Goal: Task Accomplishment & Management: Complete application form

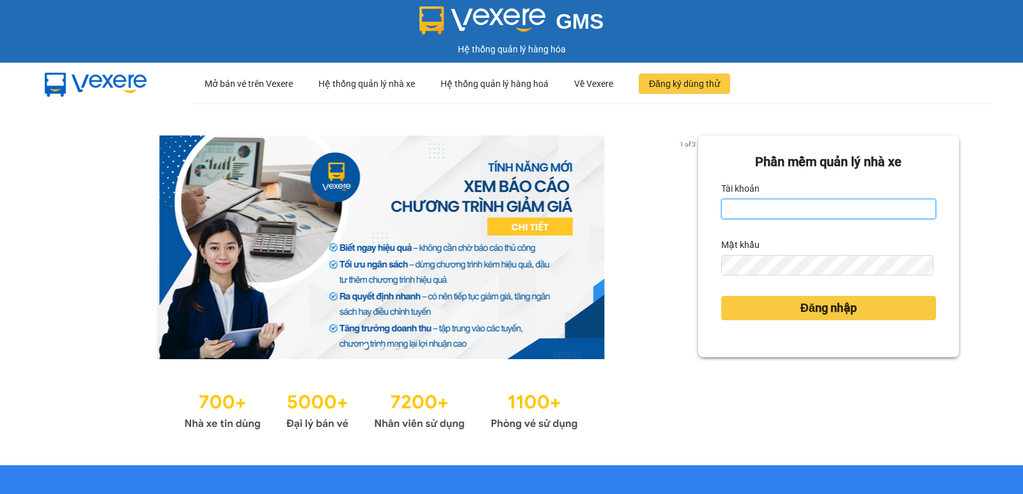
click at [727, 205] on input "Tài khoản" at bounding box center [828, 209] width 215 height 20
click at [780, 212] on input "nhan.duyquy" at bounding box center [828, 209] width 215 height 20
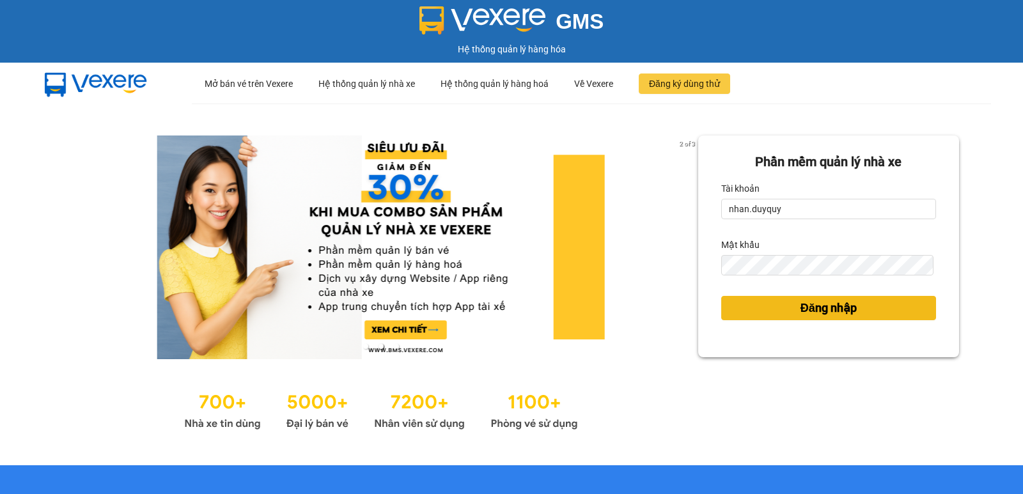
click at [828, 311] on span "Đăng nhập" at bounding box center [828, 308] width 56 height 18
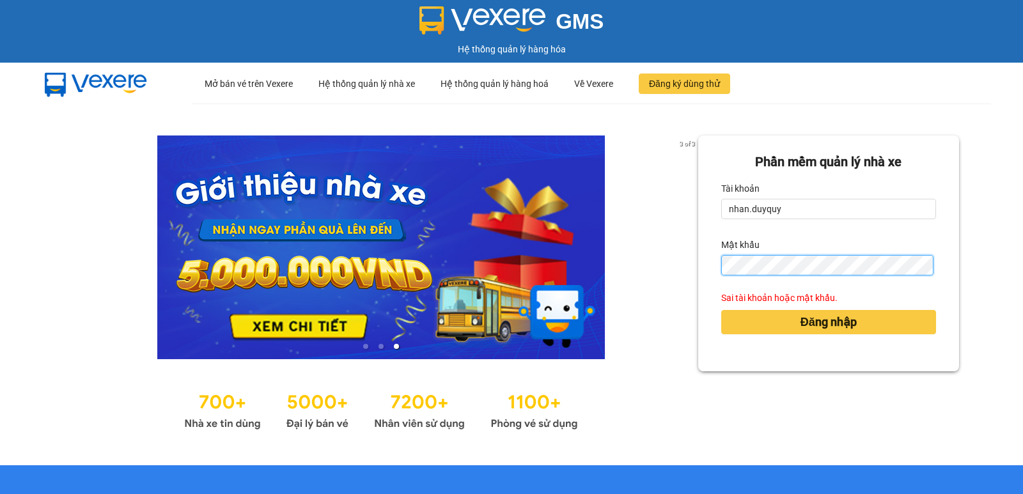
click at [647, 280] on div "3 of 3 Phần mềm quản lý nhà xe Tài khoản nhan.duyquy Mật khẩu Sai tài khoản hoặ…" at bounding box center [511, 285] width 1023 height 362
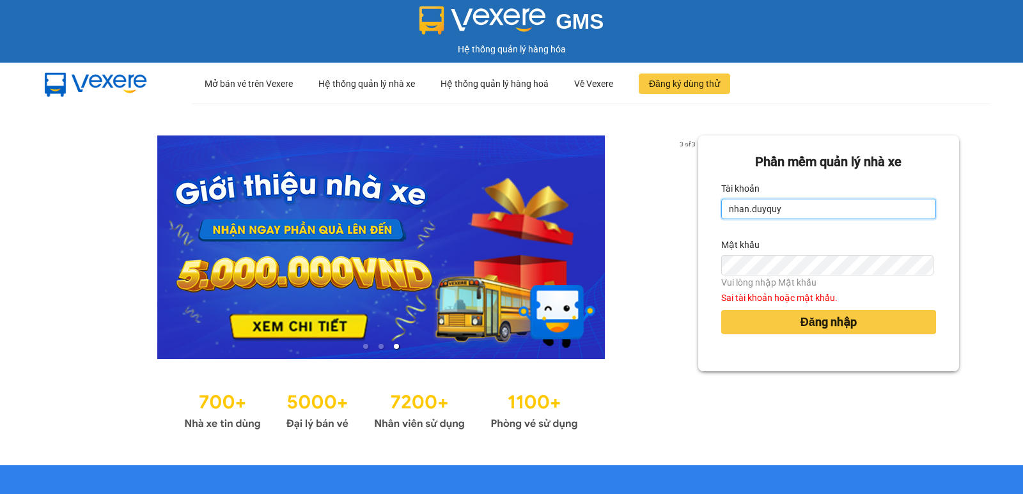
click at [794, 214] on input "nhan.duyquy" at bounding box center [828, 209] width 215 height 20
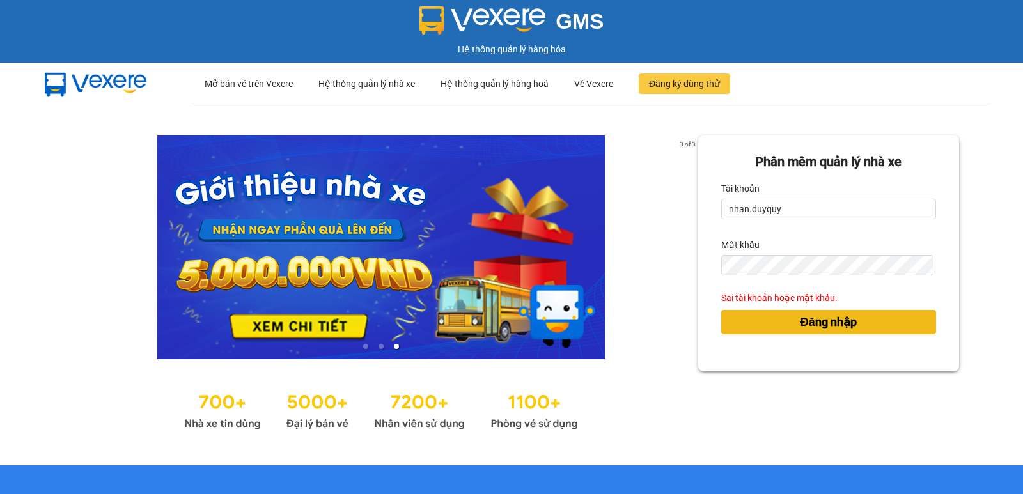
click at [812, 328] on span "Đăng nhập" at bounding box center [828, 322] width 56 height 18
click at [811, 320] on span "Đăng nhập" at bounding box center [828, 322] width 56 height 18
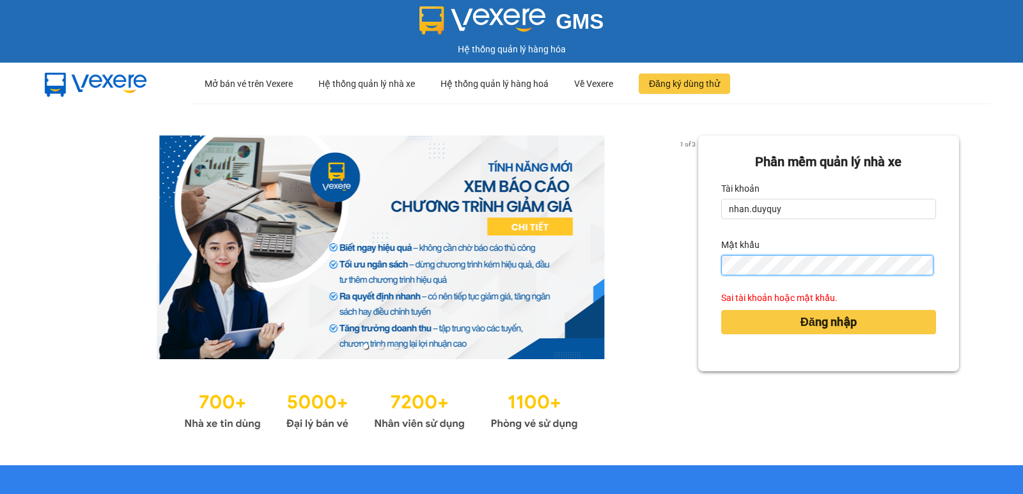
click at [642, 268] on div "1 of 3 Phần mềm quản lý nhà xe Tài khoản nhan.duyquy Mật khẩu Sai tài khoản hoặ…" at bounding box center [511, 285] width 1023 height 362
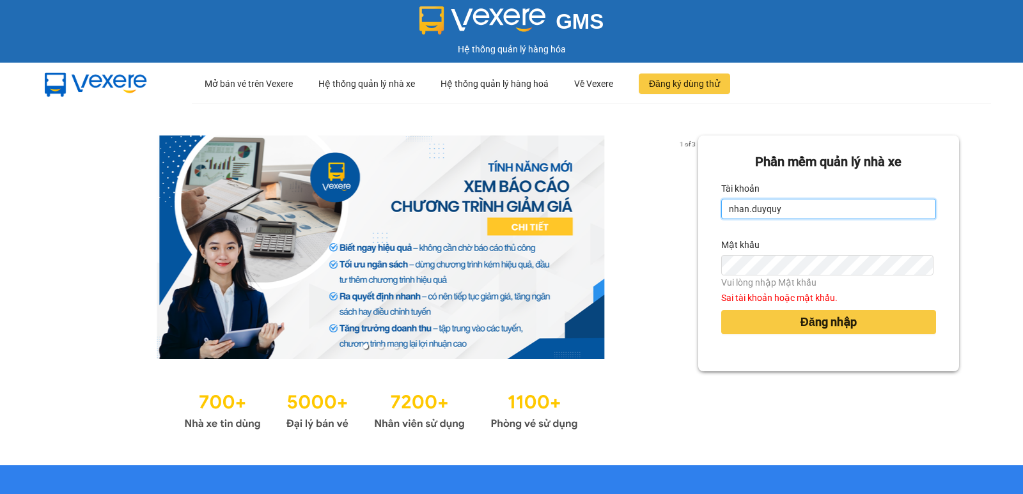
click at [794, 217] on input "nhan.duyquy" at bounding box center [828, 209] width 215 height 20
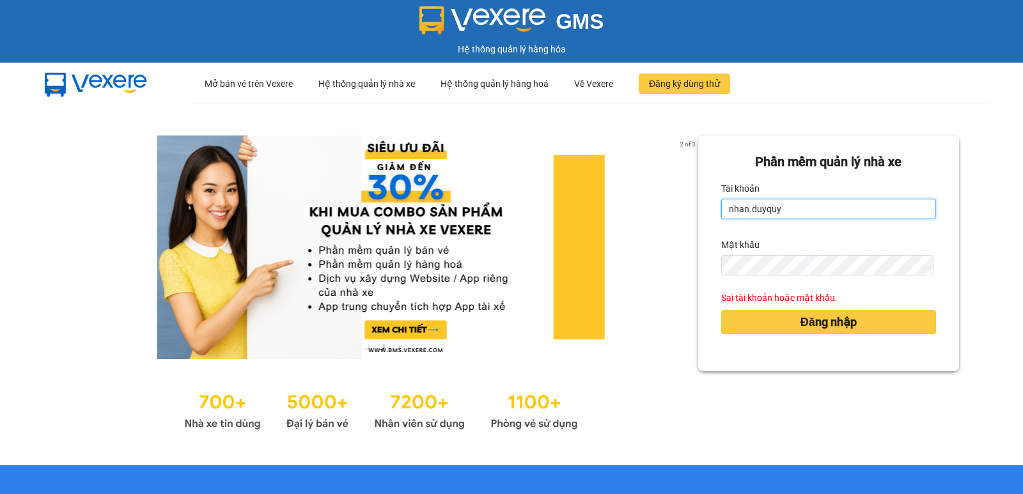
click at [778, 214] on input "nhan.duyquy" at bounding box center [828, 209] width 215 height 20
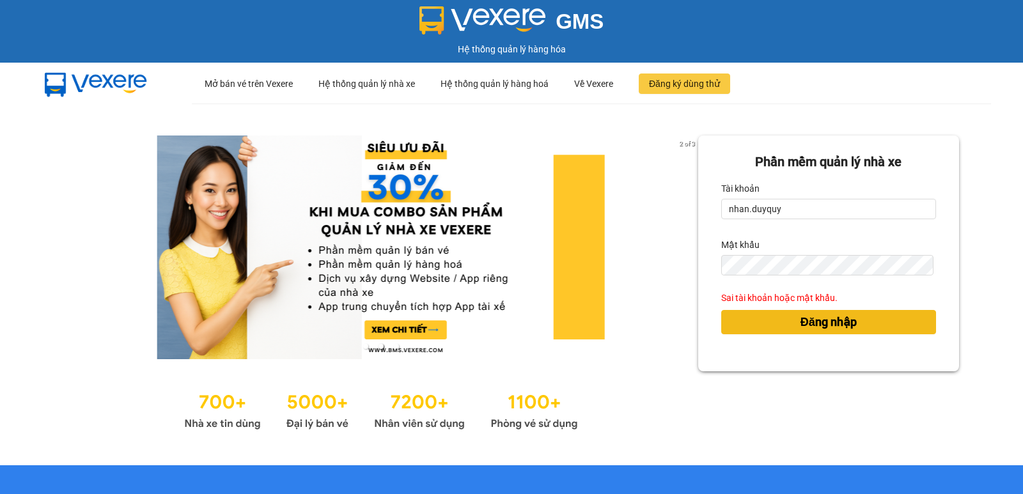
click at [824, 322] on span "Đăng nhập" at bounding box center [828, 322] width 56 height 18
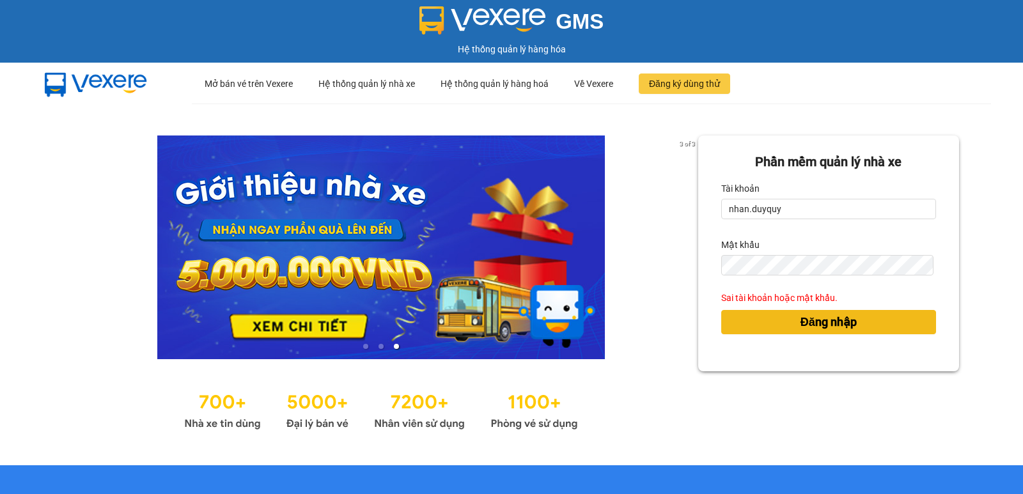
click at [824, 320] on span "Đăng nhập" at bounding box center [828, 322] width 56 height 18
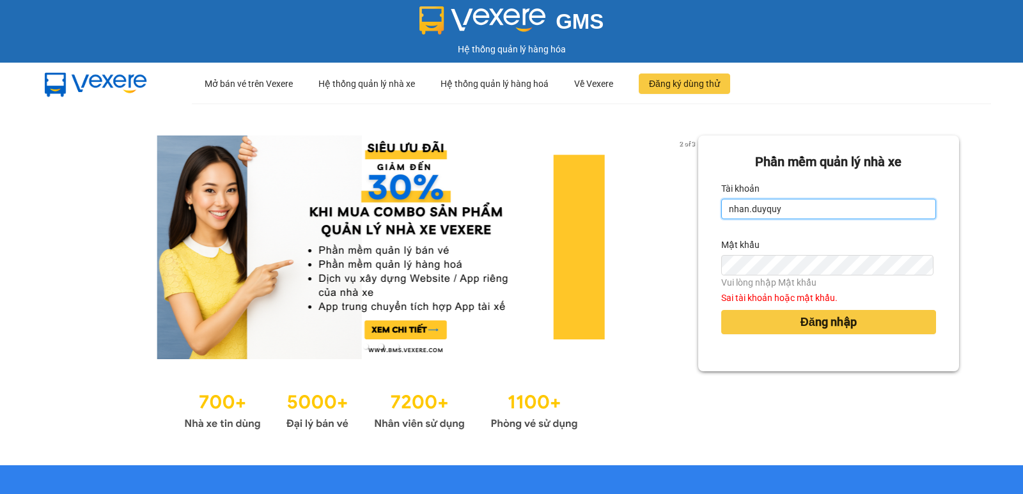
click at [794, 210] on input "nhan.duyquy" at bounding box center [828, 209] width 215 height 20
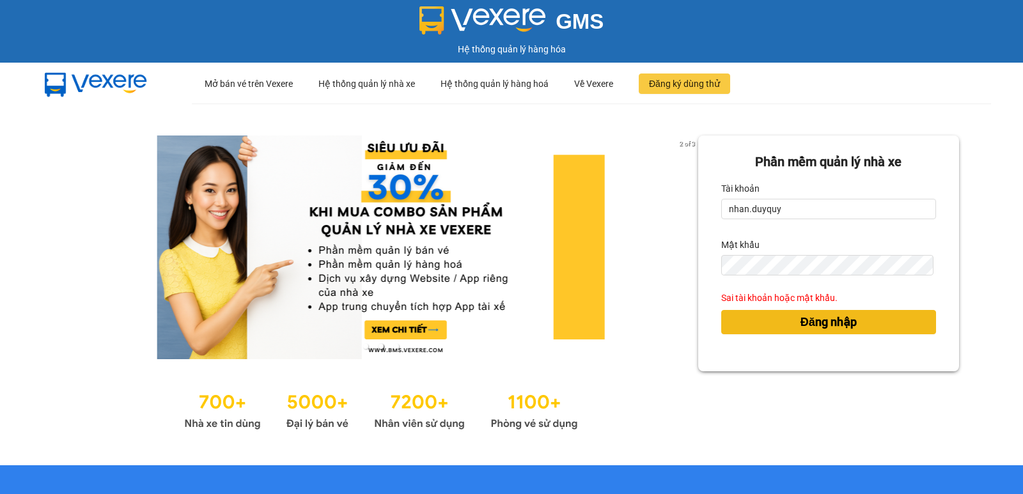
click at [814, 320] on span "Đăng nhập" at bounding box center [828, 322] width 56 height 18
click at [813, 320] on span "Đăng nhập" at bounding box center [828, 322] width 56 height 18
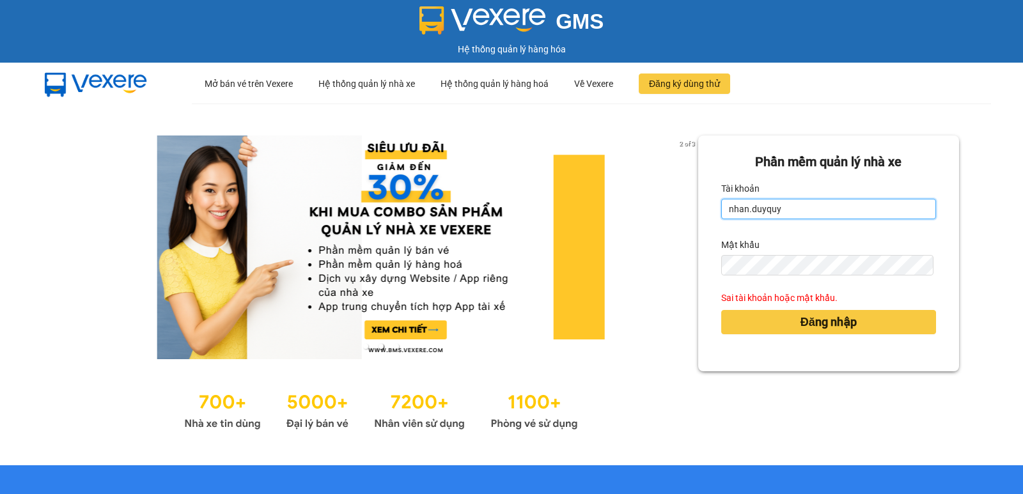
click at [726, 212] on input "nhan.duyquy" at bounding box center [828, 209] width 215 height 20
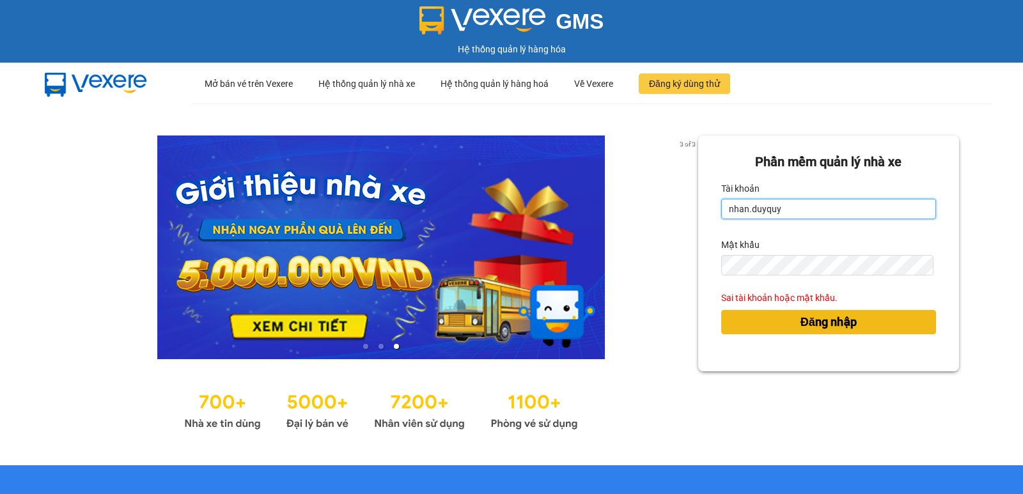
type input "nhan.duyquy"
click at [812, 316] on span "Đăng nhập" at bounding box center [828, 322] width 56 height 18
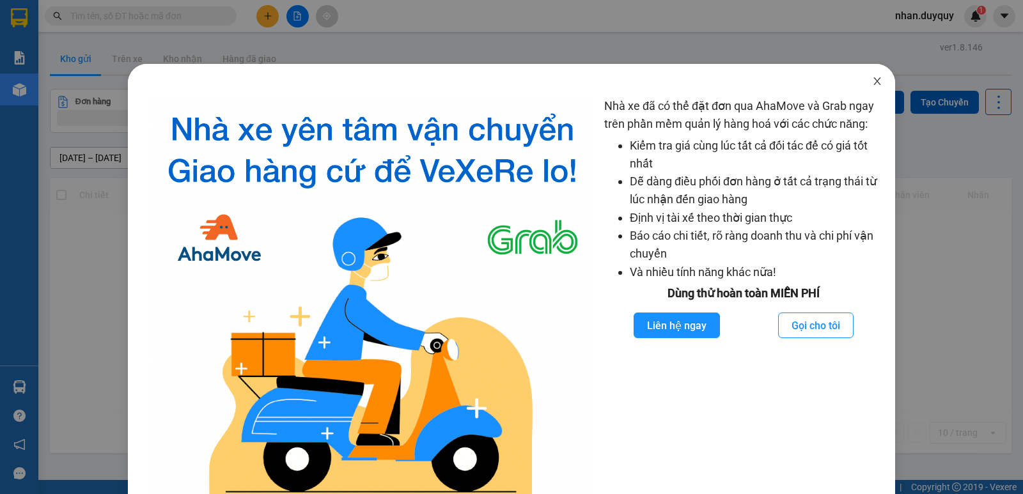
click at [872, 79] on icon "close" at bounding box center [877, 81] width 10 height 10
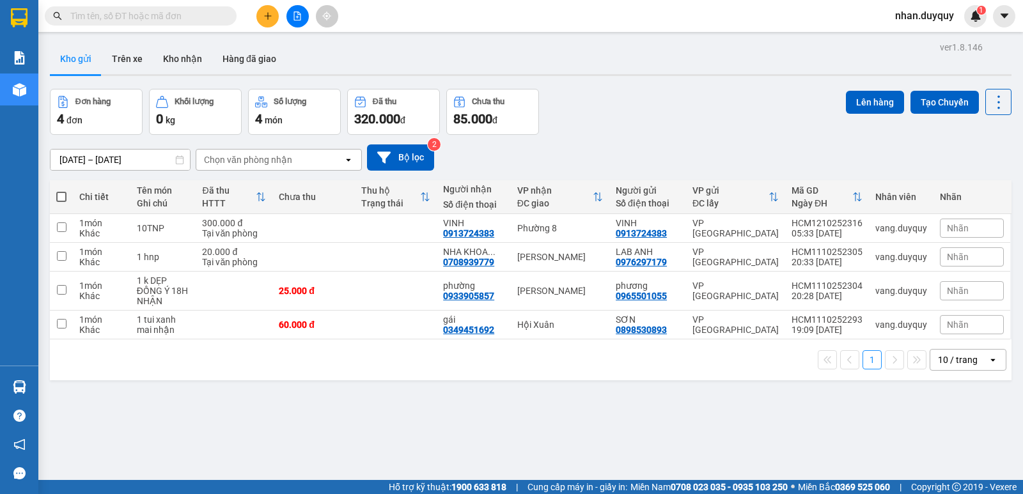
click at [987, 362] on icon "open" at bounding box center [992, 360] width 10 height 10
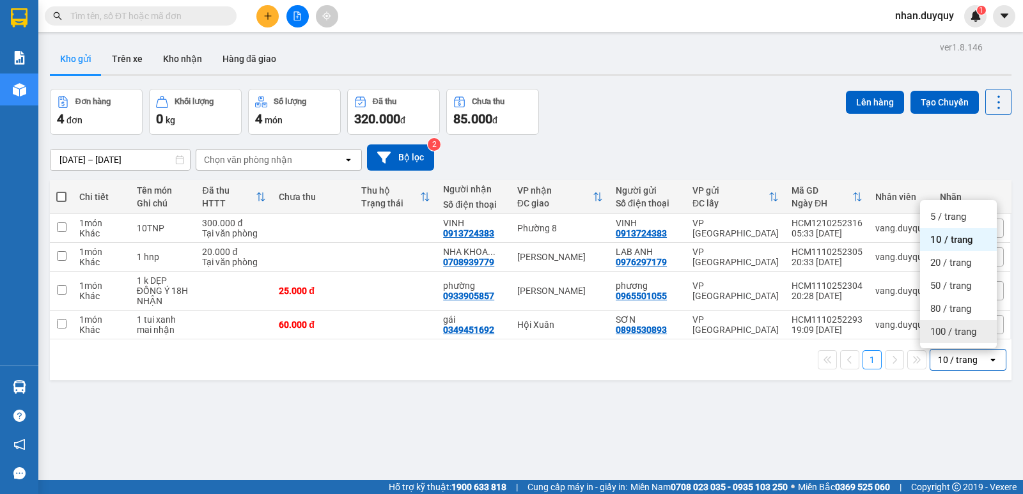
click at [955, 332] on span "100 / trang" at bounding box center [953, 331] width 46 height 13
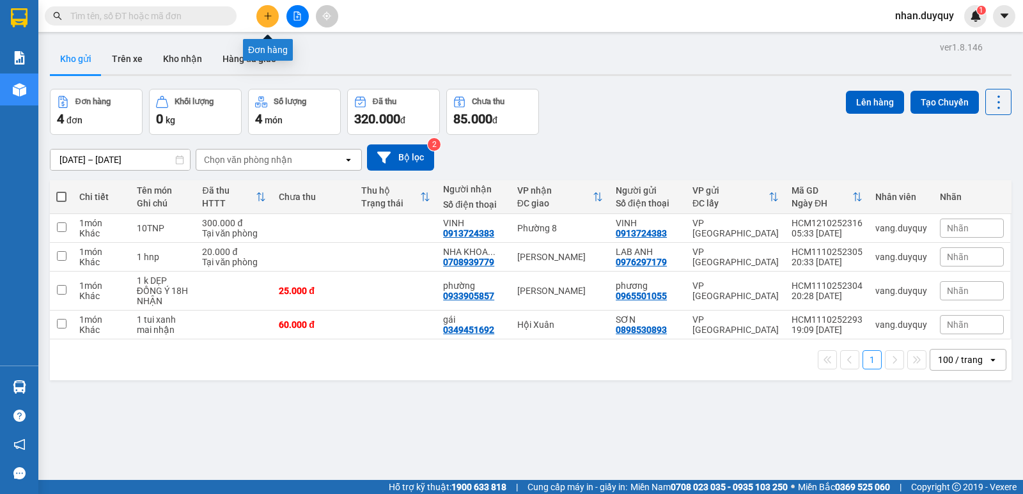
click at [272, 16] on button at bounding box center [267, 16] width 22 height 22
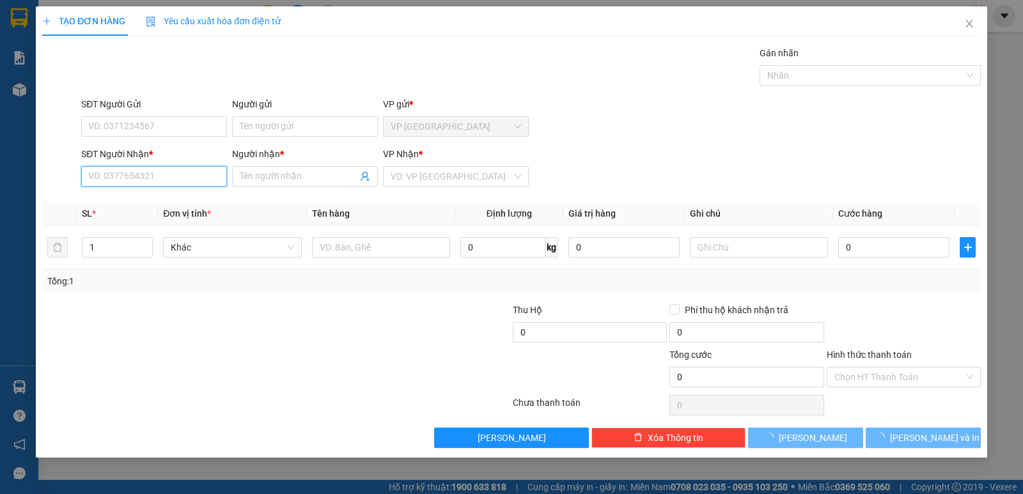
click at [124, 184] on input "SĐT Người Nhận *" at bounding box center [154, 176] width 146 height 20
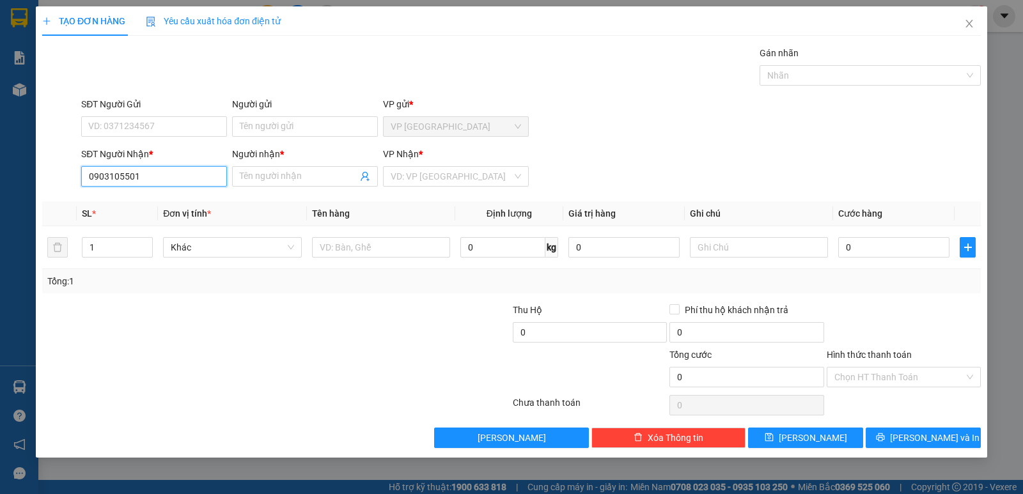
drag, startPoint x: 121, startPoint y: 177, endPoint x: 15, endPoint y: 184, distance: 107.0
click at [15, 184] on div "TẠO ĐƠN HÀNG Yêu cầu xuất hóa đơn điện tử Transit Pickup Surcharge Ids Transit …" at bounding box center [511, 247] width 1023 height 494
type input "501"
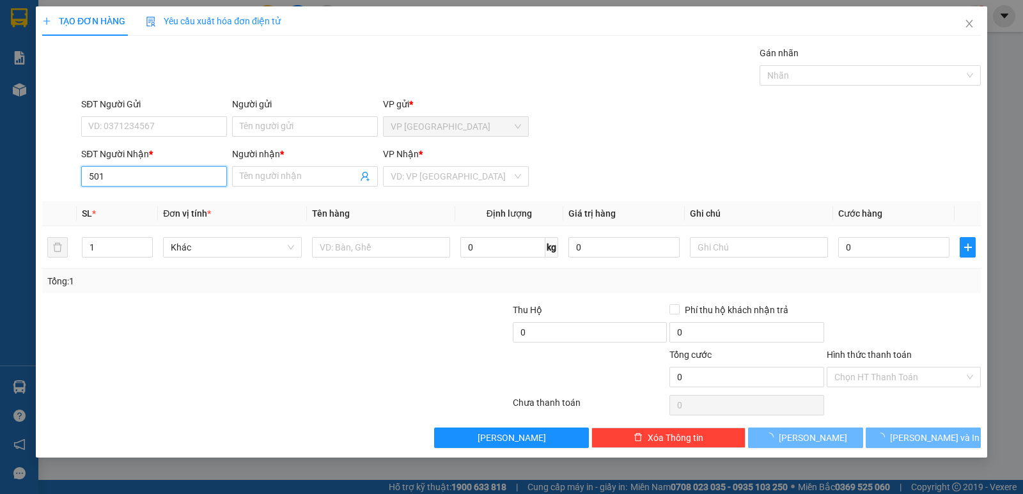
click at [124, 185] on input "501" at bounding box center [154, 176] width 146 height 20
drag, startPoint x: 112, startPoint y: 180, endPoint x: 40, endPoint y: 158, distance: 76.0
click at [44, 166] on div "SĐT Người Nhận * 501 501 Người nhận * Tên người nhận VP Nhận * VD: VP [GEOGRAPH…" at bounding box center [511, 169] width 941 height 45
click at [124, 204] on div "0903705501 - THẬT" at bounding box center [154, 202] width 130 height 14
type input "0903705501"
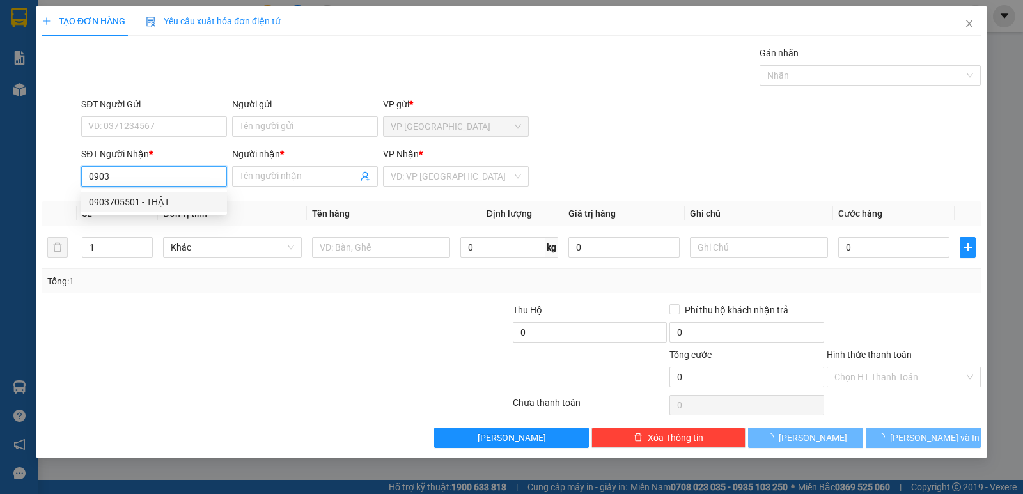
type input "THẬT"
type input "45.000"
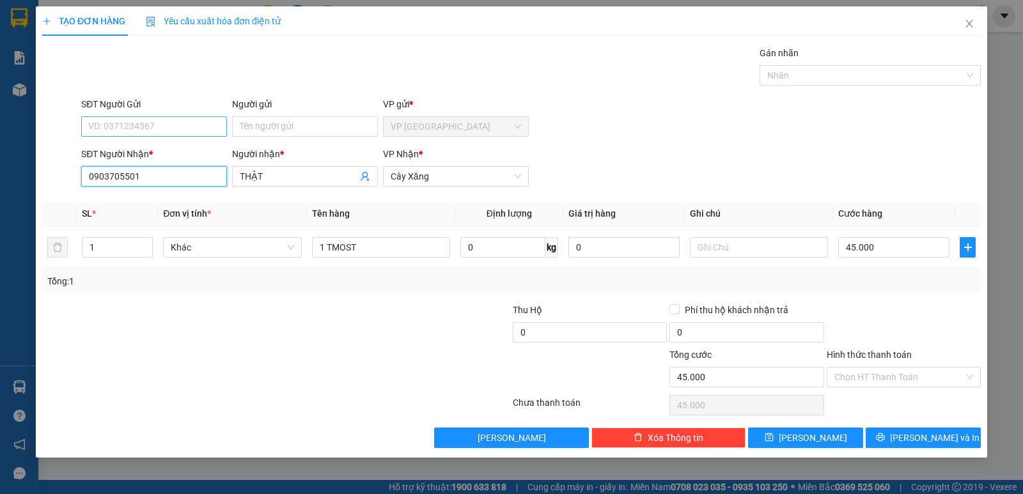
type input "0903705501"
click at [143, 133] on input "SĐT Người Gửi" at bounding box center [154, 126] width 146 height 20
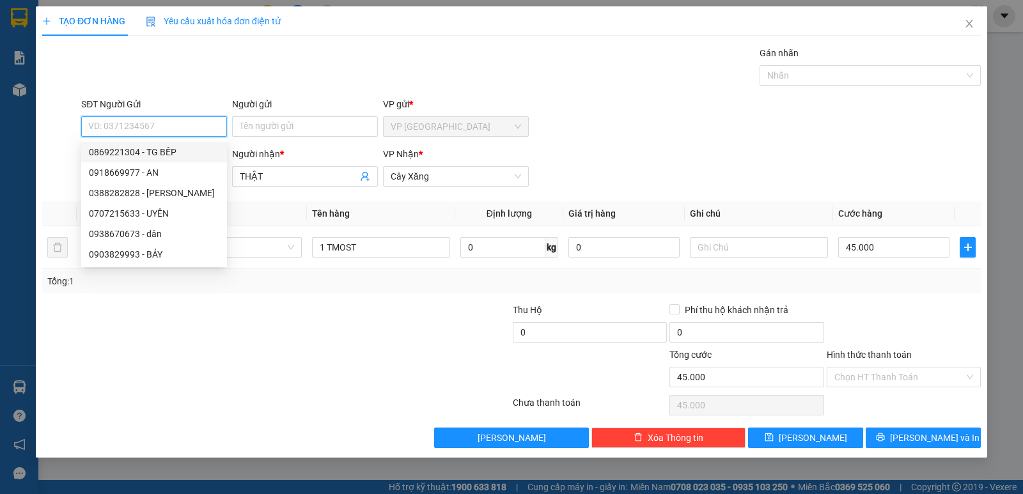
click at [98, 122] on input "SĐT Người Gửi" at bounding box center [154, 126] width 146 height 20
click at [147, 120] on input "SĐT Người Gửi" at bounding box center [154, 126] width 146 height 20
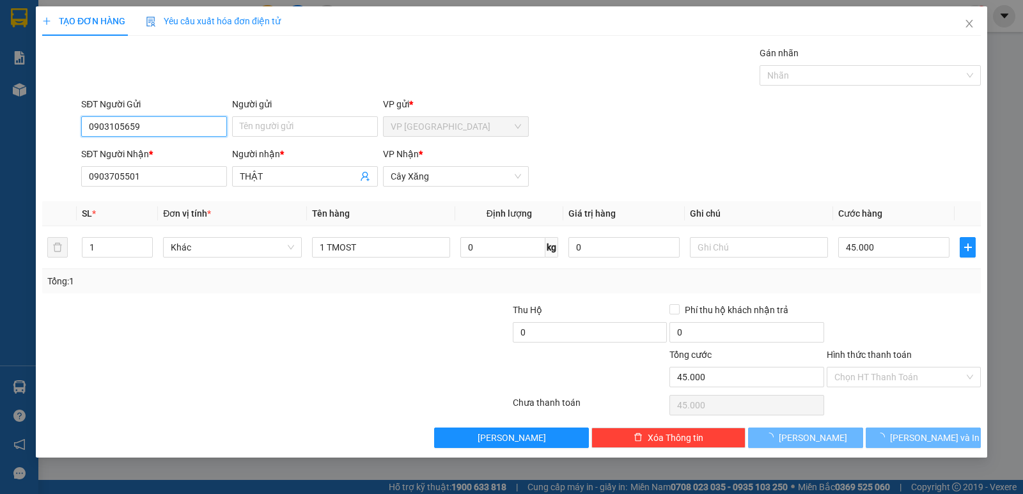
type input "0903105659"
drag, startPoint x: 171, startPoint y: 114, endPoint x: 239, endPoint y: 116, distance: 67.8
click at [178, 114] on div "SĐT Người Gửi" at bounding box center [154, 106] width 146 height 19
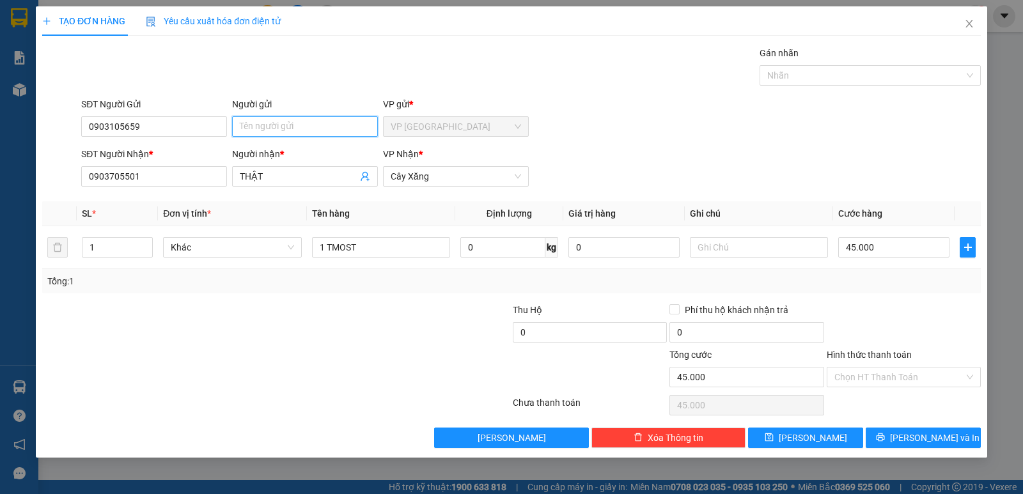
click at [249, 127] on input "Người gửi" at bounding box center [305, 126] width 146 height 20
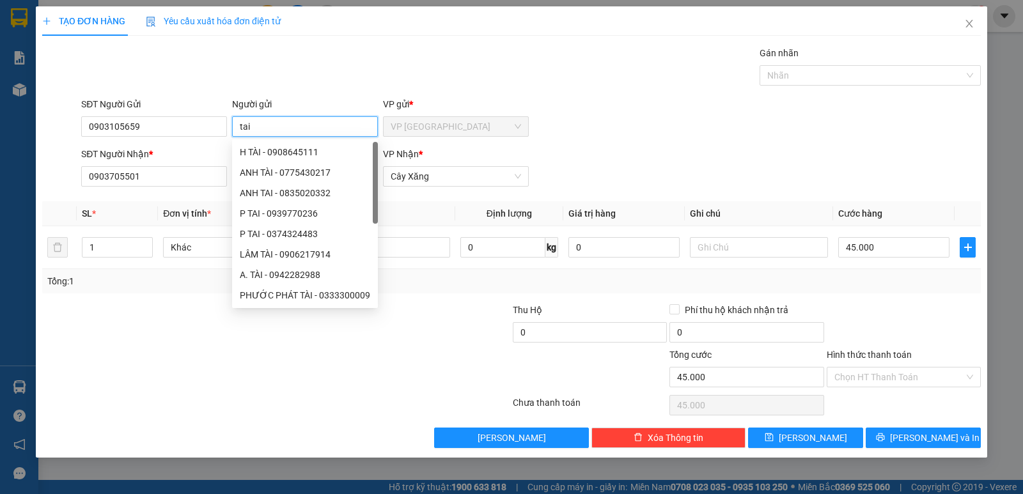
type input "tai"
click at [603, 144] on form "SĐT Người Gửi 0903105659 Người gửi tai VP gửi * VP [GEOGRAPHIC_DATA] SĐT Người …" at bounding box center [511, 144] width 938 height 95
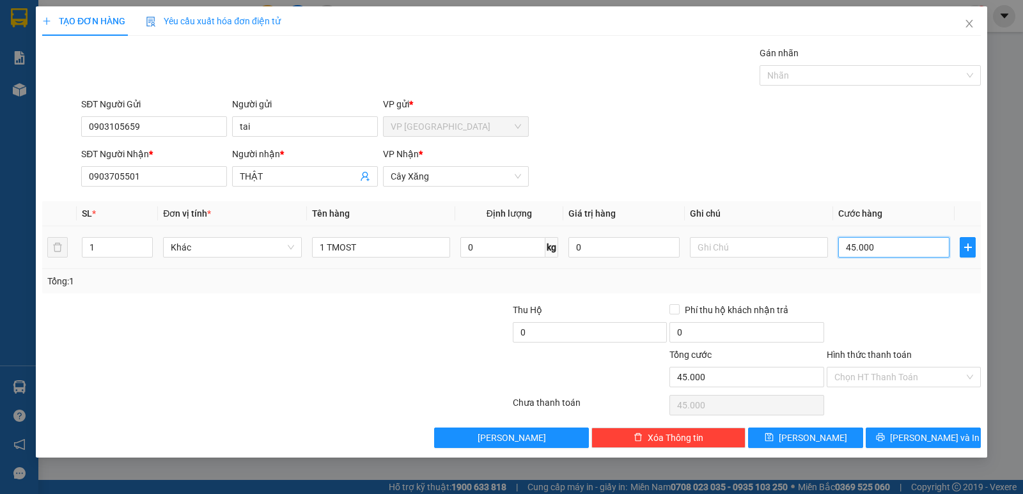
click at [877, 249] on input "45.000" at bounding box center [893, 247] width 111 height 20
type input "0"
type input "3"
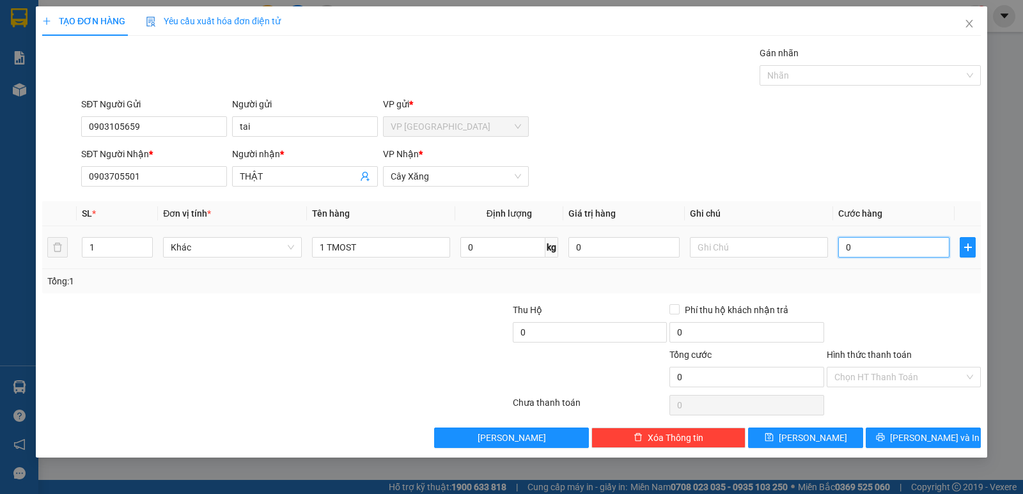
type input "3"
type input "03"
type input "30"
type input "030"
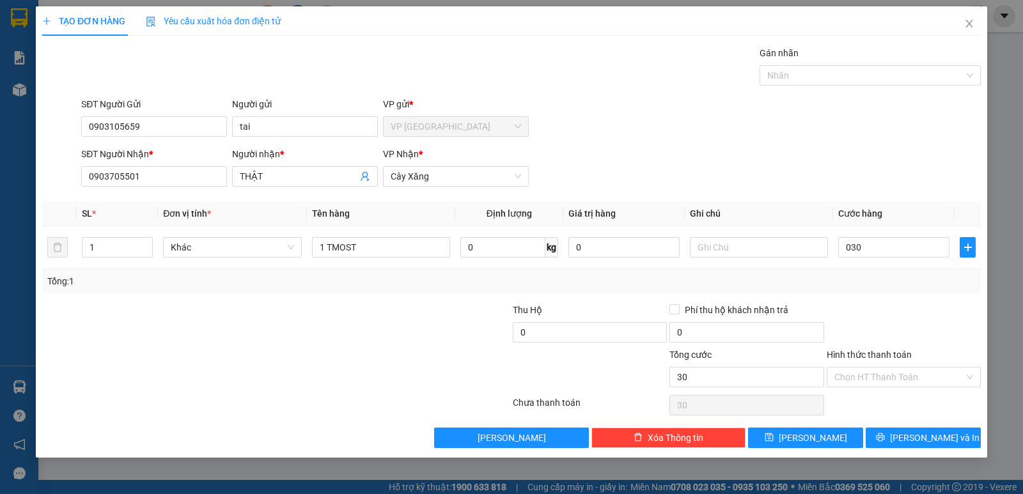
type input "30.000"
click at [867, 274] on div "Tổng: 1" at bounding box center [511, 281] width 928 height 14
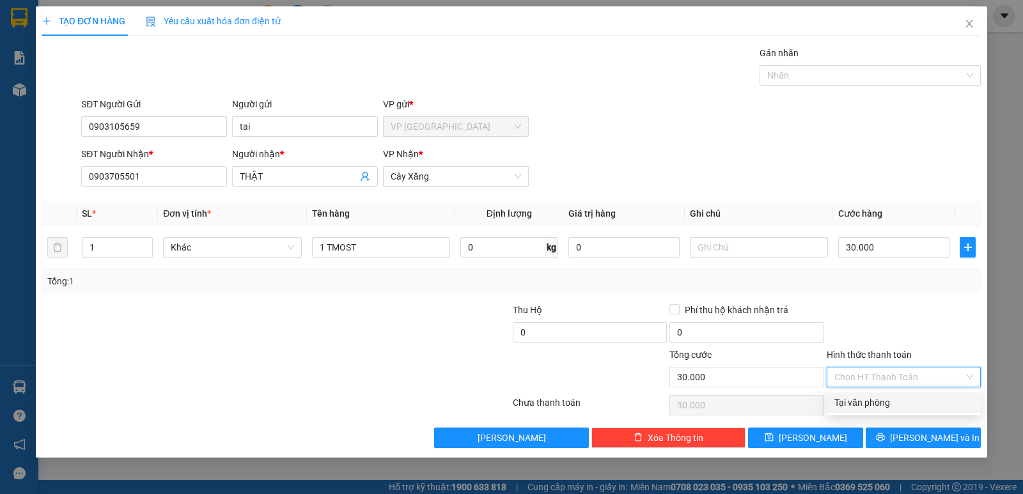
click at [879, 386] on input "Hình thức thanh toán" at bounding box center [899, 376] width 130 height 19
click at [880, 403] on div "Tại văn phòng" at bounding box center [903, 403] width 139 height 14
type input "0"
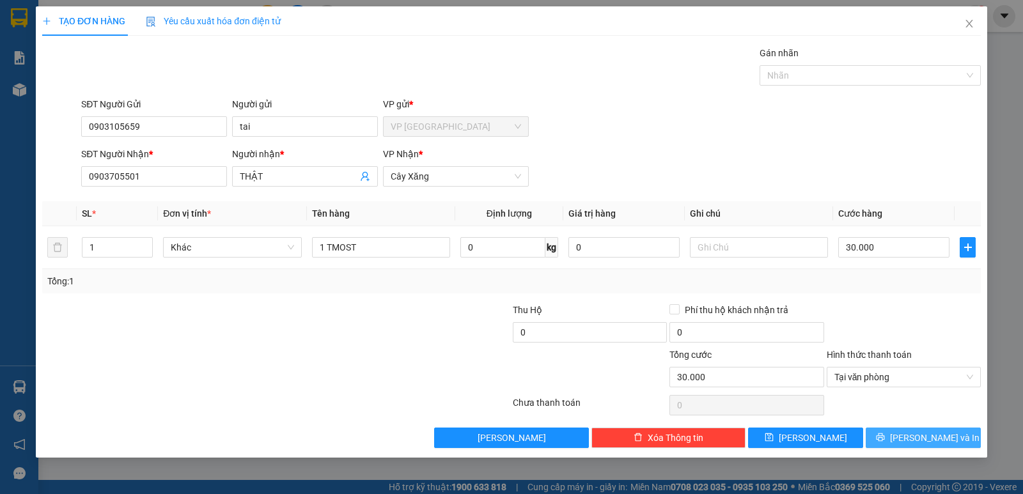
click at [887, 437] on button "[PERSON_NAME] và In" at bounding box center [922, 438] width 115 height 20
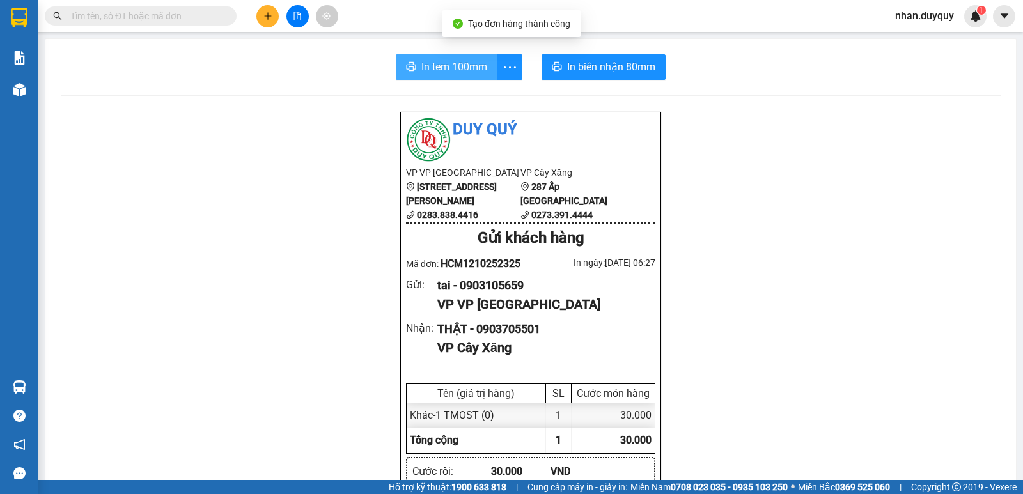
click at [445, 66] on span "In tem 100mm" at bounding box center [454, 67] width 66 height 16
click at [451, 63] on span "In tem 100mm" at bounding box center [454, 67] width 66 height 16
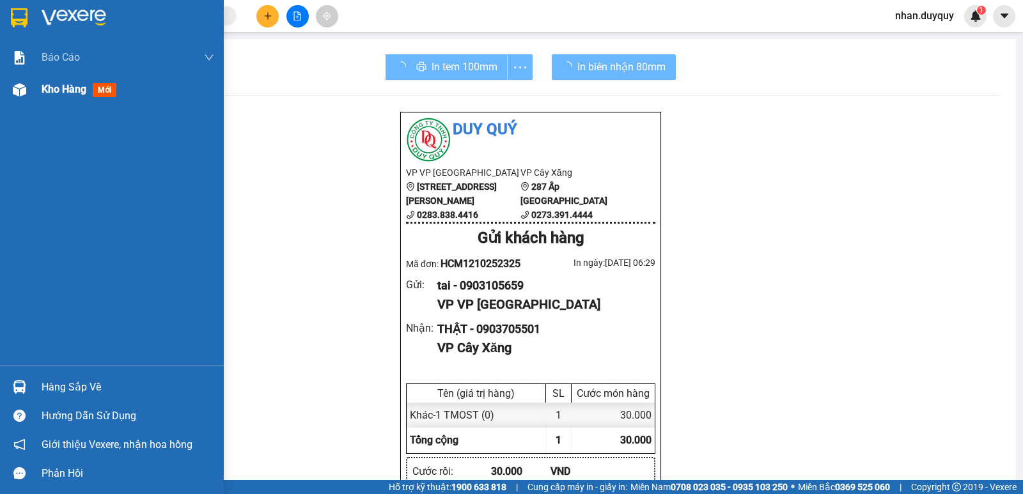
click at [103, 91] on span "mới" at bounding box center [105, 90] width 24 height 14
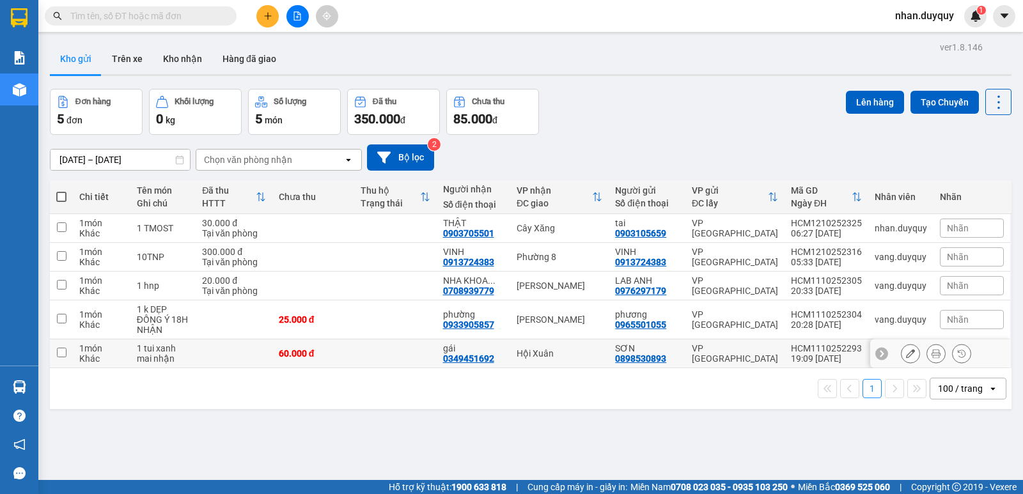
click at [581, 355] on div "Hội Xuân" at bounding box center [559, 353] width 86 height 10
checkbox input "true"
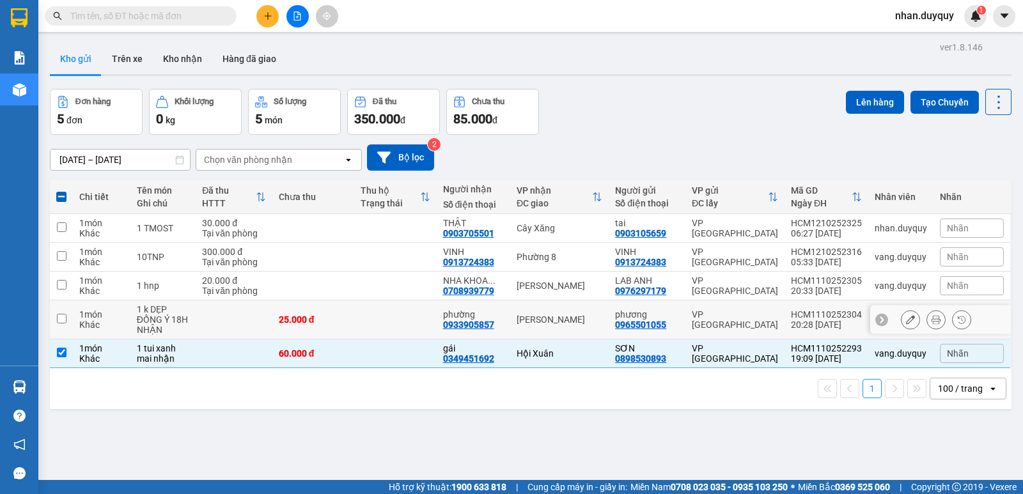
click at [565, 326] on td "[PERSON_NAME]" at bounding box center [559, 319] width 98 height 39
checkbox input "true"
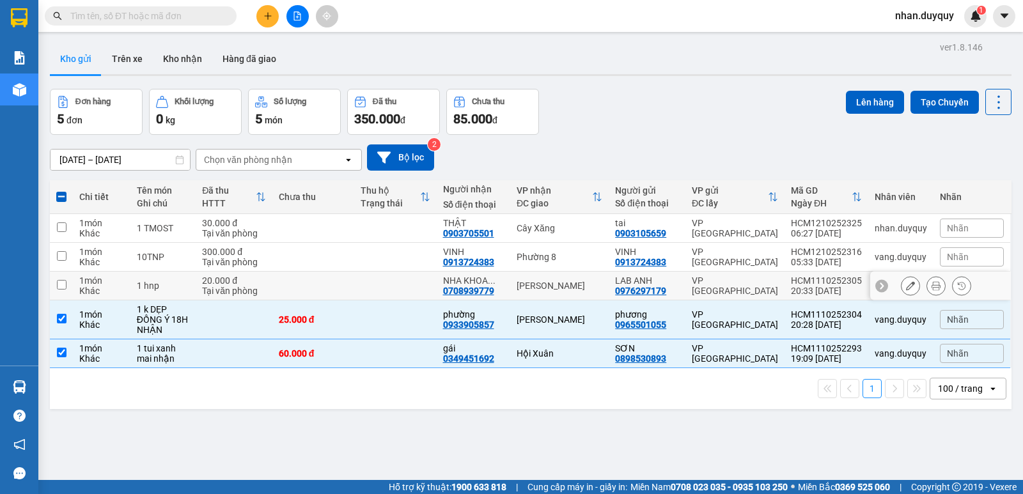
click at [565, 286] on div "[PERSON_NAME]" at bounding box center [559, 286] width 86 height 10
checkbox input "true"
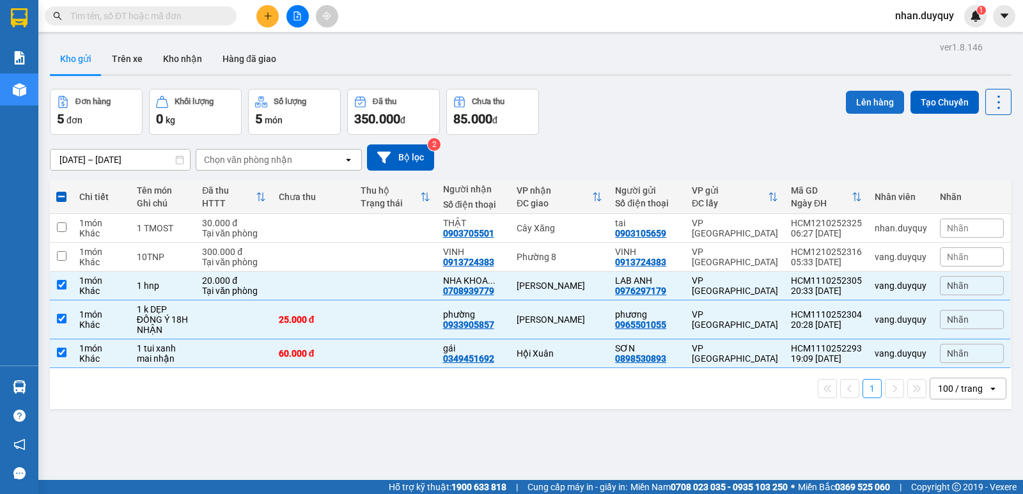
click at [854, 102] on button "Lên hàng" at bounding box center [875, 102] width 58 height 23
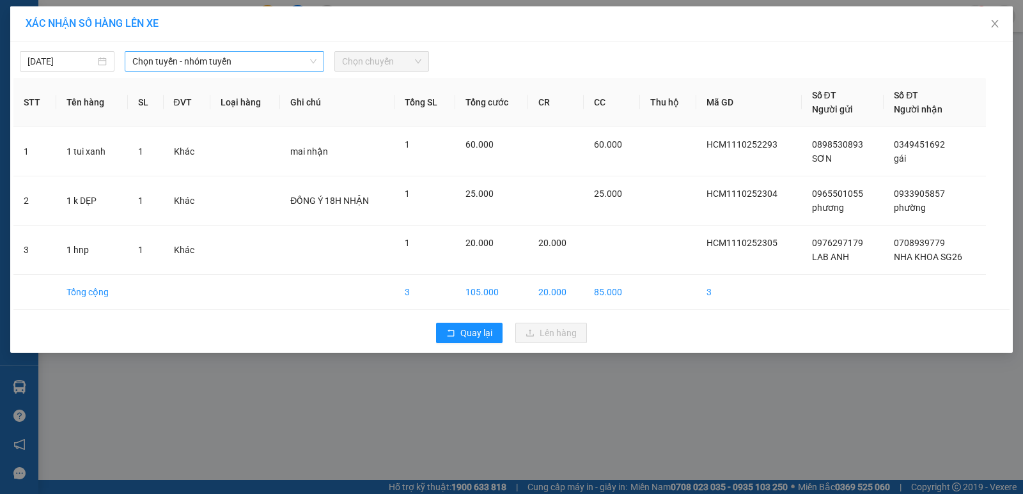
click at [313, 58] on icon "down" at bounding box center [313, 62] width 8 height 8
click at [316, 58] on icon "down" at bounding box center [313, 62] width 8 height 8
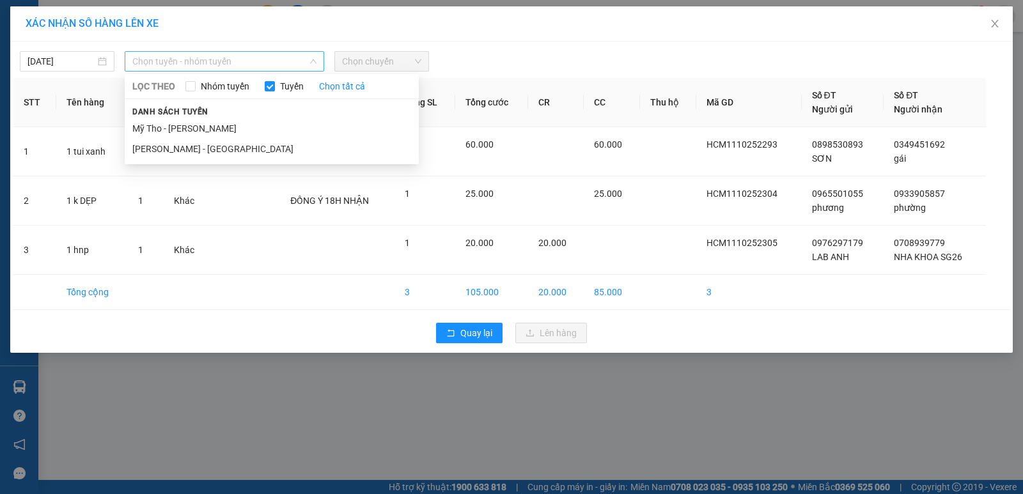
click at [318, 54] on div "Chọn tuyến - nhóm tuyến" at bounding box center [224, 61] width 199 height 20
click at [223, 149] on li "[PERSON_NAME] - [GEOGRAPHIC_DATA]" at bounding box center [272, 149] width 294 height 20
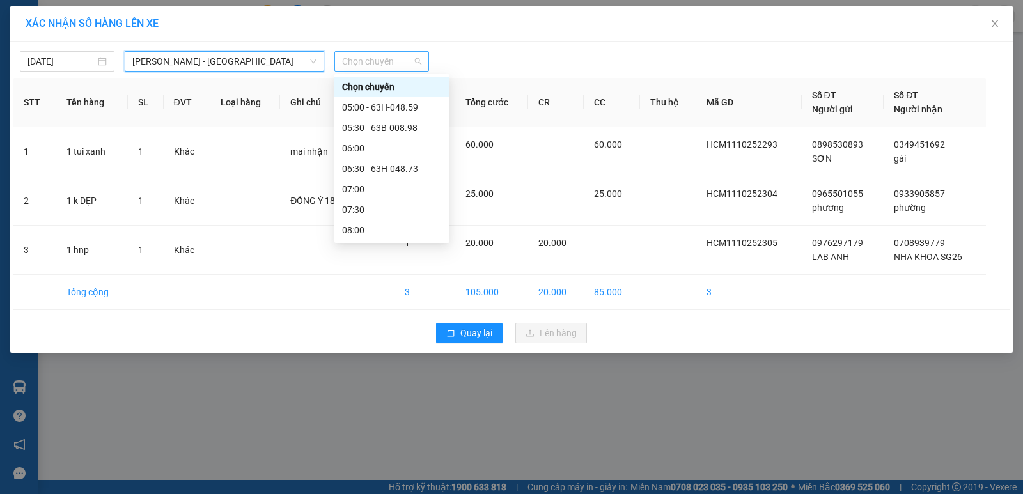
click at [419, 63] on span "Chọn chuyến" at bounding box center [381, 61] width 79 height 19
click at [540, 36] on div "XÁC NHẬN SỐ HÀNG LÊN XE" at bounding box center [511, 23] width 1002 height 35
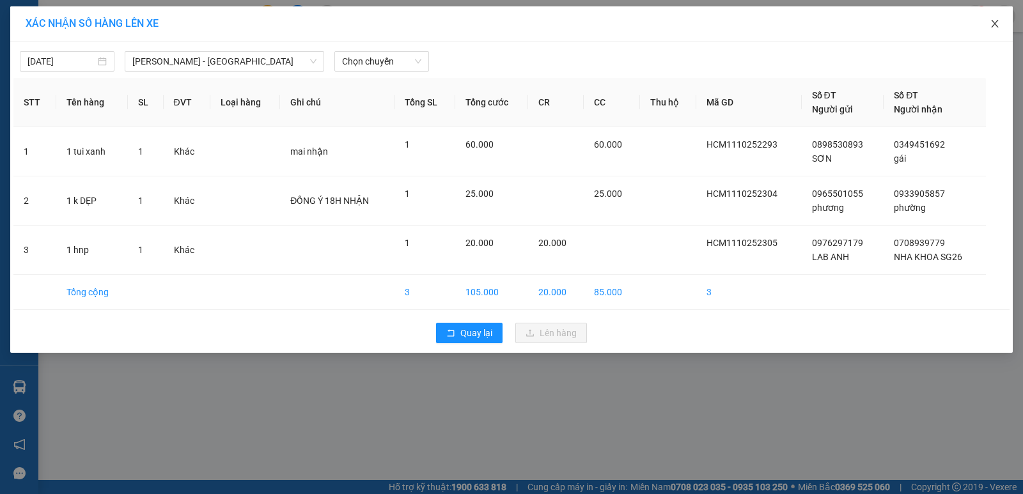
click at [995, 22] on icon "close" at bounding box center [994, 24] width 10 height 10
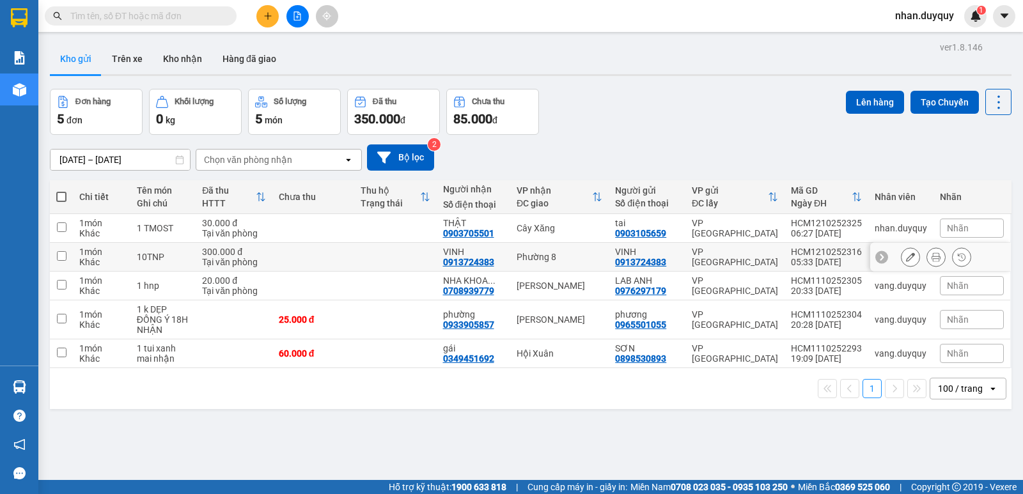
click at [670, 258] on div "VINH 0913724383" at bounding box center [647, 257] width 64 height 20
checkbox input "true"
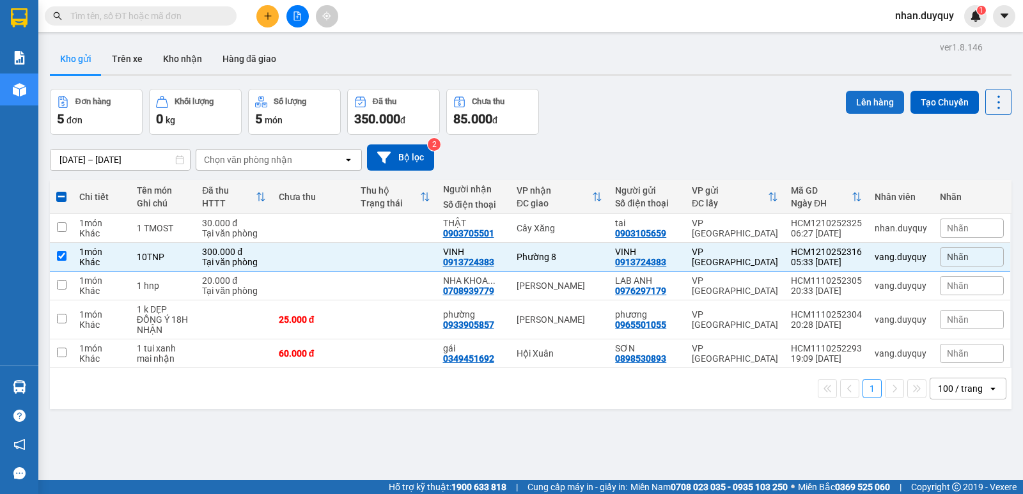
click at [871, 103] on button "Lên hàng" at bounding box center [875, 102] width 58 height 23
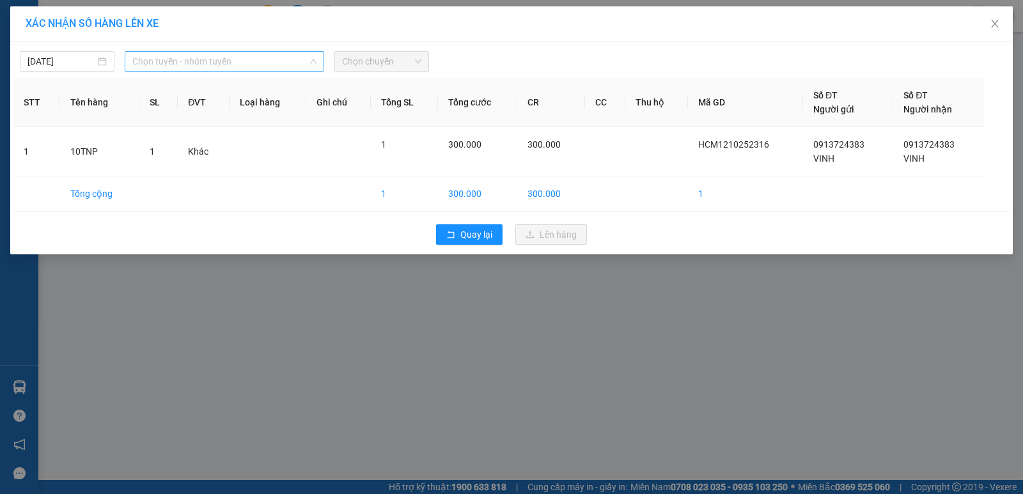
click at [307, 59] on span "Chọn tuyến - nhóm tuyến" at bounding box center [224, 61] width 184 height 19
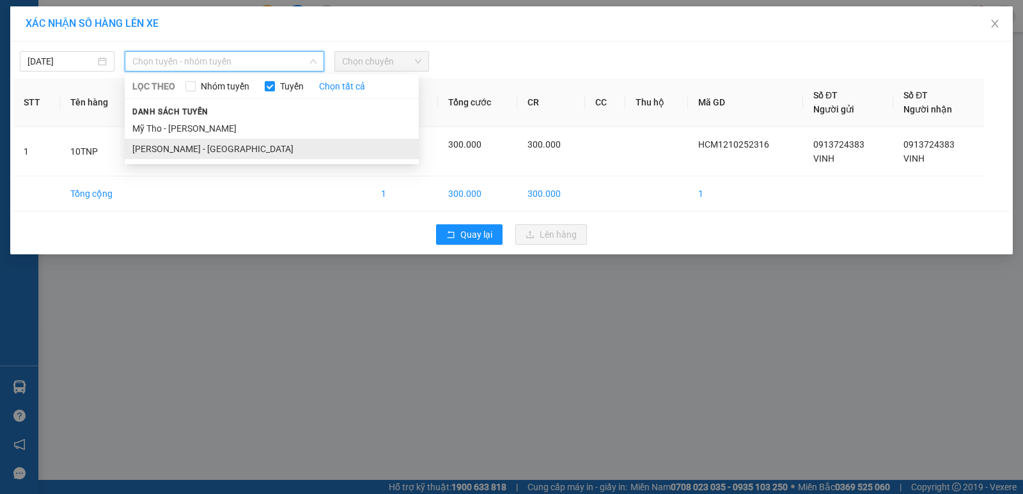
drag, startPoint x: 196, startPoint y: 156, endPoint x: 199, endPoint y: 144, distance: 11.9
click at [197, 154] on li "[PERSON_NAME] - [GEOGRAPHIC_DATA]" at bounding box center [272, 149] width 294 height 20
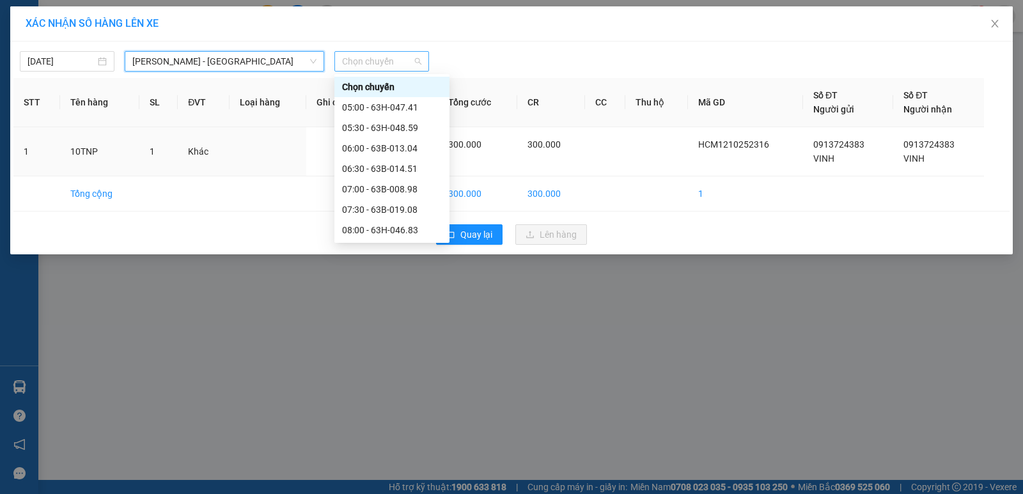
click at [417, 58] on span "Chọn chuyến" at bounding box center [381, 61] width 79 height 19
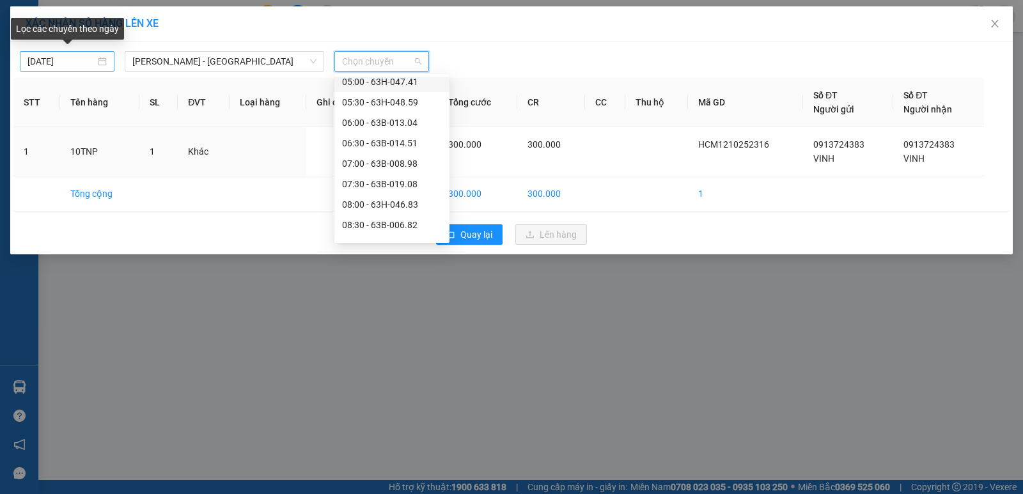
click at [98, 63] on div "[DATE]" at bounding box center [66, 61] width 79 height 14
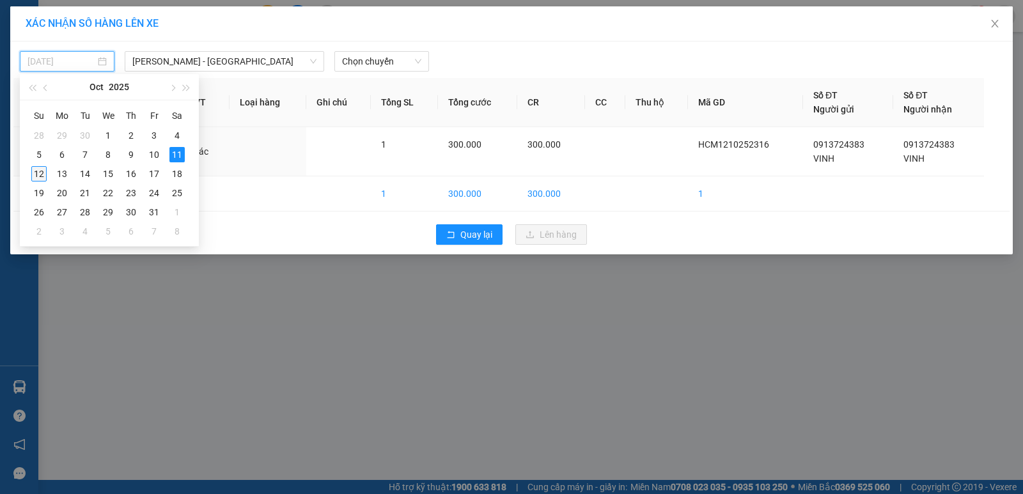
click at [41, 175] on div "12" at bounding box center [38, 173] width 15 height 15
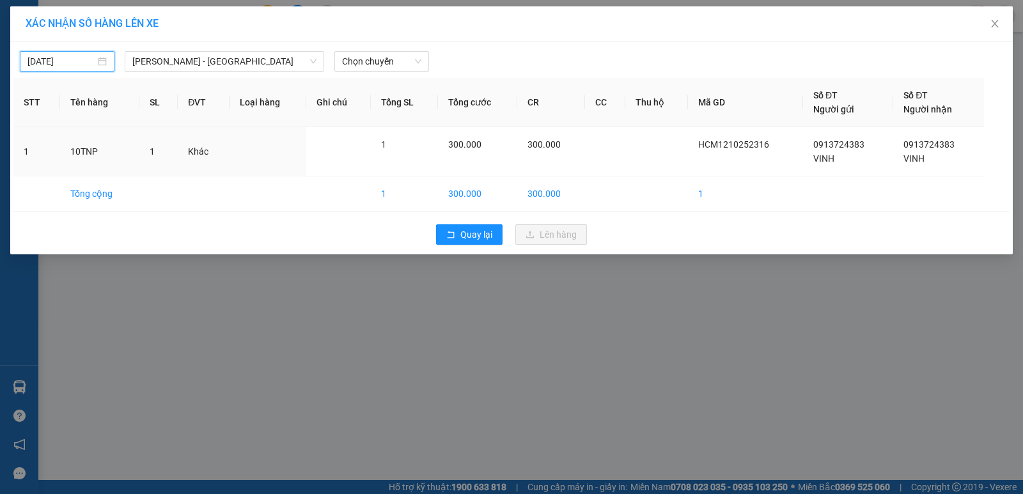
type input "[DATE]"
click at [415, 59] on span "Chọn chuyến" at bounding box center [381, 61] width 79 height 19
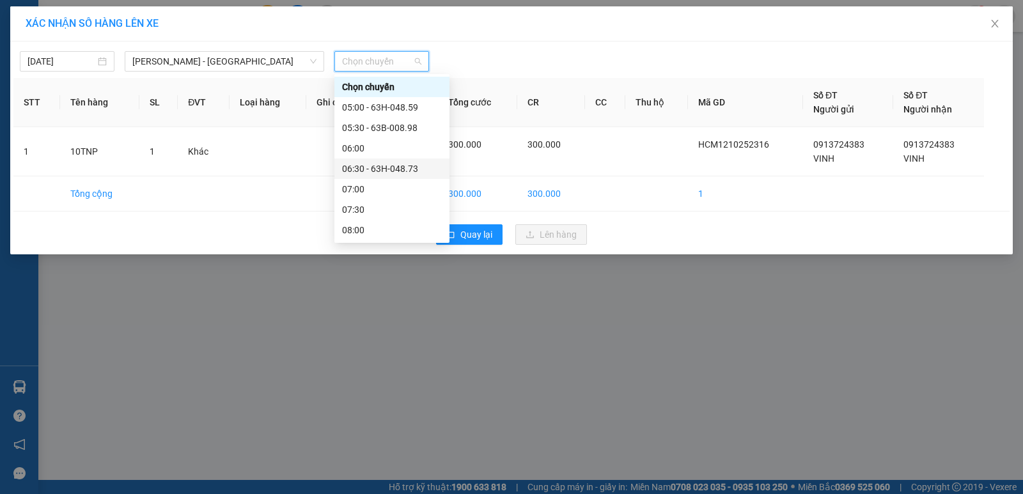
click at [399, 172] on div "06:30 - 63H-048.73" at bounding box center [392, 169] width 100 height 14
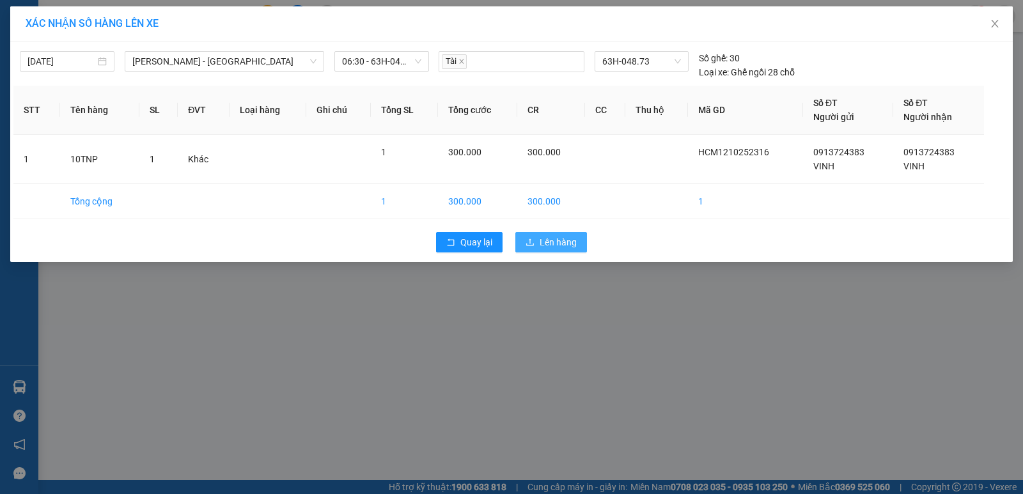
click at [550, 244] on span "Lên hàng" at bounding box center [557, 242] width 37 height 14
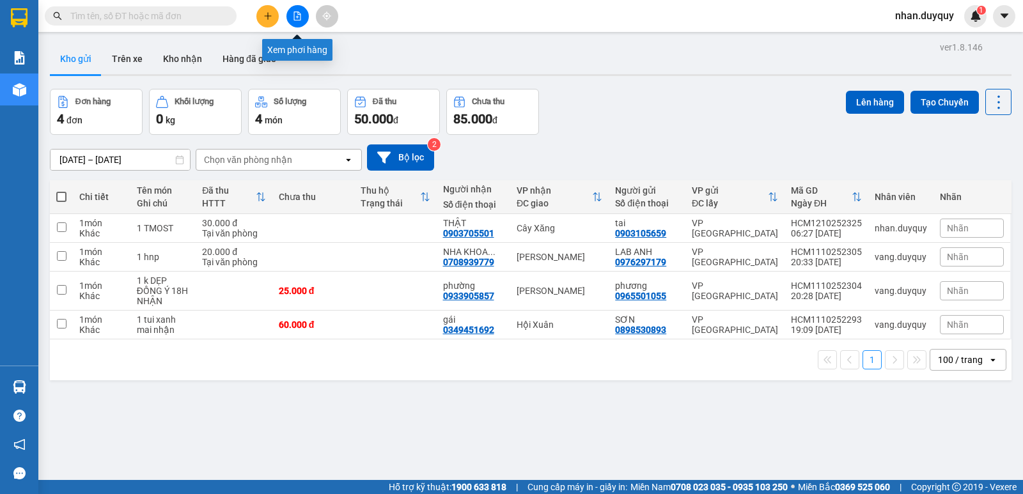
click at [301, 13] on icon "file-add" at bounding box center [297, 16] width 9 height 9
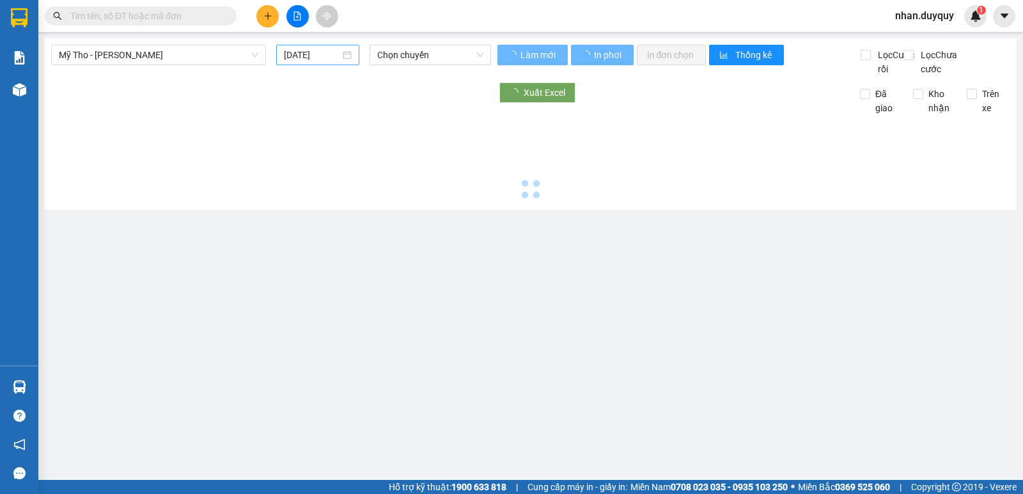
type input "[DATE]"
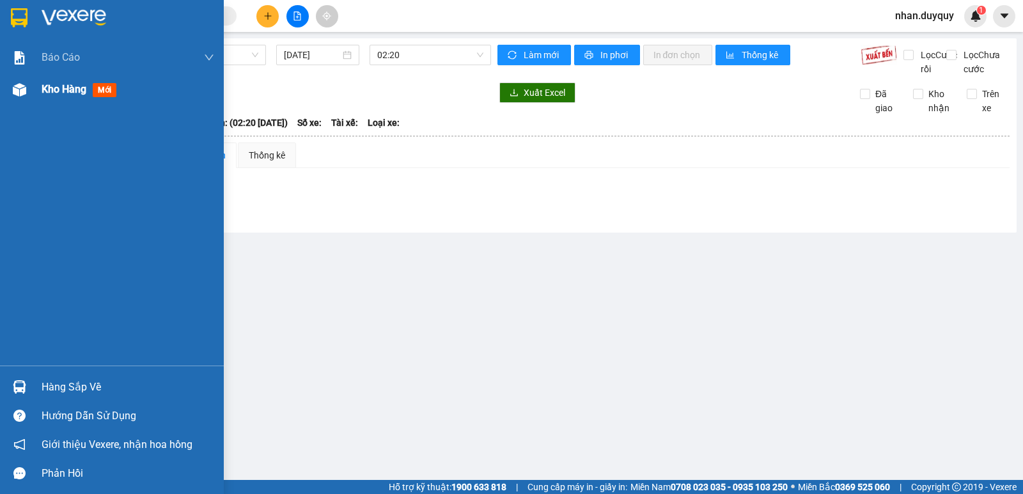
click at [105, 89] on span "mới" at bounding box center [105, 90] width 24 height 14
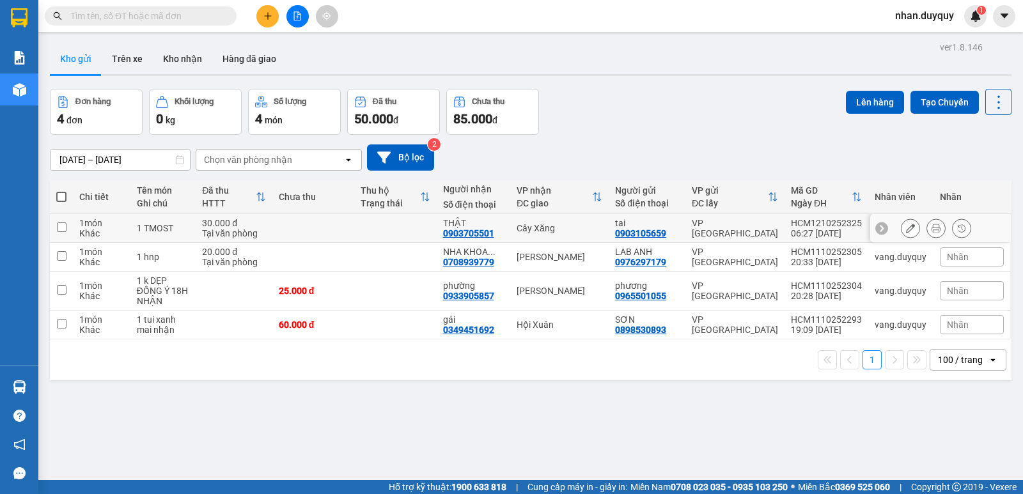
drag, startPoint x: 59, startPoint y: 228, endPoint x: 218, endPoint y: 157, distance: 174.2
click at [60, 226] on input "checkbox" at bounding box center [62, 227] width 10 height 10
checkbox input "true"
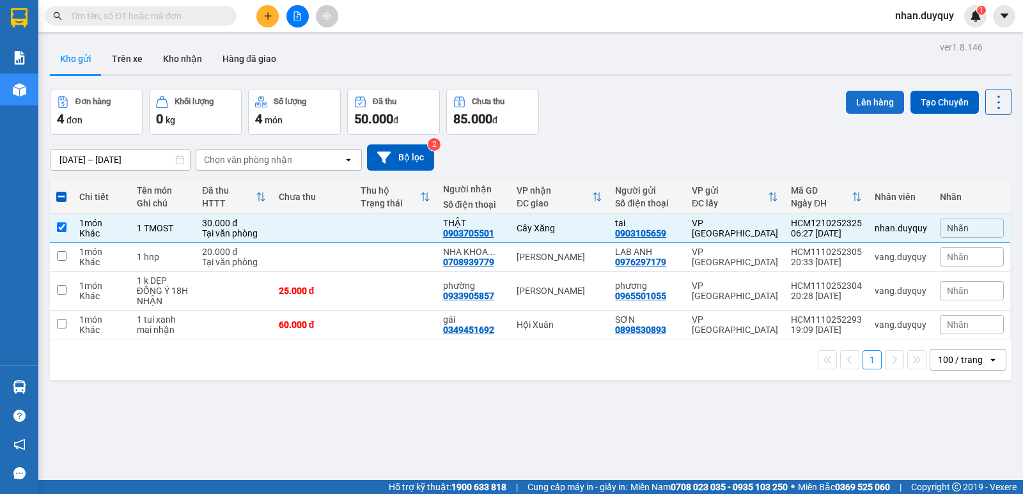
click at [850, 102] on button "Lên hàng" at bounding box center [875, 102] width 58 height 23
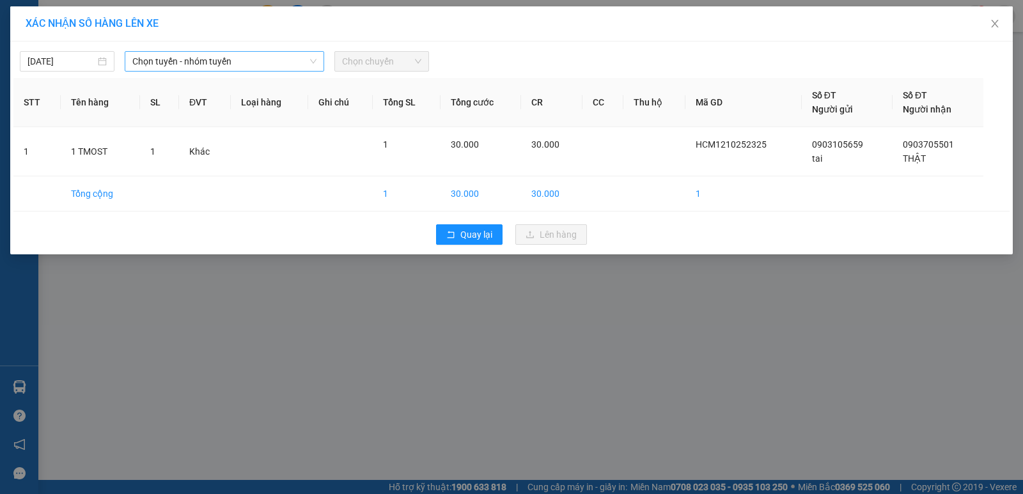
click at [310, 65] on span "Chọn tuyến - nhóm tuyến" at bounding box center [224, 61] width 184 height 19
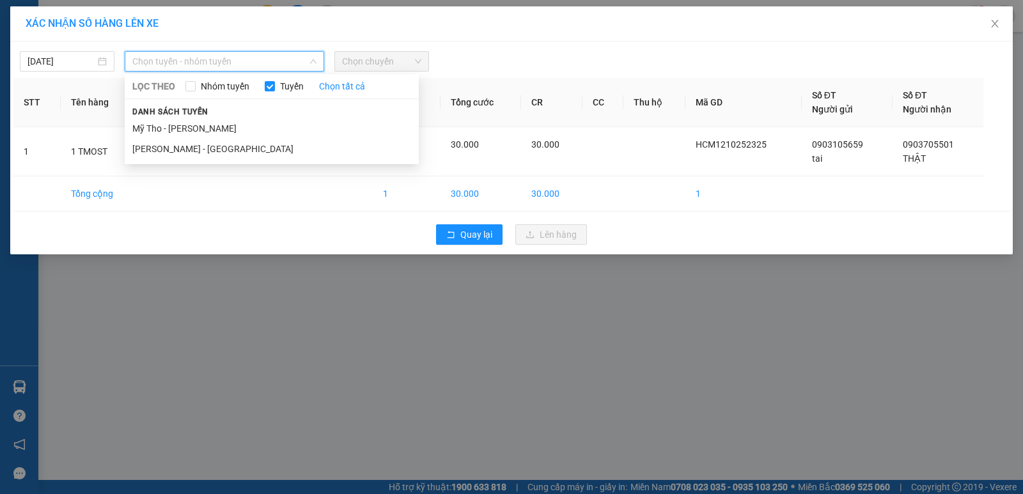
drag, startPoint x: 185, startPoint y: 142, endPoint x: 266, endPoint y: 95, distance: 93.9
click at [188, 142] on li "[PERSON_NAME] - [GEOGRAPHIC_DATA]" at bounding box center [272, 149] width 294 height 20
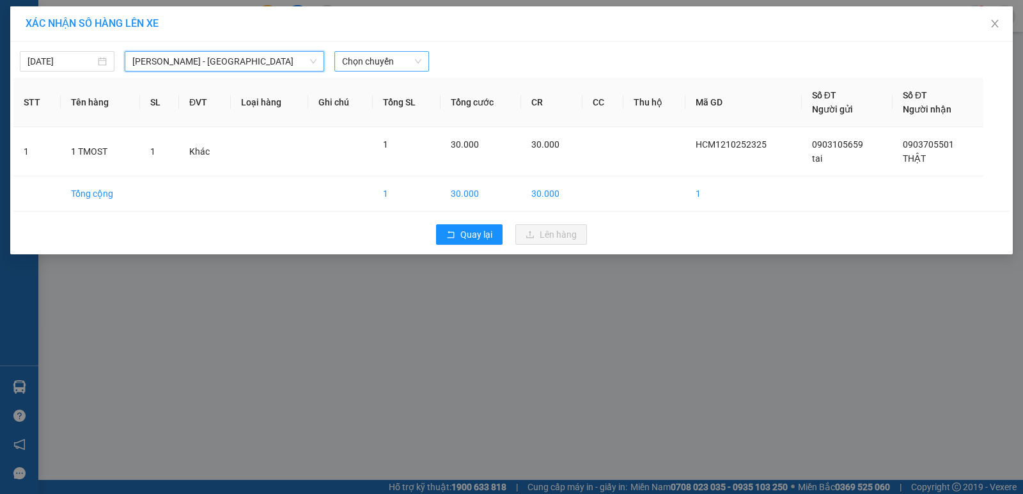
click at [419, 58] on span "Chọn chuyến" at bounding box center [381, 61] width 79 height 19
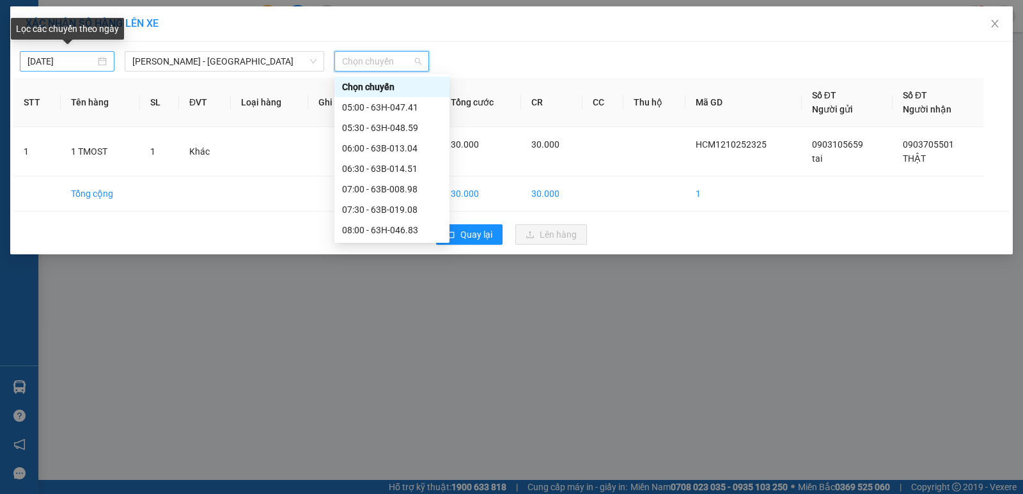
click at [103, 61] on div "[DATE]" at bounding box center [66, 61] width 79 height 14
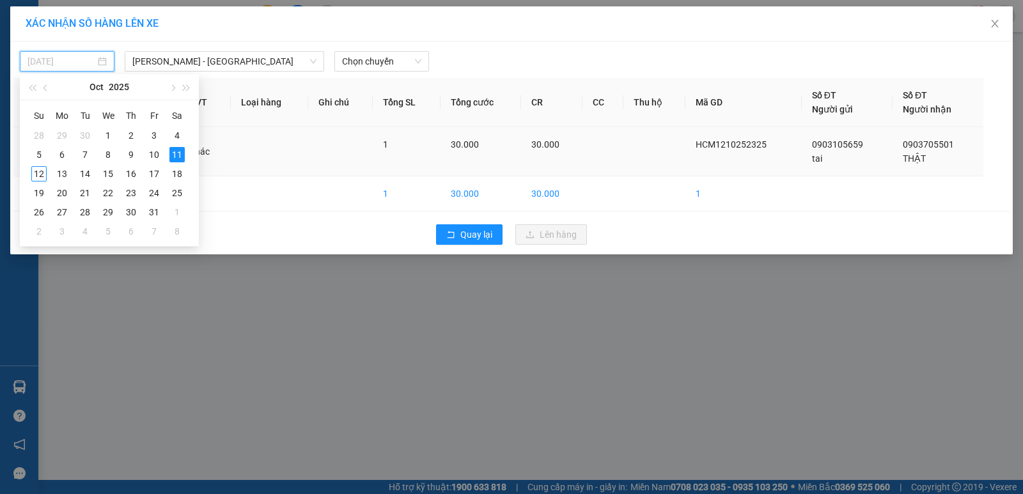
drag, startPoint x: 41, startPoint y: 177, endPoint x: 53, endPoint y: 143, distance: 36.6
click at [43, 174] on div "12" at bounding box center [38, 173] width 15 height 15
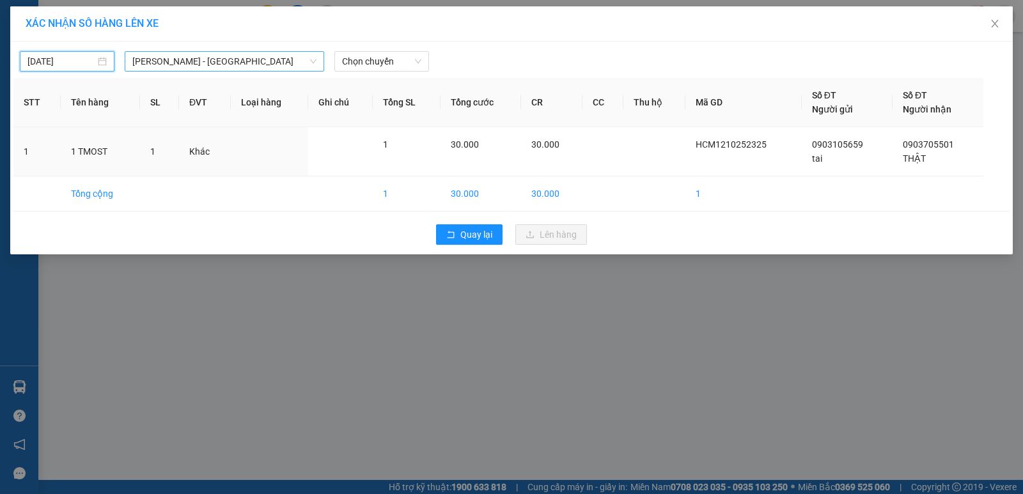
type input "[DATE]"
click at [424, 67] on div "Chọn chuyến" at bounding box center [381, 61] width 95 height 20
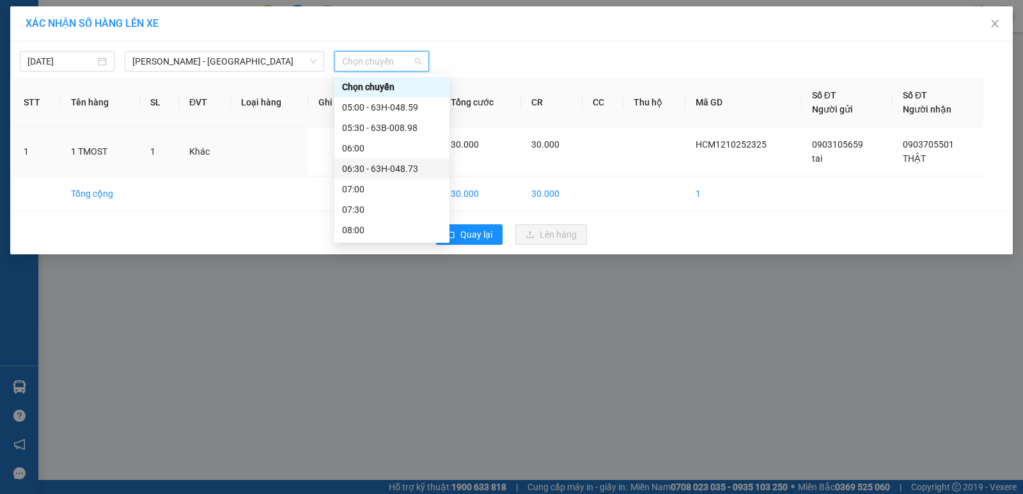
click at [399, 168] on div "06:30 - 63H-048.73" at bounding box center [392, 169] width 100 height 14
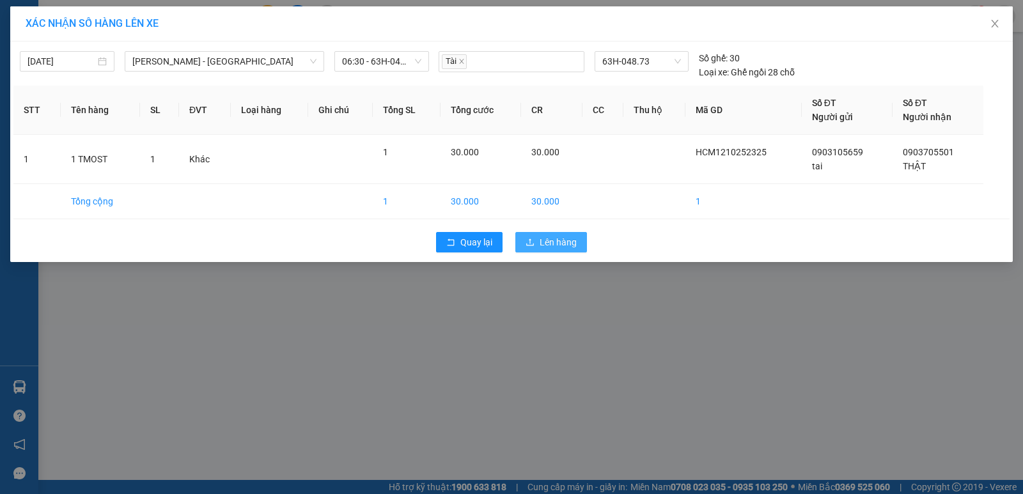
click at [555, 237] on span "Lên hàng" at bounding box center [557, 242] width 37 height 14
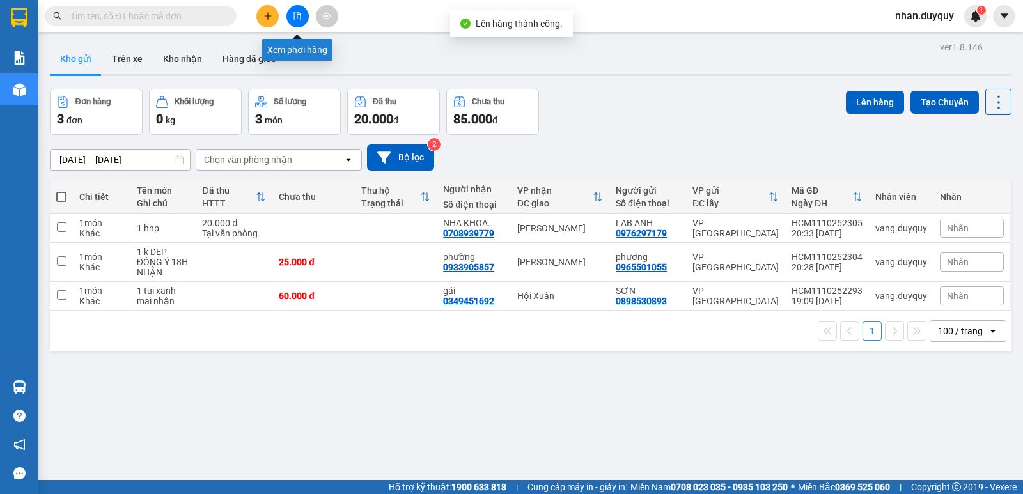
click at [299, 18] on icon "file-add" at bounding box center [297, 16] width 9 height 9
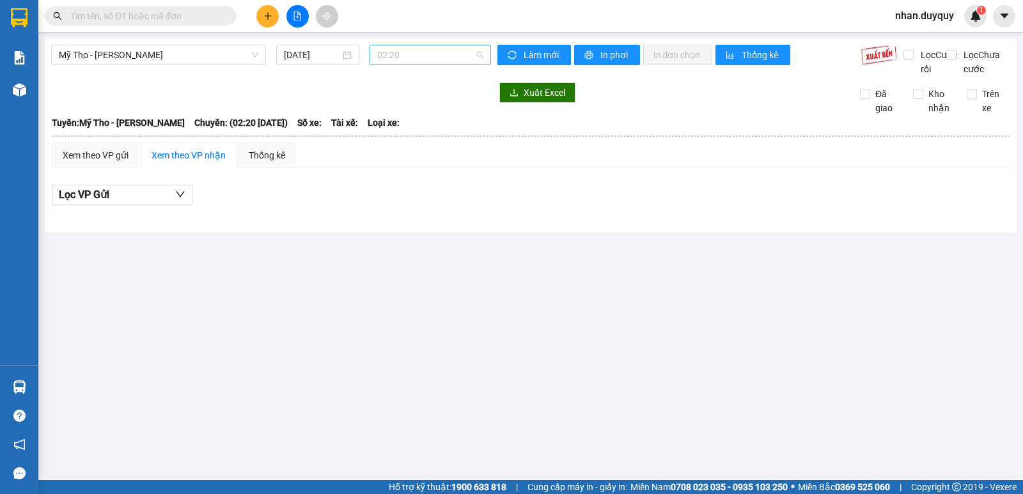
click at [483, 57] on span "02:20" at bounding box center [429, 54] width 105 height 19
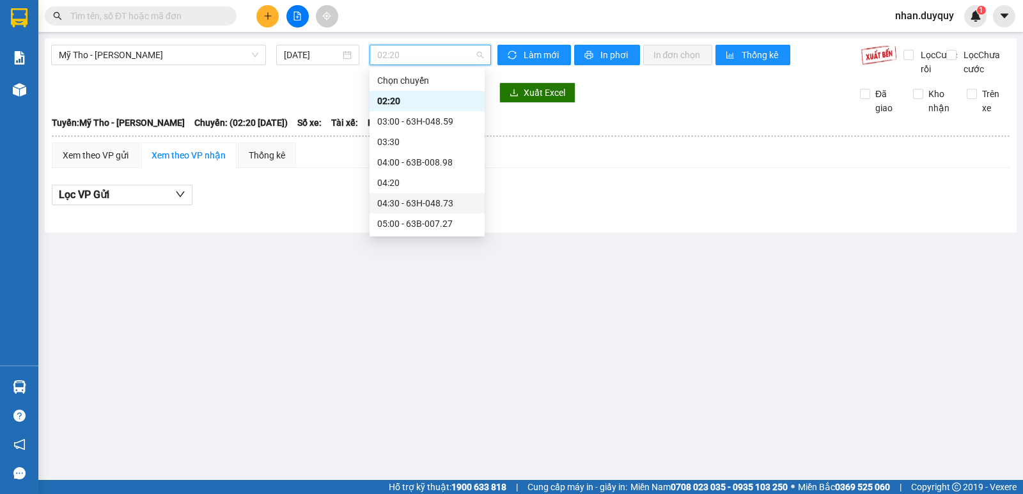
click at [445, 201] on div "04:30 - 63H-048.73" at bounding box center [427, 203] width 100 height 14
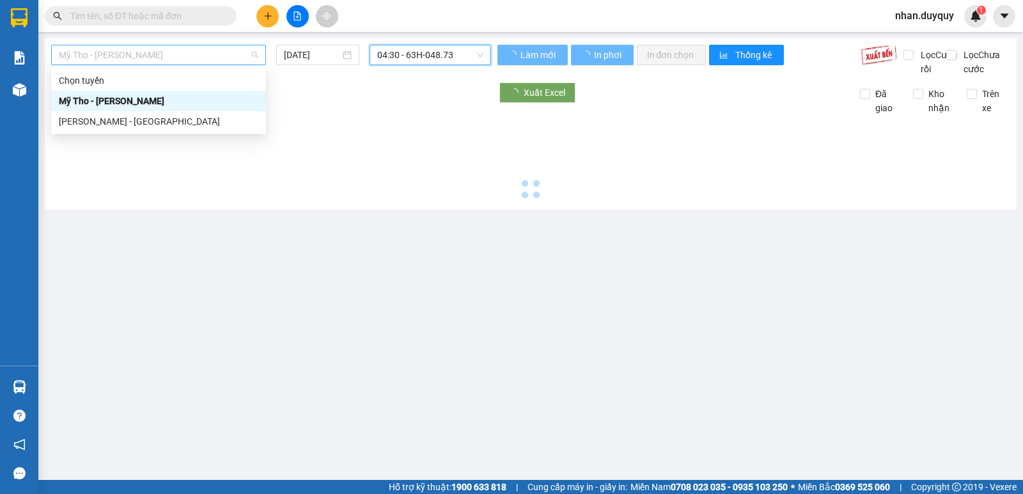
click at [263, 54] on div "Mỹ Tho - [PERSON_NAME]" at bounding box center [158, 55] width 215 height 20
click at [132, 120] on div "[PERSON_NAME] - [GEOGRAPHIC_DATA]" at bounding box center [158, 121] width 199 height 14
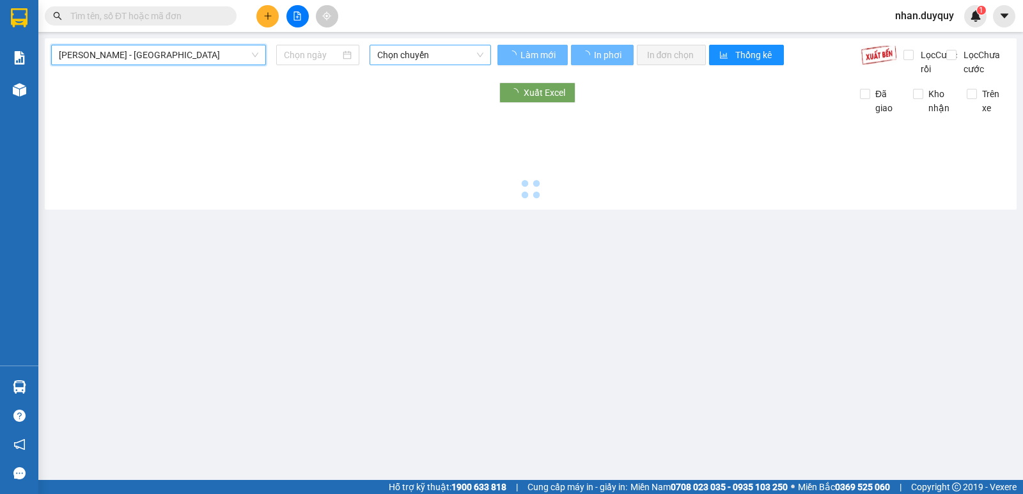
type input "[DATE]"
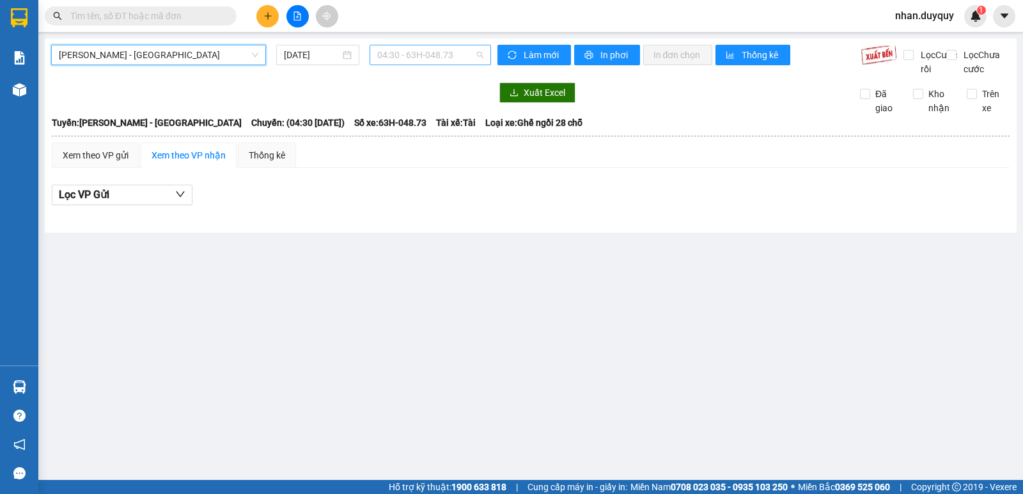
click at [478, 51] on span "04:30 - 63H-048.73" at bounding box center [429, 54] width 105 height 19
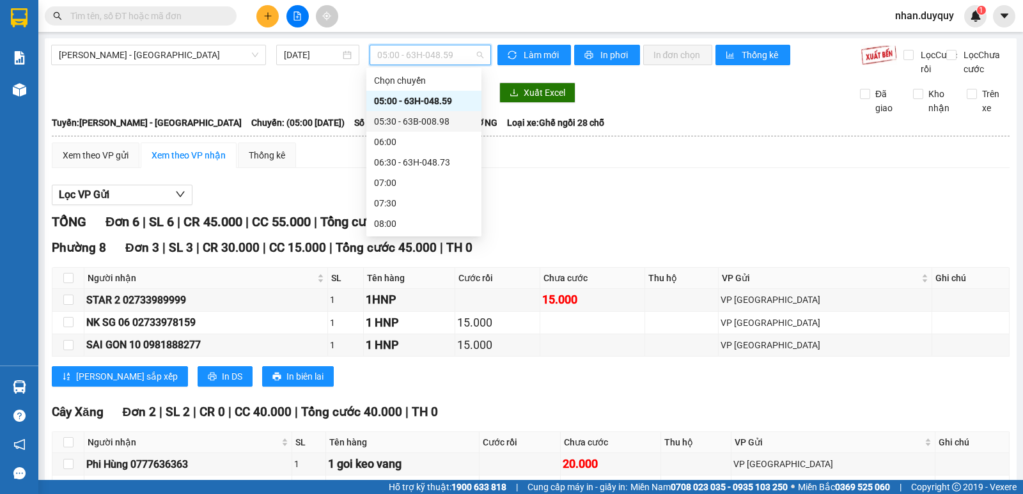
click at [440, 121] on div "05:30 - 63B-008.98" at bounding box center [424, 121] width 100 height 14
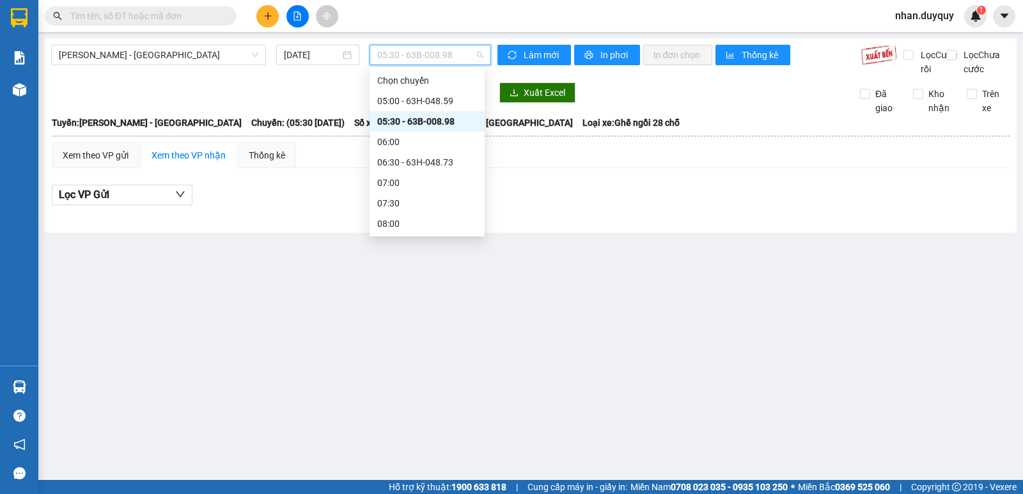
click at [479, 58] on span "05:30 - 63B-008.98" at bounding box center [429, 54] width 105 height 19
click at [331, 101] on div at bounding box center [271, 92] width 440 height 20
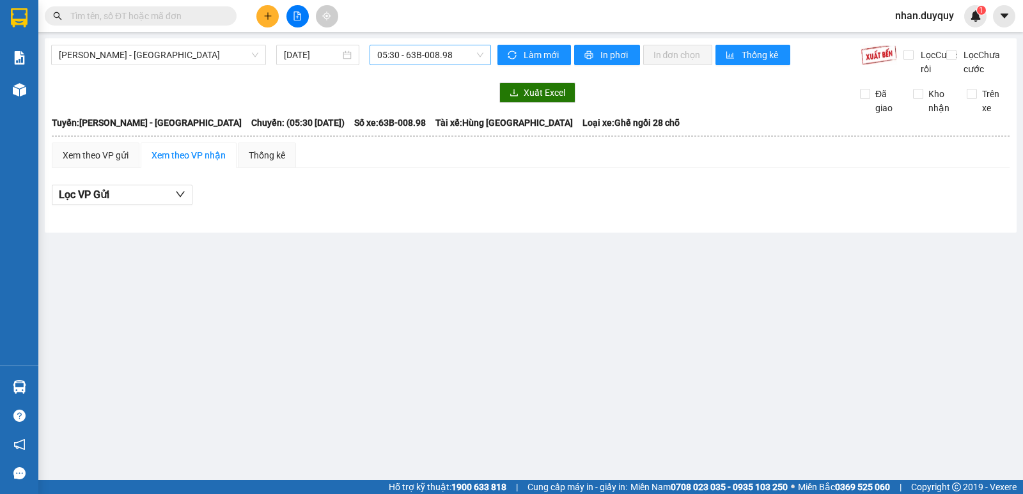
click at [484, 58] on div "05:30 - 63B-008.98" at bounding box center [429, 55] width 121 height 20
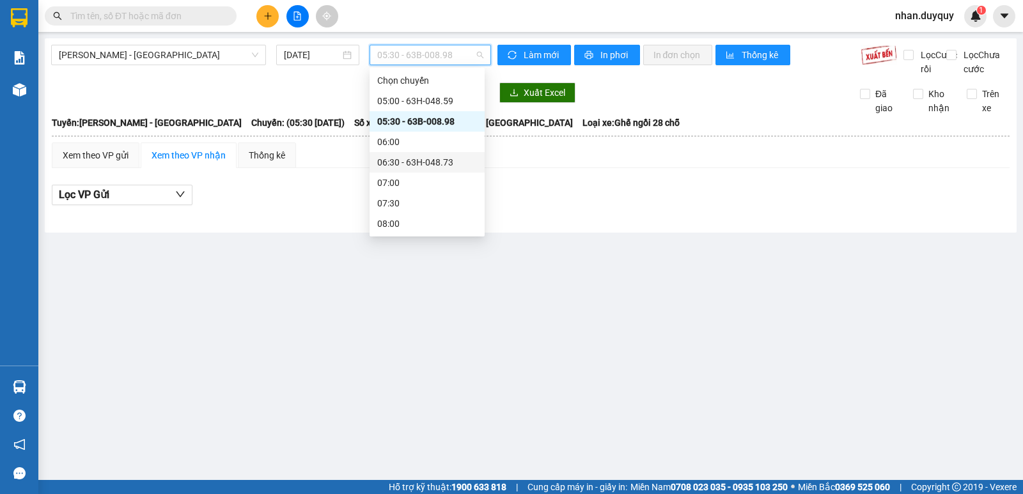
click at [429, 159] on div "06:30 - 63H-048.73" at bounding box center [427, 162] width 100 height 14
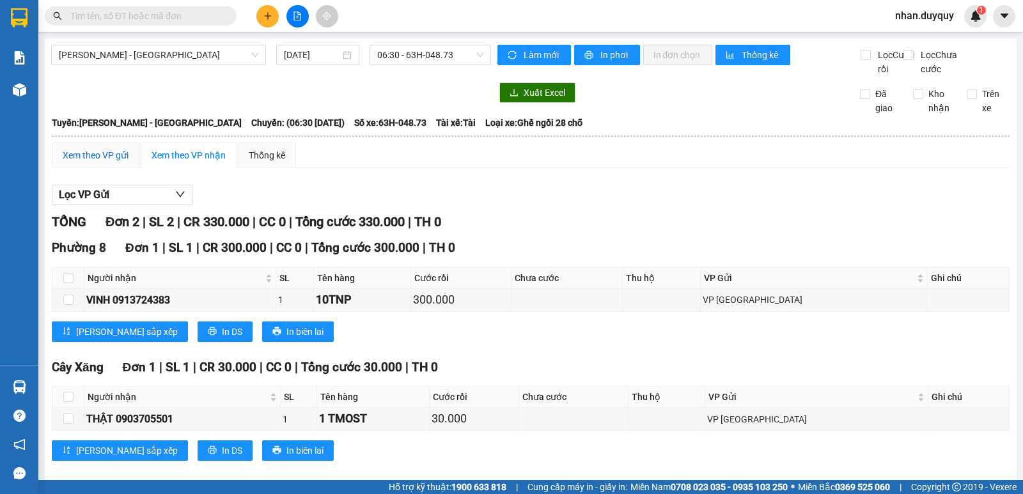
click at [89, 162] on div "Xem theo VP gửi" at bounding box center [96, 155] width 66 height 14
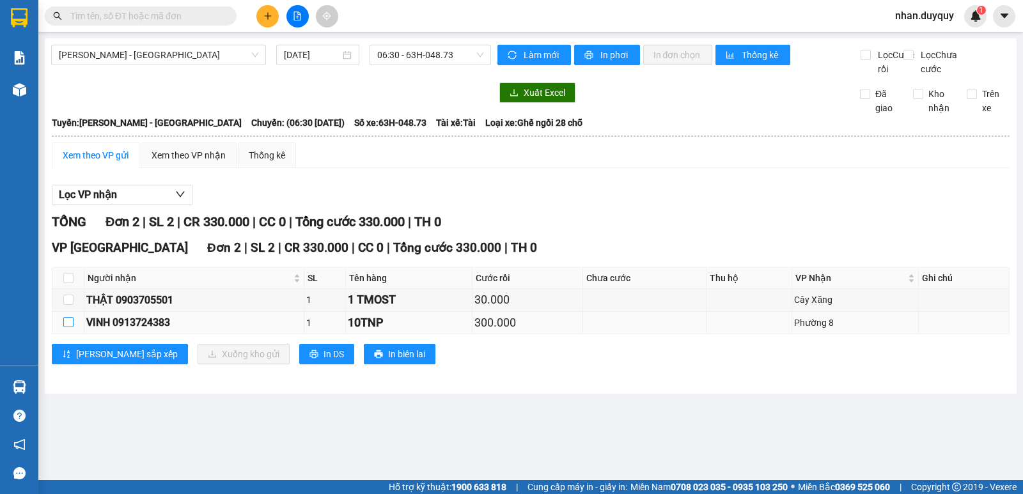
click at [65, 327] on input "checkbox" at bounding box center [68, 322] width 10 height 10
checkbox input "true"
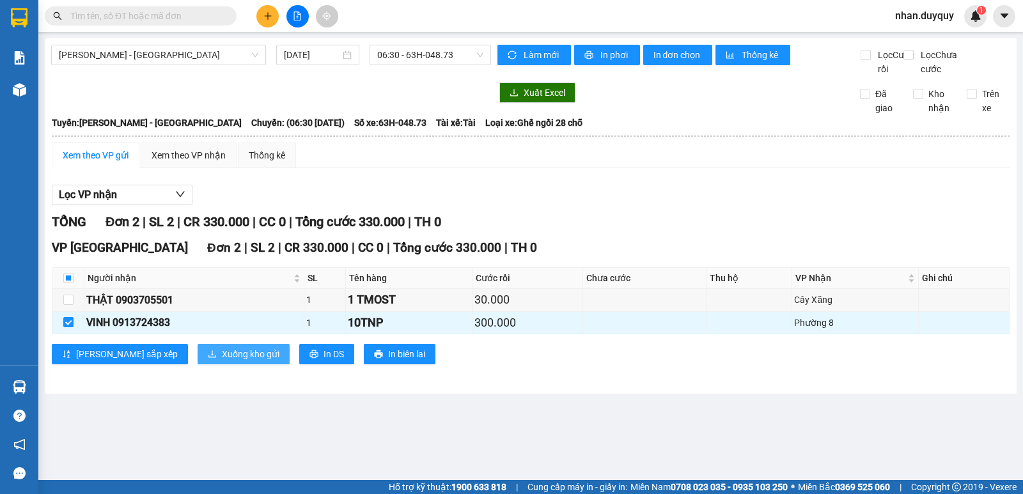
click at [222, 361] on span "Xuống kho gửi" at bounding box center [251, 354] width 58 height 14
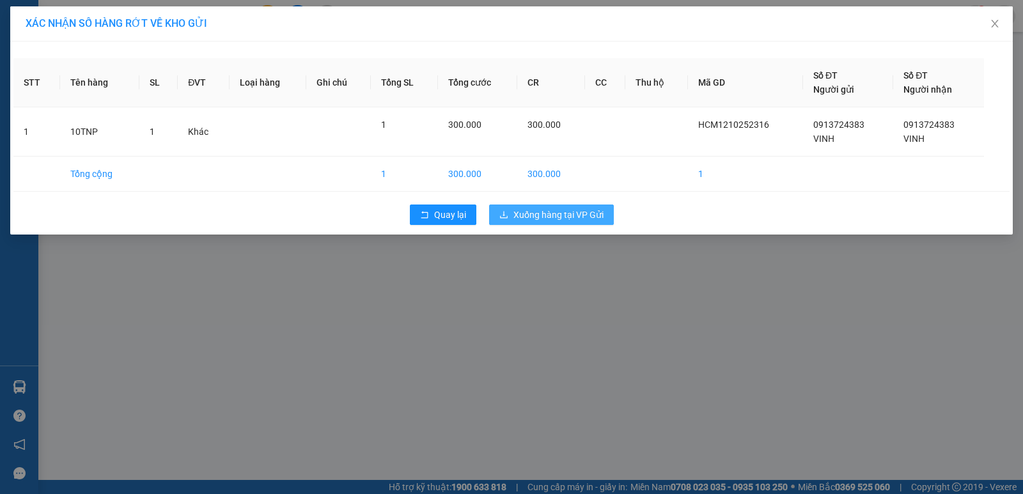
click at [547, 217] on span "Xuống hàng tại VP Gửi" at bounding box center [558, 215] width 90 height 14
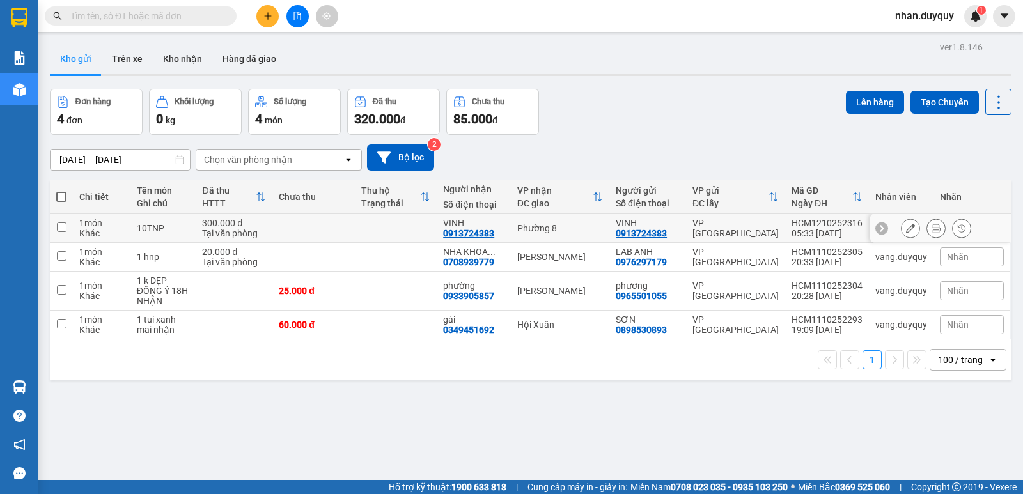
click at [61, 228] on input "checkbox" at bounding box center [62, 227] width 10 height 10
checkbox input "true"
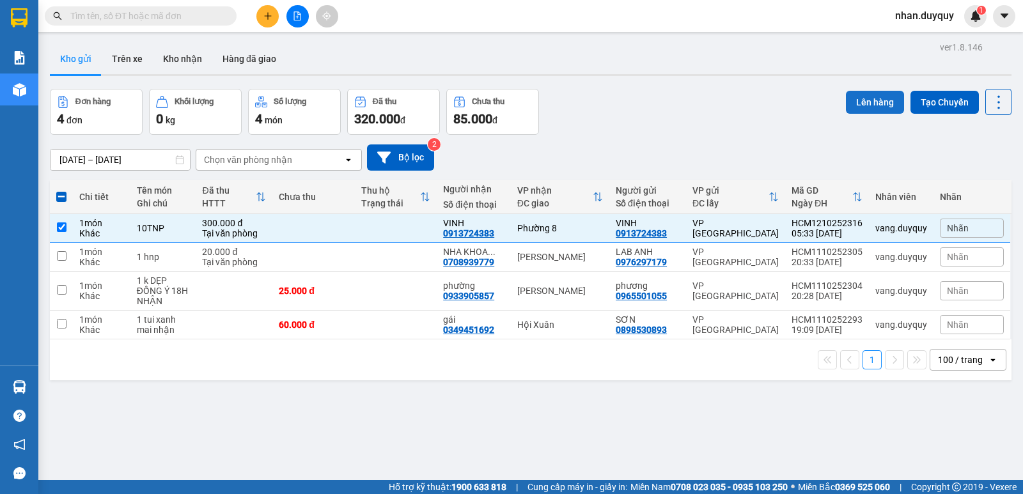
click at [867, 100] on button "Lên hàng" at bounding box center [875, 102] width 58 height 23
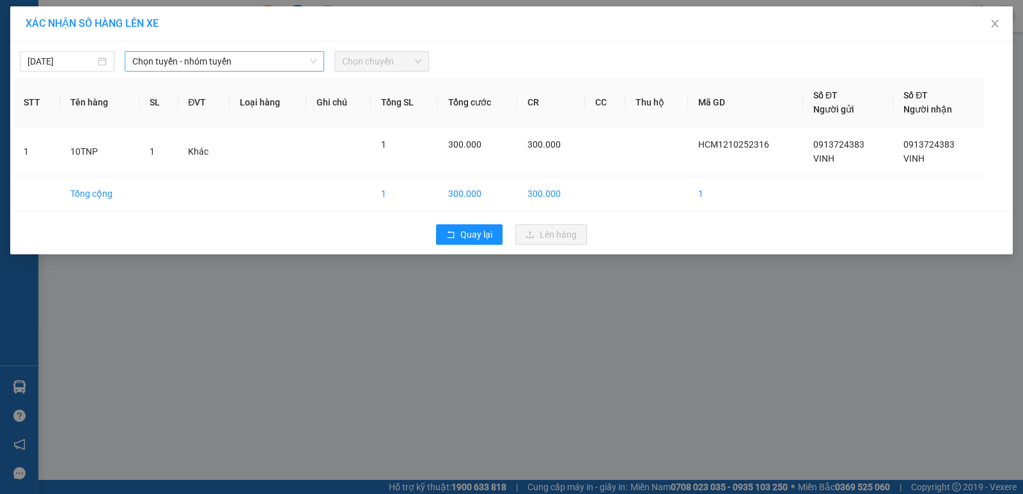
click at [314, 56] on span "Chọn tuyến - nhóm tuyến" at bounding box center [224, 61] width 184 height 19
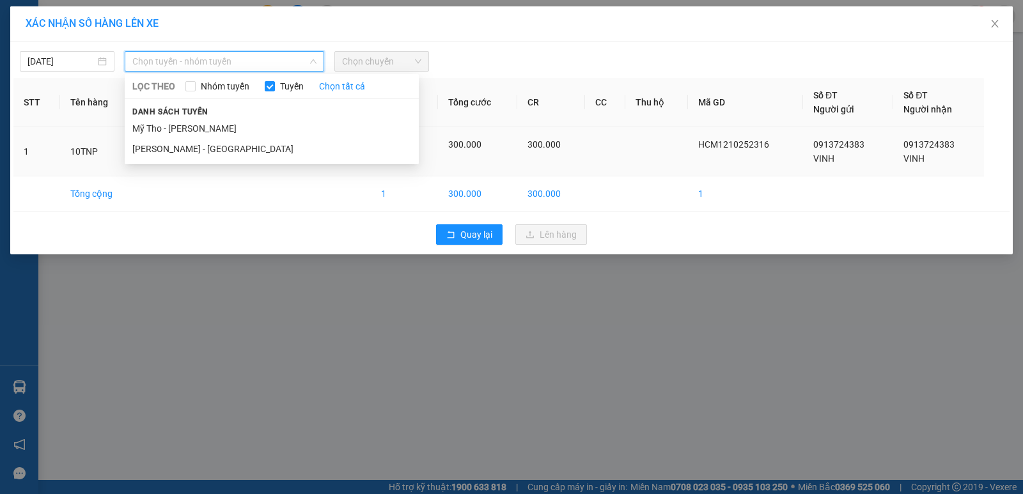
drag, startPoint x: 180, startPoint y: 153, endPoint x: 187, endPoint y: 148, distance: 8.2
click at [181, 153] on li "[PERSON_NAME] - [GEOGRAPHIC_DATA]" at bounding box center [272, 149] width 294 height 20
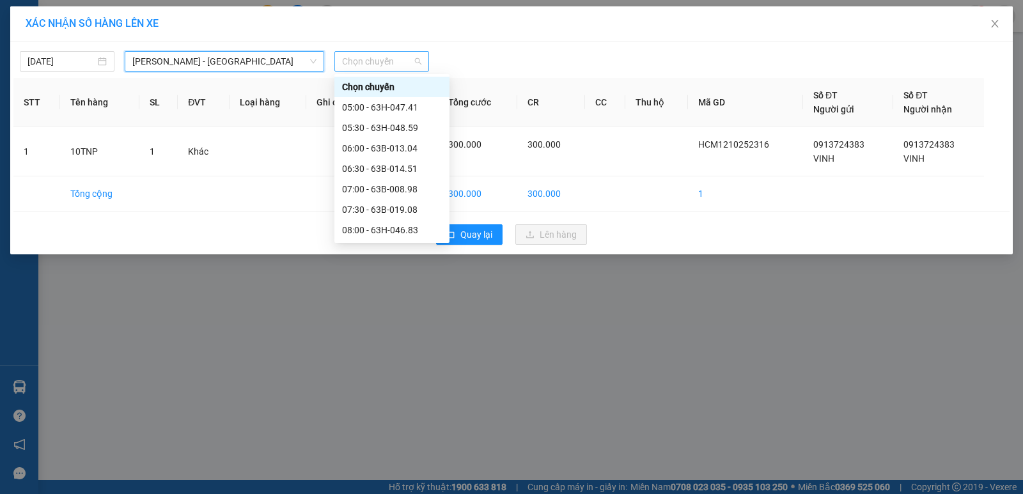
click at [420, 61] on span "Chọn chuyến" at bounding box center [381, 61] width 79 height 19
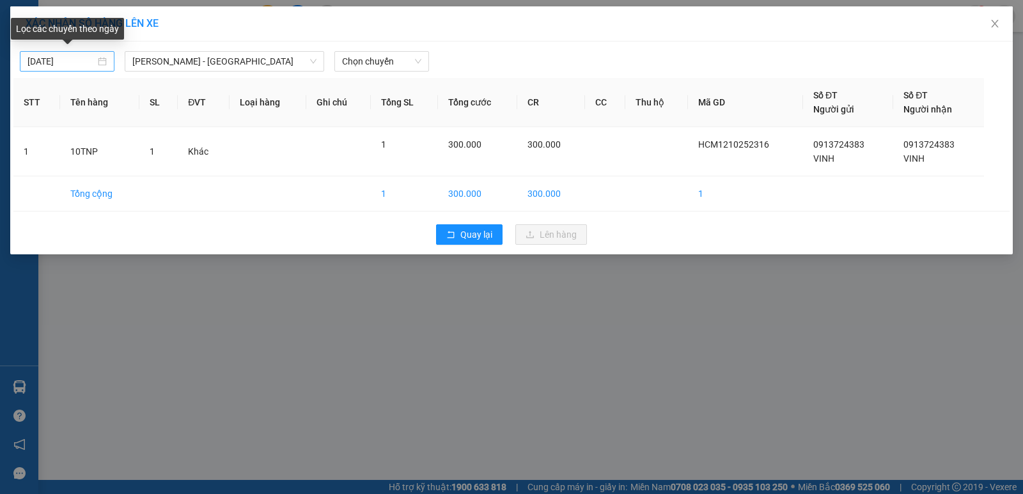
click at [107, 61] on div "[DATE]" at bounding box center [67, 61] width 95 height 20
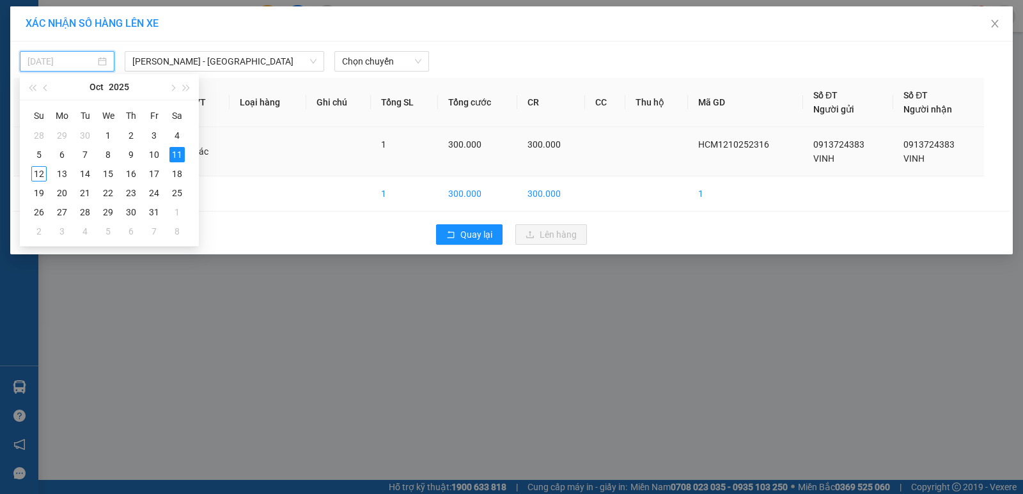
drag, startPoint x: 40, startPoint y: 170, endPoint x: 44, endPoint y: 158, distance: 12.1
click at [42, 170] on div "12" at bounding box center [38, 173] width 15 height 15
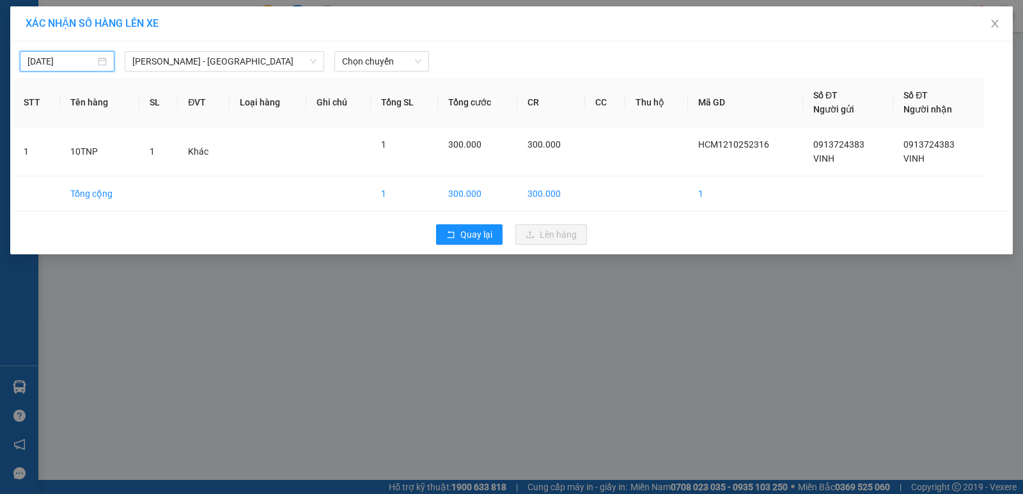
type input "[DATE]"
click at [413, 66] on span "Chọn chuyến" at bounding box center [381, 61] width 79 height 19
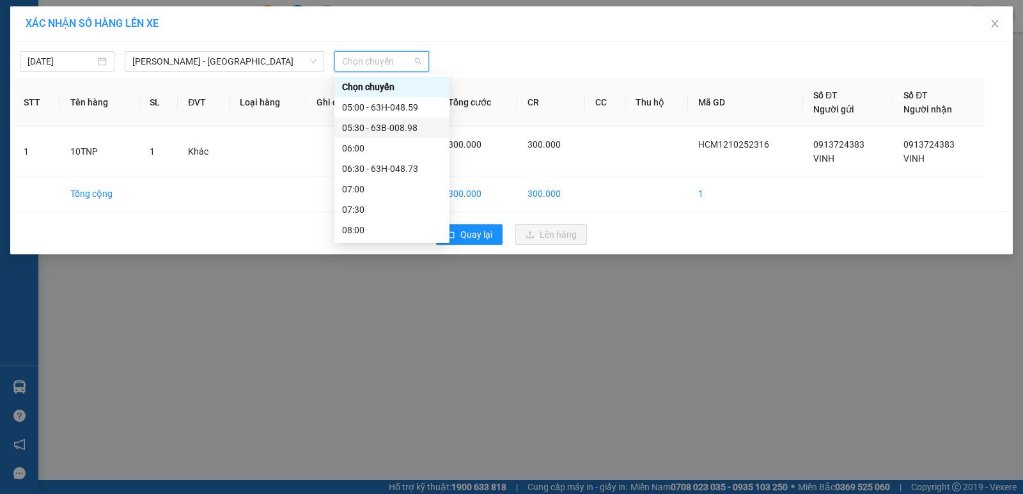
click at [407, 125] on div "05:30 - 63B-008.98" at bounding box center [392, 128] width 100 height 14
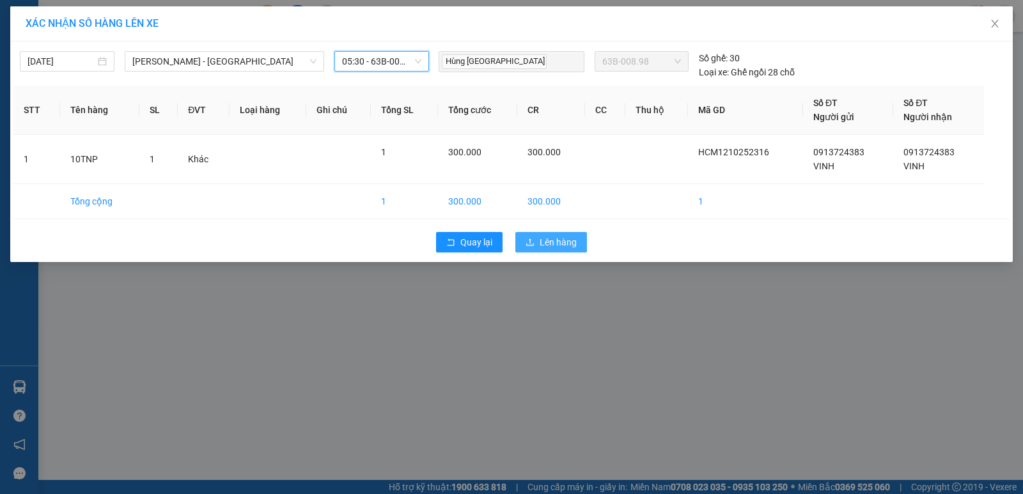
click at [545, 243] on span "Lên hàng" at bounding box center [557, 242] width 37 height 14
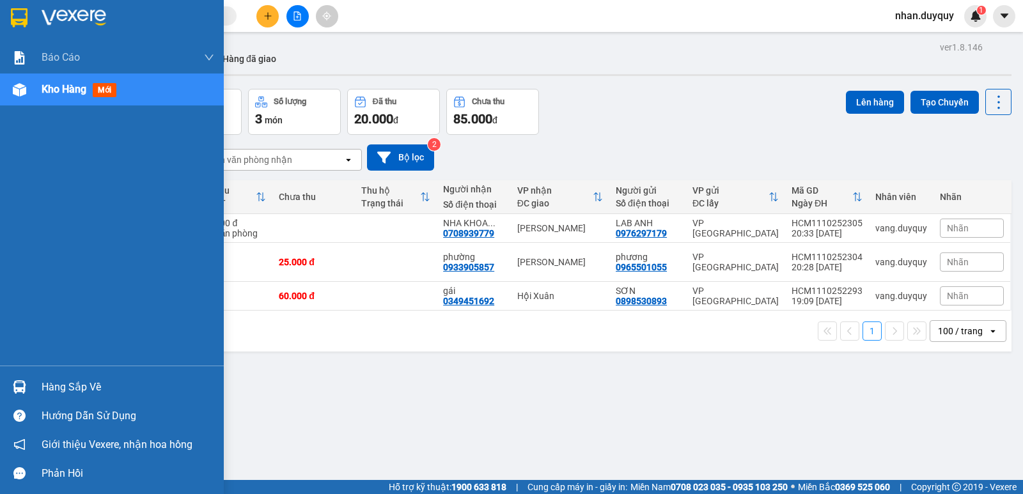
click at [75, 383] on div "Hàng sắp về" at bounding box center [128, 387] width 173 height 19
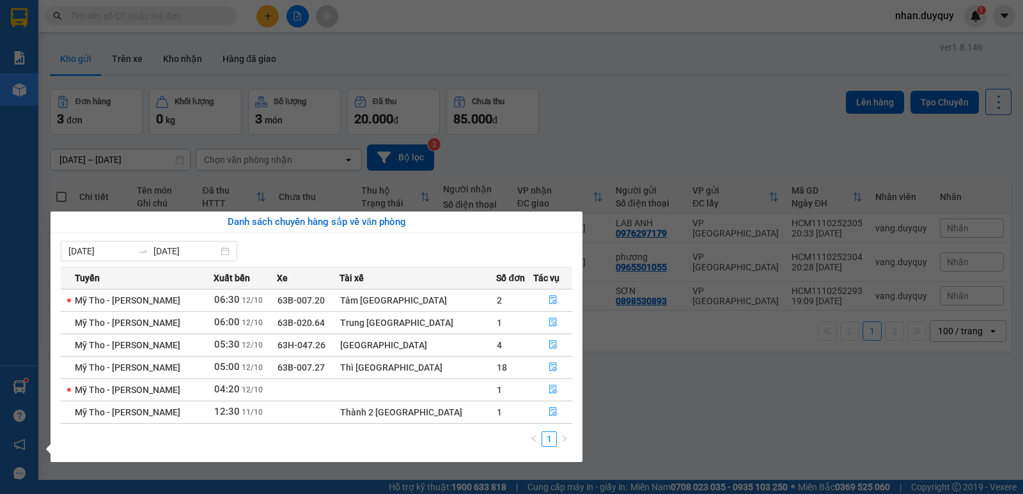
click at [635, 106] on section "Kết quả tìm kiếm ( 0 ) Bộ lọc No Data nhan.duyquy 1 Báo cáo 1. Báo cáo dòng tiề…" at bounding box center [511, 247] width 1023 height 494
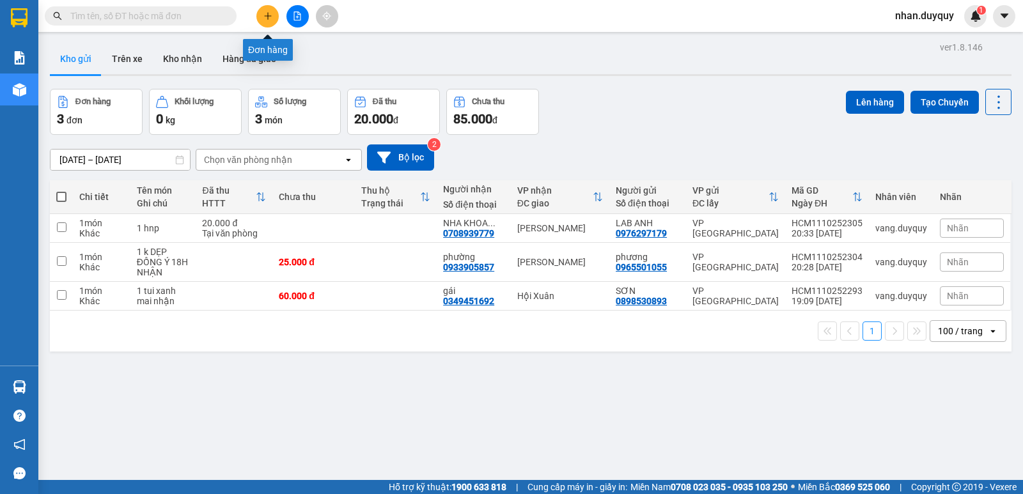
click at [268, 8] on button at bounding box center [267, 16] width 22 height 22
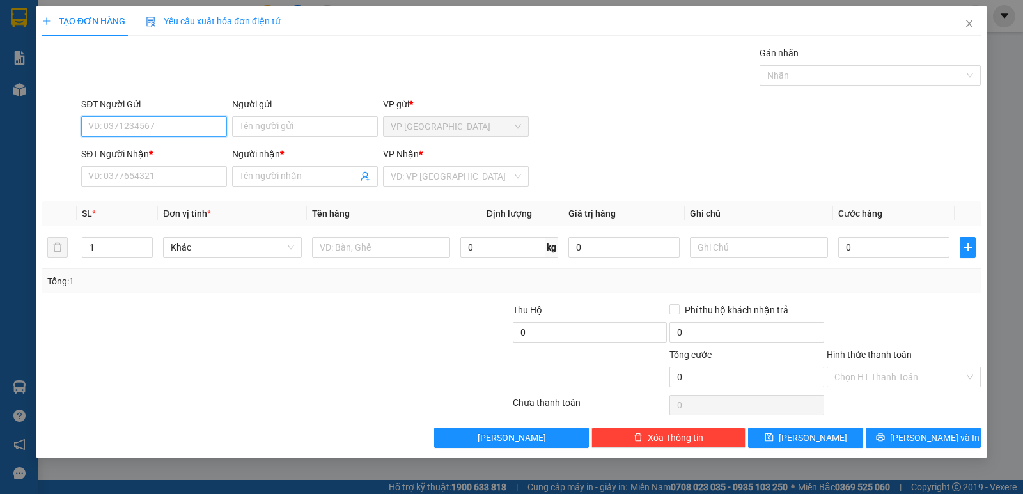
click at [90, 125] on input "SĐT Người Gửi" at bounding box center [154, 126] width 146 height 20
type input "0931337591"
click at [113, 155] on div "0931337591 - bé" at bounding box center [154, 152] width 130 height 14
type input "bé"
type input "0909741232"
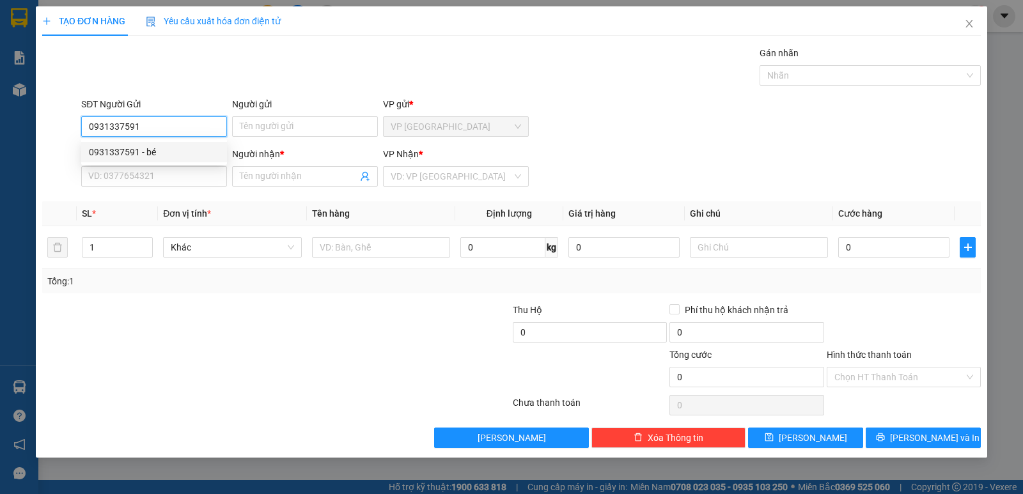
type input "HÙNG"
type input "30.000"
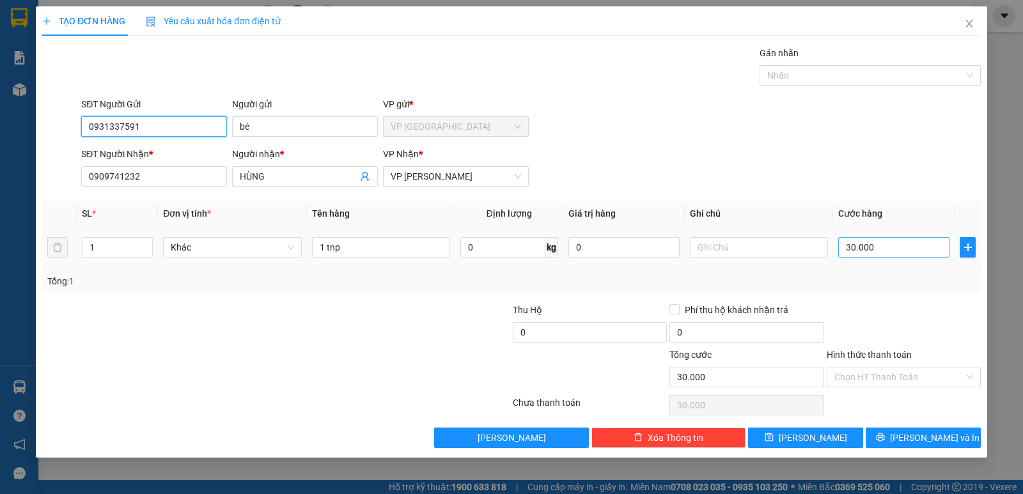
type input "0931337591"
click at [874, 250] on input "30.000" at bounding box center [893, 247] width 111 height 20
type input "0"
type input "02"
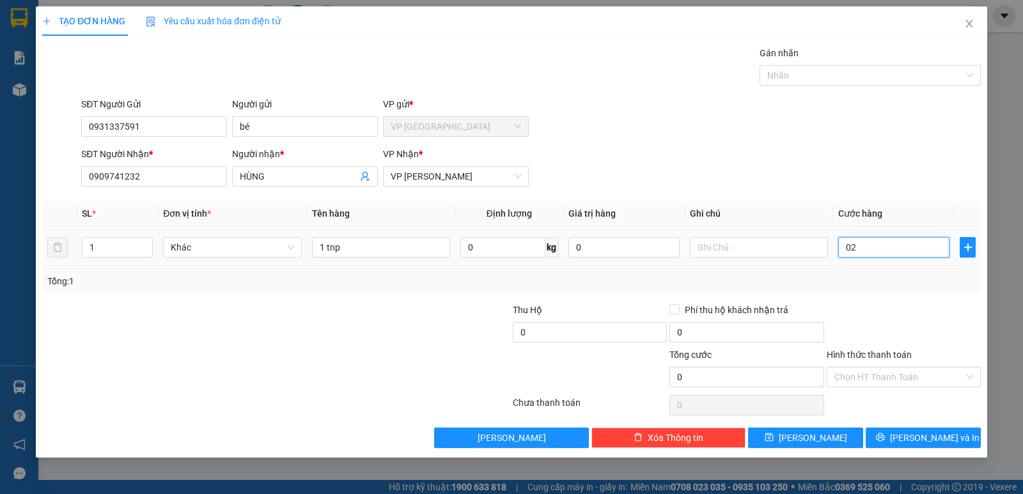
type input "2"
type input "25"
type input "025"
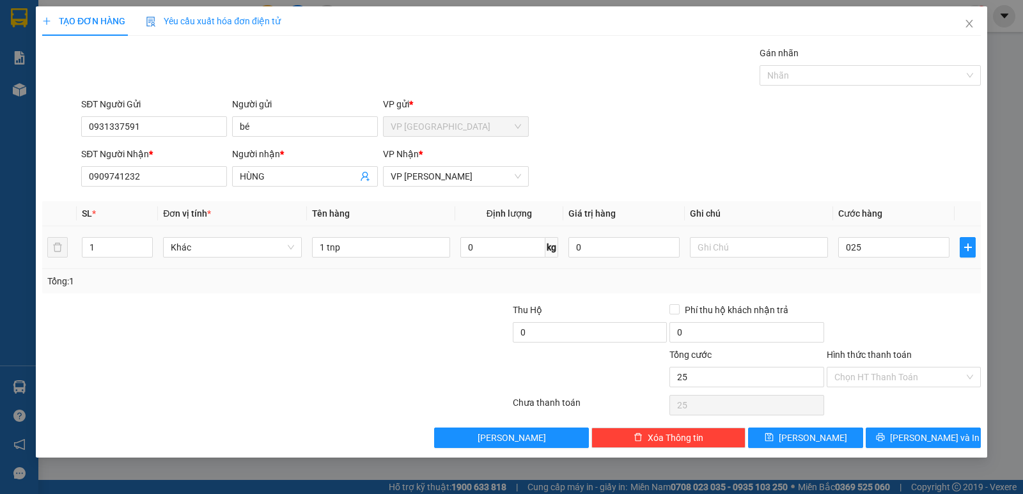
type input "25.000"
click at [877, 304] on div at bounding box center [903, 325] width 157 height 45
click at [873, 368] on input "Hình thức thanh toán" at bounding box center [899, 376] width 130 height 19
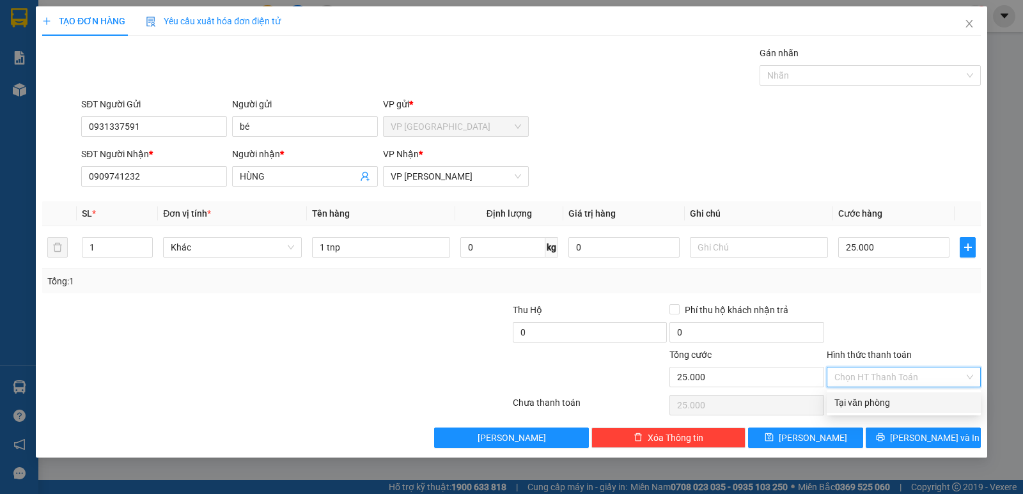
click at [869, 396] on div "Tại văn phòng" at bounding box center [903, 403] width 139 height 14
type input "0"
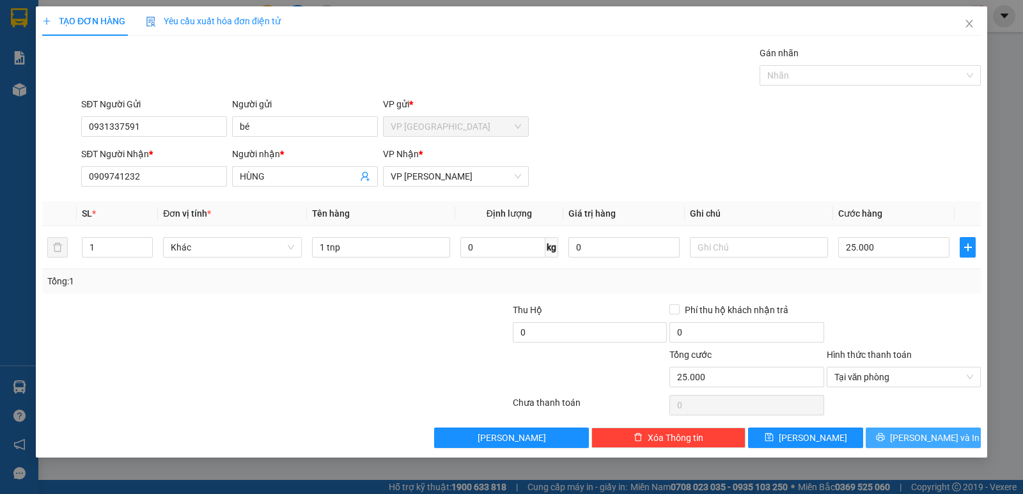
click at [900, 431] on button "[PERSON_NAME] và In" at bounding box center [922, 438] width 115 height 20
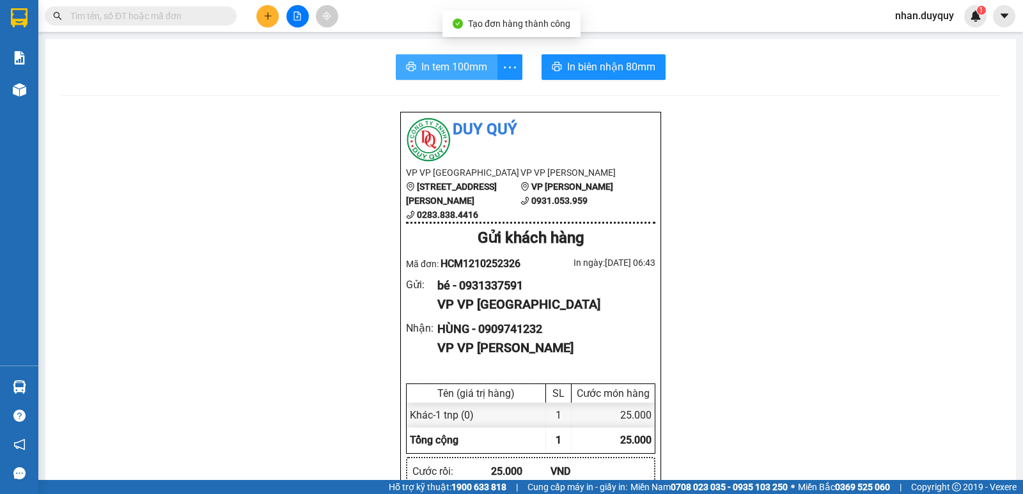
click at [450, 65] on span "In tem 100mm" at bounding box center [454, 67] width 66 height 16
click at [102, 13] on input "text" at bounding box center [145, 16] width 151 height 14
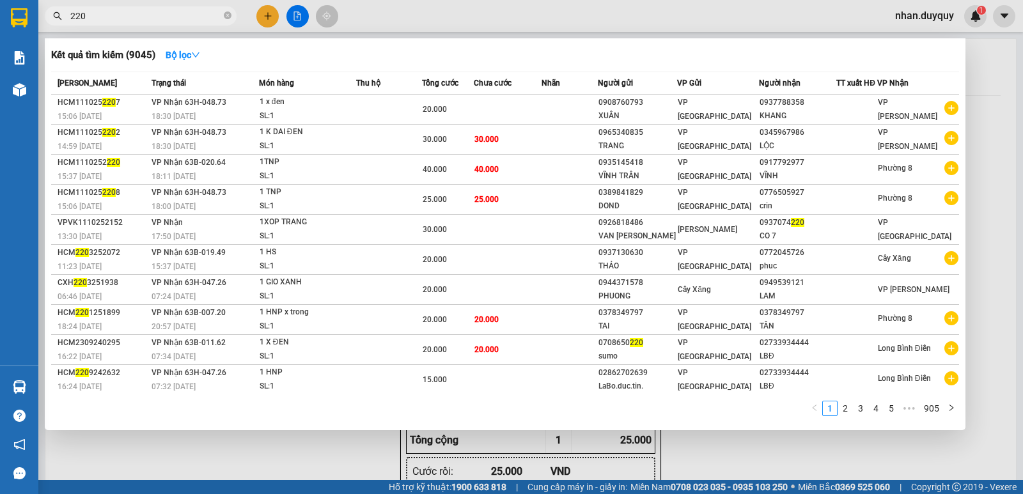
click at [72, 15] on input "220" at bounding box center [145, 16] width 151 height 14
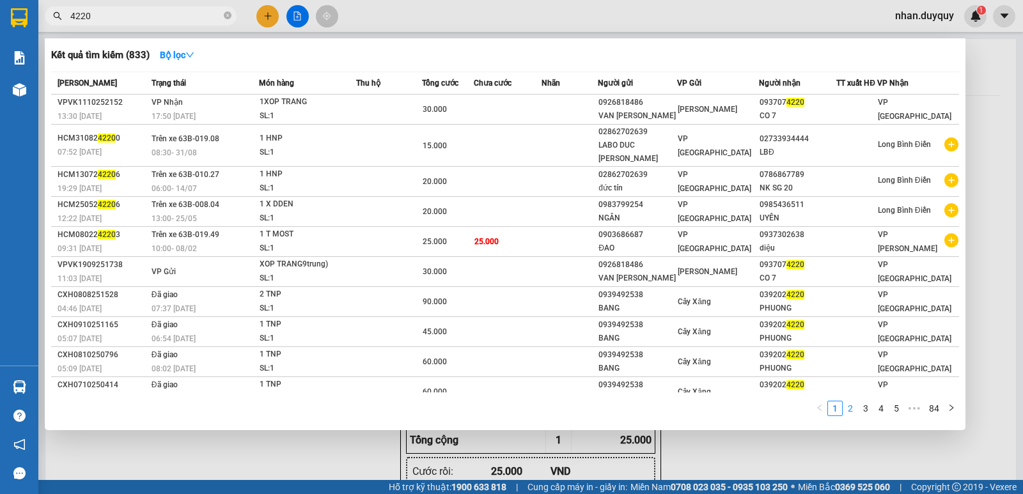
type input "4220"
click at [846, 413] on link "2" at bounding box center [850, 408] width 14 height 14
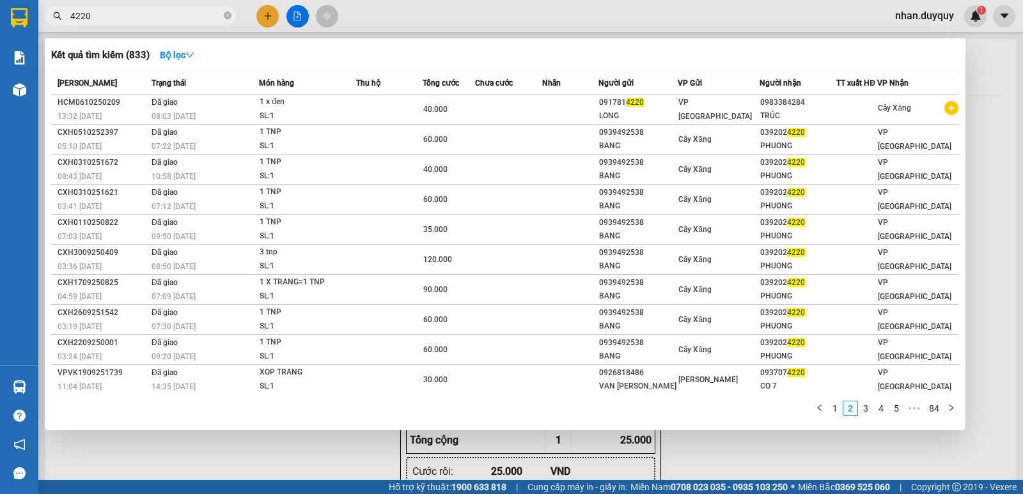
click at [266, 21] on div at bounding box center [511, 247] width 1023 height 494
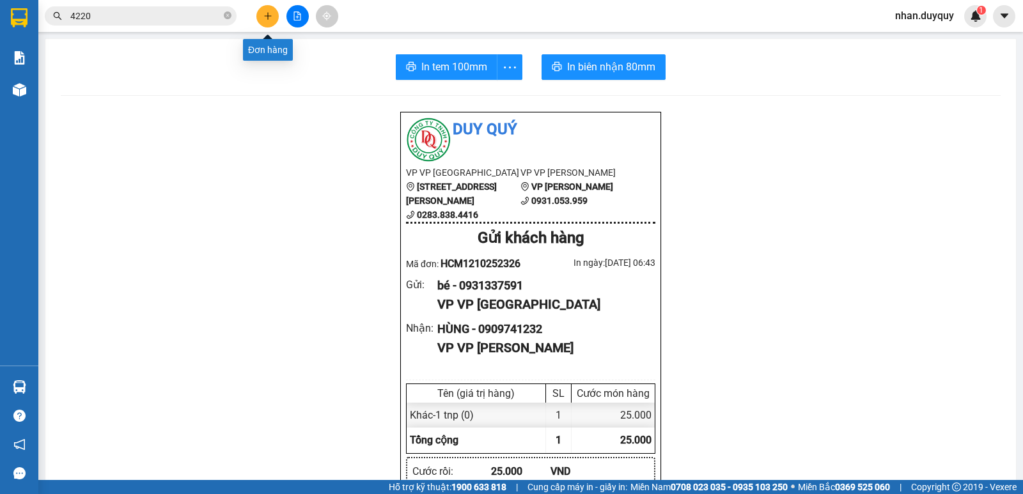
click at [266, 21] on button at bounding box center [267, 16] width 22 height 22
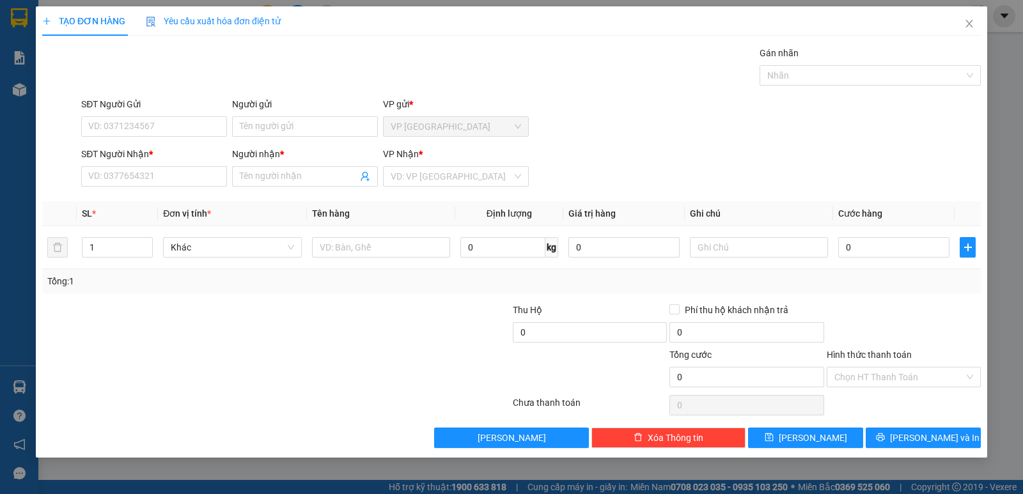
click at [111, 106] on div "SĐT Người Gửi" at bounding box center [154, 104] width 146 height 14
click at [111, 116] on input "SĐT Người Gửi" at bounding box center [154, 126] width 146 height 20
click at [121, 177] on input "SĐT Người Nhận *" at bounding box center [154, 176] width 146 height 20
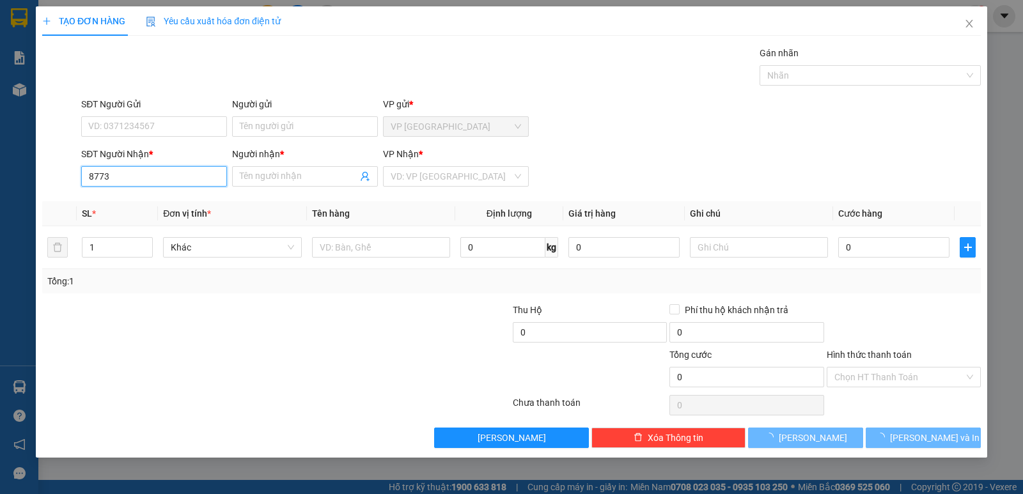
click at [111, 176] on input "8773" at bounding box center [154, 176] width 146 height 20
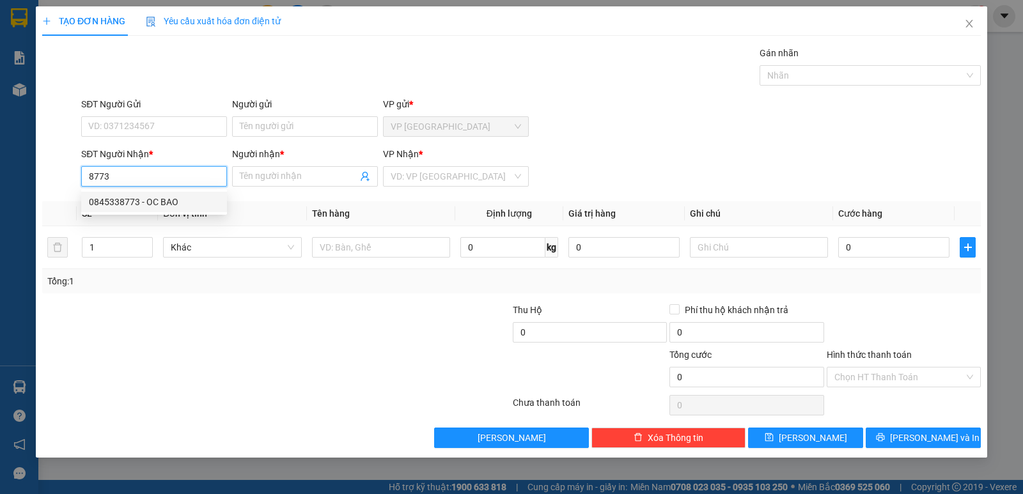
click at [144, 206] on div "0845338773 - OC BAO" at bounding box center [154, 202] width 130 height 14
type input "0845338773"
type input "OC BAO"
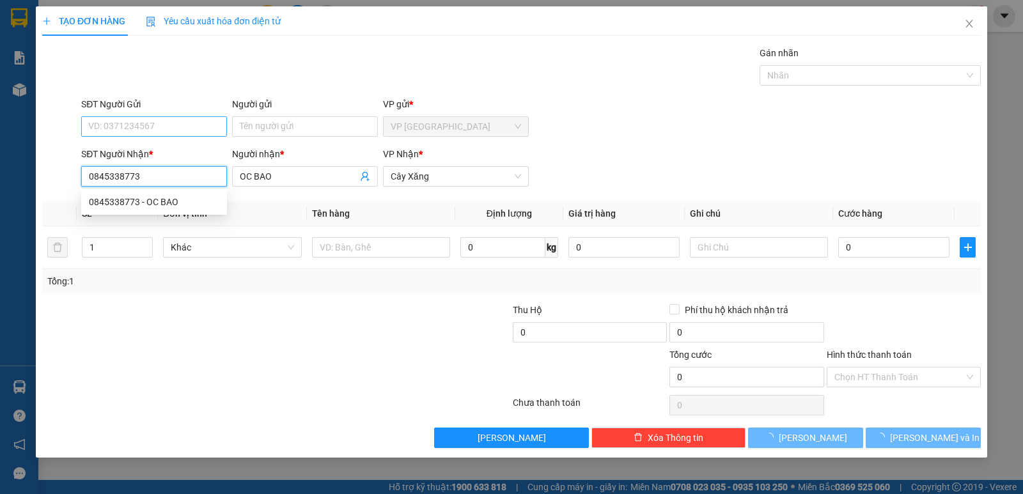
type input "75.000"
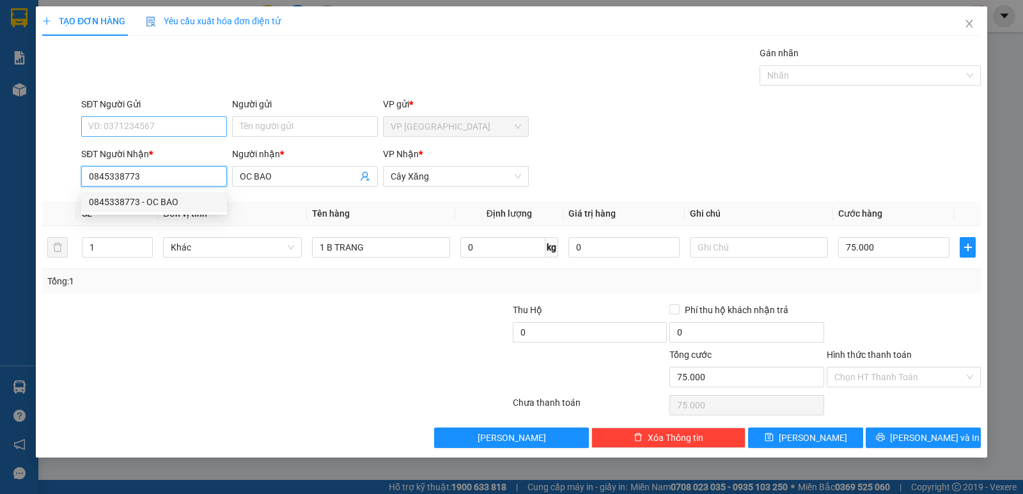
type input "0845338773"
click at [121, 117] on input "SĐT Người Gửi" at bounding box center [154, 126] width 146 height 20
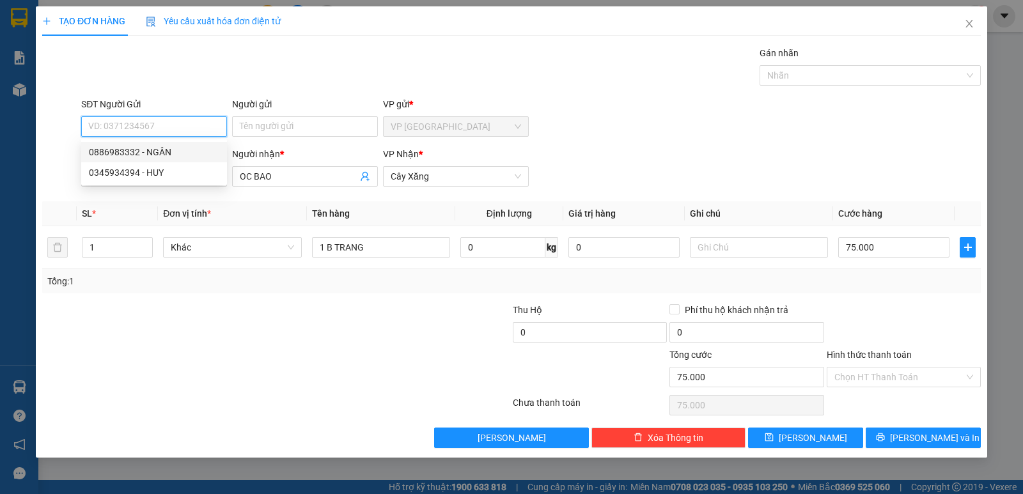
click at [144, 148] on div "0886983332 - NGÂN" at bounding box center [154, 152] width 130 height 14
type input "0886983332"
type input "NGÂN"
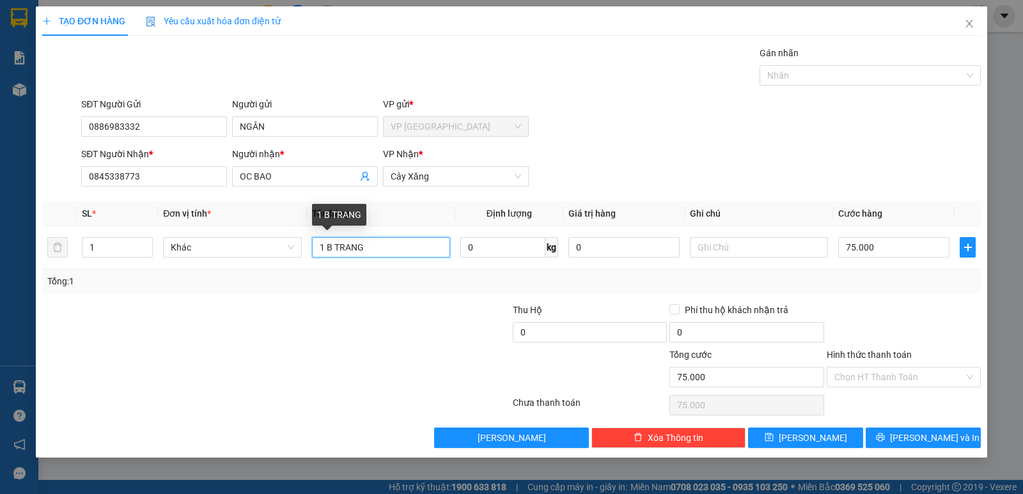
drag, startPoint x: 325, startPoint y: 248, endPoint x: 309, endPoint y: 272, distance: 28.7
click at [309, 272] on div "SL * Đơn vị tính * Tên hàng Định lượng Giá trị hàng Ghi chú Cước hàng 1 Khác 1 …" at bounding box center [511, 247] width 938 height 92
type input "2 B TRANG"
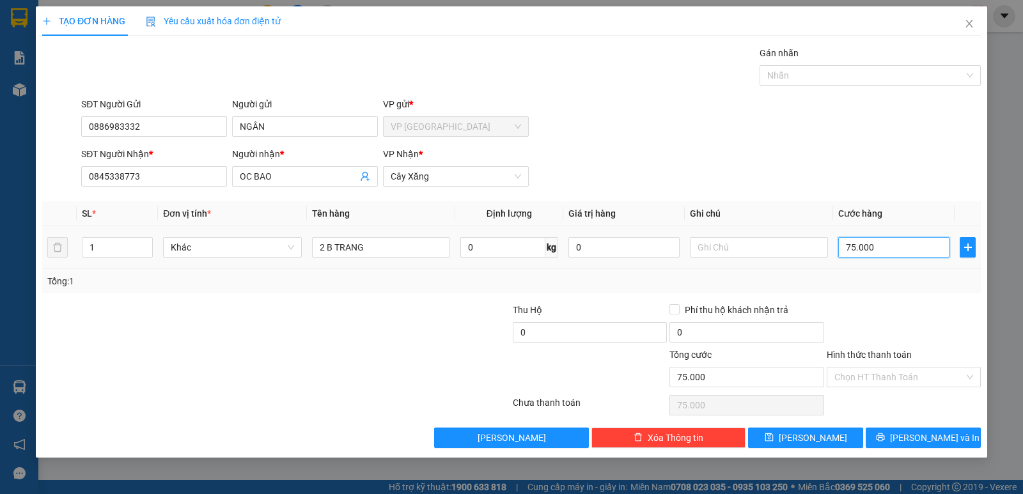
click at [903, 247] on input "75.000" at bounding box center [893, 247] width 111 height 20
type input "0"
type input "01"
type input "1"
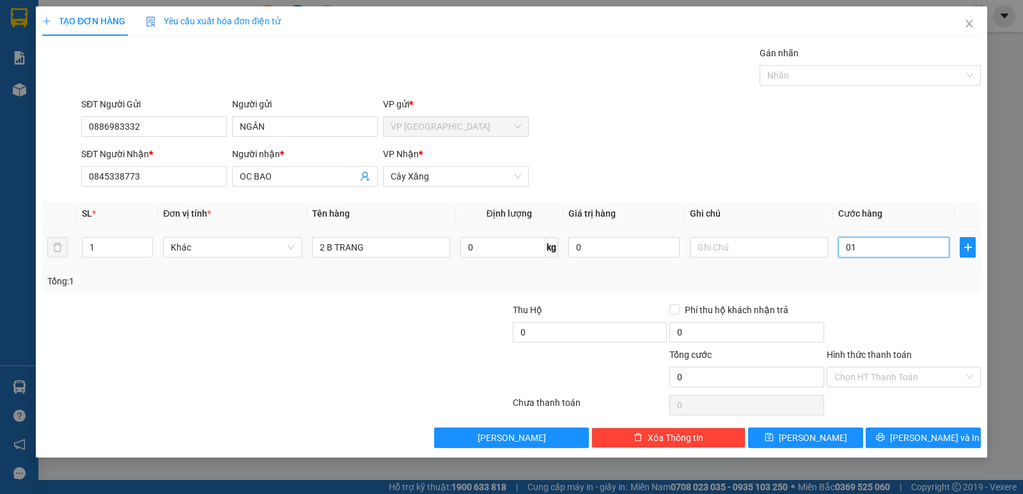
type input "1"
type input "15"
type input "0.150"
type input "150"
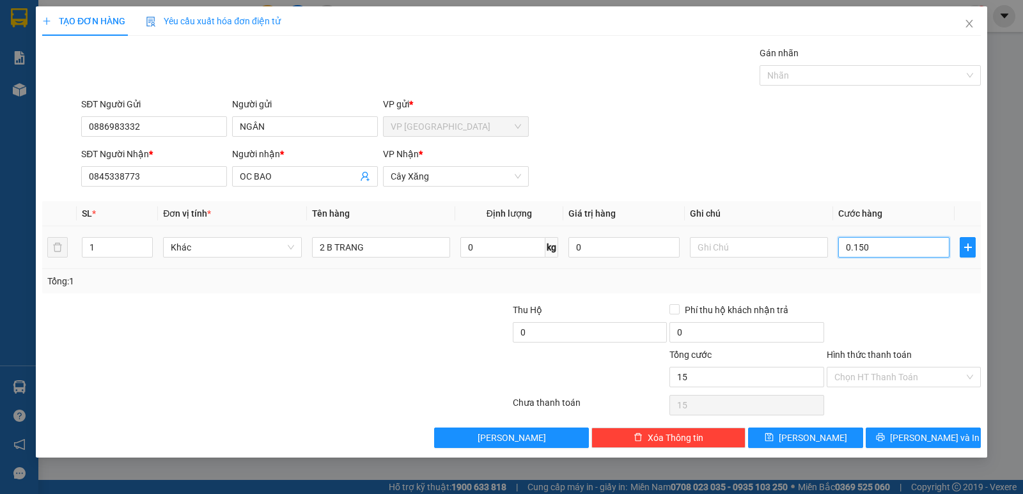
type input "150"
type input "0.150"
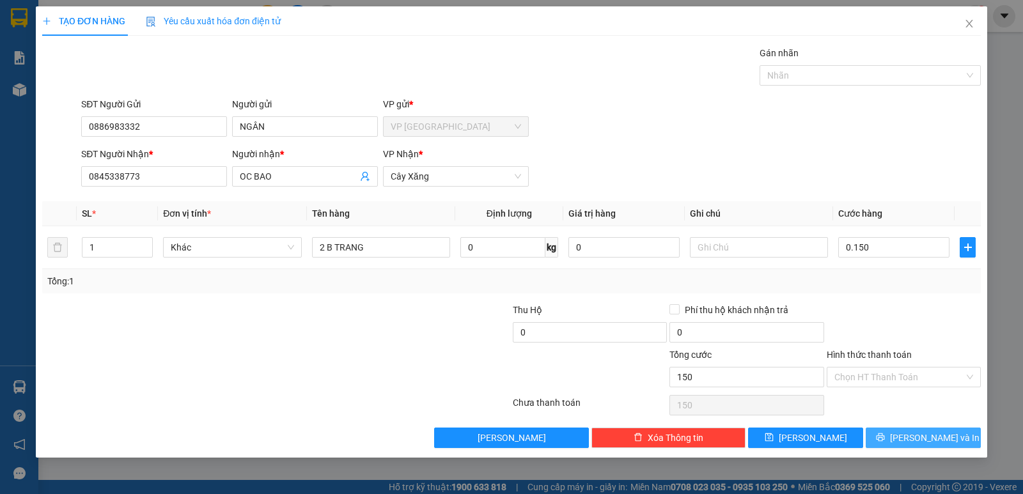
type input "150.000"
click at [920, 440] on span "[PERSON_NAME] và In" at bounding box center [934, 438] width 89 height 14
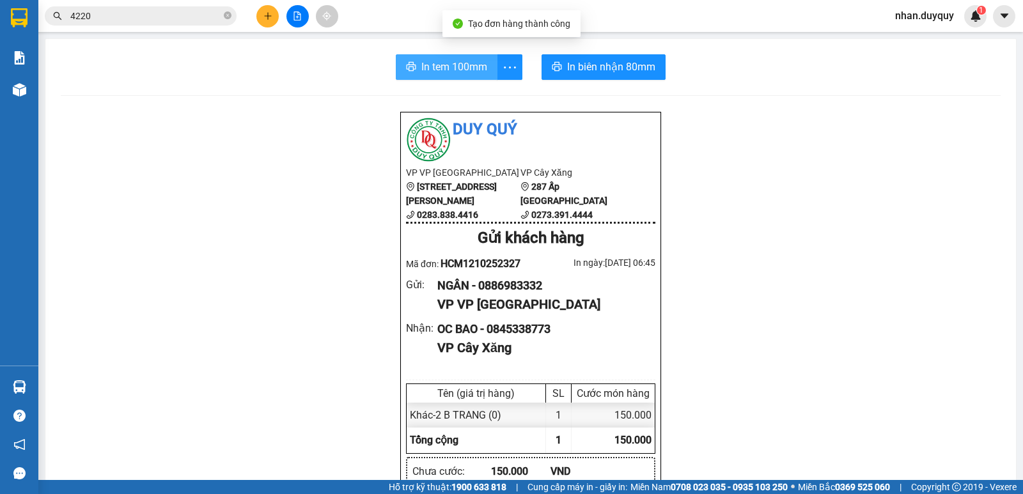
click at [458, 71] on span "In tem 100mm" at bounding box center [454, 67] width 66 height 16
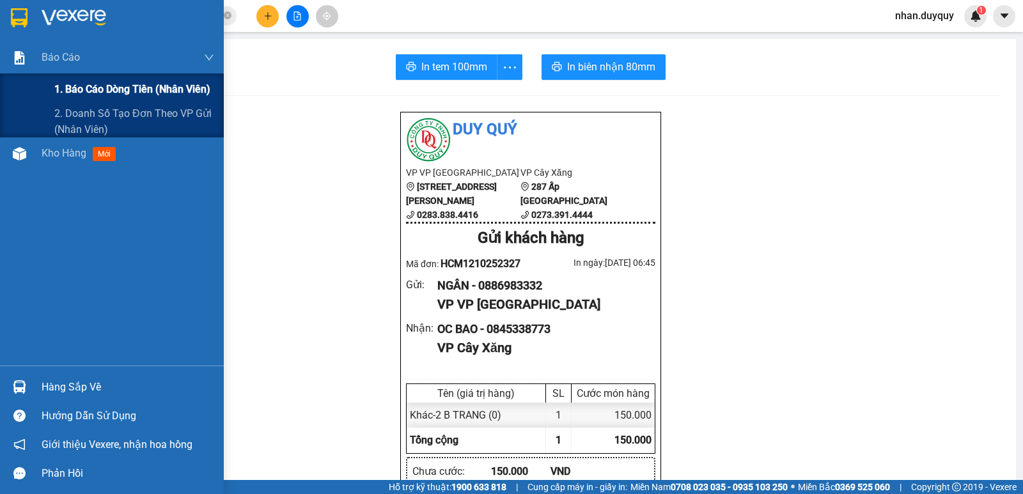
click at [112, 89] on span "1. Báo cáo dòng tiền (nhân viên)" at bounding box center [132, 89] width 156 height 16
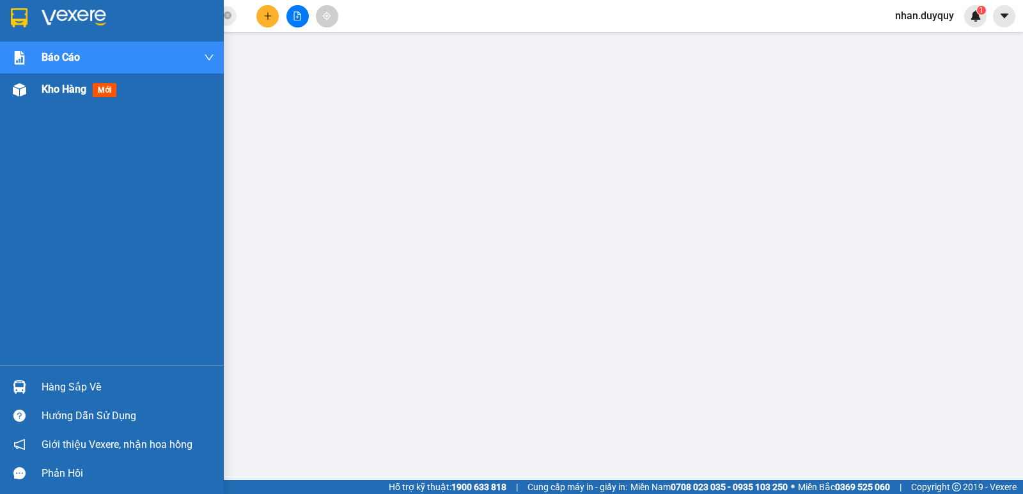
click at [105, 89] on span "mới" at bounding box center [105, 90] width 24 height 14
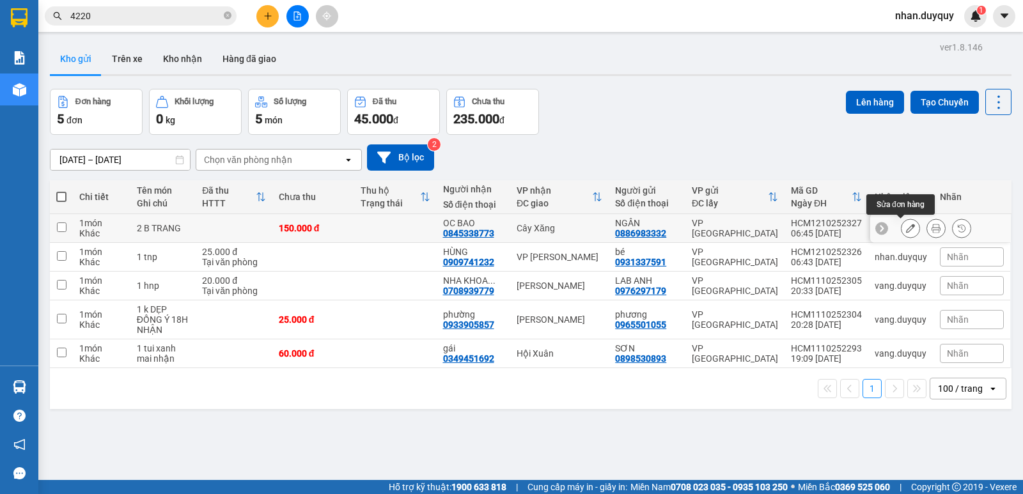
click at [906, 228] on icon at bounding box center [910, 228] width 9 height 9
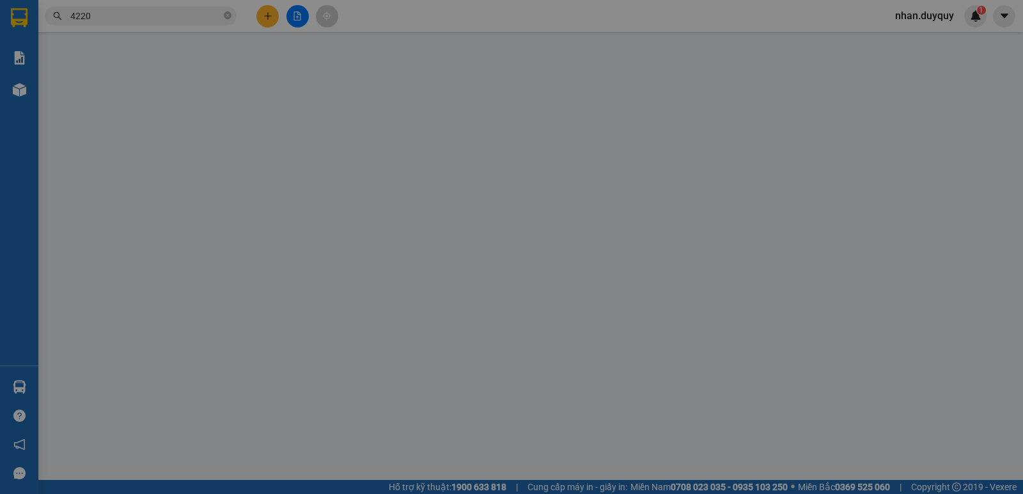
type input "0886983332"
type input "0845338773"
type input "0"
type input "150.000"
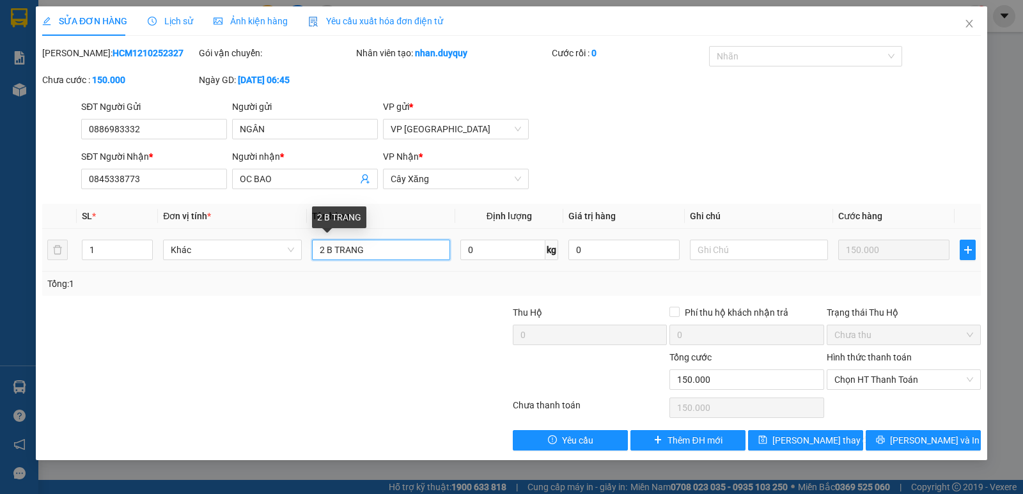
click at [395, 254] on input "2 B TRANG" at bounding box center [381, 250] width 138 height 20
click at [516, 65] on div "Nhân viên tạo: nhan.duyquy" at bounding box center [453, 59] width 196 height 27
click at [391, 251] on input "2 B TRANG+" at bounding box center [381, 250] width 138 height 20
type input "2 B TRANG+x vàng"
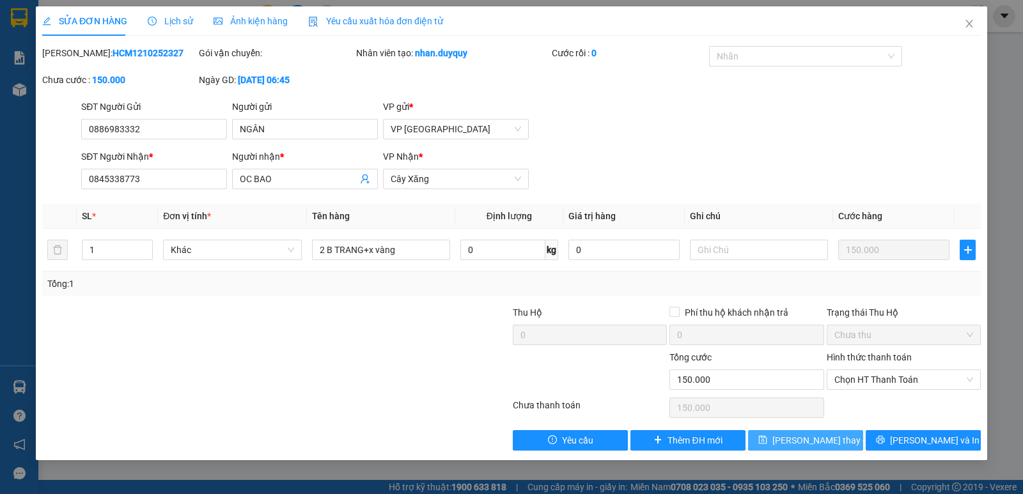
click at [802, 440] on span "Lưu thay đổi" at bounding box center [823, 440] width 102 height 14
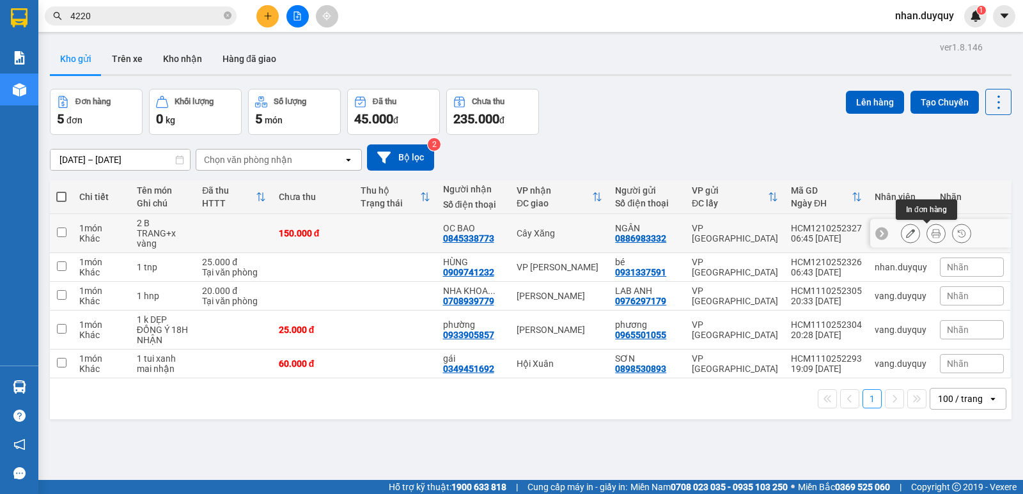
click at [931, 235] on icon at bounding box center [935, 233] width 9 height 9
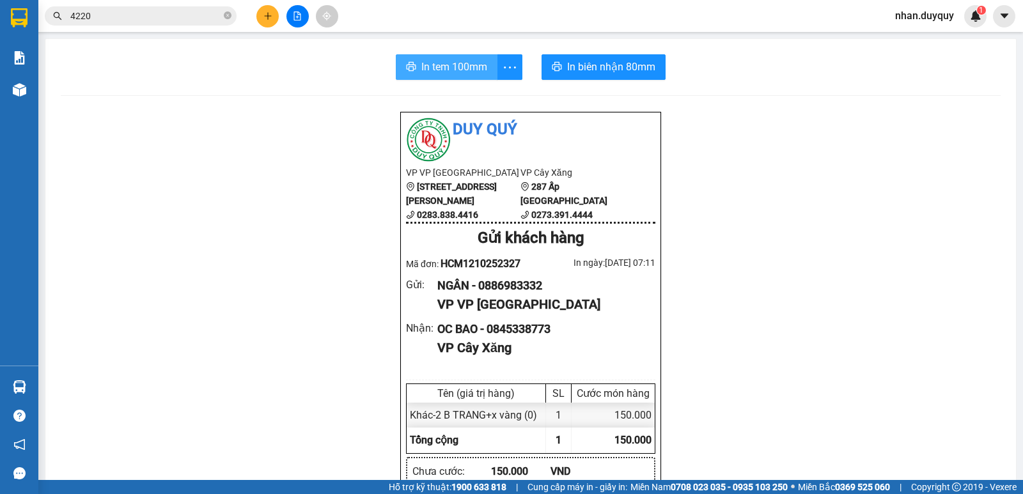
click at [444, 72] on span "In tem 100mm" at bounding box center [454, 67] width 66 height 16
click at [265, 17] on icon "plus" at bounding box center [267, 16] width 9 height 9
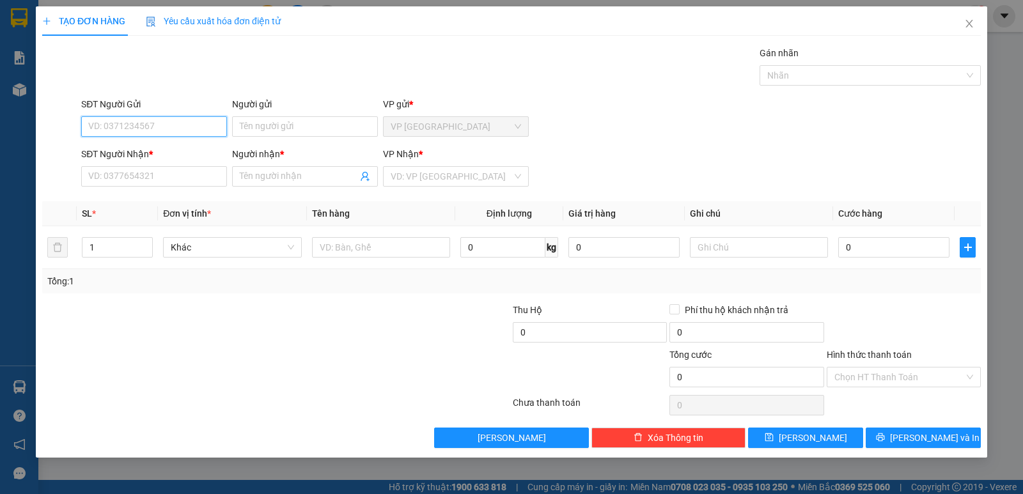
click at [127, 128] on input "SĐT Người Gửi" at bounding box center [154, 126] width 146 height 20
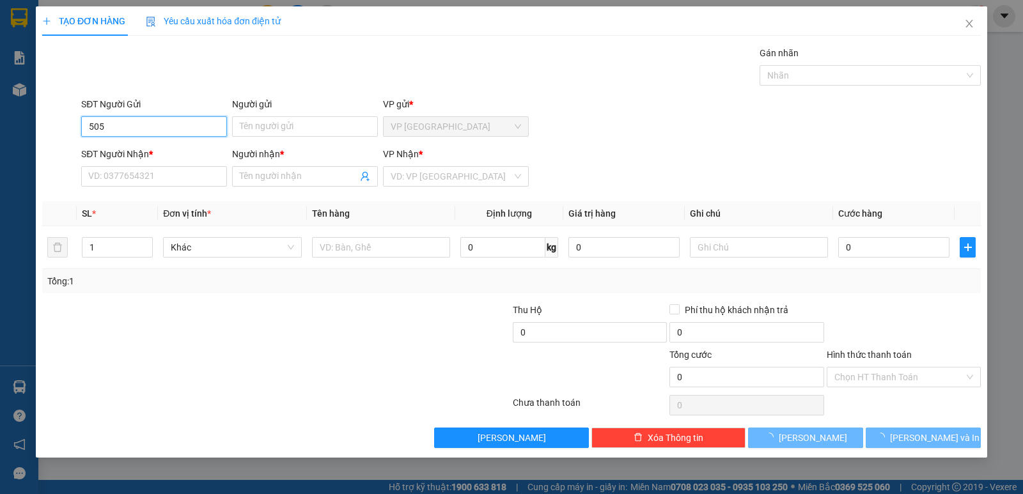
click at [108, 125] on input "505" at bounding box center [154, 126] width 146 height 20
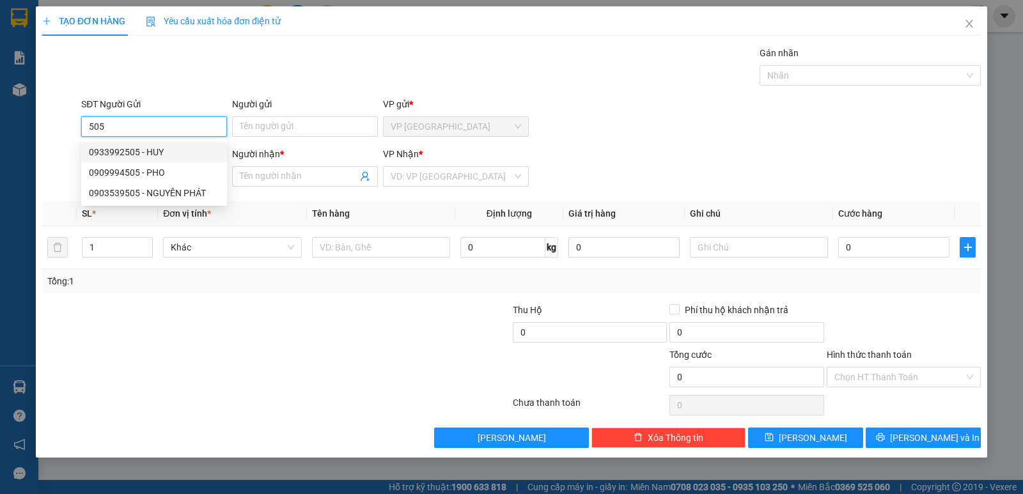
click at [118, 149] on div "0933992505 - HUY" at bounding box center [154, 152] width 130 height 14
type input "0933992505"
type input "HUY"
type input "0822388432"
type input "TRINH"
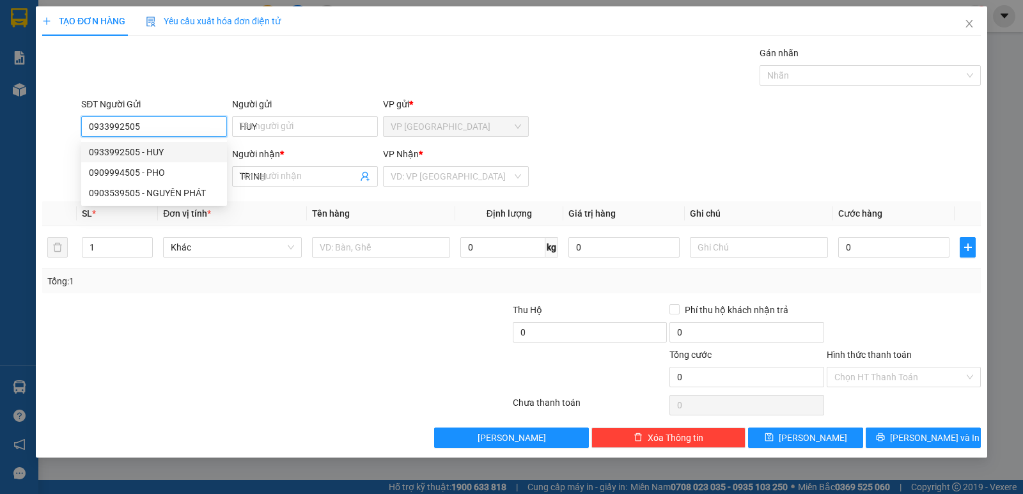
type input "160.000"
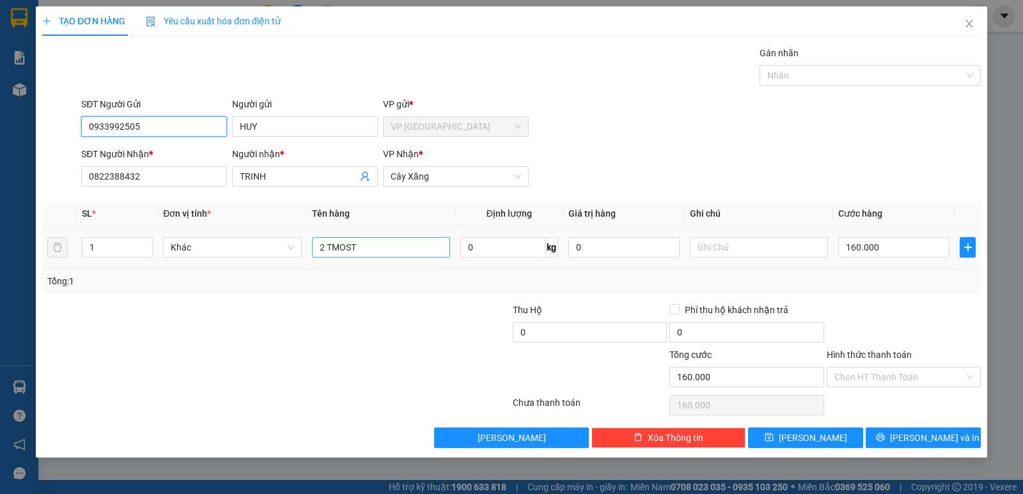
type input "0933992505"
drag, startPoint x: 385, startPoint y: 252, endPoint x: 280, endPoint y: 272, distance: 106.7
click at [280, 272] on div "SL * Đơn vị tính * Tên hàng Định lượng Giá trị hàng Ghi chú Cước hàng 1 Khác 2 …" at bounding box center [511, 247] width 938 height 92
type input "5 tnp"
click at [889, 249] on input "160.000" at bounding box center [893, 247] width 111 height 20
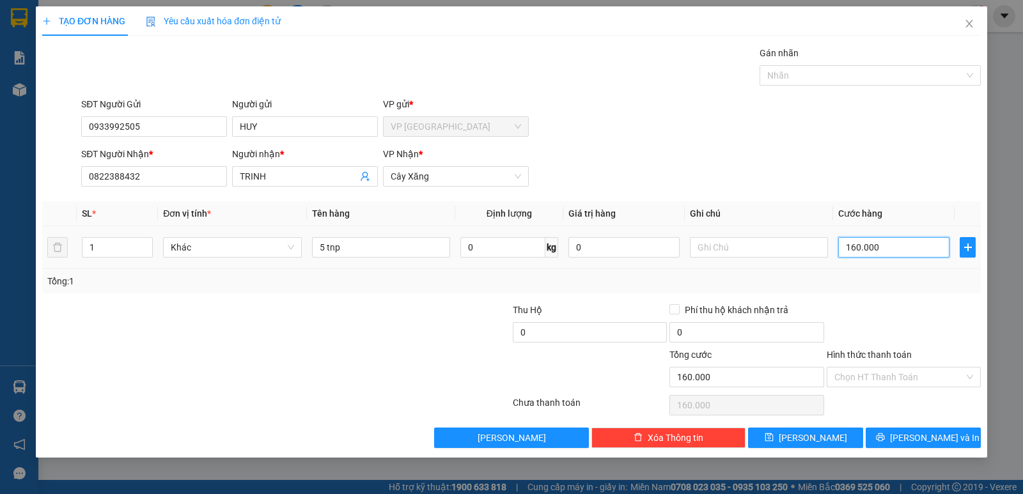
type input "0"
type input "07"
type input "7"
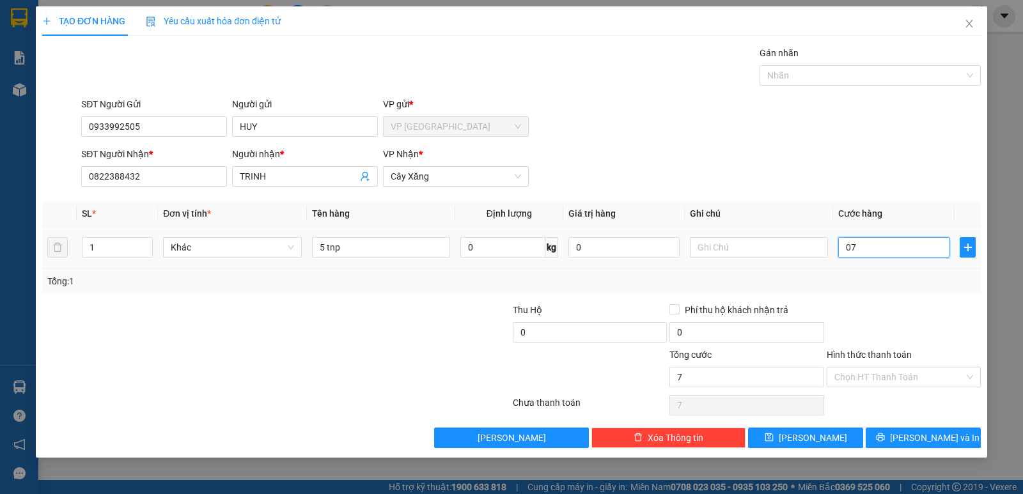
type input "75"
type input "075"
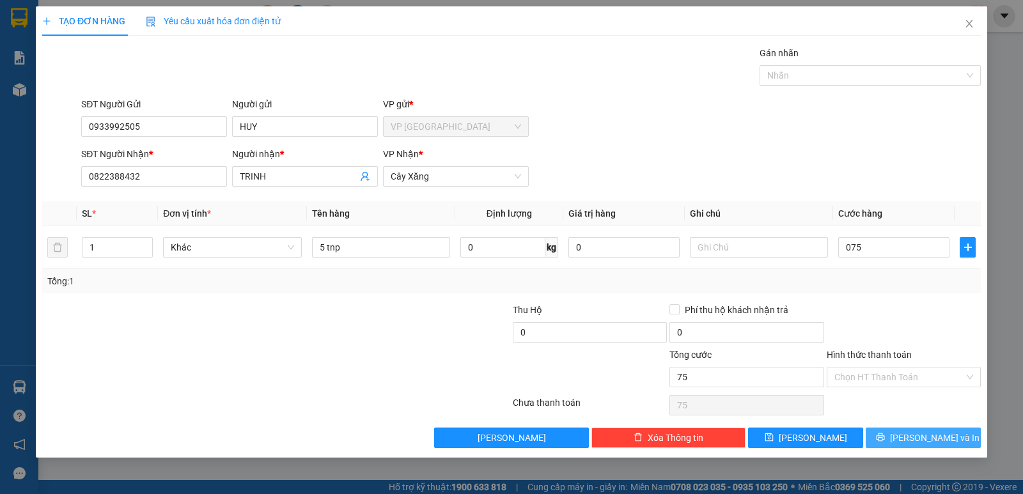
type input "75.000"
click at [916, 433] on span "[PERSON_NAME] và In" at bounding box center [934, 438] width 89 height 14
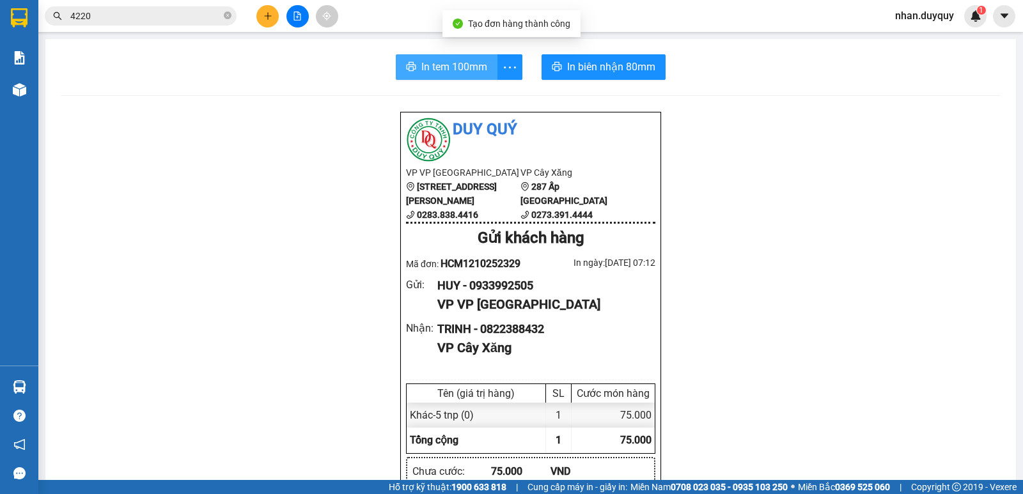
click at [454, 65] on span "In tem 100mm" at bounding box center [454, 67] width 66 height 16
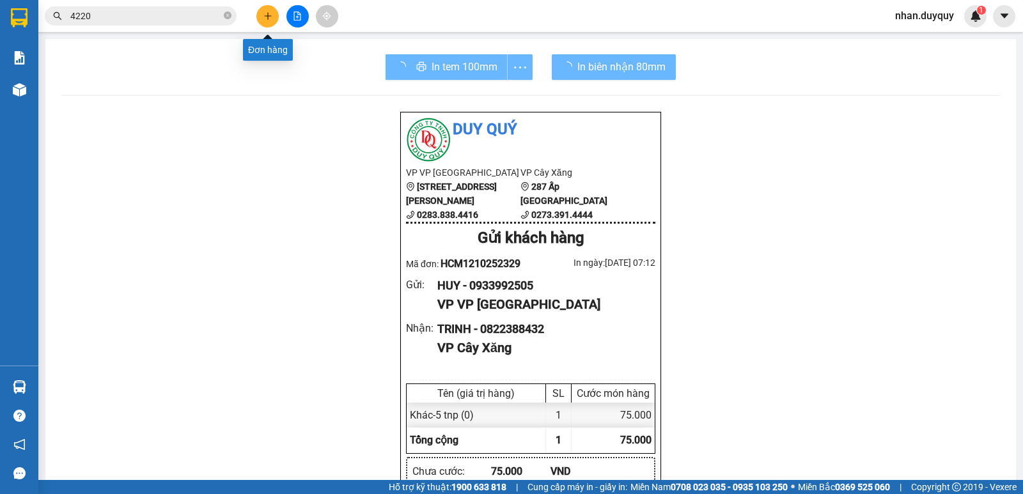
click at [263, 18] on icon "plus" at bounding box center [267, 16] width 9 height 9
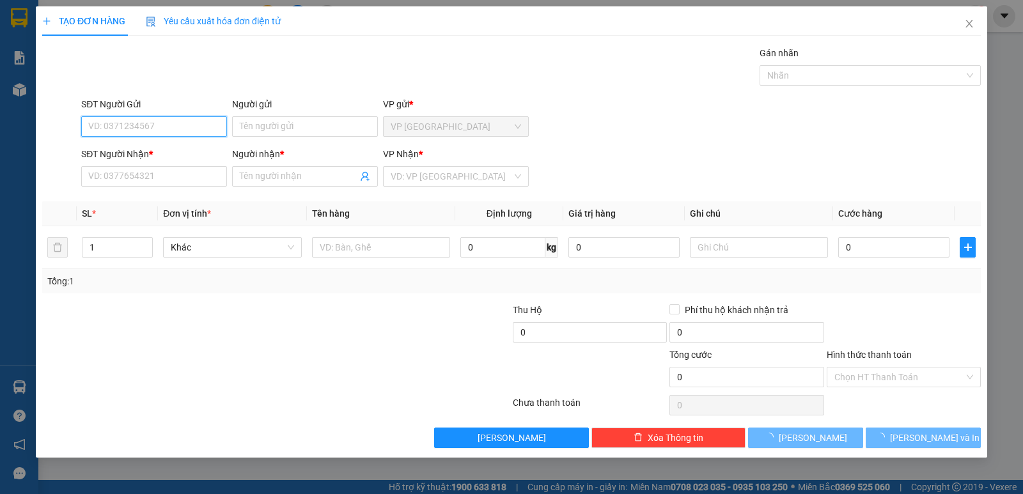
click at [128, 130] on input "SĐT Người Gửi" at bounding box center [154, 126] width 146 height 20
click at [128, 130] on input "5009" at bounding box center [154, 126] width 146 height 20
drag, startPoint x: 118, startPoint y: 140, endPoint x: 123, endPoint y: 127, distance: 13.5
click at [120, 135] on div "SĐT Người Gửi 5009" at bounding box center [154, 119] width 146 height 45
click at [123, 127] on input "5009" at bounding box center [154, 126] width 146 height 20
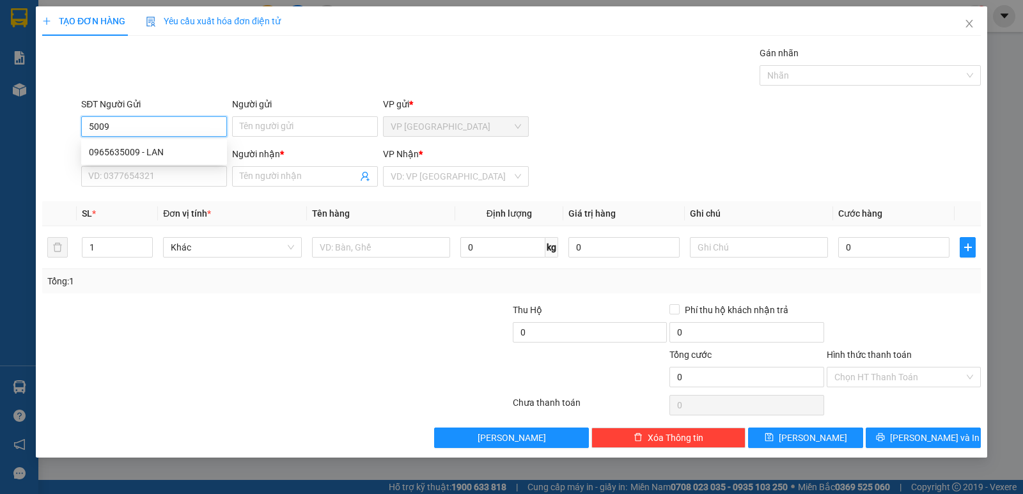
click at [139, 122] on input "5009" at bounding box center [154, 126] width 146 height 20
click at [150, 151] on div "0965635009 - LAN" at bounding box center [154, 152] width 130 height 14
type input "0965635009"
type input "LAN"
type input "0965635009"
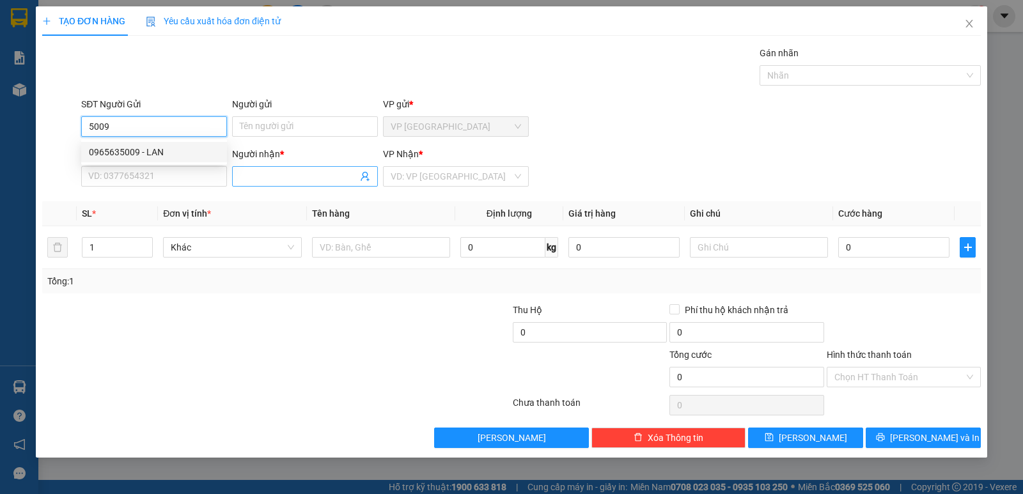
type input "LAN"
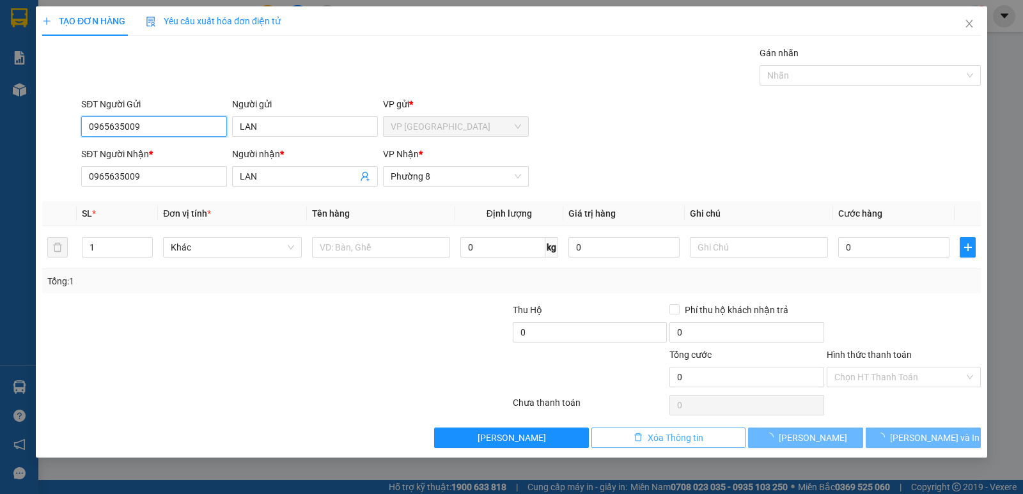
type input "25.000"
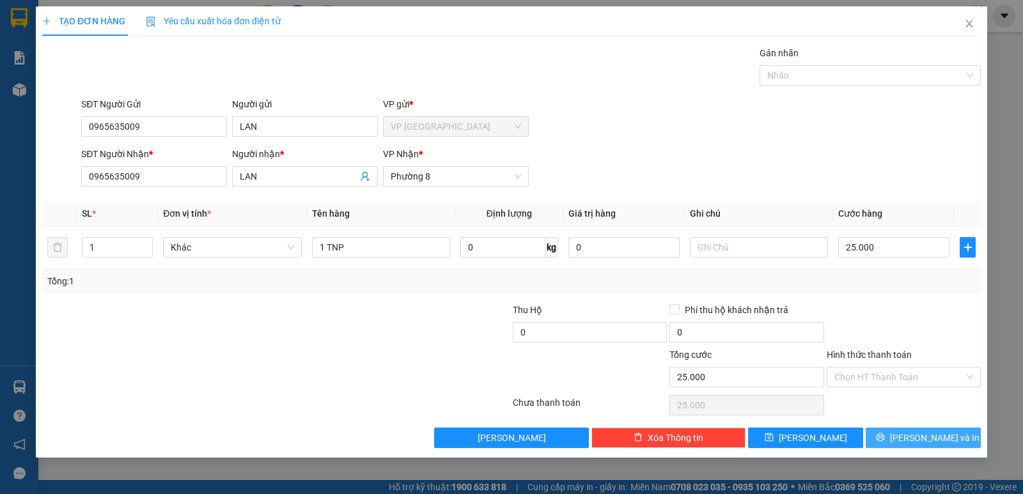
click at [894, 436] on button "[PERSON_NAME] và In" at bounding box center [922, 438] width 115 height 20
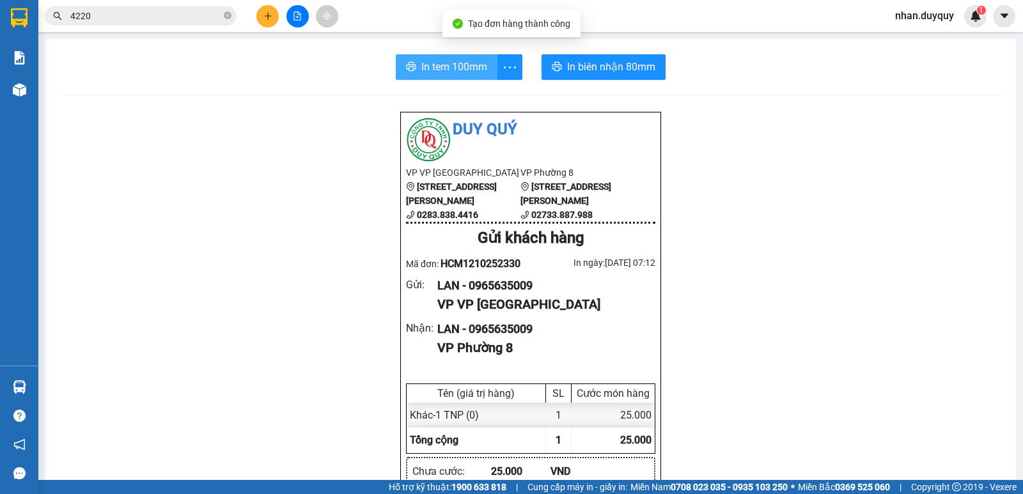
click at [428, 68] on span "In tem 100mm" at bounding box center [454, 67] width 66 height 16
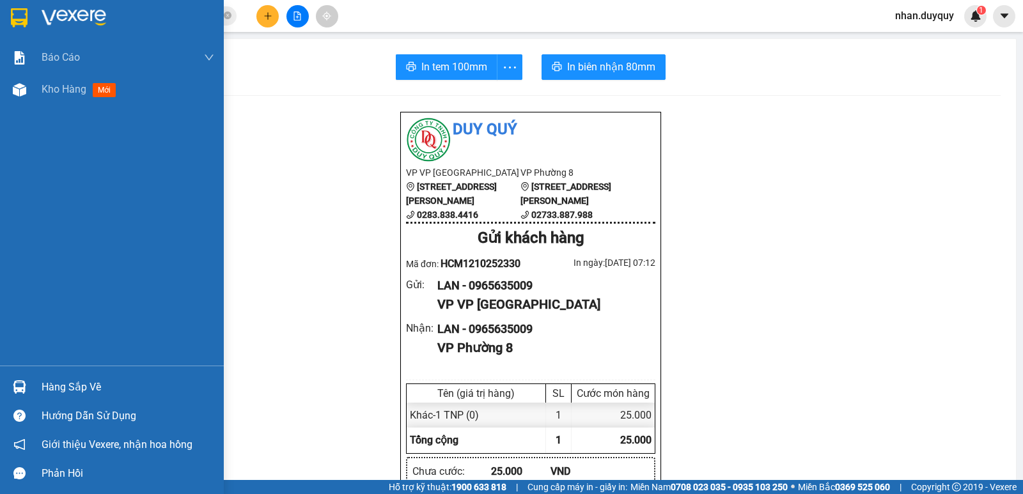
drag, startPoint x: 109, startPoint y: 385, endPoint x: 102, endPoint y: 387, distance: 7.9
click at [104, 385] on div "Hàng sắp về" at bounding box center [128, 387] width 173 height 19
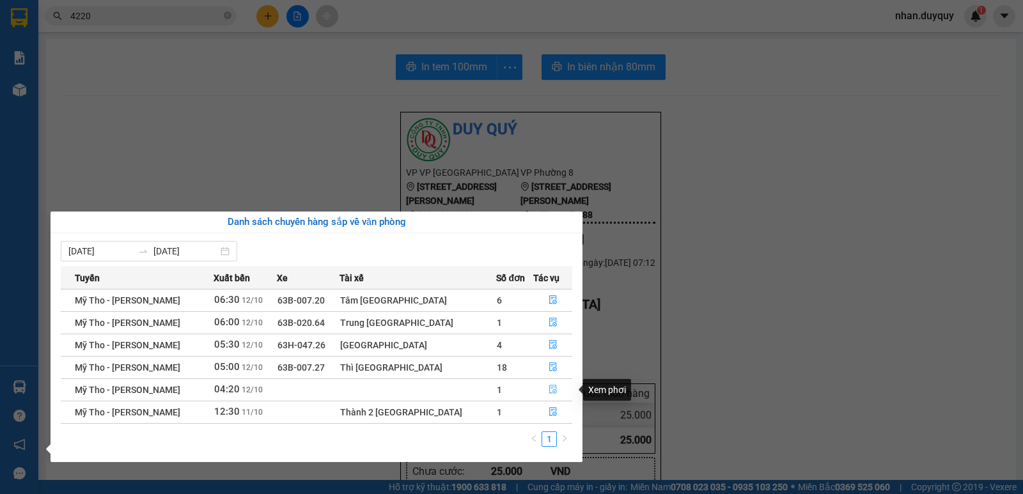
click at [550, 389] on icon "file-done" at bounding box center [553, 389] width 8 height 9
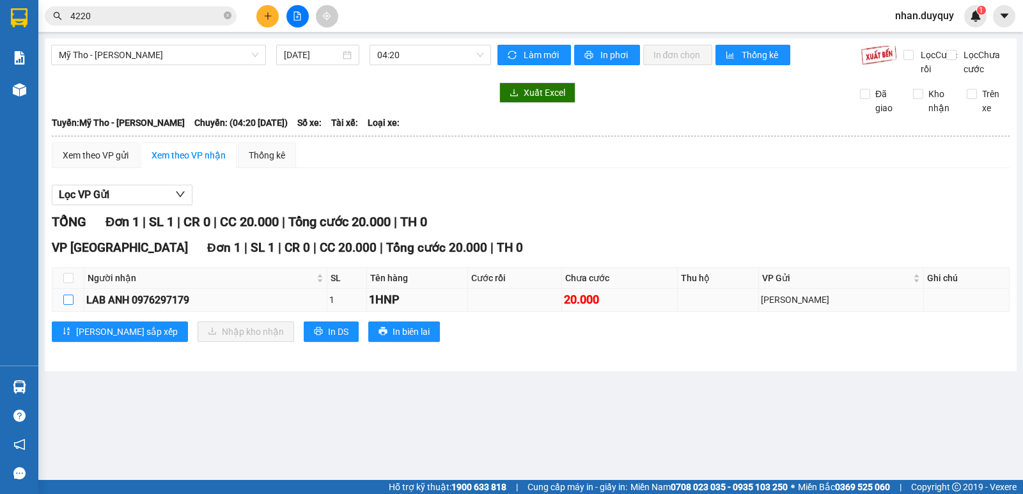
click at [72, 305] on input "checkbox" at bounding box center [68, 300] width 10 height 10
checkbox input "true"
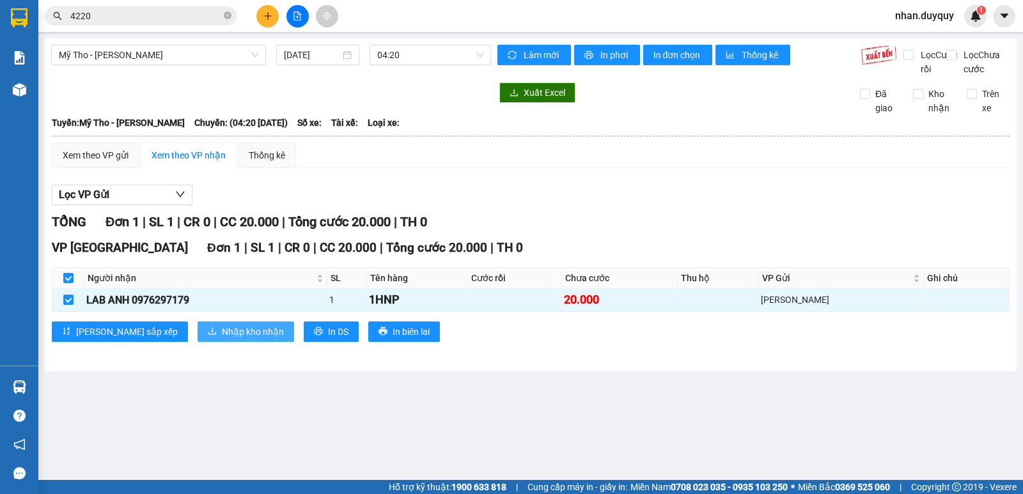
click at [222, 339] on span "Nhập kho nhận" at bounding box center [253, 332] width 62 height 14
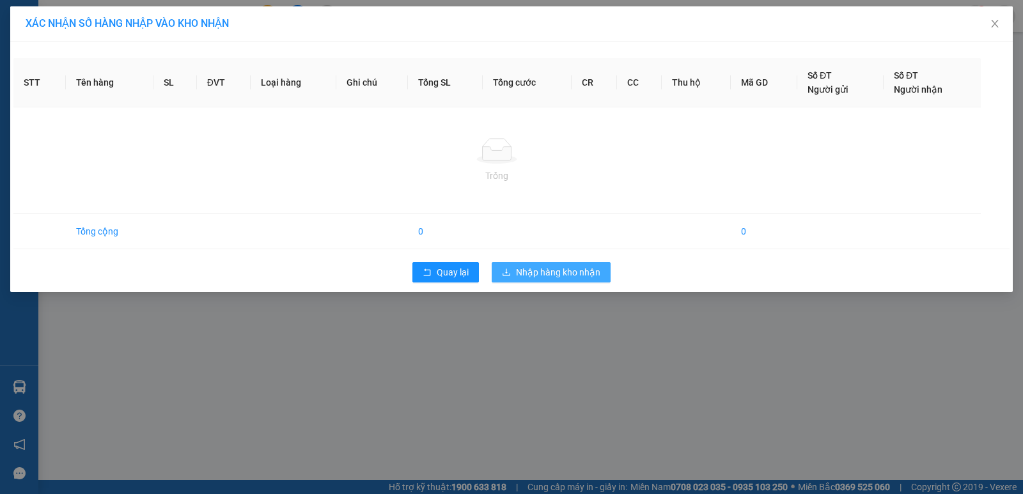
click at [549, 272] on span "Nhập hàng kho nhận" at bounding box center [558, 272] width 84 height 14
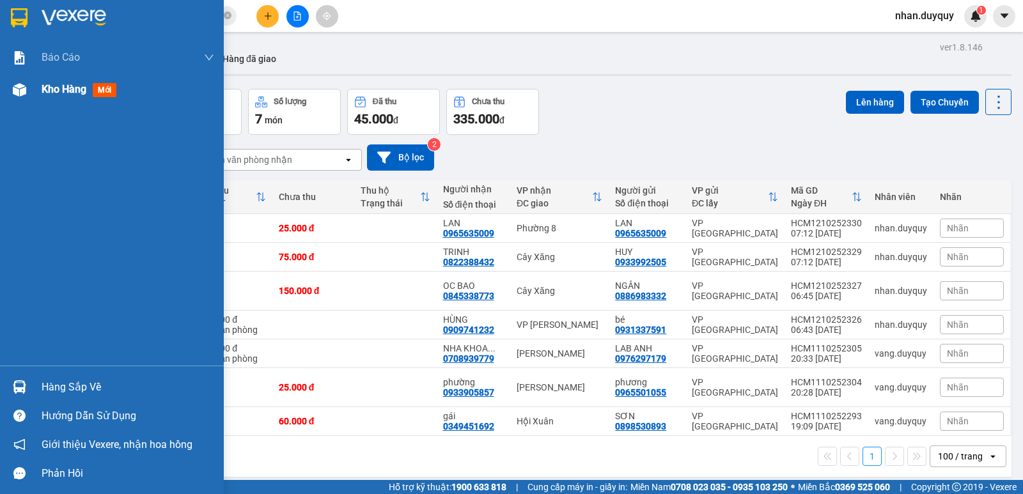
click at [102, 90] on span "mới" at bounding box center [105, 90] width 24 height 14
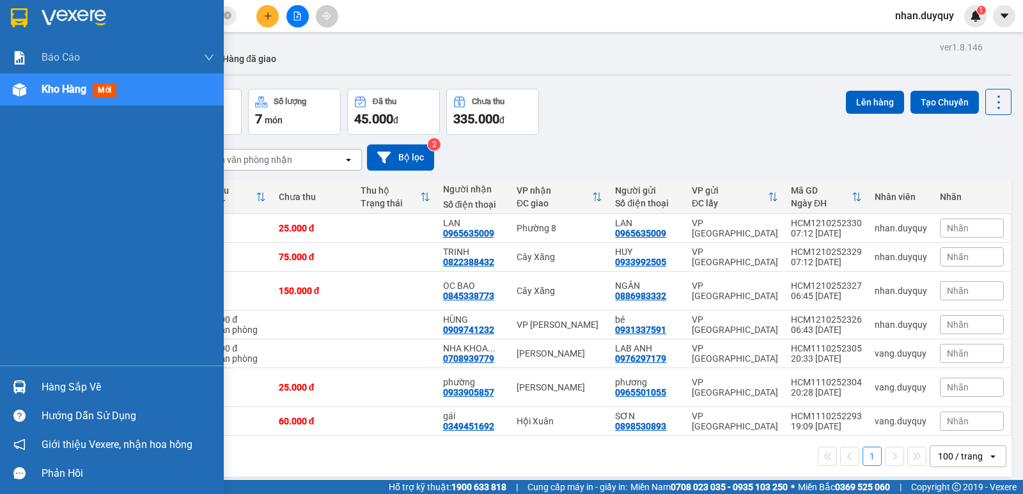
click at [102, 90] on span "mới" at bounding box center [105, 90] width 24 height 14
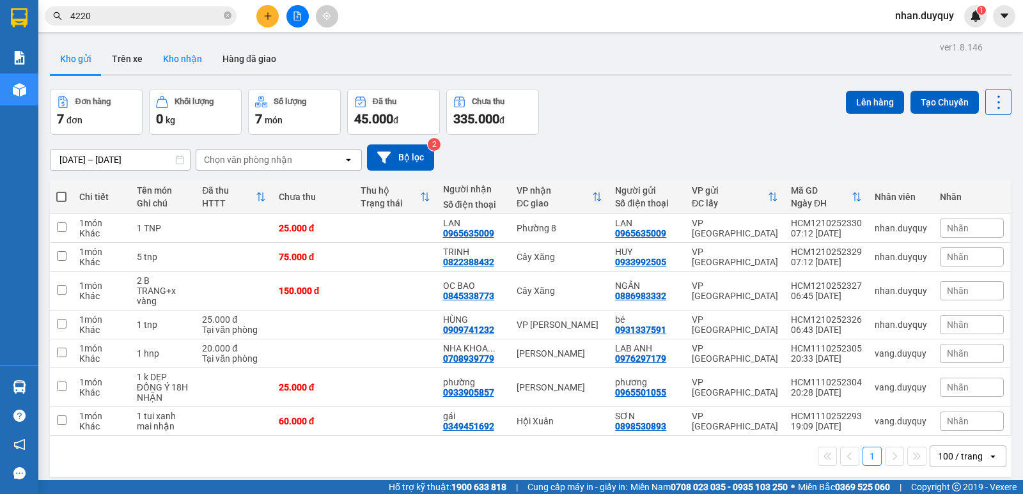
drag, startPoint x: 185, startPoint y: 65, endPoint x: 160, endPoint y: 65, distance: 25.6
click at [185, 64] on button "Kho nhận" at bounding box center [182, 58] width 59 height 31
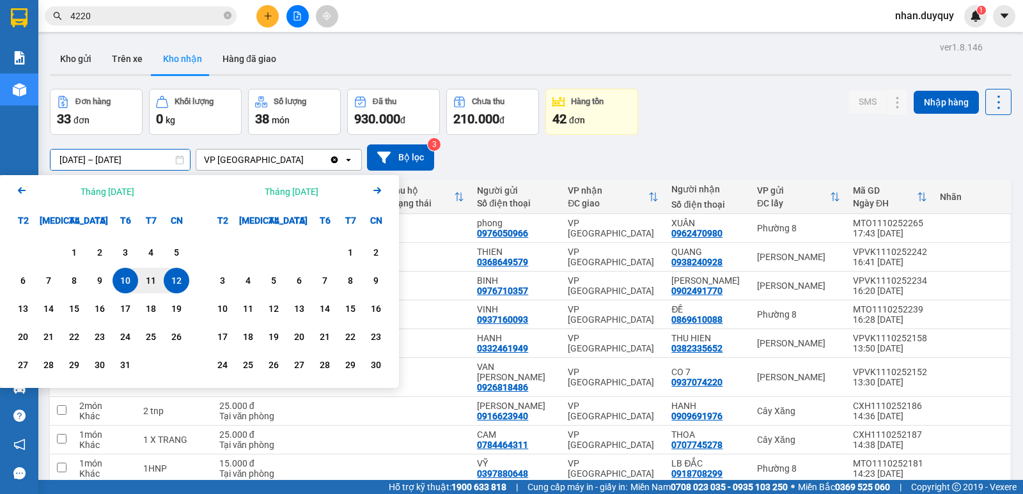
drag, startPoint x: 70, startPoint y: 157, endPoint x: 52, endPoint y: 182, distance: 30.7
click at [52, 182] on div "ver 1.8.146 Kho gửi Trên xe Kho nhận Hàng đã giao Đơn hàng 33 đơn Khối lượng 0 …" at bounding box center [530, 298] width 971 height 520
click at [70, 150] on input "[DATE] – [DATE]" at bounding box center [119, 160] width 139 height 20
click at [65, 155] on input "[DATE] – [DATE]" at bounding box center [119, 160] width 139 height 20
click at [75, 155] on input "[DATE] – [DATE]" at bounding box center [119, 160] width 139 height 20
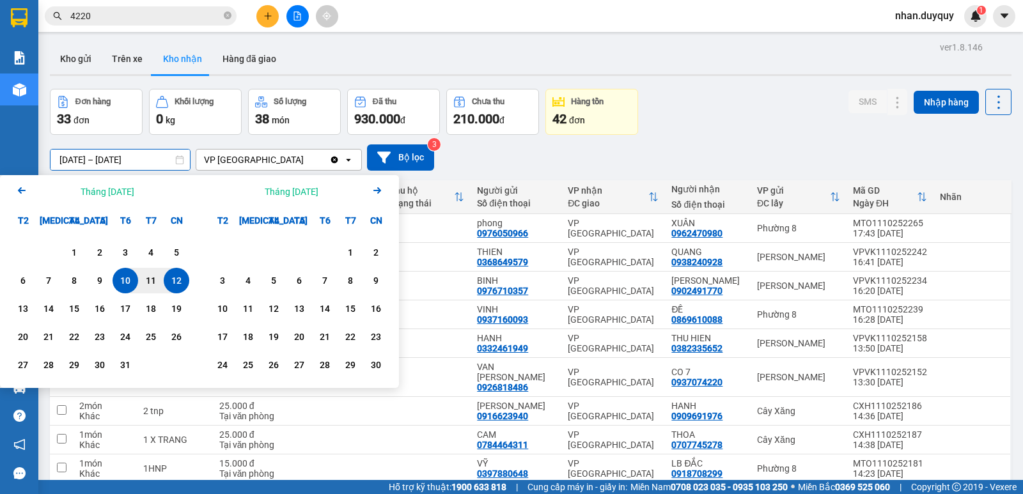
drag, startPoint x: 67, startPoint y: 155, endPoint x: 43, endPoint y: 161, distance: 25.0
click at [47, 169] on div "ver 1.8.146 Kho gửi Trên xe Kho nhận Hàng đã giao Đơn hàng 33 đơn Khối lượng 0 …" at bounding box center [530, 298] width 971 height 520
click at [82, 152] on input "01/10/2025 – 12/10/2025" at bounding box center [119, 160] width 139 height 20
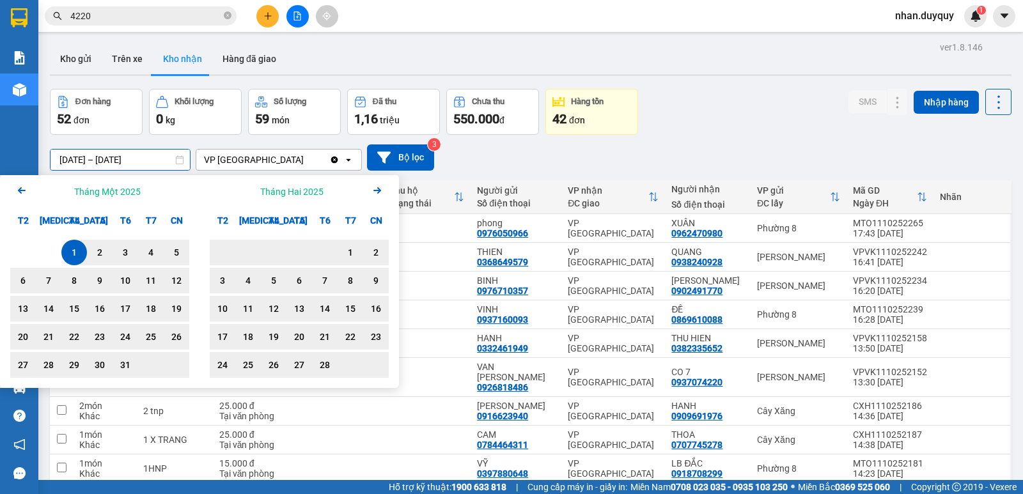
scroll to position [74, 0]
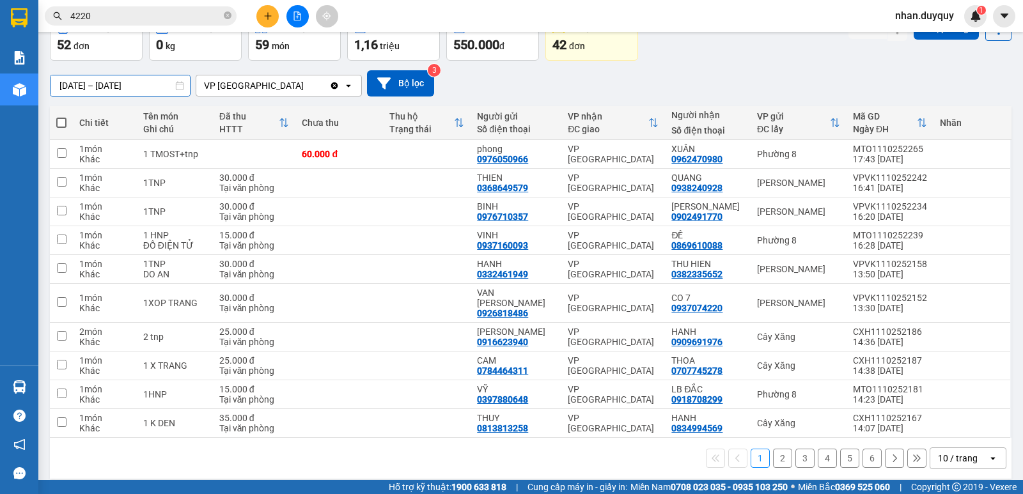
type input "[DATE] – [DATE]"
click at [987, 453] on icon "open" at bounding box center [992, 458] width 10 height 10
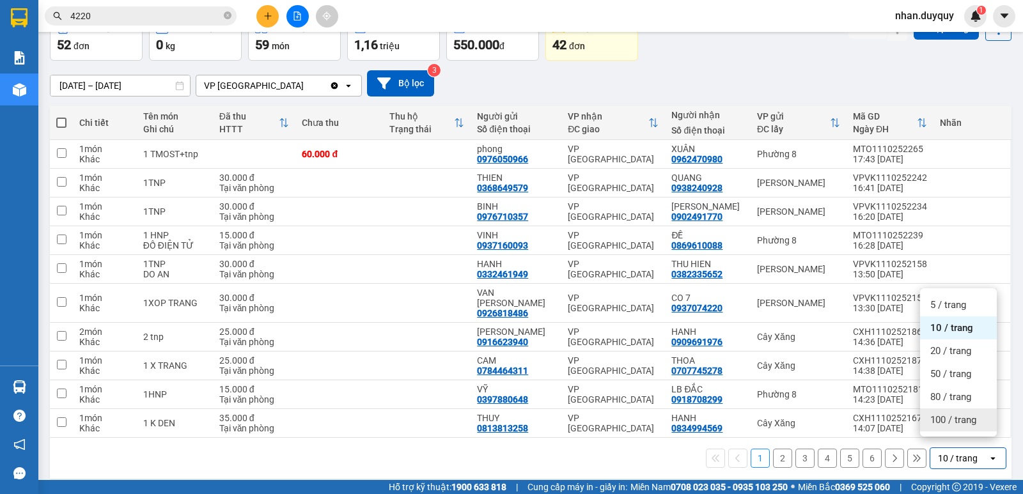
click at [979, 425] on div "100 / trang" at bounding box center [958, 419] width 77 height 23
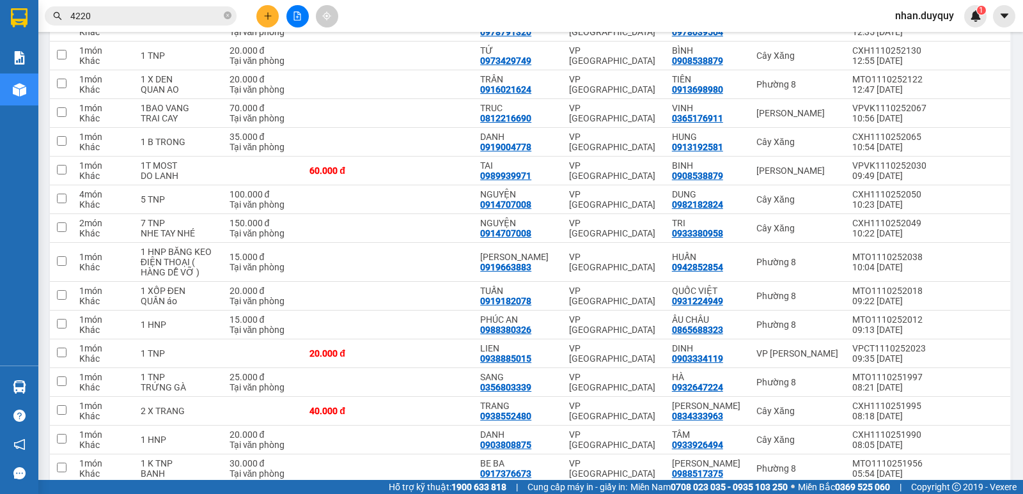
scroll to position [525, 0]
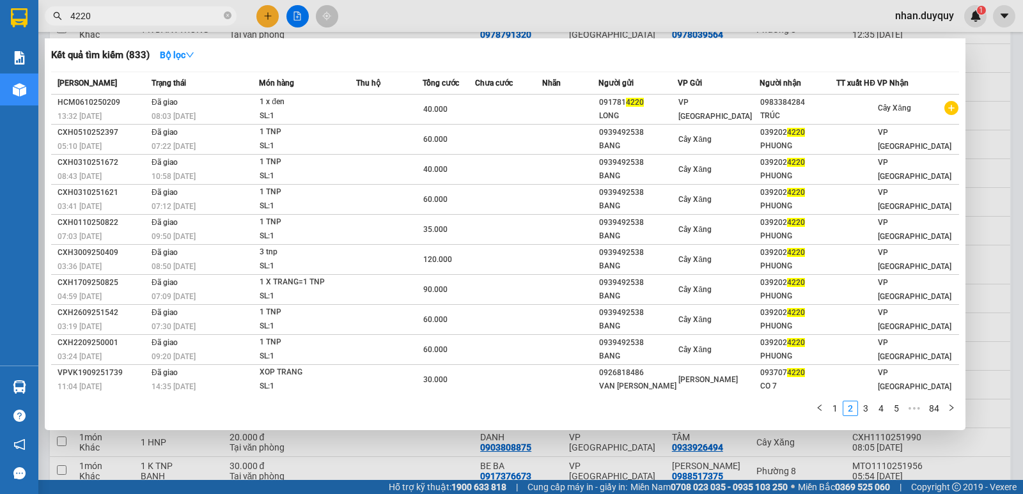
drag, startPoint x: 104, startPoint y: 18, endPoint x: 52, endPoint y: 33, distance: 53.4
click at [52, 27] on div "Kết quả tìm kiếm ( 833 ) Bộ lọc Mã ĐH Trạng thái Món hàng Thu hộ Tổng cước Chưa…" at bounding box center [124, 16] width 249 height 22
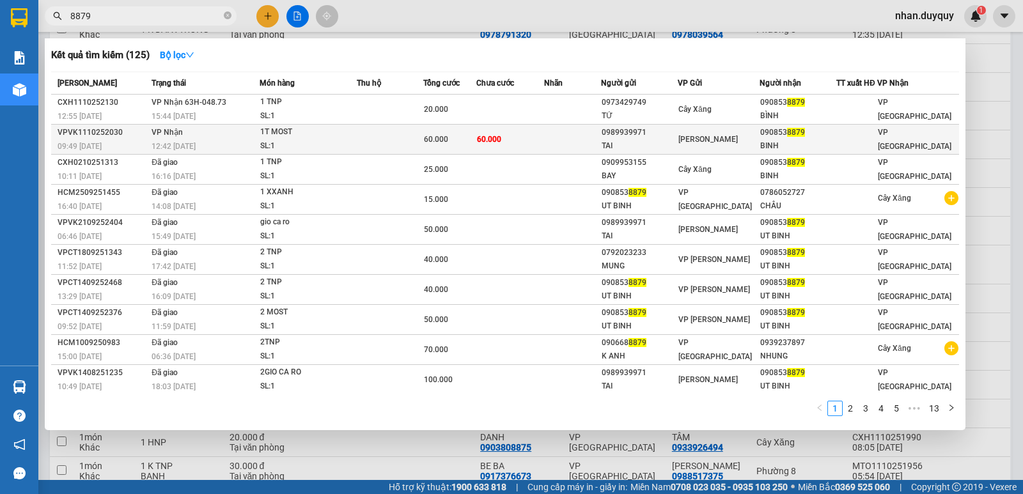
type input "8879"
click at [764, 148] on div "BINH" at bounding box center [797, 145] width 75 height 13
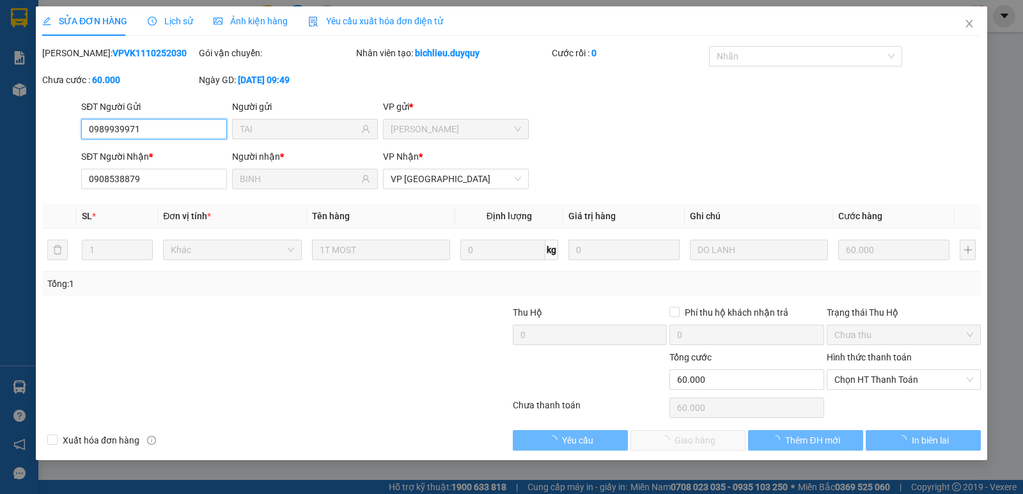
type input "0989939971"
type input "TAI"
type input "0908538879"
type input "BINH"
type input "0"
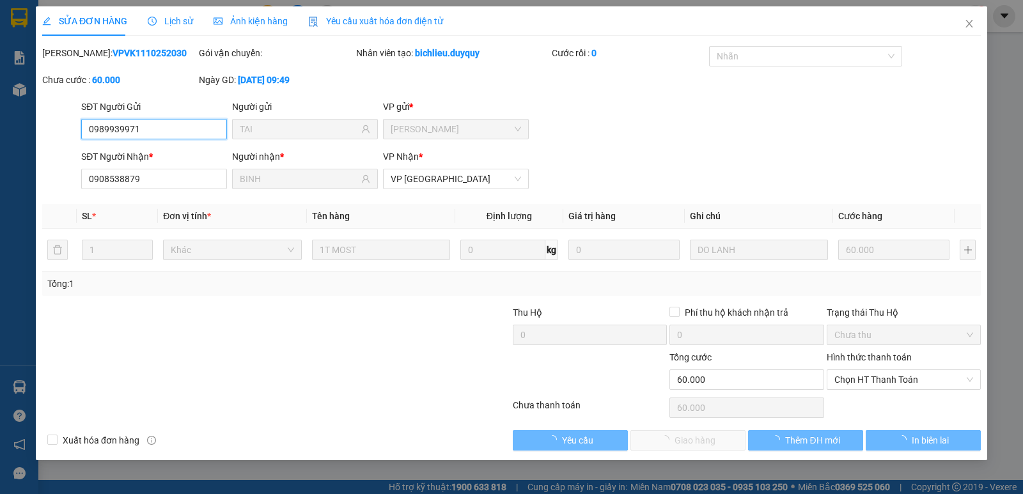
type input "60.000"
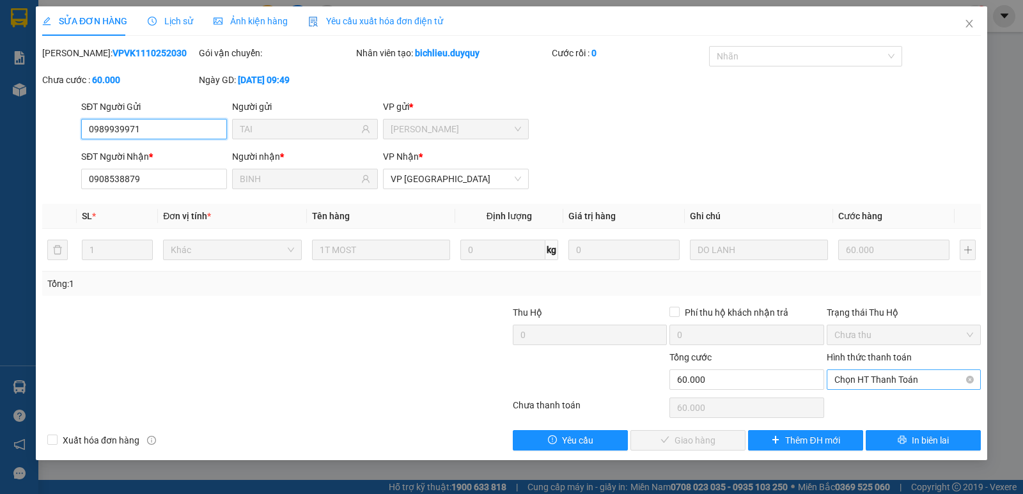
click at [878, 384] on span "Chọn HT Thanh Toán" at bounding box center [903, 379] width 139 height 19
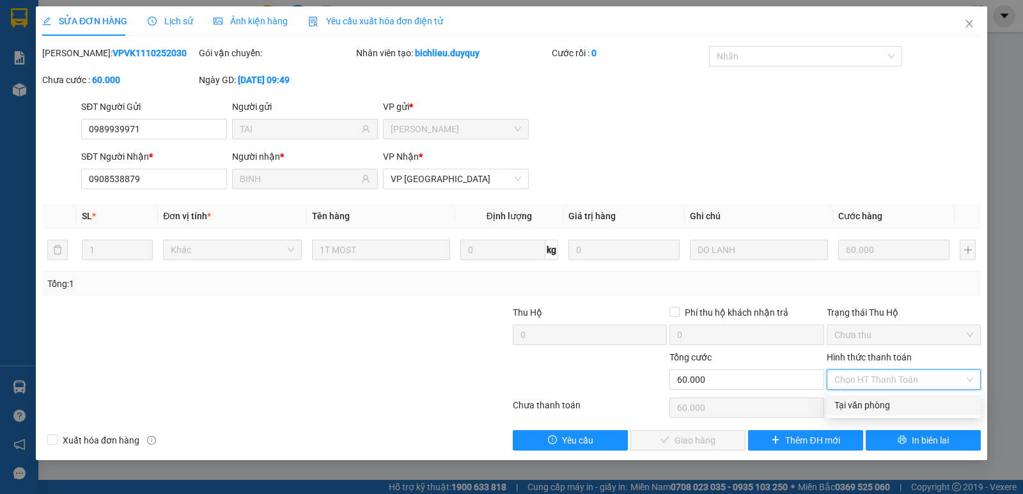
click at [880, 401] on div "Tại văn phòng" at bounding box center [903, 405] width 139 height 14
type input "0"
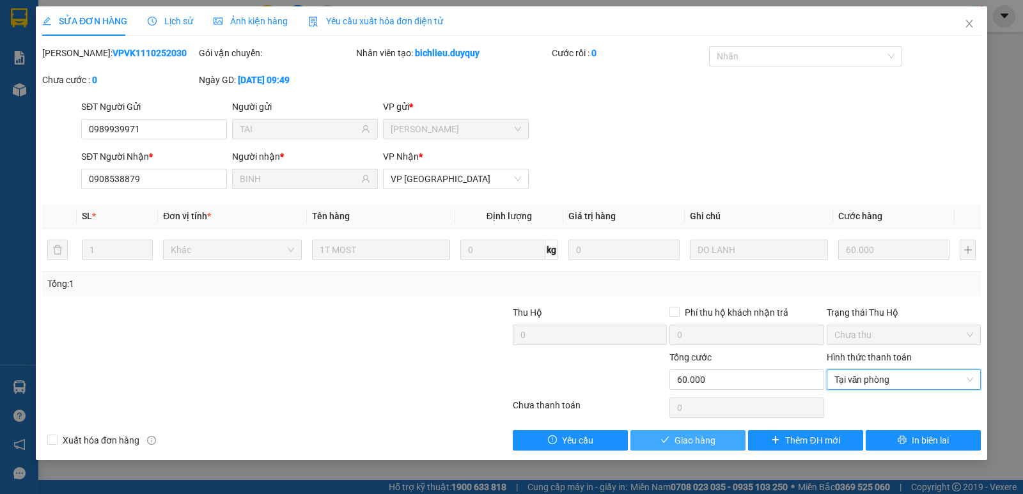
click at [701, 437] on span "Giao hàng" at bounding box center [694, 440] width 41 height 14
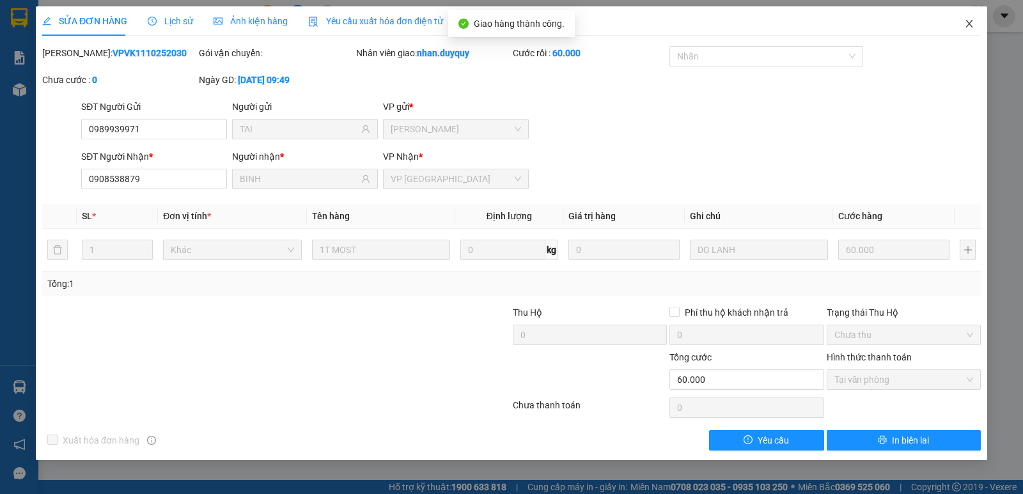
drag, startPoint x: 977, startPoint y: 36, endPoint x: 970, endPoint y: 29, distance: 10.8
click at [974, 31] on span "Close" at bounding box center [969, 24] width 36 height 36
click at [970, 29] on div "Kết quả tìm kiếm ( 125 ) Bộ lọc Mã ĐH Trạng thái Món hàng Thu hộ Tổng cước Chưa…" at bounding box center [511, 16] width 1023 height 32
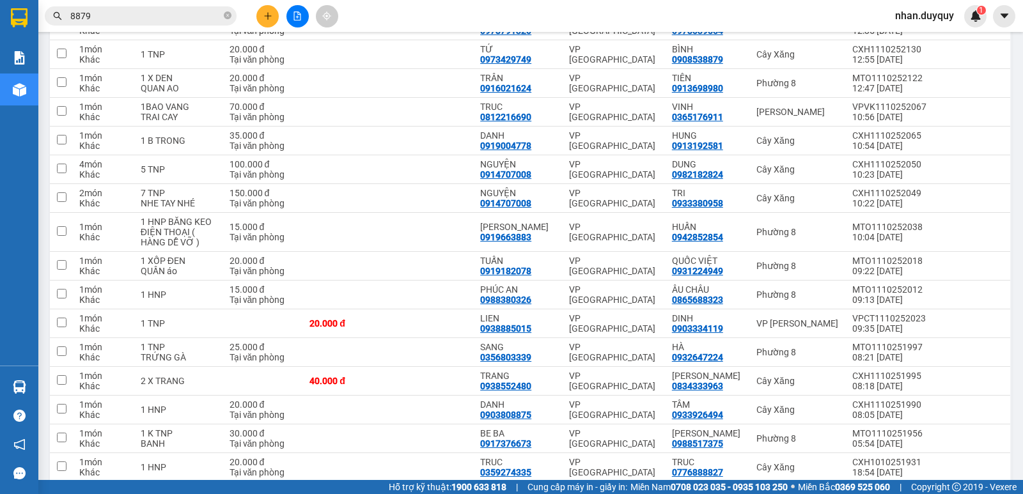
scroll to position [524, 0]
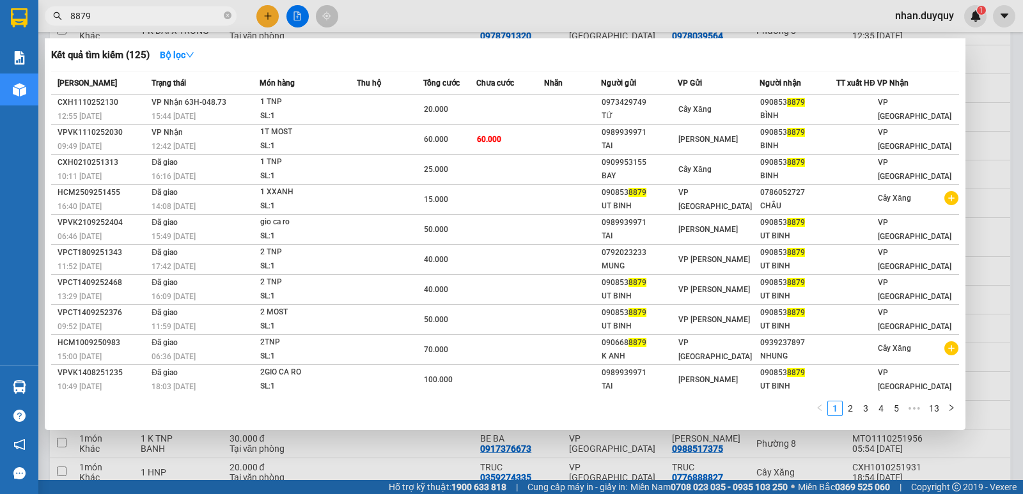
drag, startPoint x: 93, startPoint y: 18, endPoint x: 42, endPoint y: 32, distance: 52.4
click at [45, 27] on div "Kết quả tìm kiếm ( 125 ) Bộ lọc Mã ĐH Trạng thái Món hàng Thu hộ Tổng cước Chưa…" at bounding box center [124, 16] width 249 height 22
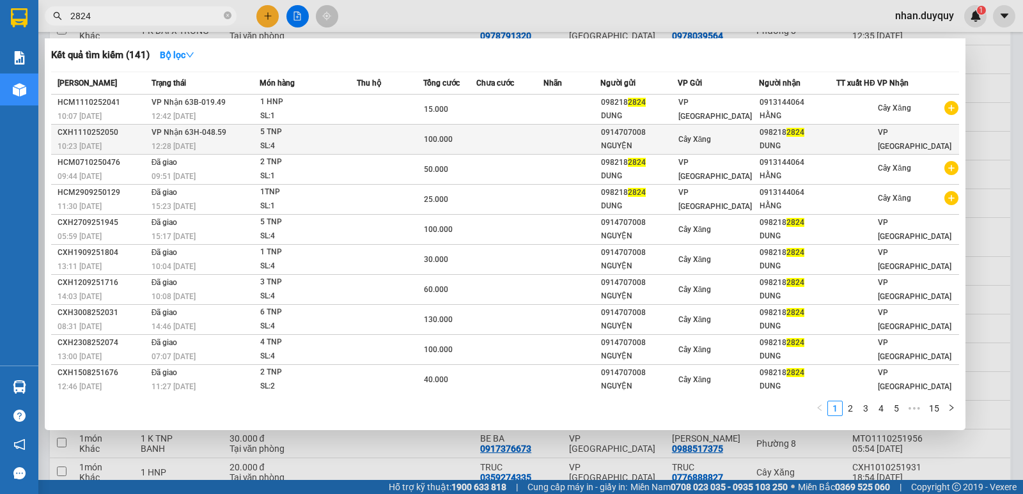
type input "2824"
click at [711, 141] on span "Cây Xăng" at bounding box center [694, 139] width 33 height 9
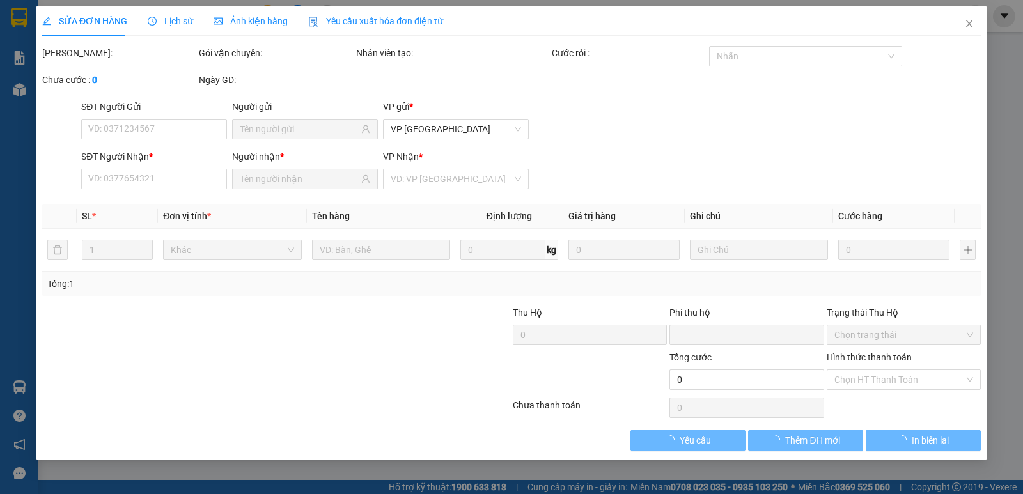
type input "0914707008"
type input "NGUYỆN"
type input "0982182824"
type input "DUNG"
type input "0"
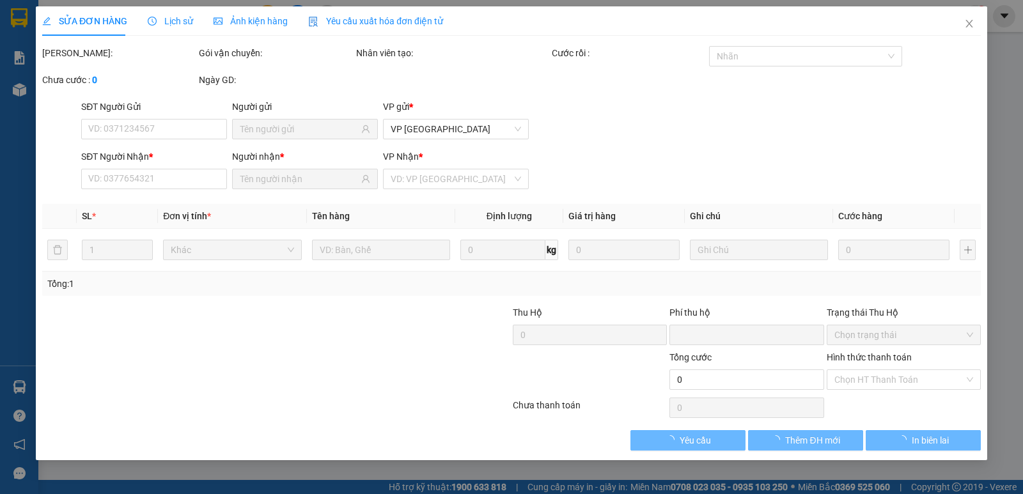
type input "100.000"
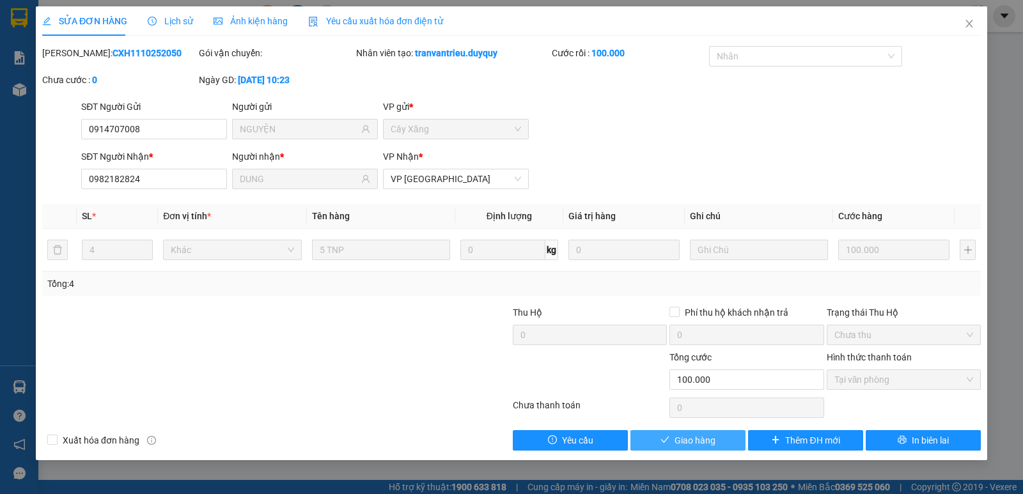
click at [698, 444] on span "Giao hàng" at bounding box center [694, 440] width 41 height 14
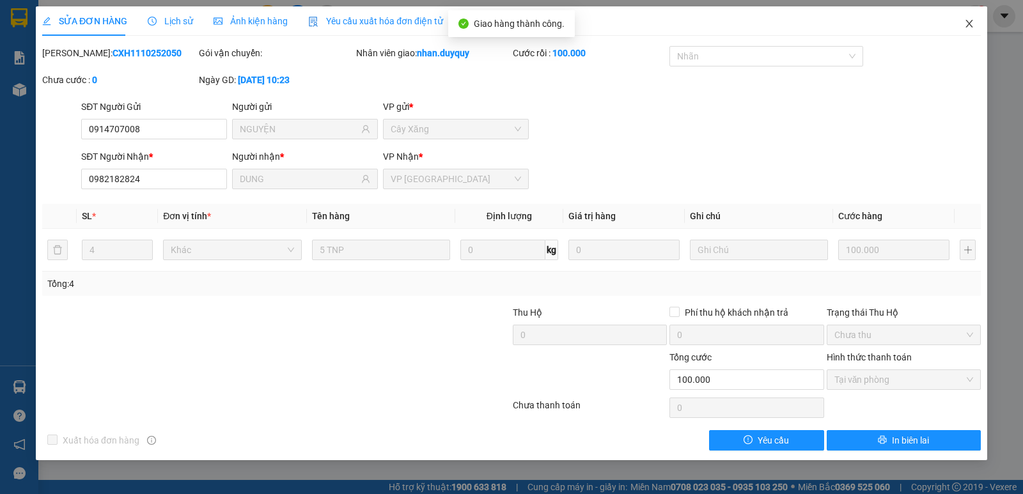
click at [970, 29] on span "Close" at bounding box center [969, 24] width 36 height 36
click at [970, 29] on div "Kết quả tìm kiếm ( 141 ) Bộ lọc Mã ĐH Trạng thái Món hàng Thu hộ Tổng cước Chưa…" at bounding box center [511, 16] width 1023 height 32
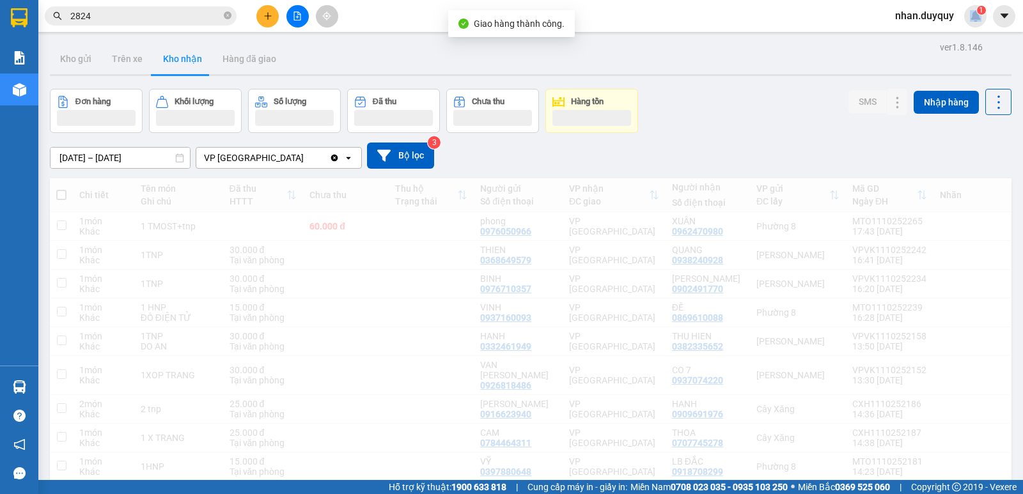
click at [970, 27] on div "Kết quả tìm kiếm ( 141 ) Bộ lọc Mã ĐH Trạng thái Món hàng Thu hộ Tổng cước Chưa…" at bounding box center [511, 16] width 1023 height 32
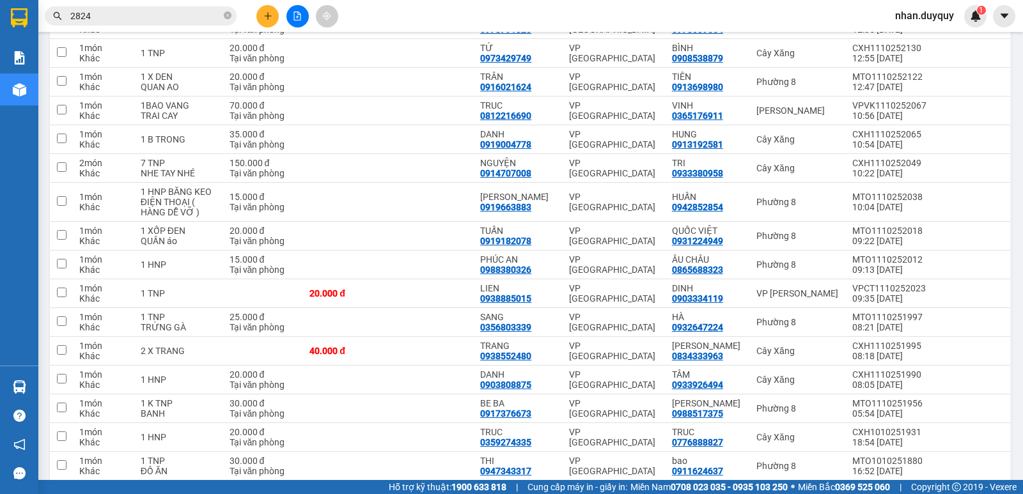
scroll to position [528, 0]
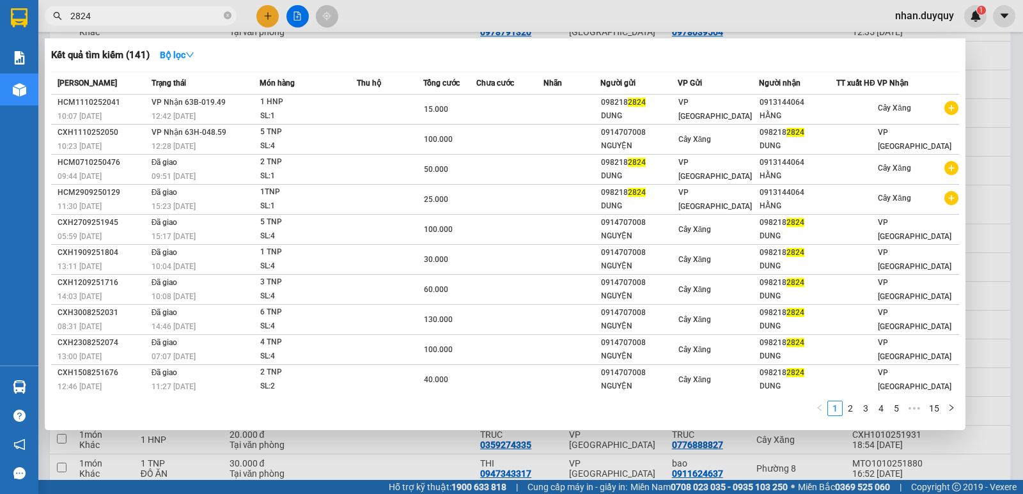
drag, startPoint x: 110, startPoint y: 20, endPoint x: 56, endPoint y: 37, distance: 56.8
click at [56, 27] on div "Kết quả tìm kiếm ( 141 ) Bộ lọc Mã ĐH Trạng thái Món hàng Thu hộ Tổng cước Chưa…" at bounding box center [124, 16] width 249 height 22
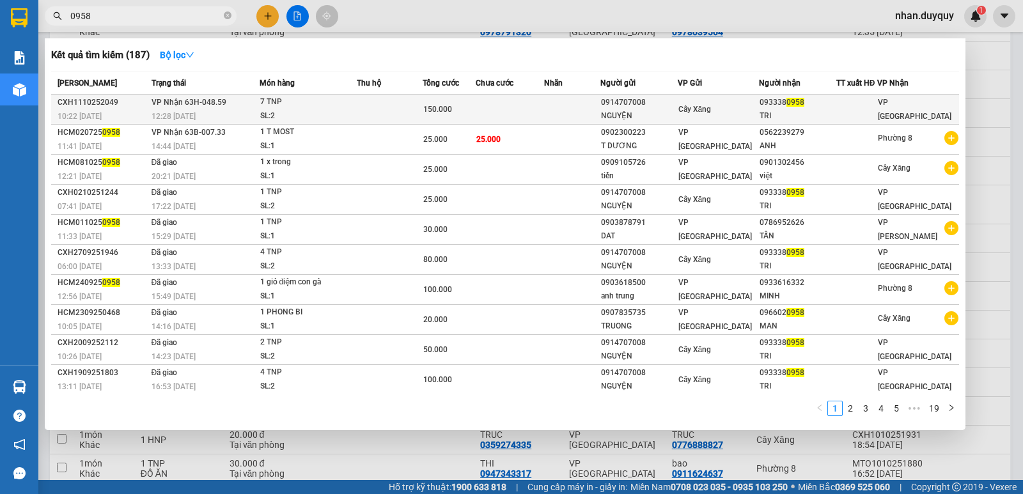
type input "0958"
click at [782, 107] on div "093338 0958" at bounding box center [796, 102] width 75 height 13
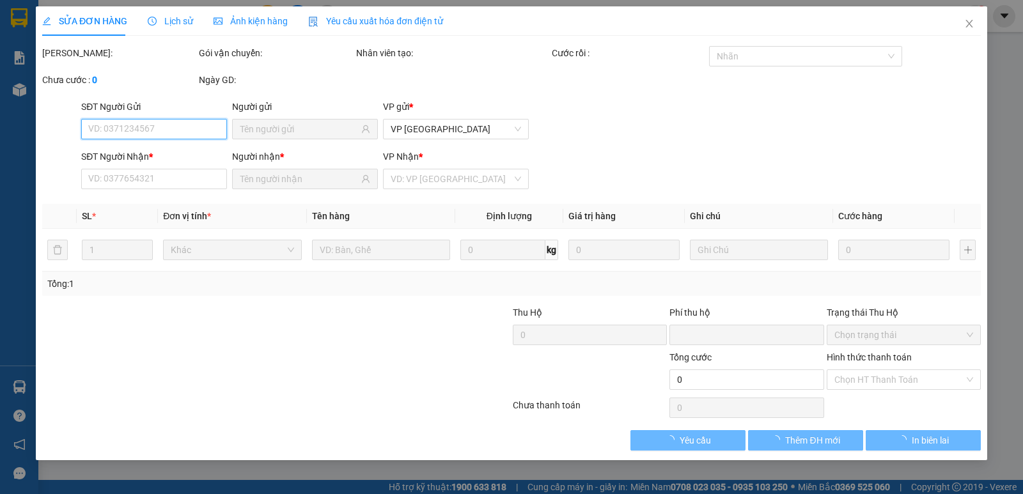
type input "0914707008"
type input "NGUYỆN"
type input "0933380958"
type input "TRI"
type input "0"
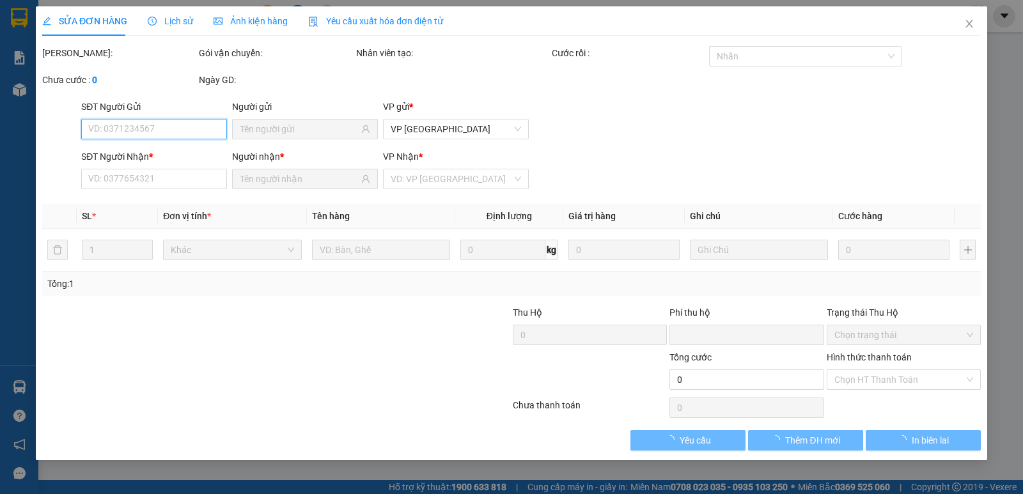
type input "150.000"
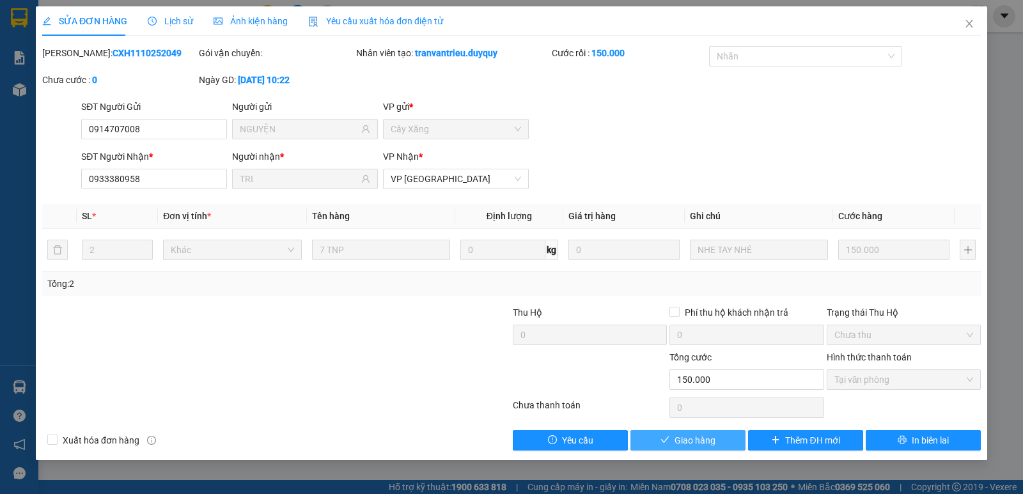
click at [695, 440] on span "Giao hàng" at bounding box center [694, 440] width 41 height 14
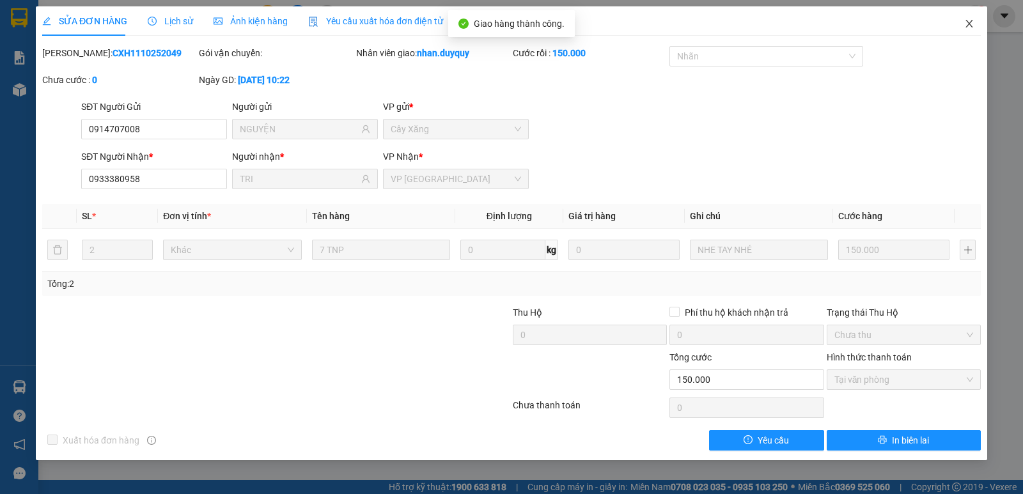
click at [964, 22] on icon "close" at bounding box center [969, 24] width 10 height 10
click at [965, 23] on div "nhan.duyquy 1" at bounding box center [936, 16] width 102 height 22
click at [965, 24] on div "nhan.duyquy 1" at bounding box center [936, 16] width 102 height 22
click at [968, 29] on div "Kết quả tìm kiếm ( 187 ) Bộ lọc Mã ĐH Trạng thái Món hàng Thu hộ Tổng cước Chưa…" at bounding box center [511, 16] width 1023 height 32
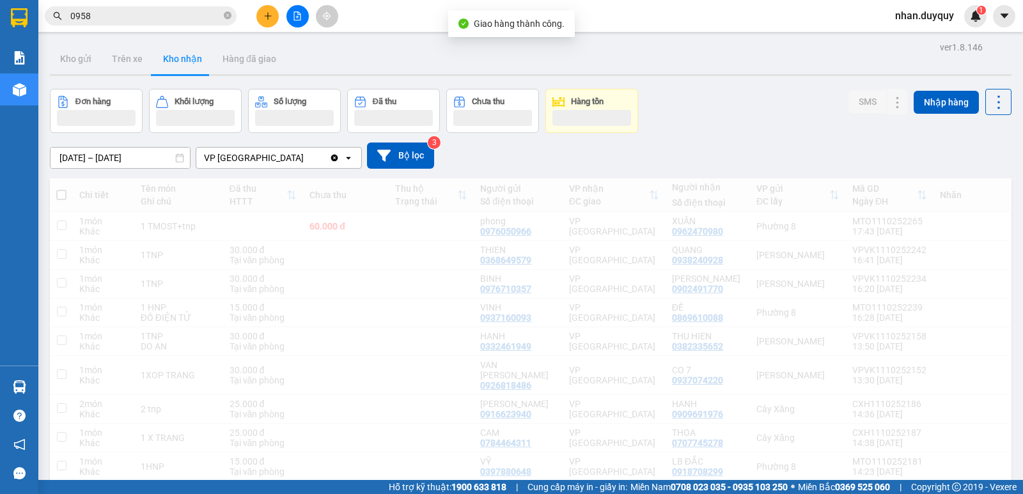
click at [968, 29] on div "Kết quả tìm kiếm ( 187 ) Bộ lọc Mã ĐH Trạng thái Món hàng Thu hộ Tổng cước Chưa…" at bounding box center [511, 16] width 1023 height 32
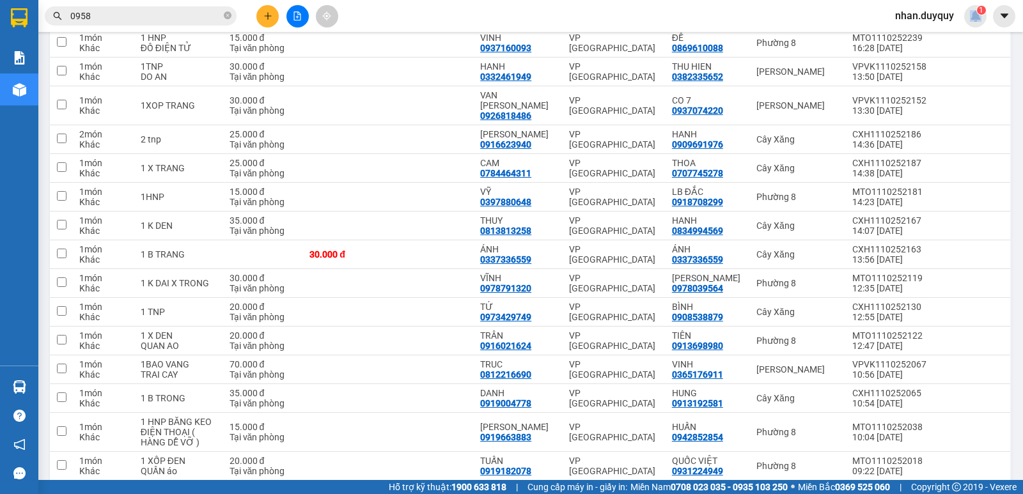
scroll to position [276, 0]
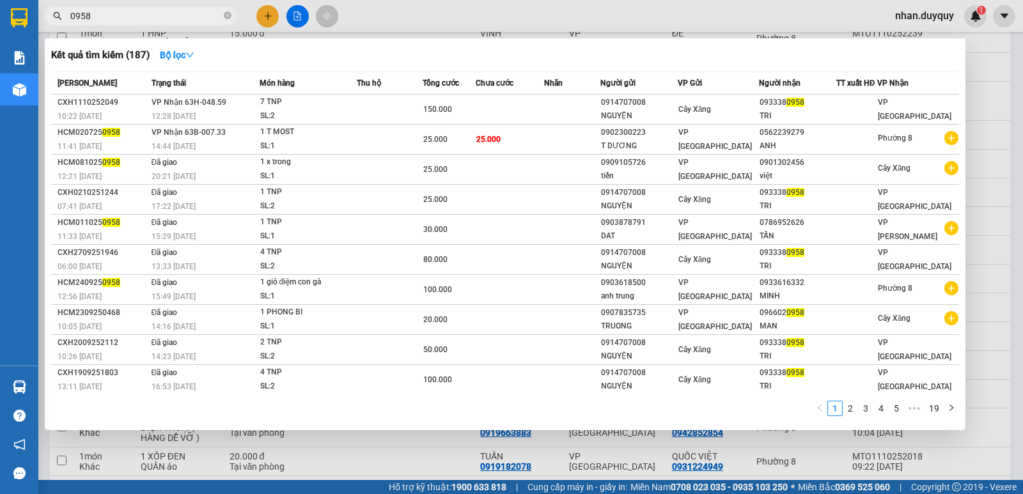
drag, startPoint x: 91, startPoint y: 15, endPoint x: 65, endPoint y: 33, distance: 31.2
click at [65, 27] on div "Kết quả tìm kiếm ( 187 ) Bộ lọc Mã ĐH Trạng thái Món hàng Thu hộ Tổng cước Chưa…" at bounding box center [124, 16] width 249 height 22
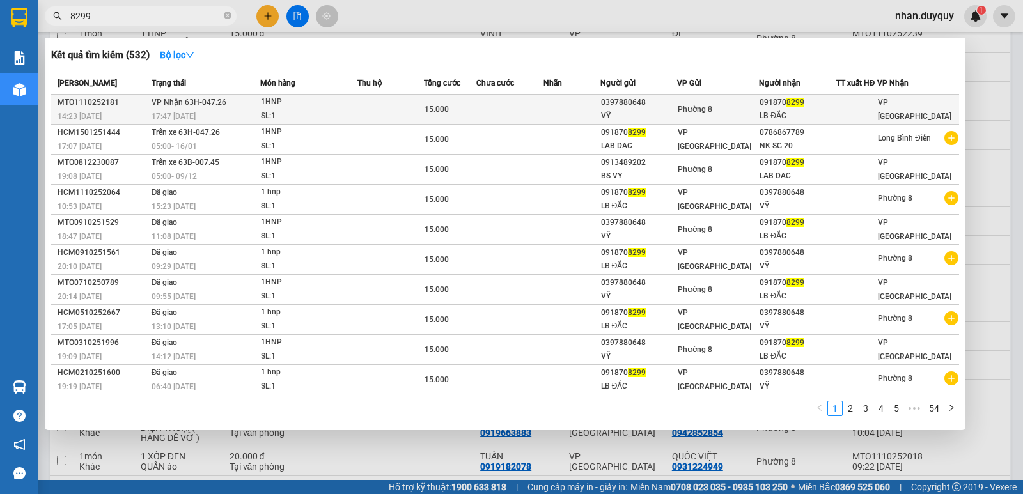
type input "8299"
click at [680, 114] on td "Phường 8" at bounding box center [718, 110] width 82 height 30
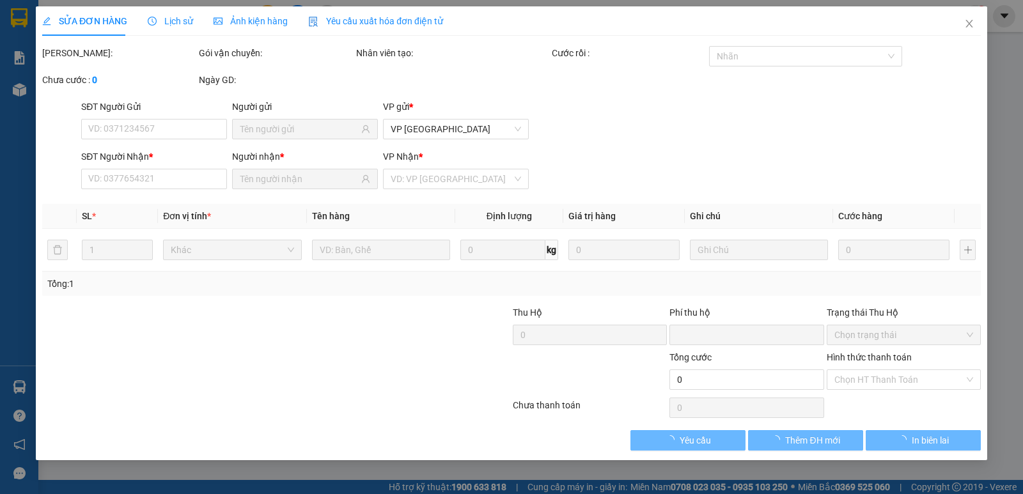
type input "0397880648"
type input "VỸ"
type input "0918708299"
type input "LB ĐẮC"
type input "0"
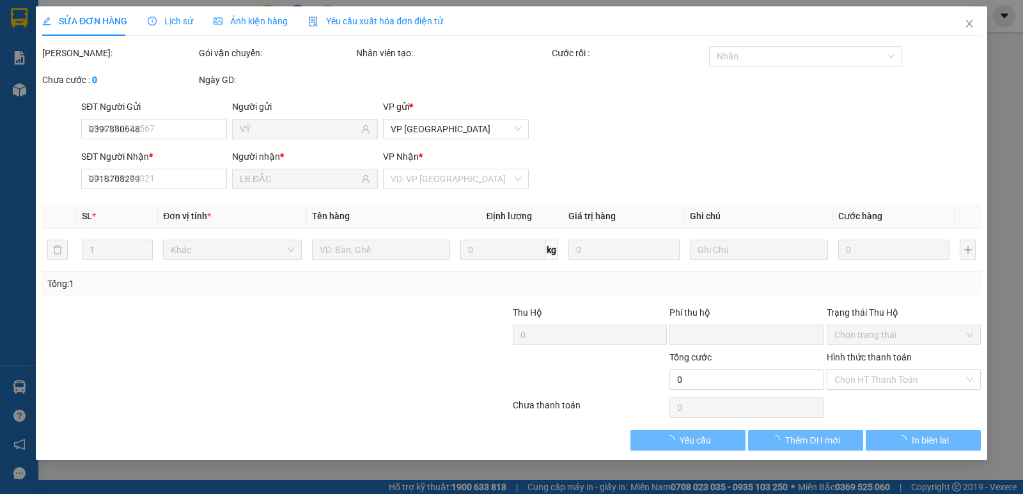
type input "15.000"
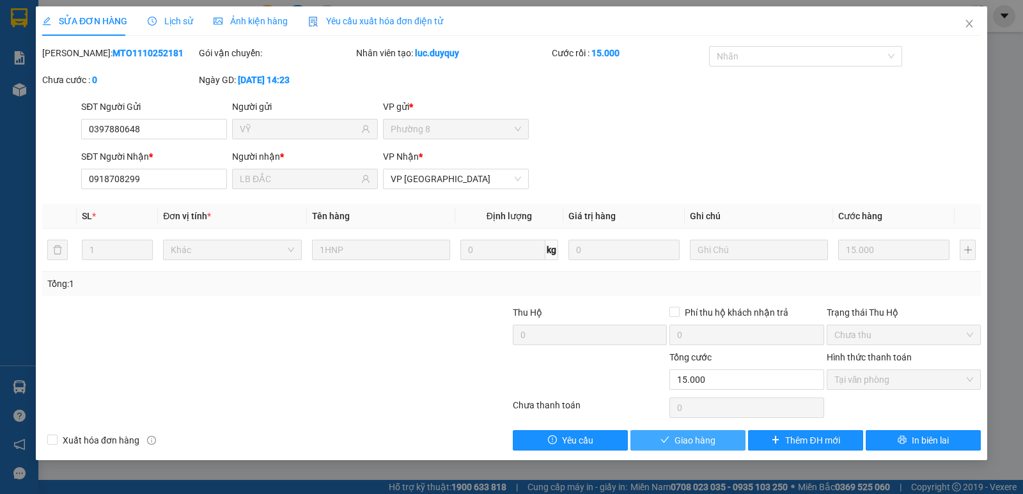
click at [688, 443] on span "Giao hàng" at bounding box center [694, 440] width 41 height 14
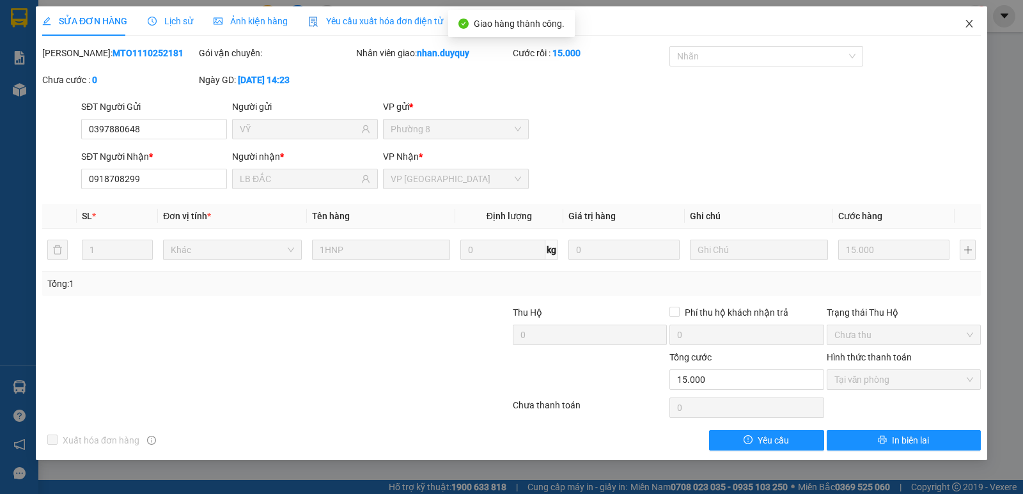
click at [971, 27] on icon "close" at bounding box center [968, 24] width 7 height 8
click at [971, 27] on div "1" at bounding box center [975, 16] width 22 height 22
click at [971, 27] on body "Kết quả tìm kiếm ( 532 ) Bộ lọc Mã ĐH Trạng thái Món hàng Thu hộ Tổng cước Chưa…" at bounding box center [511, 247] width 1023 height 494
click at [1022, 0] on div at bounding box center [1023, 0] width 0 height 0
click at [1022, 27] on div "Thông báo Thông báo của bạn Tính năng mới Tất cả Chưa có thông báo mới ;" at bounding box center [1023, 247] width 0 height 494
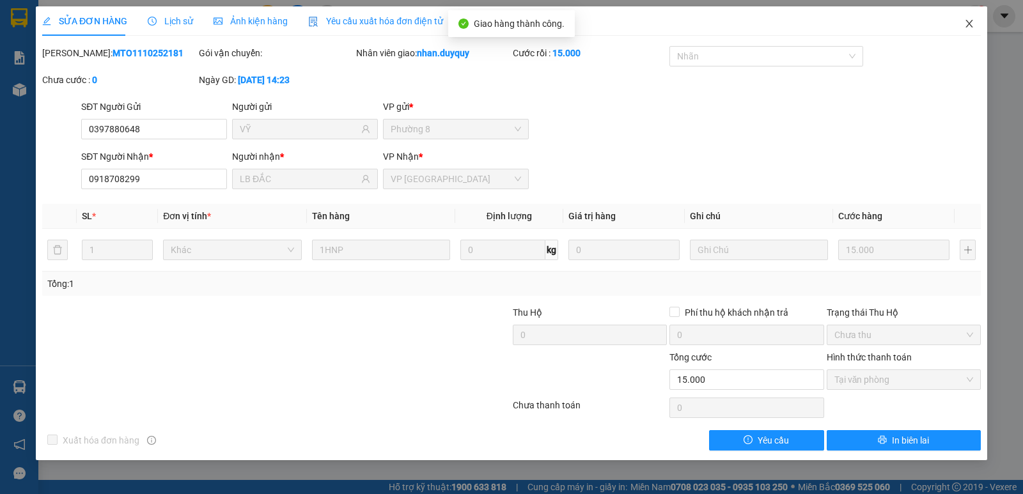
click at [1022, 27] on div "Thông báo Thông báo của bạn Tính năng mới Tất cả Chưa có thông báo mới ;" at bounding box center [1023, 247] width 0 height 494
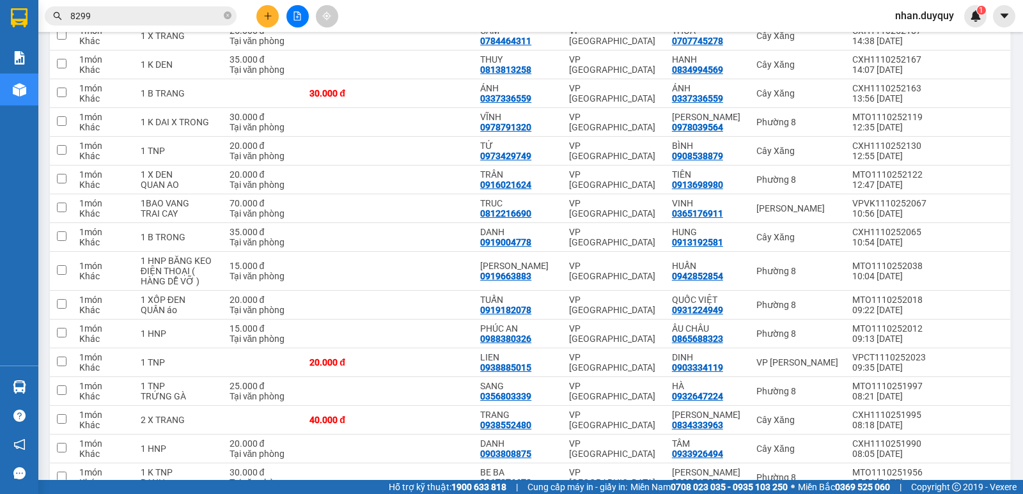
scroll to position [408, 0]
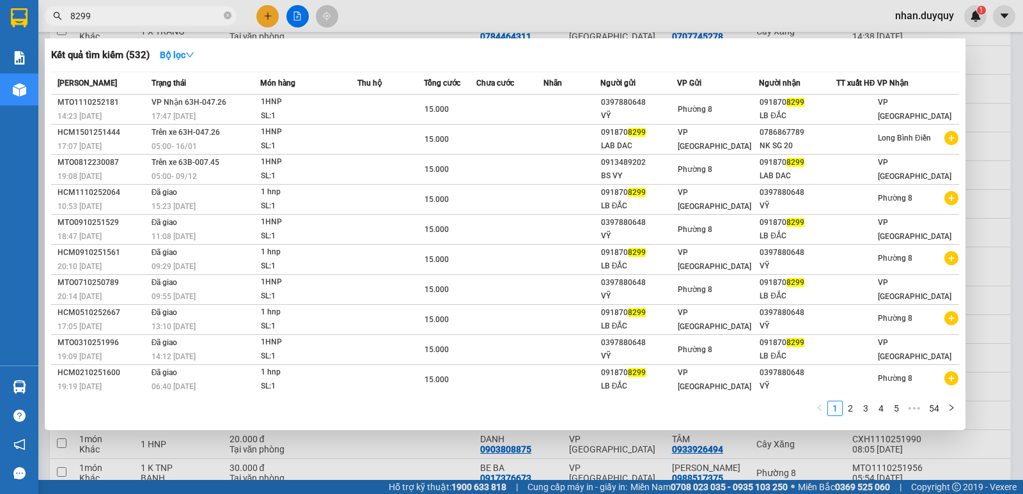
drag, startPoint x: 107, startPoint y: 20, endPoint x: 49, endPoint y: 40, distance: 61.8
click at [49, 27] on div "Kết quả tìm kiếm ( 532 ) Bộ lọc Mã ĐH Trạng thái Món hàng Thu hộ Tổng cước Chưa…" at bounding box center [124, 16] width 249 height 22
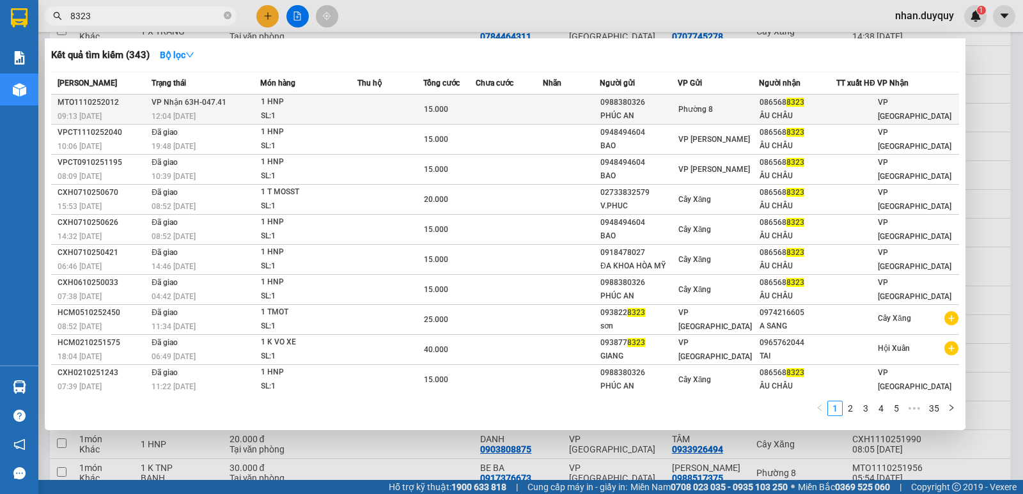
type input "8323"
click at [784, 112] on div "ÂU CHÂU" at bounding box center [796, 115] width 75 height 13
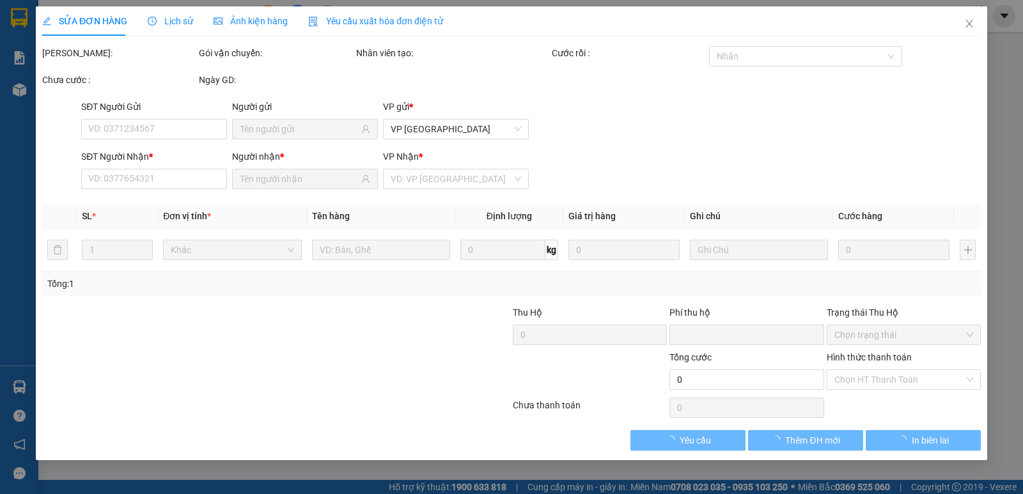
type input "0988380326"
type input "PHÚC AN"
type input "0865688323"
type input "ÂU CHÂU"
type input "0"
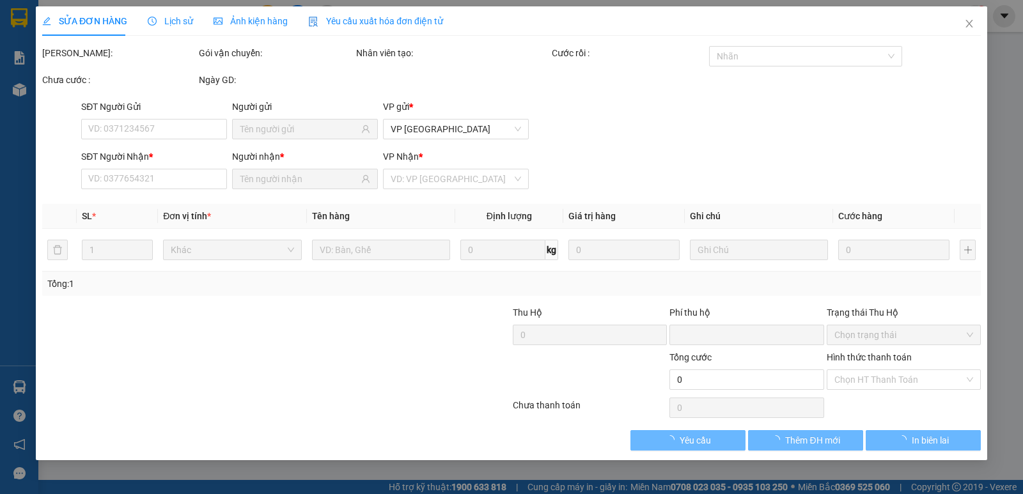
type input "15.000"
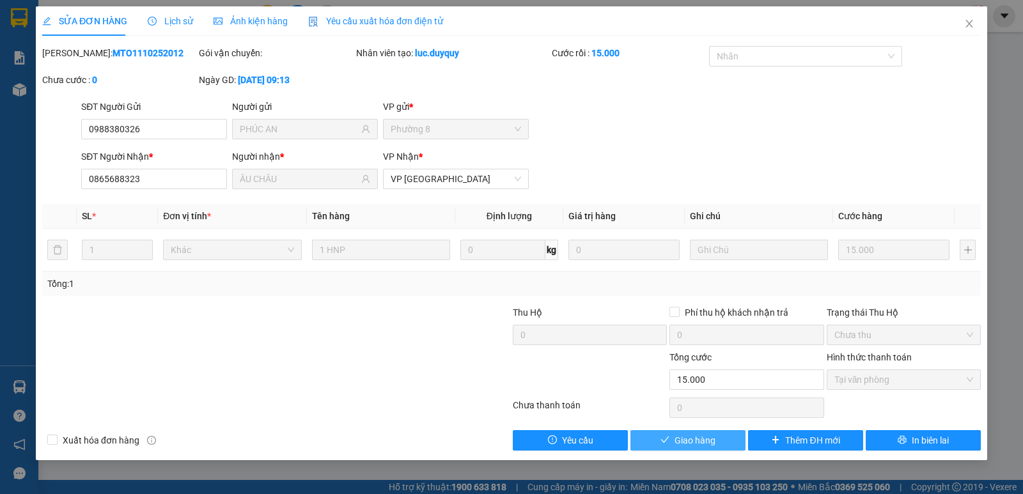
click at [699, 444] on span "Giao hàng" at bounding box center [694, 440] width 41 height 14
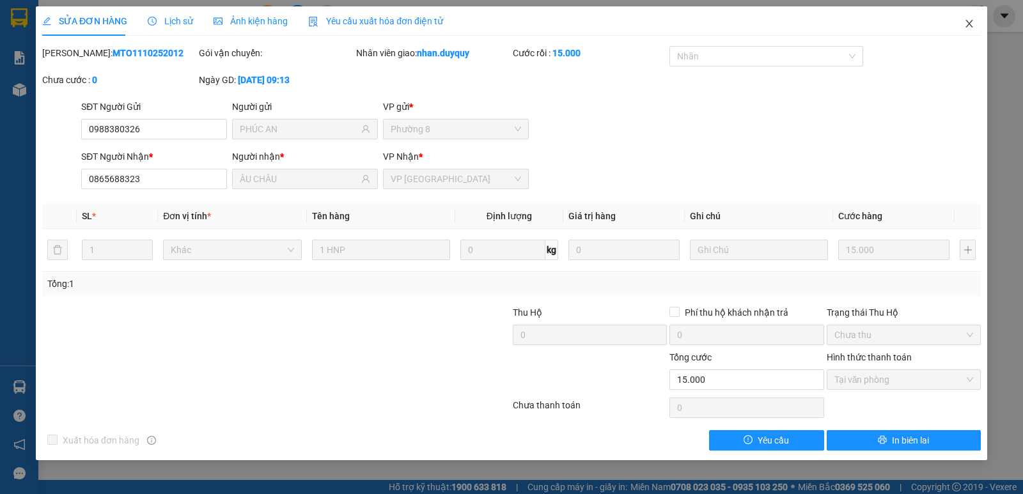
click at [971, 25] on icon "close" at bounding box center [969, 24] width 10 height 10
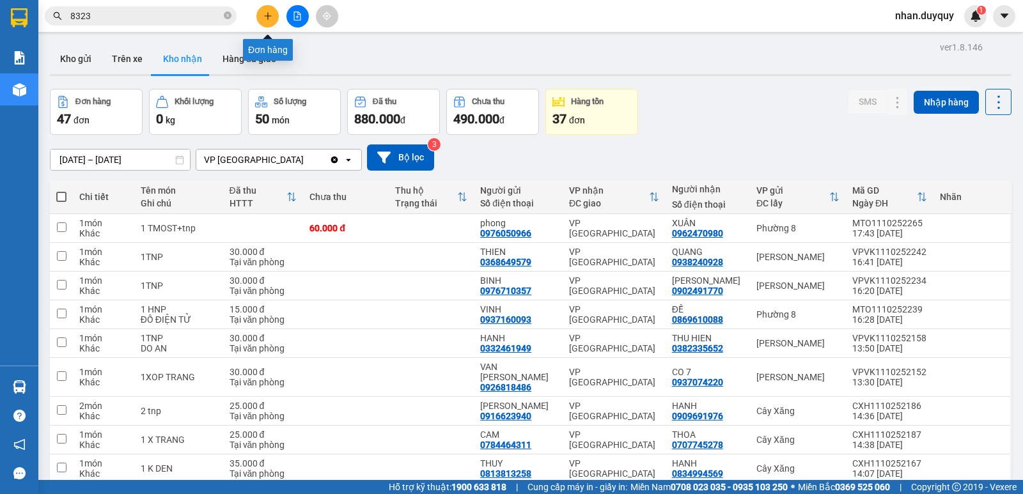
click at [270, 12] on icon "plus" at bounding box center [267, 16] width 9 height 9
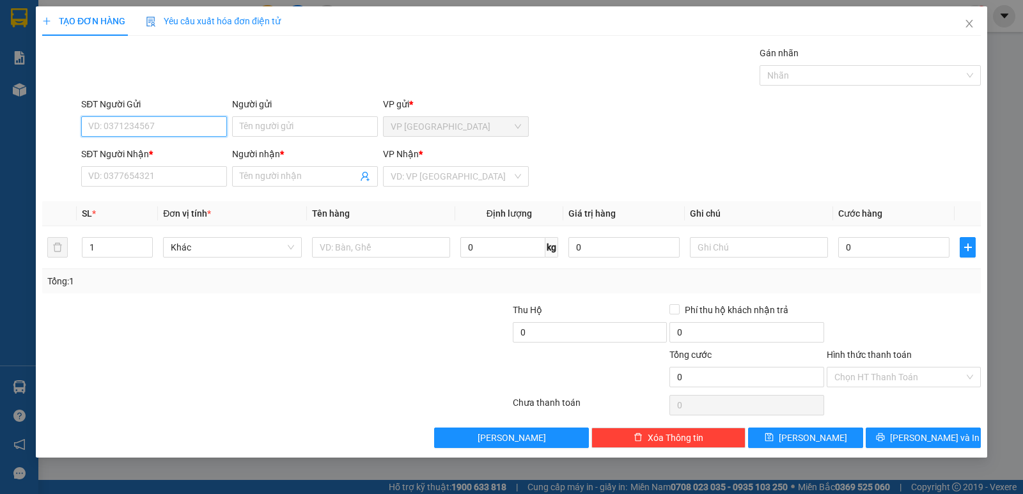
click at [95, 129] on input "SĐT Người Gửi" at bounding box center [154, 126] width 146 height 20
drag, startPoint x: 122, startPoint y: 150, endPoint x: 102, endPoint y: 142, distance: 21.8
click at [121, 149] on div "0997884032 - hoa" at bounding box center [154, 152] width 130 height 14
type input "0997884032"
type input "hoa"
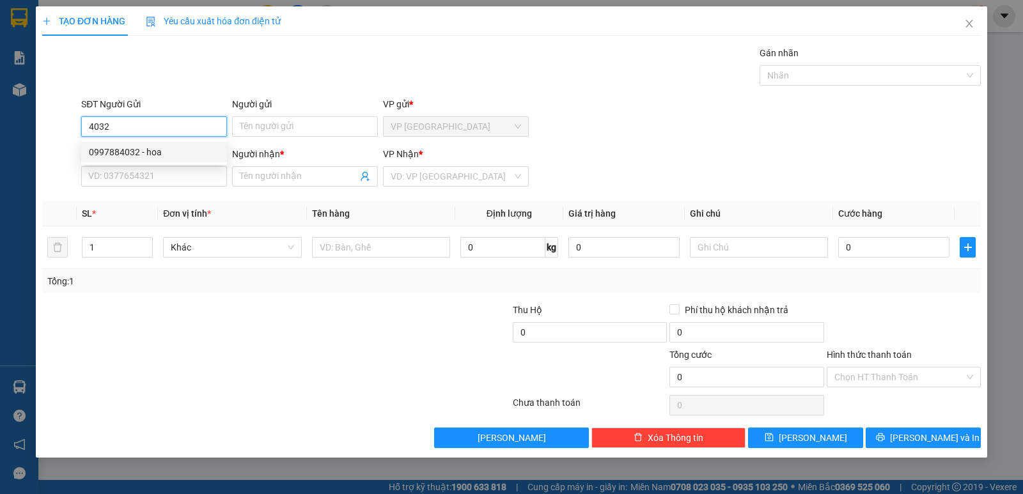
type input "0919946405"
type input "NHUNG"
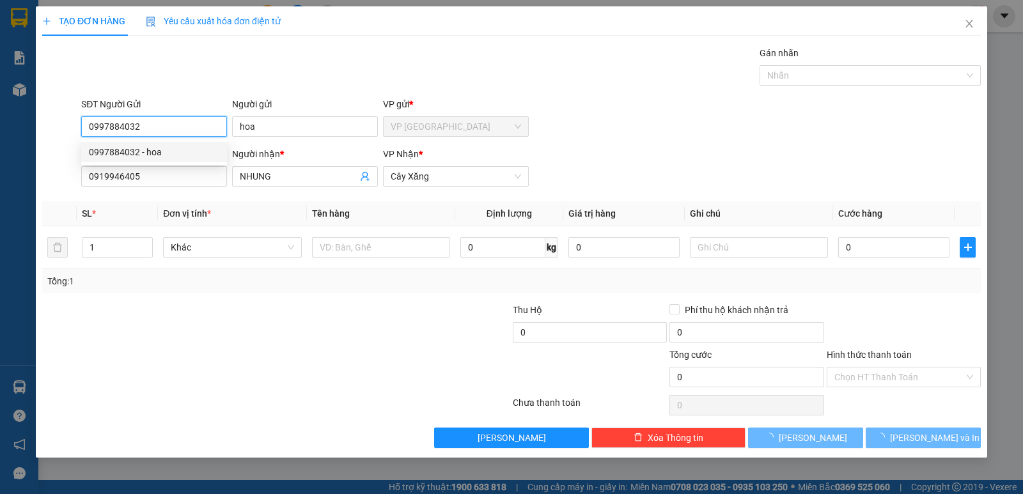
type input "30.000"
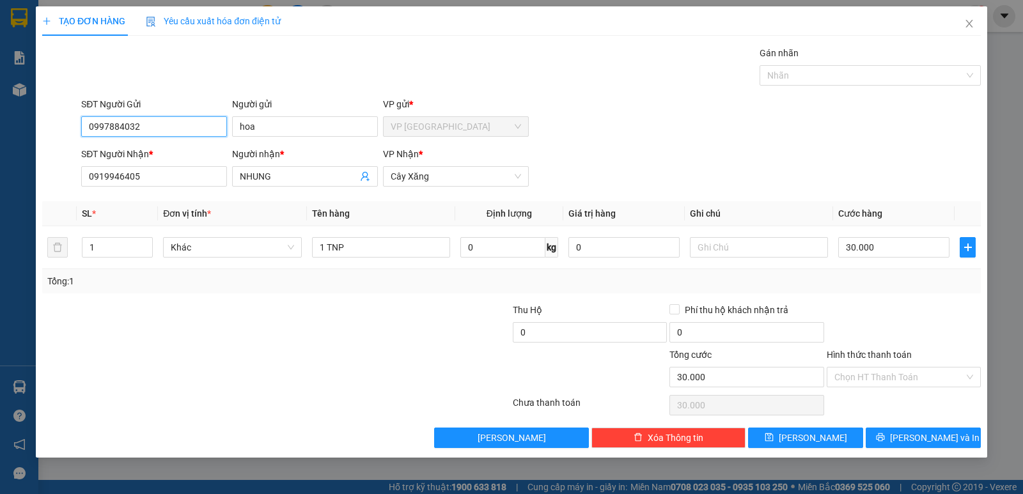
drag, startPoint x: 162, startPoint y: 128, endPoint x: 645, endPoint y: 3, distance: 498.7
click at [69, 155] on form "SĐT Người Gửi 0997884032 Người gửi hoa VP gửi * VP Sài Gòn SĐT Người Nhận * 091…" at bounding box center [511, 144] width 938 height 95
type input "0997884032"
click at [967, 24] on icon "close" at bounding box center [969, 24] width 10 height 10
click at [967, 21] on div "1" at bounding box center [975, 16] width 22 height 22
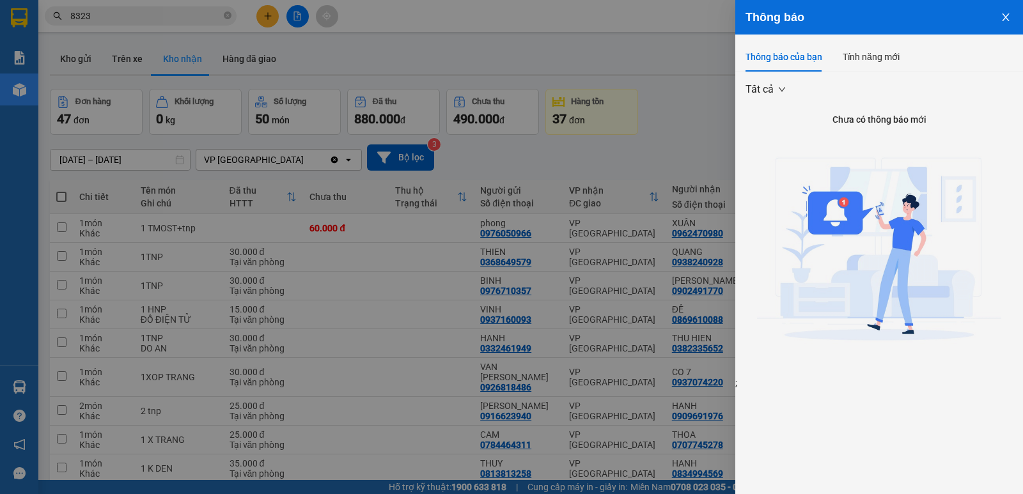
click at [261, 19] on div at bounding box center [511, 247] width 1023 height 494
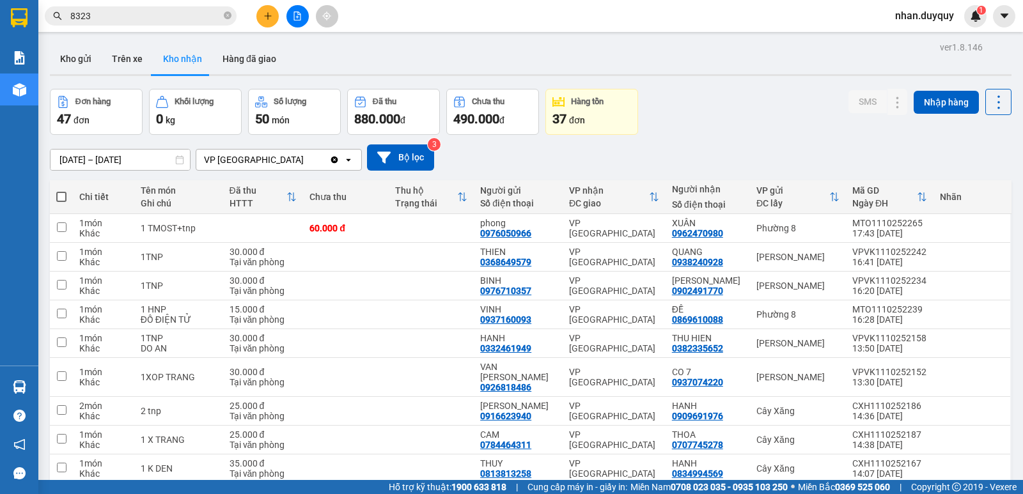
click at [265, 18] on icon "plus" at bounding box center [267, 16] width 9 height 9
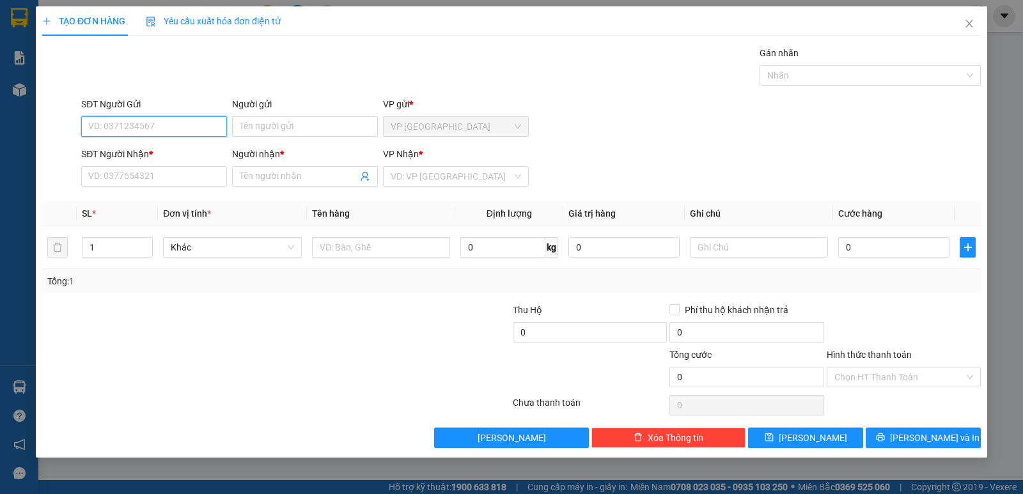
click at [113, 123] on input "SĐT Người Gửi" at bounding box center [154, 126] width 146 height 20
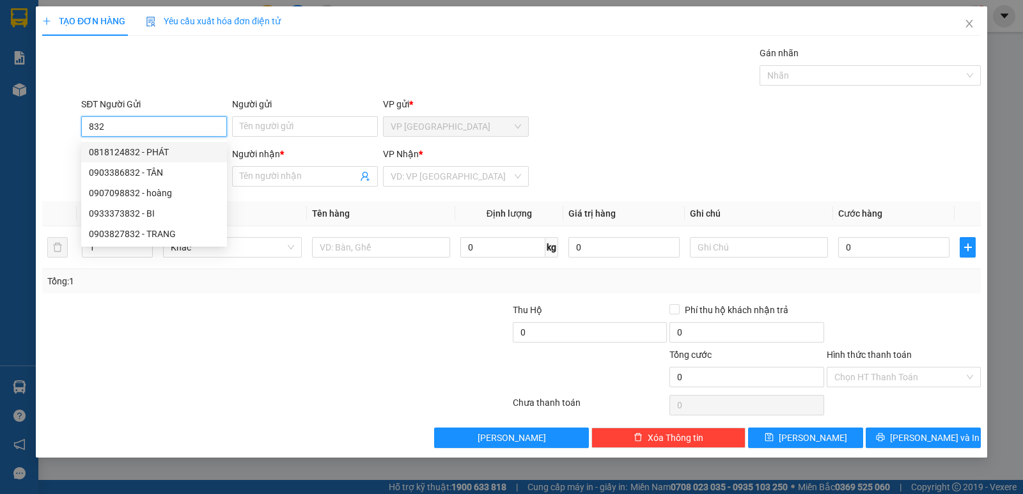
click at [95, 123] on input "832" at bounding box center [154, 126] width 146 height 20
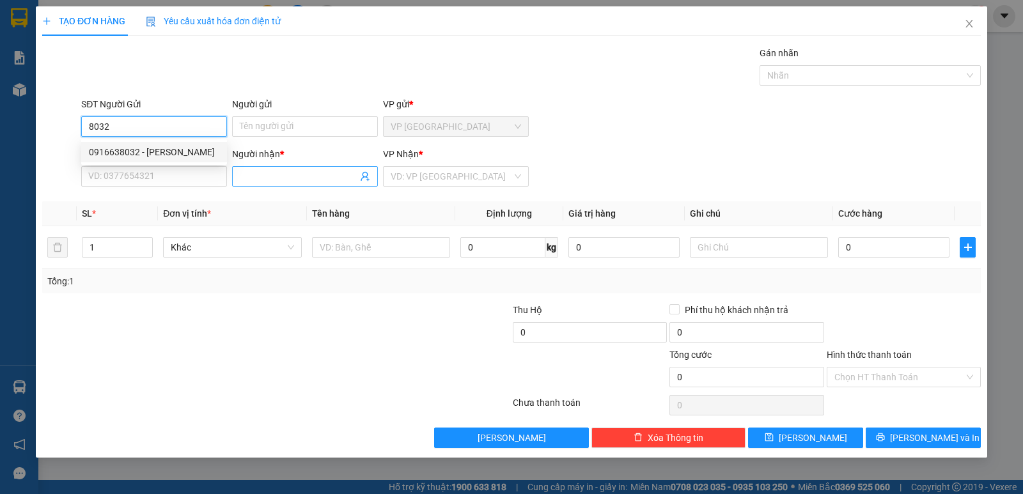
drag, startPoint x: 173, startPoint y: 151, endPoint x: 275, endPoint y: 167, distance: 103.5
click at [174, 151] on div "0916638032 - ngọc" at bounding box center [154, 152] width 130 height 14
type input "0916638032"
type input "ngọc"
type input "0975898829"
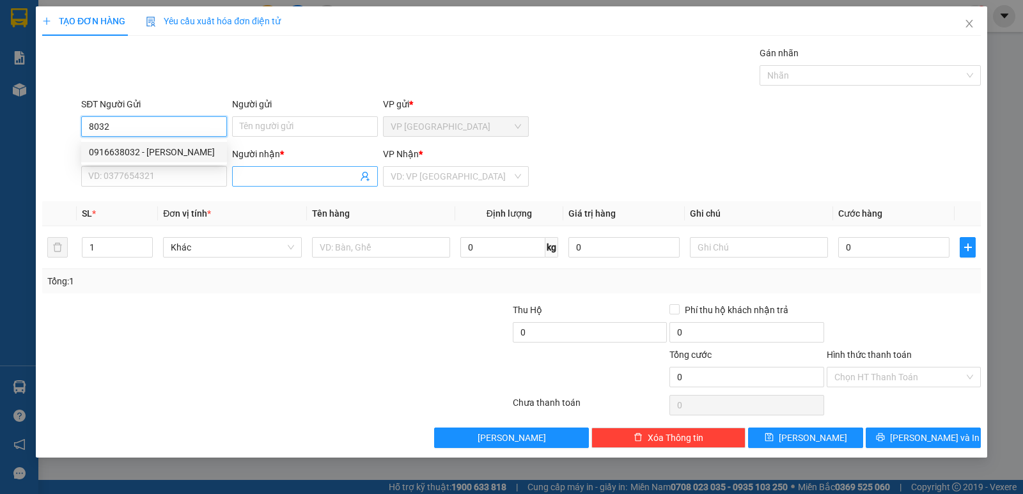
type input "HOÀI"
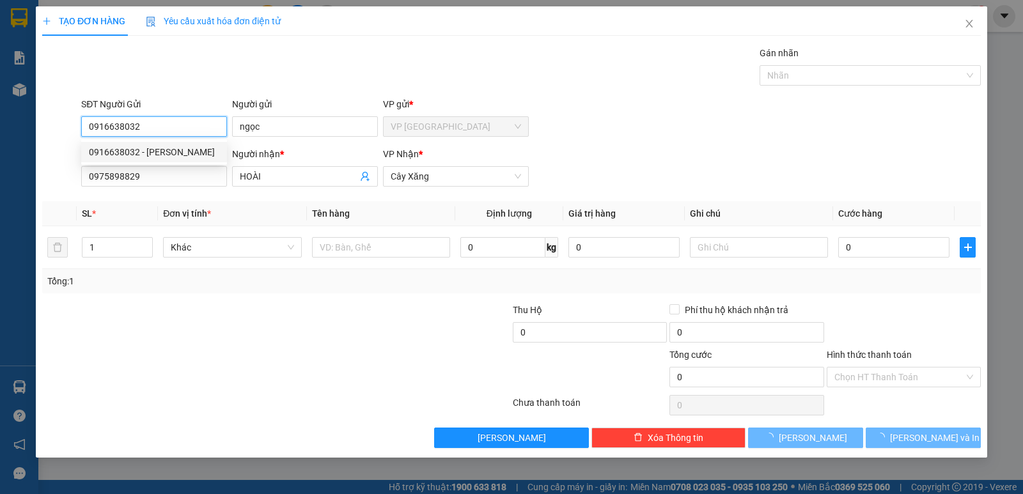
type input "40.000"
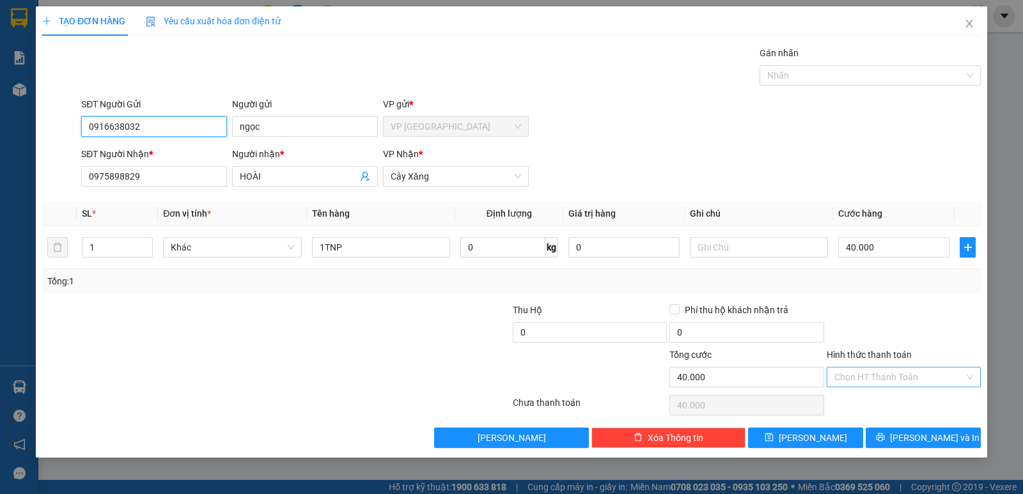
type input "0916638032"
click at [915, 383] on input "Hình thức thanh toán" at bounding box center [899, 376] width 130 height 19
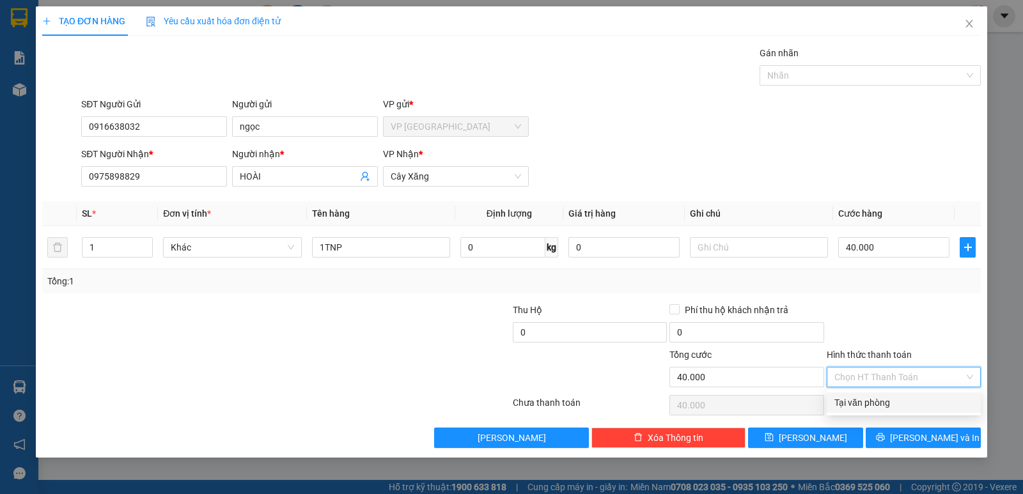
click at [888, 405] on div "Tại văn phòng" at bounding box center [903, 403] width 139 height 14
type input "0"
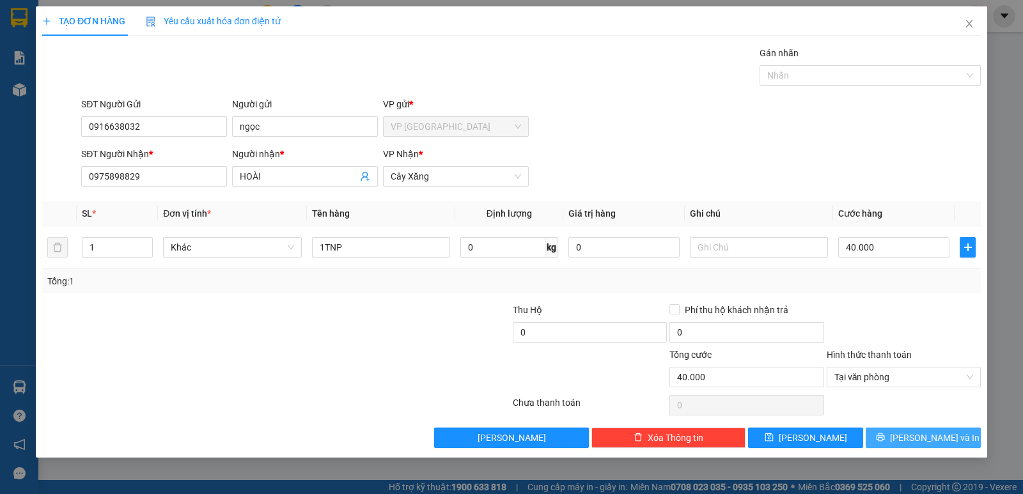
click at [892, 435] on button "[PERSON_NAME] và In" at bounding box center [922, 438] width 115 height 20
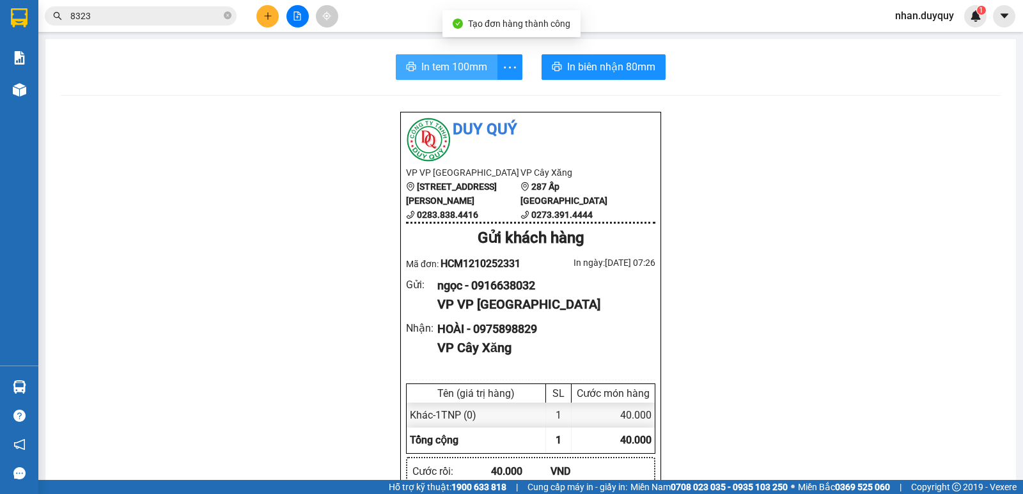
click at [442, 74] on span "In tem 100mm" at bounding box center [454, 67] width 66 height 16
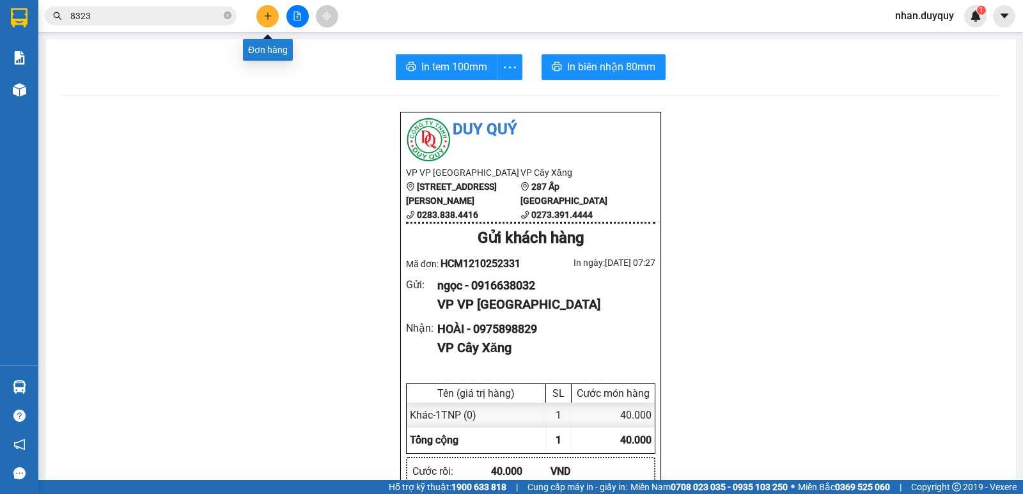
click at [263, 17] on icon "plus" at bounding box center [267, 16] width 9 height 9
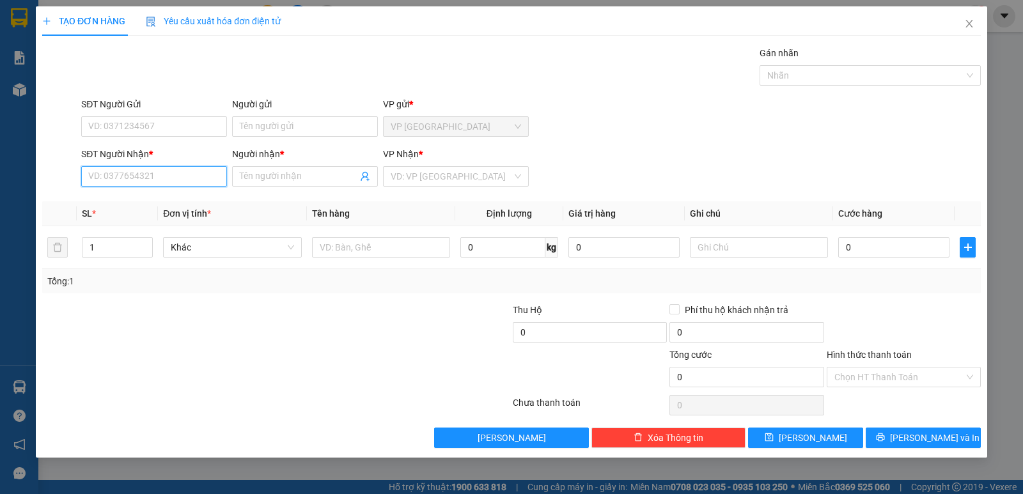
click at [107, 171] on input "SĐT Người Nhận *" at bounding box center [154, 176] width 146 height 20
type input "0903"
type input "0903972397"
click at [118, 202] on div "0903972397 - DŨNG" at bounding box center [154, 202] width 130 height 14
type input "DŨNG"
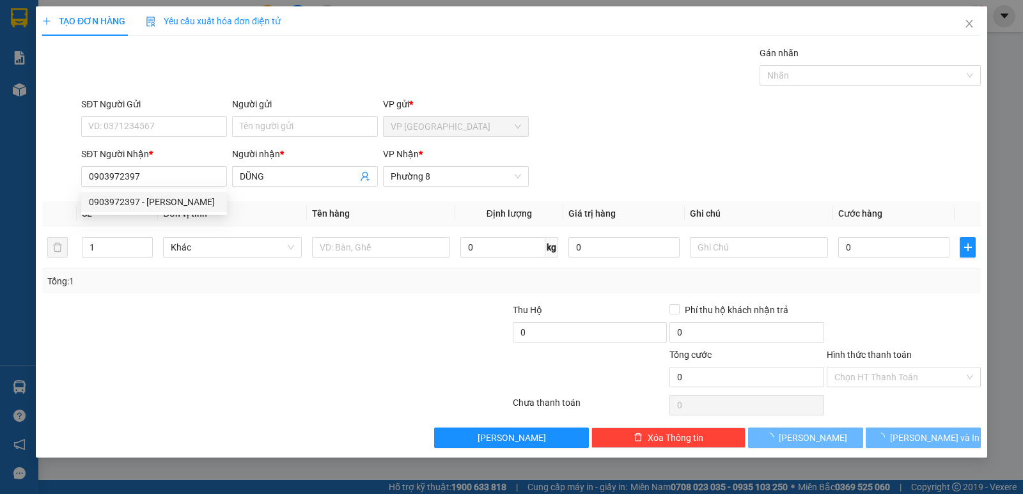
type input "40.000"
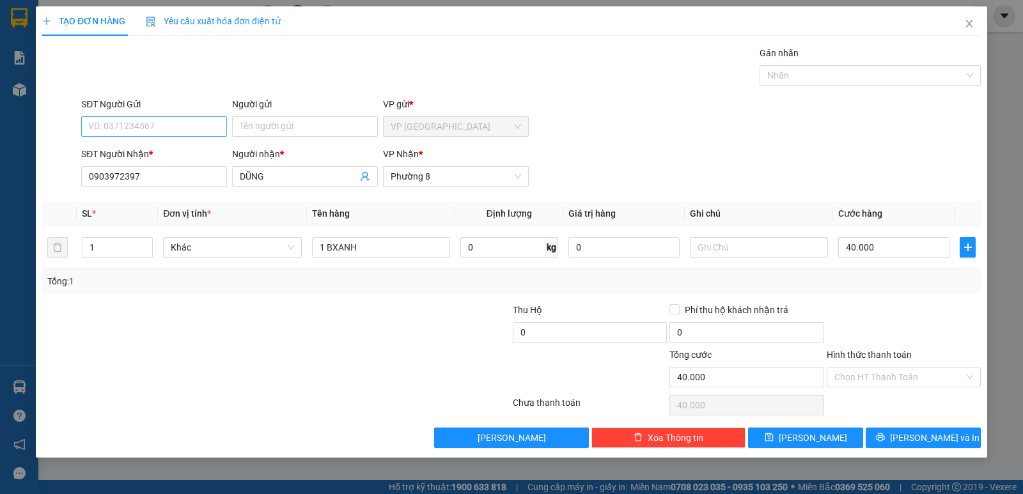
type input "0903972397"
click at [162, 132] on input "SĐT Người Gửi" at bounding box center [154, 126] width 146 height 20
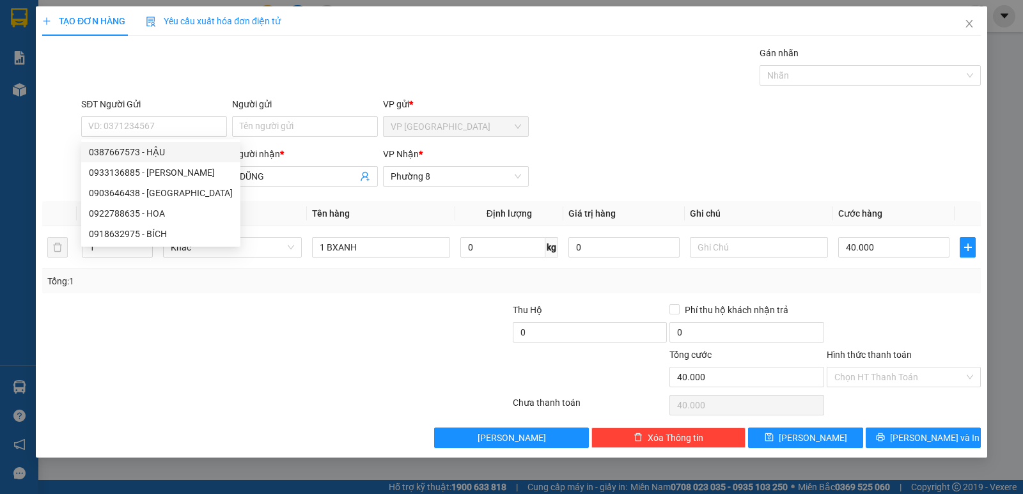
click at [106, 114] on div "SĐT Người Gửi" at bounding box center [154, 106] width 146 height 19
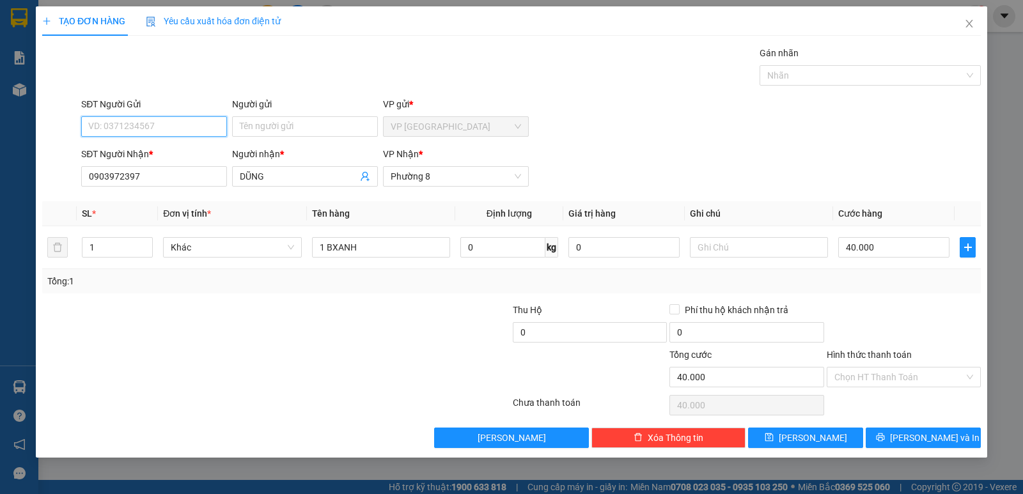
click at [97, 128] on input "SĐT Người Gửi" at bounding box center [154, 126] width 146 height 20
type input "0922788635"
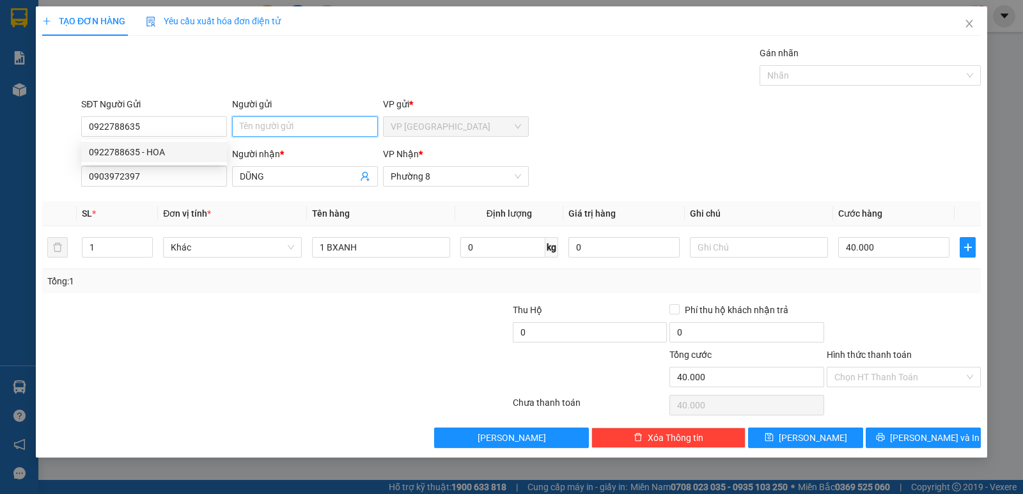
click at [252, 125] on input "Người gửi" at bounding box center [305, 126] width 146 height 20
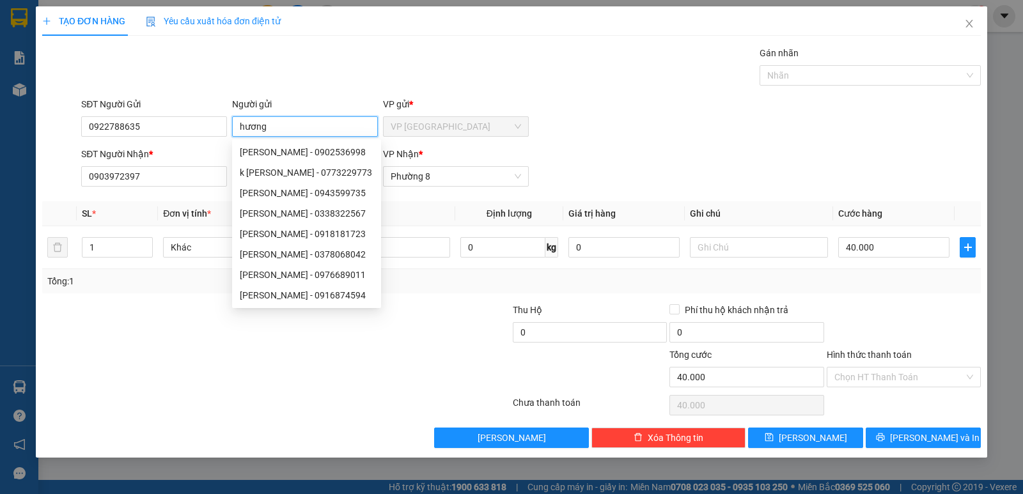
type input "hương"
click at [719, 121] on div "SĐT Người Gửi 0922788635 Người gửi hương VP gửi * VP Sài Gòn" at bounding box center [531, 119] width 904 height 45
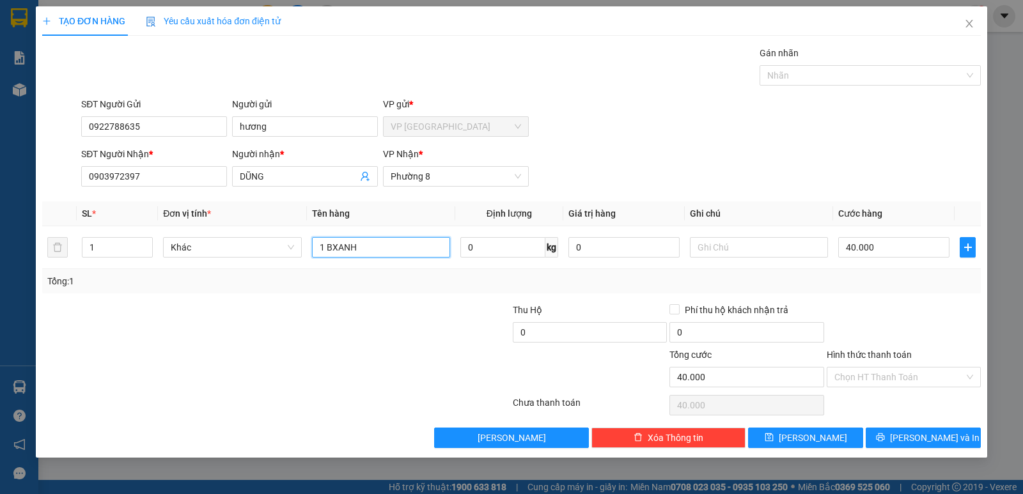
drag, startPoint x: 370, startPoint y: 247, endPoint x: 327, endPoint y: 284, distance: 57.1
click at [327, 284] on div "SL * Đơn vị tính * Tên hàng Định lượng Giá trị hàng Ghi chú Cước hàng 1 Khác 1 …" at bounding box center [511, 247] width 938 height 92
type input "1 hnp"
click at [891, 243] on input "40.000" at bounding box center [893, 247] width 111 height 20
type input "0"
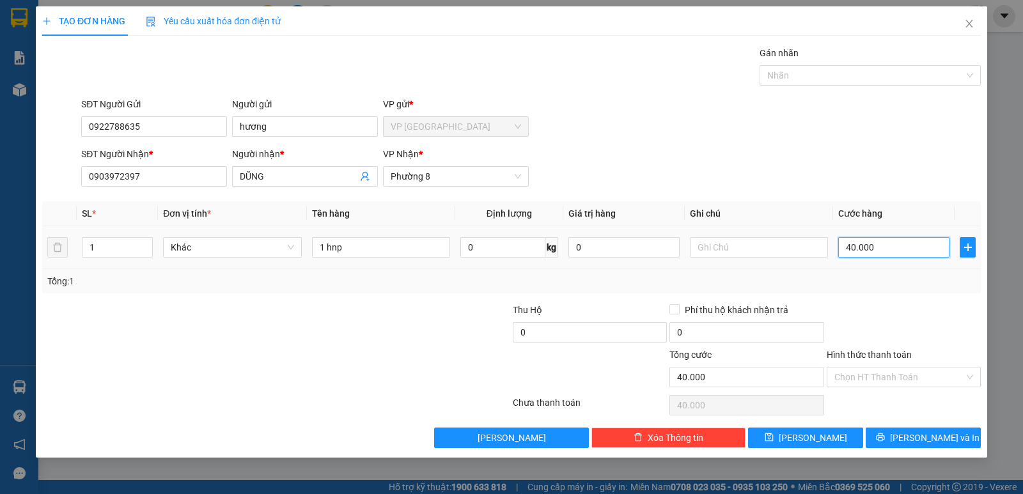
type input "0"
type input "1"
type input "01"
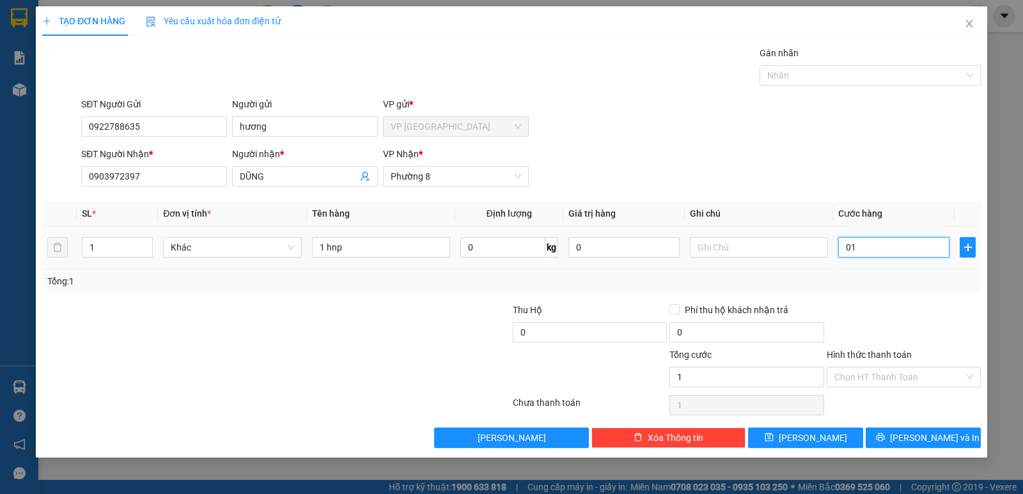
type input "15"
type input "015"
type input "15.000"
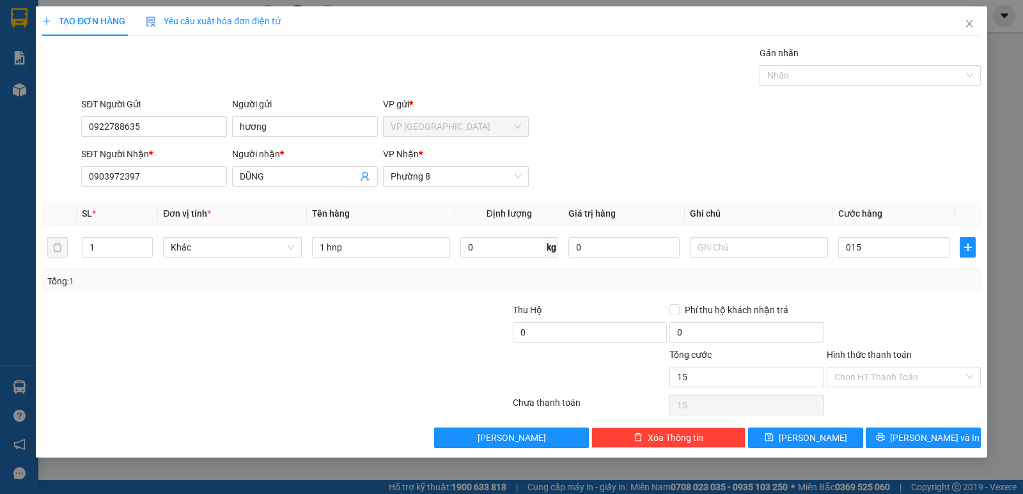
type input "15.000"
click at [883, 305] on div at bounding box center [903, 325] width 157 height 45
click at [853, 378] on input "Hình thức thanh toán" at bounding box center [899, 376] width 130 height 19
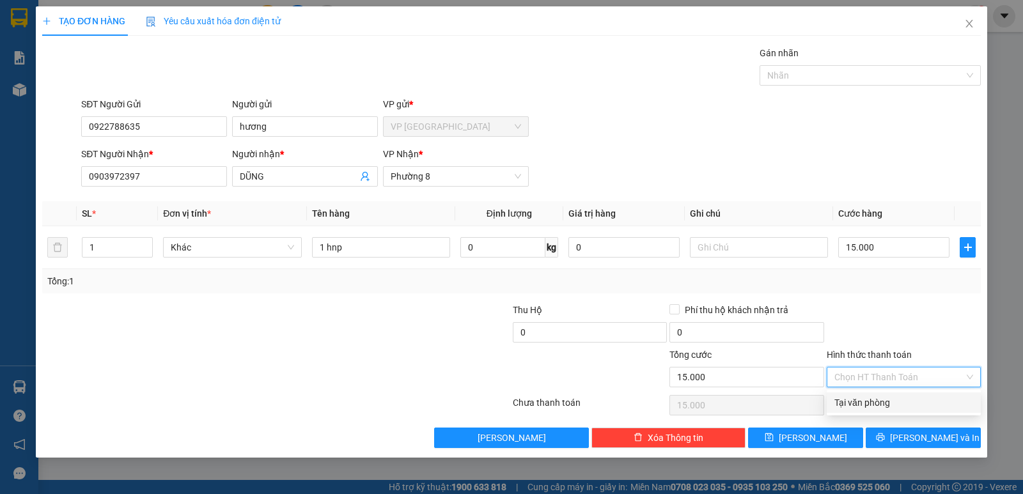
click at [869, 398] on div "Tại văn phòng" at bounding box center [903, 403] width 139 height 14
type input "0"
click at [896, 448] on div "TẠO ĐƠN HÀNG Yêu cầu xuất hóa đơn điện tử Transit Pickup Surcharge Ids Transit …" at bounding box center [511, 231] width 951 height 451
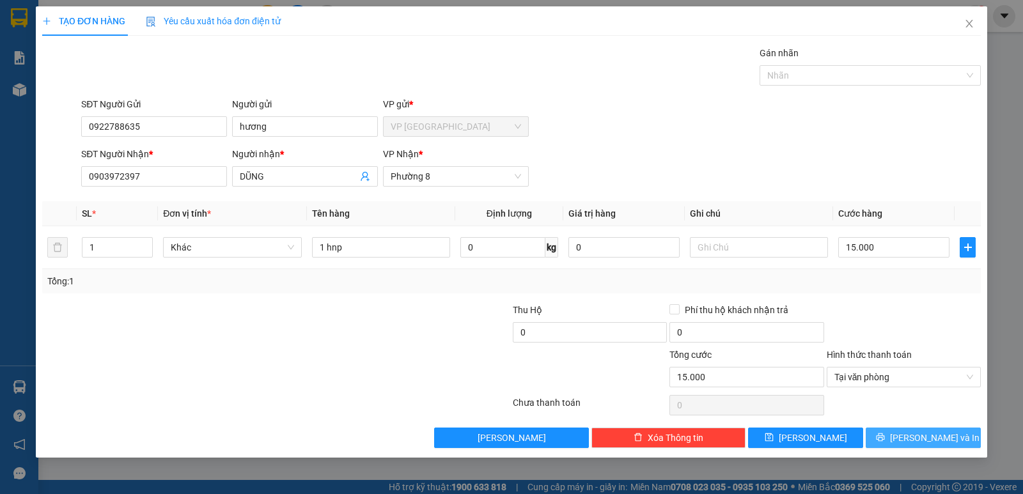
click at [892, 444] on button "[PERSON_NAME] và In" at bounding box center [922, 438] width 115 height 20
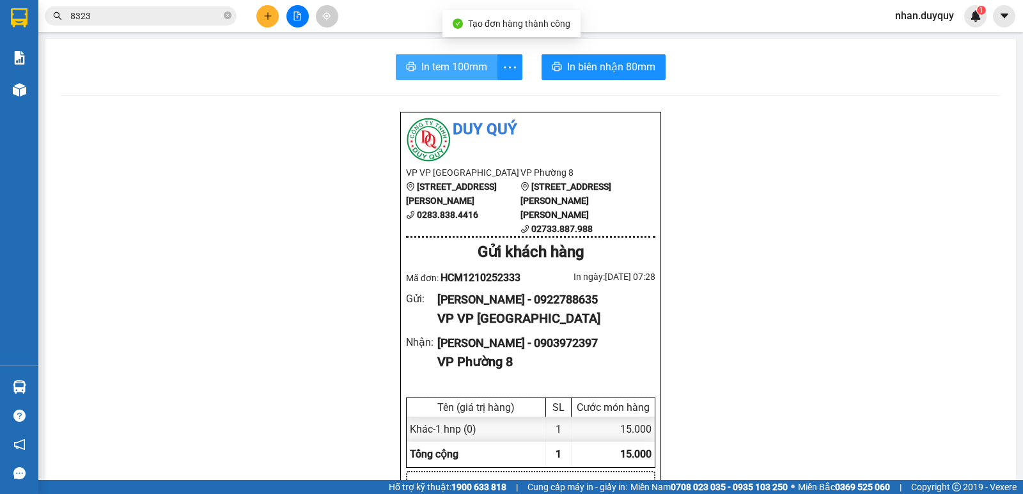
click at [429, 63] on span "In tem 100mm" at bounding box center [454, 67] width 66 height 16
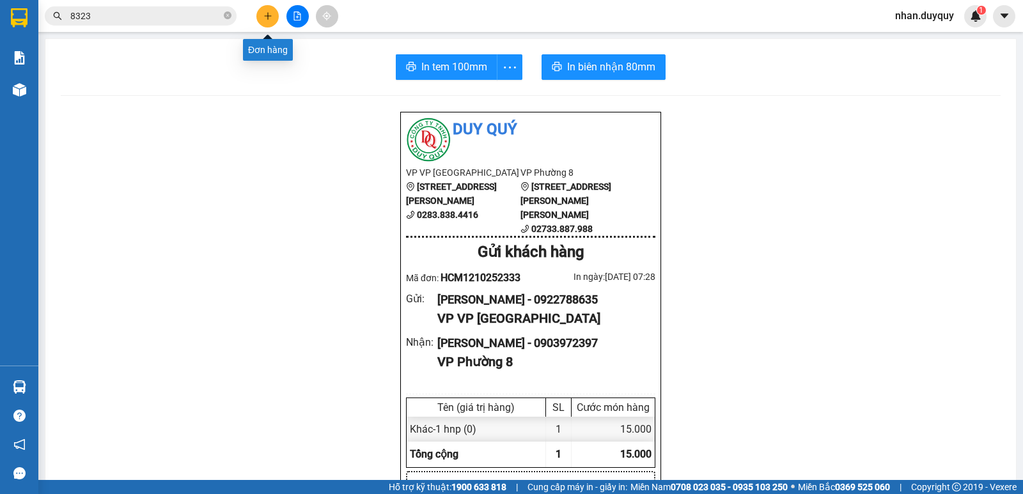
click at [269, 13] on icon "plus" at bounding box center [267, 16] width 9 height 9
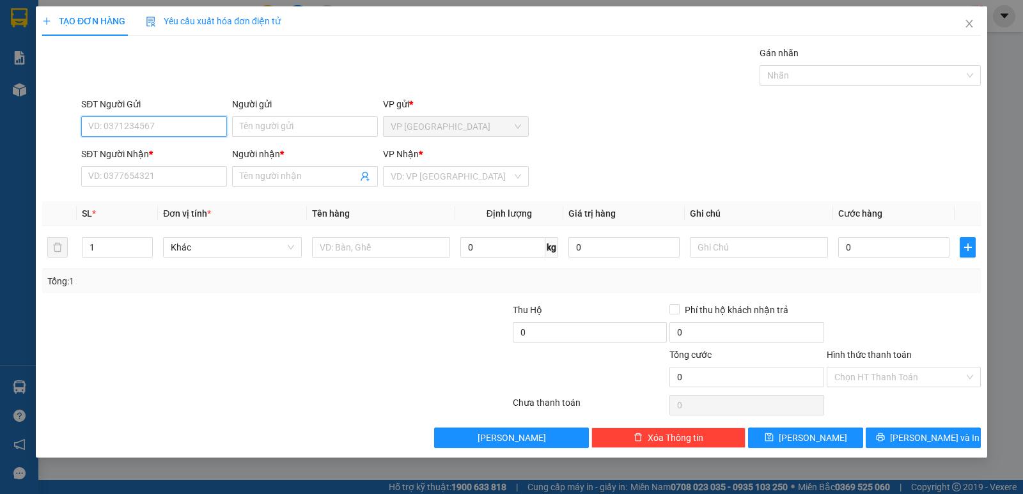
click at [108, 130] on input "SĐT Người Gửi" at bounding box center [154, 126] width 146 height 20
drag, startPoint x: 112, startPoint y: 122, endPoint x: 201, endPoint y: 109, distance: 89.2
click at [113, 121] on input "025" at bounding box center [154, 126] width 146 height 20
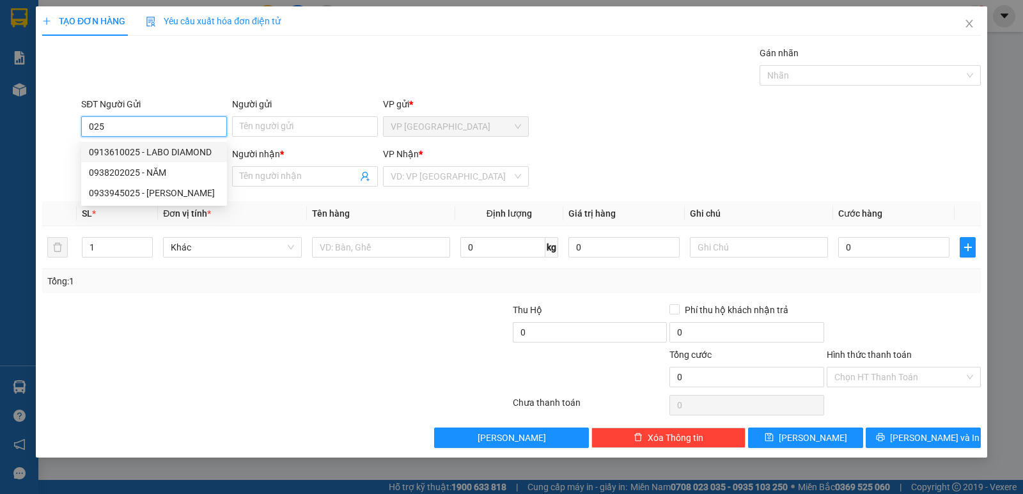
click at [145, 153] on div "0913610025 - LABO DIAMOND" at bounding box center [154, 152] width 130 height 14
type input "0913610025"
type input "LABO DIAMOND"
type input "02733976393"
type input "3D"
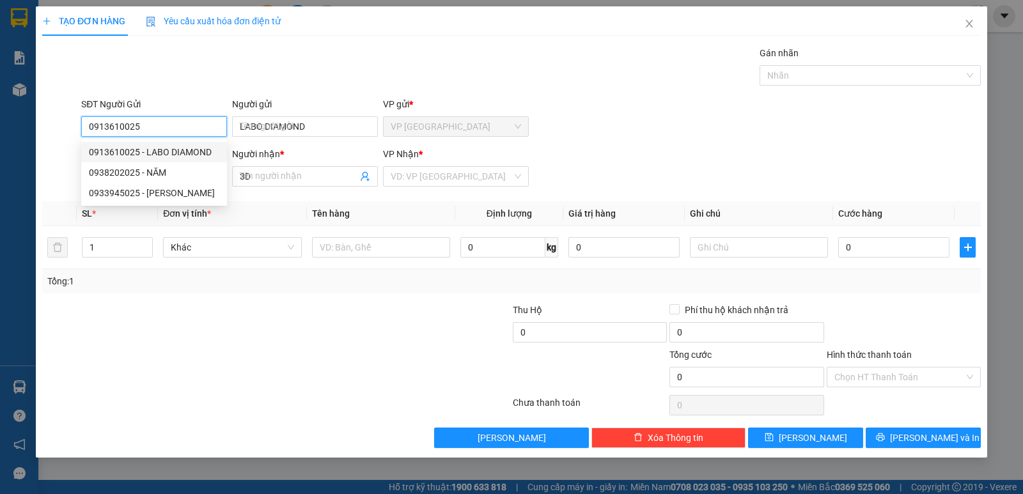
type input "15.000"
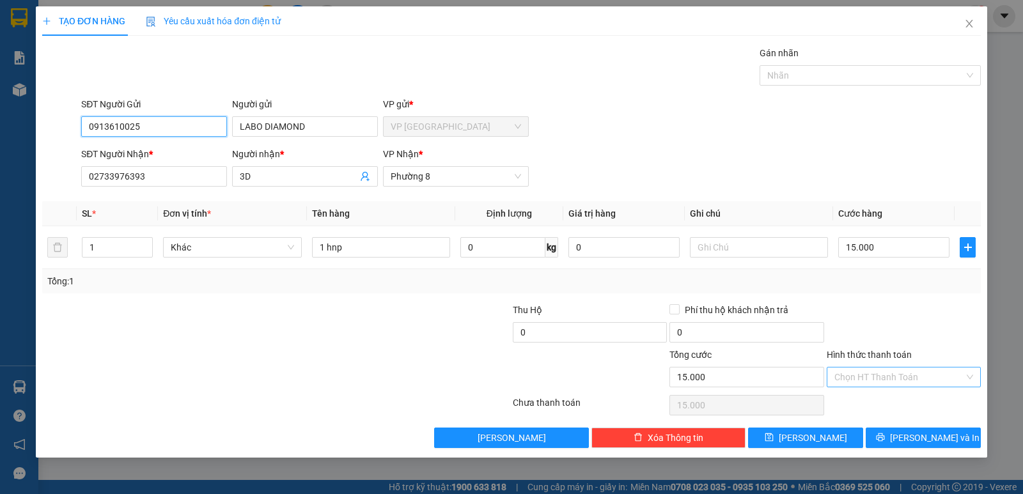
type input "0913610025"
click at [884, 371] on input "Hình thức thanh toán" at bounding box center [899, 376] width 130 height 19
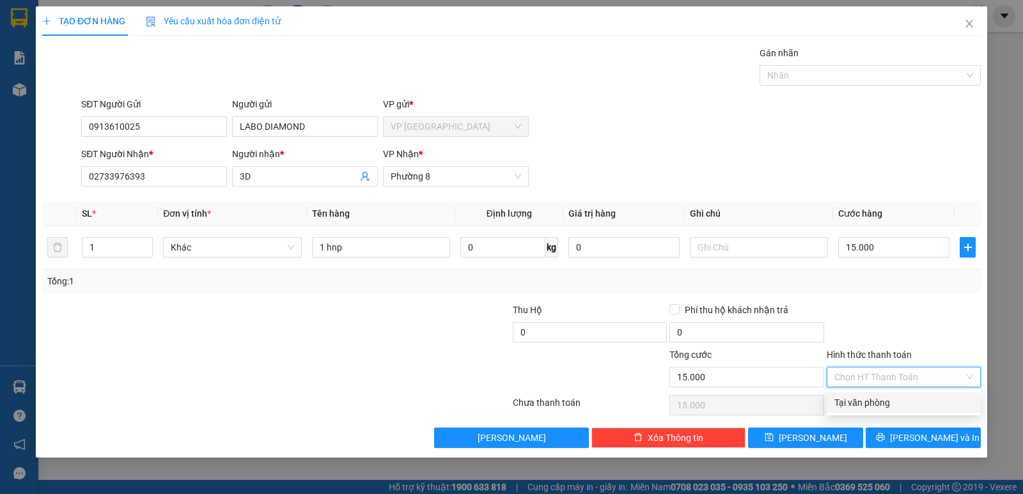
click at [883, 403] on div "Tại văn phòng" at bounding box center [903, 403] width 139 height 14
type input "0"
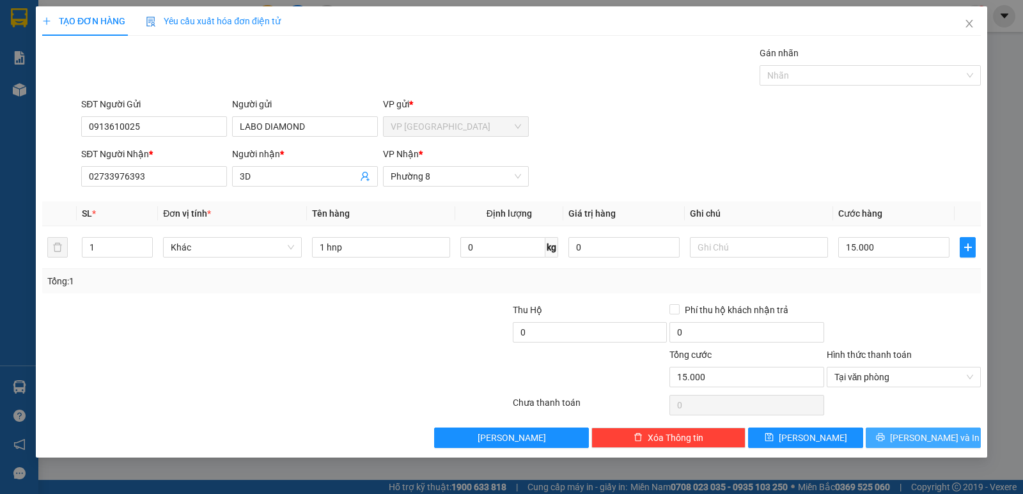
click at [885, 437] on icon "printer" at bounding box center [880, 437] width 9 height 9
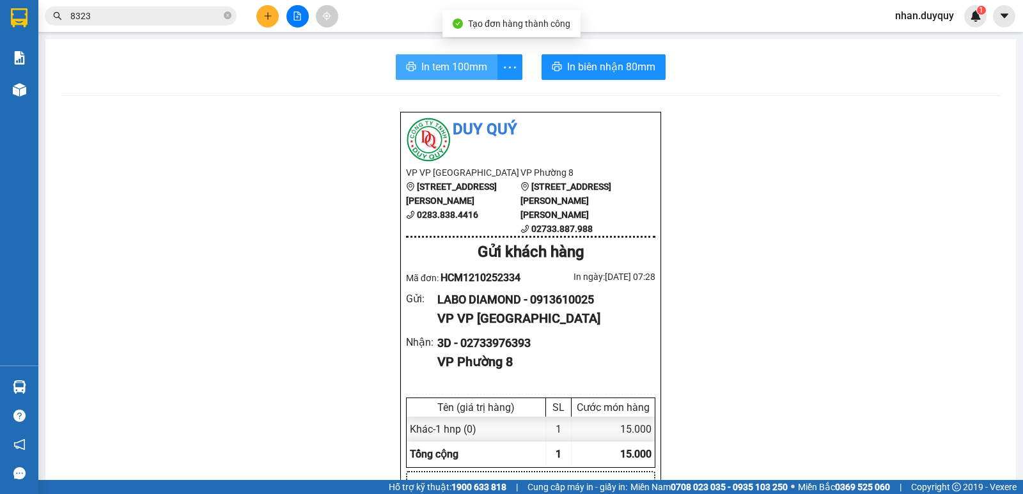
click at [430, 62] on span "In tem 100mm" at bounding box center [454, 67] width 66 height 16
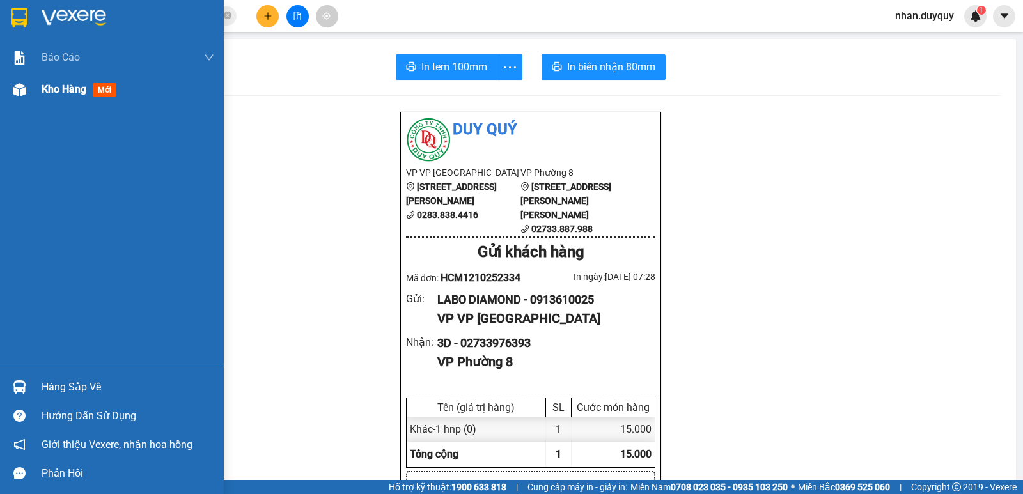
click at [104, 90] on span "mới" at bounding box center [105, 90] width 24 height 14
click at [116, 95] on span "mới" at bounding box center [104, 90] width 23 height 14
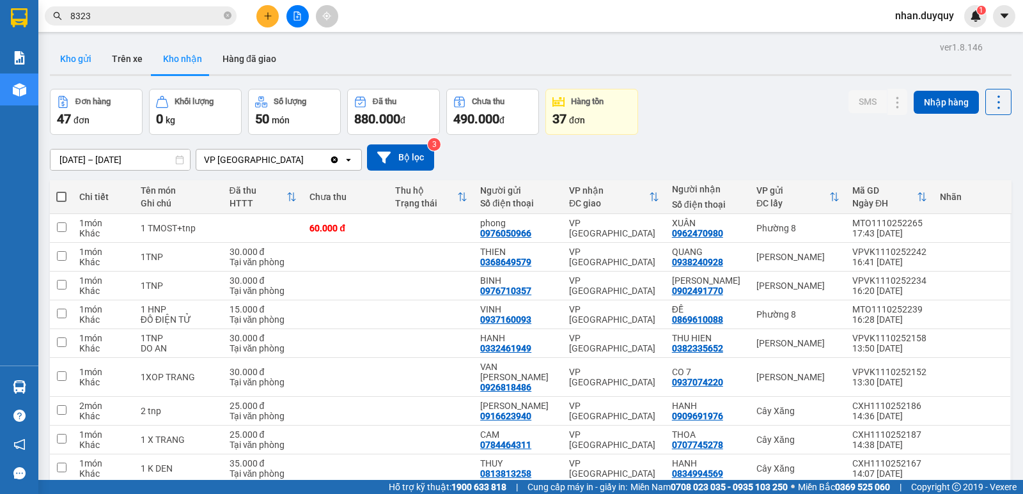
click at [58, 56] on button "Kho gửi" at bounding box center [76, 58] width 52 height 31
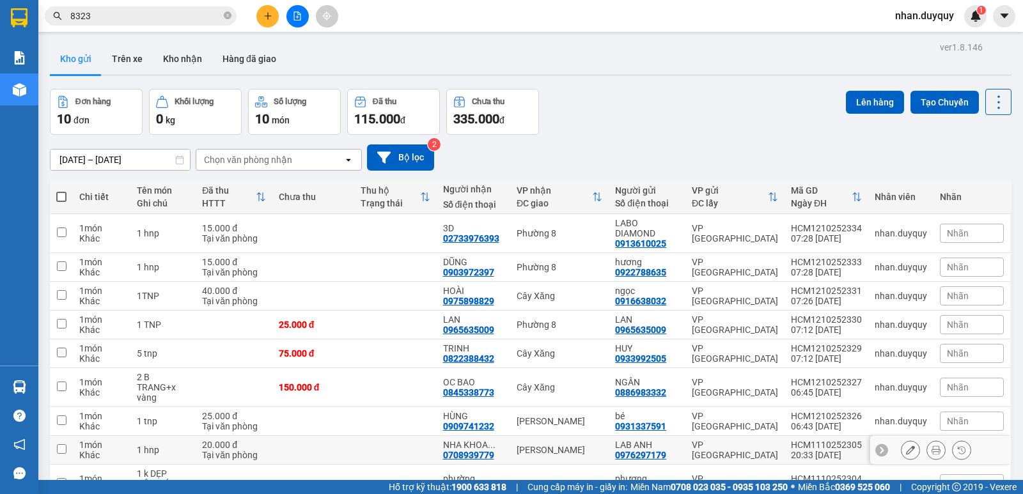
drag, startPoint x: 571, startPoint y: 451, endPoint x: 651, endPoint y: 367, distance: 115.7
click at [571, 451] on div "[PERSON_NAME]" at bounding box center [559, 450] width 86 height 10
checkbox input "true"
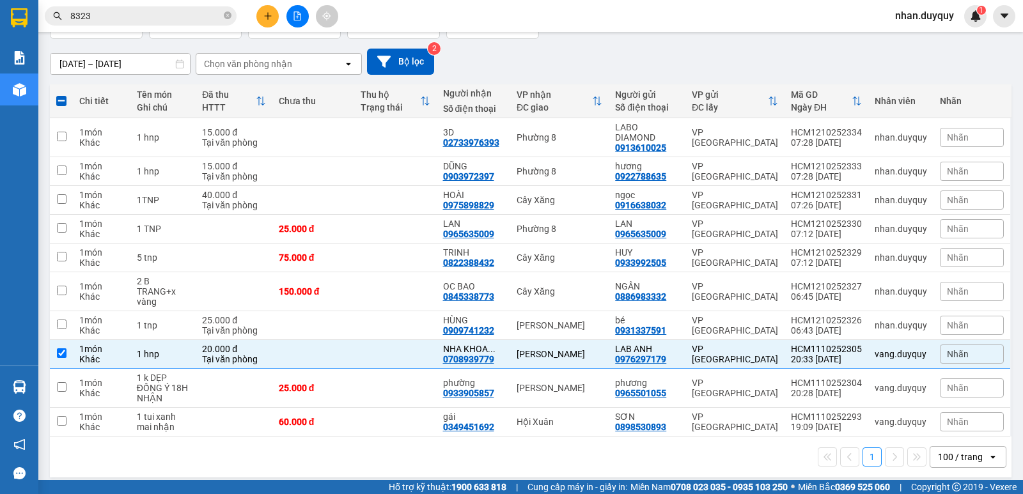
scroll to position [105, 0]
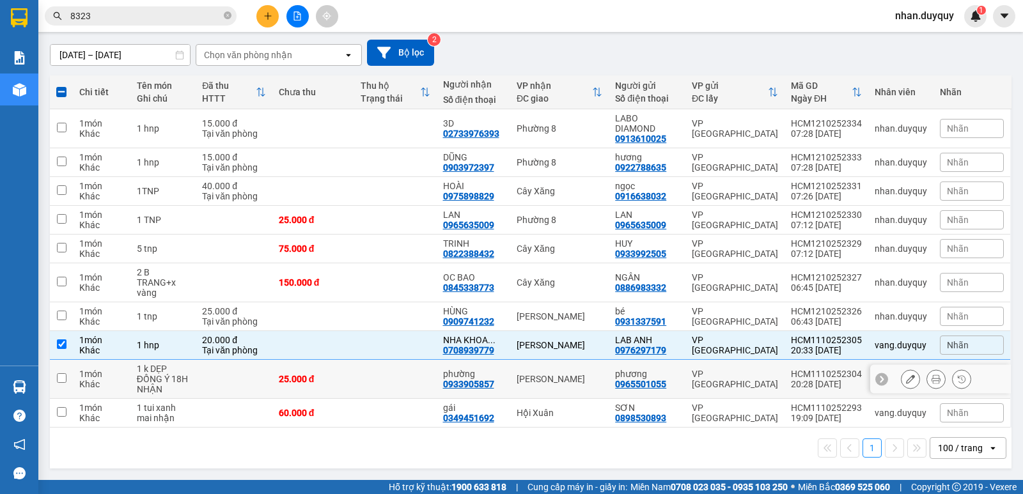
click at [562, 375] on div "[PERSON_NAME]" at bounding box center [559, 379] width 86 height 10
checkbox input "true"
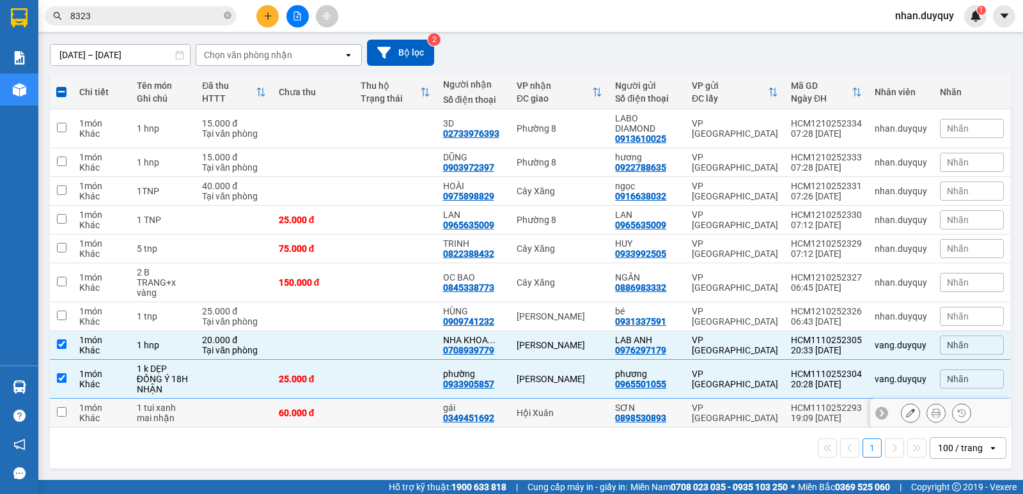
click at [576, 419] on td "Hội Xuân" at bounding box center [559, 413] width 98 height 29
checkbox input "true"
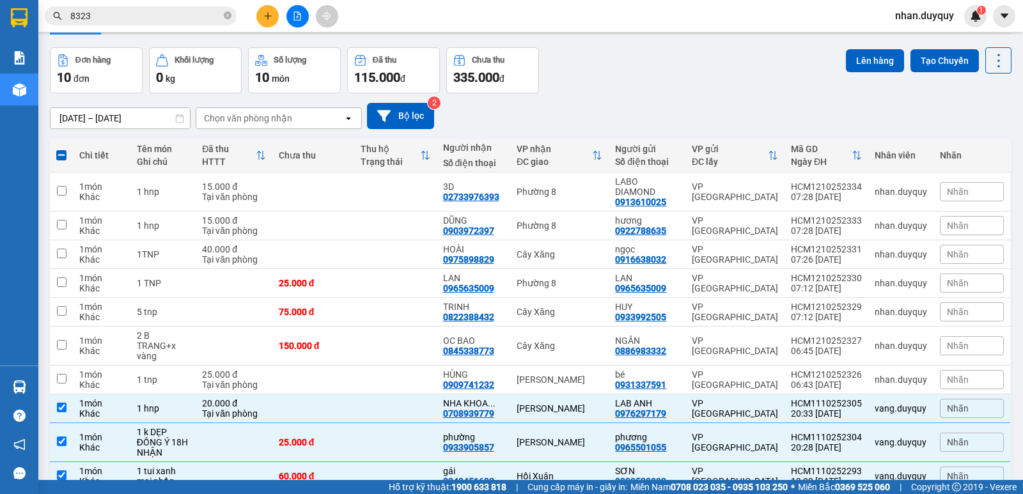
scroll to position [0, 0]
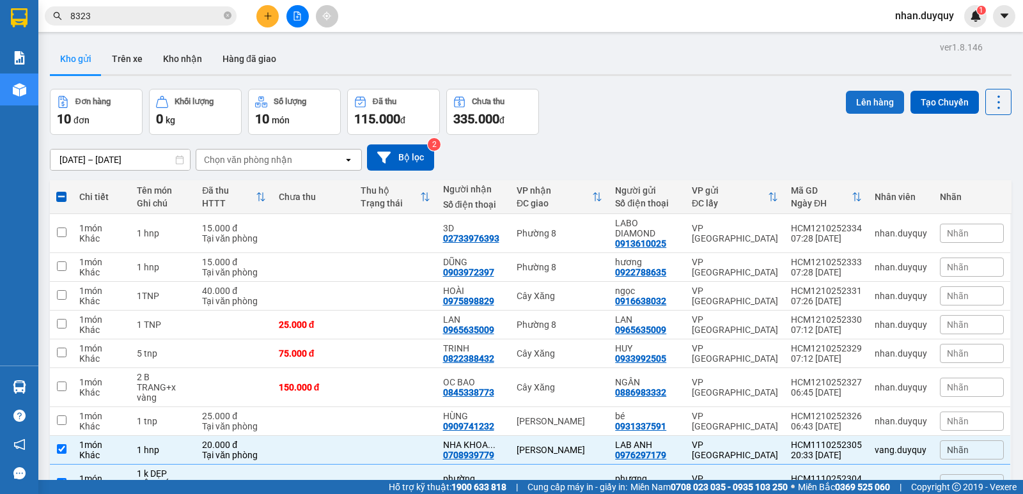
click at [862, 104] on button "Lên hàng" at bounding box center [875, 102] width 58 height 23
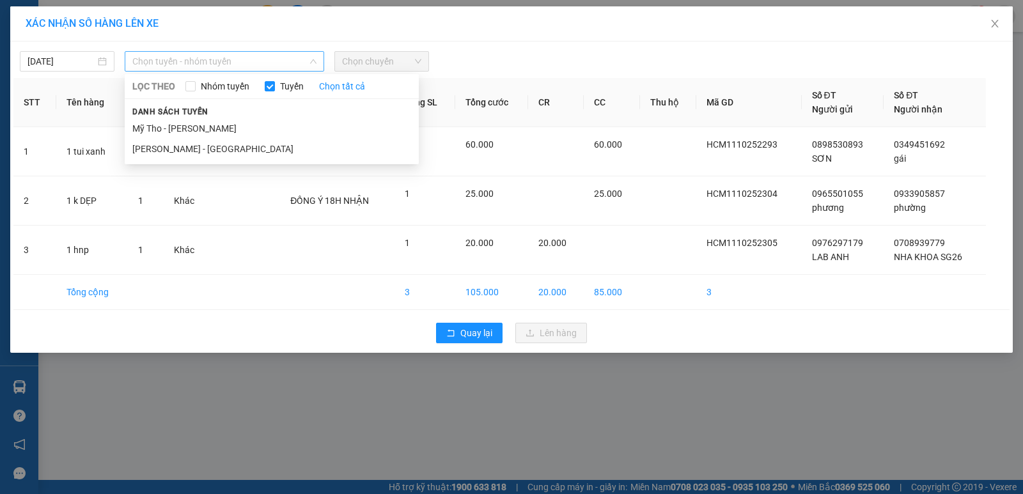
click at [316, 56] on span "Chọn tuyến - nhóm tuyến" at bounding box center [224, 61] width 184 height 19
drag, startPoint x: 183, startPoint y: 160, endPoint x: 189, endPoint y: 155, distance: 7.8
click at [185, 159] on div "LỌC THEO Nhóm tuyến Tuyến Chọn tất cả Danh sách tuyến Mỹ Tho - Hồ Chí Minh Hồ C…" at bounding box center [272, 119] width 294 height 85
click at [211, 150] on li "[PERSON_NAME] - [GEOGRAPHIC_DATA]" at bounding box center [272, 149] width 294 height 20
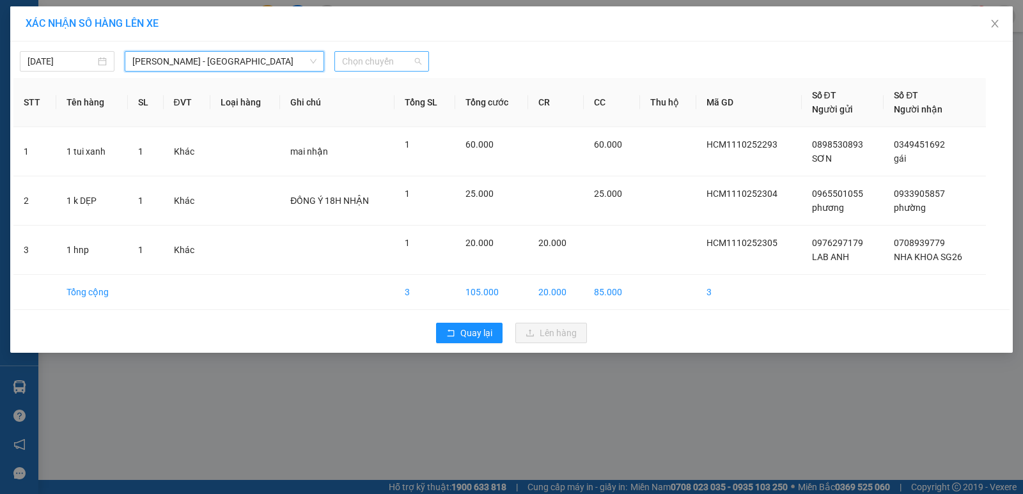
click at [419, 54] on span "Chọn chuyến" at bounding box center [381, 61] width 79 height 19
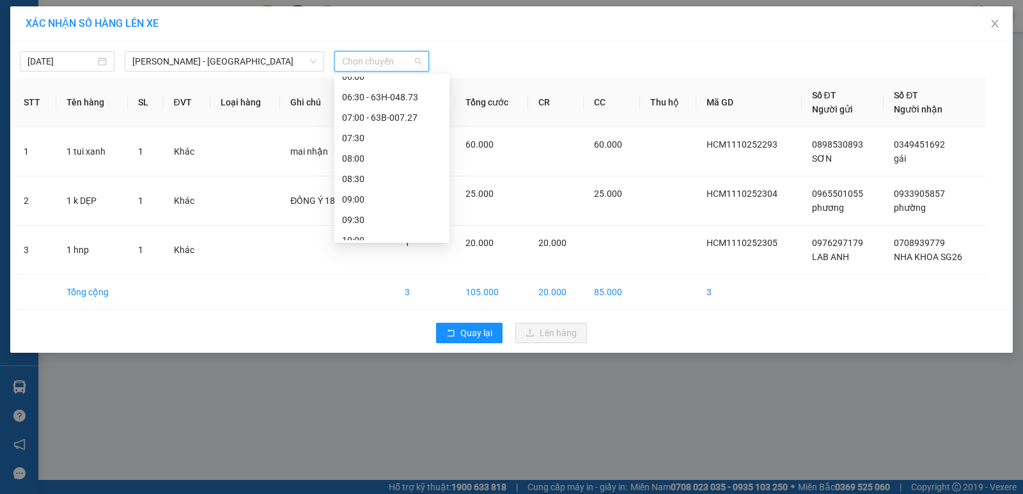
scroll to position [77, 0]
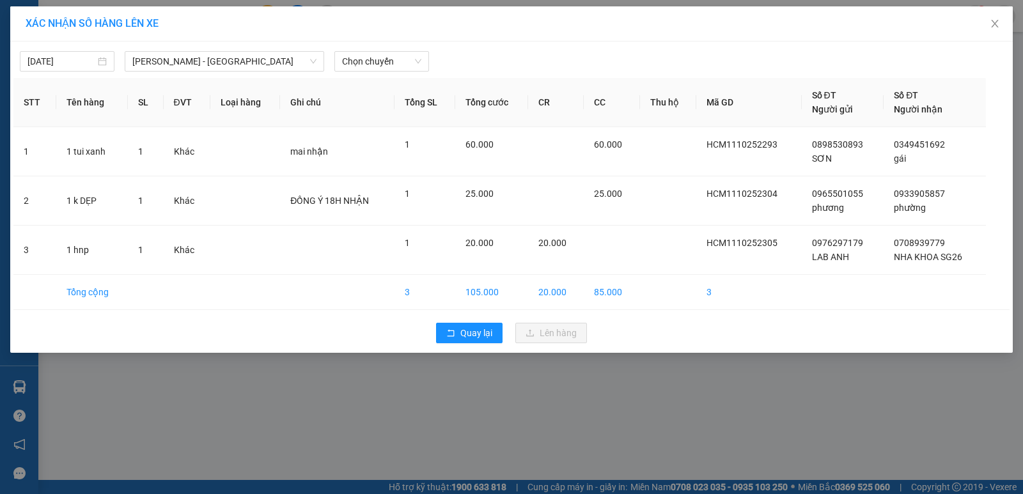
drag, startPoint x: 169, startPoint y: 422, endPoint x: 176, endPoint y: 416, distance: 9.6
click at [176, 416] on div "XÁC NHẬN SỐ HÀNG LÊN XE [DATE] [GEOGRAPHIC_DATA] - [GEOGRAPHIC_DATA] Tho LỌC TH…" at bounding box center [511, 247] width 1023 height 494
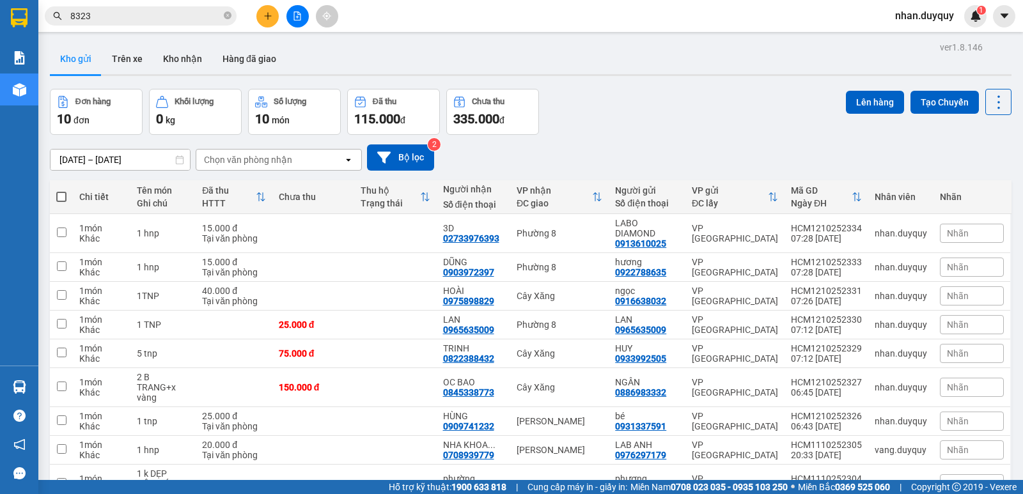
scroll to position [105, 0]
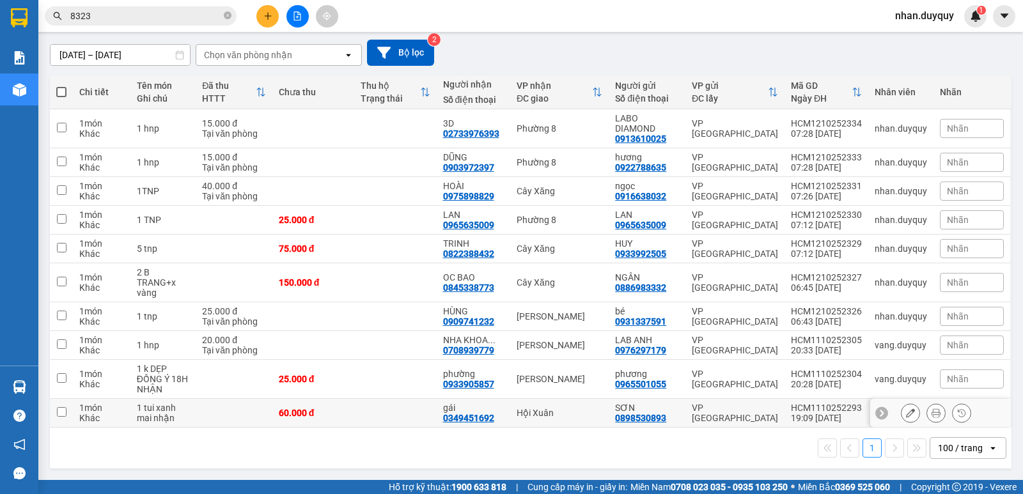
click at [541, 413] on div "Hội Xuân" at bounding box center [559, 413] width 86 height 10
checkbox input "true"
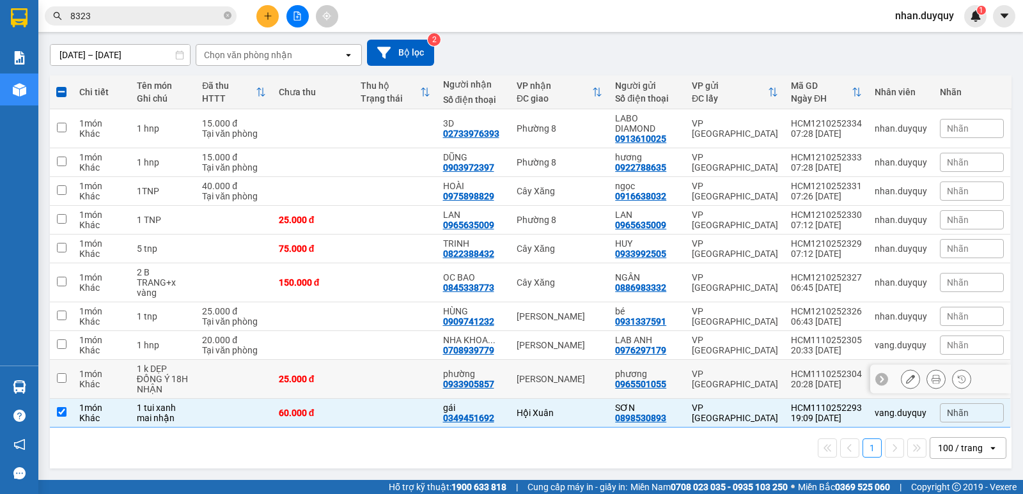
click at [552, 375] on div "[PERSON_NAME]" at bounding box center [559, 379] width 86 height 10
checkbox input "true"
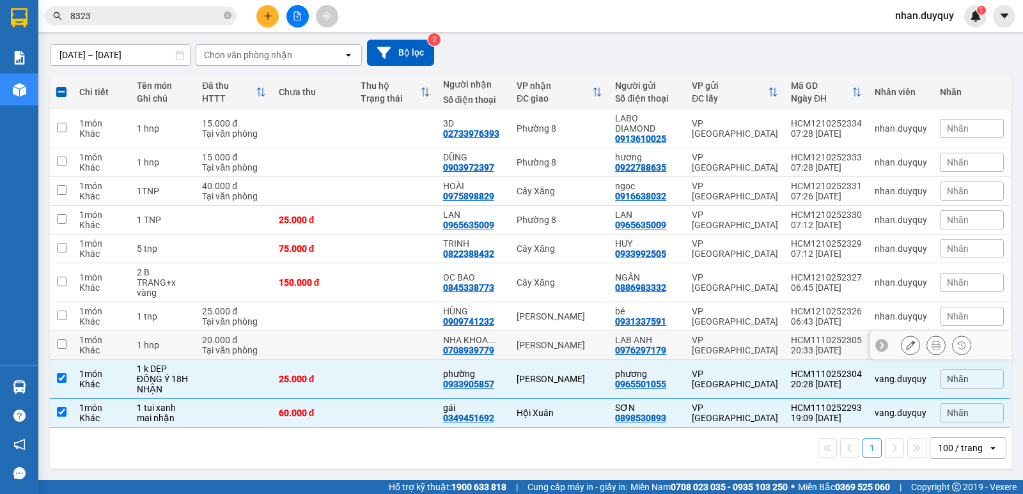
click at [553, 346] on div "[PERSON_NAME]" at bounding box center [559, 345] width 86 height 10
checkbox input "true"
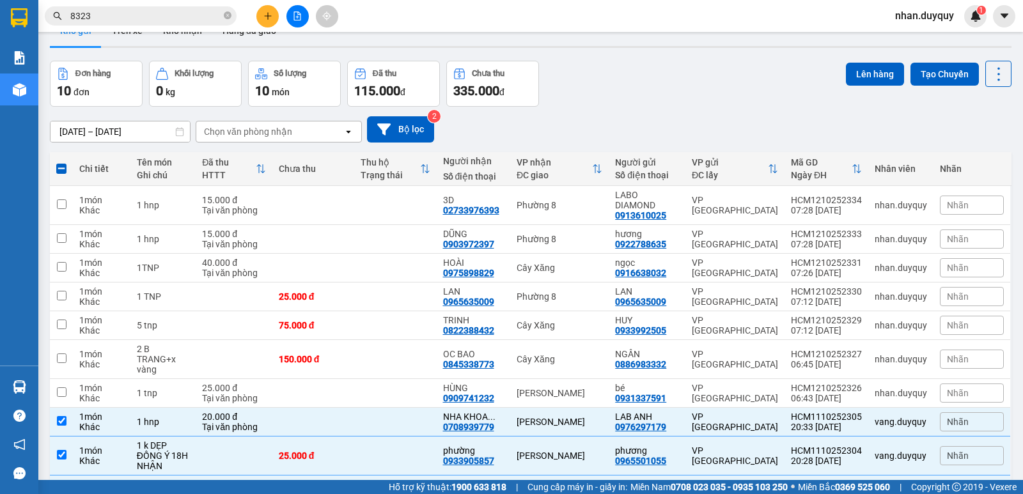
scroll to position [0, 0]
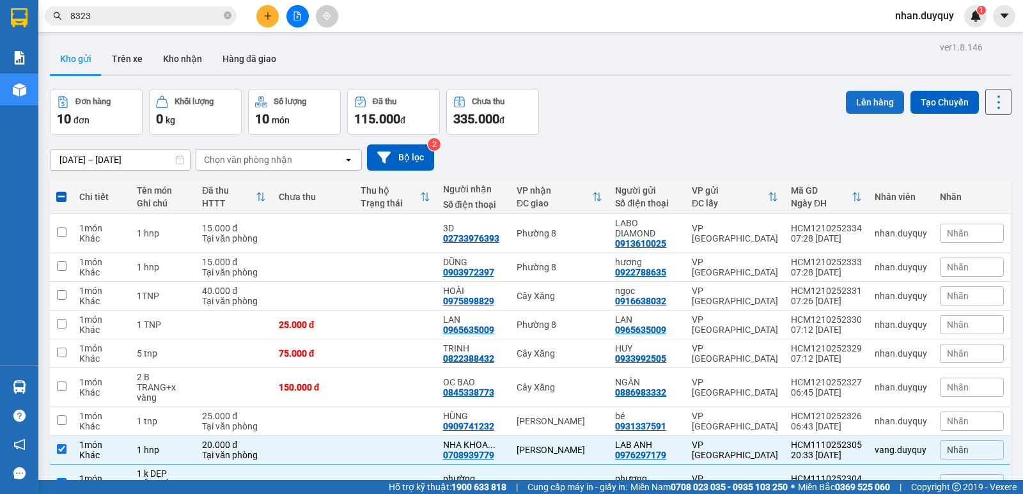
click at [868, 105] on button "Lên hàng" at bounding box center [875, 102] width 58 height 23
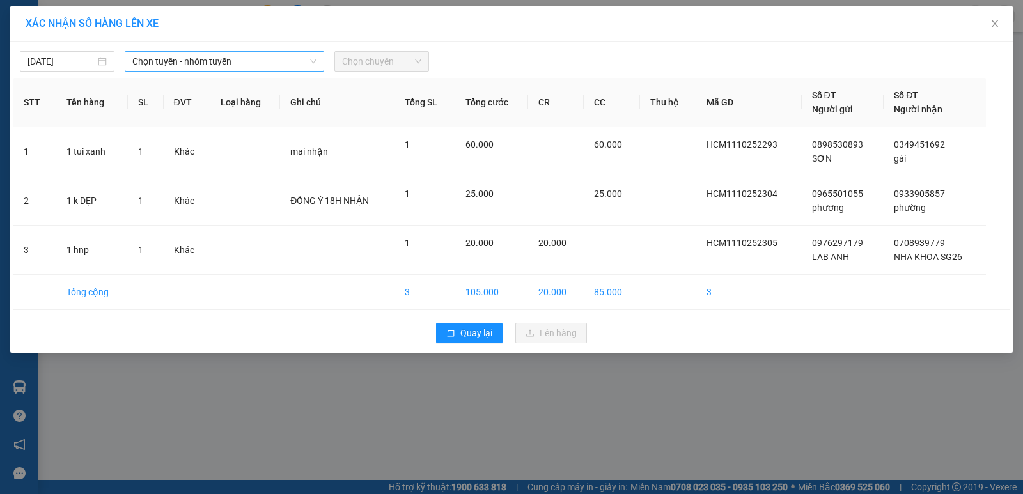
click at [316, 59] on icon "down" at bounding box center [313, 62] width 8 height 8
click at [316, 58] on icon "down" at bounding box center [313, 62] width 8 height 8
click at [314, 59] on icon "down" at bounding box center [313, 62] width 8 height 8
click at [318, 56] on div "Chọn tuyến - nhóm tuyến" at bounding box center [224, 61] width 199 height 20
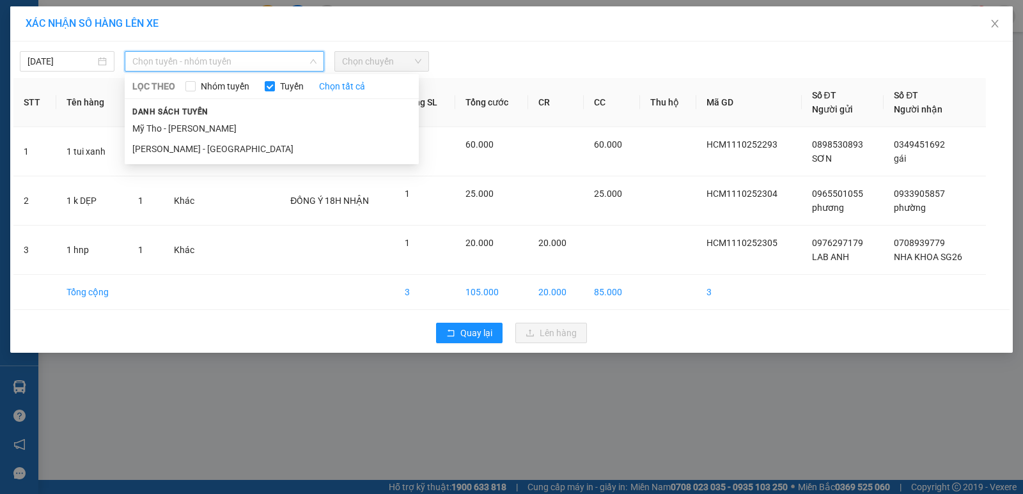
drag, startPoint x: 217, startPoint y: 153, endPoint x: 288, endPoint y: 105, distance: 86.0
click at [217, 153] on li "[PERSON_NAME] - [GEOGRAPHIC_DATA]" at bounding box center [272, 149] width 294 height 20
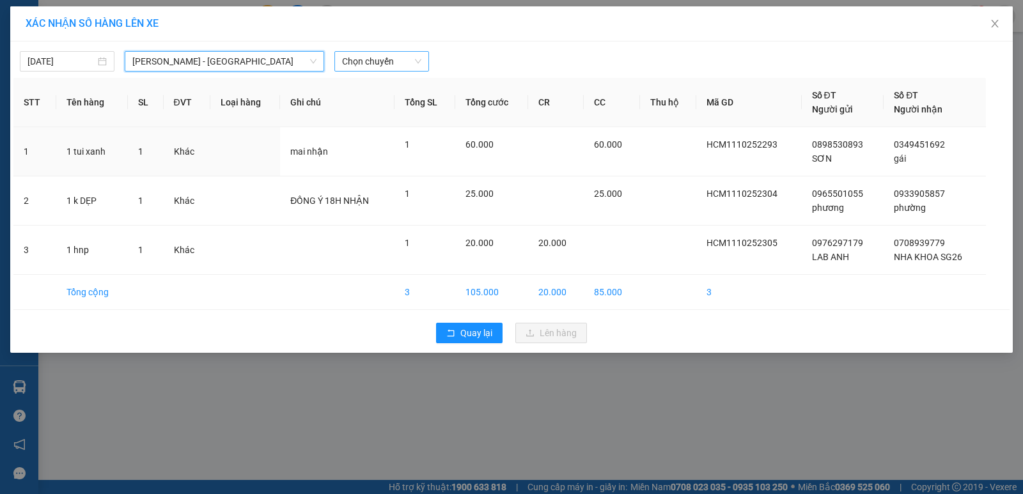
click at [420, 63] on span "Chọn chuyến" at bounding box center [381, 61] width 79 height 19
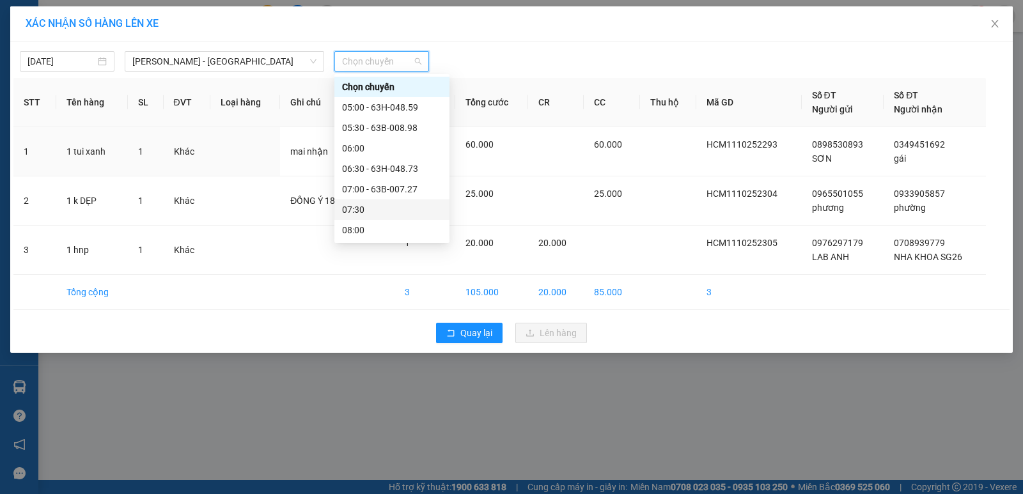
click at [380, 208] on div "07:30" at bounding box center [392, 210] width 100 height 14
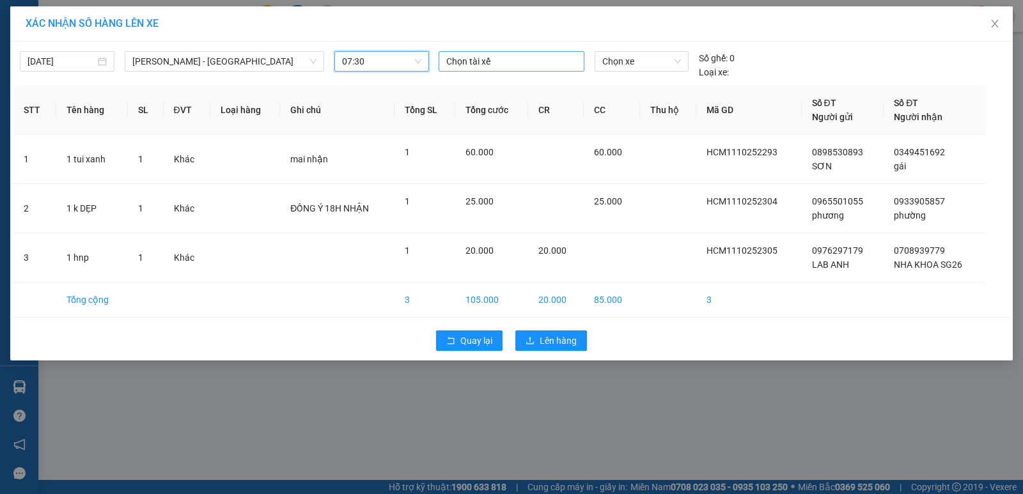
click at [459, 58] on div at bounding box center [511, 61] width 139 height 15
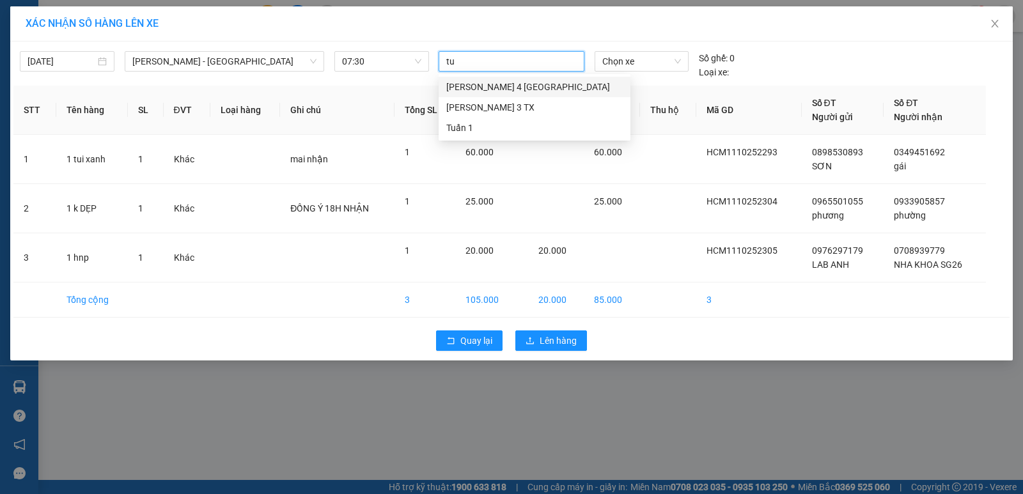
type input "tuâ"
click at [460, 80] on div "Tuấn 4 TX" at bounding box center [534, 87] width 176 height 14
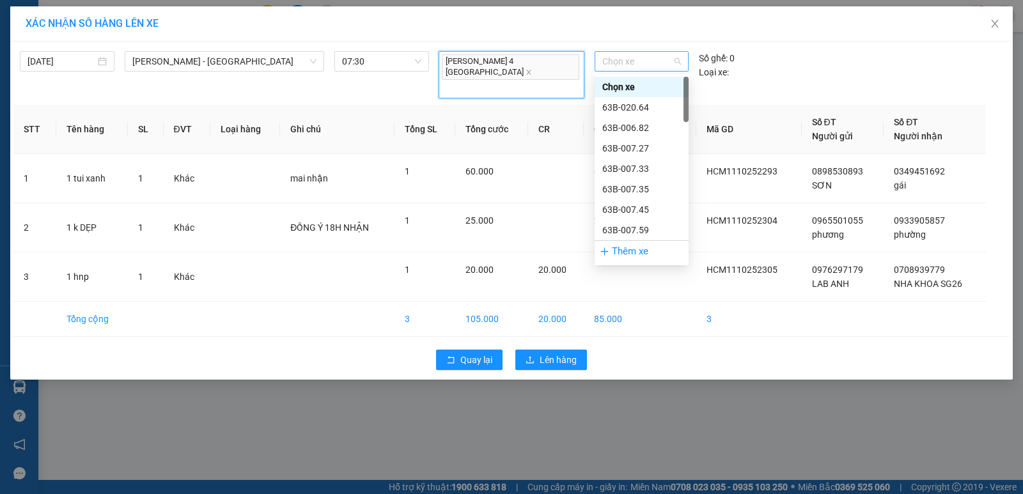
click at [625, 55] on span "Chọn xe" at bounding box center [641, 61] width 79 height 19
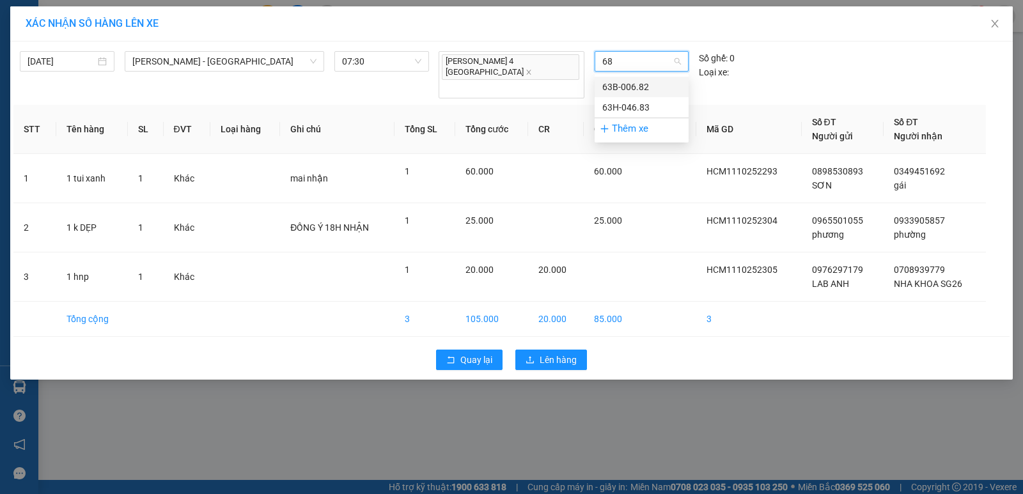
type input "682"
click at [647, 85] on div "63B-006.82" at bounding box center [641, 87] width 79 height 14
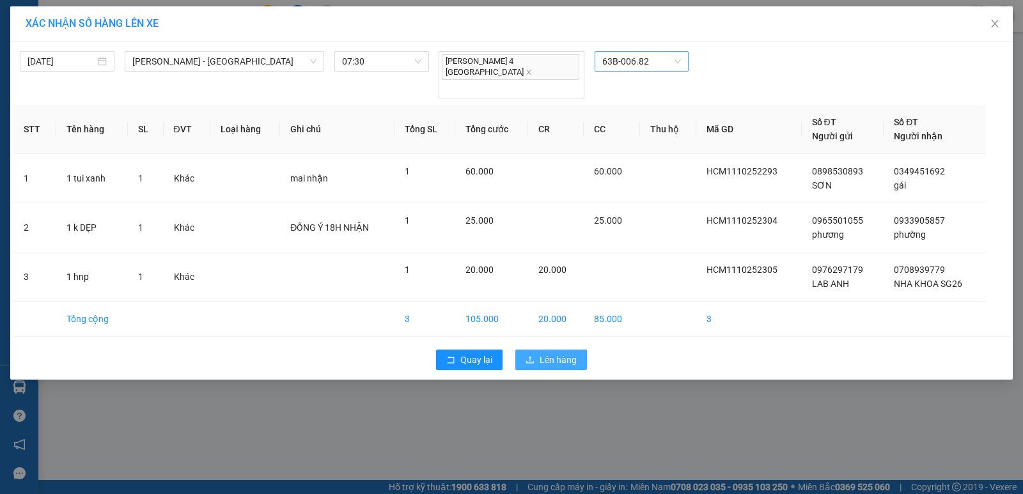
click at [560, 353] on span "Lên hàng" at bounding box center [557, 360] width 37 height 14
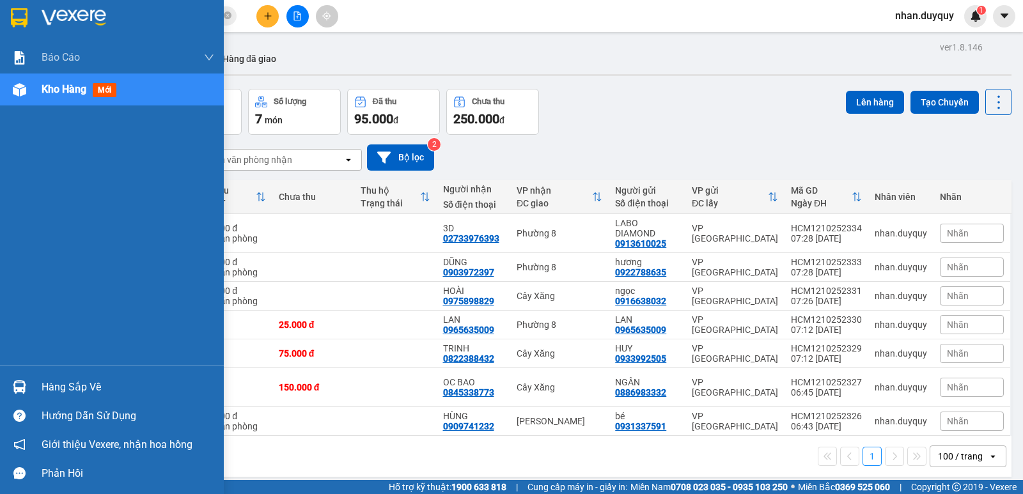
click at [84, 388] on div "Hàng sắp về" at bounding box center [128, 387] width 173 height 19
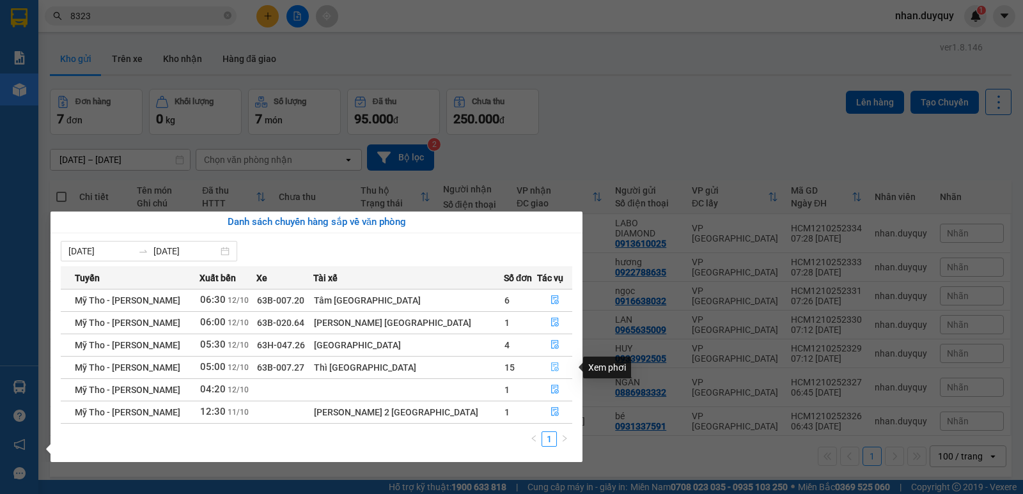
click at [543, 360] on button "button" at bounding box center [554, 367] width 34 height 20
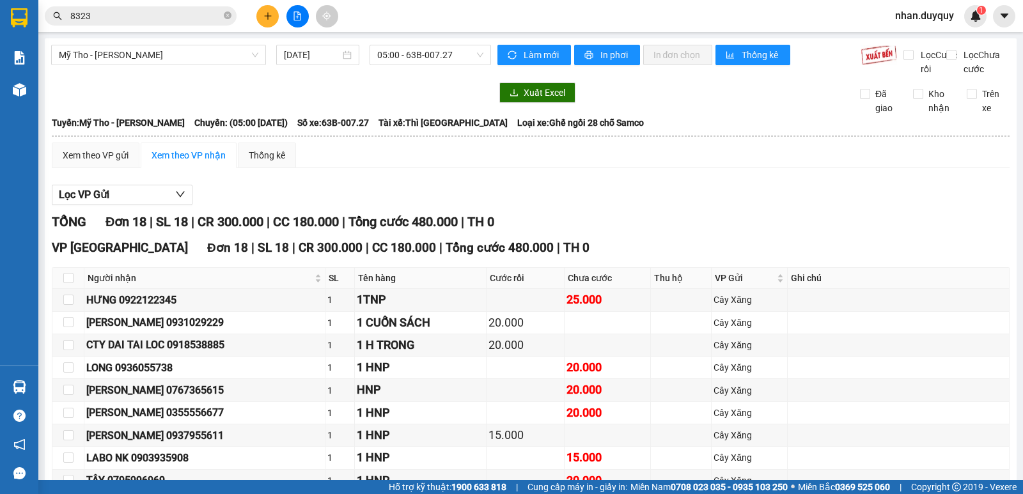
drag, startPoint x: 1013, startPoint y: 274, endPoint x: 1017, endPoint y: 366, distance: 92.7
click at [1017, 366] on main "Mỹ Tho - Hồ Chí Minh 12/10/2025 05:00 - 63B-007.27 Làm mới In phơi In đơn chọn …" at bounding box center [511, 240] width 1023 height 480
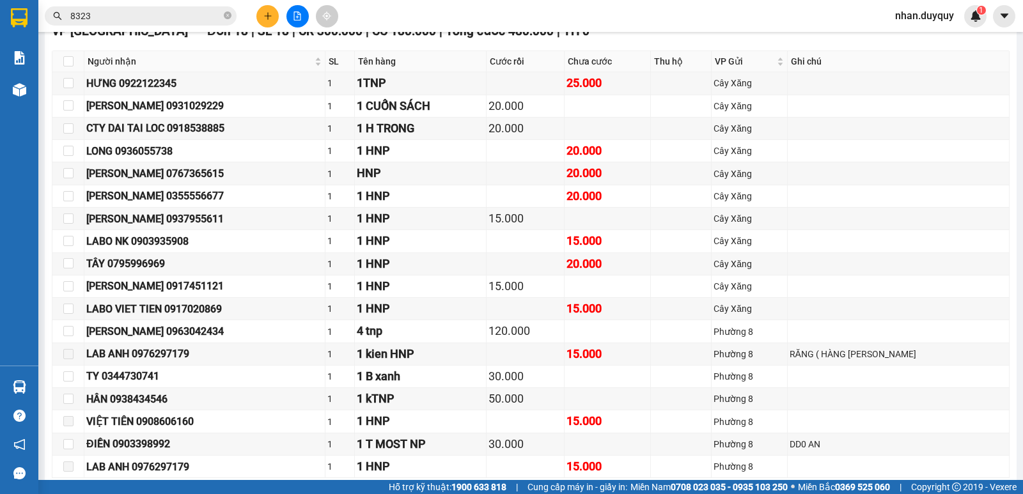
scroll to position [270, 0]
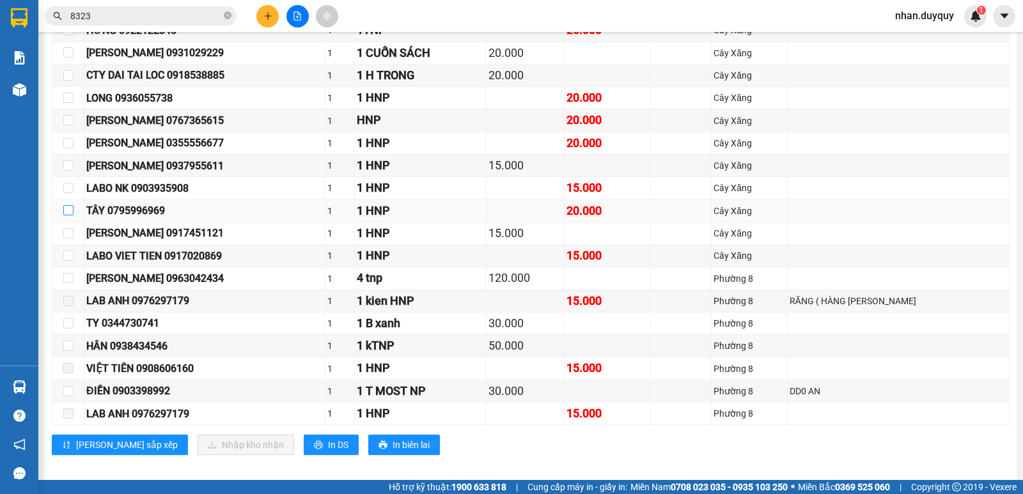
click at [68, 215] on input "checkbox" at bounding box center [68, 210] width 10 height 10
checkbox input "true"
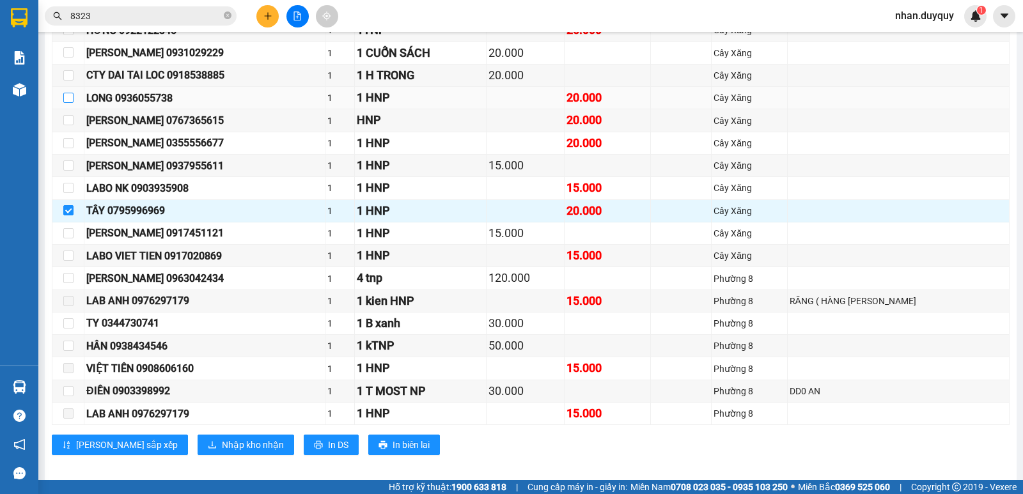
click at [66, 103] on input "checkbox" at bounding box center [68, 98] width 10 height 10
checkbox input "true"
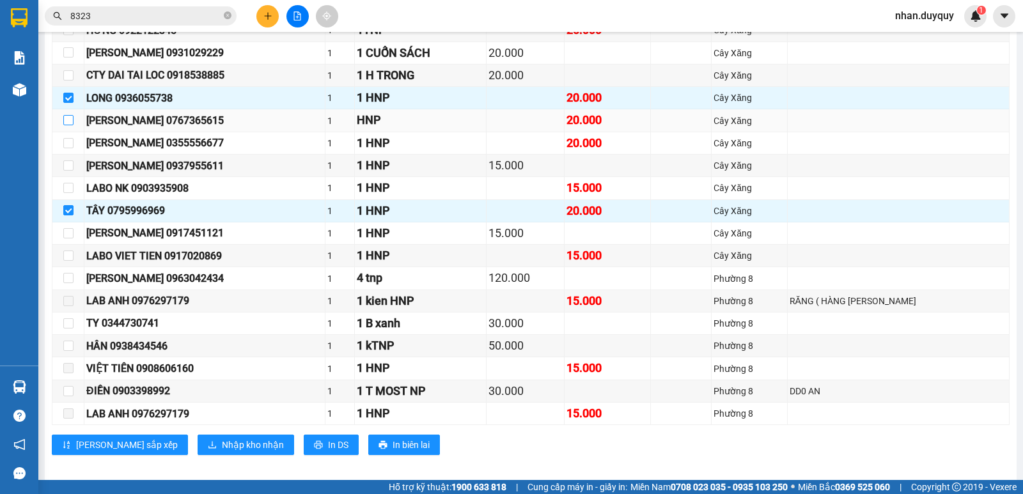
click at [65, 125] on input "checkbox" at bounding box center [68, 120] width 10 height 10
checkbox input "true"
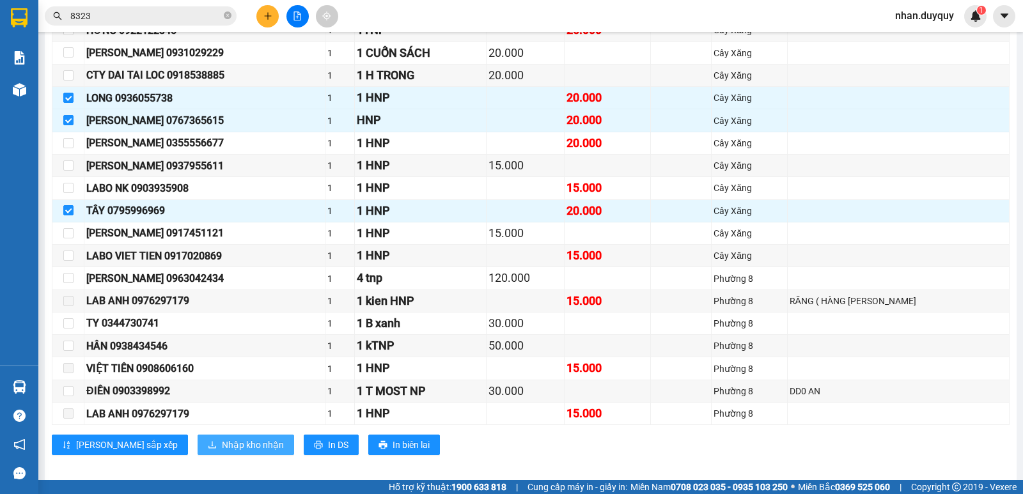
click at [222, 452] on span "Nhập kho nhận" at bounding box center [253, 445] width 62 height 14
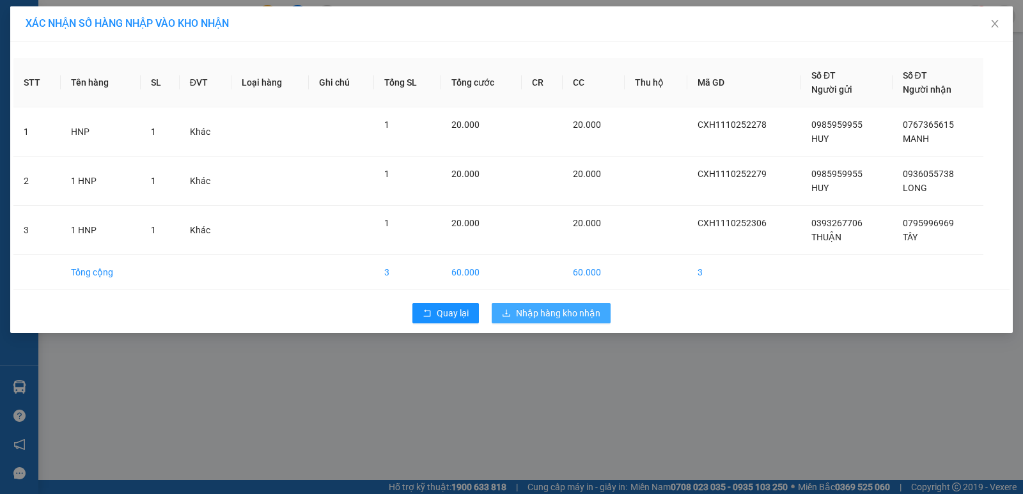
click at [548, 312] on span "Nhập hàng kho nhận" at bounding box center [558, 313] width 84 height 14
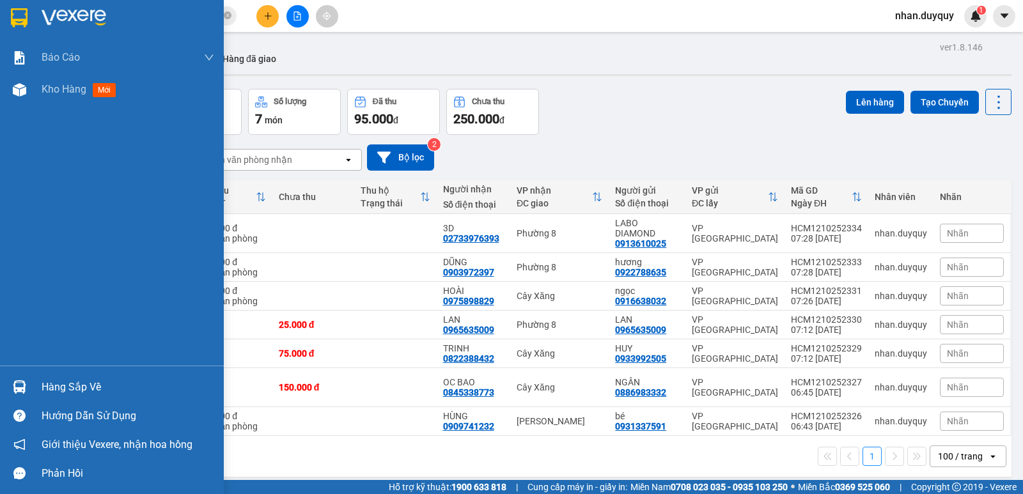
click at [68, 384] on div "Hàng sắp về" at bounding box center [128, 387] width 173 height 19
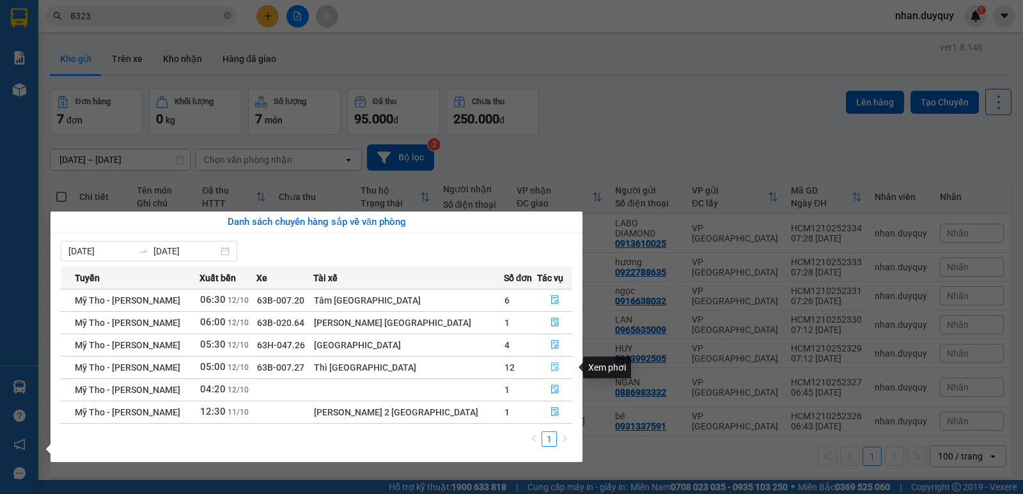
click at [550, 367] on icon "file-done" at bounding box center [554, 366] width 9 height 9
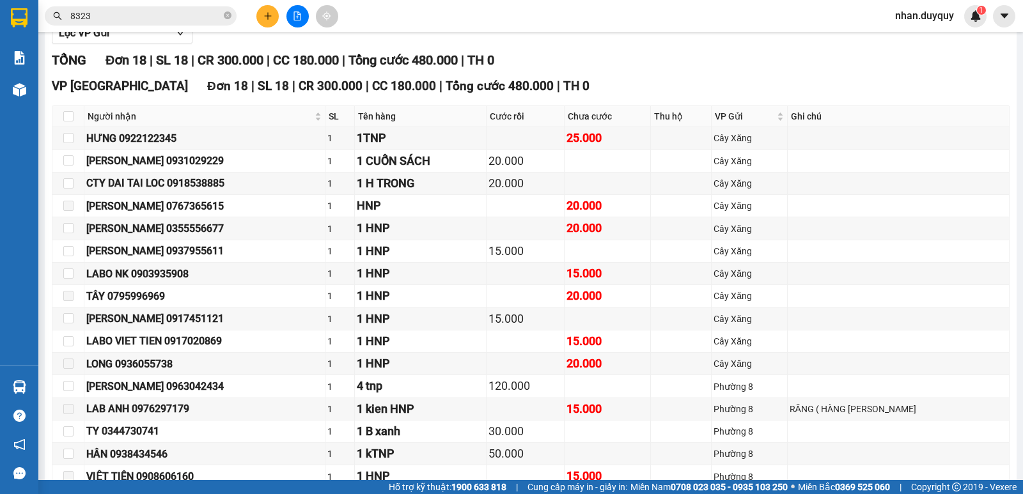
scroll to position [156, 0]
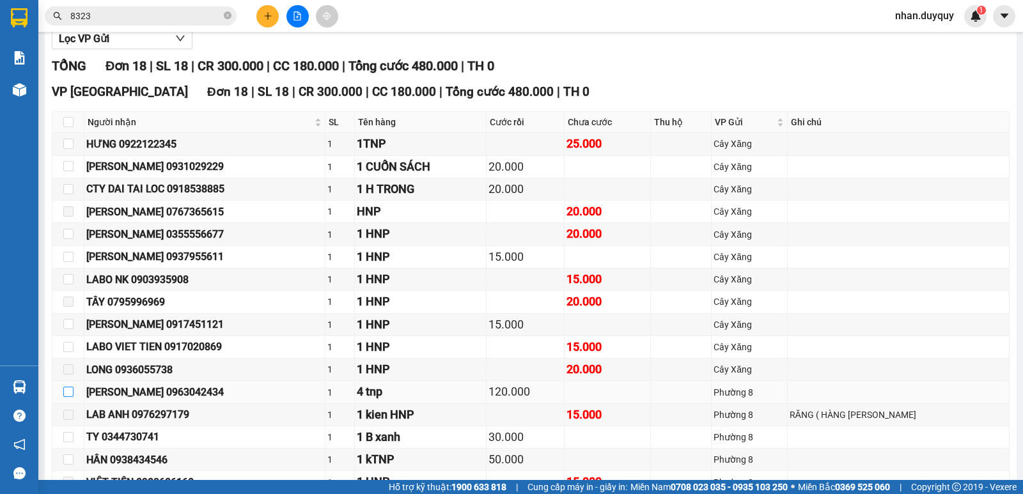
click at [68, 397] on input "checkbox" at bounding box center [68, 392] width 10 height 10
checkbox input "true"
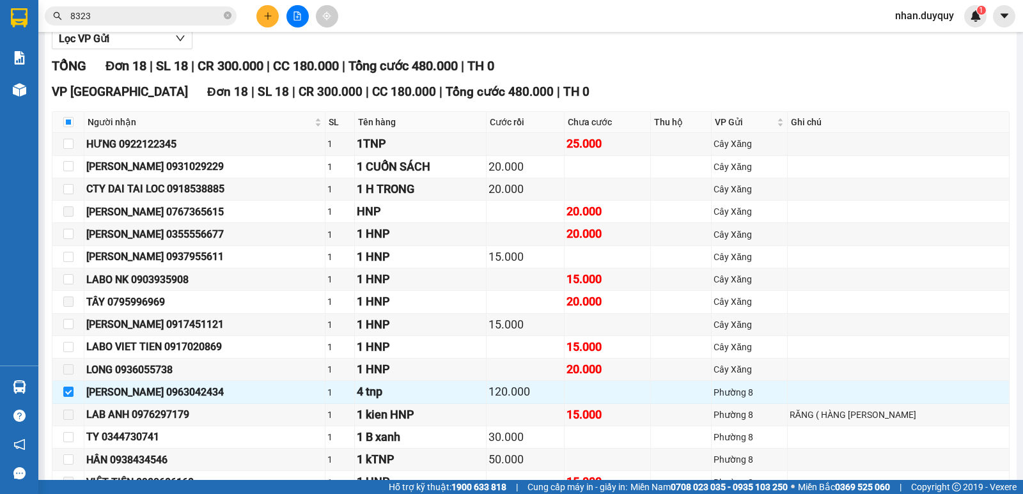
scroll to position [295, 0]
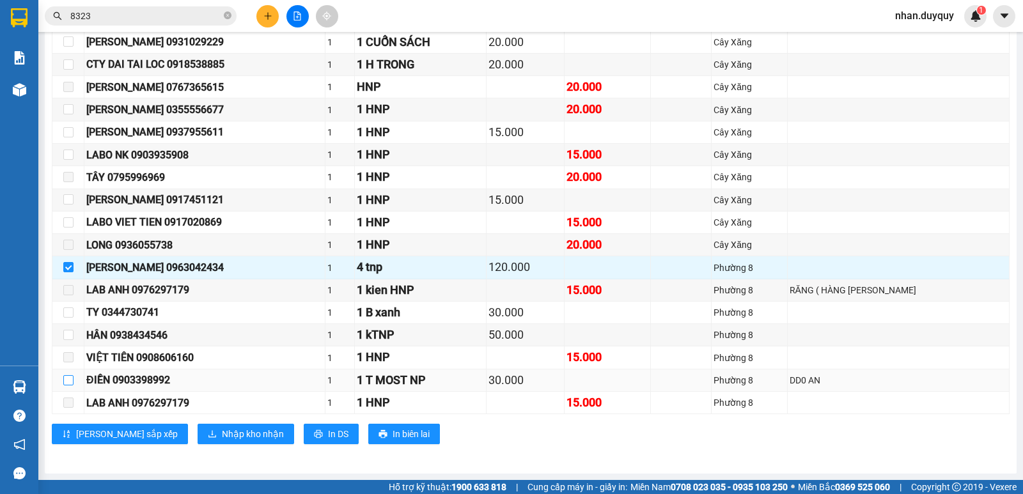
click at [65, 382] on input "checkbox" at bounding box center [68, 380] width 10 height 10
checkbox input "true"
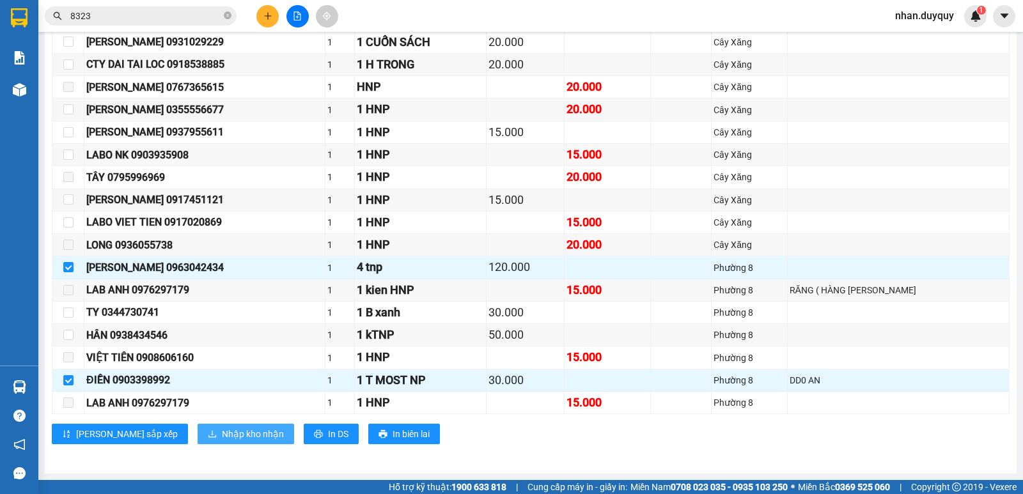
click at [222, 429] on span "Nhập kho nhận" at bounding box center [253, 434] width 62 height 14
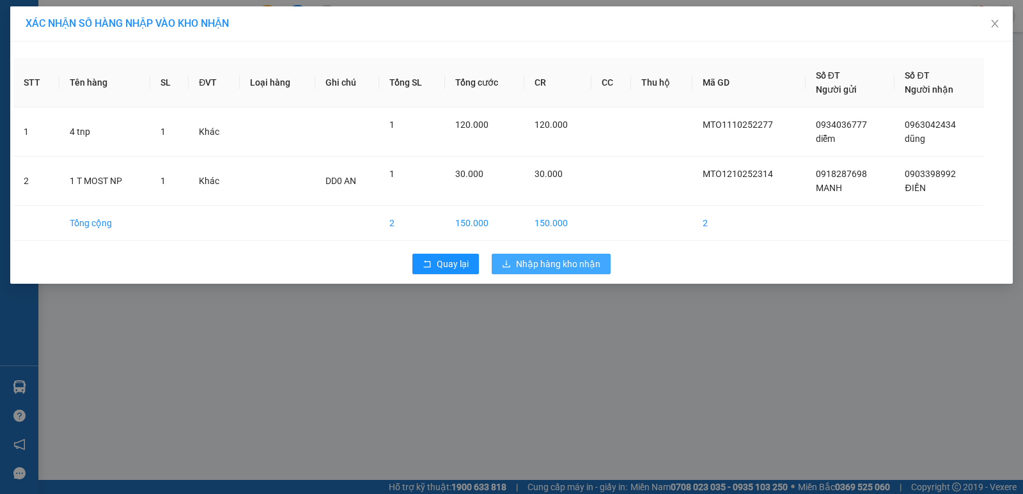
click at [567, 267] on span "Nhập hàng kho nhận" at bounding box center [558, 264] width 84 height 14
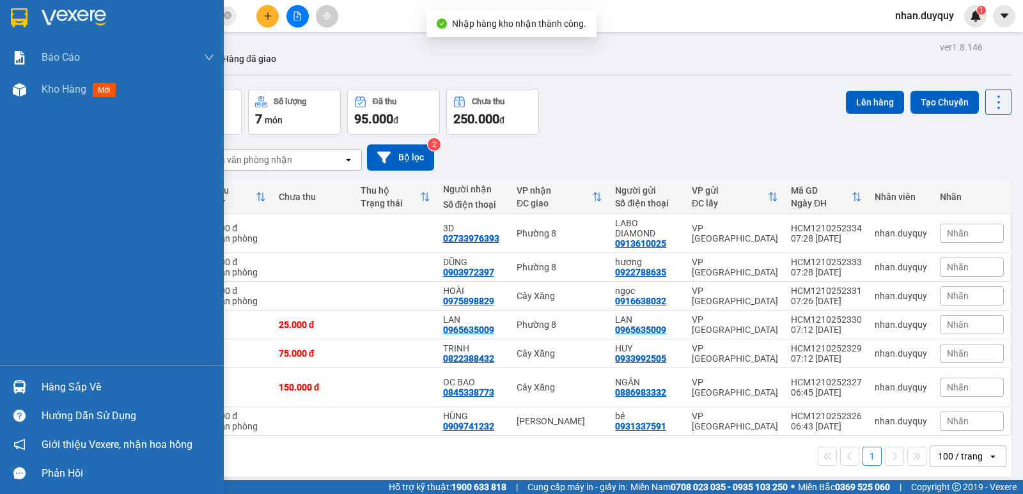
click at [58, 382] on div "Hàng sắp về" at bounding box center [128, 387] width 173 height 19
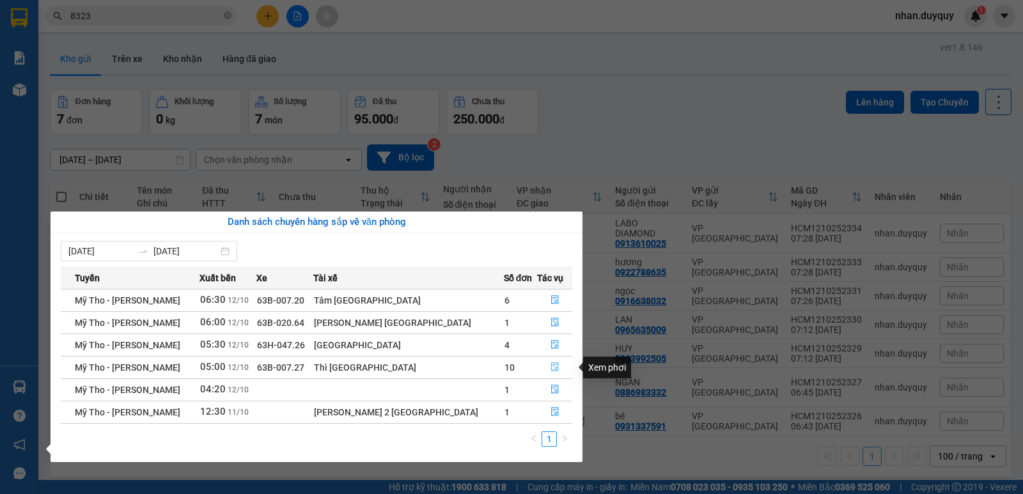
click at [550, 367] on icon "file-done" at bounding box center [554, 366] width 9 height 9
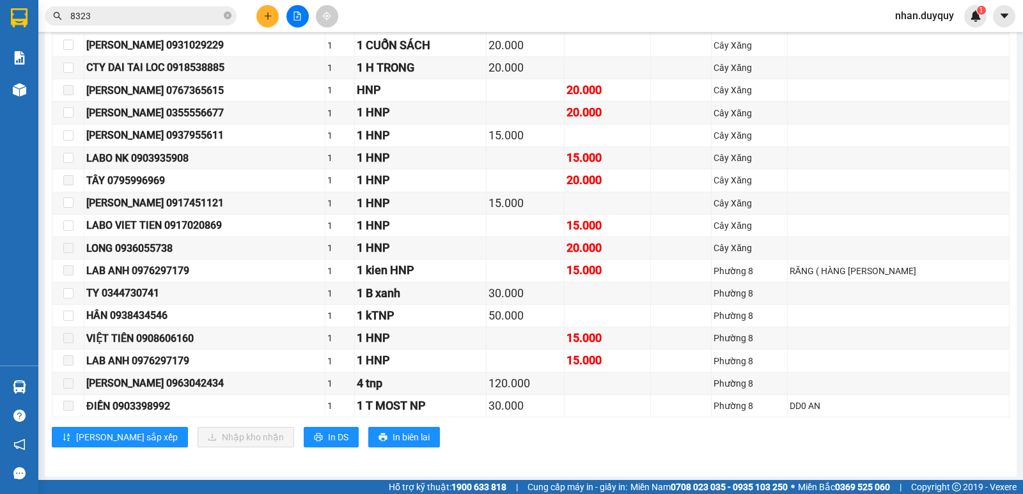
scroll to position [237, 0]
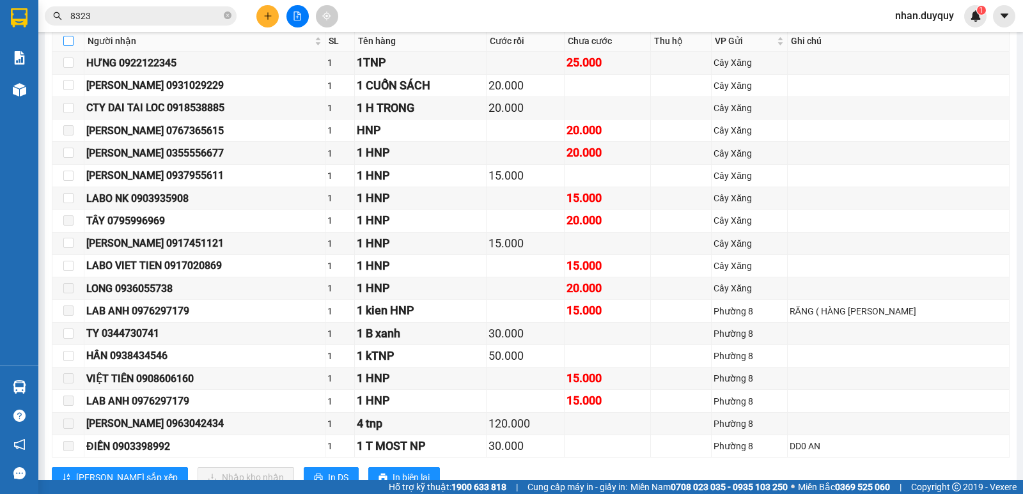
click at [66, 46] on input "checkbox" at bounding box center [68, 41] width 10 height 10
checkbox input "true"
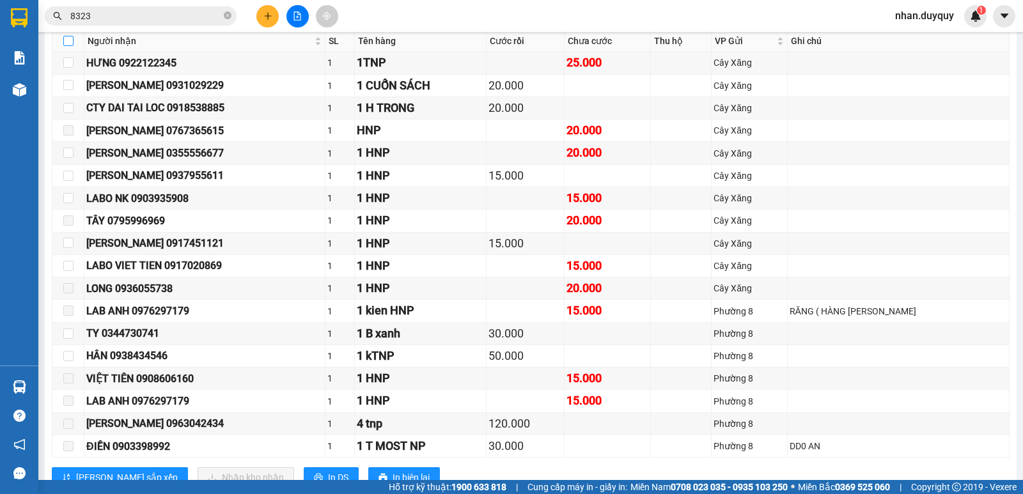
checkbox input "true"
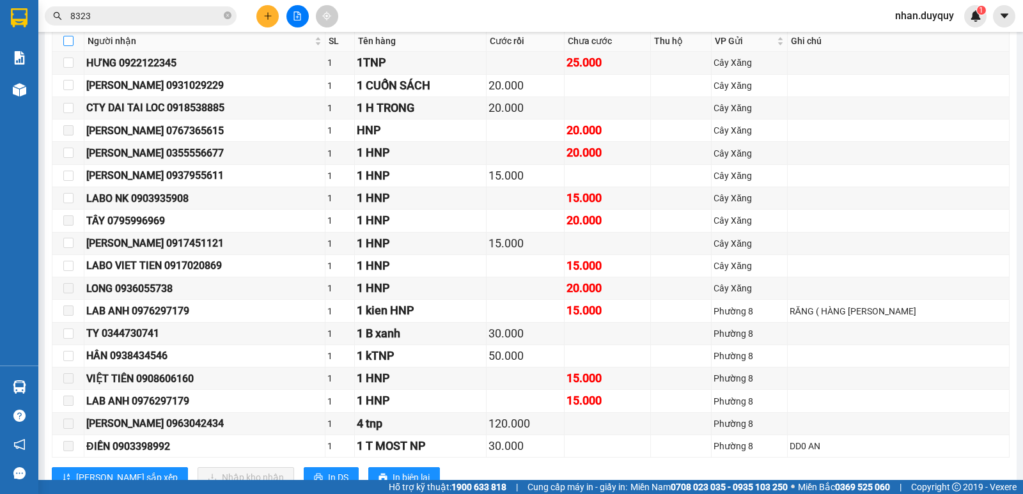
checkbox input "true"
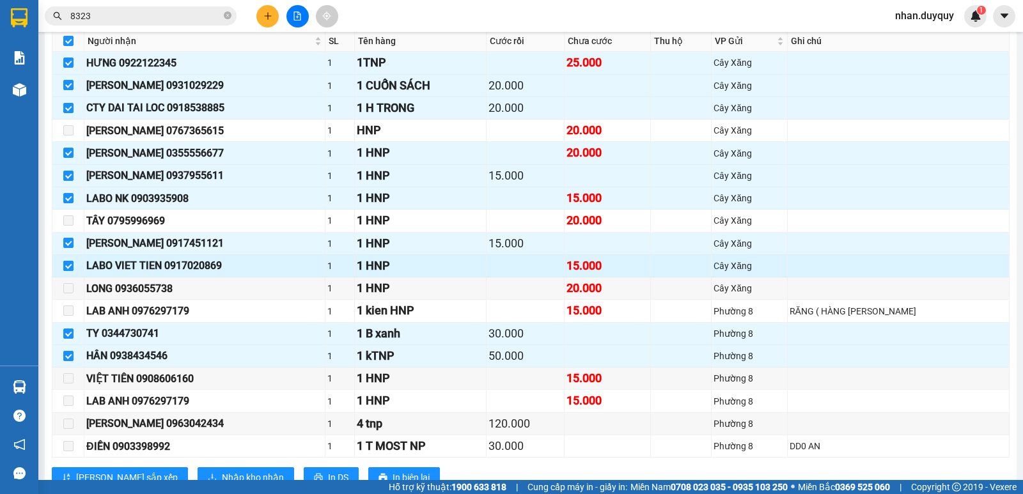
click at [70, 271] on input "checkbox" at bounding box center [68, 266] width 10 height 10
checkbox input "false"
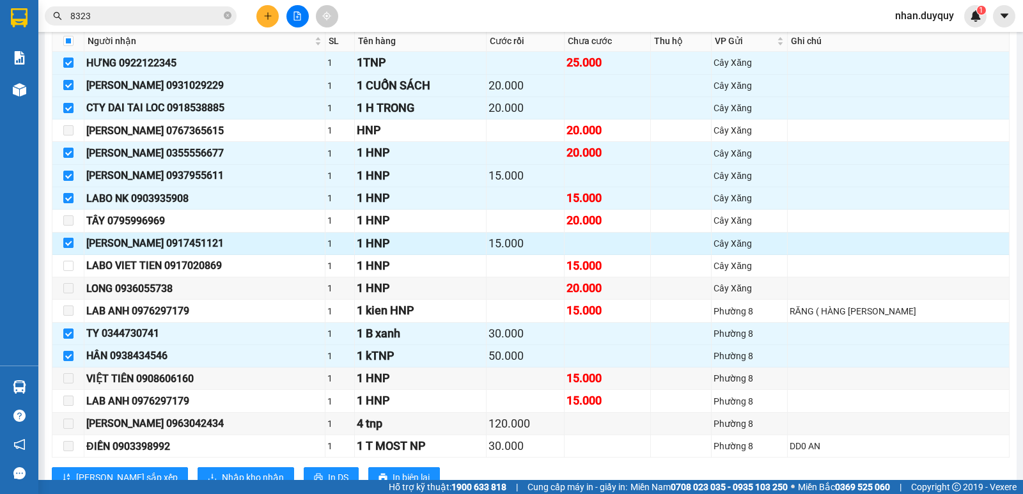
click at [65, 248] on input "checkbox" at bounding box center [68, 243] width 10 height 10
checkbox input "false"
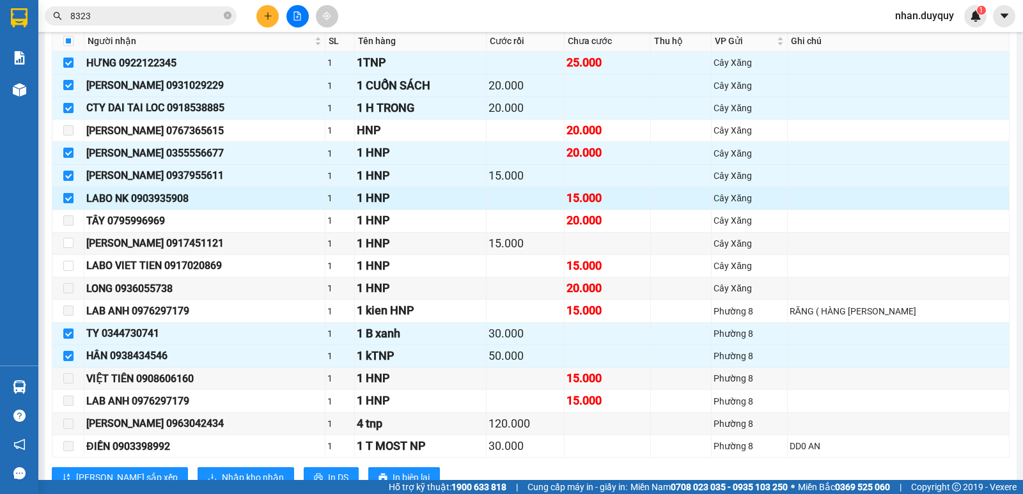
click at [68, 203] on input "checkbox" at bounding box center [68, 198] width 10 height 10
checkbox input "false"
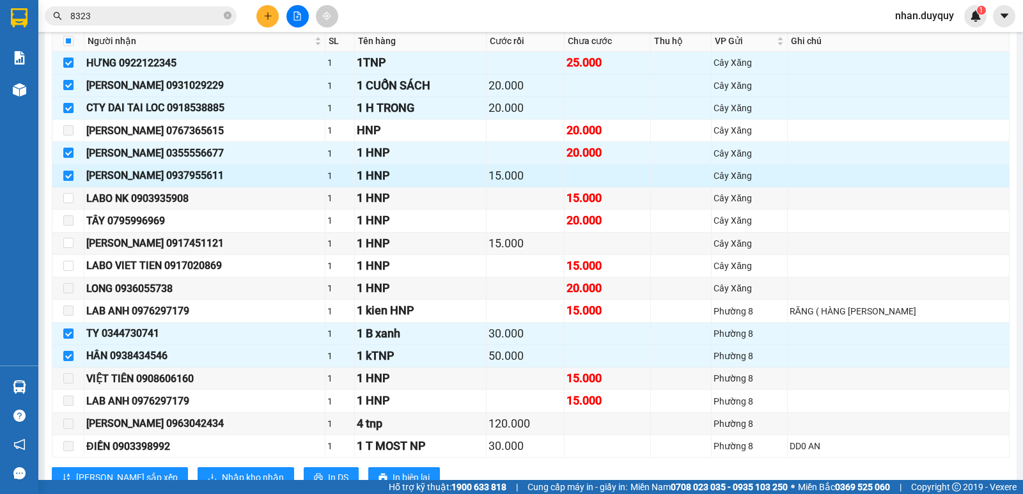
click at [66, 181] on input "checkbox" at bounding box center [68, 176] width 10 height 10
checkbox input "false"
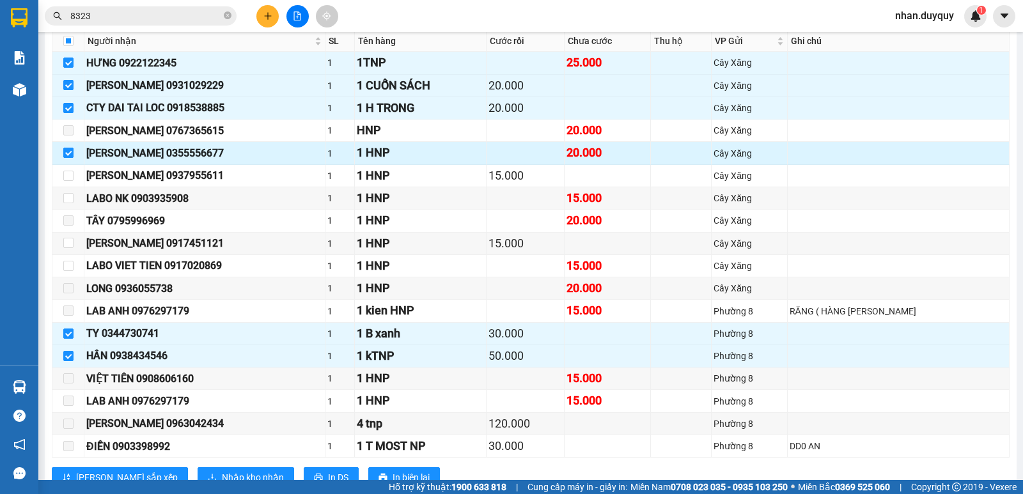
click at [69, 158] on input "checkbox" at bounding box center [68, 153] width 10 height 10
checkbox input "false"
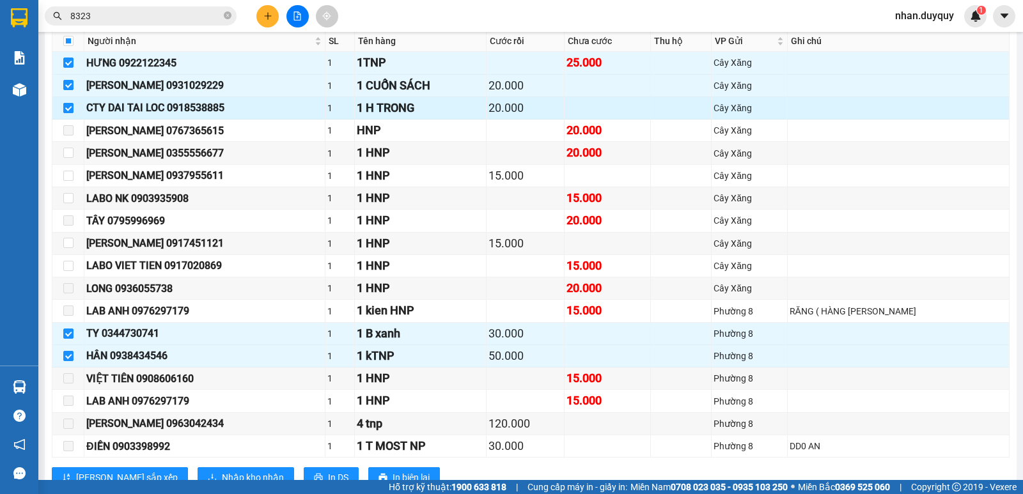
click at [69, 113] on input "checkbox" at bounding box center [68, 108] width 10 height 10
checkbox input "false"
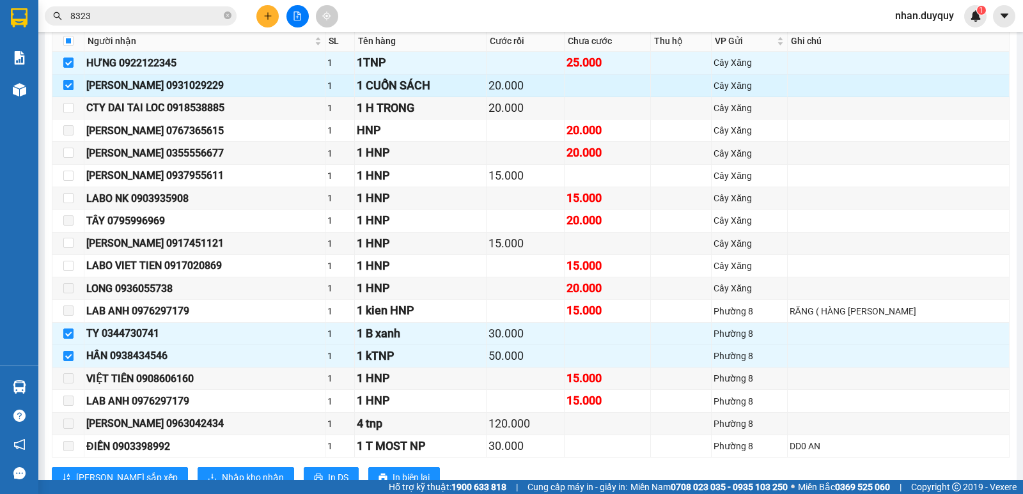
click at [69, 90] on input "checkbox" at bounding box center [68, 85] width 10 height 10
checkbox input "false"
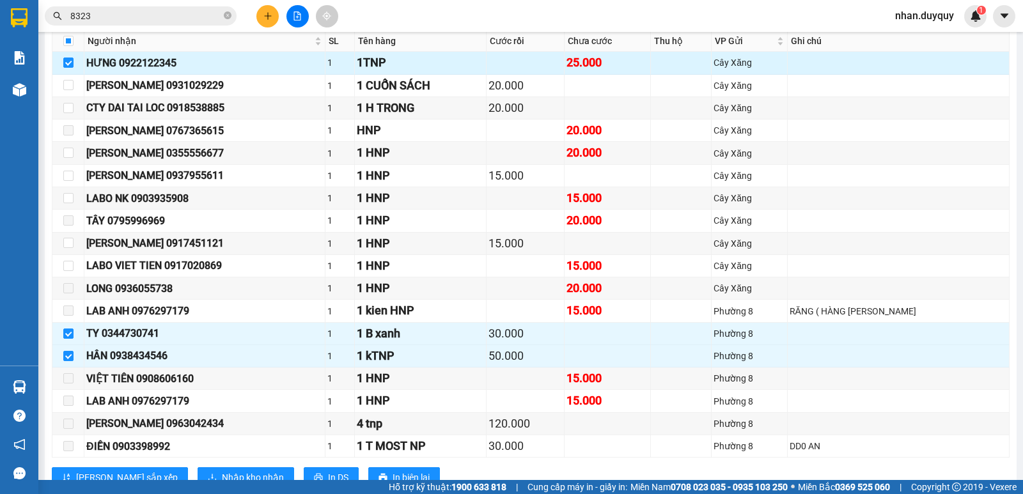
click at [70, 69] on td at bounding box center [68, 63] width 32 height 22
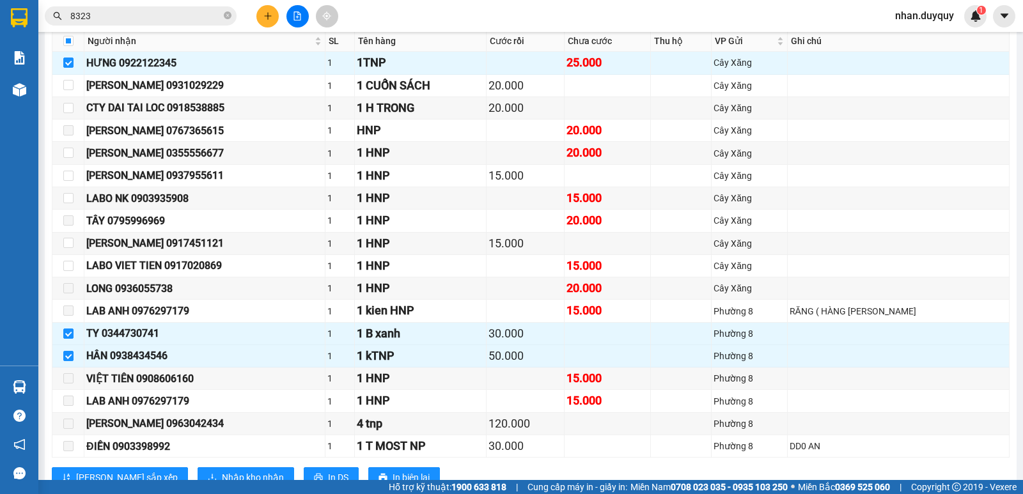
scroll to position [295, 0]
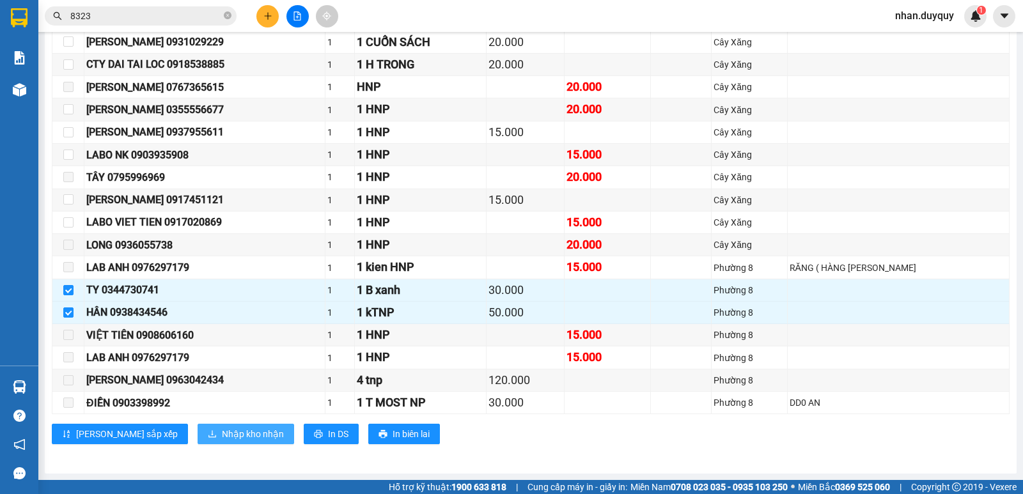
click at [222, 437] on span "Nhập kho nhận" at bounding box center [253, 434] width 62 height 14
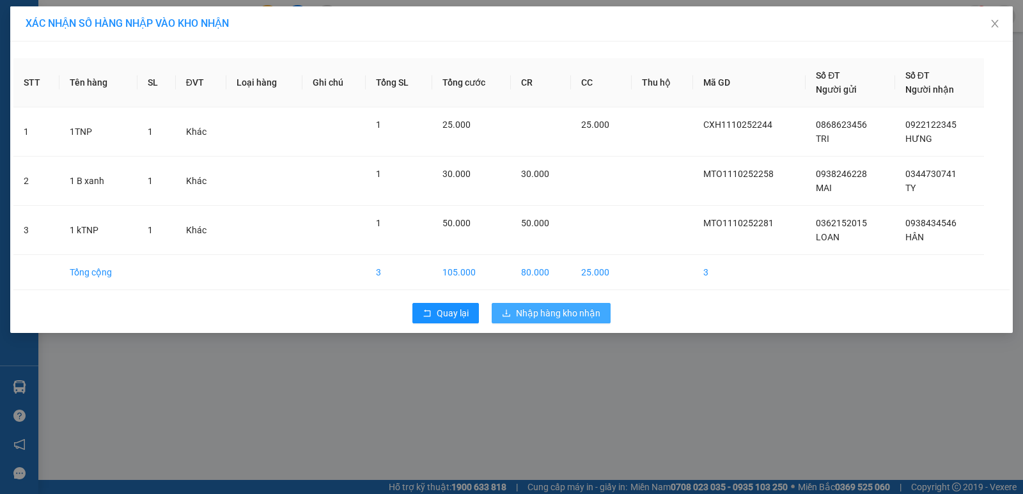
click at [547, 317] on span "Nhập hàng kho nhận" at bounding box center [558, 313] width 84 height 14
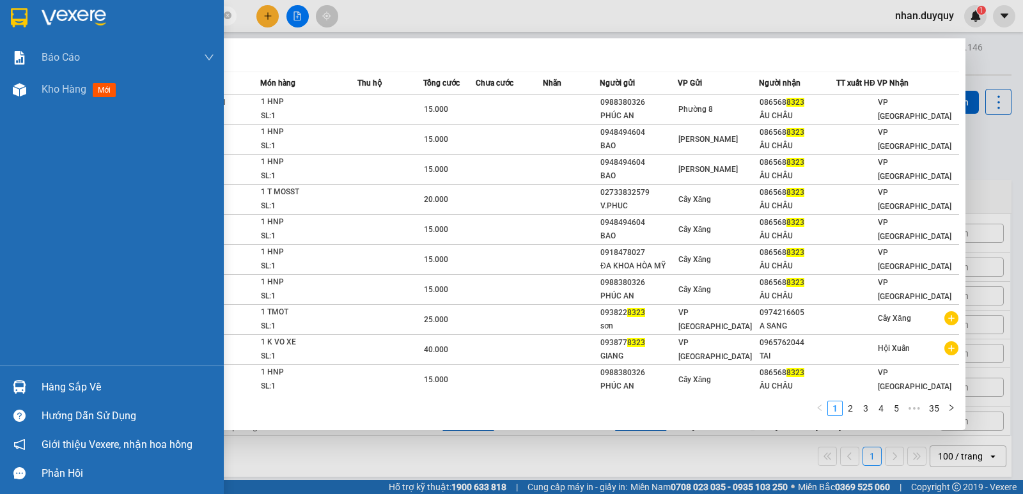
drag, startPoint x: 118, startPoint y: 14, endPoint x: 35, endPoint y: 39, distance: 86.7
click at [35, 39] on section "Kết quả tìm kiếm ( 343 ) Bộ lọc Mã ĐH Trạng thái Món hàng Thu hộ Tổng cước Chưa…" at bounding box center [511, 247] width 1023 height 494
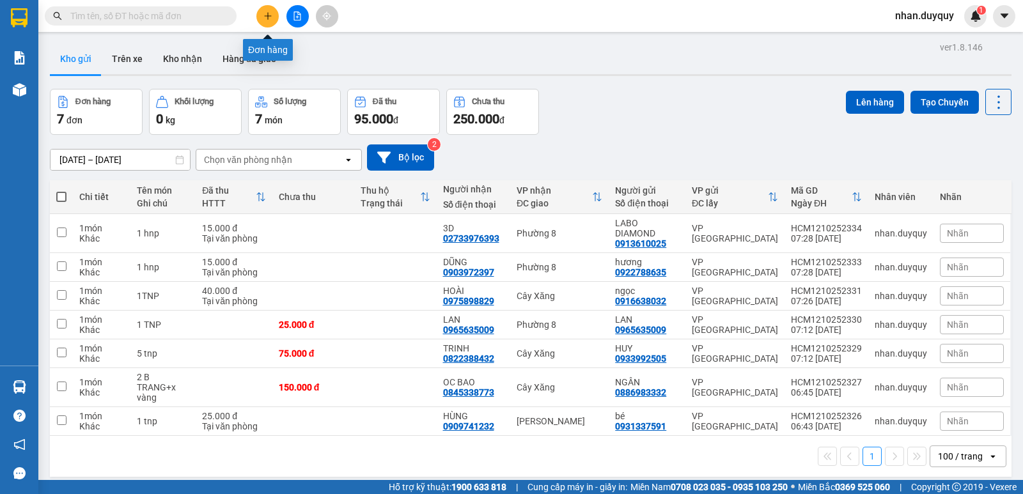
click at [267, 20] on icon "plus" at bounding box center [267, 16] width 9 height 9
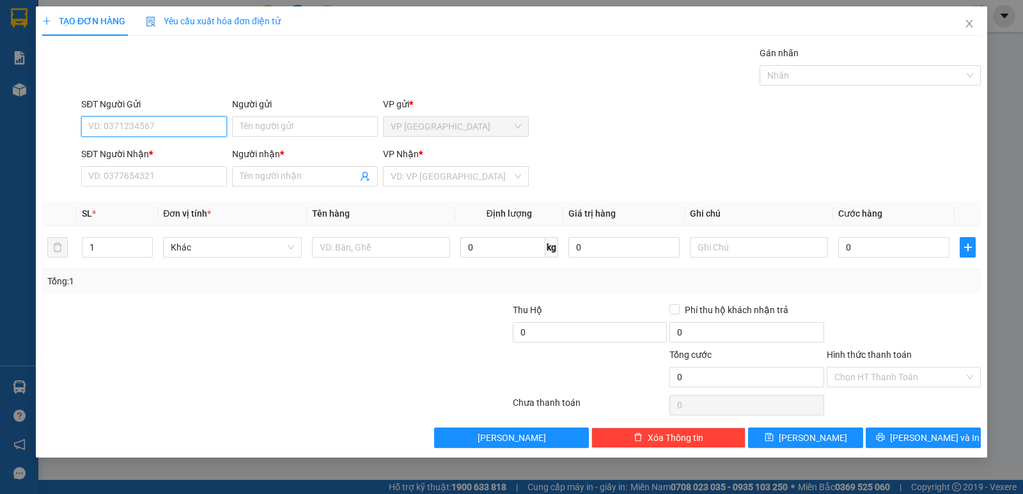
click at [135, 129] on input "SĐT Người Gửi" at bounding box center [154, 126] width 146 height 20
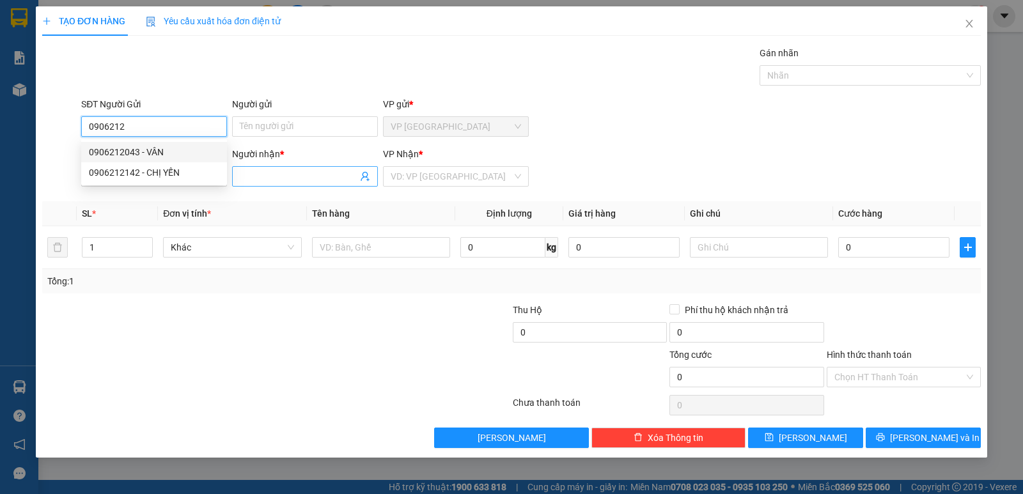
drag, startPoint x: 117, startPoint y: 151, endPoint x: 371, endPoint y: 185, distance: 256.5
click at [118, 151] on div "0906212043 - VÂN" at bounding box center [154, 152] width 130 height 14
type input "0906212043"
type input "VÂN"
type input "0936440073"
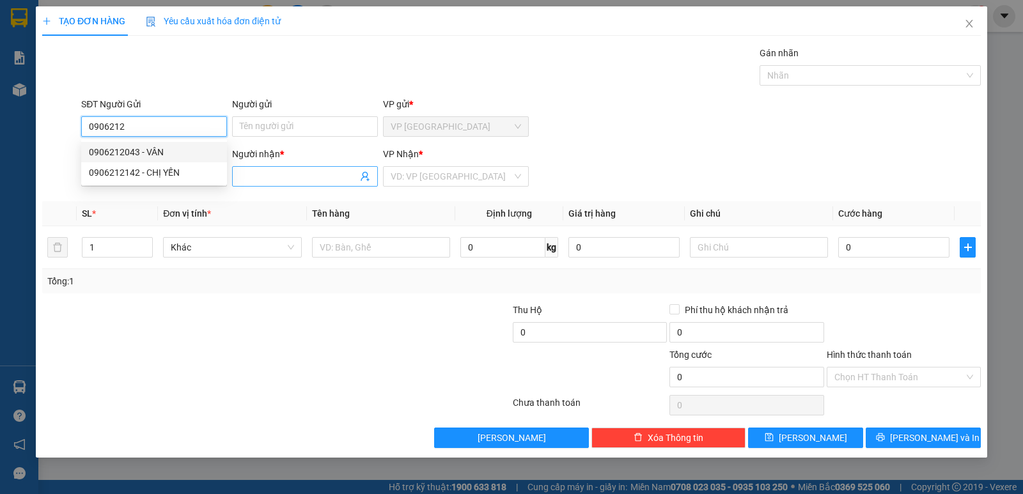
type input "BUU"
type input "25.000"
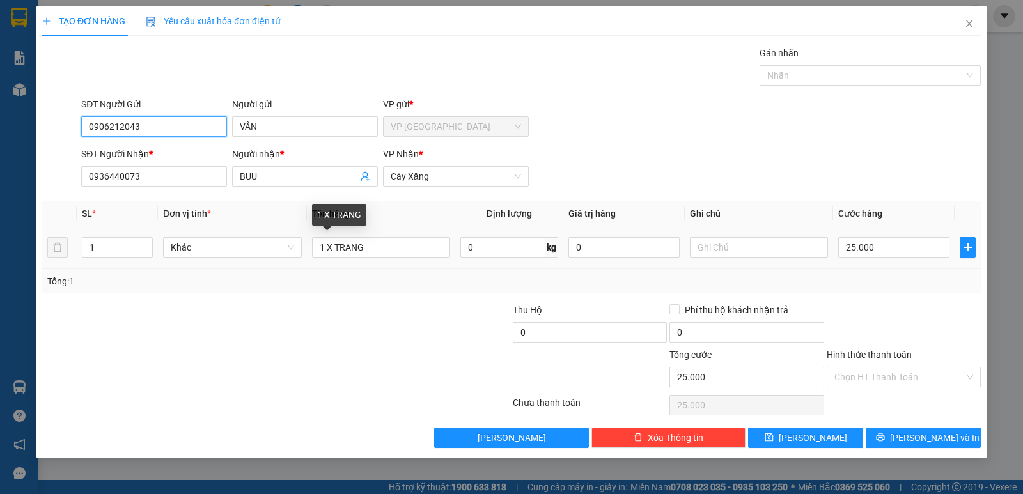
type input "0906212043"
drag, startPoint x: 351, startPoint y: 268, endPoint x: 305, endPoint y: 284, distance: 48.1
click at [306, 284] on div "SL * Đơn vị tính * Tên hàng Định lượng Giá trị hàng Ghi chú Cước hàng 1 Khác 1 …" at bounding box center [511, 247] width 938 height 92
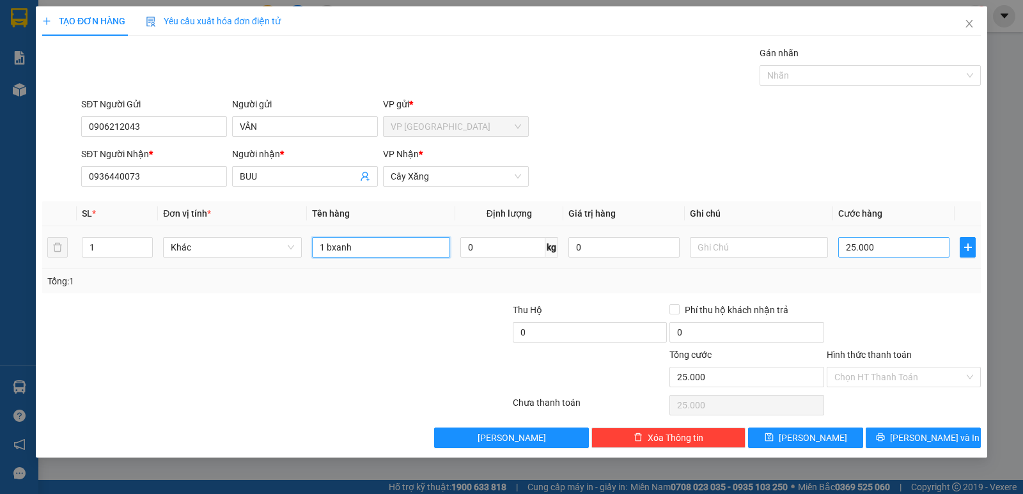
type input "1 bxanh"
click at [879, 251] on input "25.000" at bounding box center [893, 247] width 111 height 20
type input "0"
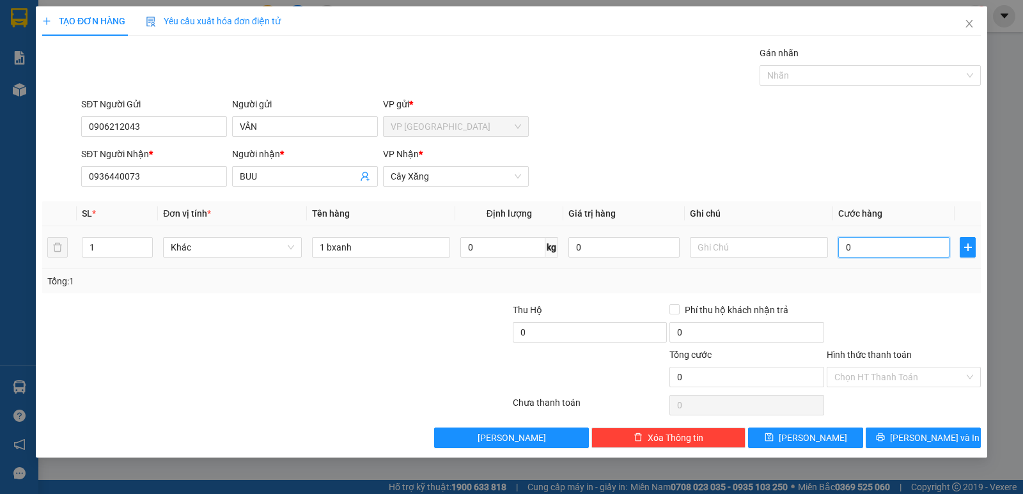
type input "8"
type input "08"
type input "80"
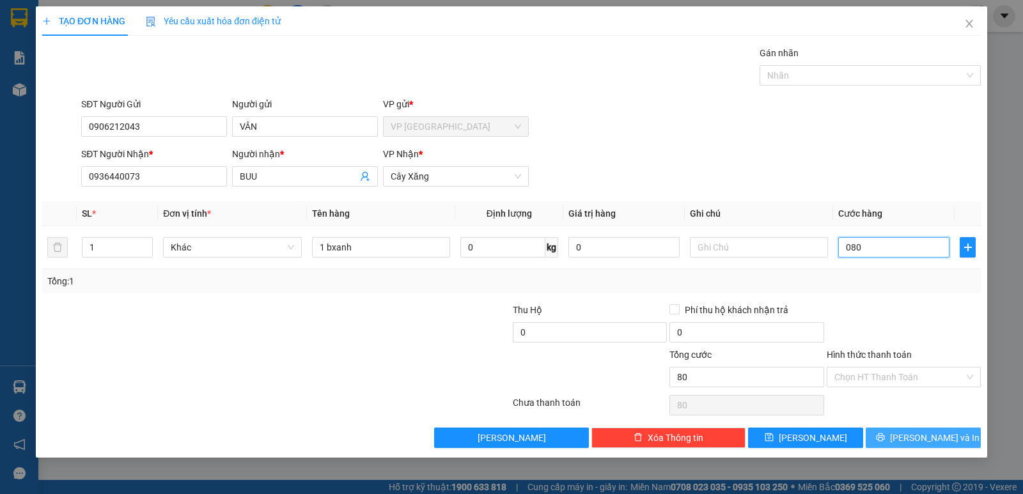
type input "080"
type input "80.000"
click at [885, 438] on icon "printer" at bounding box center [880, 437] width 9 height 9
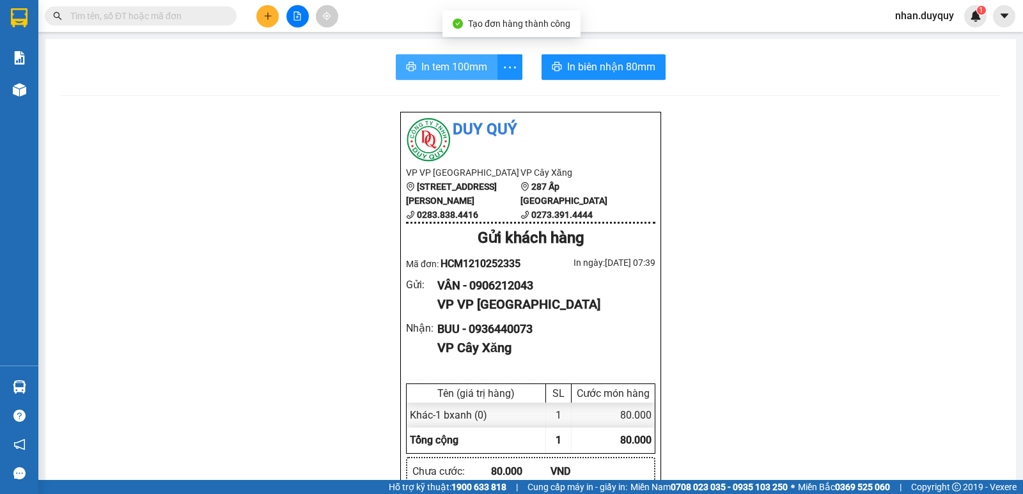
click at [470, 65] on span "In tem 100mm" at bounding box center [454, 67] width 66 height 16
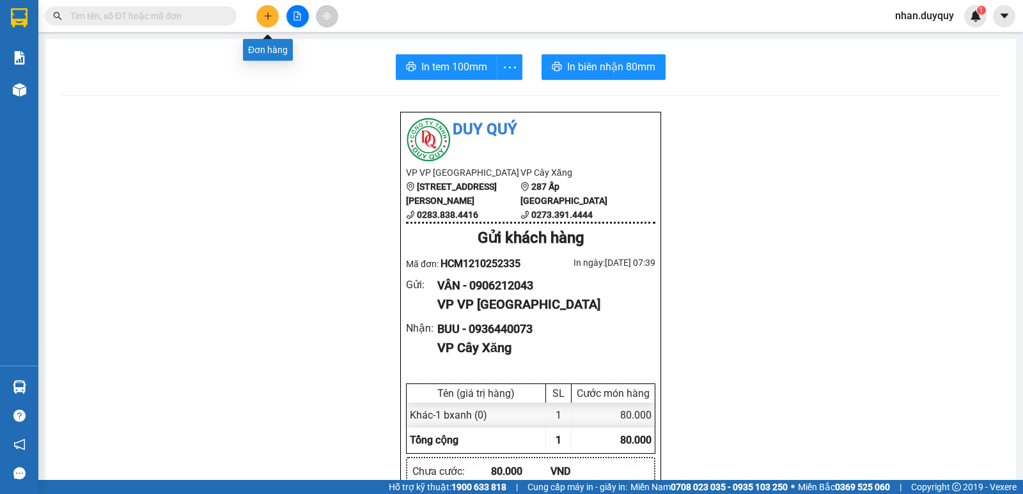
click at [271, 16] on icon "plus" at bounding box center [267, 15] width 7 height 1
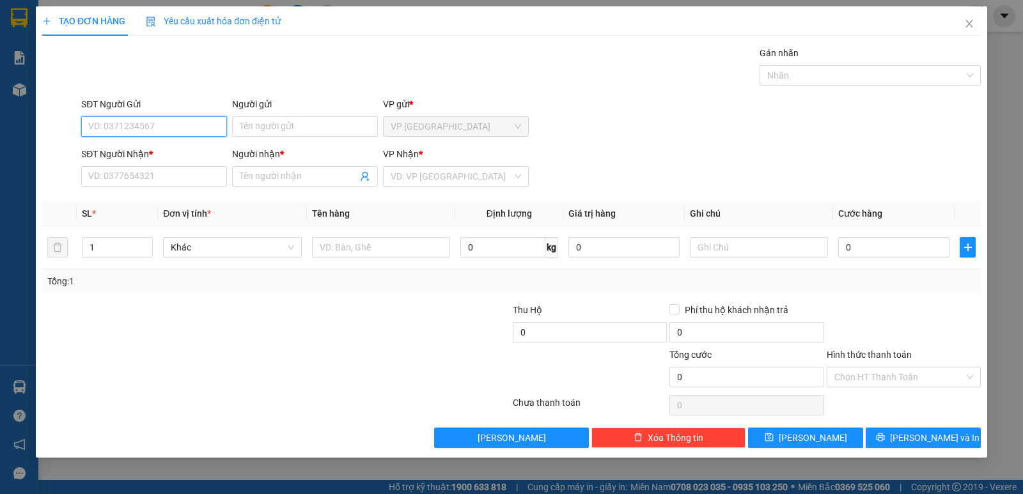
click at [105, 126] on input "SĐT Người Gửi" at bounding box center [154, 126] width 146 height 20
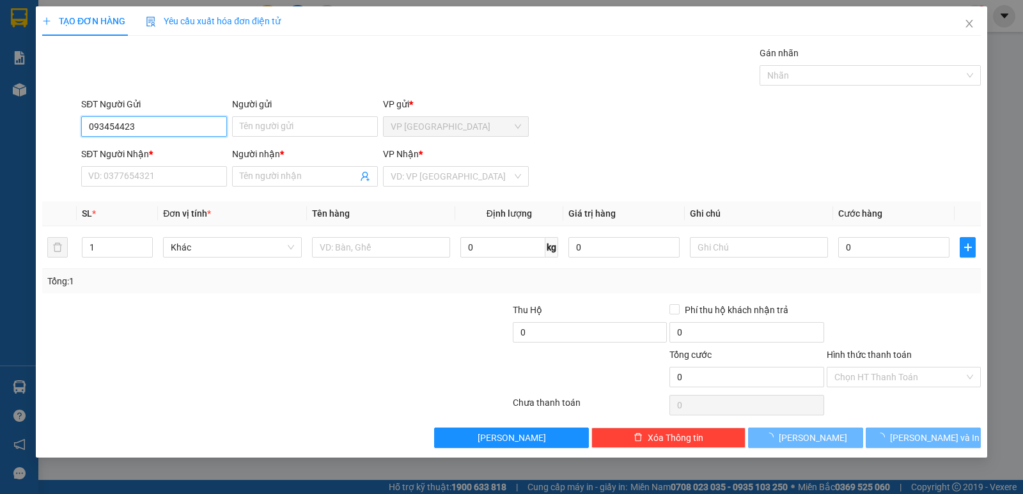
type input "0934544237"
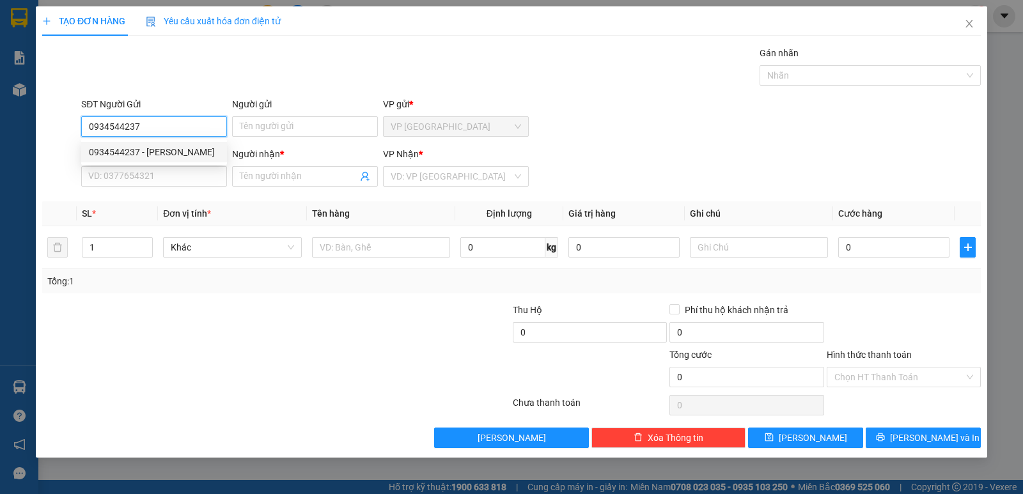
click at [146, 148] on div "0934544237 - thuỷ" at bounding box center [154, 152] width 130 height 14
type input "thuỷ"
type input "0386179130"
type input "HẢI"
type input "30.000"
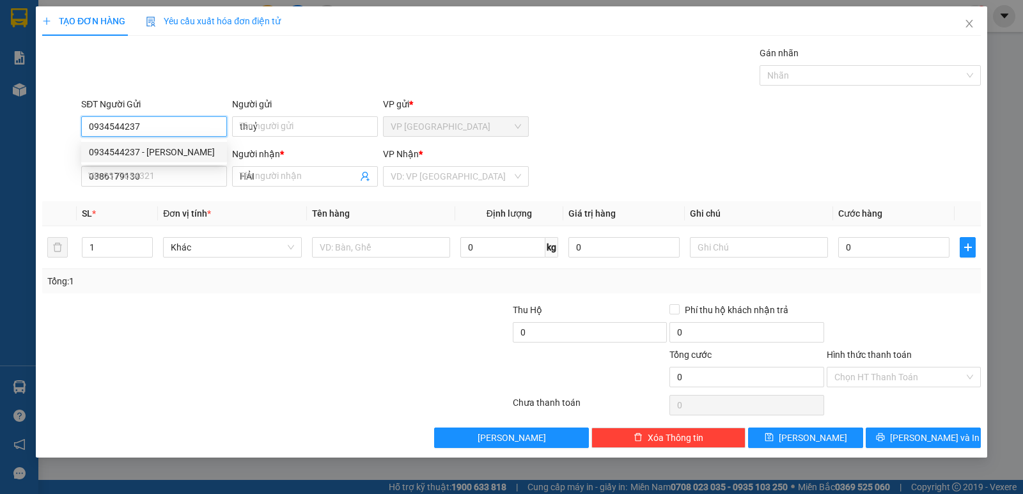
type input "30.000"
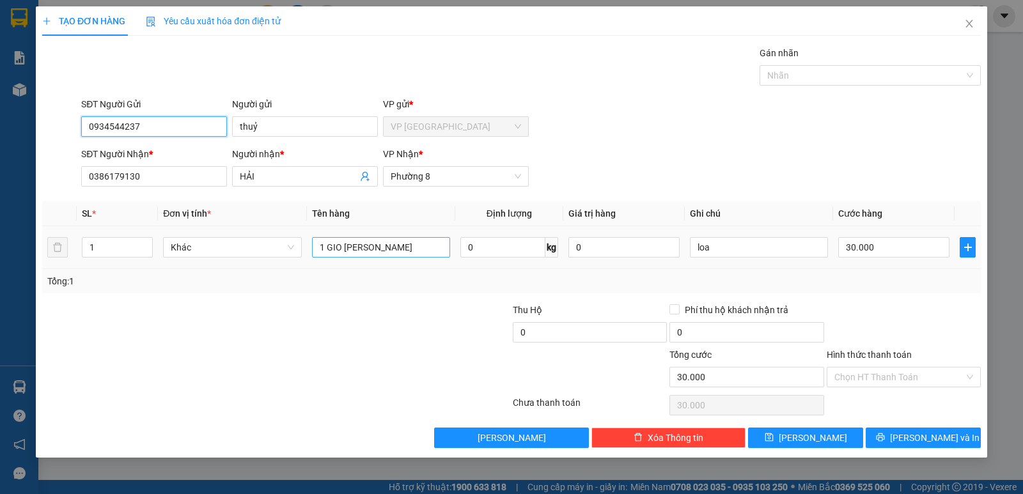
type input "0934544237"
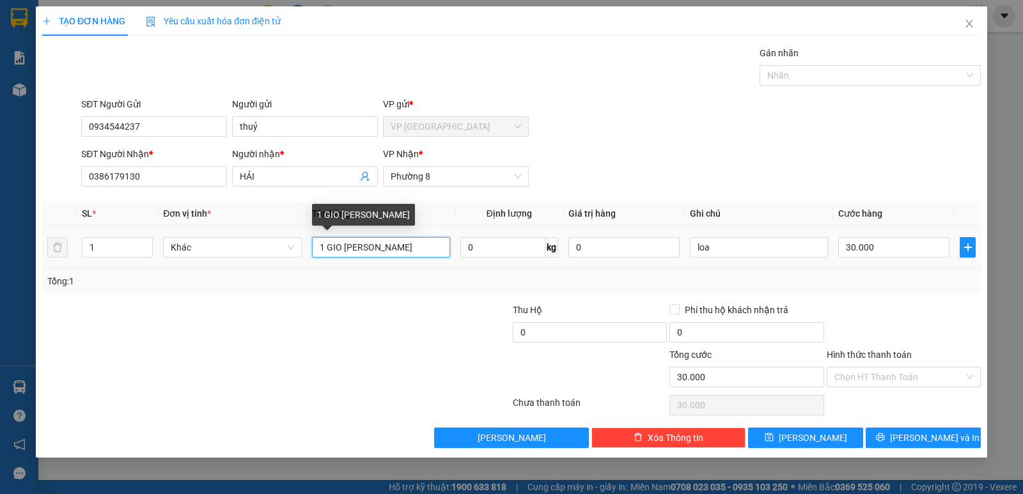
drag, startPoint x: 401, startPoint y: 248, endPoint x: 280, endPoint y: 278, distance: 124.5
click at [281, 279] on div "SL * Đơn vị tính * Tên hàng Định lượng Giá trị hàng Ghi chú Cước hàng 1 Khác 1 …" at bounding box center [511, 247] width 938 height 92
type input "2 gio+tnp+1k thang"
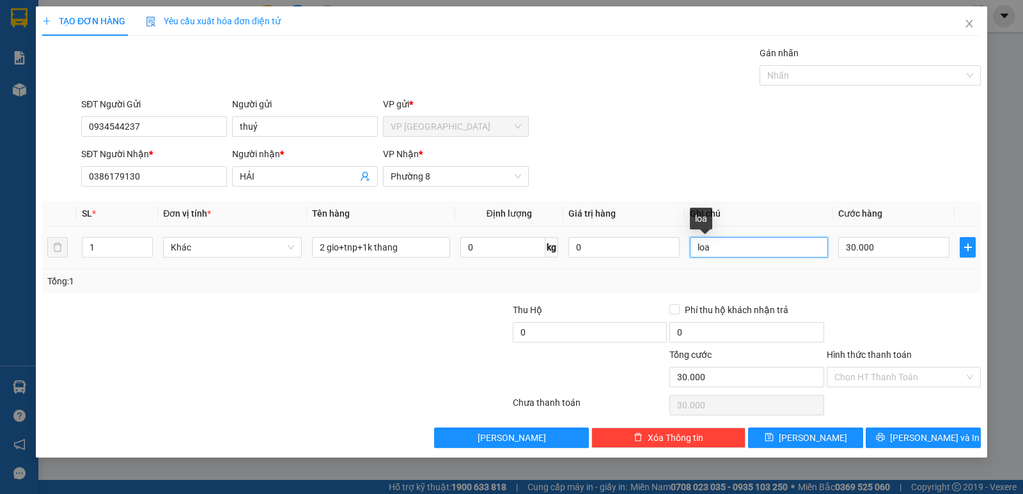
drag, startPoint x: 723, startPoint y: 247, endPoint x: 620, endPoint y: 309, distance: 121.0
click at [620, 309] on div "Transit Pickup Surcharge Ids Transit Deliver Surcharge Ids Transit Deliver Surc…" at bounding box center [511, 247] width 938 height 402
click at [881, 247] on input "30.000" at bounding box center [893, 247] width 111 height 20
type input "0"
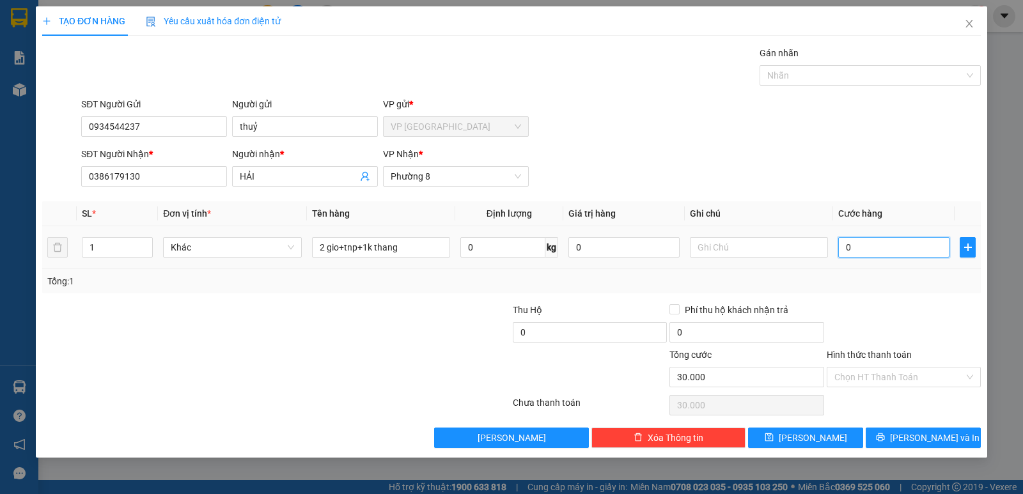
type input "0"
type input "1"
type input "01"
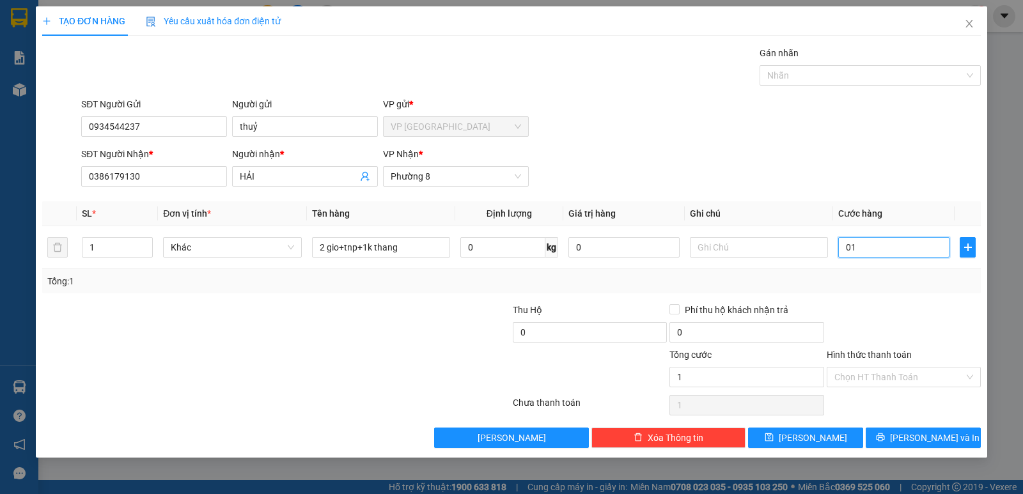
type input "12"
type input "012"
type input "120"
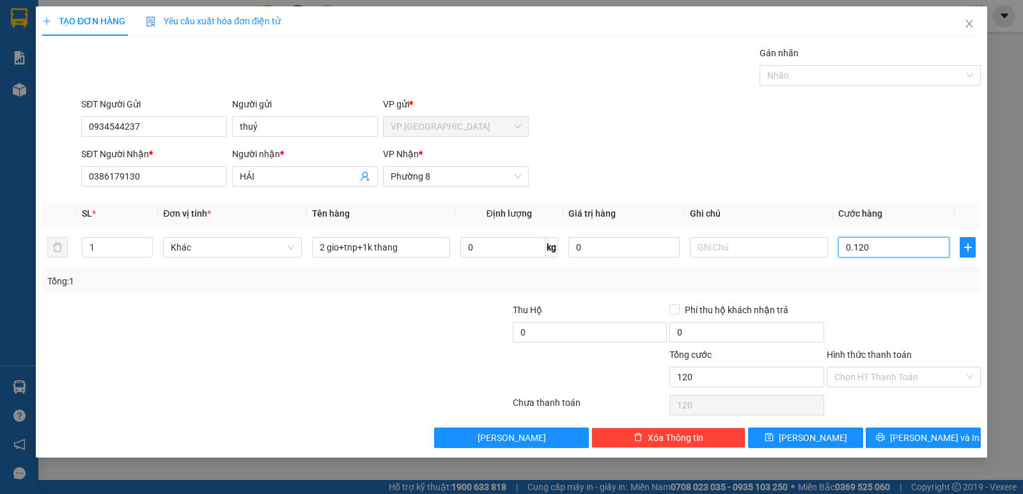
type input "0.120"
type input "120.000"
click at [886, 300] on div "Transit Pickup Surcharge Ids Transit Deliver Surcharge Ids Transit Deliver Surc…" at bounding box center [511, 247] width 938 height 402
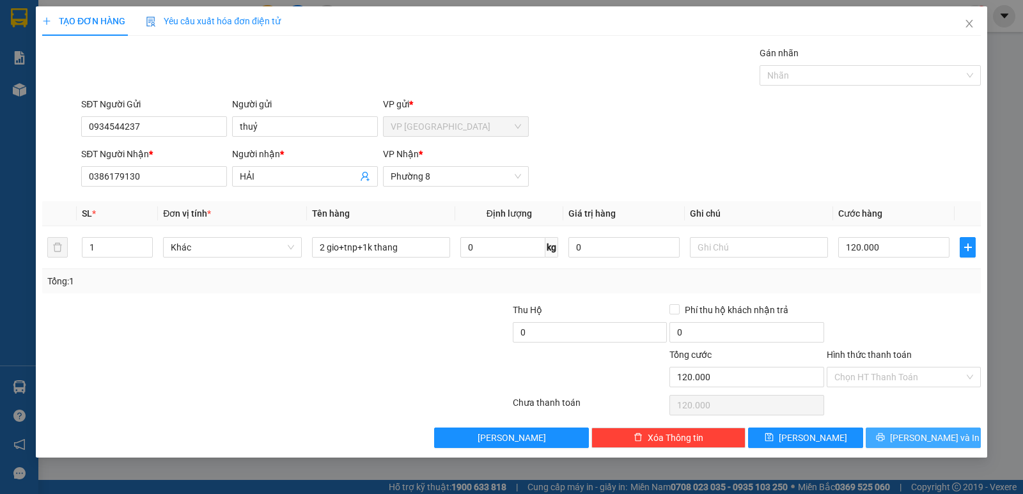
click at [906, 445] on button "[PERSON_NAME] và In" at bounding box center [922, 438] width 115 height 20
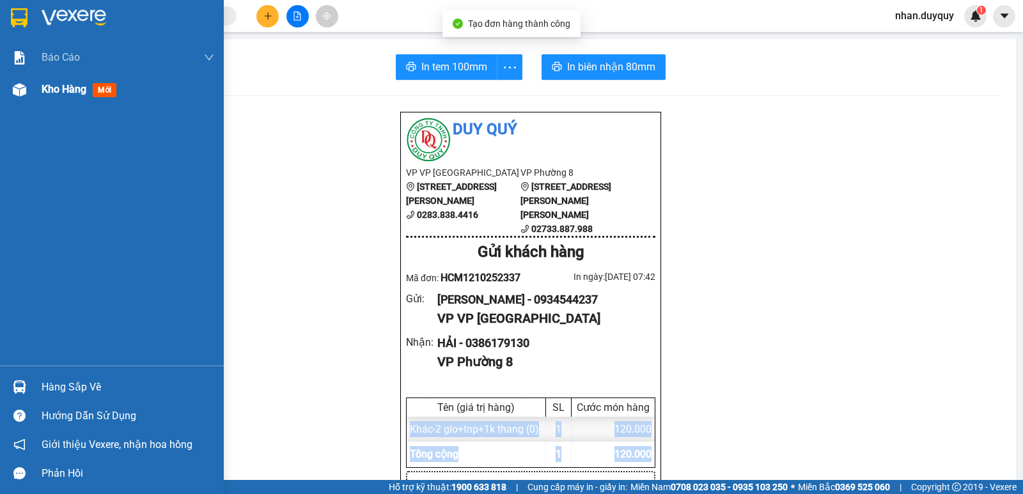
click at [110, 89] on span "mới" at bounding box center [105, 90] width 24 height 14
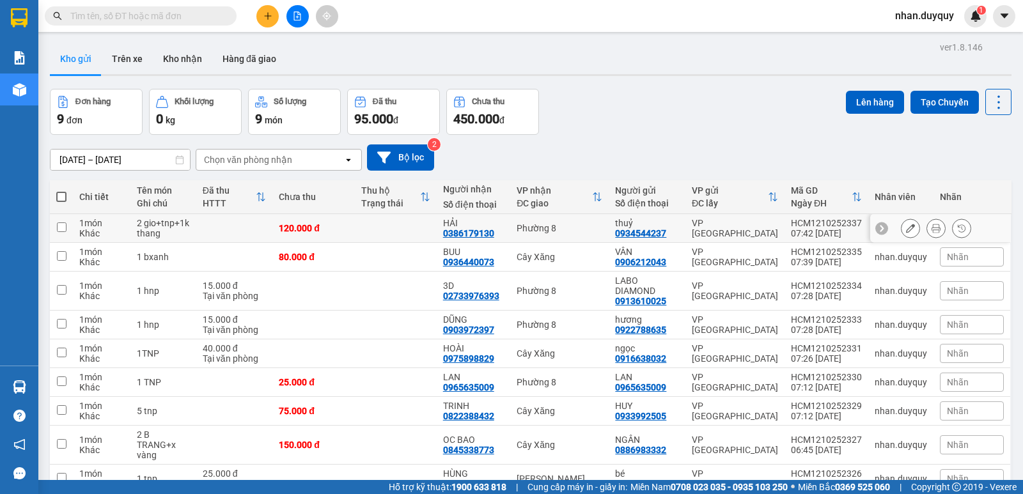
click at [906, 233] on icon at bounding box center [910, 228] width 9 height 9
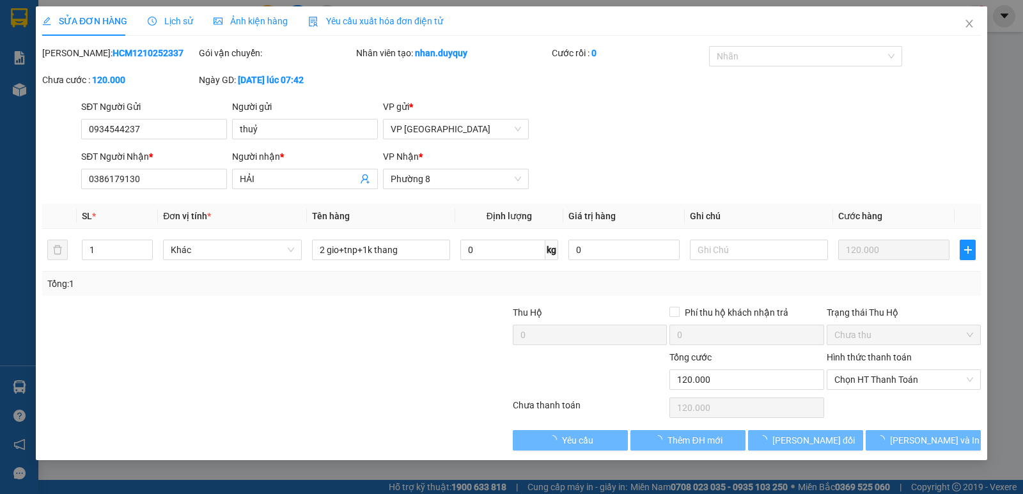
type input "0934544237"
type input "0386179130"
type input "0"
type input "120.000"
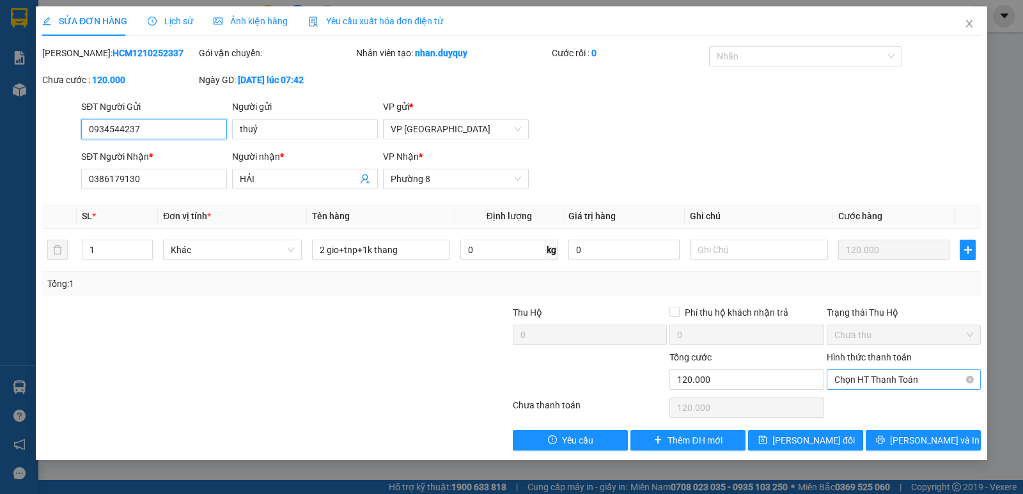
click at [882, 382] on span "Chọn HT Thanh Toán" at bounding box center [903, 379] width 139 height 19
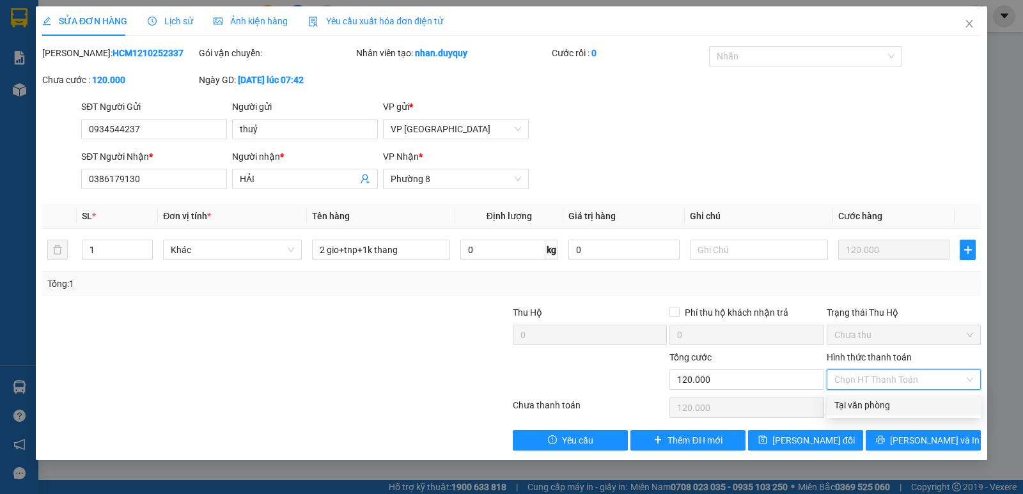
click at [886, 399] on div "Tại văn phòng" at bounding box center [903, 405] width 139 height 14
type input "0"
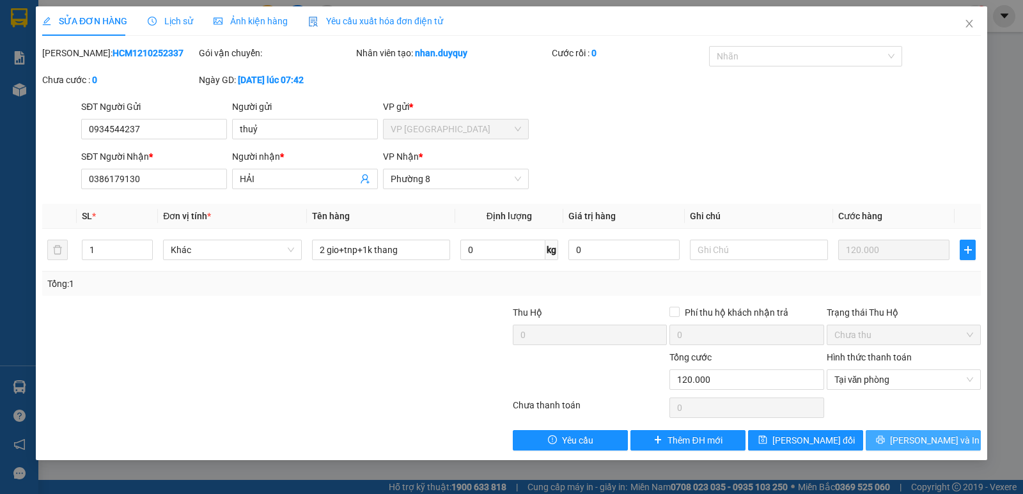
click at [910, 439] on button "[PERSON_NAME] và In" at bounding box center [922, 440] width 115 height 20
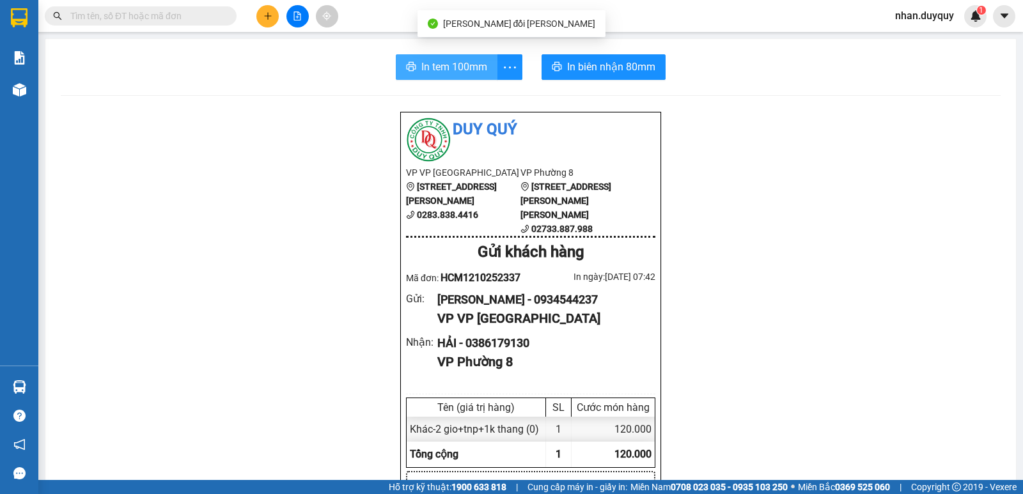
click at [452, 60] on span "In tem 100mm" at bounding box center [454, 67] width 66 height 16
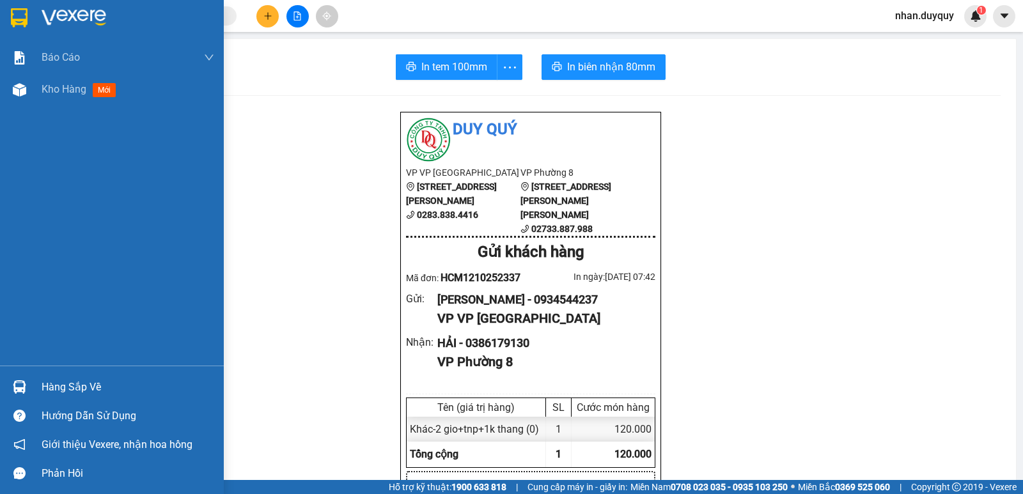
click at [94, 387] on div "Hàng sắp về" at bounding box center [128, 387] width 173 height 19
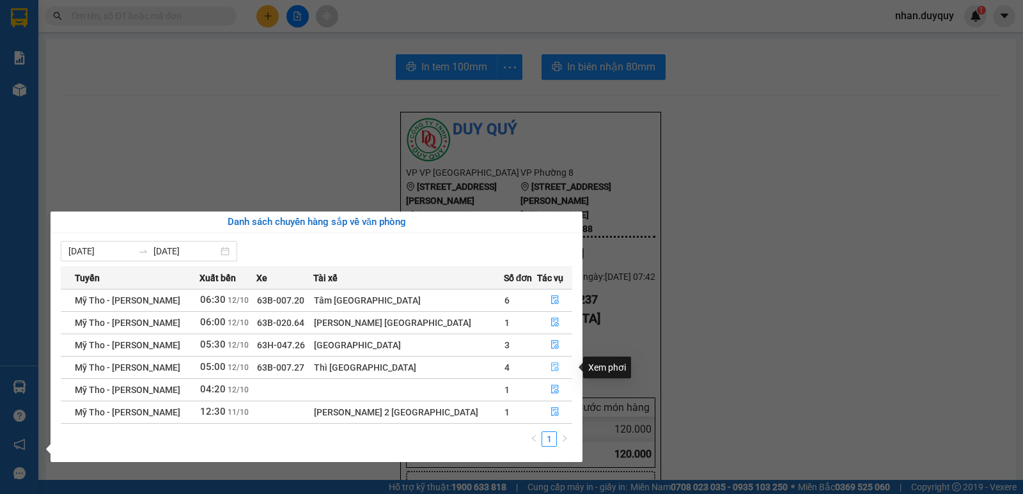
click at [550, 364] on icon "file-done" at bounding box center [554, 366] width 9 height 9
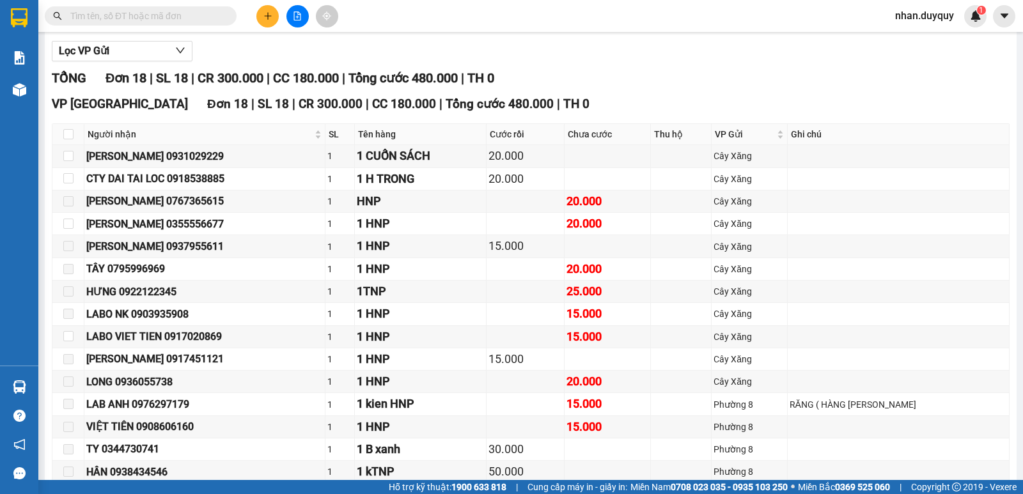
scroll to position [145, 0]
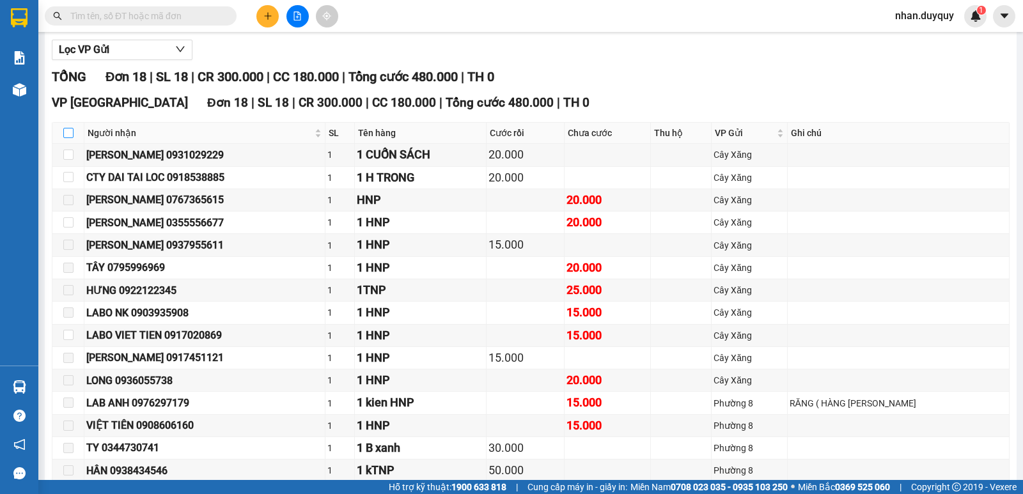
click at [71, 138] on input "checkbox" at bounding box center [68, 133] width 10 height 10
checkbox input "true"
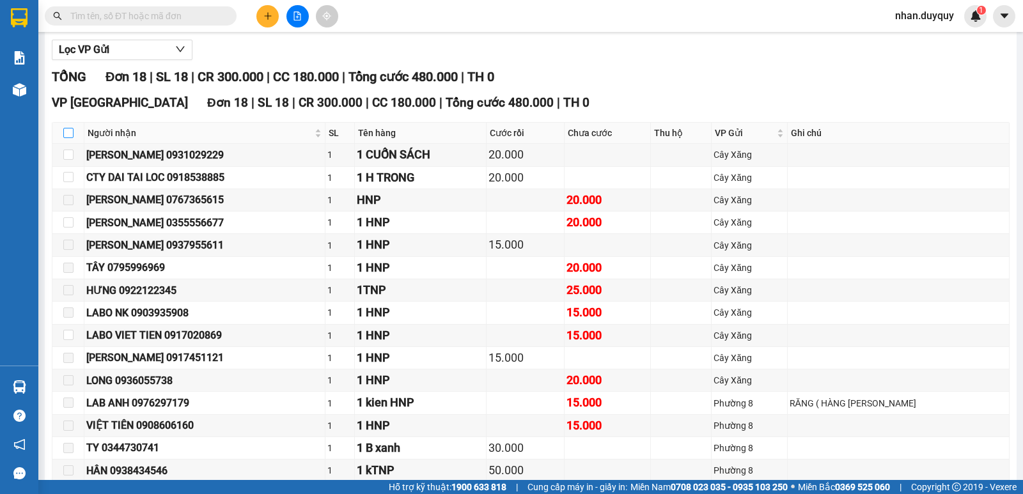
checkbox input "true"
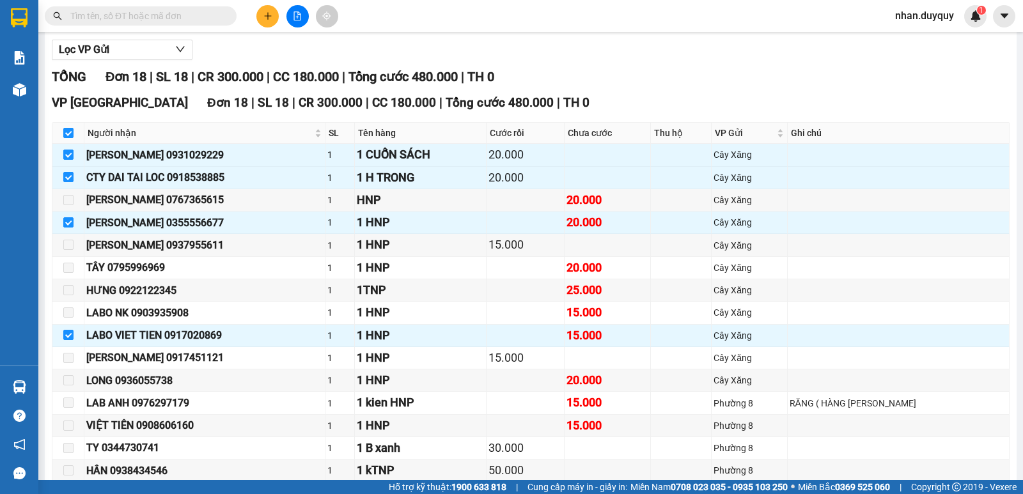
scroll to position [295, 0]
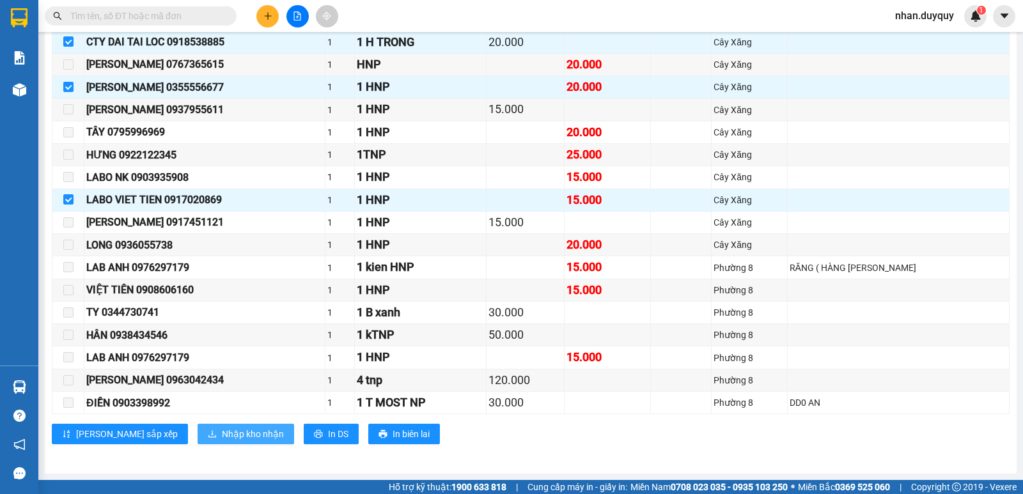
click at [222, 438] on span "Nhập kho nhận" at bounding box center [253, 434] width 62 height 14
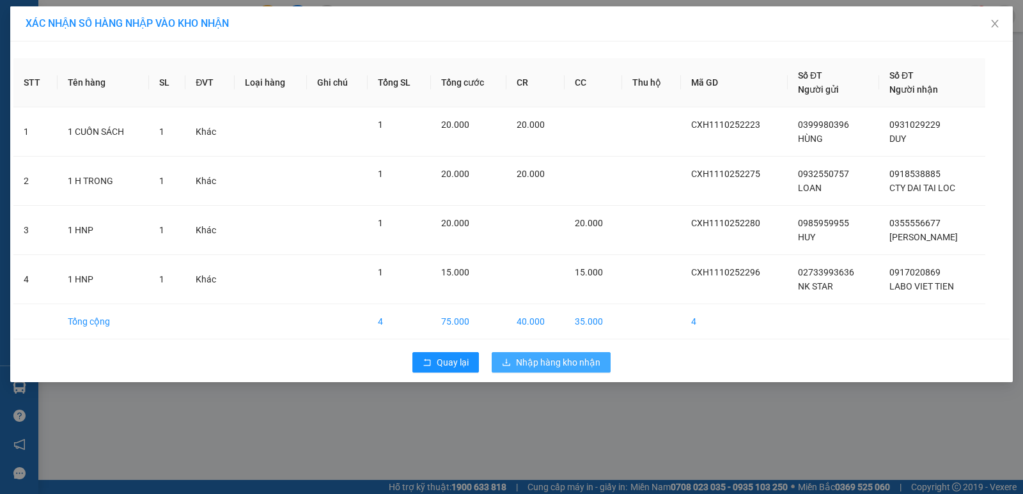
click at [557, 361] on span "Nhập hàng kho nhận" at bounding box center [558, 362] width 84 height 14
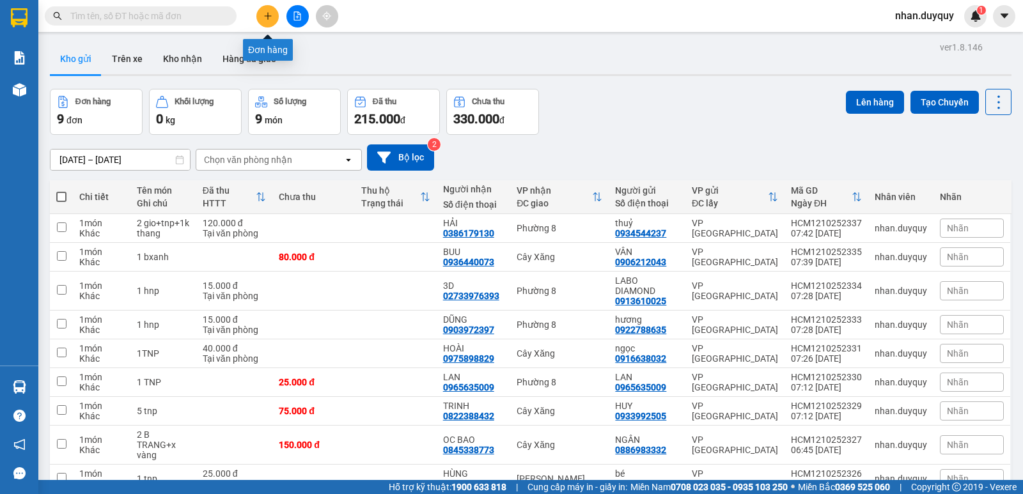
click at [261, 20] on button at bounding box center [267, 16] width 22 height 22
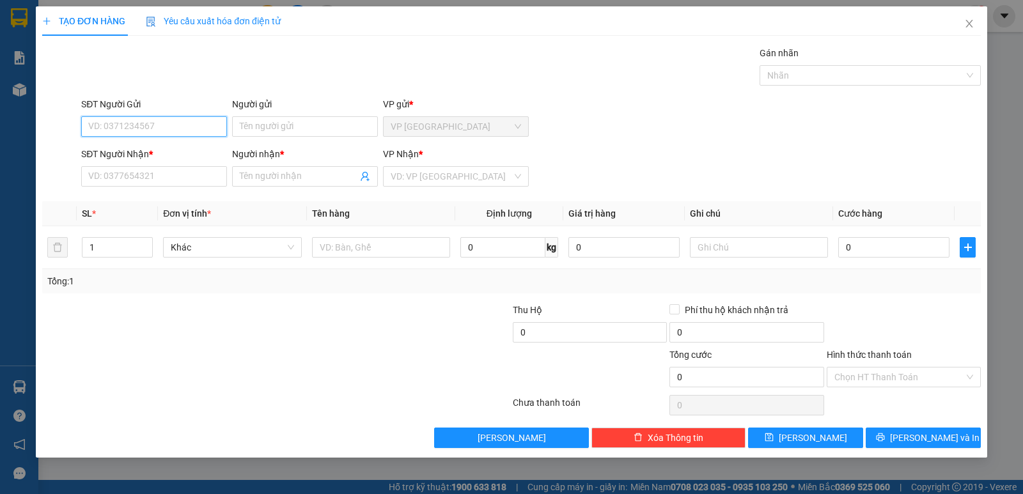
click at [121, 129] on input "SĐT Người Gửi" at bounding box center [154, 126] width 146 height 20
type input "0"
type input "0987107100"
drag, startPoint x: 122, startPoint y: 153, endPoint x: 104, endPoint y: 149, distance: 18.9
click at [120, 152] on div "0987107100 - THU" at bounding box center [154, 152] width 130 height 14
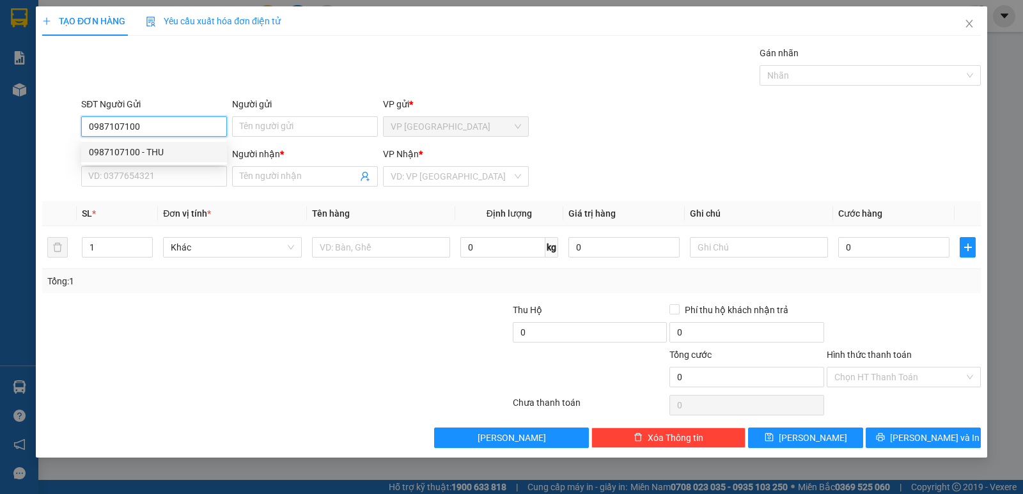
type input "THU"
type input "0987107100"
type input "THU"
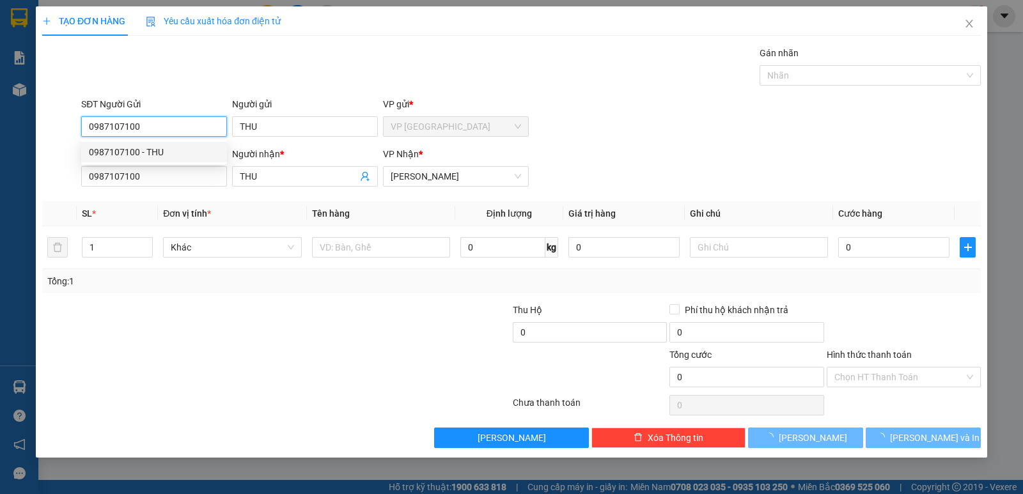
type input "35.000"
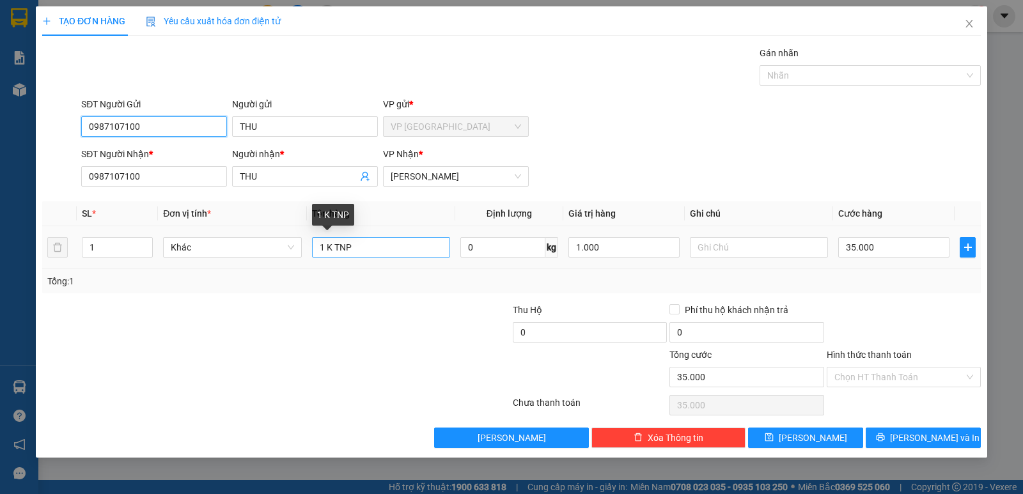
type input "0987107100"
click at [383, 245] on input "1 K TNP" at bounding box center [381, 247] width 138 height 20
type input "1 K TNP+1t most"
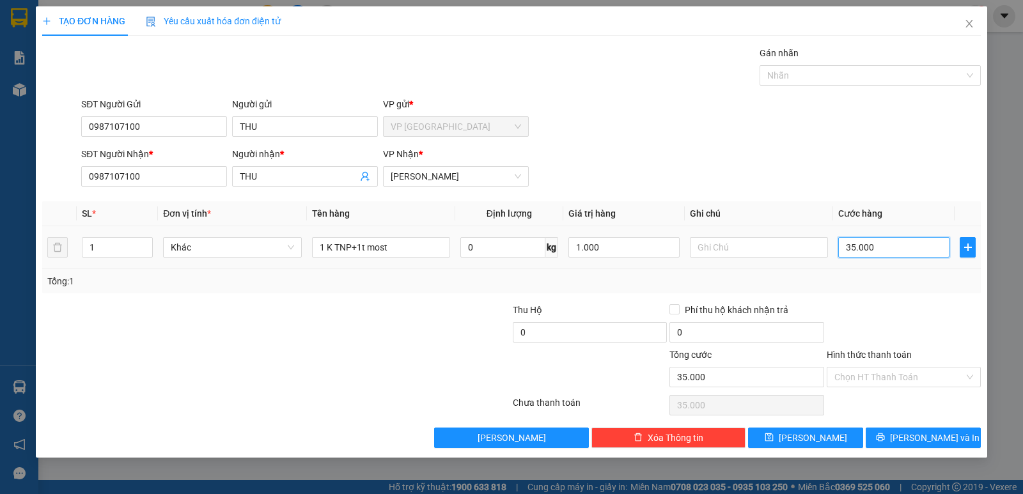
click at [895, 243] on input "35.000" at bounding box center [893, 247] width 111 height 20
type input "0"
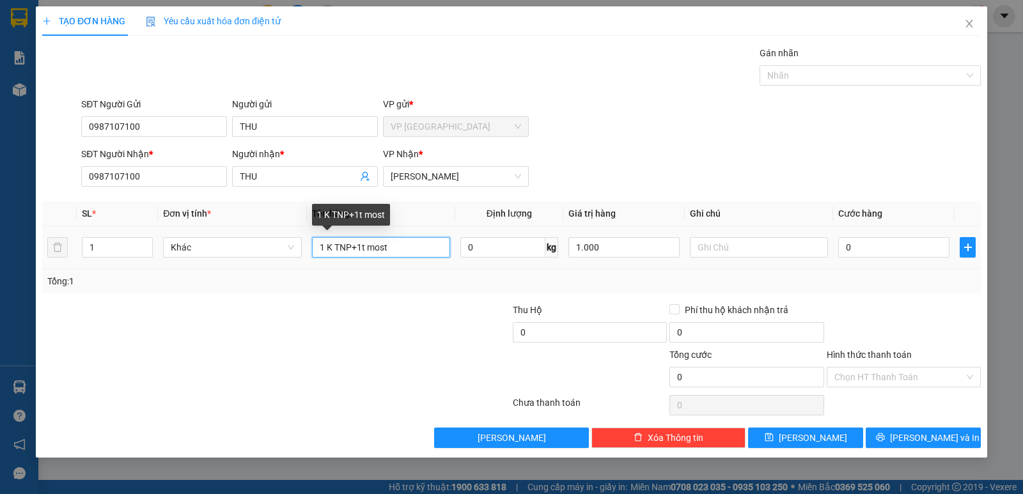
click at [395, 252] on input "1 K TNP+1t most" at bounding box center [381, 247] width 138 height 20
type input "1 K TNP+1t most+1hnp"
click at [876, 248] on input "0" at bounding box center [893, 247] width 111 height 20
drag, startPoint x: 601, startPoint y: 247, endPoint x: 573, endPoint y: 262, distance: 32.0
click at [573, 262] on td "1.000" at bounding box center [623, 247] width 121 height 43
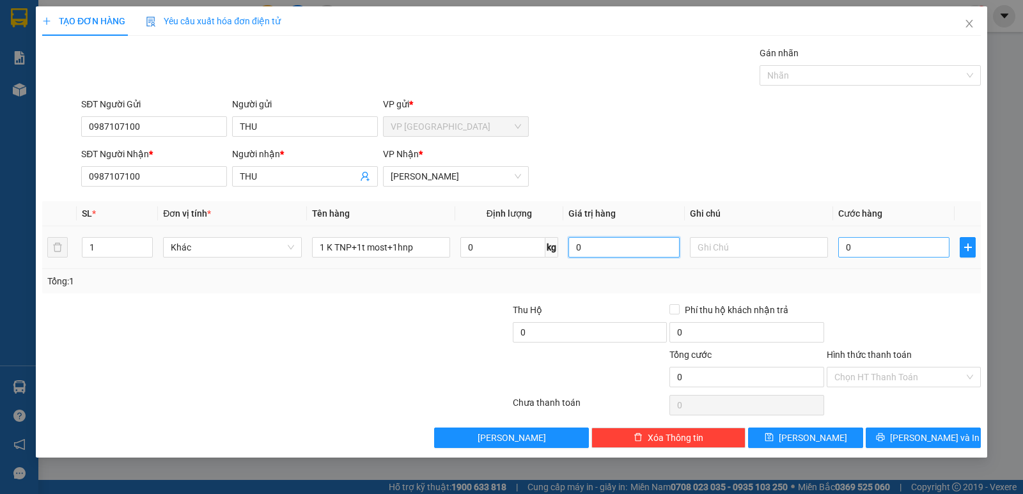
type input "0"
click at [861, 254] on input "0" at bounding box center [893, 247] width 111 height 20
type input "1"
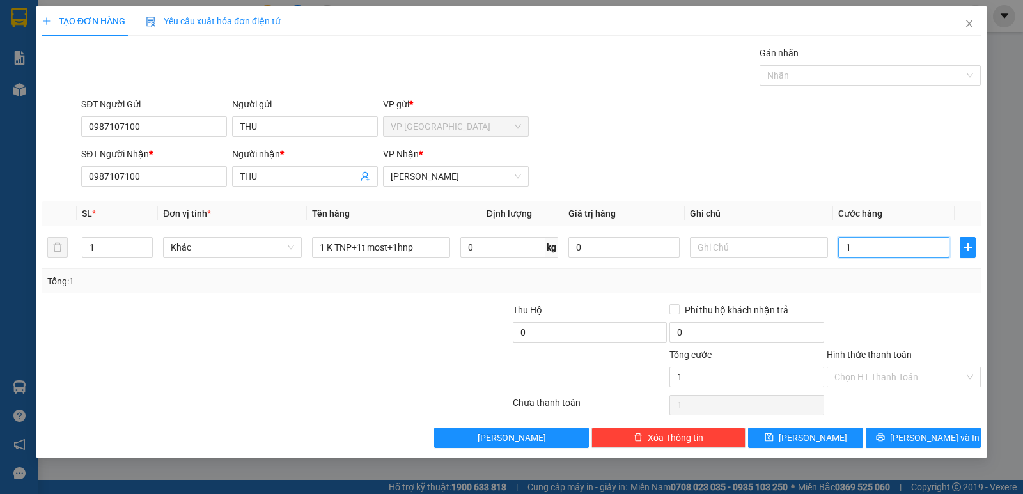
type input "10"
type input "100"
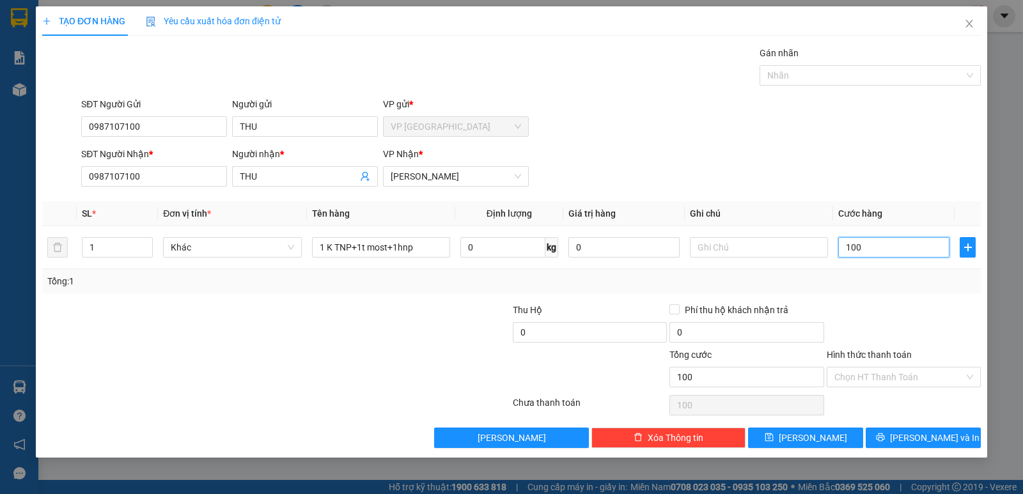
type input "100"
type input "100.000"
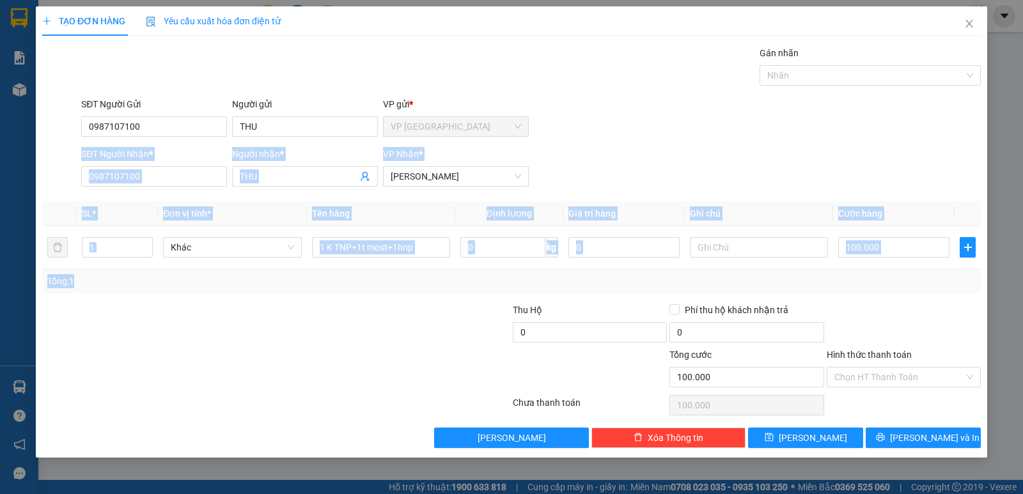
drag, startPoint x: 1002, startPoint y: 121, endPoint x: 883, endPoint y: 302, distance: 216.4
click at [892, 290] on div "TẠO ĐƠN HÀNG Yêu cầu xuất hóa đơn điện tử Transit Pickup Surcharge Ids Transit …" at bounding box center [511, 247] width 1023 height 494
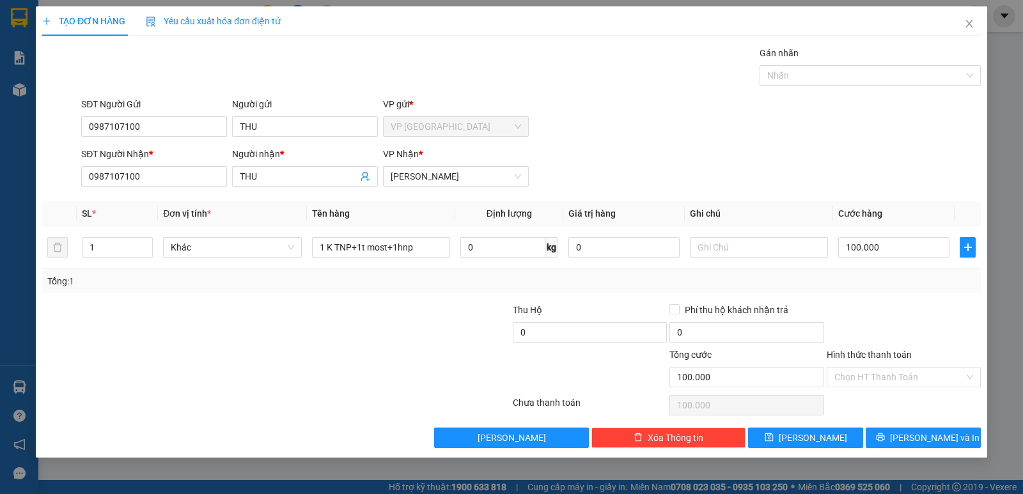
click at [875, 316] on div at bounding box center [903, 325] width 157 height 45
click at [898, 433] on button "[PERSON_NAME] và In" at bounding box center [922, 438] width 115 height 20
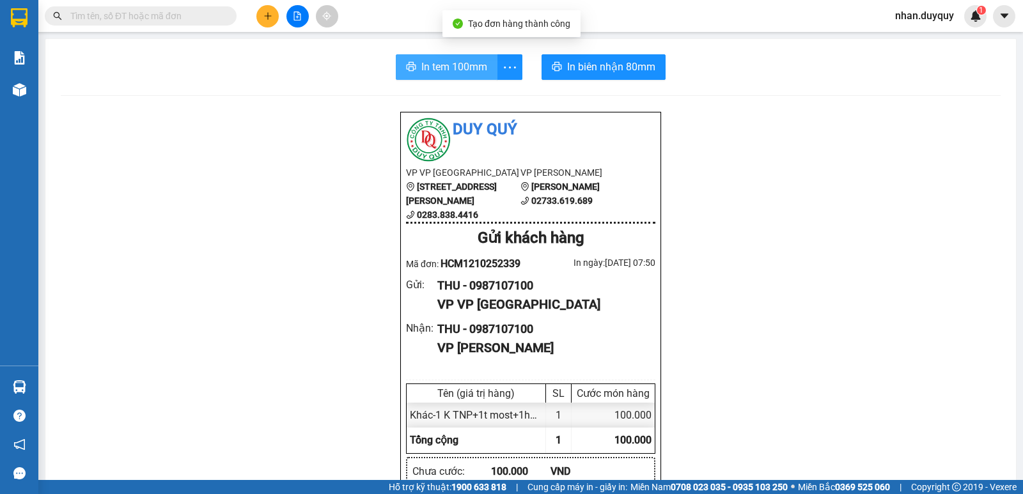
click at [440, 58] on button "In tem 100mm" at bounding box center [447, 67] width 102 height 26
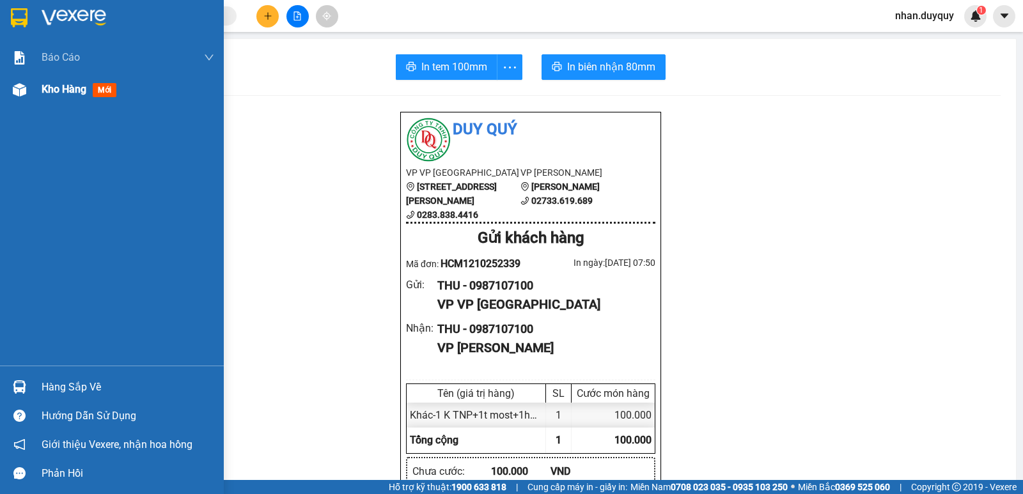
click at [106, 85] on span "mới" at bounding box center [105, 90] width 24 height 14
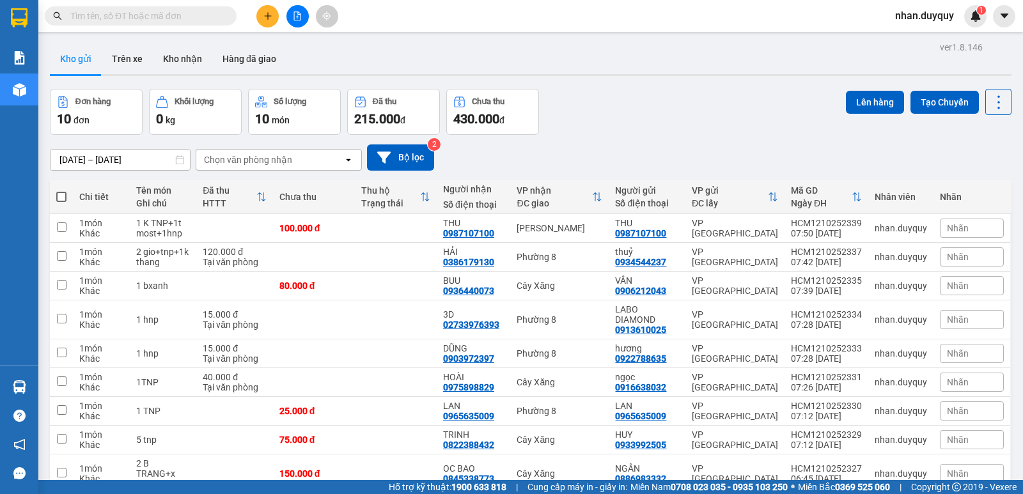
click at [59, 195] on span at bounding box center [61, 197] width 10 height 10
click at [61, 190] on input "checkbox" at bounding box center [61, 190] width 0 height 0
checkbox input "true"
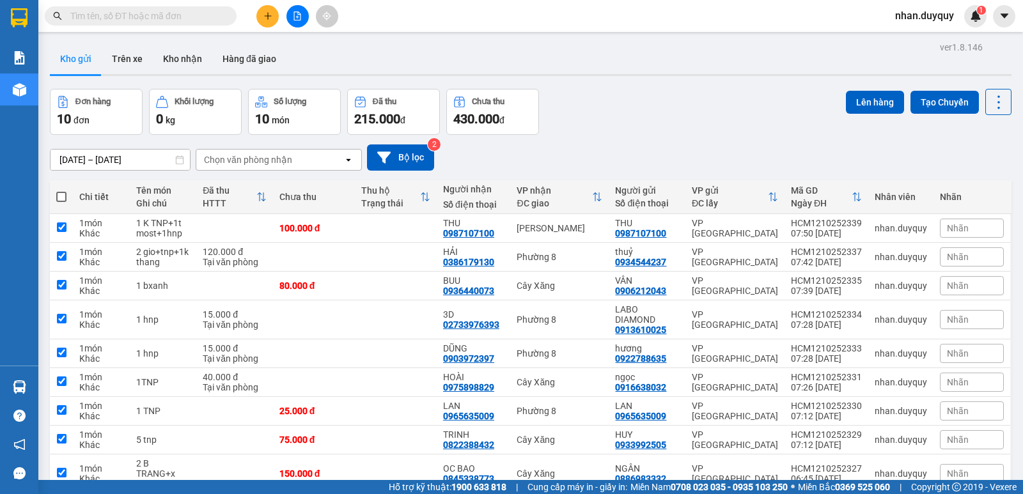
checkbox input "true"
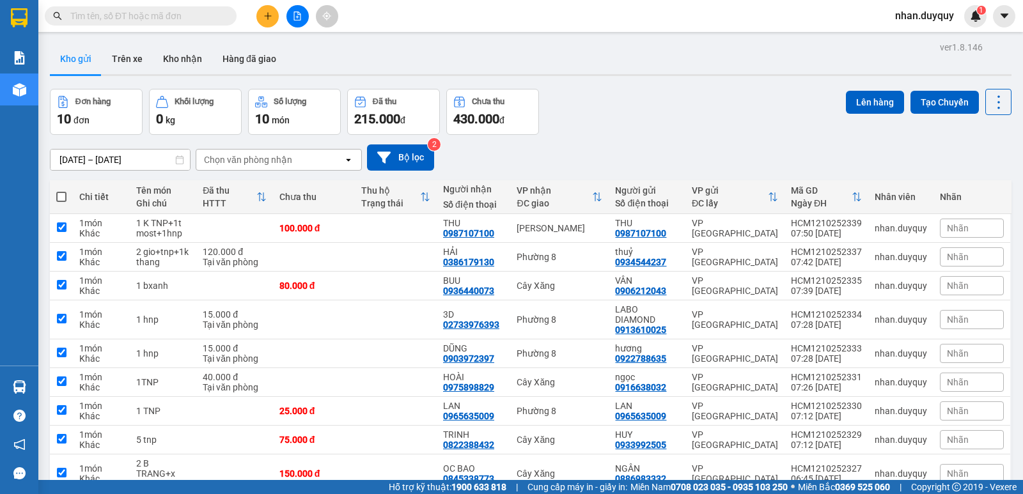
checkbox input "true"
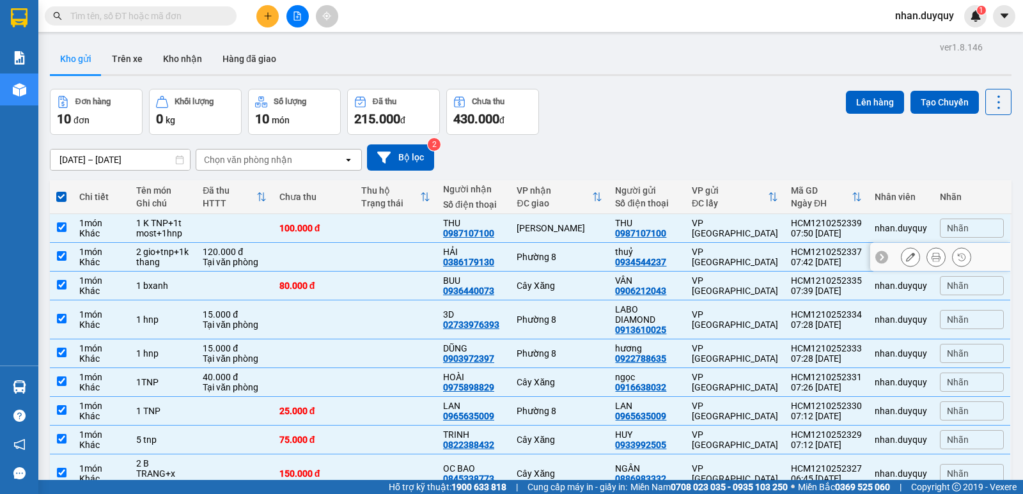
click at [337, 258] on td at bounding box center [314, 257] width 82 height 29
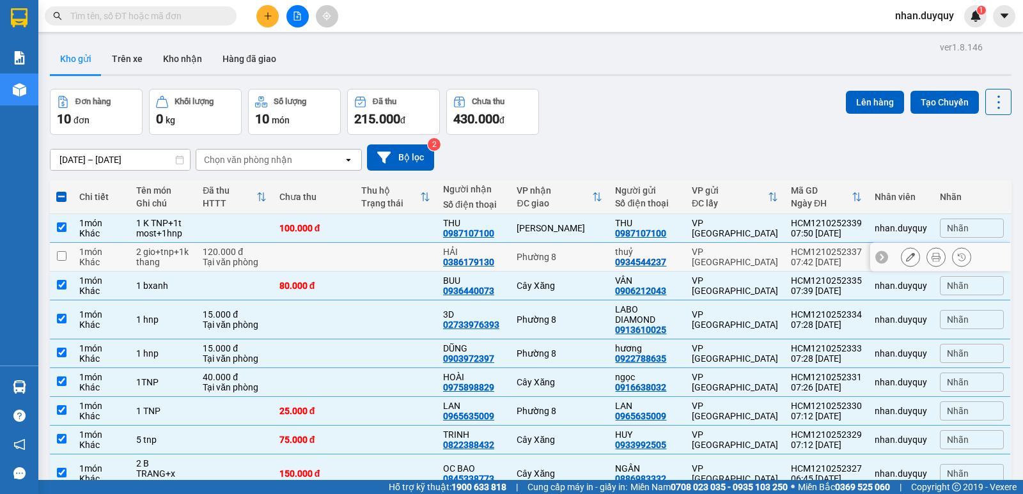
click at [61, 261] on input "checkbox" at bounding box center [62, 256] width 10 height 10
checkbox input "true"
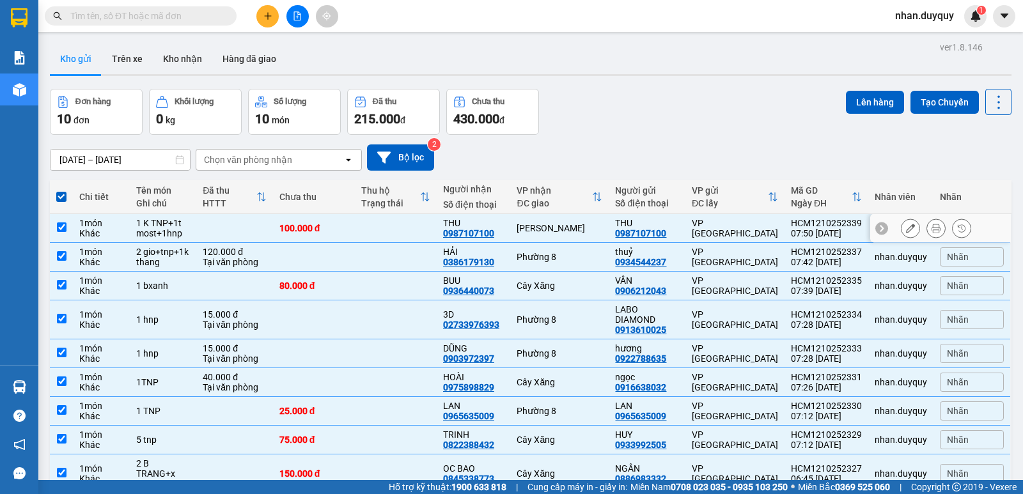
click at [61, 235] on td at bounding box center [61, 228] width 23 height 29
checkbox input "false"
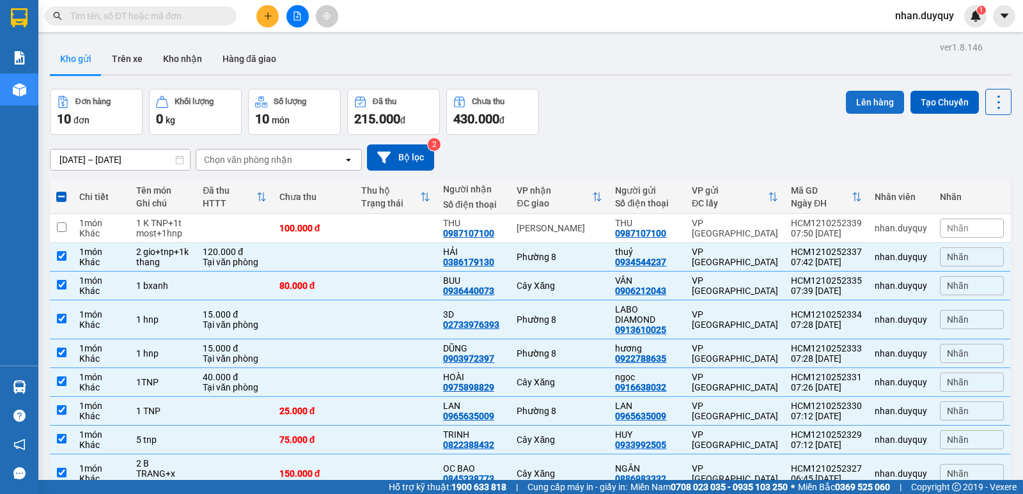
click at [854, 104] on button "Lên hàng" at bounding box center [875, 102] width 58 height 23
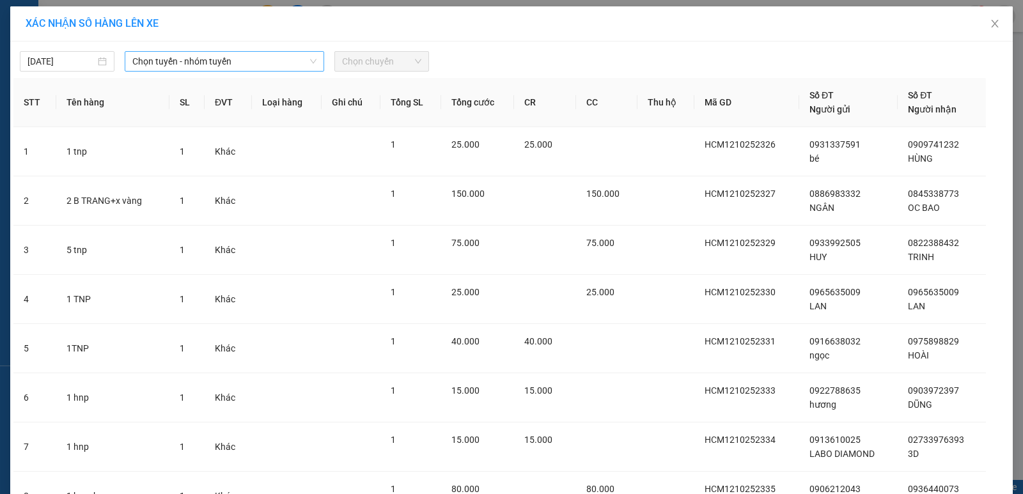
click at [318, 57] on div "Chọn tuyến - nhóm tuyến" at bounding box center [224, 61] width 199 height 20
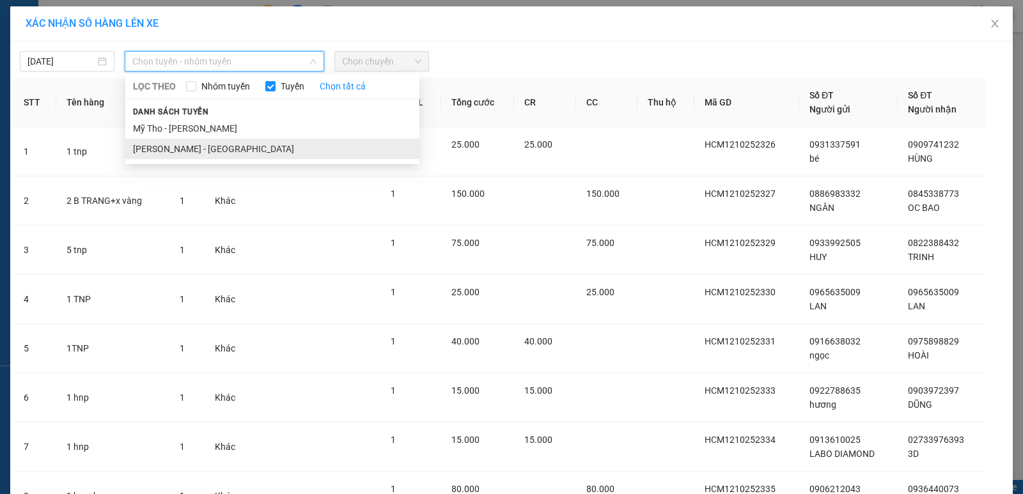
drag, startPoint x: 195, startPoint y: 150, endPoint x: 213, endPoint y: 125, distance: 30.2
click at [196, 150] on li "[PERSON_NAME] - [GEOGRAPHIC_DATA]" at bounding box center [272, 149] width 294 height 20
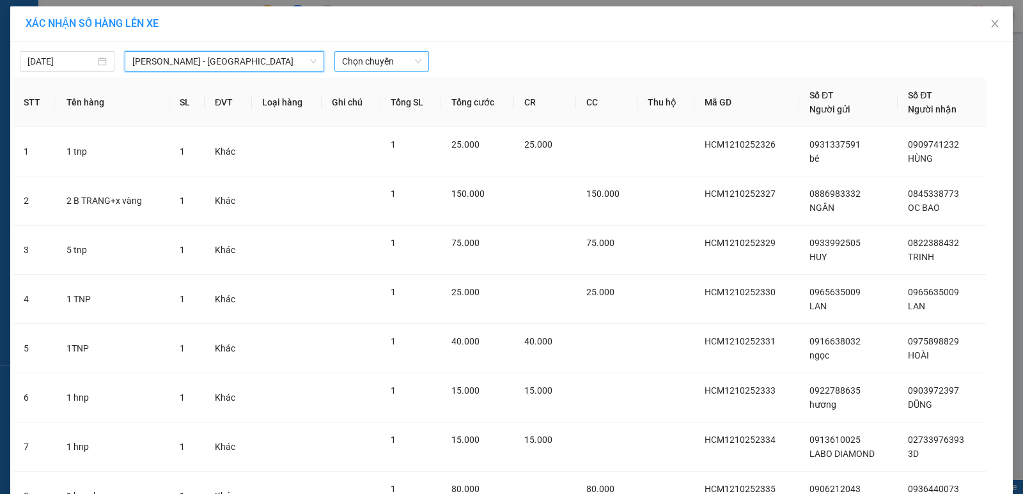
click at [422, 61] on div "Chọn chuyến" at bounding box center [381, 61] width 95 height 20
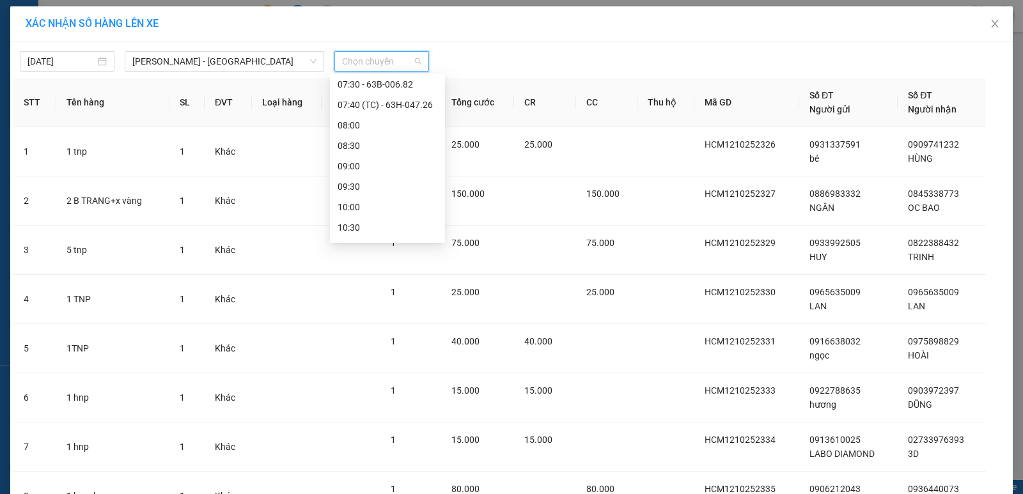
scroll to position [128, 0]
click at [417, 105] on div "07:40 (TC) - 63H-047.26" at bounding box center [387, 102] width 100 height 14
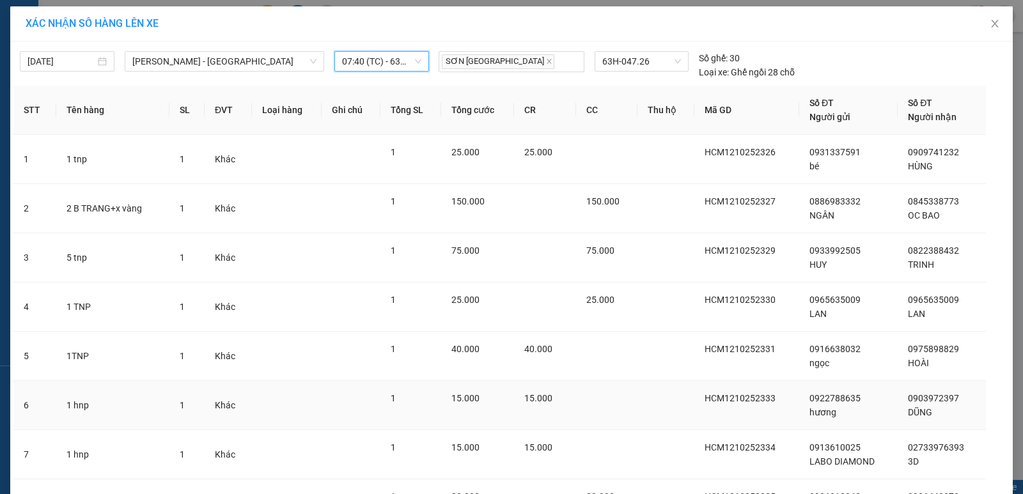
scroll to position [177, 0]
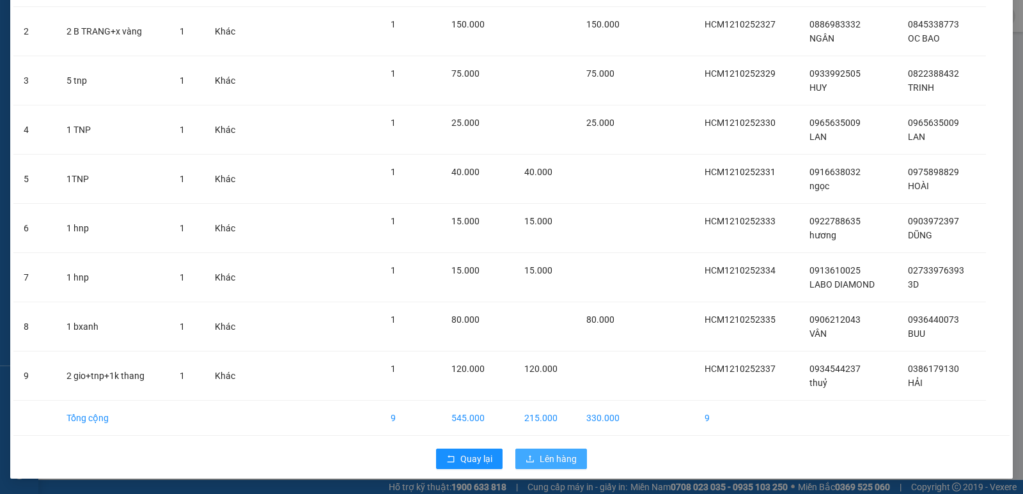
click at [526, 456] on icon "upload" at bounding box center [529, 458] width 9 height 9
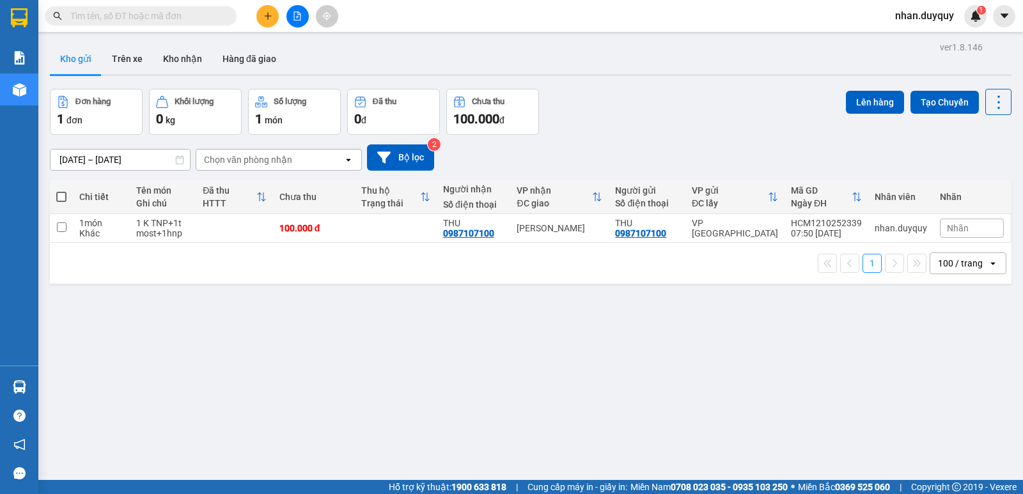
click at [298, 18] on icon "file-add" at bounding box center [297, 16] width 9 height 9
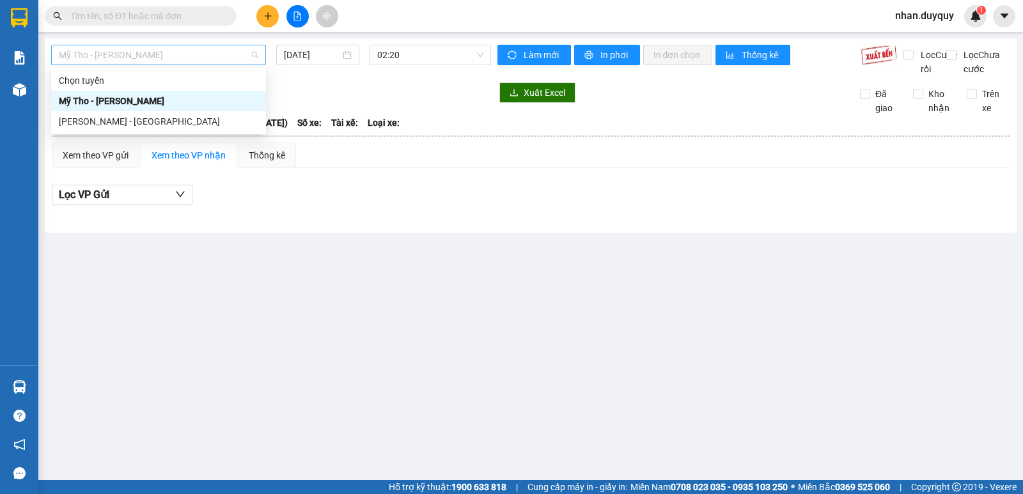
click at [257, 52] on span "Mỹ Tho - [PERSON_NAME]" at bounding box center [158, 54] width 199 height 19
click at [150, 124] on div "[PERSON_NAME] - [GEOGRAPHIC_DATA]" at bounding box center [158, 121] width 199 height 14
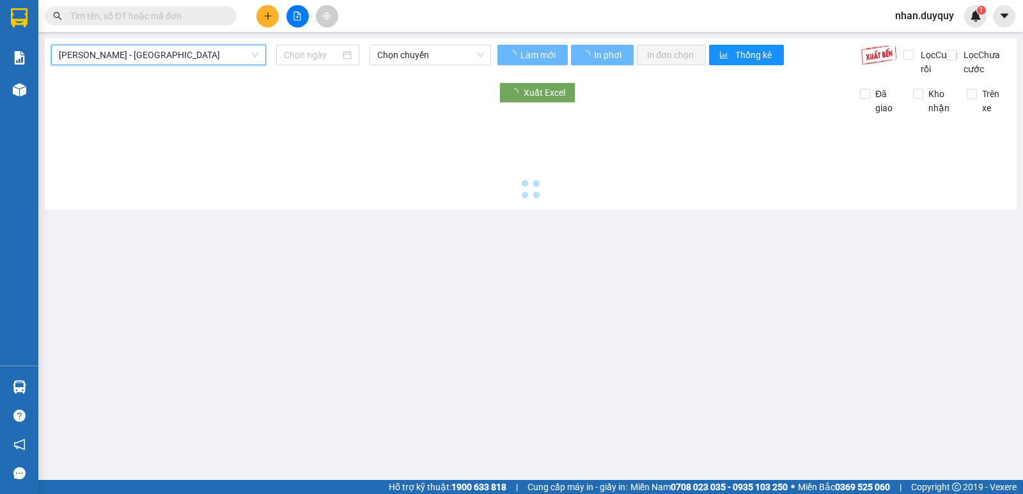
type input "[DATE]"
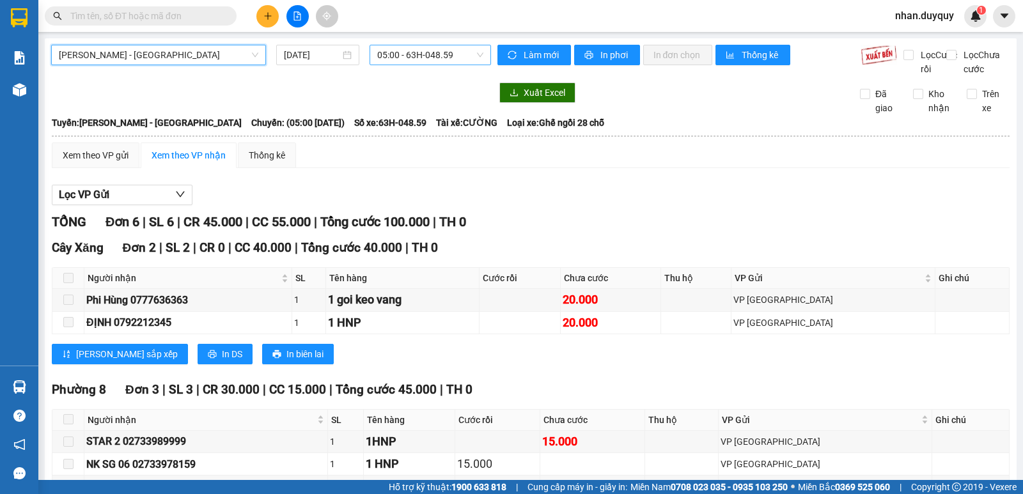
click at [481, 56] on div "05:00 - 63H-048.59" at bounding box center [429, 55] width 121 height 20
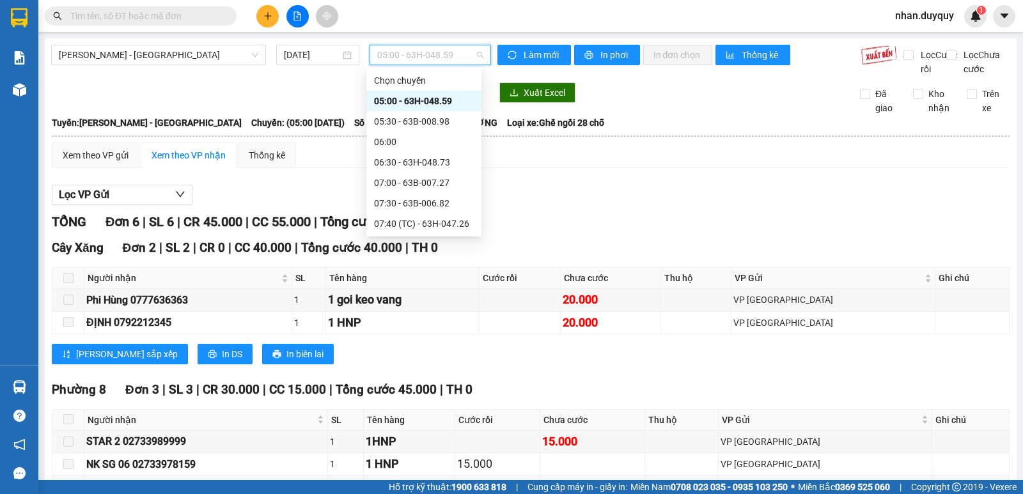
scroll to position [86, 0]
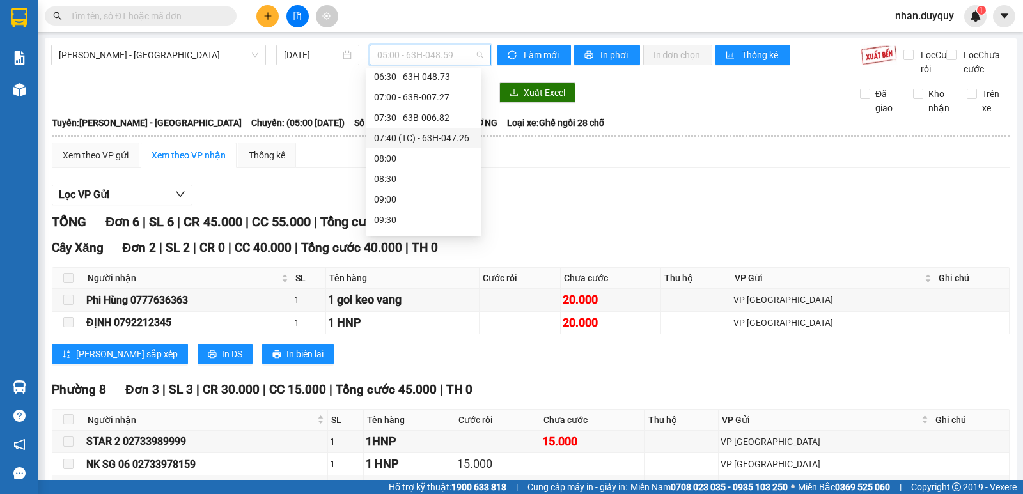
click at [456, 137] on div "07:40 (TC) - 63H-047.26" at bounding box center [424, 138] width 100 height 14
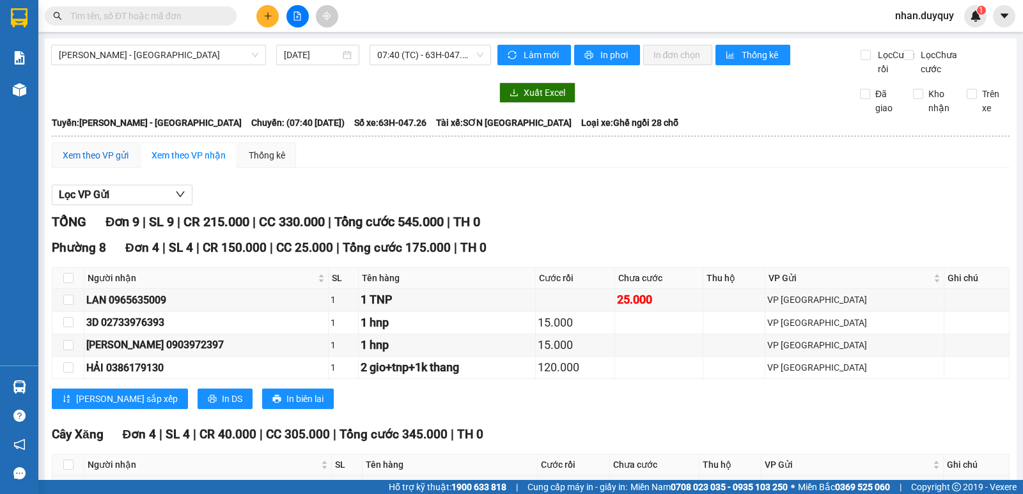
click at [77, 162] on div "Xem theo VP gửi" at bounding box center [96, 155] width 66 height 14
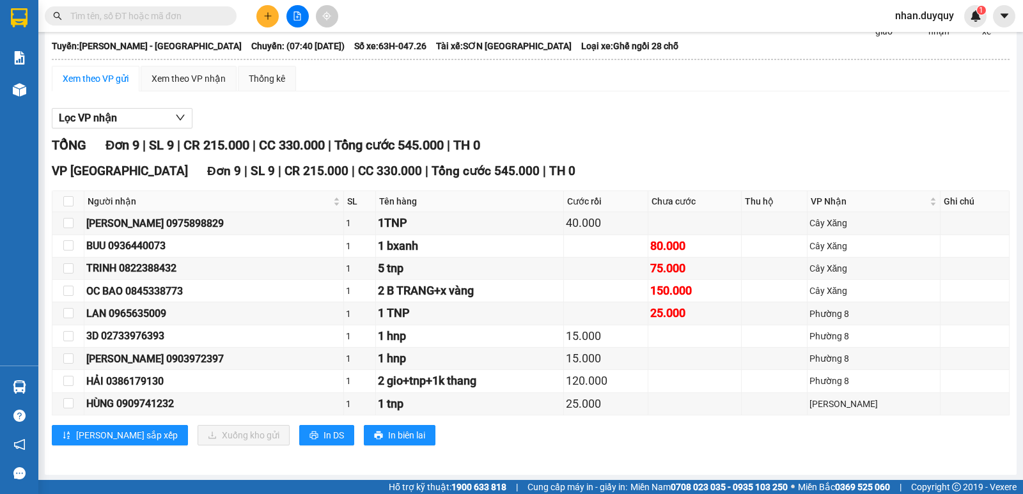
scroll to position [92, 0]
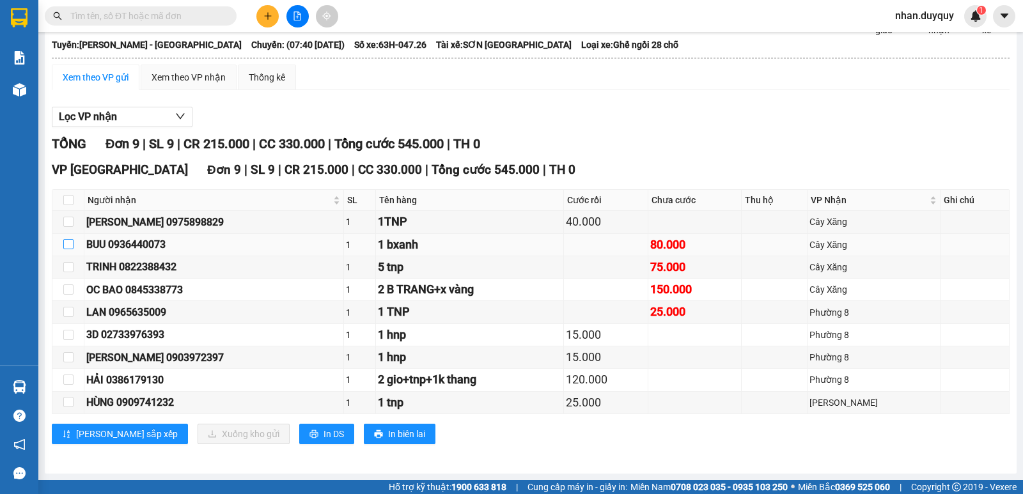
click at [68, 248] on input "checkbox" at bounding box center [68, 244] width 10 height 10
checkbox input "true"
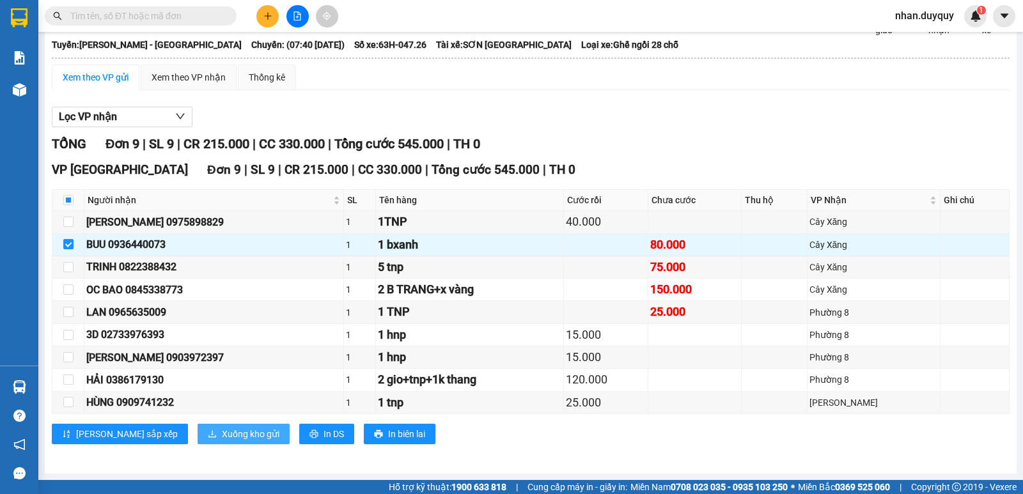
click at [222, 433] on span "Xuống kho gửi" at bounding box center [251, 434] width 58 height 14
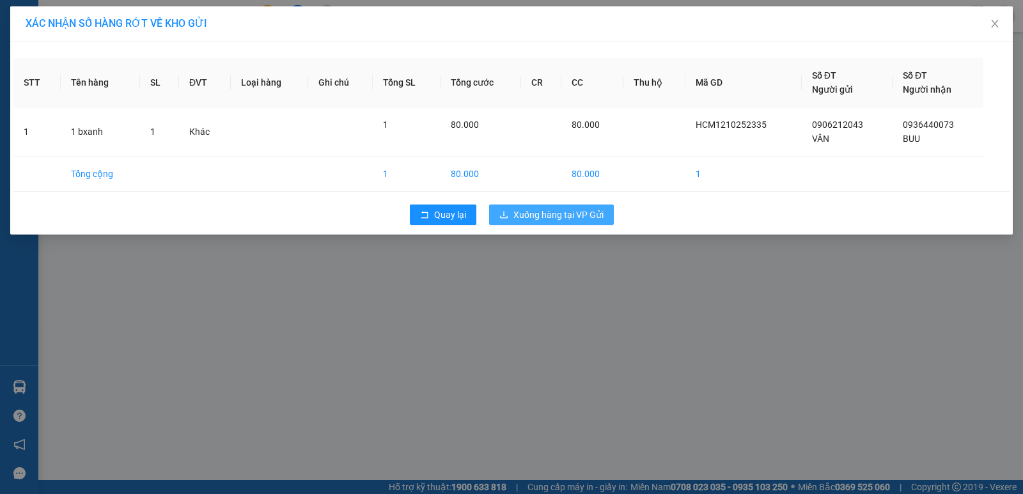
click at [545, 218] on span "Xuống hàng tại VP Gửi" at bounding box center [558, 215] width 90 height 14
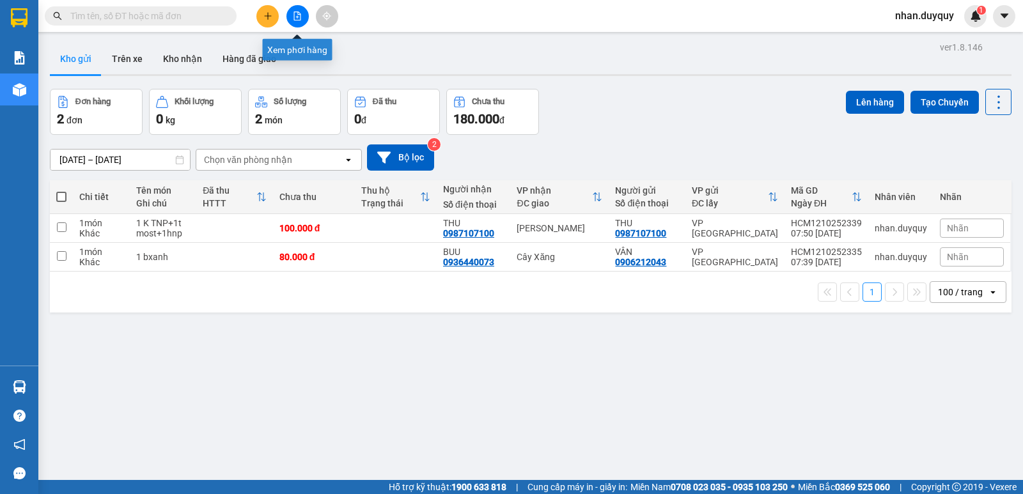
click at [274, 13] on button at bounding box center [267, 16] width 22 height 22
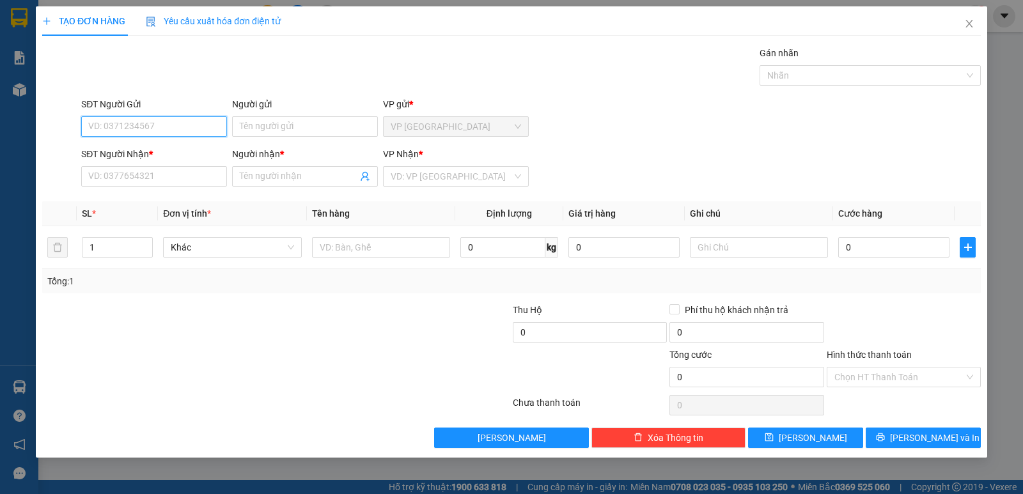
click at [105, 127] on input "SĐT Người Gửi" at bounding box center [154, 126] width 146 height 20
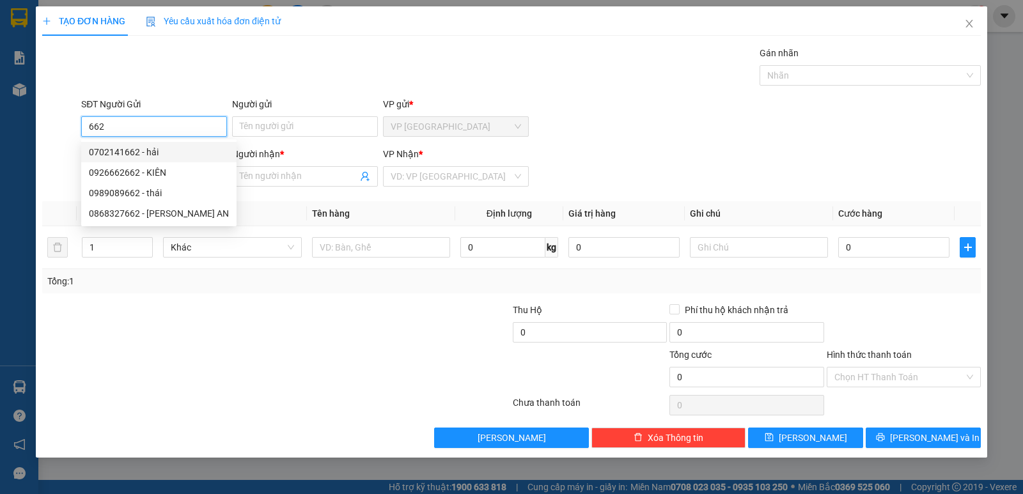
click at [157, 151] on div "0702141662 - hải" at bounding box center [159, 152] width 140 height 14
type input "0702141662"
type input "hải"
type input "0932477835"
type input "TÙNG"
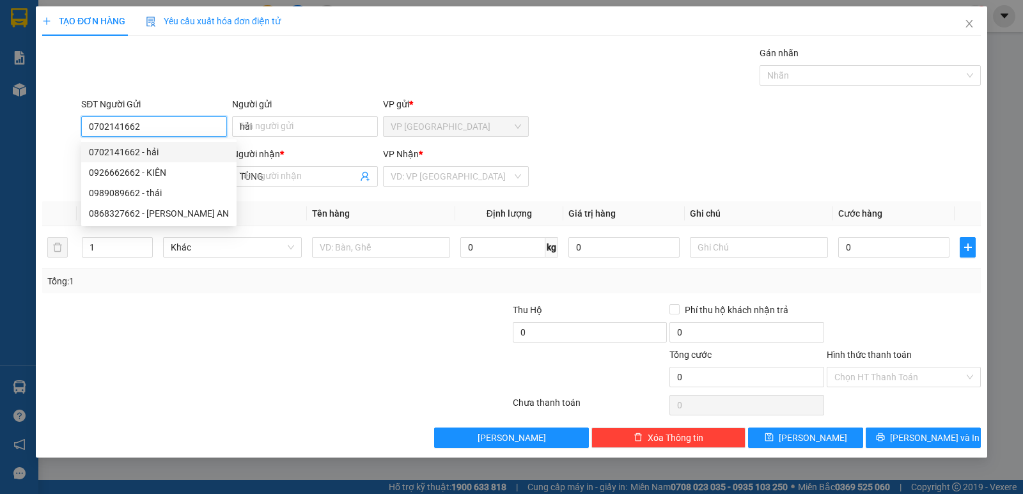
type input "25.000"
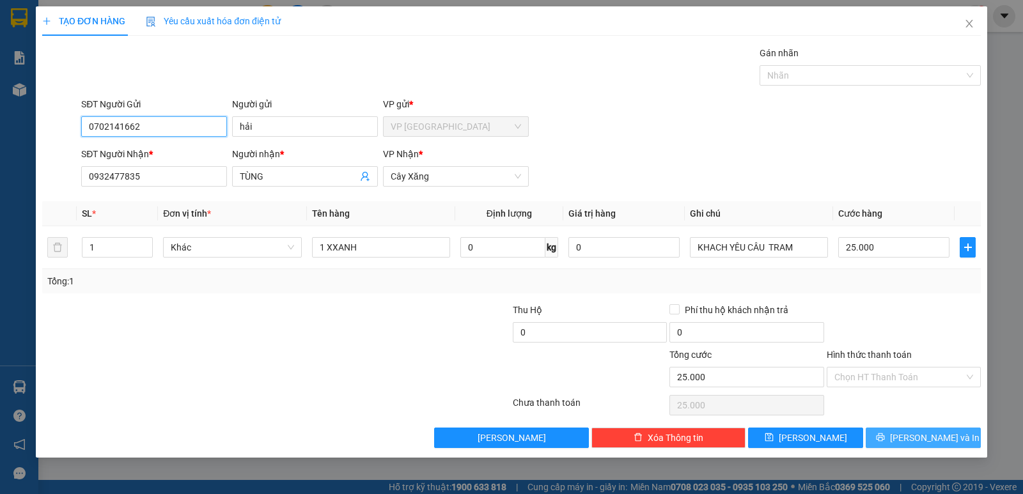
type input "0702141662"
click at [916, 438] on span "[PERSON_NAME] và In" at bounding box center [934, 438] width 89 height 14
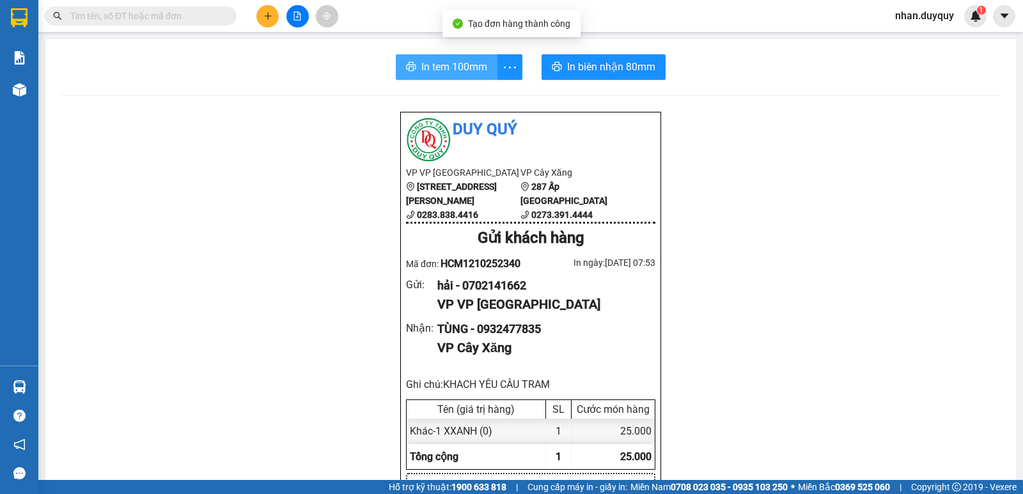
click at [437, 71] on span "In tem 100mm" at bounding box center [454, 67] width 66 height 16
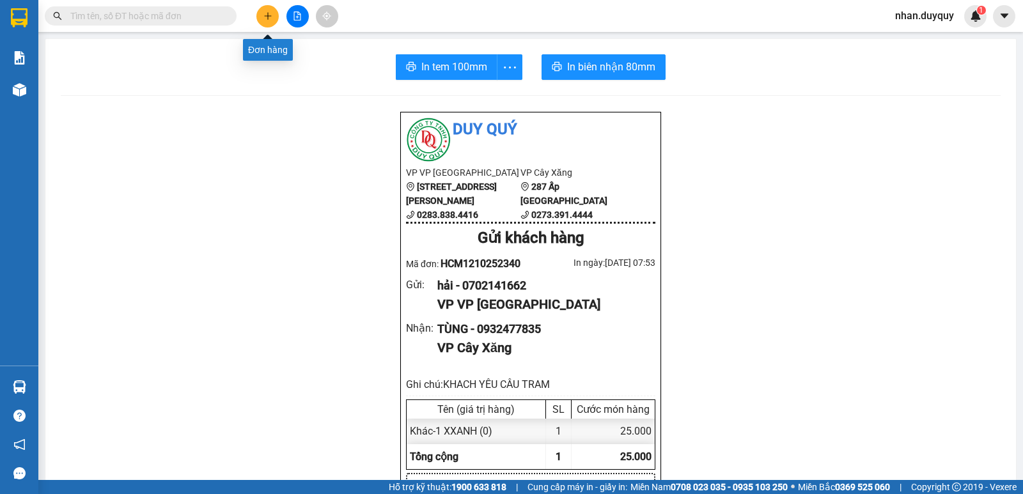
click at [270, 15] on icon "plus" at bounding box center [267, 16] width 9 height 9
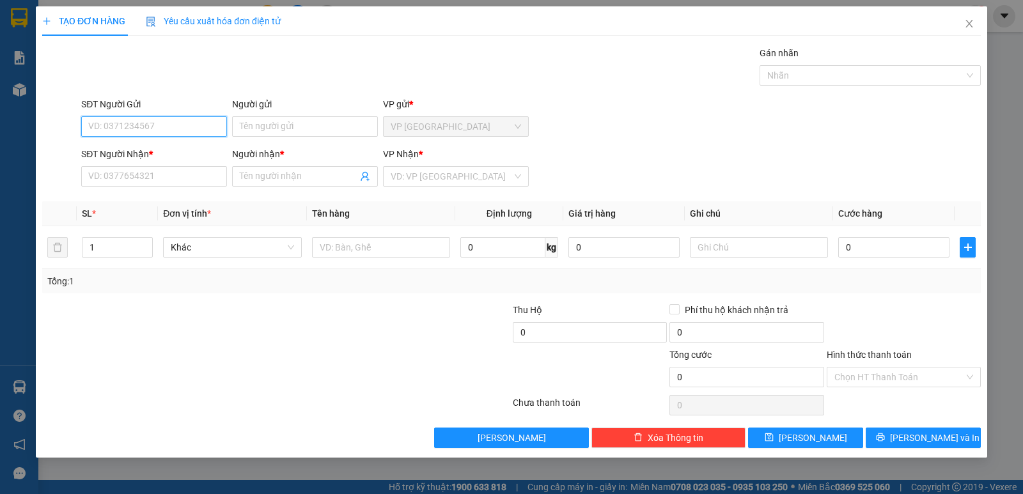
click at [95, 127] on input "SĐT Người Gửi" at bounding box center [154, 126] width 146 height 20
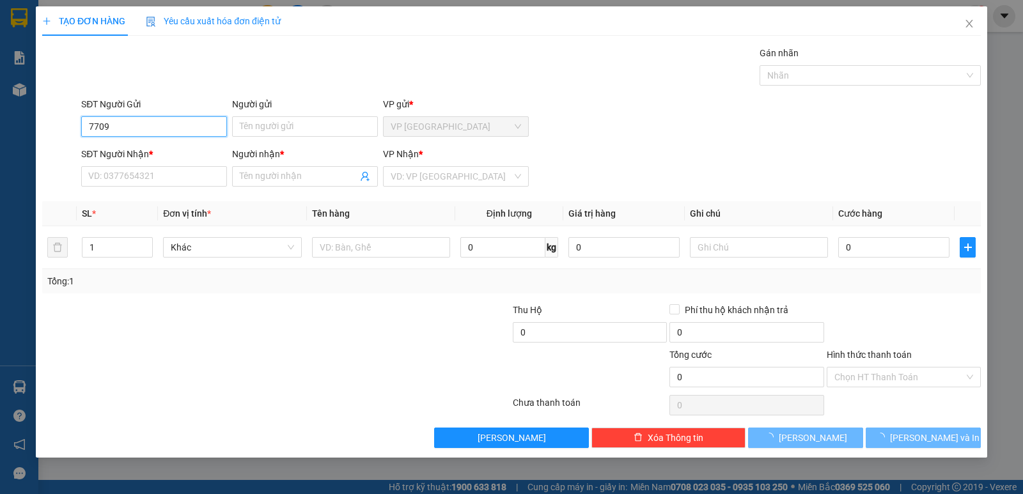
drag, startPoint x: 144, startPoint y: 124, endPoint x: 151, endPoint y: 117, distance: 10.4
click at [148, 121] on input "7709" at bounding box center [154, 126] width 146 height 20
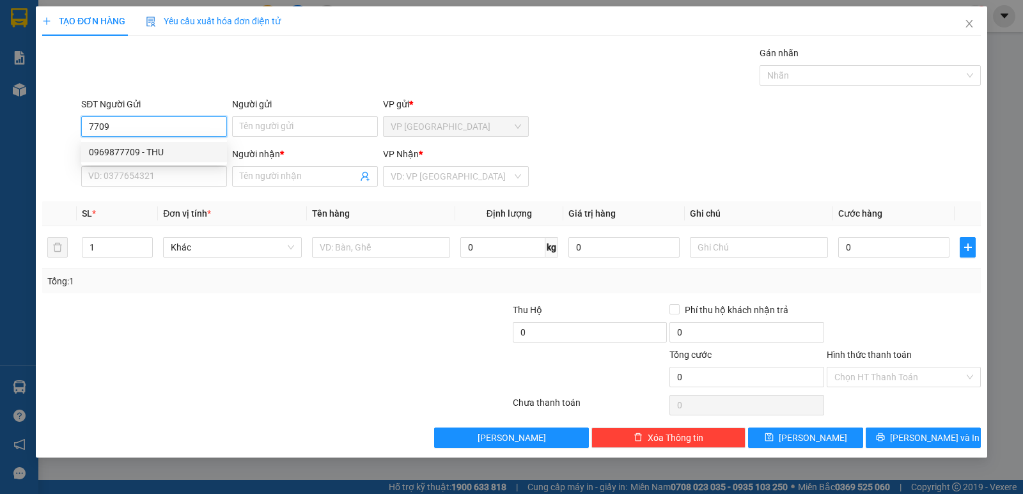
drag, startPoint x: 149, startPoint y: 151, endPoint x: 134, endPoint y: 146, distance: 15.4
click at [148, 146] on div "0969877709 - THU" at bounding box center [154, 152] width 130 height 14
type input "0969877709"
type input "THU"
type input "0353841409"
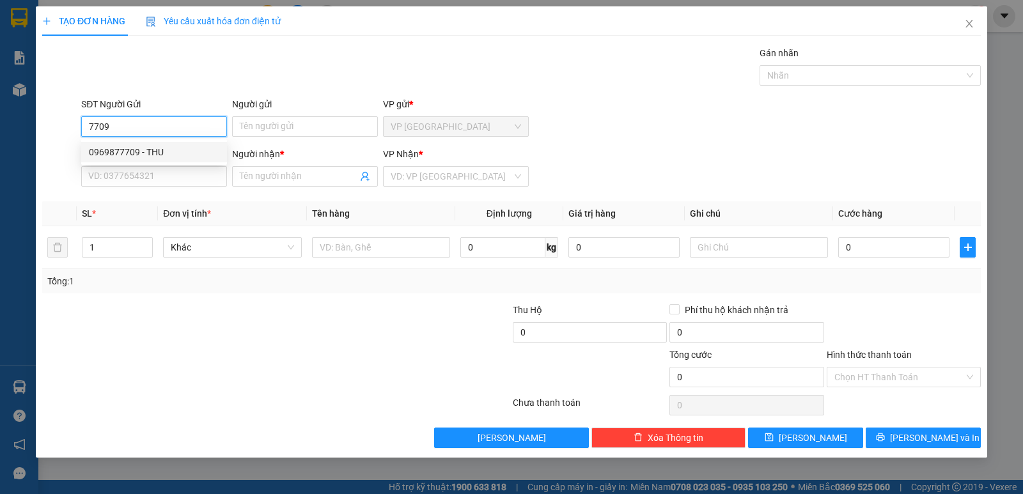
type input "HOÀI"
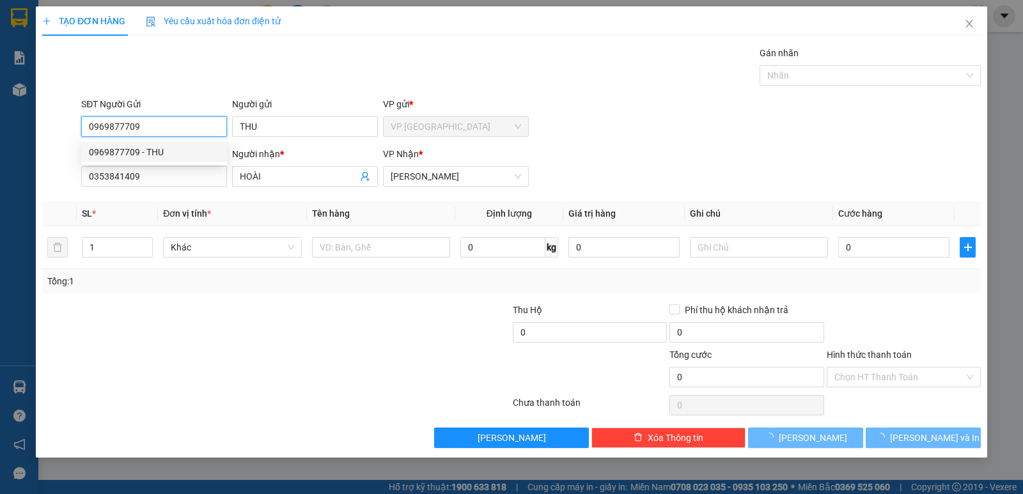
type input "25.000"
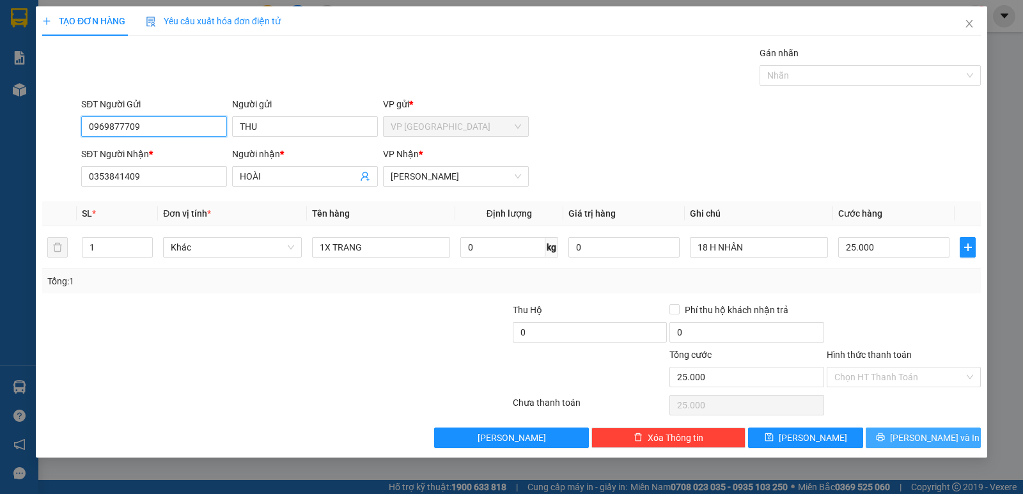
type input "0969877709"
drag, startPoint x: 908, startPoint y: 437, endPoint x: 1022, endPoint y: 339, distance: 150.0
click at [909, 437] on button "[PERSON_NAME] và In" at bounding box center [922, 438] width 115 height 20
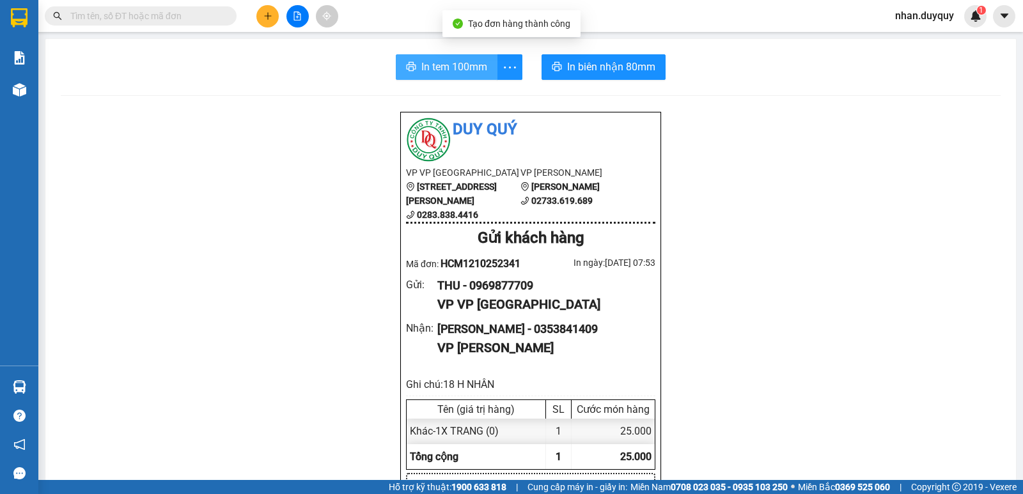
click at [462, 67] on span "In tem 100mm" at bounding box center [454, 67] width 66 height 16
click at [75, 15] on input "text" at bounding box center [145, 16] width 151 height 14
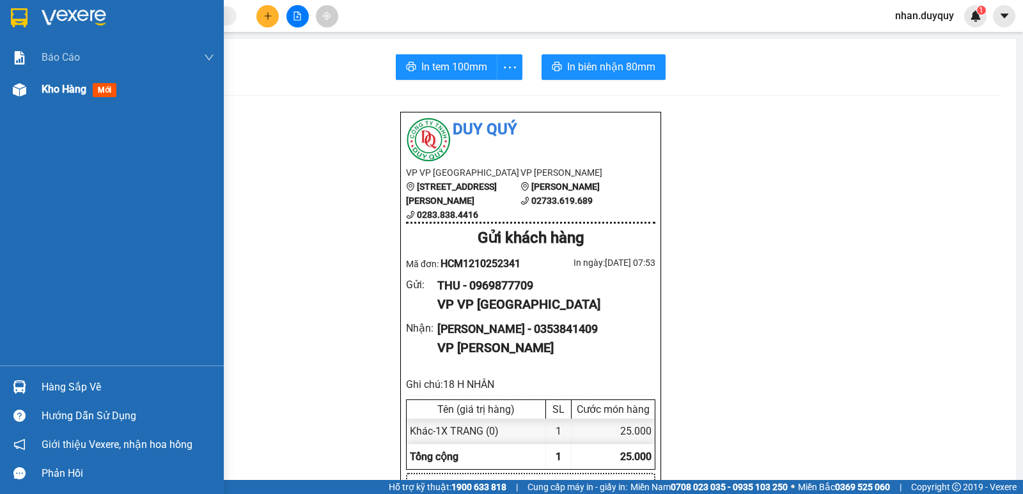
click at [109, 91] on span "mới" at bounding box center [105, 90] width 24 height 14
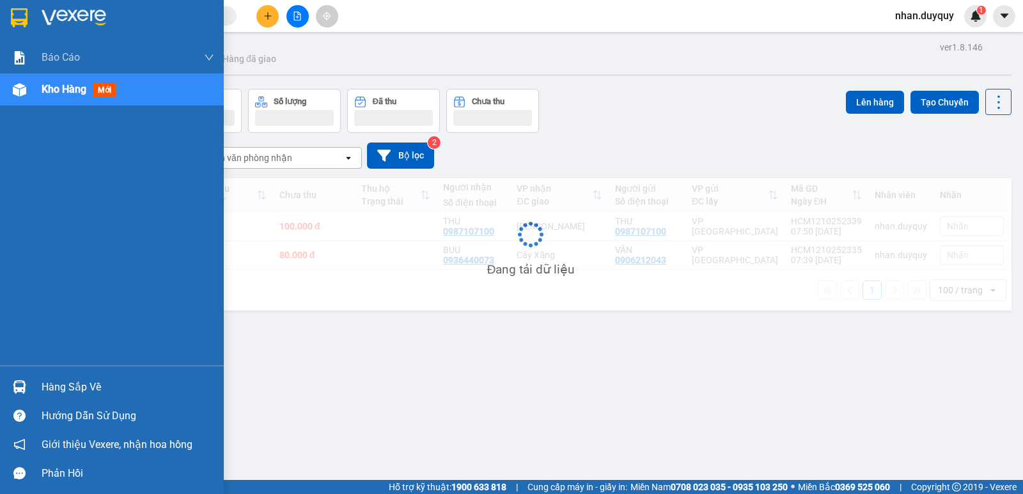
click at [109, 91] on span "mới" at bounding box center [105, 90] width 24 height 14
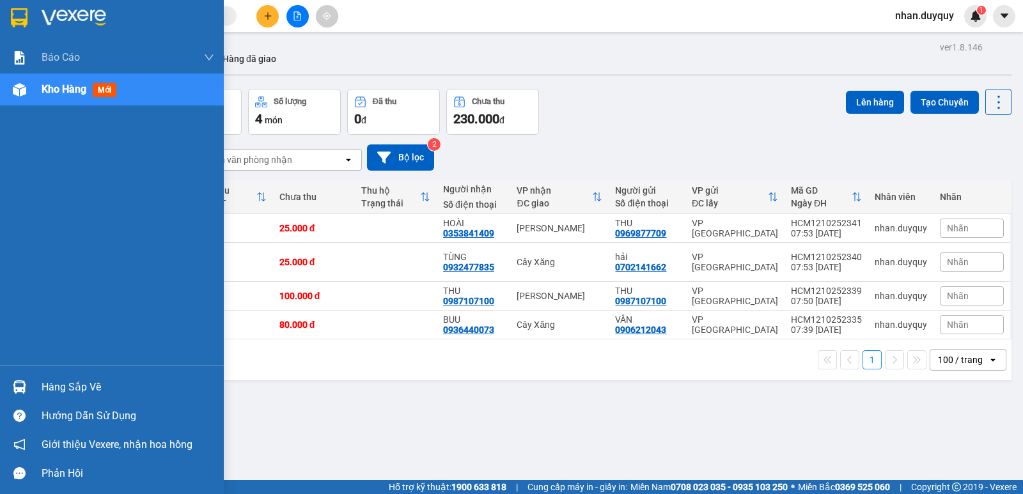
click at [75, 391] on div "Hàng sắp về" at bounding box center [128, 387] width 173 height 19
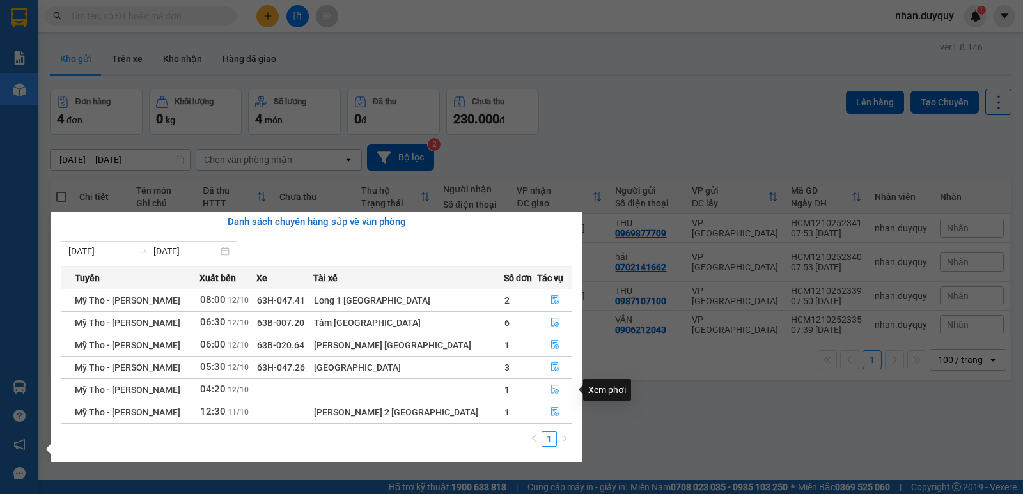
click at [541, 387] on button "button" at bounding box center [554, 390] width 34 height 20
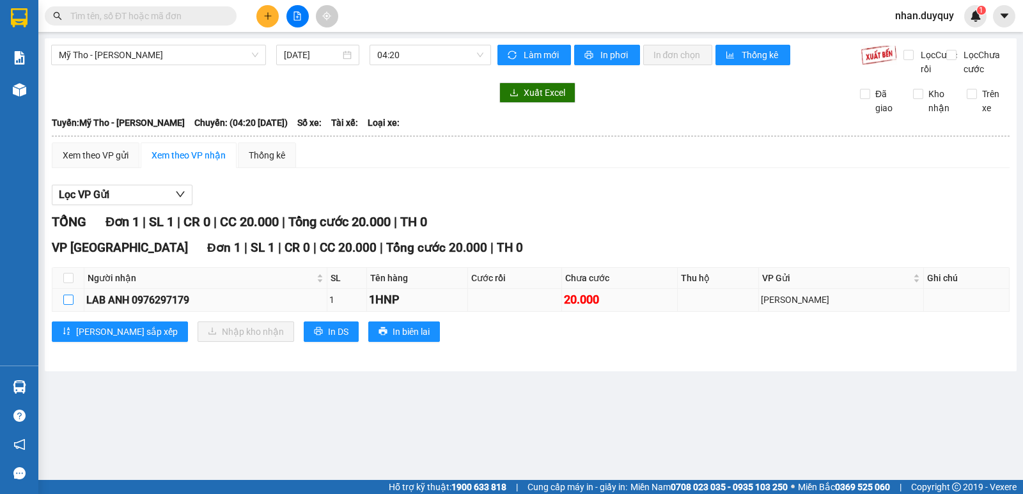
click at [66, 305] on input "checkbox" at bounding box center [68, 300] width 10 height 10
checkbox input "true"
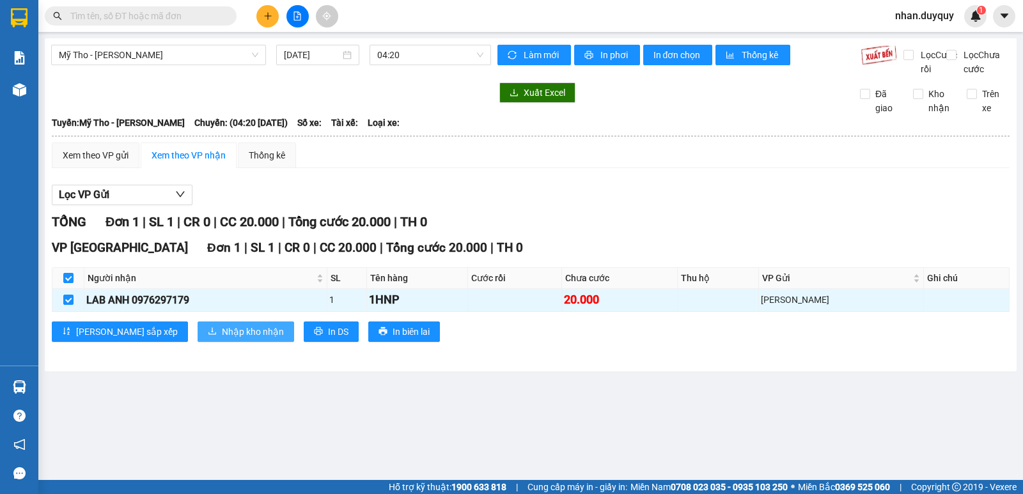
click at [197, 337] on button "Nhập kho nhận" at bounding box center [245, 331] width 97 height 20
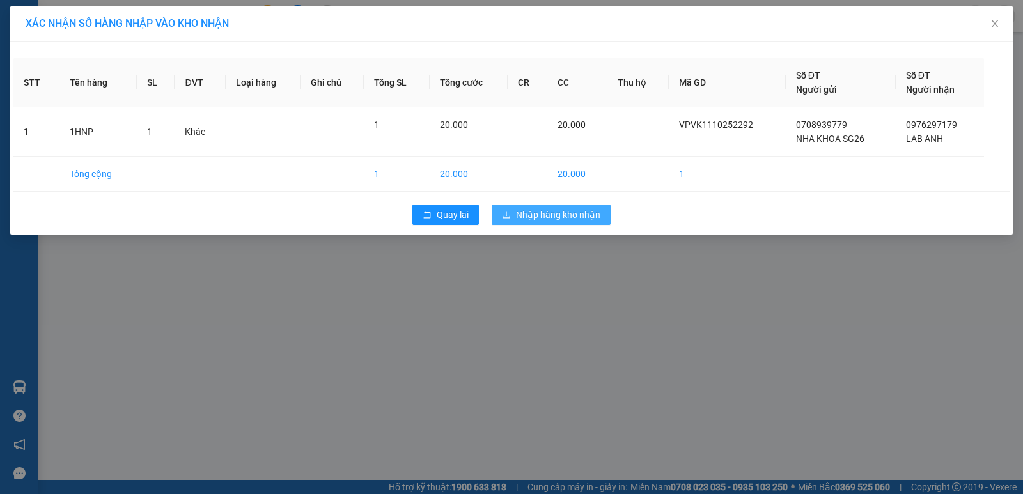
click at [552, 206] on button "Nhập hàng kho nhận" at bounding box center [550, 215] width 119 height 20
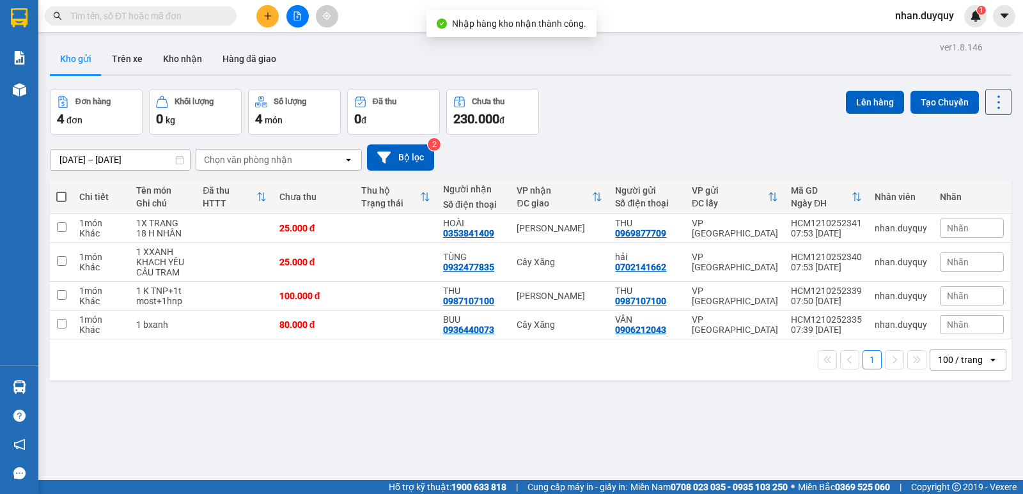
click at [152, 14] on input "text" at bounding box center [145, 16] width 151 height 14
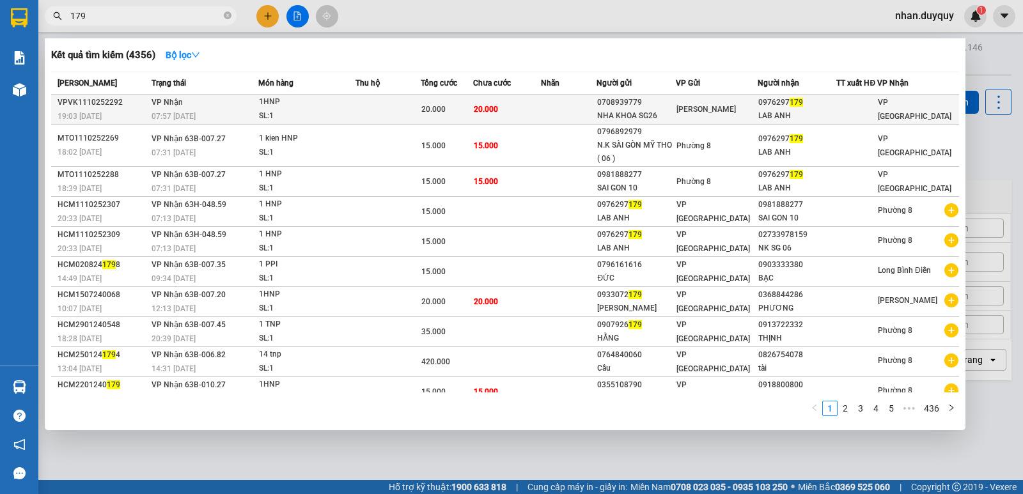
type input "179"
click at [775, 109] on div "0976297 179" at bounding box center [797, 102] width 78 height 13
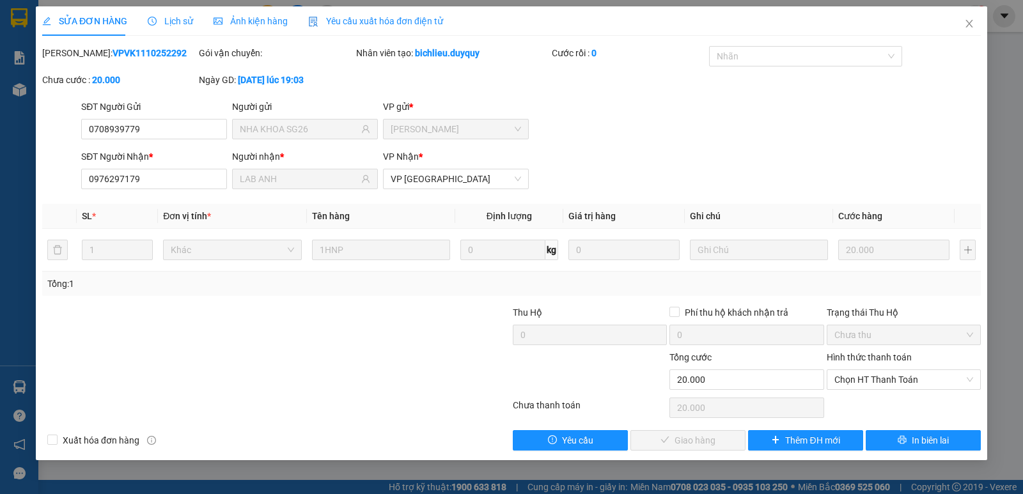
type input "0708939779"
type input "NHA KHOA SG26"
type input "0976297179"
type input "LAB ANH"
type input "0"
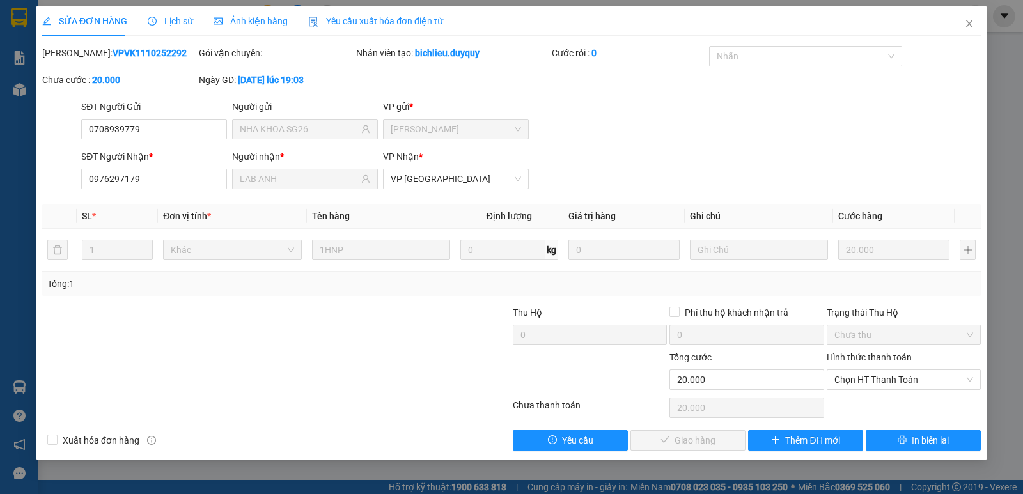
type input "20.000"
click at [870, 380] on span "Chọn HT Thanh Toán" at bounding box center [903, 379] width 139 height 19
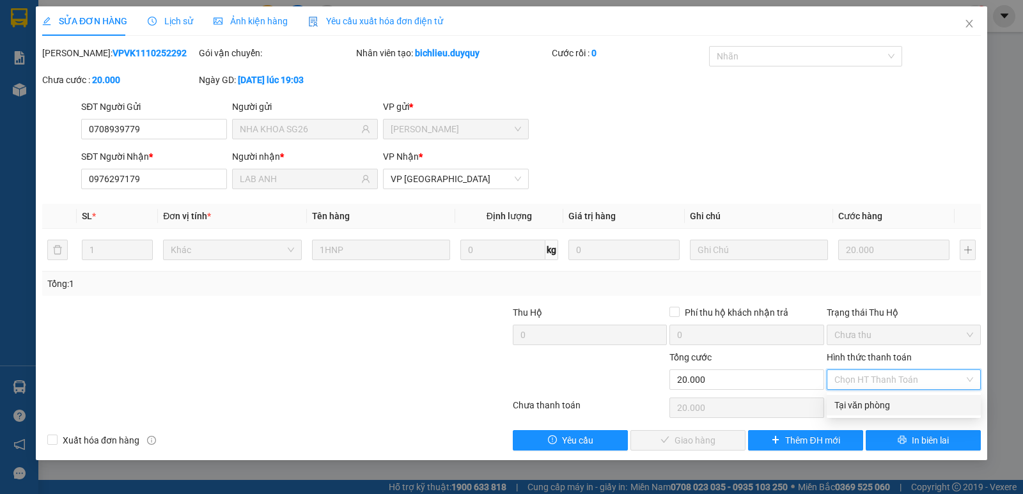
click at [893, 397] on div "Tại văn phòng" at bounding box center [903, 405] width 154 height 20
type input "0"
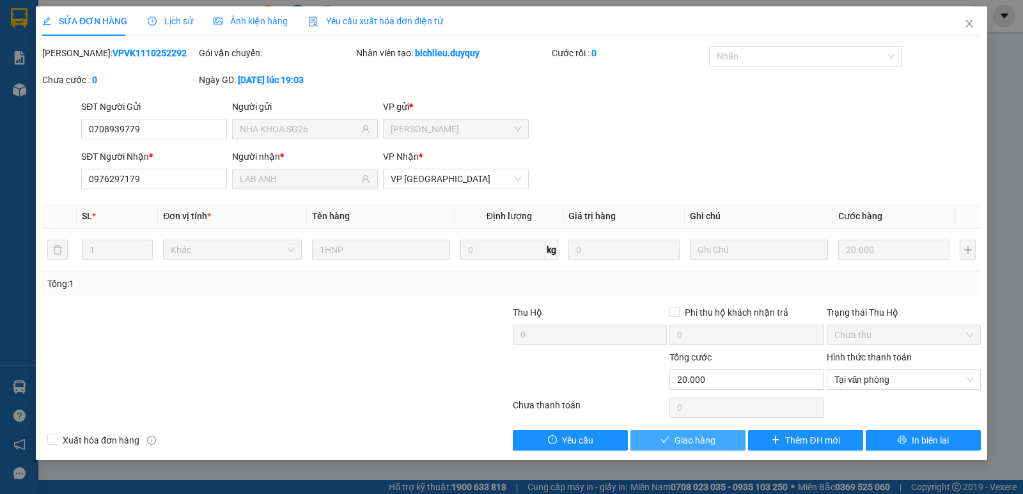
click at [695, 439] on span "Giao hàng" at bounding box center [694, 440] width 41 height 14
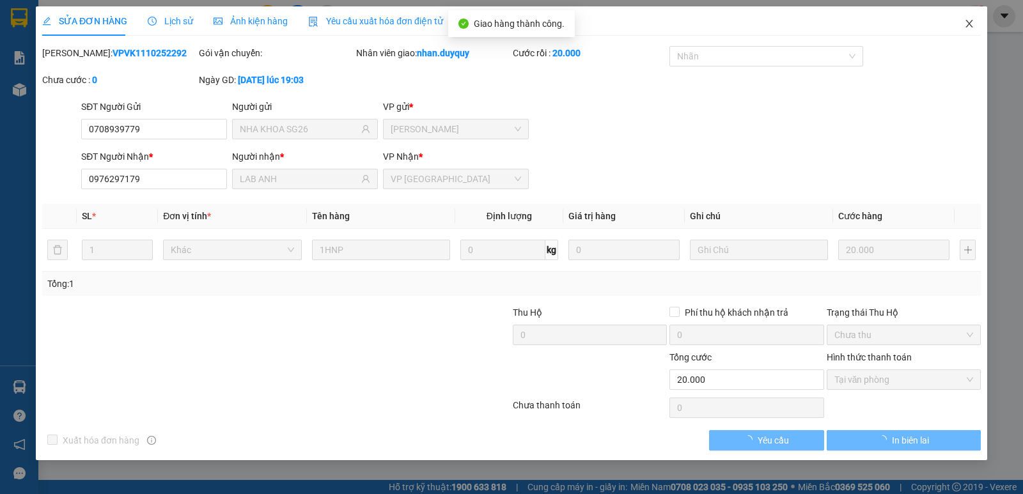
drag, startPoint x: 959, startPoint y: 23, endPoint x: 380, endPoint y: 28, distance: 578.4
click at [959, 23] on span "Close" at bounding box center [969, 24] width 36 height 36
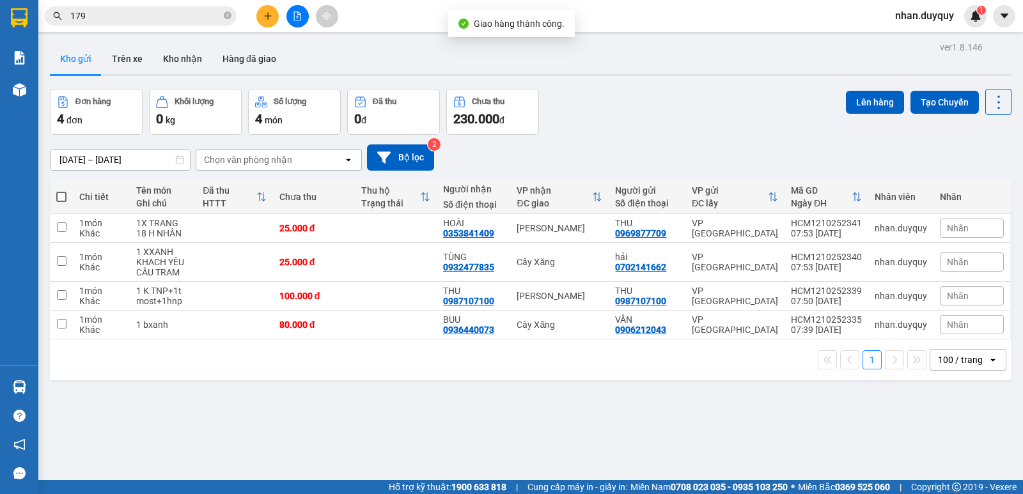
drag, startPoint x: 109, startPoint y: 22, endPoint x: 114, endPoint y: 17, distance: 7.2
click at [109, 22] on input "179" at bounding box center [145, 16] width 151 height 14
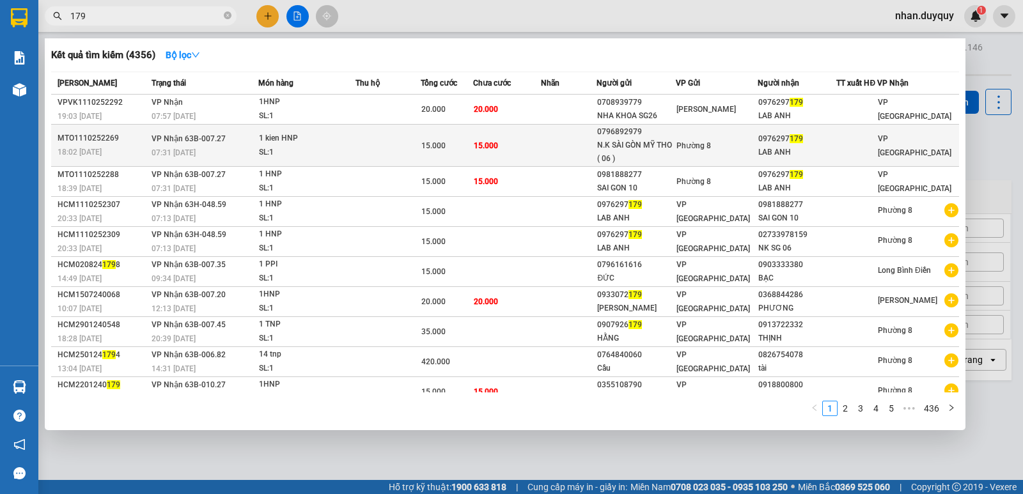
click at [778, 157] on div "LAB ANH" at bounding box center [797, 152] width 78 height 13
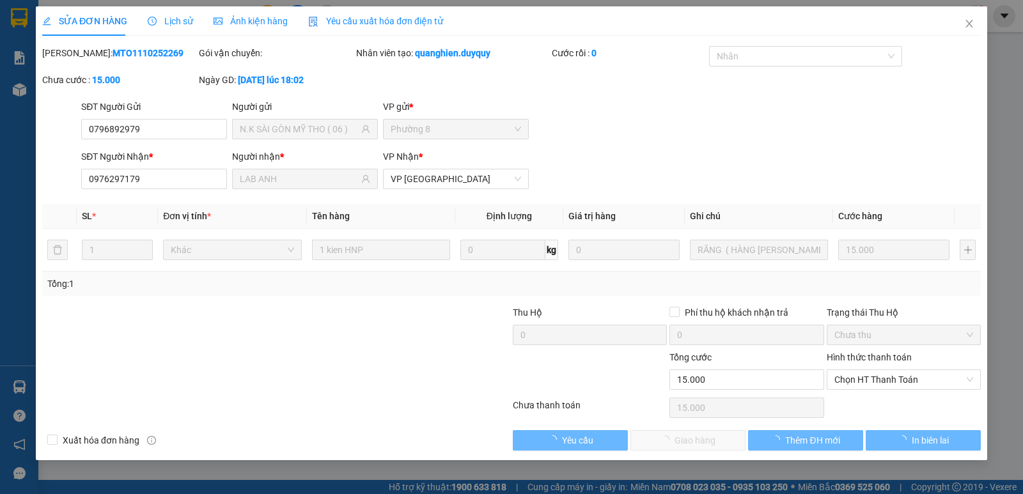
type input "0796892979"
type input "N.K SÀI GÒN MỸ THO ( 06 )"
type input "0976297179"
type input "LAB ANH"
type input "0"
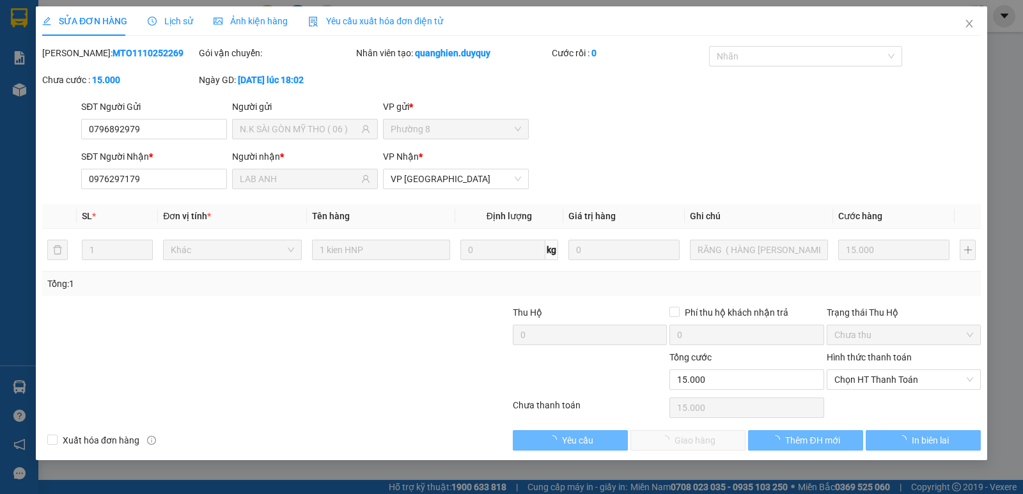
type input "15.000"
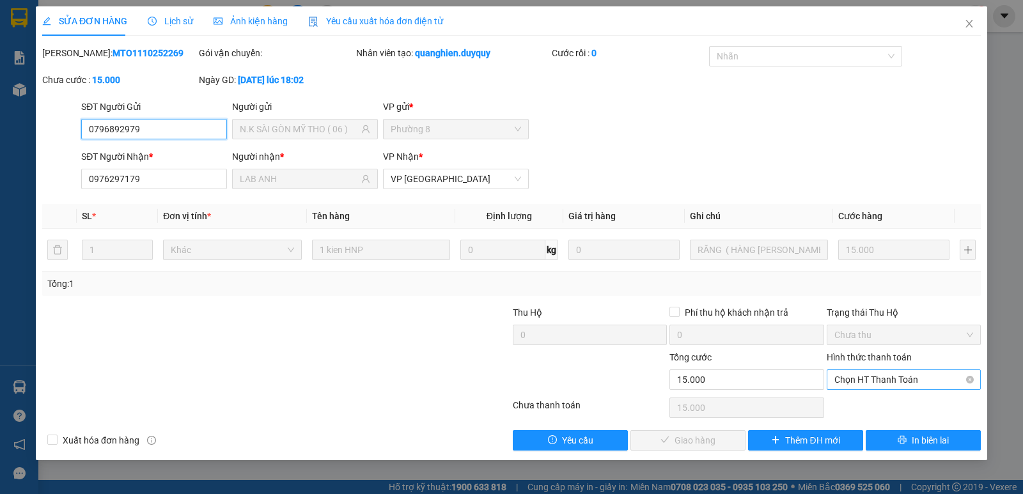
click at [861, 377] on span "Chọn HT Thanh Toán" at bounding box center [903, 379] width 139 height 19
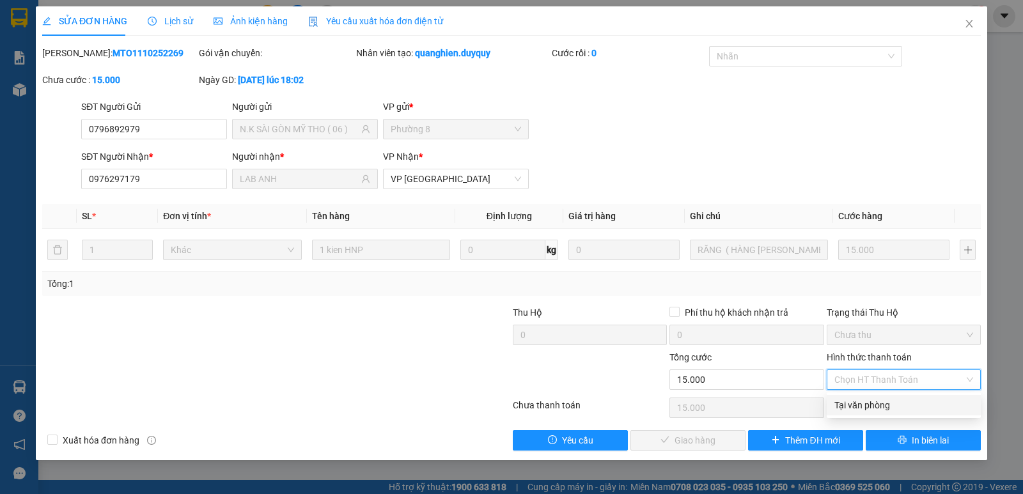
click at [882, 403] on div "Tại văn phòng" at bounding box center [903, 405] width 139 height 14
type input "0"
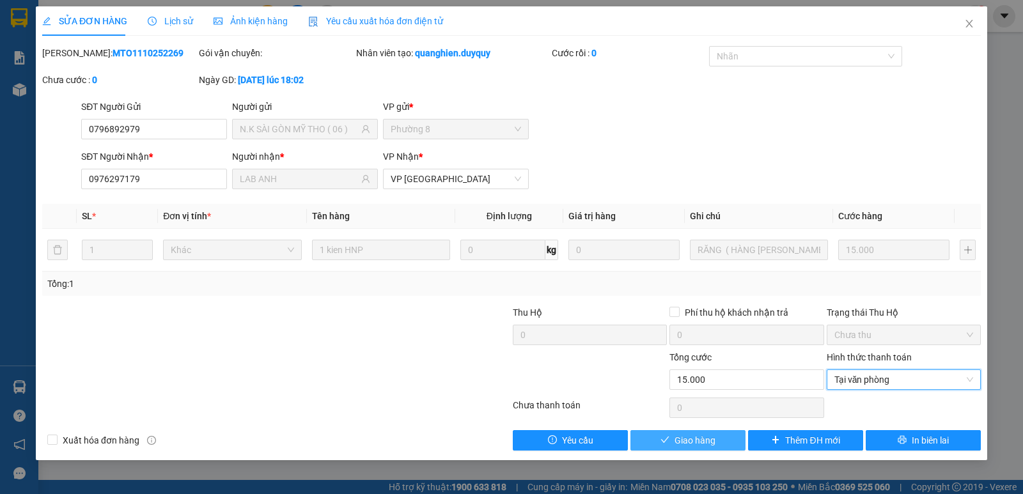
click at [673, 434] on button "Giao hàng" at bounding box center [687, 440] width 115 height 20
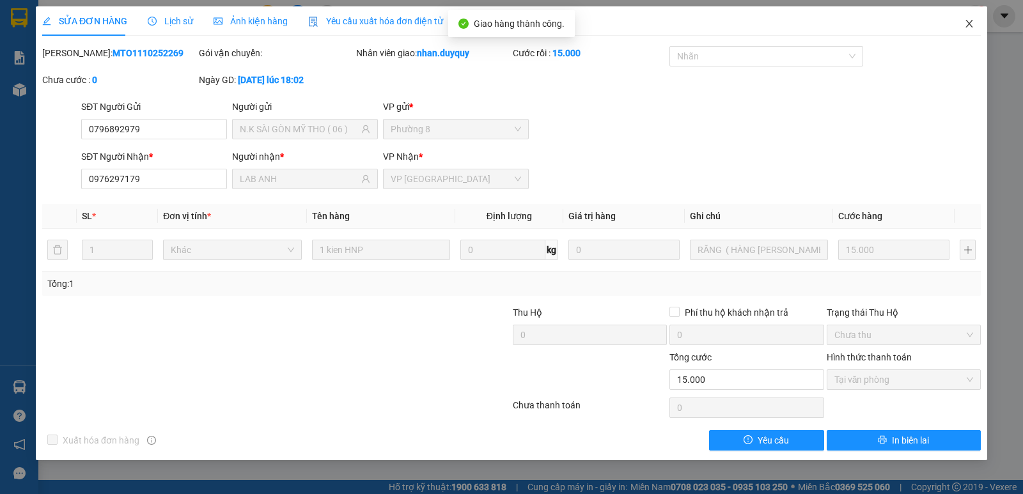
click at [971, 26] on icon "close" at bounding box center [968, 24] width 7 height 8
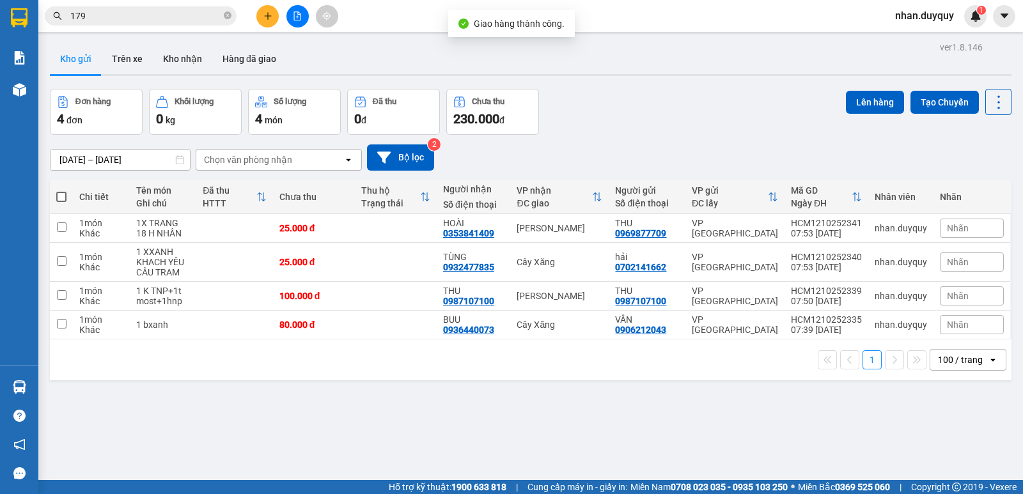
click at [105, 15] on input "179" at bounding box center [145, 16] width 151 height 14
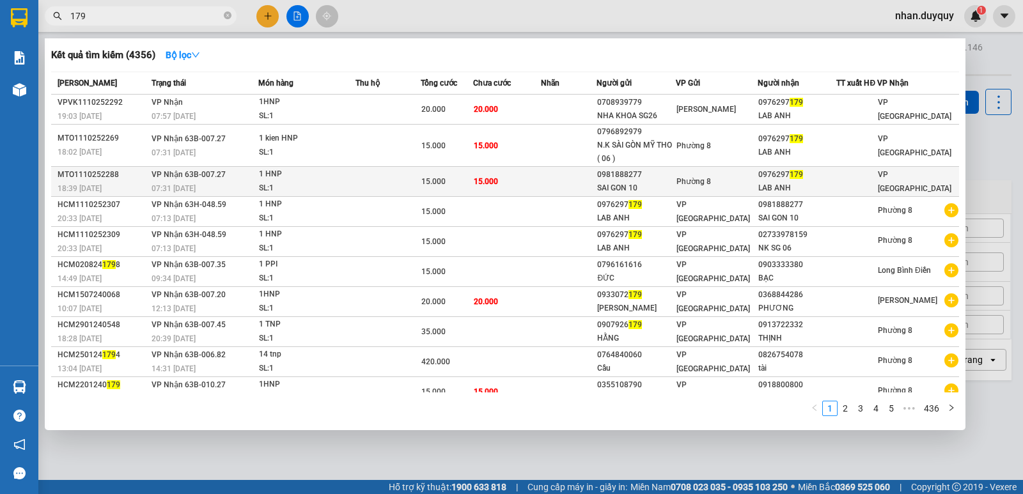
click at [797, 195] on div "LAB ANH" at bounding box center [797, 188] width 78 height 13
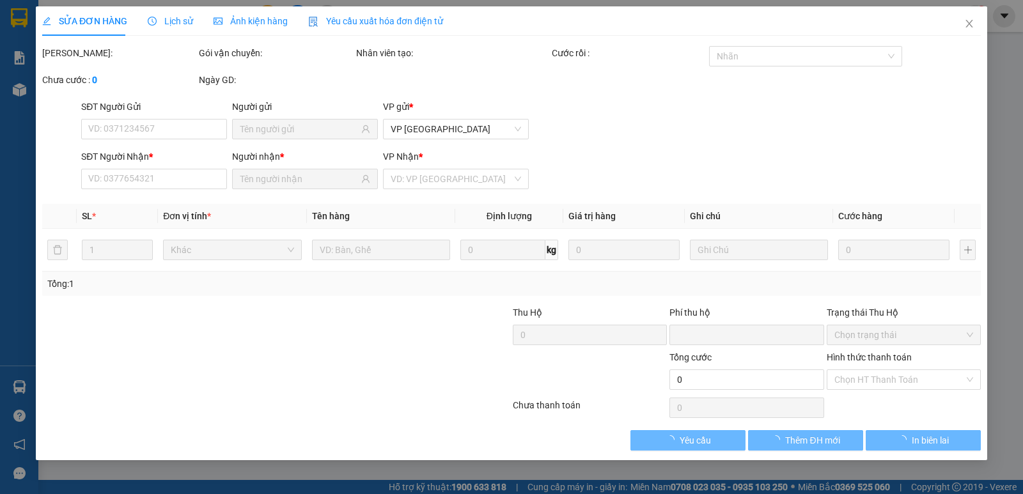
type input "0981888277"
type input "SAI GON 10"
type input "0976297179"
type input "LAB ANH"
type input "0"
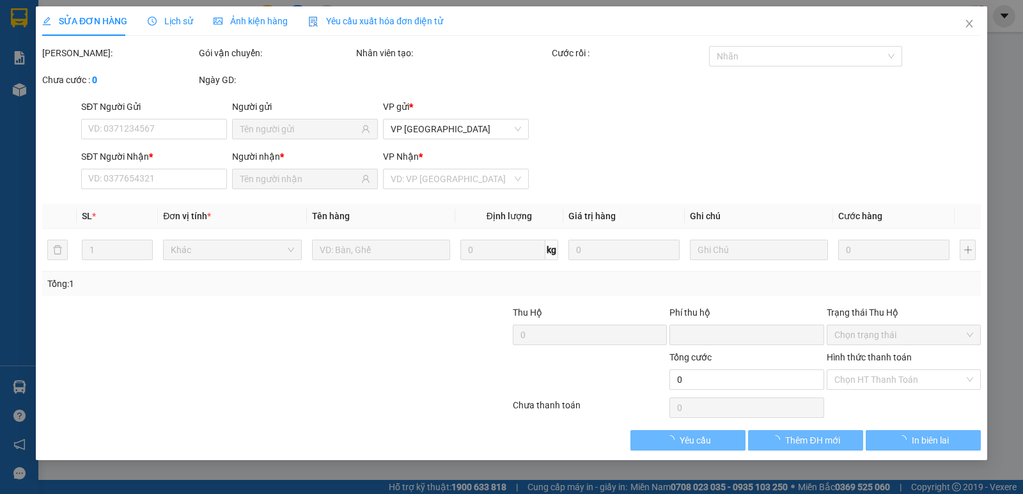
type input "15.000"
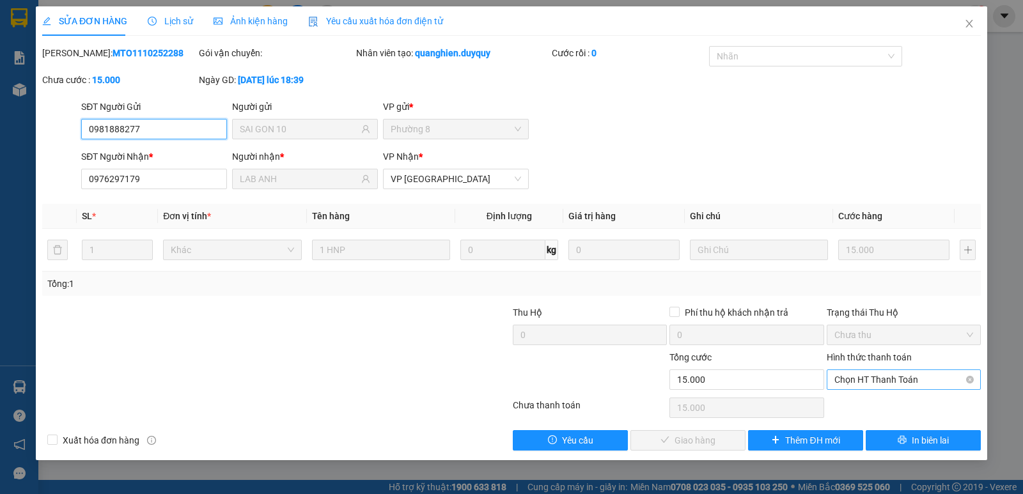
click at [878, 381] on span "Chọn HT Thanh Toán" at bounding box center [903, 379] width 139 height 19
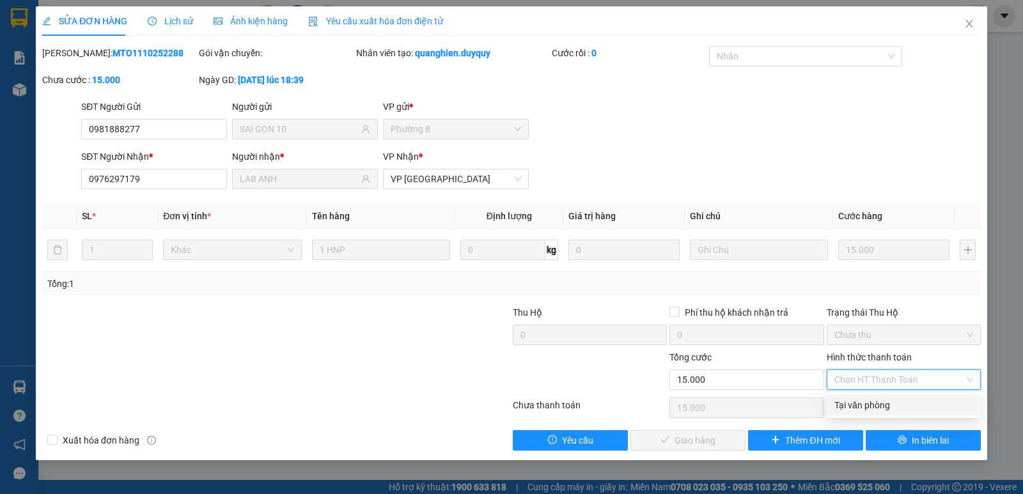
click at [890, 400] on div "Tại văn phòng" at bounding box center [903, 405] width 139 height 14
type input "0"
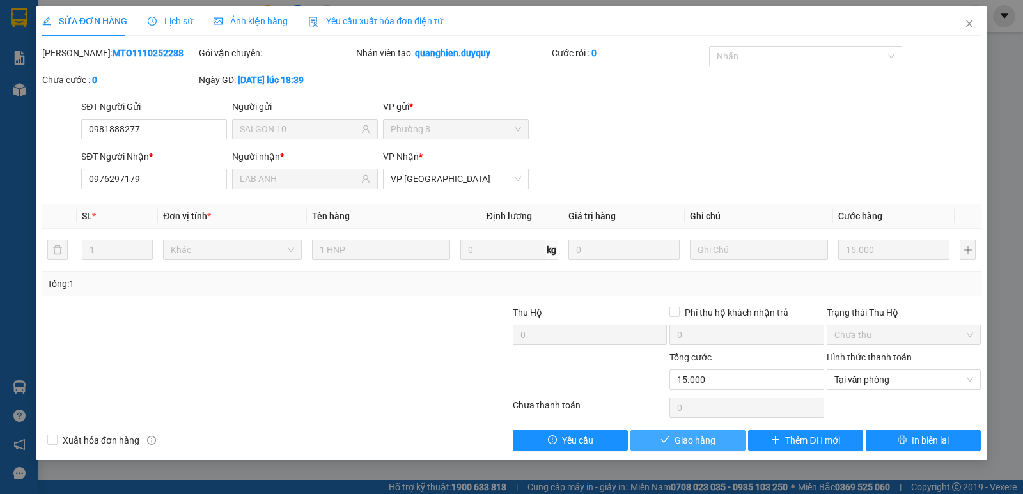
click at [683, 439] on span "Giao hàng" at bounding box center [694, 440] width 41 height 14
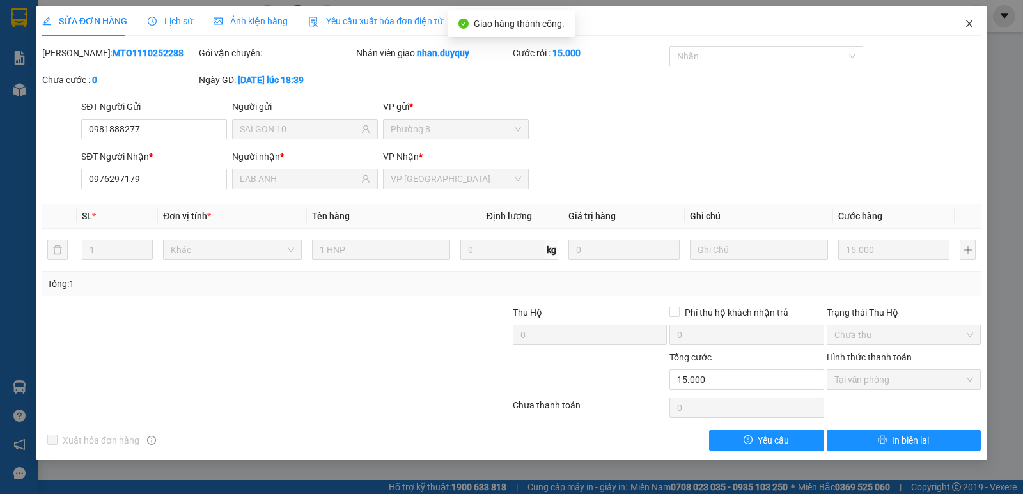
click at [967, 24] on icon "close" at bounding box center [969, 24] width 10 height 10
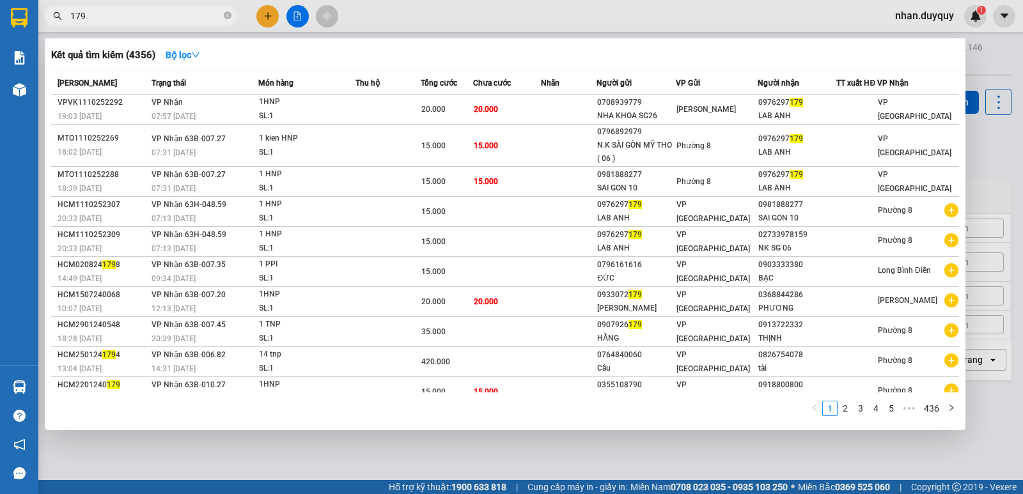
drag, startPoint x: 111, startPoint y: 16, endPoint x: 0, endPoint y: 35, distance: 112.1
click at [1, 35] on section "Kết quả tìm kiếm ( 4356 ) Bộ lọc Mã ĐH Trạng thái Món hàng Thu hộ Tổng cước Chư…" at bounding box center [511, 247] width 1023 height 494
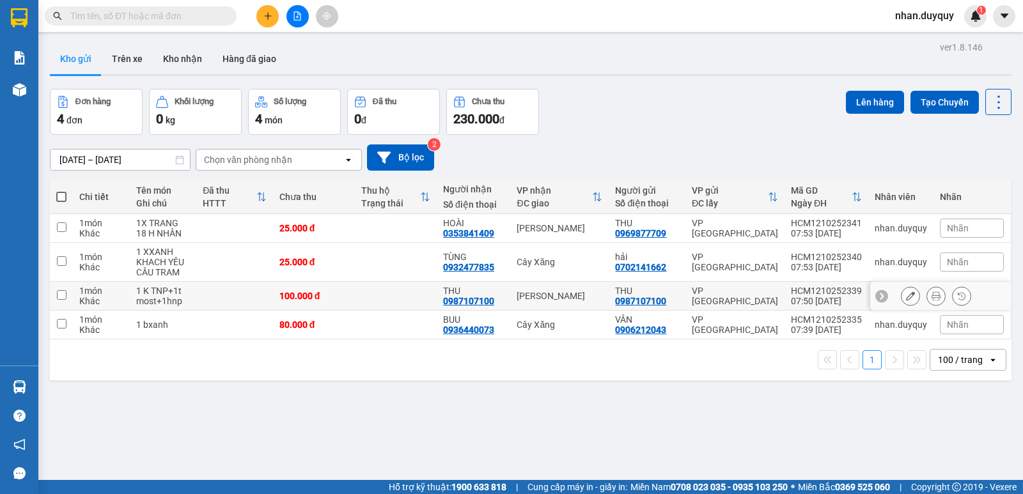
click at [556, 299] on div "[PERSON_NAME]" at bounding box center [559, 296] width 86 height 10
checkbox input "true"
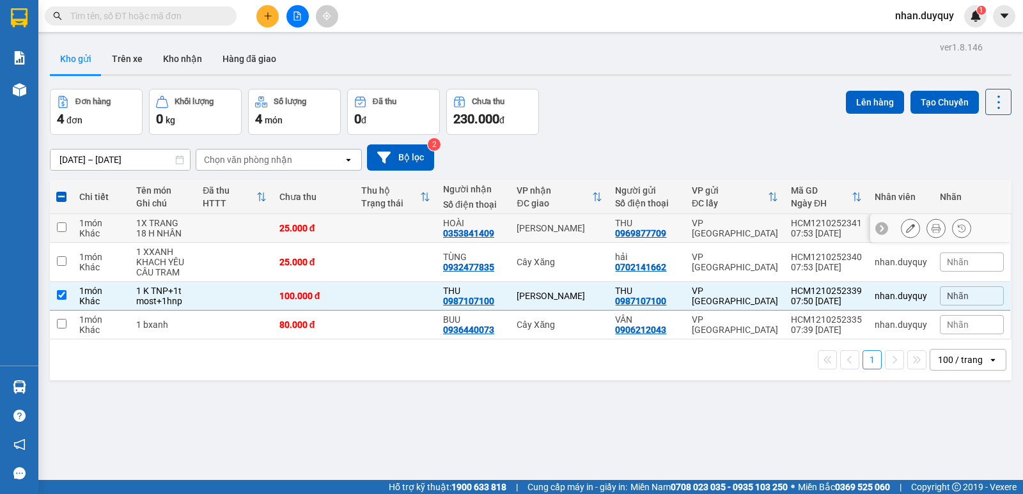
click at [570, 229] on div "[PERSON_NAME]" at bounding box center [559, 228] width 86 height 10
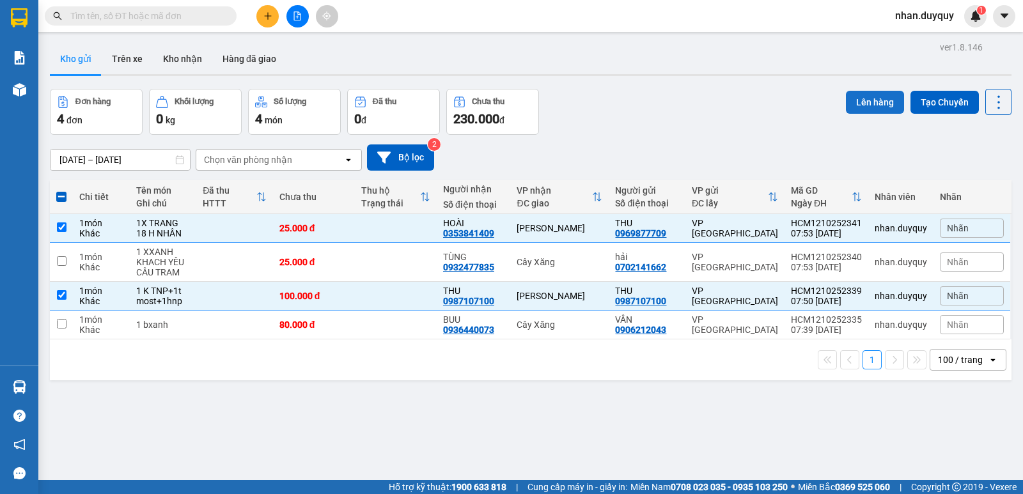
click at [864, 107] on button "Lên hàng" at bounding box center [875, 102] width 58 height 23
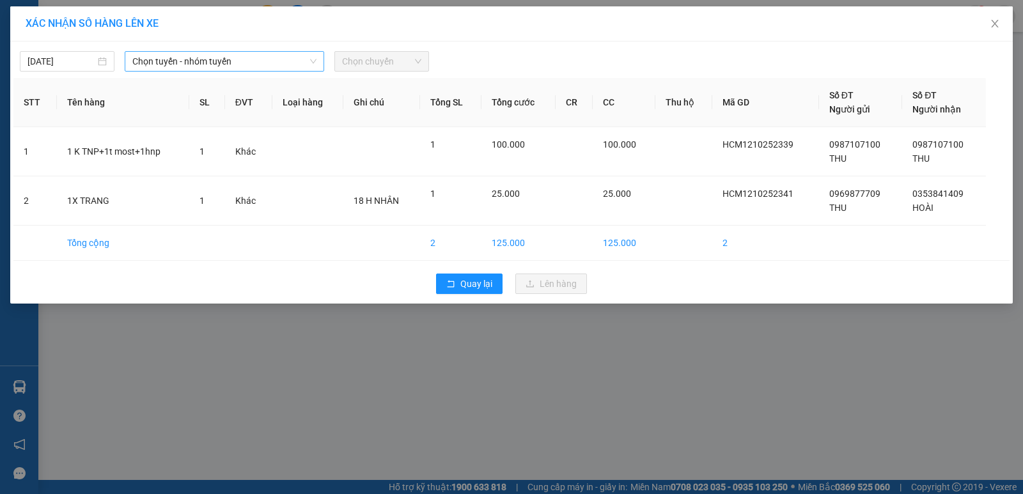
click at [313, 61] on icon "down" at bounding box center [313, 62] width 8 height 8
click at [313, 53] on span "Chọn tuyến - nhóm tuyến" at bounding box center [224, 61] width 184 height 19
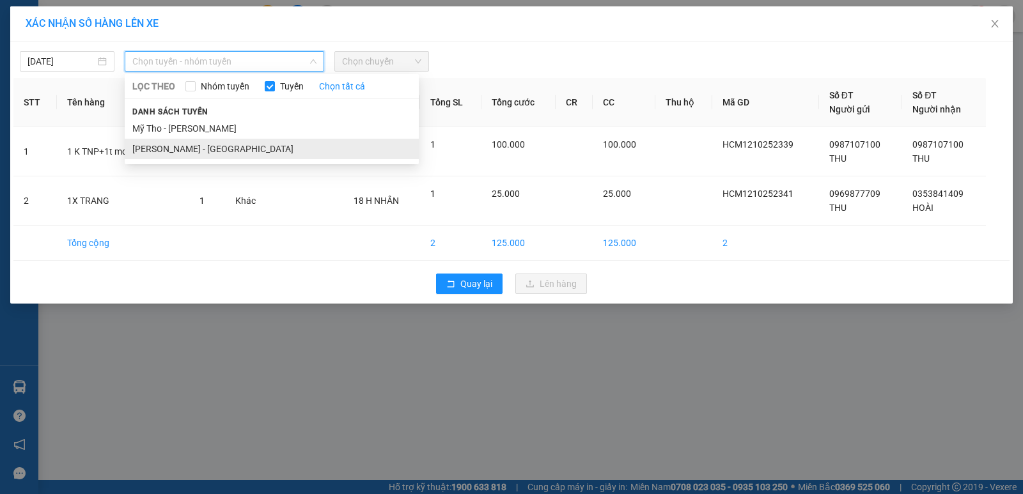
click at [185, 153] on li "[PERSON_NAME] - [GEOGRAPHIC_DATA]" at bounding box center [272, 149] width 294 height 20
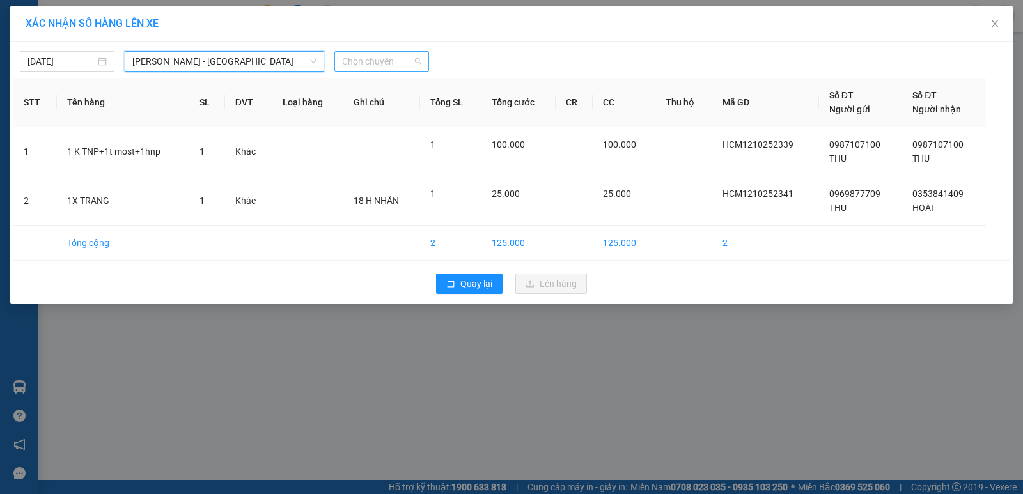
click at [421, 61] on div "Chọn chuyến" at bounding box center [381, 61] width 95 height 20
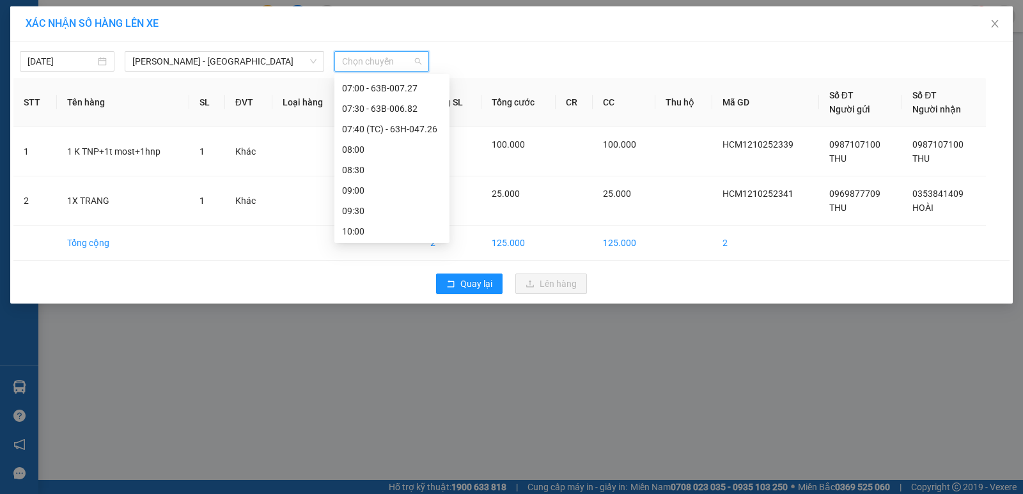
scroll to position [98, 0]
click at [392, 114] on div "07:30 - 63B-006.82" at bounding box center [392, 112] width 100 height 14
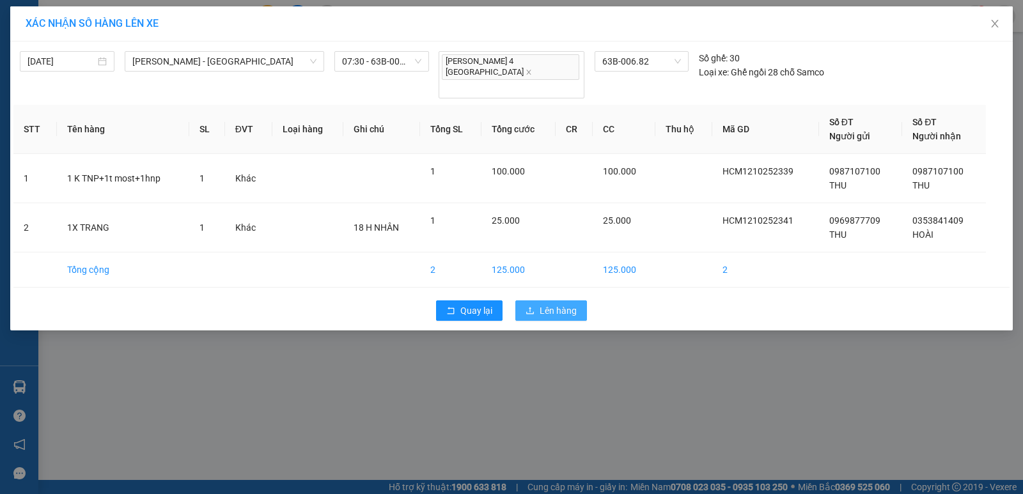
click at [552, 304] on span "Lên hàng" at bounding box center [557, 311] width 37 height 14
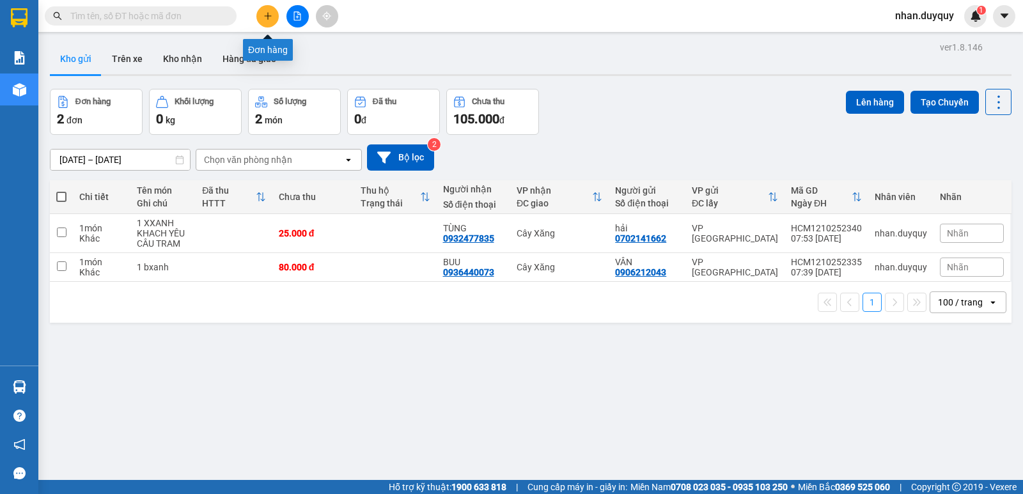
click at [261, 22] on button at bounding box center [267, 16] width 22 height 22
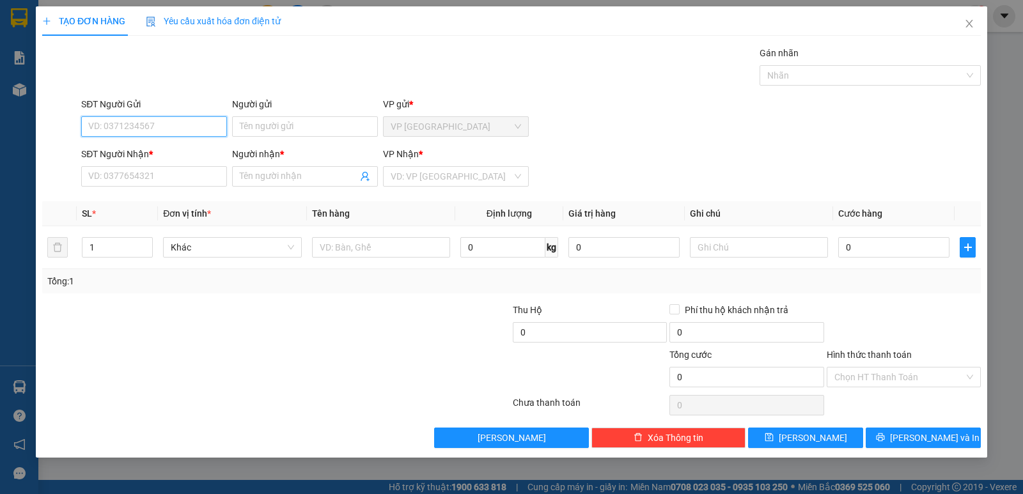
click at [88, 126] on input "SĐT Người Gửi" at bounding box center [154, 126] width 146 height 20
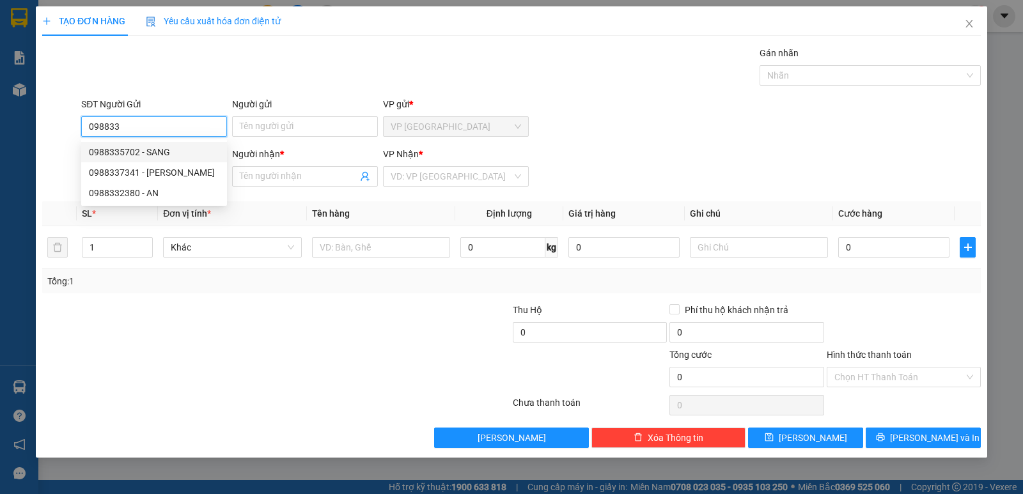
click at [148, 157] on div "0988335702 - SANG" at bounding box center [154, 152] width 130 height 14
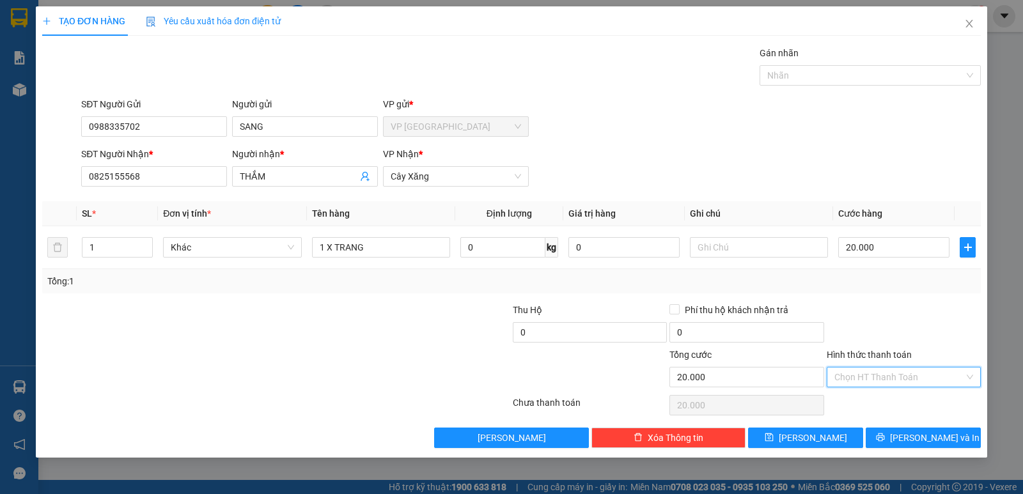
click at [869, 376] on input "Hình thức thanh toán" at bounding box center [899, 376] width 130 height 19
click at [870, 403] on div "Tại văn phòng" at bounding box center [903, 403] width 139 height 14
click at [876, 437] on button "[PERSON_NAME] và In" at bounding box center [922, 438] width 115 height 20
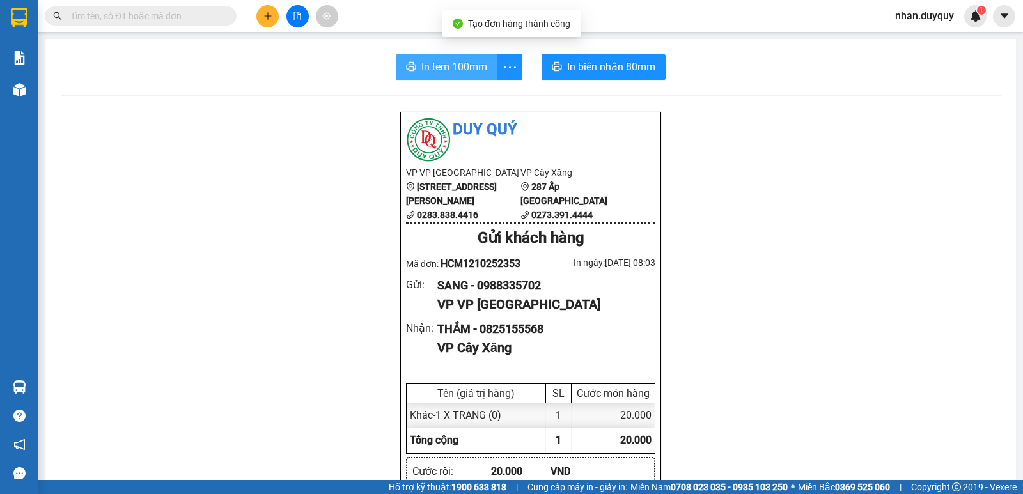
click at [422, 67] on span "In tem 100mm" at bounding box center [454, 67] width 66 height 16
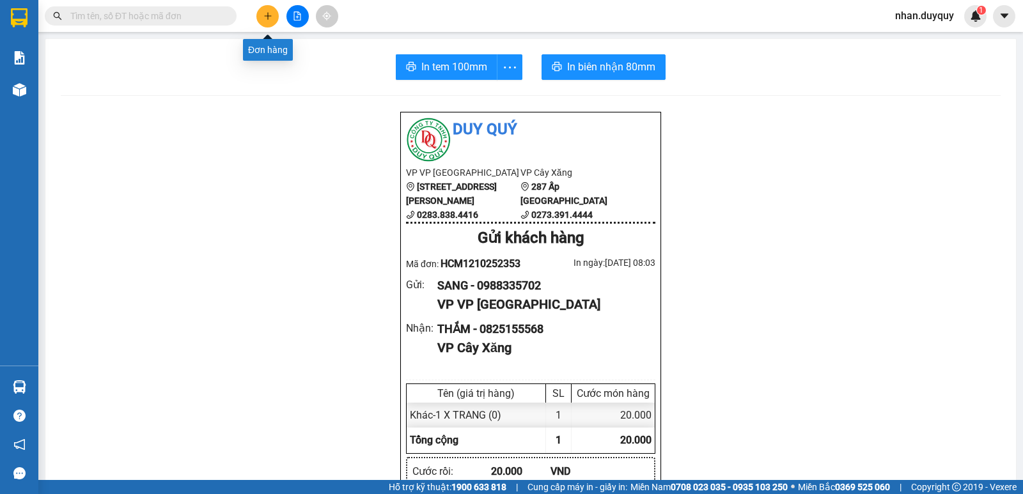
click at [277, 17] on button at bounding box center [267, 16] width 22 height 22
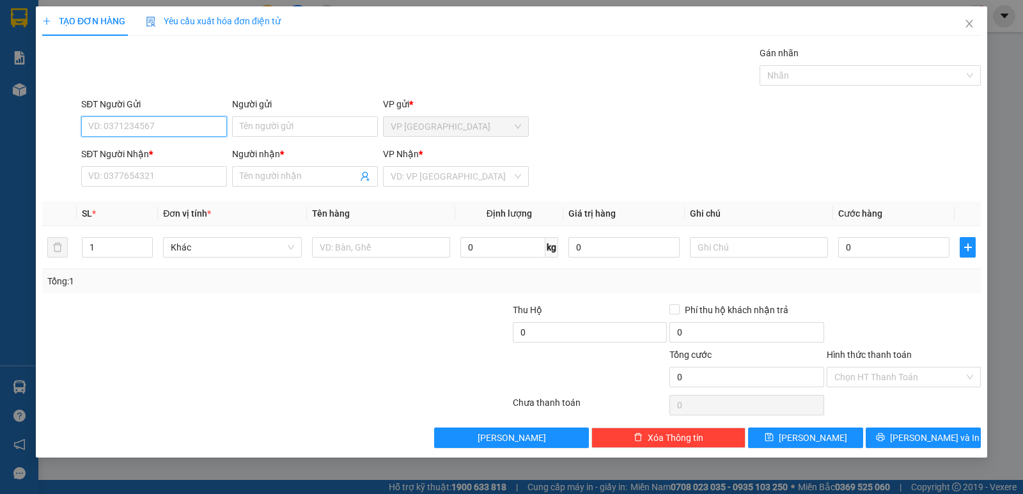
click at [109, 131] on input "SĐT Người Gửi" at bounding box center [154, 126] width 146 height 20
click at [136, 153] on div "0788799985 - nhân" at bounding box center [154, 152] width 130 height 14
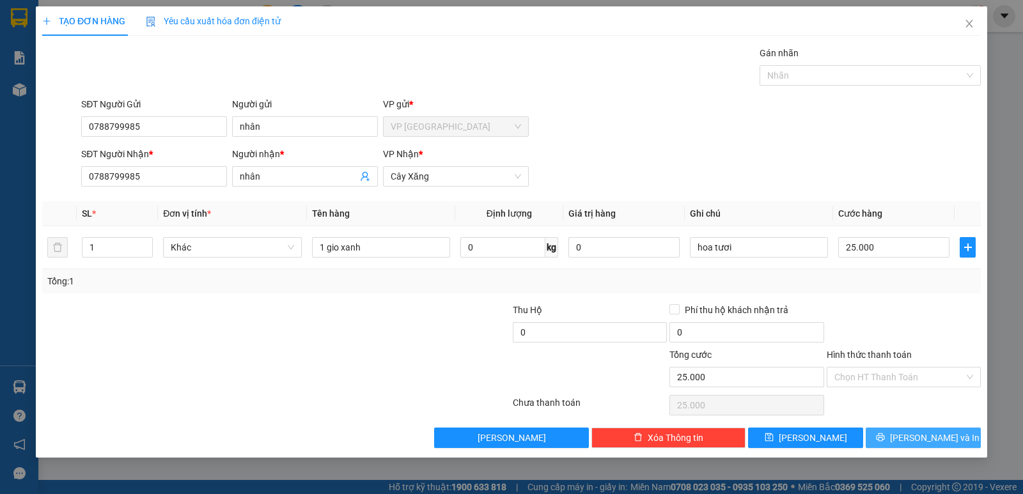
click at [885, 440] on icon "printer" at bounding box center [880, 437] width 9 height 9
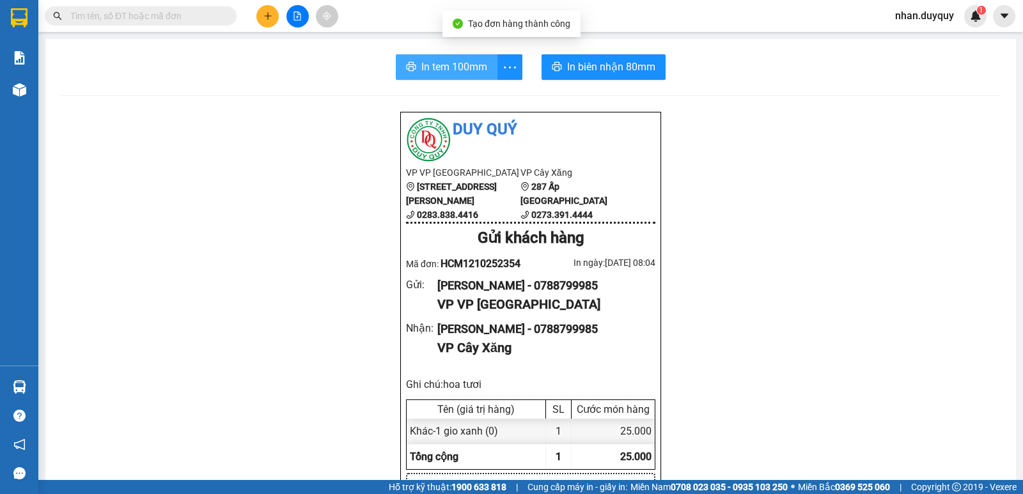
click at [447, 70] on span "In tem 100mm" at bounding box center [454, 67] width 66 height 16
click at [127, 10] on input "text" at bounding box center [145, 16] width 151 height 14
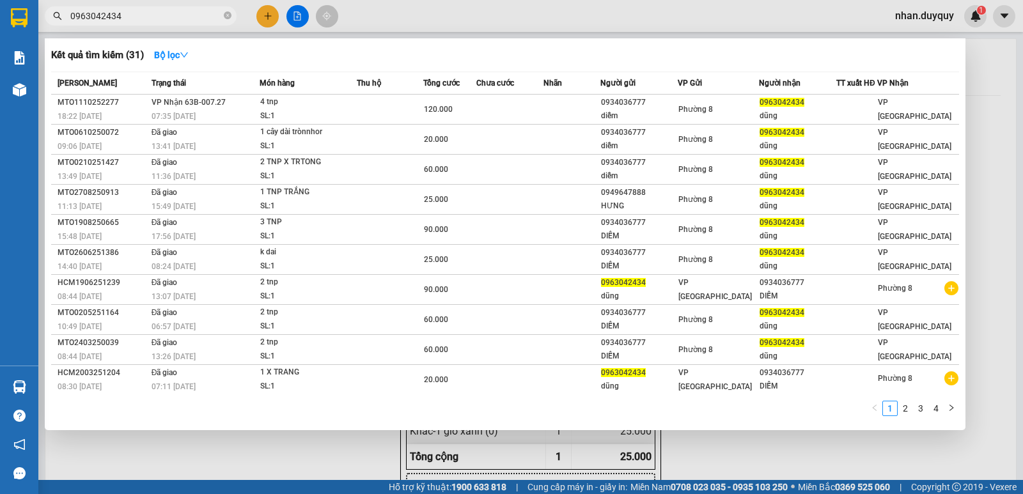
drag, startPoint x: 130, startPoint y: 21, endPoint x: 54, endPoint y: 36, distance: 76.8
click at [54, 27] on div "Kết quả tìm kiếm ( 31 ) Bộ lọc Mã ĐH Trạng thái Món hàng Thu hộ Tổng cước Chưa …" at bounding box center [124, 16] width 249 height 22
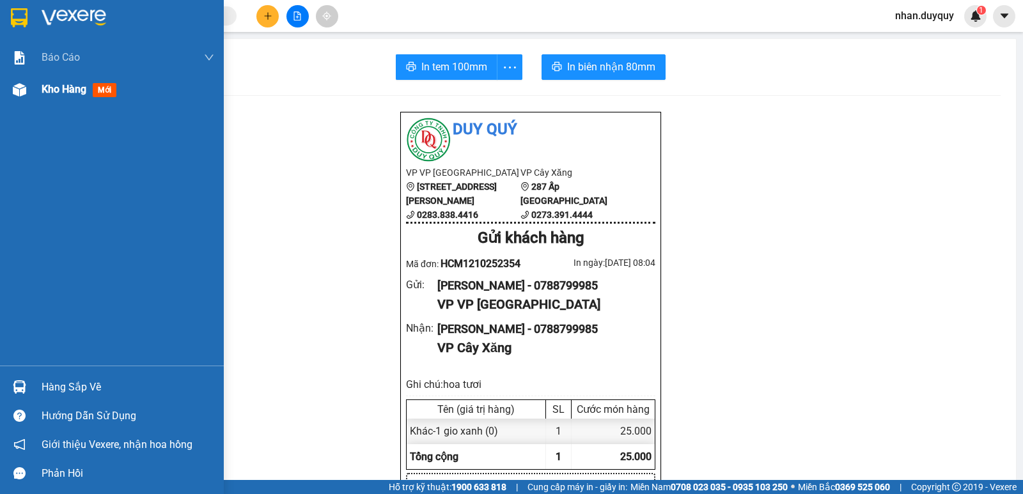
click at [99, 91] on span "mới" at bounding box center [105, 90] width 24 height 14
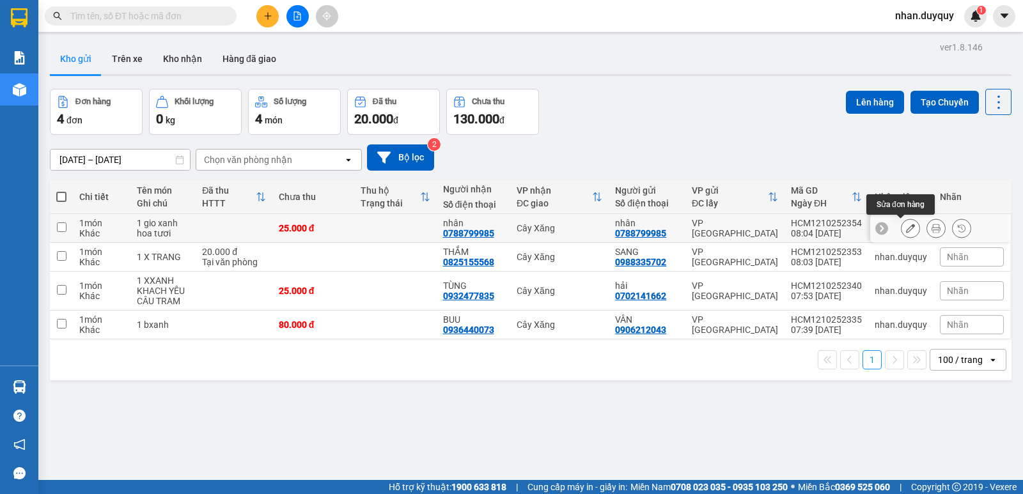
click at [906, 232] on icon at bounding box center [910, 228] width 9 height 9
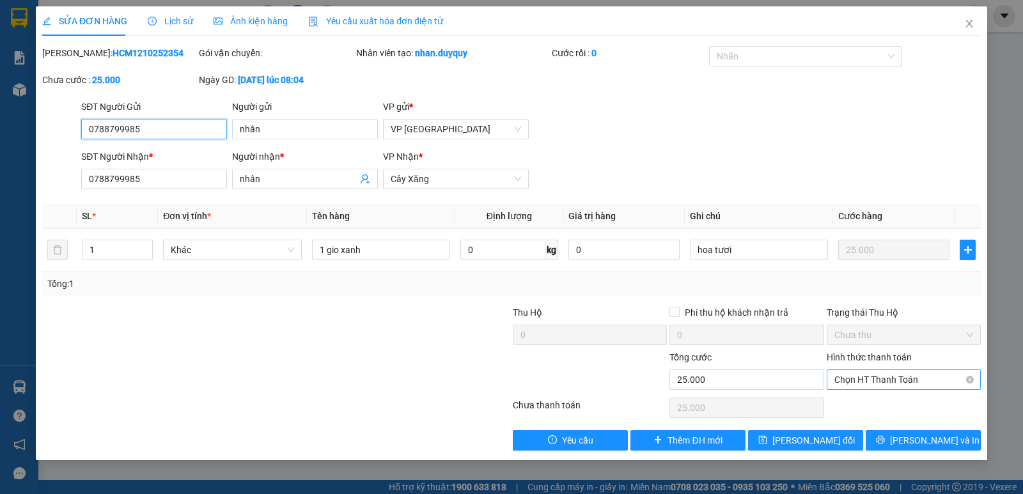
click at [893, 383] on span "Chọn HT Thanh Toán" at bounding box center [903, 379] width 139 height 19
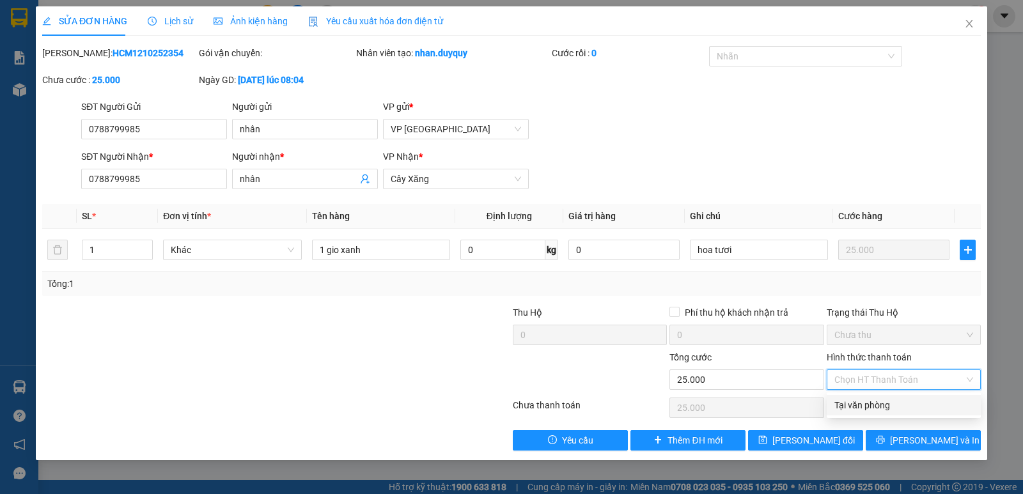
click at [891, 403] on div "Tại văn phòng" at bounding box center [903, 405] width 139 height 14
click at [865, 382] on span "Tại văn phòng" at bounding box center [903, 379] width 139 height 19
click at [871, 401] on div "Tại văn phòng" at bounding box center [903, 405] width 139 height 14
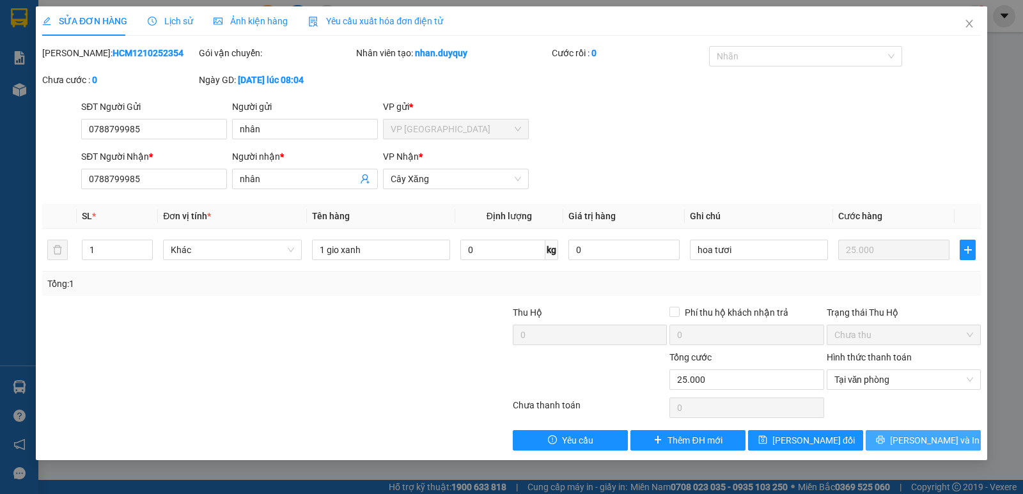
click at [893, 442] on button "[PERSON_NAME] và In" at bounding box center [922, 440] width 115 height 20
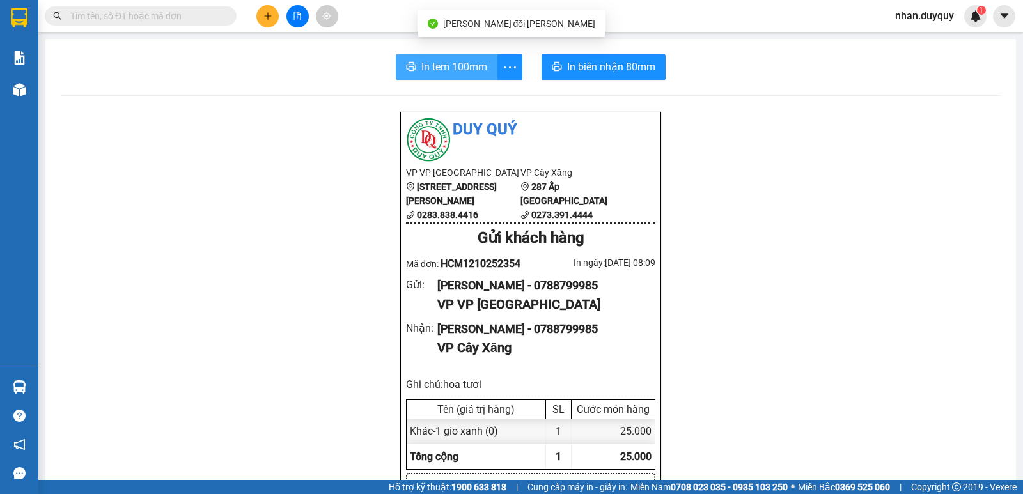
click at [444, 70] on span "In tem 100mm" at bounding box center [454, 67] width 66 height 16
click at [102, 19] on input "text" at bounding box center [145, 16] width 151 height 14
click at [77, 18] on input "text" at bounding box center [145, 16] width 151 height 14
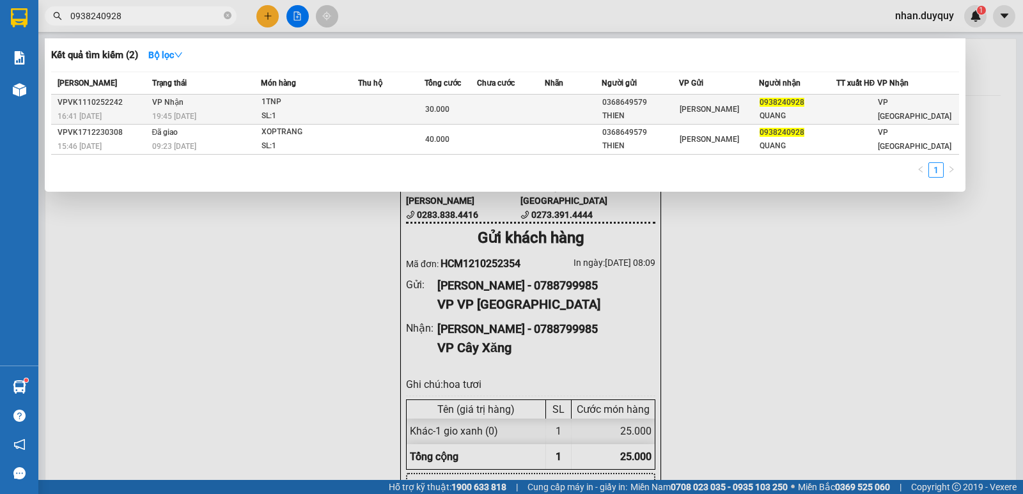
click at [599, 108] on td at bounding box center [573, 110] width 57 height 30
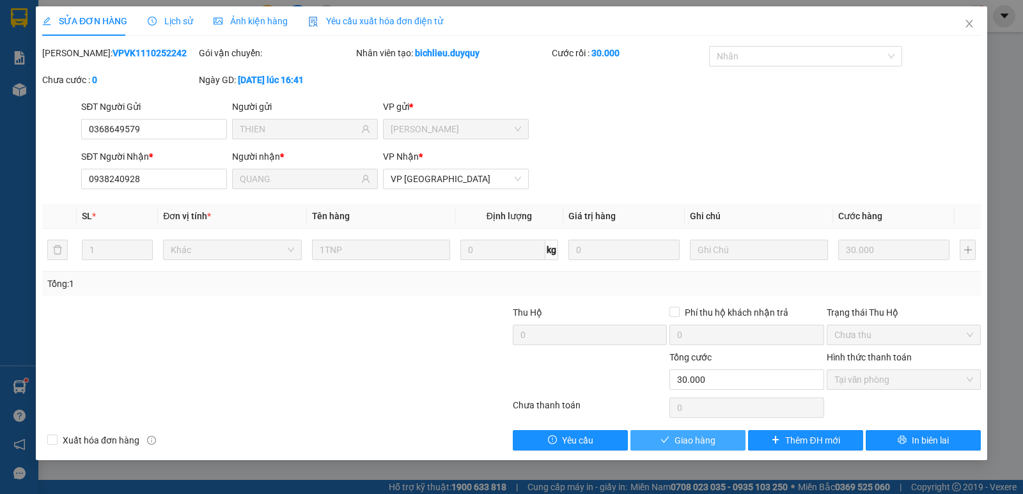
click at [679, 432] on button "Giao hàng" at bounding box center [687, 440] width 115 height 20
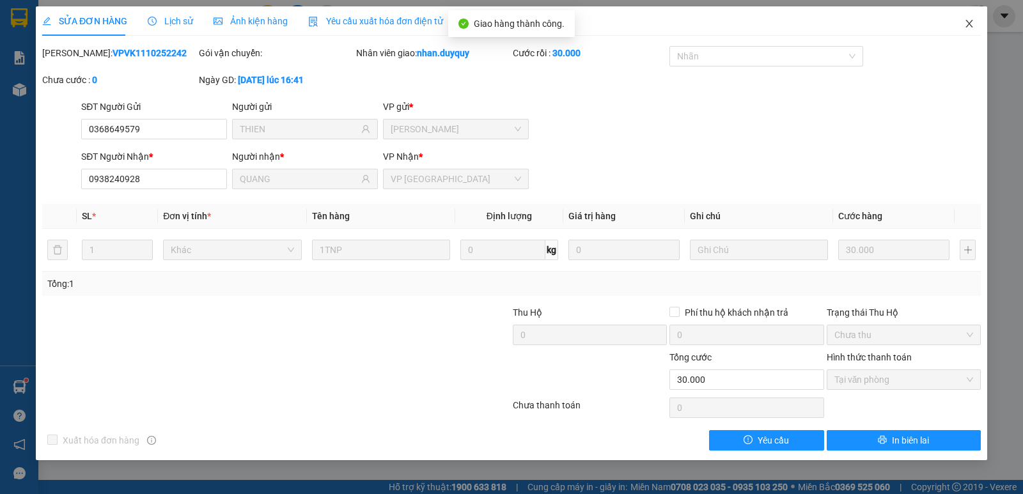
click at [970, 24] on icon "close" at bounding box center [968, 24] width 7 height 8
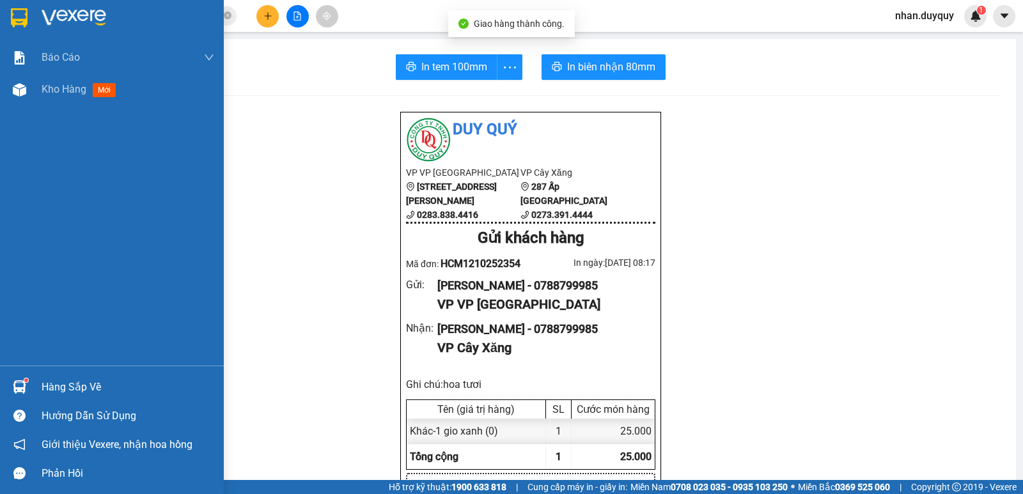
drag, startPoint x: 63, startPoint y: 387, endPoint x: 23, endPoint y: 371, distance: 43.3
click at [62, 387] on div "Hàng sắp về" at bounding box center [128, 387] width 173 height 19
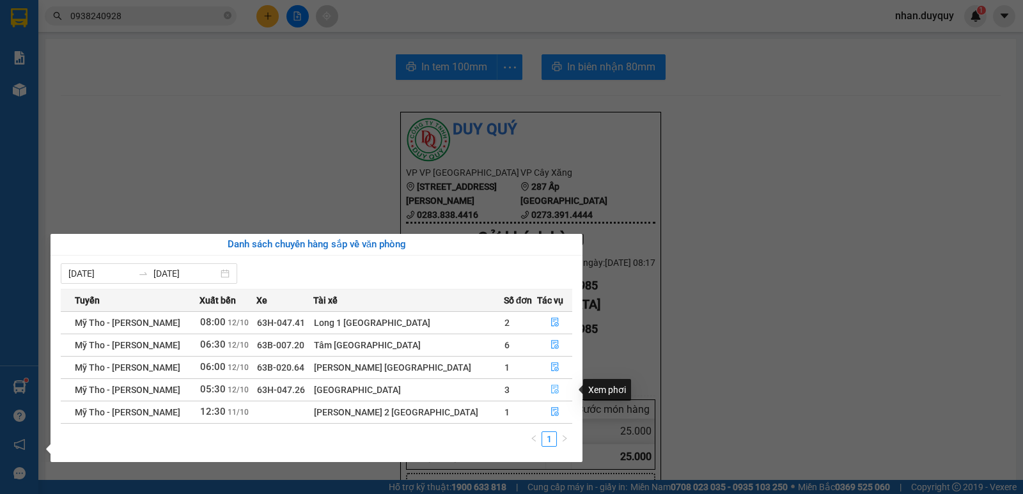
click at [550, 390] on icon "file-done" at bounding box center [554, 389] width 9 height 9
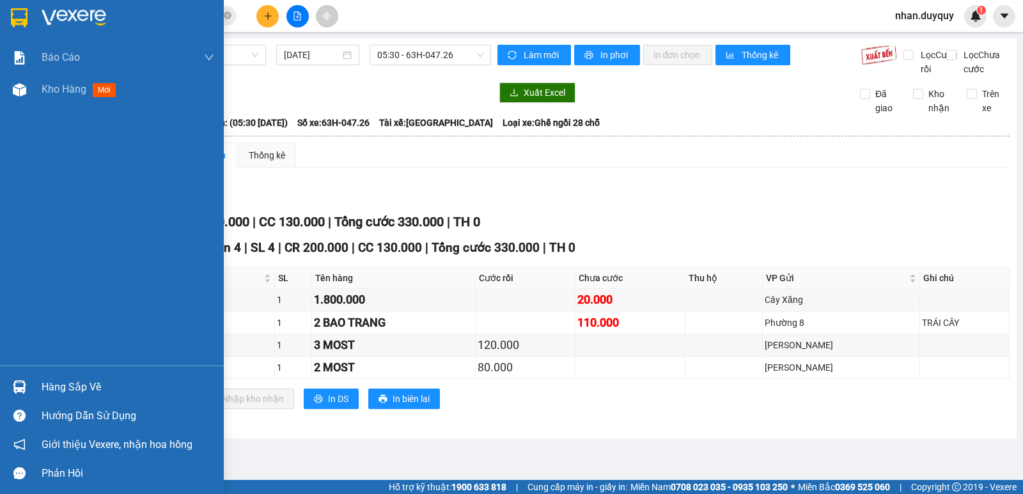
click at [76, 393] on div "Hàng sắp về" at bounding box center [128, 387] width 173 height 19
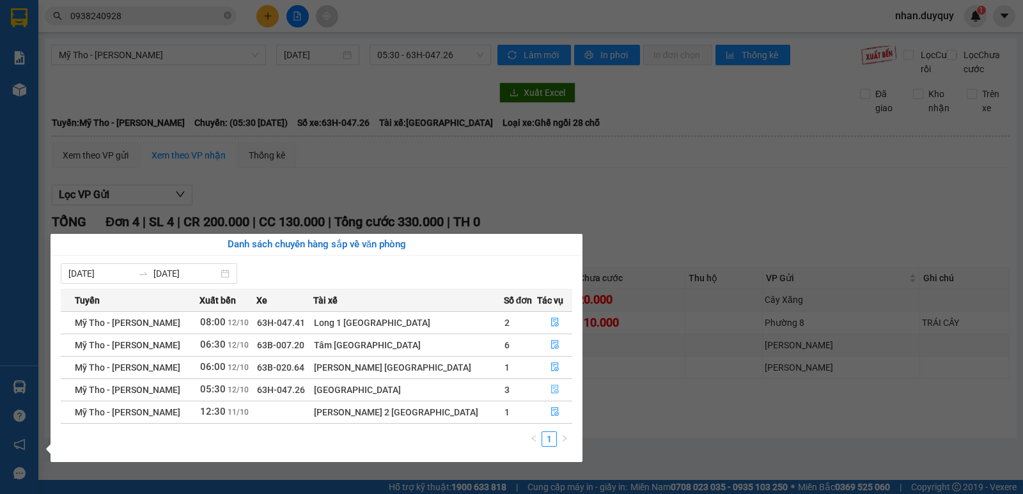
click at [550, 388] on icon "file-done" at bounding box center [554, 389] width 9 height 9
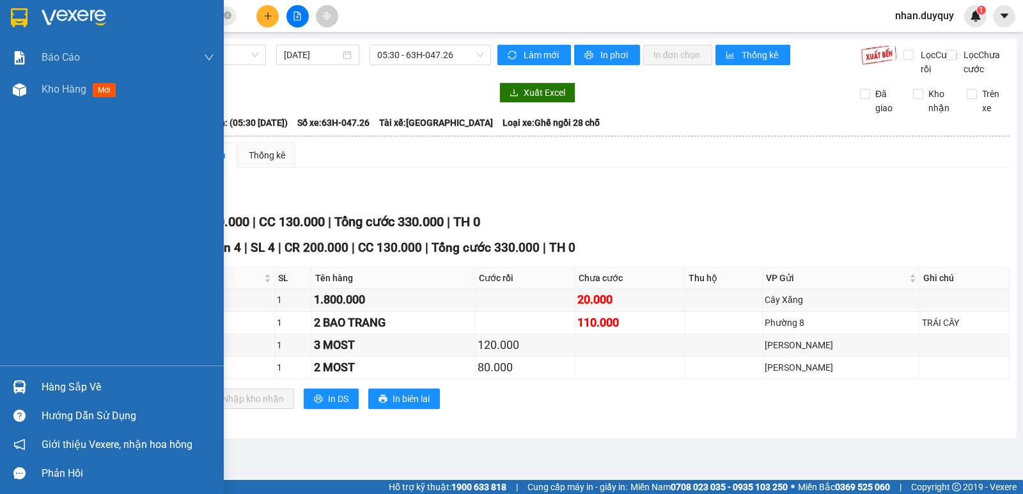
drag, startPoint x: 60, startPoint y: 385, endPoint x: 328, endPoint y: 279, distance: 288.0
click at [61, 385] on div "Hàng sắp về" at bounding box center [128, 387] width 173 height 19
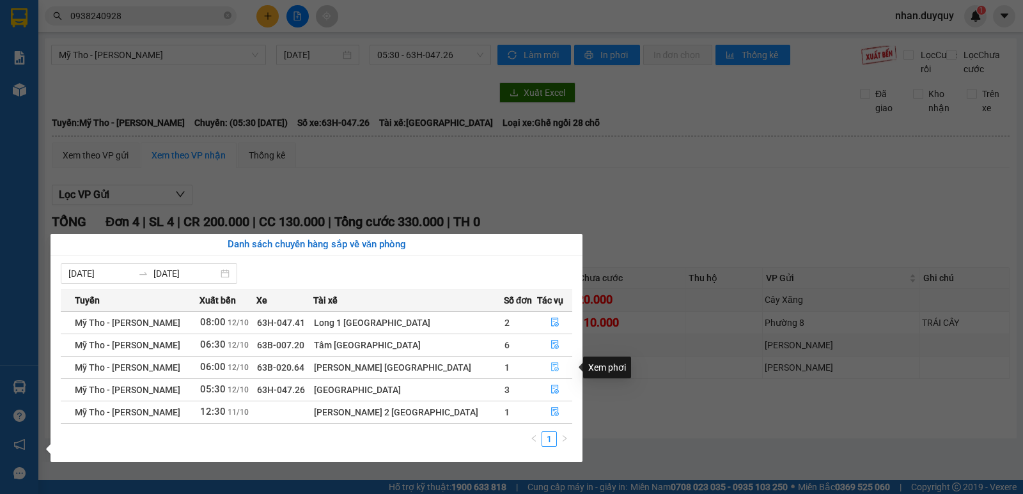
click at [550, 369] on icon "file-done" at bounding box center [554, 366] width 9 height 9
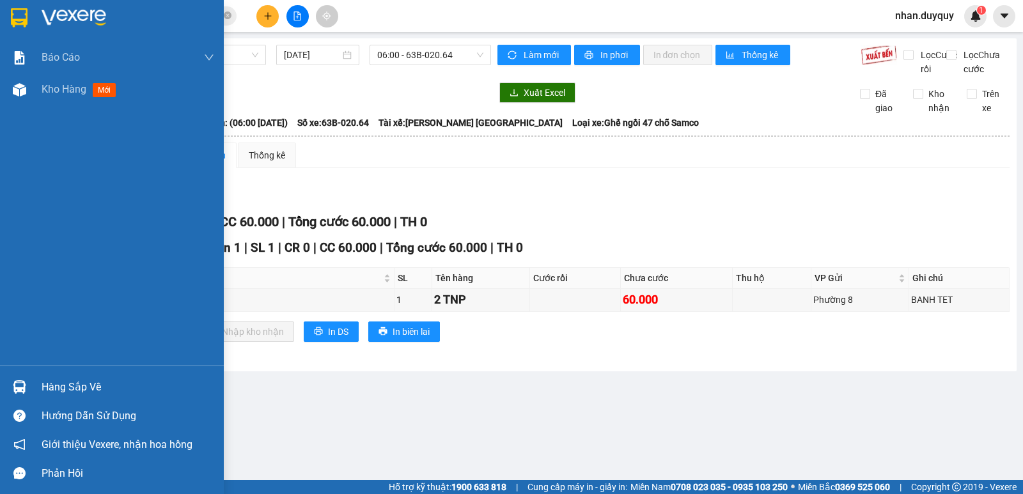
drag, startPoint x: 97, startPoint y: 382, endPoint x: 121, endPoint y: 386, distance: 25.2
click at [121, 386] on div "Hàng sắp về" at bounding box center [128, 387] width 173 height 19
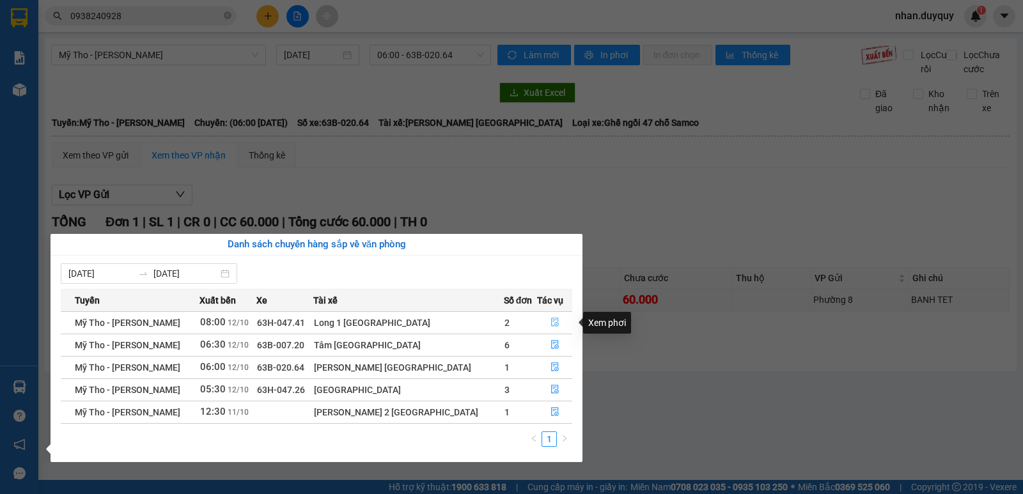
click at [550, 320] on icon "file-done" at bounding box center [554, 322] width 9 height 9
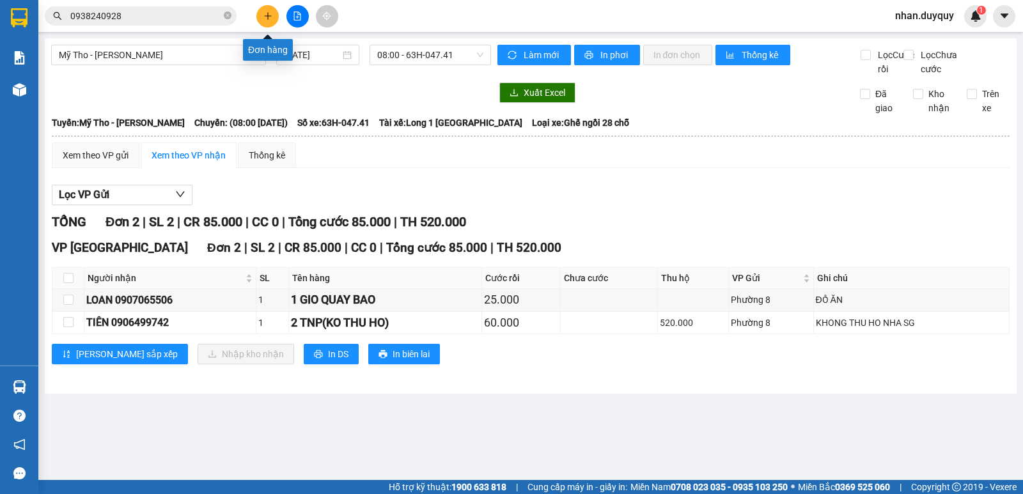
click at [271, 18] on icon "plus" at bounding box center [267, 16] width 9 height 9
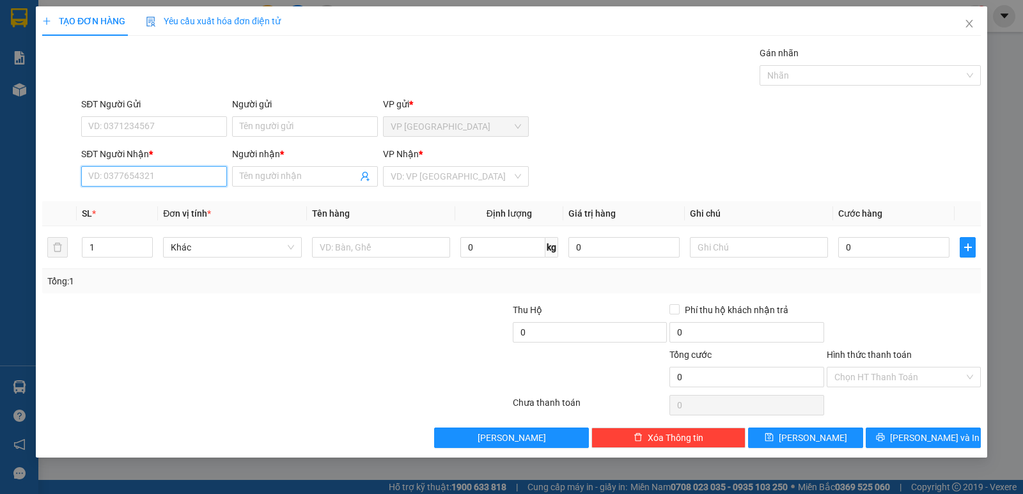
click at [116, 175] on input "SĐT Người Nhận *" at bounding box center [154, 176] width 146 height 20
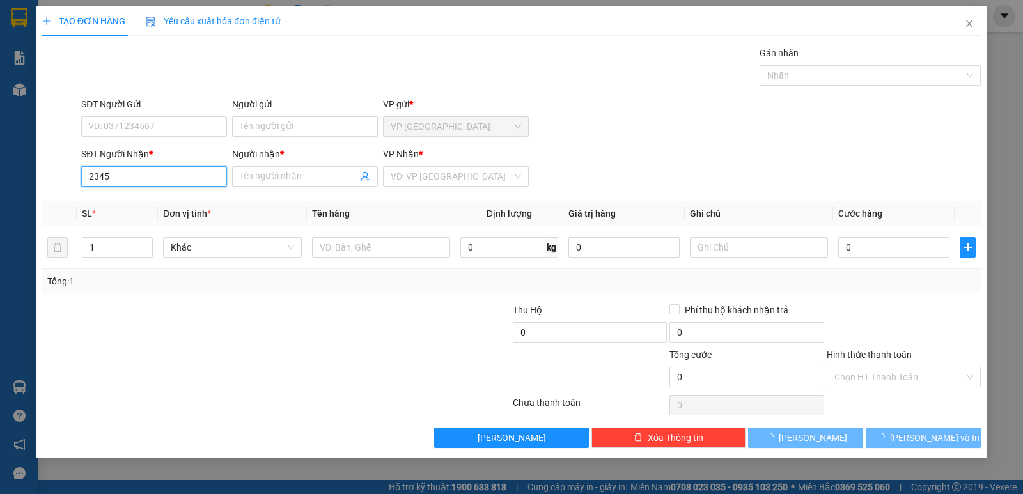
click at [128, 175] on input "2345" at bounding box center [154, 176] width 146 height 20
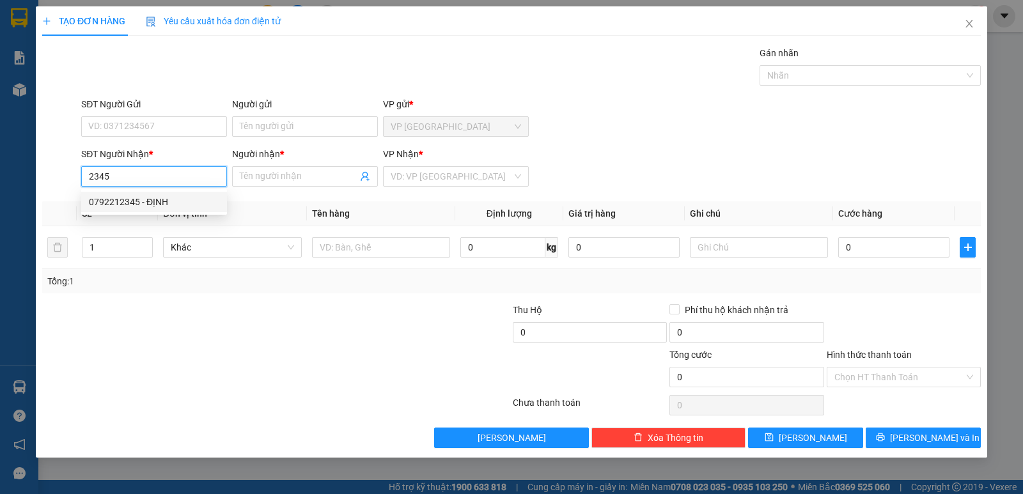
click at [141, 199] on div "0792212345 - ĐỊNH" at bounding box center [154, 202] width 130 height 14
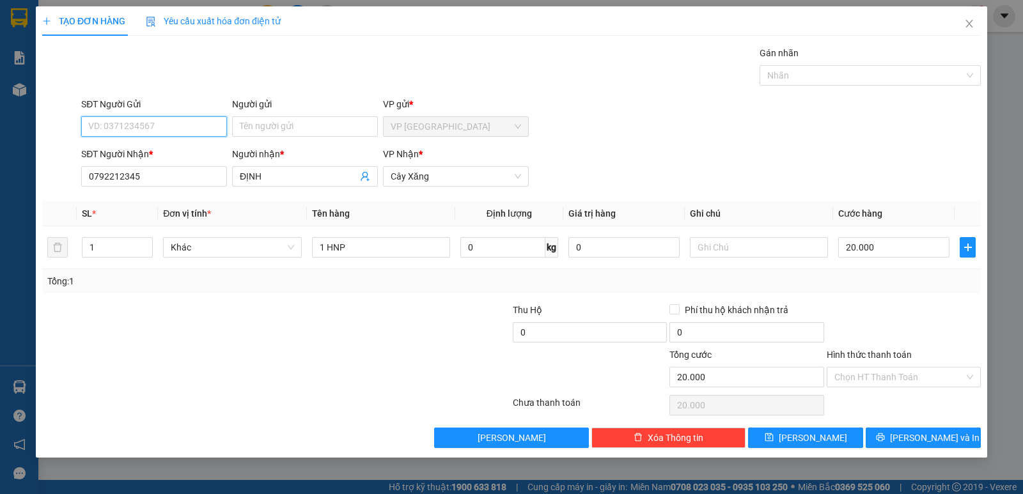
click at [160, 127] on input "SĐT Người Gửi" at bounding box center [154, 126] width 146 height 20
click at [160, 176] on div "0975590553 - ĐAO🍑" at bounding box center [154, 173] width 130 height 14
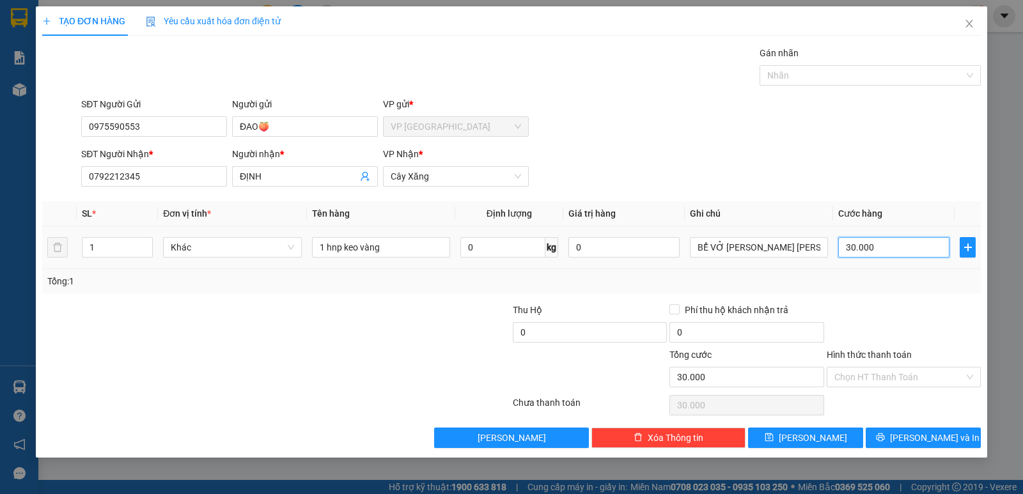
click at [898, 250] on input "30.000" at bounding box center [893, 247] width 111 height 20
drag, startPoint x: 893, startPoint y: 316, endPoint x: 906, endPoint y: 318, distance: 13.6
click at [893, 317] on div at bounding box center [903, 325] width 157 height 45
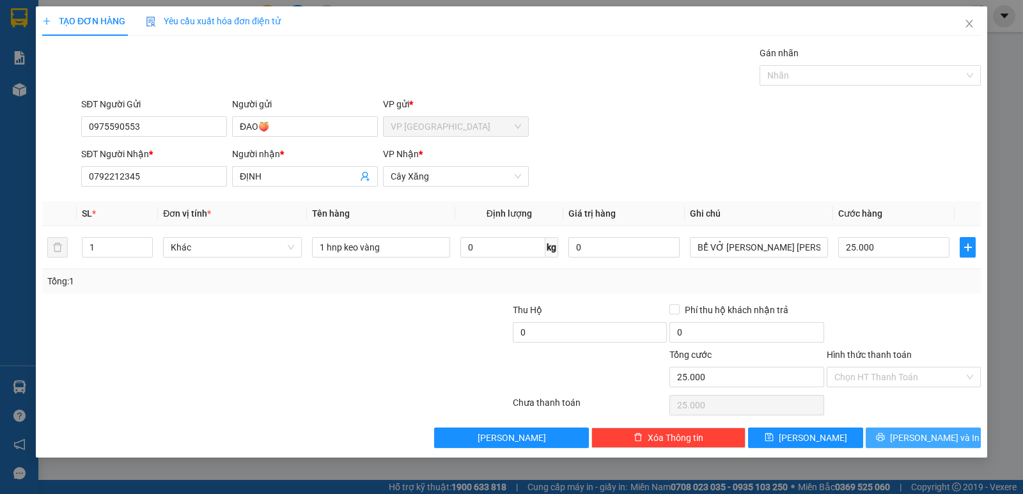
drag, startPoint x: 893, startPoint y: 439, endPoint x: 990, endPoint y: 381, distance: 113.2
click at [901, 433] on button "[PERSON_NAME] và In" at bounding box center [922, 438] width 115 height 20
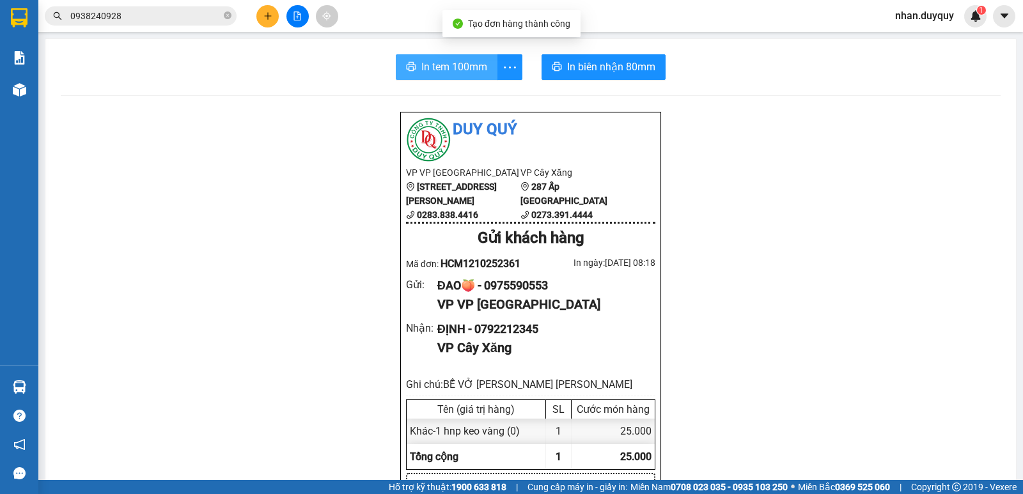
click at [451, 67] on span "In tem 100mm" at bounding box center [454, 67] width 66 height 16
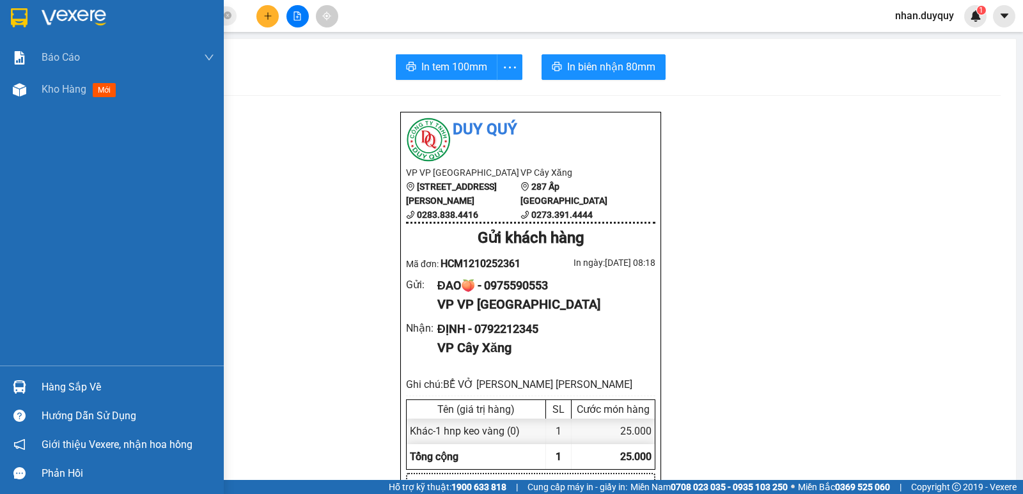
click at [97, 382] on div "Hàng sắp về" at bounding box center [128, 387] width 173 height 19
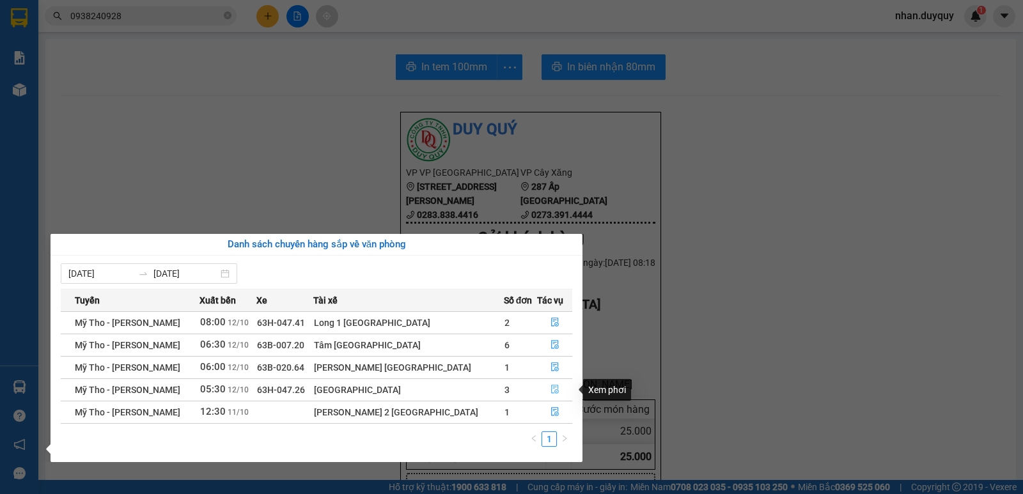
click at [551, 391] on icon "file-done" at bounding box center [554, 389] width 9 height 9
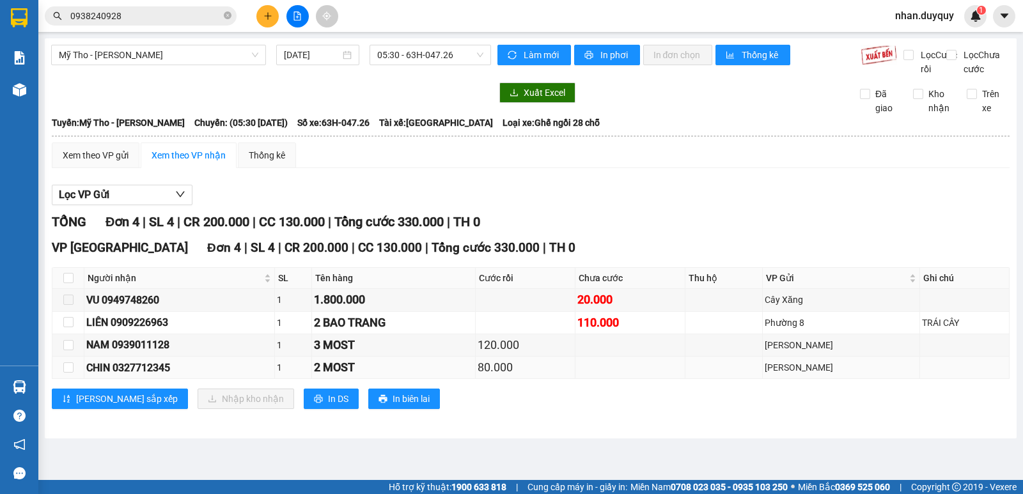
click at [75, 379] on td at bounding box center [68, 368] width 32 height 22
click at [64, 373] on input "checkbox" at bounding box center [68, 367] width 10 height 10
checkbox input "true"
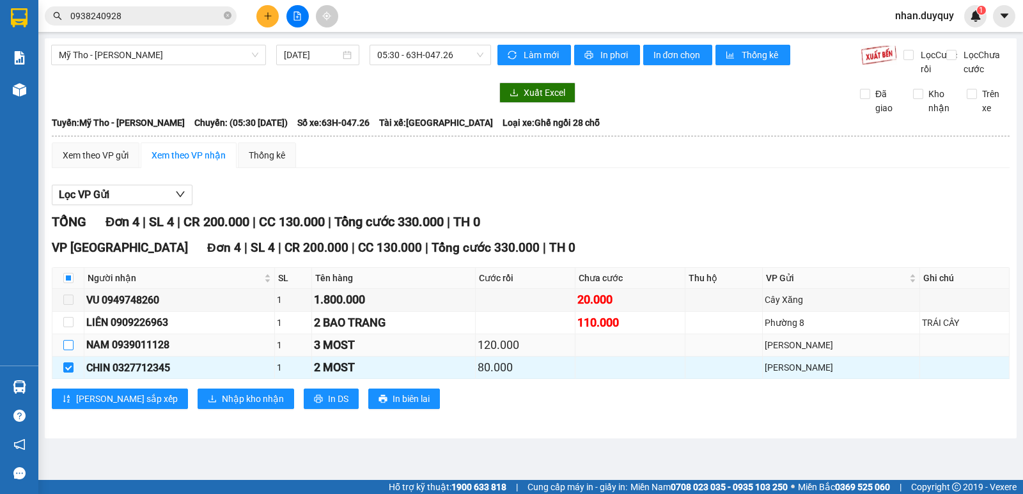
click at [70, 350] on input "checkbox" at bounding box center [68, 345] width 10 height 10
checkbox input "true"
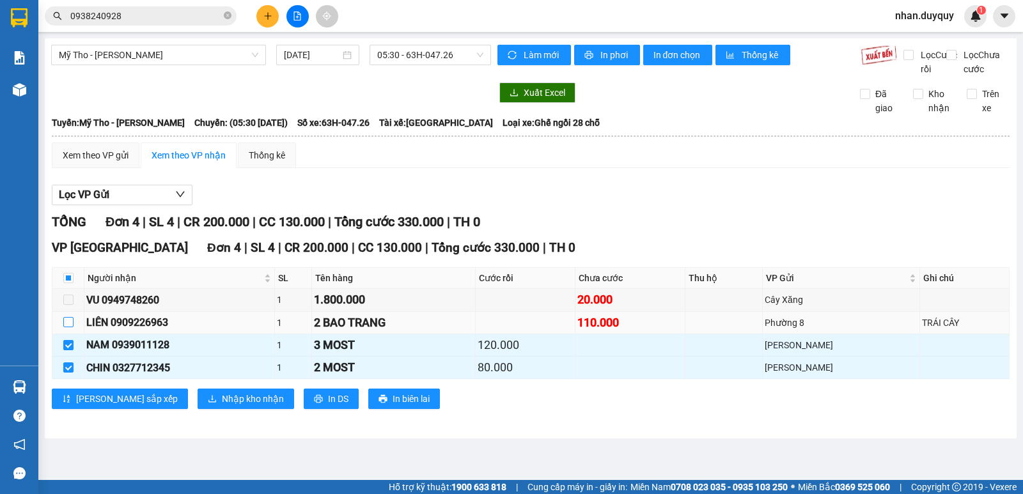
click at [64, 327] on input "checkbox" at bounding box center [68, 322] width 10 height 10
checkbox input "true"
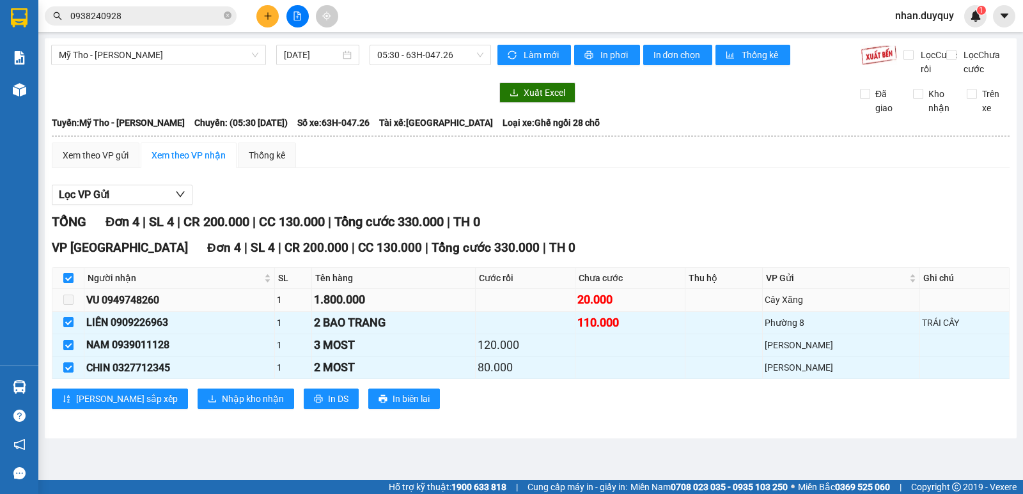
click at [71, 305] on span at bounding box center [68, 300] width 10 height 10
click at [203, 405] on button "Nhập kho nhận" at bounding box center [245, 399] width 97 height 20
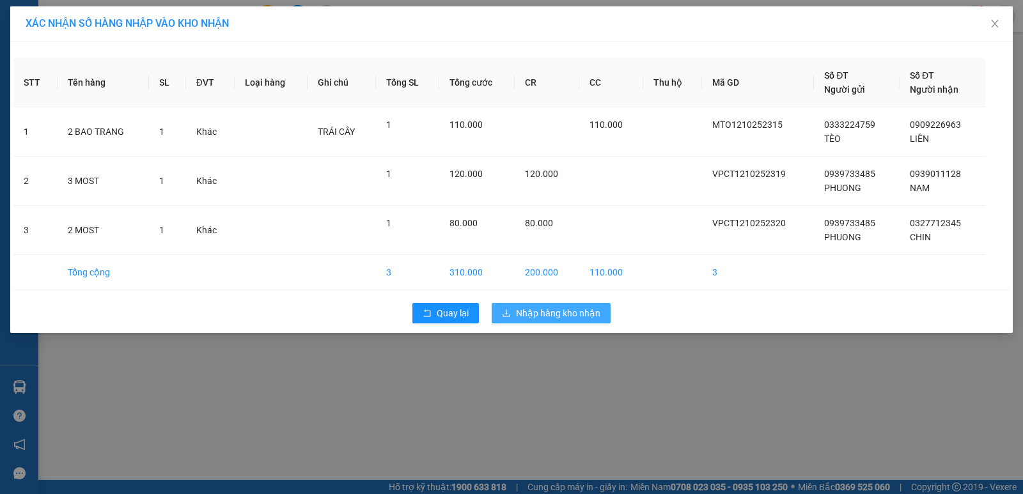
click at [546, 309] on span "Nhập hàng kho nhận" at bounding box center [558, 313] width 84 height 14
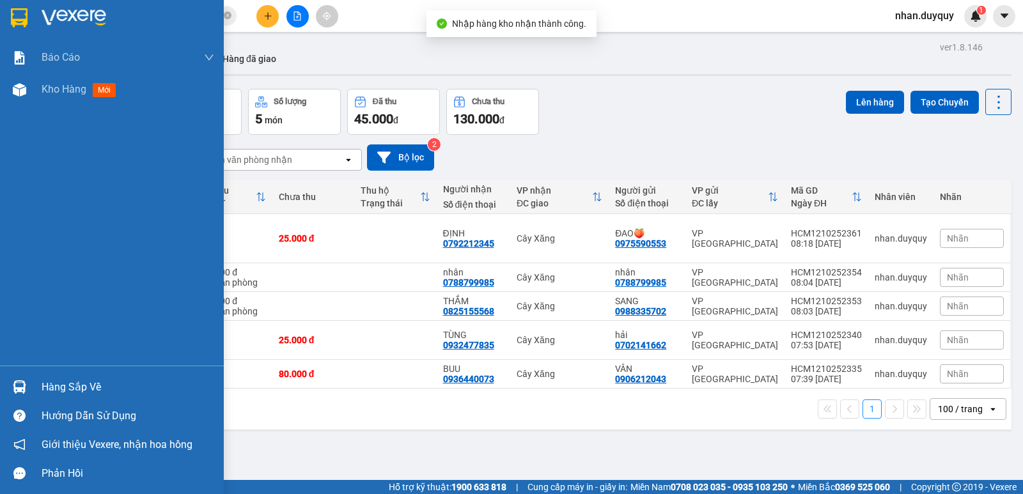
click at [70, 385] on div "Hàng sắp về" at bounding box center [128, 387] width 173 height 19
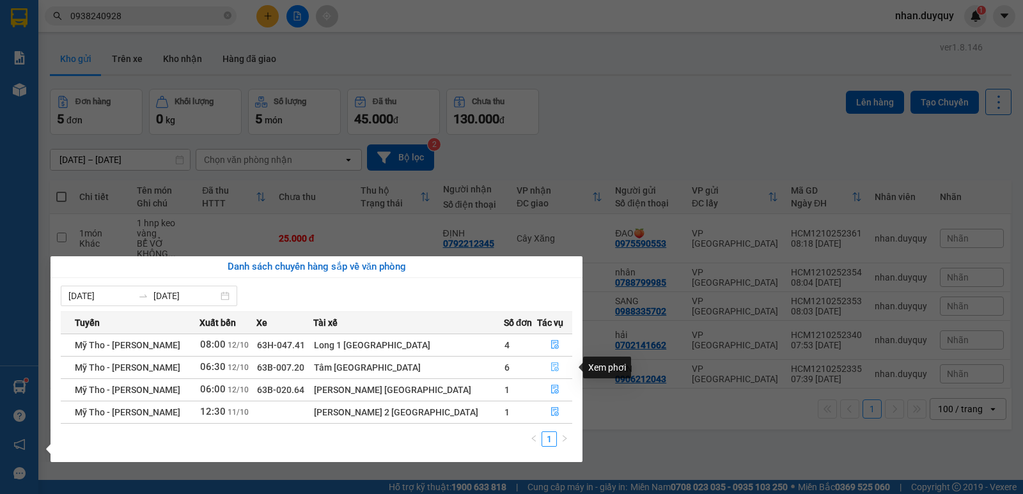
click at [550, 367] on icon "file-done" at bounding box center [554, 366] width 9 height 9
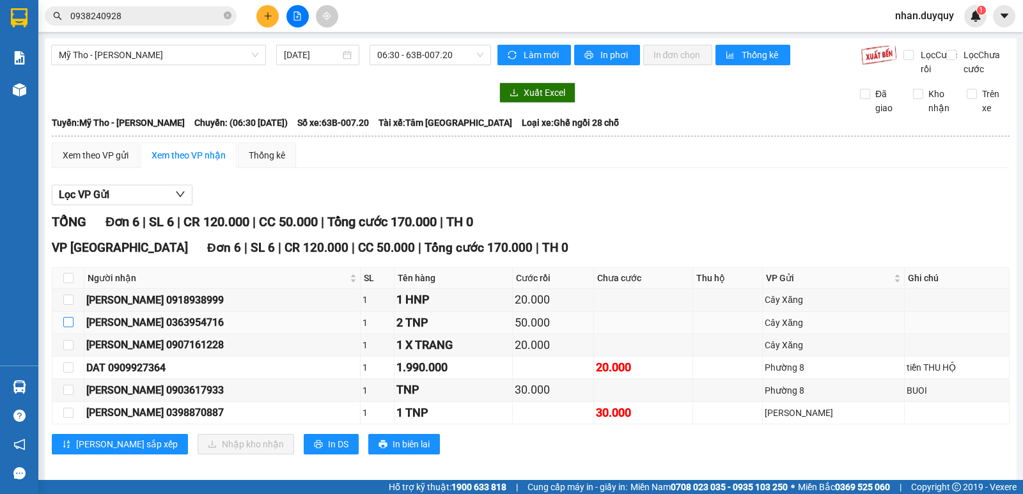
click at [66, 327] on input "checkbox" at bounding box center [68, 322] width 10 height 10
checkbox input "true"
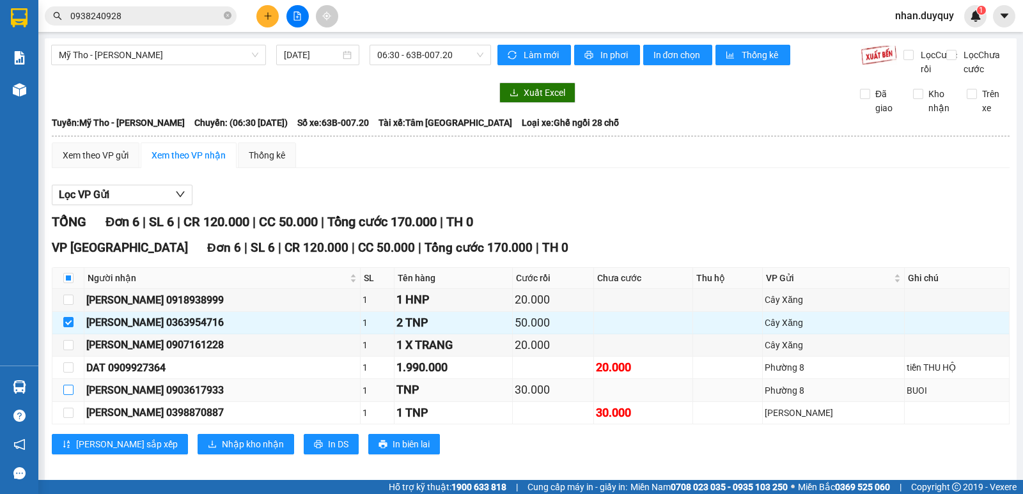
click at [68, 395] on input "checkbox" at bounding box center [68, 390] width 10 height 10
checkbox input "true"
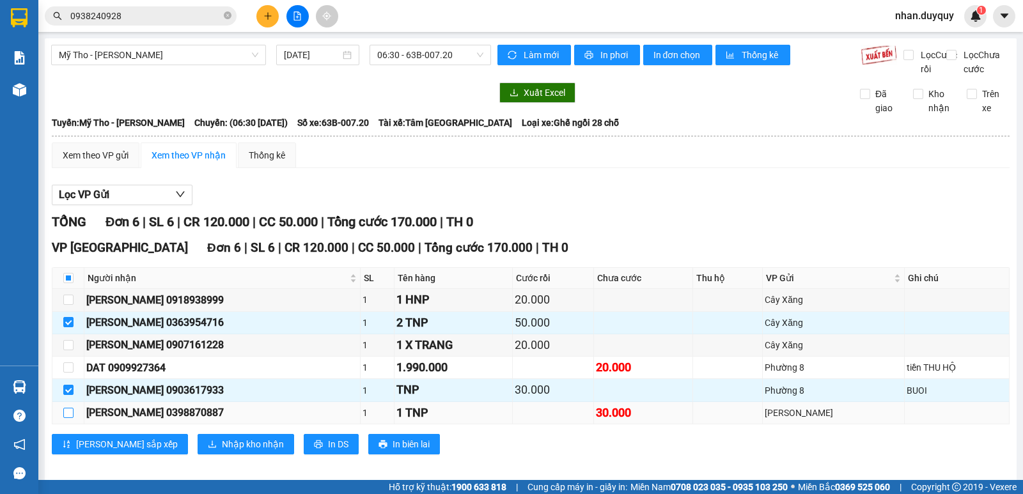
click at [70, 418] on input "checkbox" at bounding box center [68, 413] width 10 height 10
checkbox input "true"
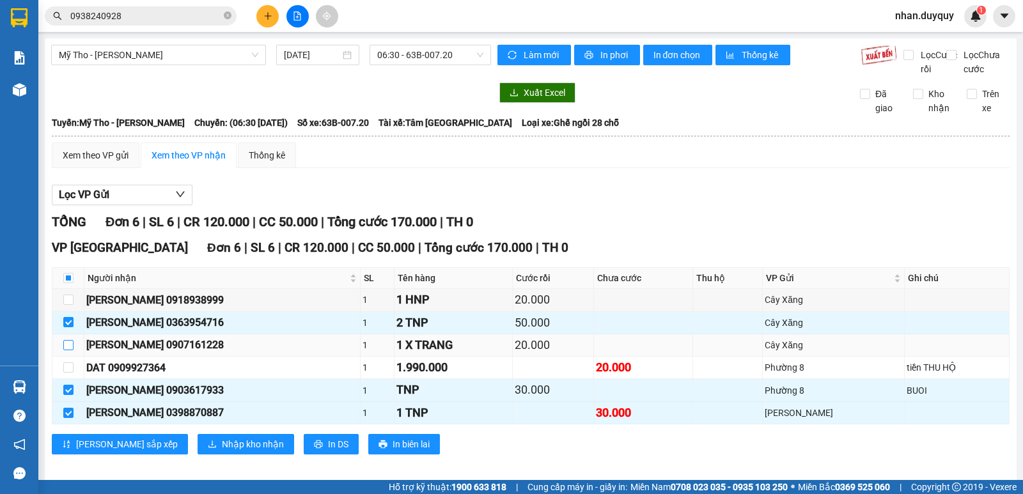
click at [67, 350] on input "checkbox" at bounding box center [68, 345] width 10 height 10
checkbox input "true"
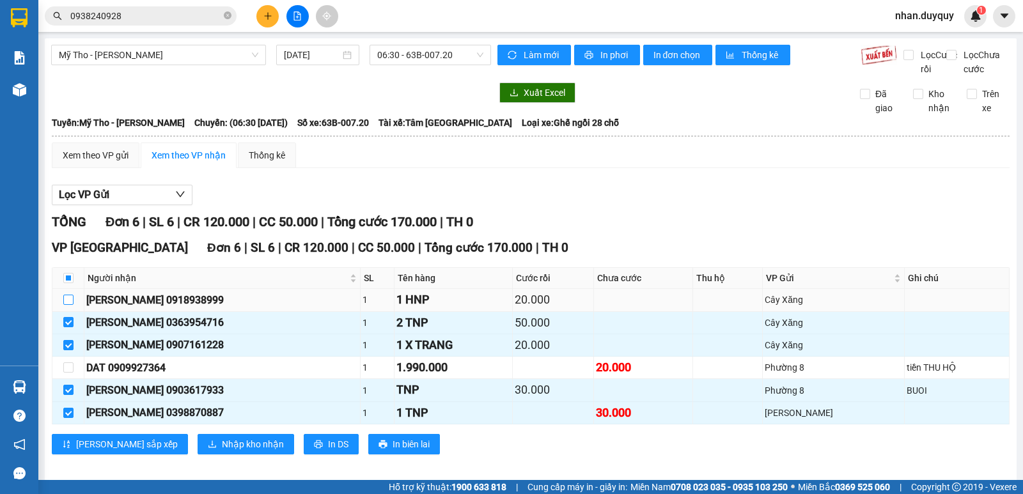
click at [67, 305] on input "checkbox" at bounding box center [68, 300] width 10 height 10
checkbox input "true"
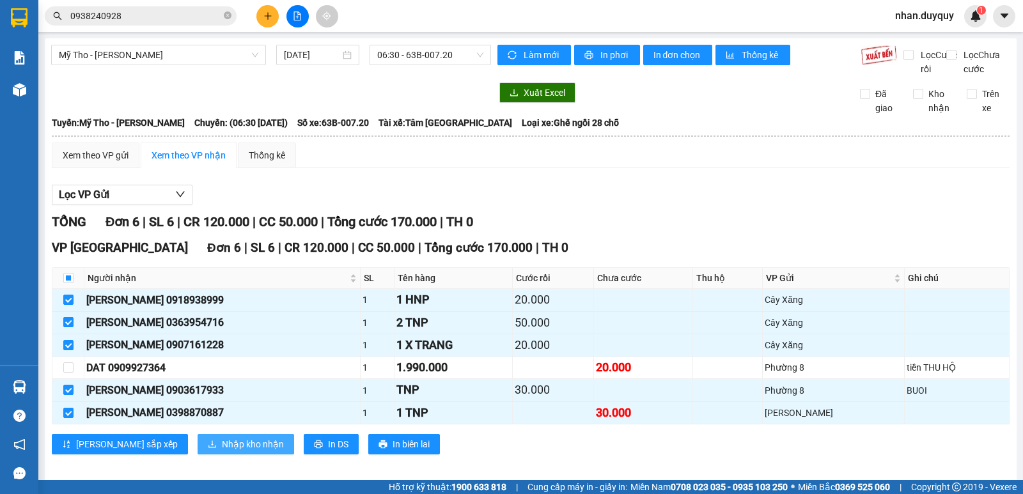
click at [222, 451] on span "Nhập kho nhận" at bounding box center [253, 444] width 62 height 14
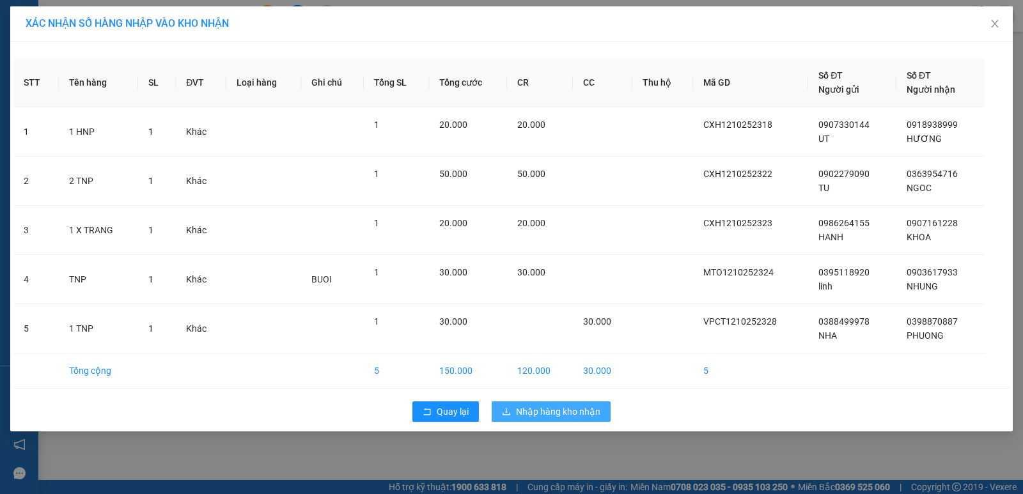
click at [563, 415] on span "Nhập hàng kho nhận" at bounding box center [558, 412] width 84 height 14
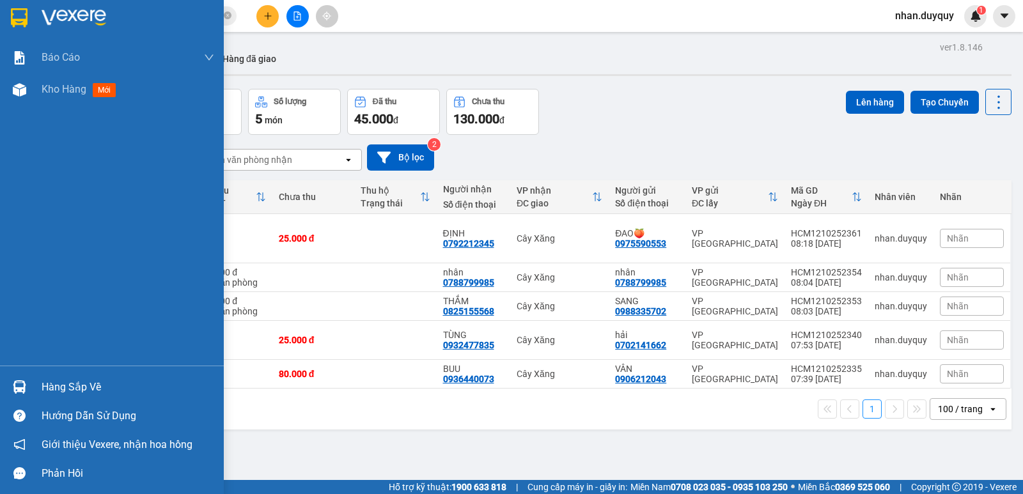
drag, startPoint x: 50, startPoint y: 389, endPoint x: 503, endPoint y: 356, distance: 453.7
click at [51, 389] on div "Hàng sắp về" at bounding box center [128, 387] width 173 height 19
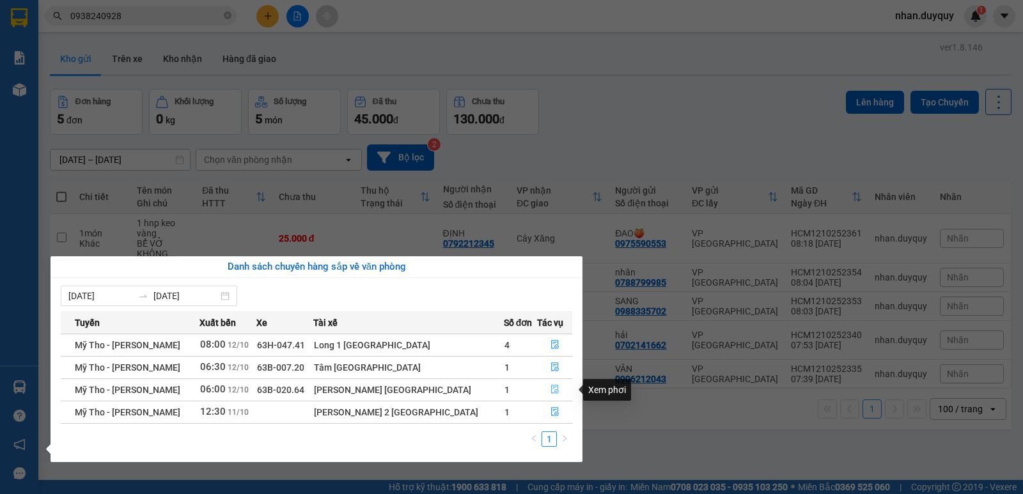
click at [550, 389] on icon "file-done" at bounding box center [554, 389] width 9 height 9
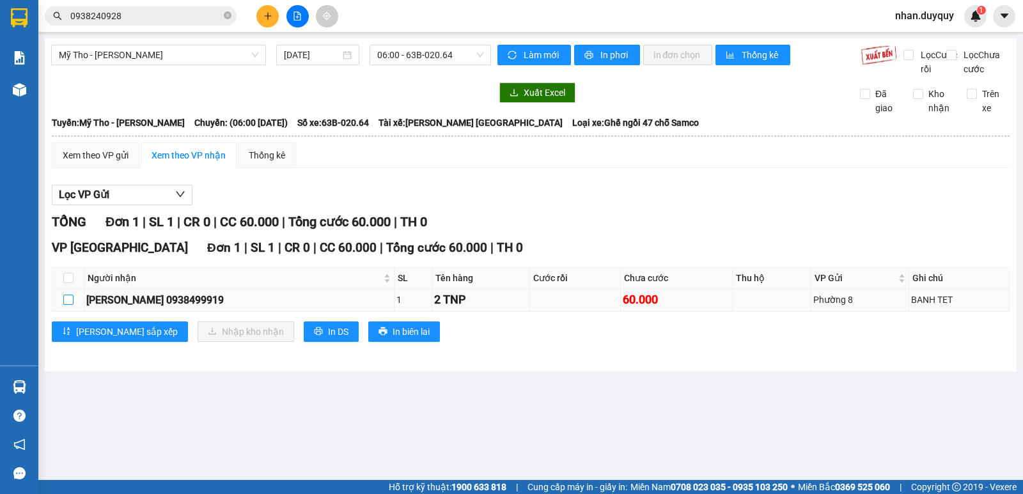
click at [69, 305] on input "checkbox" at bounding box center [68, 300] width 10 height 10
checkbox input "true"
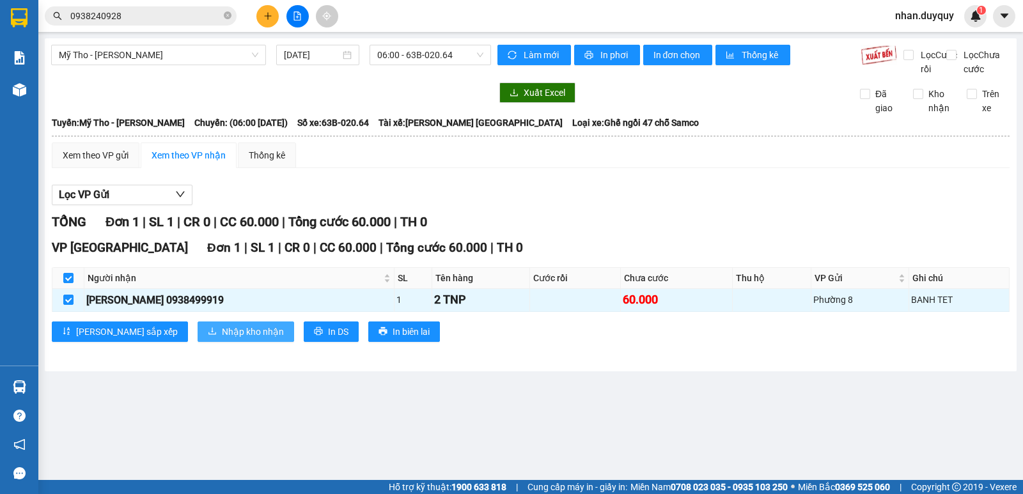
click at [222, 339] on span "Nhập kho nhận" at bounding box center [253, 332] width 62 height 14
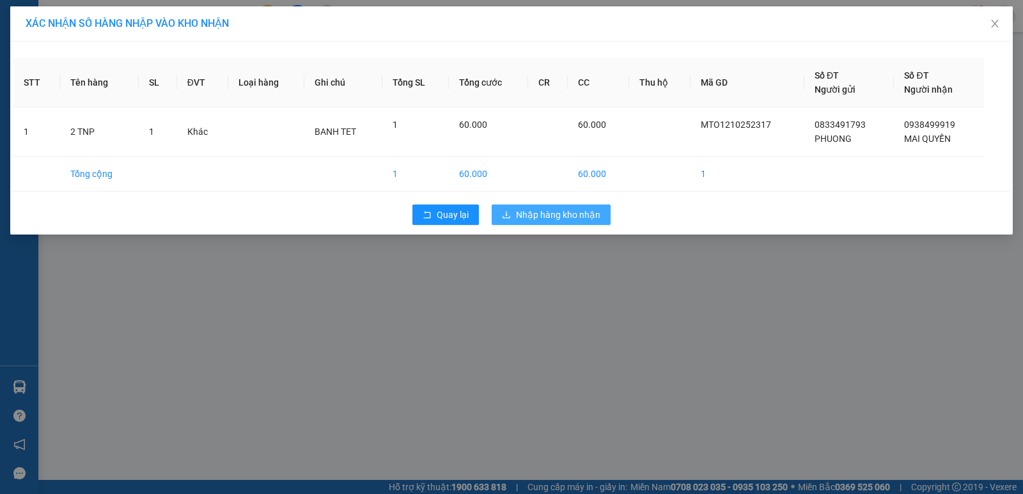
click at [559, 218] on span "Nhập hàng kho nhận" at bounding box center [558, 215] width 84 height 14
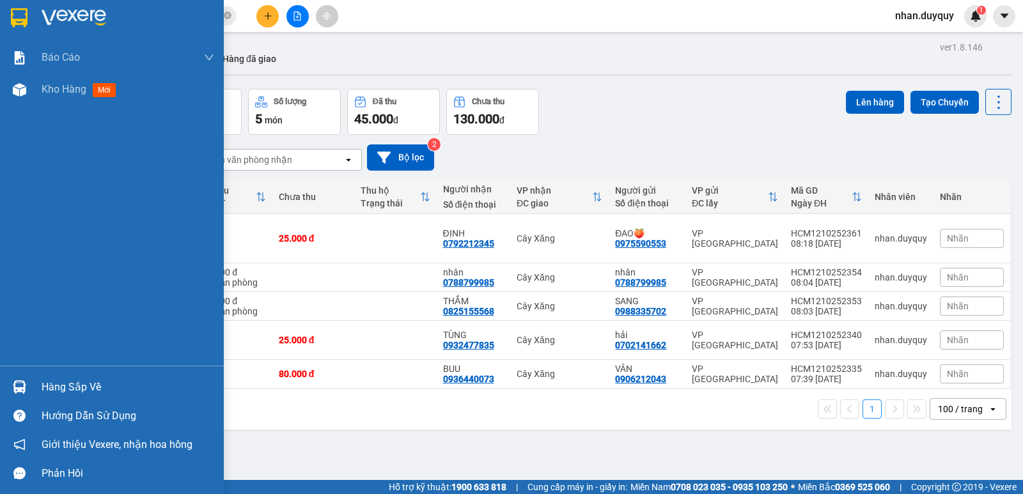
click at [73, 390] on div "Hàng sắp về" at bounding box center [128, 387] width 173 height 19
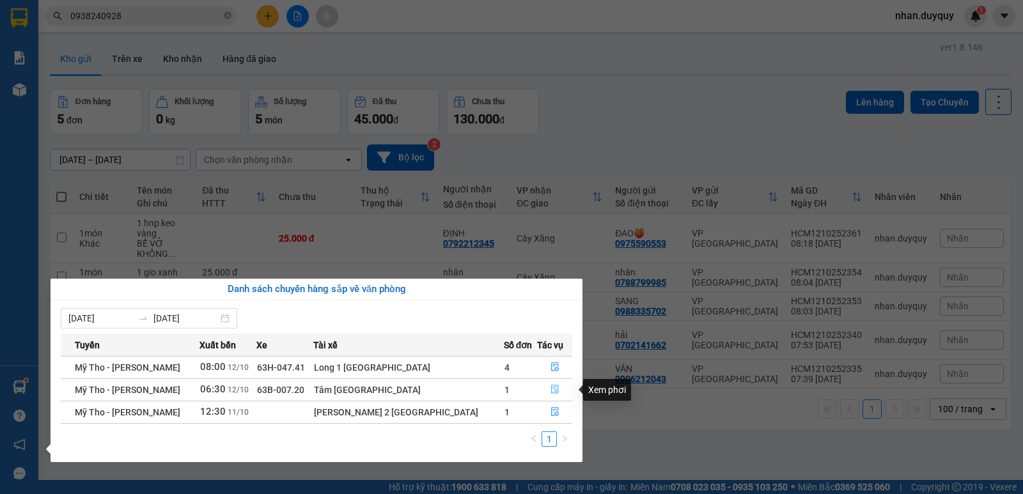
click at [550, 388] on icon "file-done" at bounding box center [554, 389] width 9 height 9
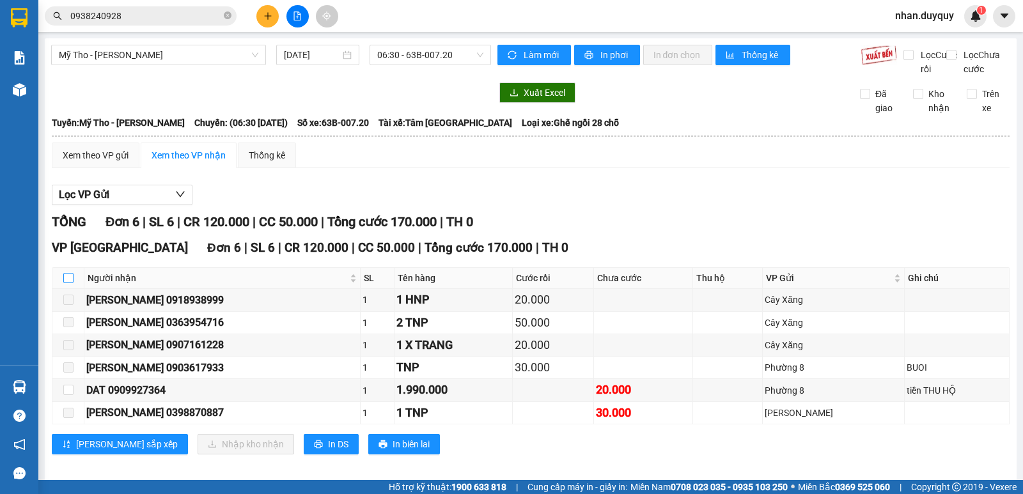
click at [67, 283] on input "checkbox" at bounding box center [68, 278] width 10 height 10
checkbox input "true"
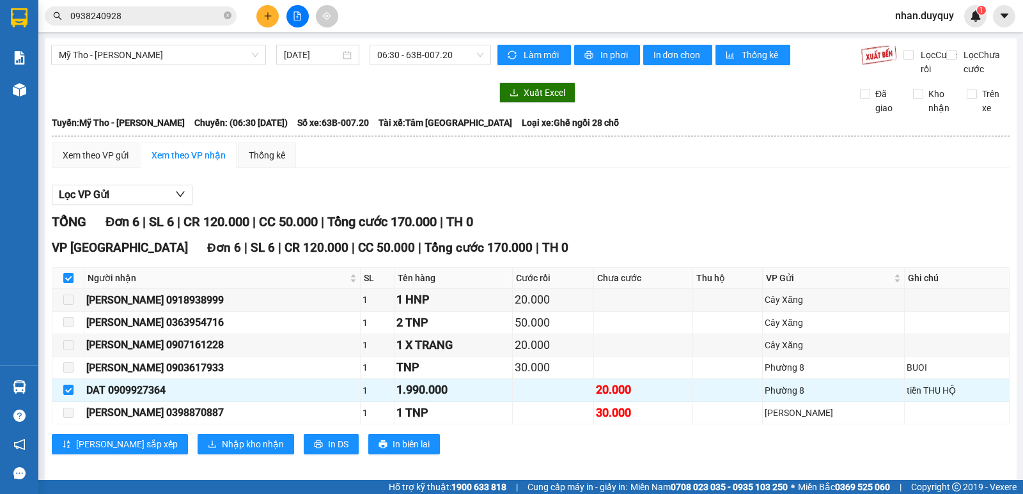
click at [438, 182] on div "Xem theo VP gửi Xem theo VP nhận Thống kê Lọc VP Gửi TỔNG Đơn 6 | SL 6 | CR 12…" at bounding box center [530, 307] width 957 height 328
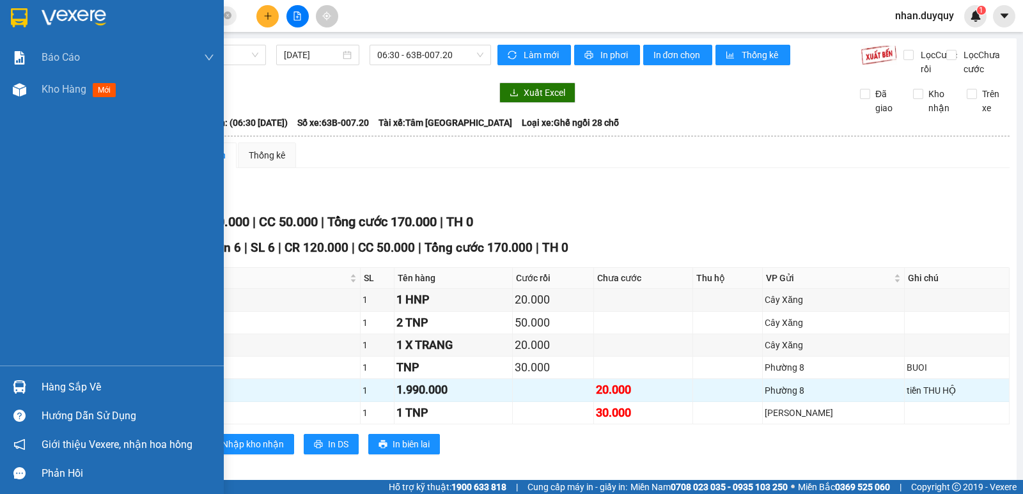
click at [89, 390] on div "Hàng sắp về" at bounding box center [128, 387] width 173 height 19
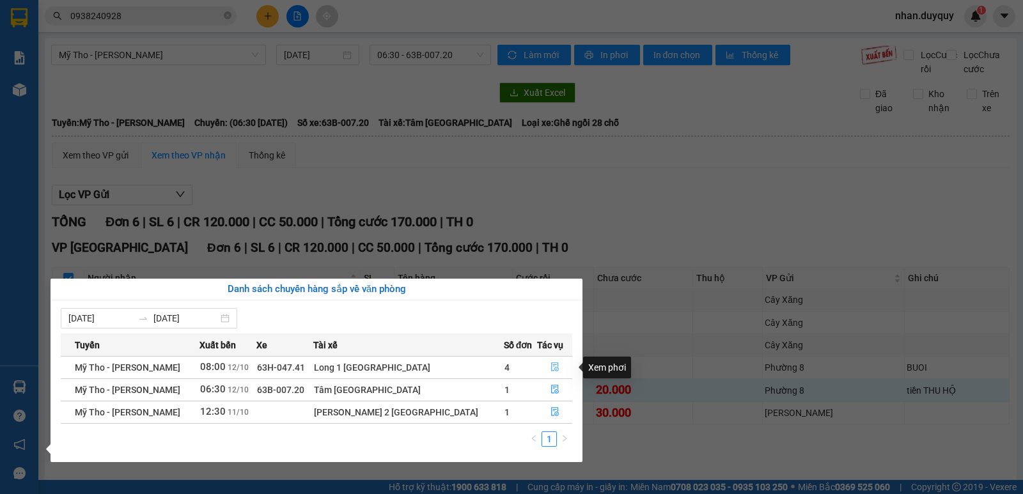
click at [550, 368] on icon "file-done" at bounding box center [554, 366] width 9 height 9
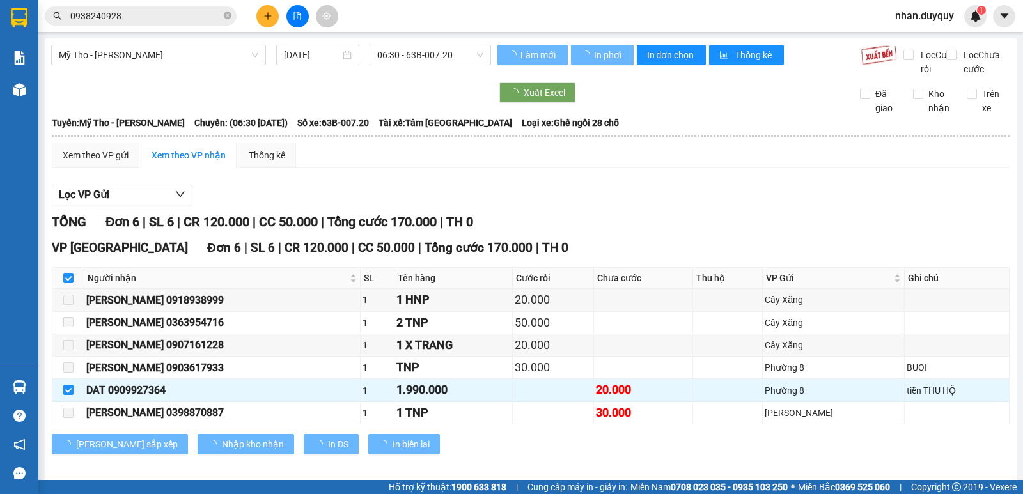
checkbox input "false"
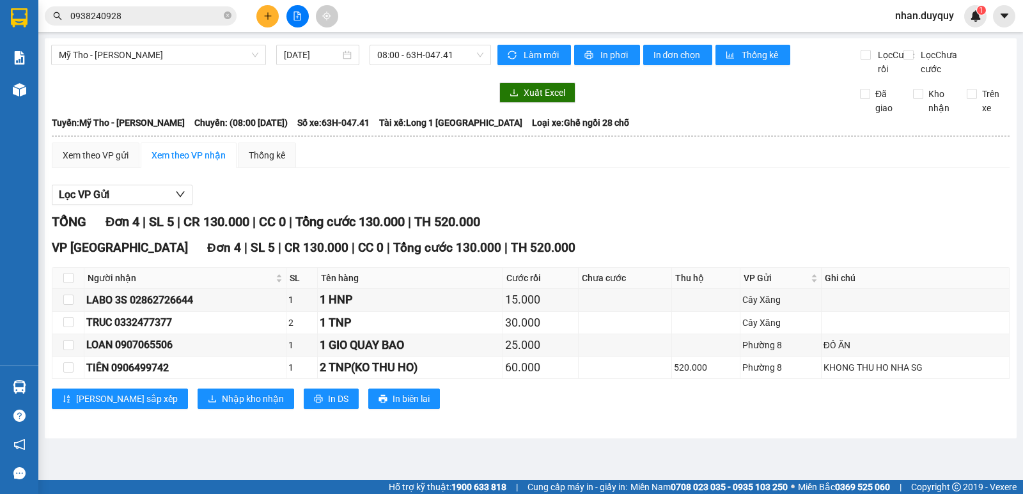
click at [623, 206] on div "Lọc VP Gửi" at bounding box center [530, 195] width 957 height 21
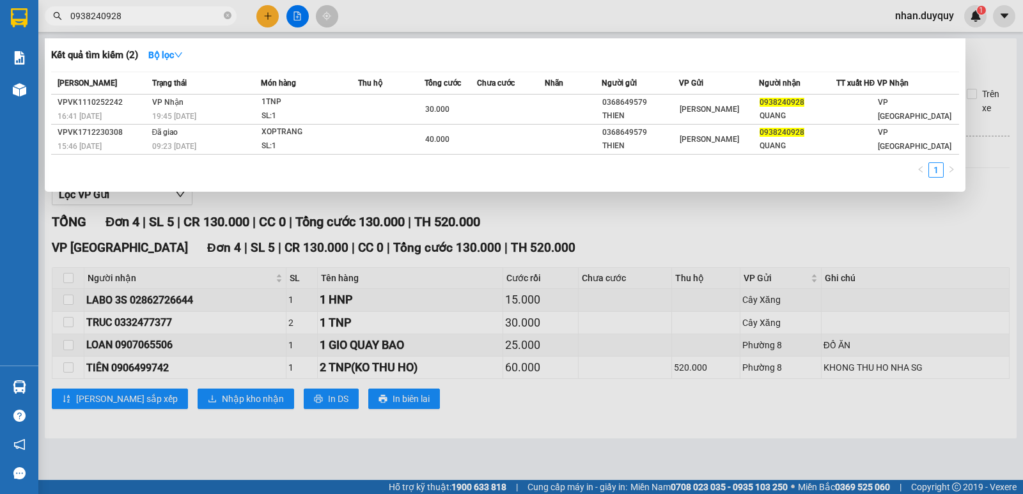
drag, startPoint x: 128, startPoint y: 20, endPoint x: 42, endPoint y: 38, distance: 87.6
click at [42, 27] on div "Kết quả tìm kiếm ( 2 ) Bộ lọc Mã ĐH Trạng thái Món hàng Thu hộ Tổng cước Chưa c…" at bounding box center [124, 16] width 249 height 22
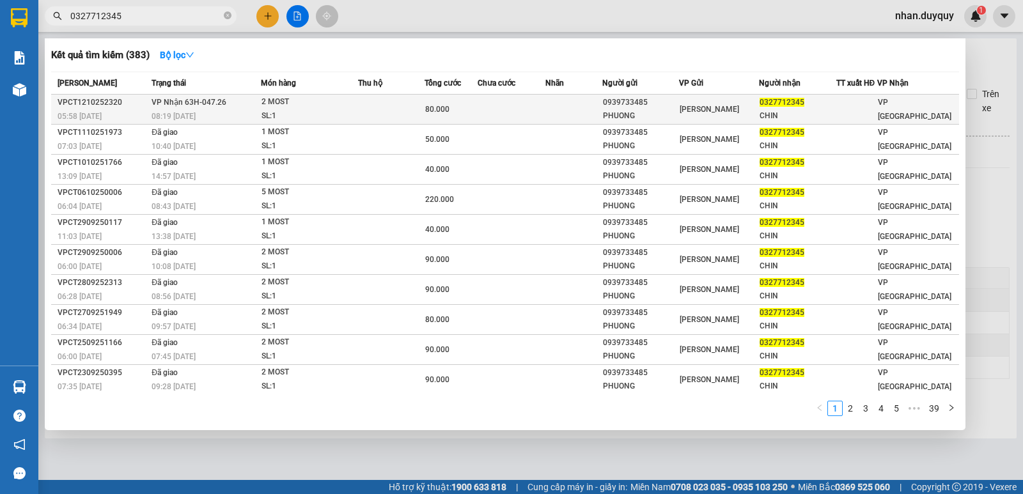
type input "0327712345"
click at [667, 111] on div "PHUONG" at bounding box center [641, 115] width 76 height 13
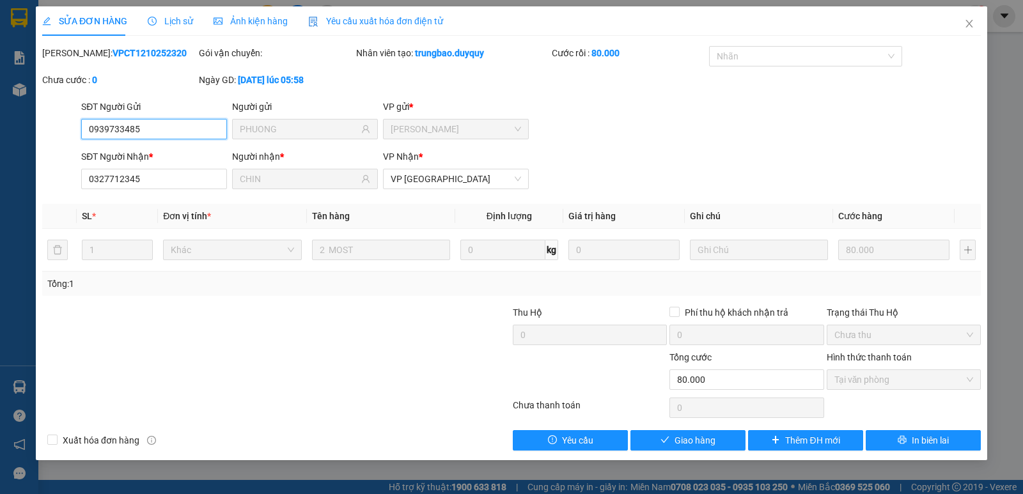
type input "0939733485"
type input "PHUONG"
type input "0327712345"
type input "CHIN"
type input "0"
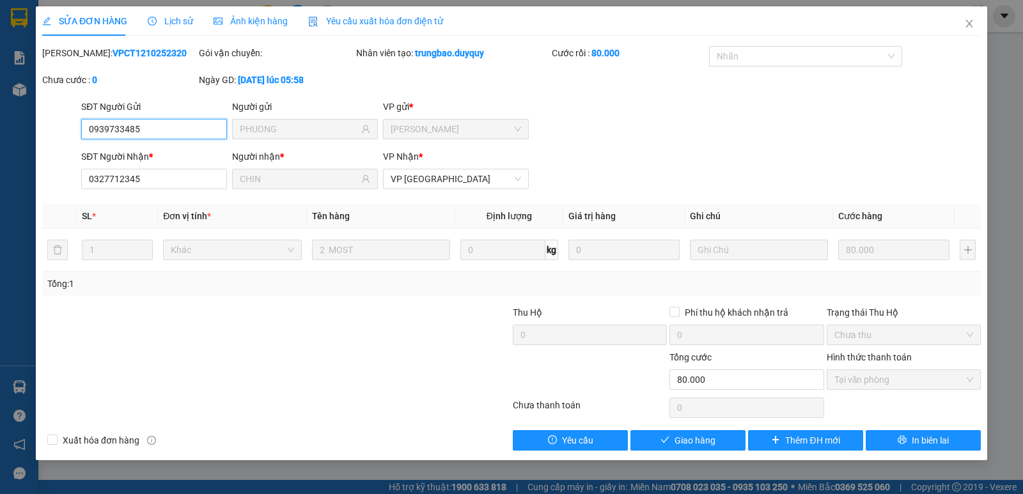
type input "80.000"
click at [691, 433] on span "Giao hàng" at bounding box center [694, 440] width 41 height 14
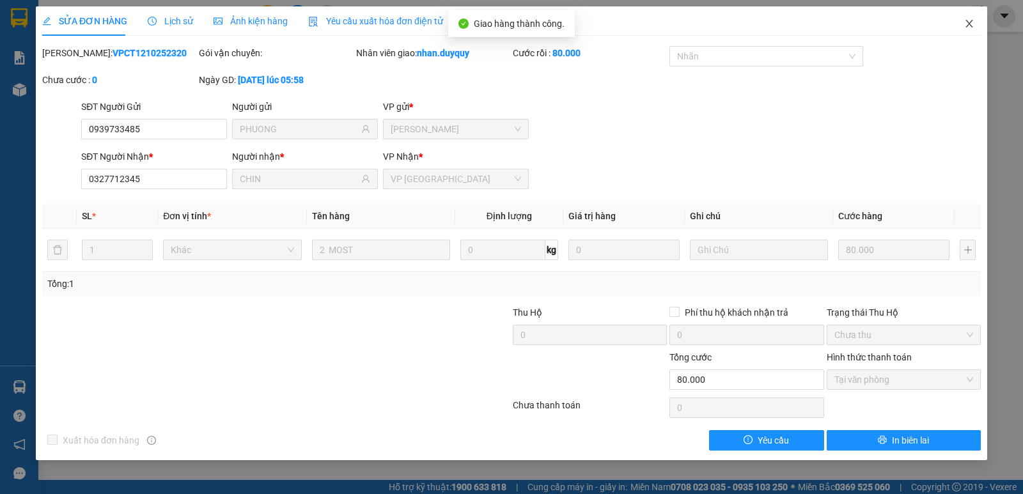
click at [972, 26] on icon "close" at bounding box center [969, 24] width 10 height 10
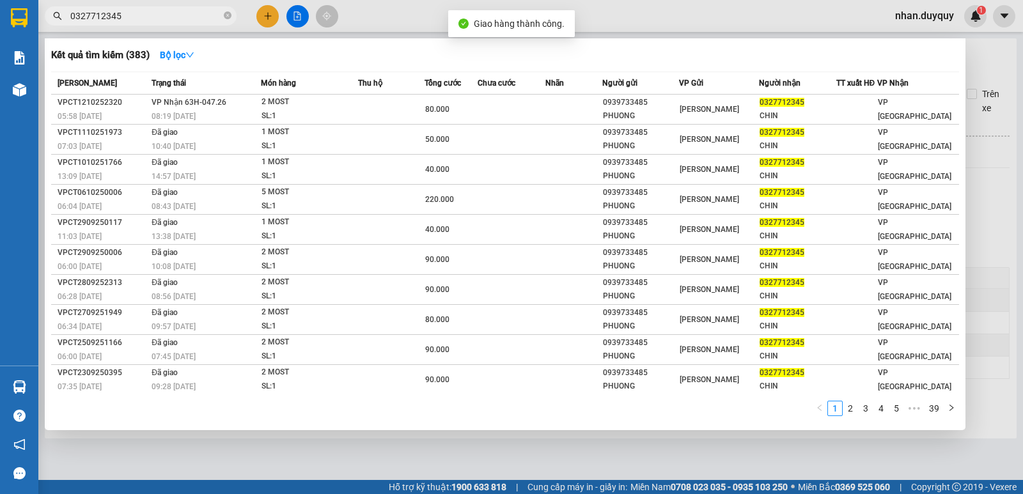
drag, startPoint x: 122, startPoint y: 20, endPoint x: 37, endPoint y: 36, distance: 86.5
click at [37, 37] on section "Kết quả tìm kiếm ( 383 ) Bộ lọc Mã ĐH Trạng thái Món hàng Thu hộ Tổng cước Chưa…" at bounding box center [511, 247] width 1023 height 494
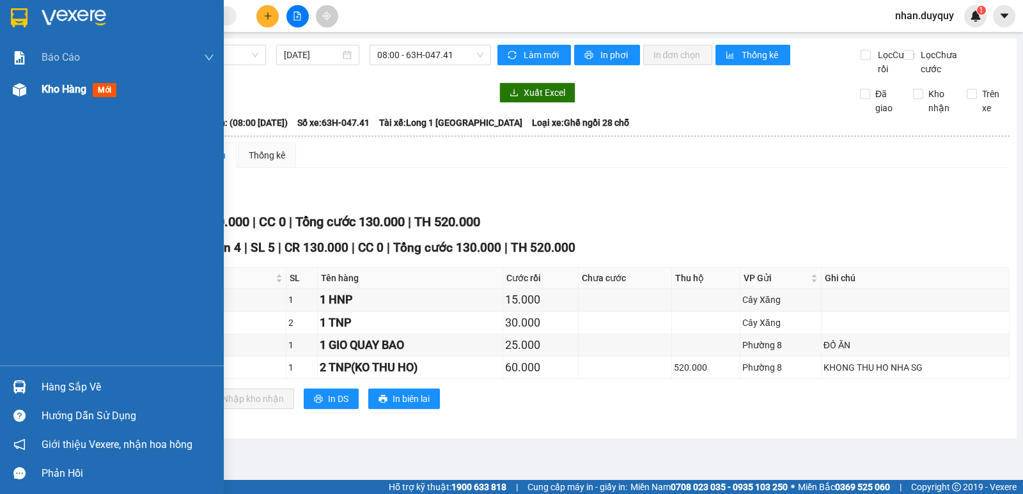
click at [105, 93] on span "mới" at bounding box center [105, 90] width 24 height 14
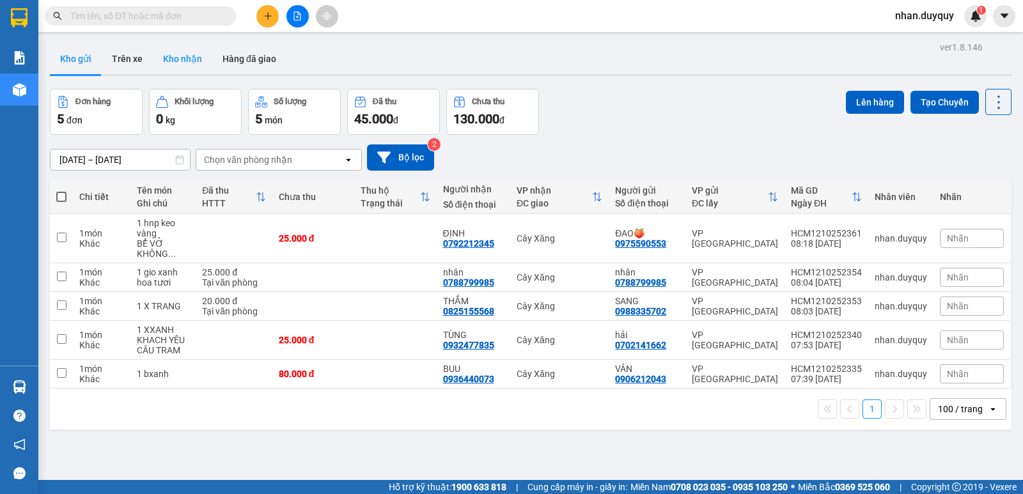
click at [182, 64] on button "Kho nhận" at bounding box center [182, 58] width 59 height 31
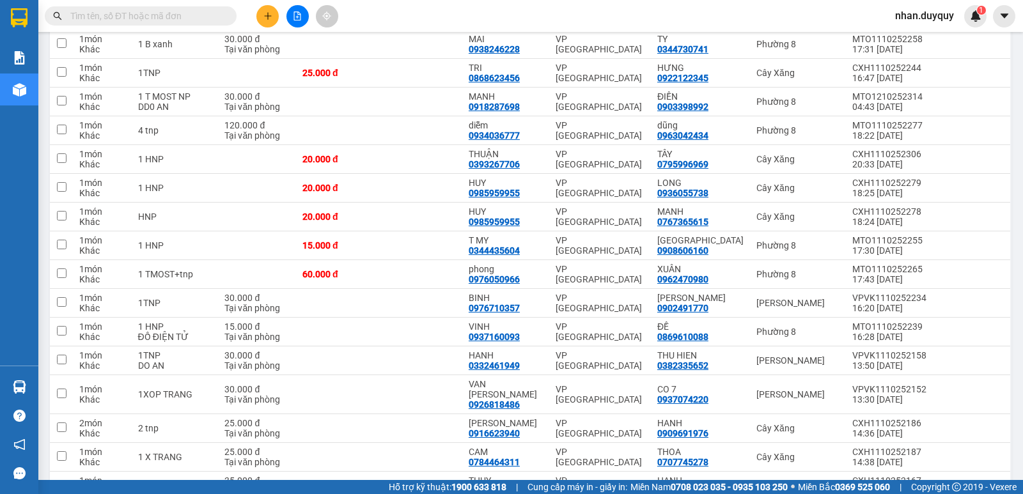
scroll to position [617, 0]
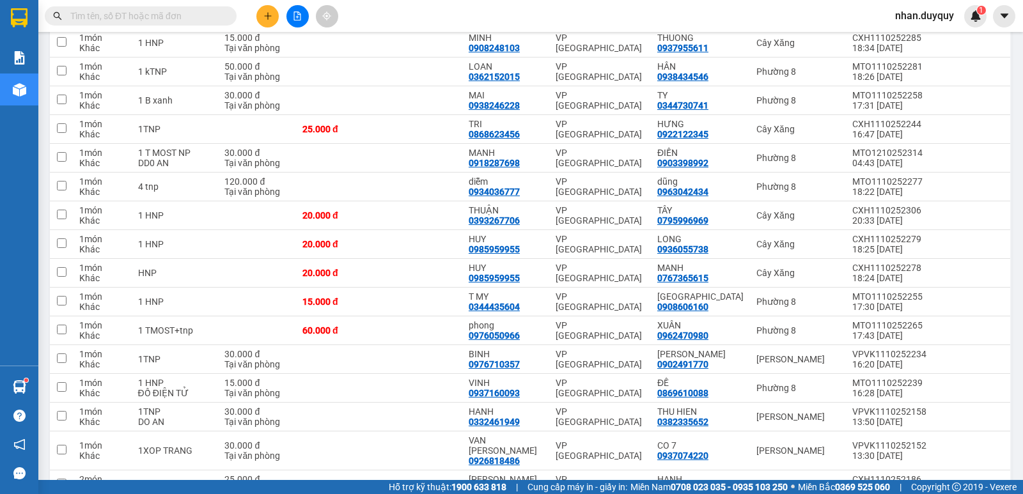
click at [113, 16] on input "text" at bounding box center [145, 16] width 151 height 14
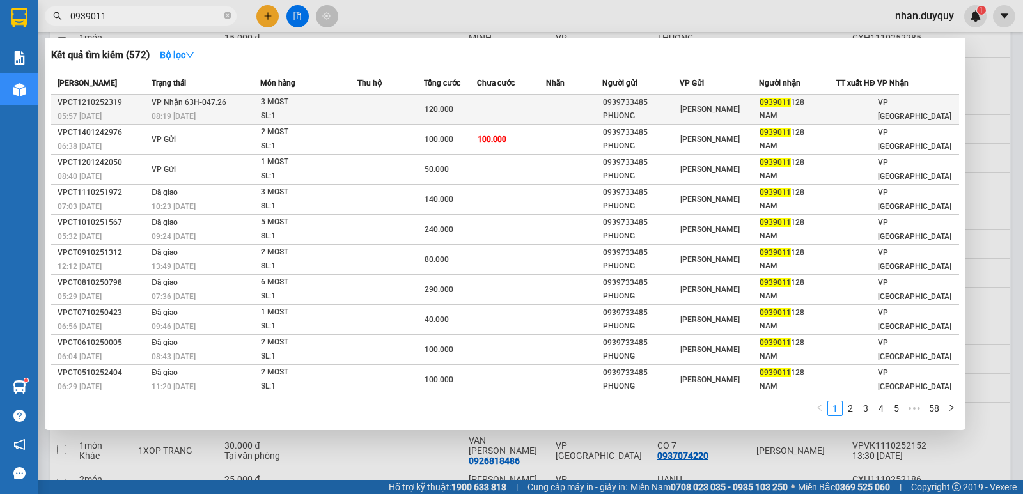
type input "0939011"
click at [746, 100] on td "VP [PERSON_NAME]" at bounding box center [718, 110] width 79 height 30
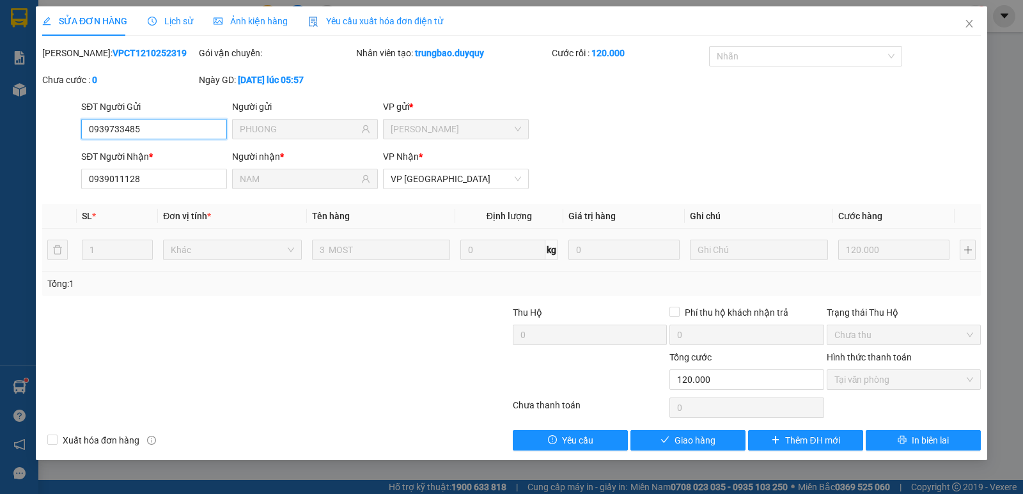
type input "0939733485"
type input "PHUONG"
type input "0939011128"
type input "NAM"
type input "0"
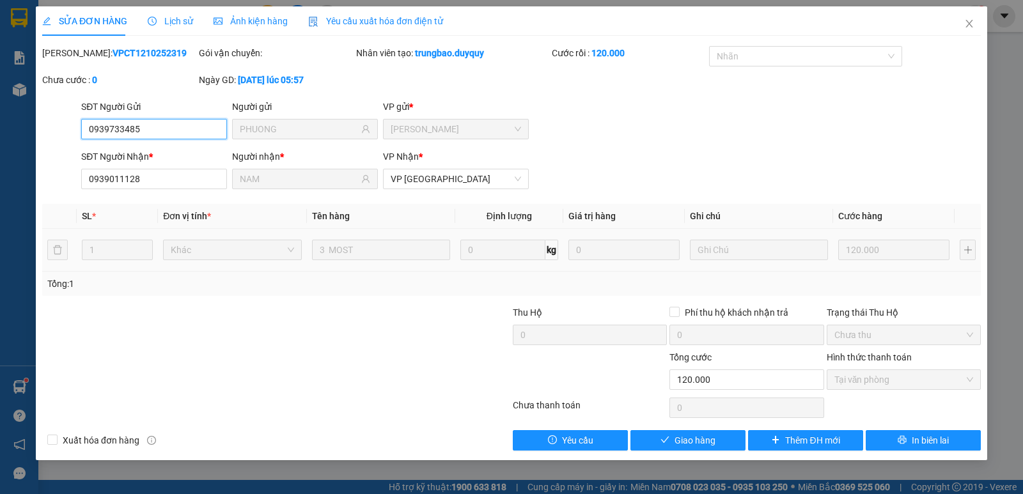
type input "120.000"
click at [706, 450] on button "Giao hàng" at bounding box center [687, 440] width 115 height 20
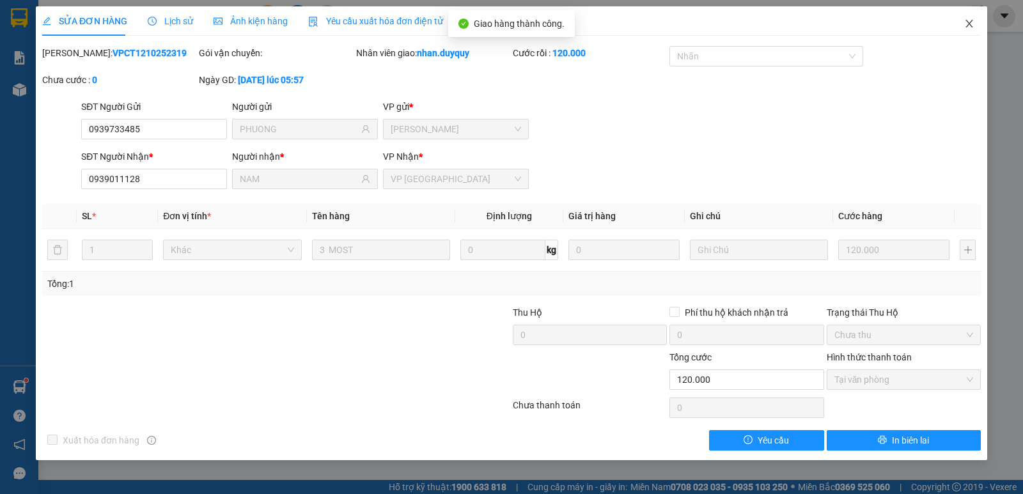
click at [975, 24] on span "Close" at bounding box center [969, 24] width 36 height 36
click at [975, 27] on div "Kết quả tìm kiếm ( 572 ) Bộ lọc Mã ĐH Trạng thái Món hàng Thu hộ Tổng cước Chưa…" at bounding box center [511, 16] width 1023 height 32
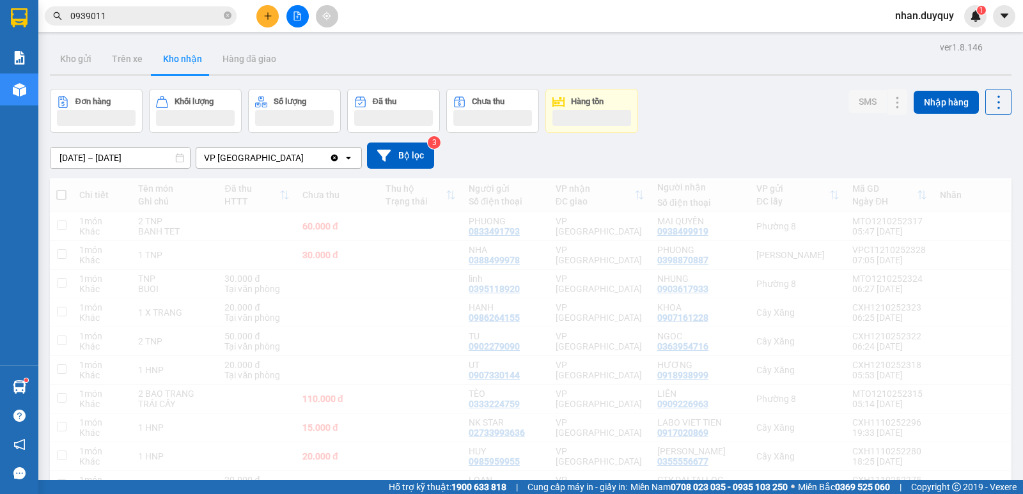
click at [79, 27] on div "Kết quả tìm kiếm ( 572 ) Bộ lọc Mã ĐH Trạng thái Món hàng Thu hộ Tổng cước Chưa…" at bounding box center [124, 16] width 249 height 22
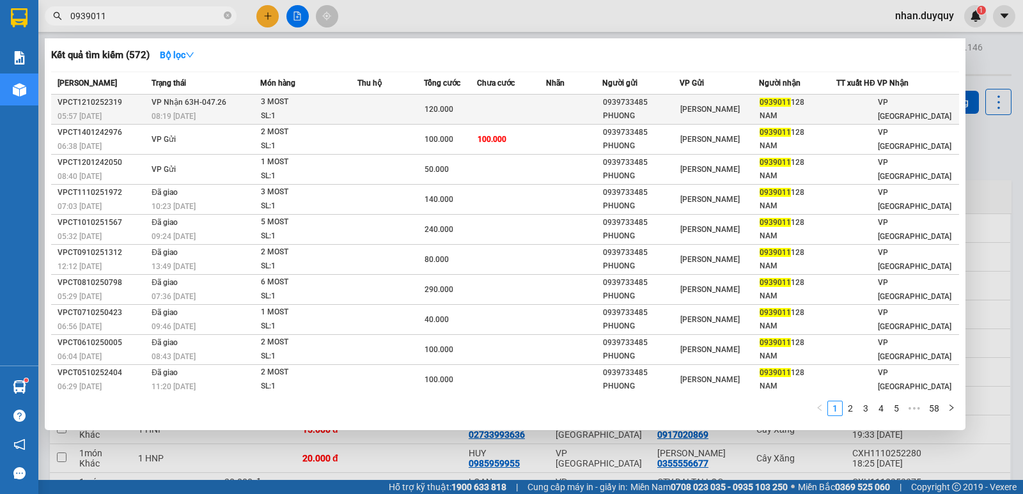
click at [732, 115] on div "VP [PERSON_NAME]" at bounding box center [719, 109] width 78 height 14
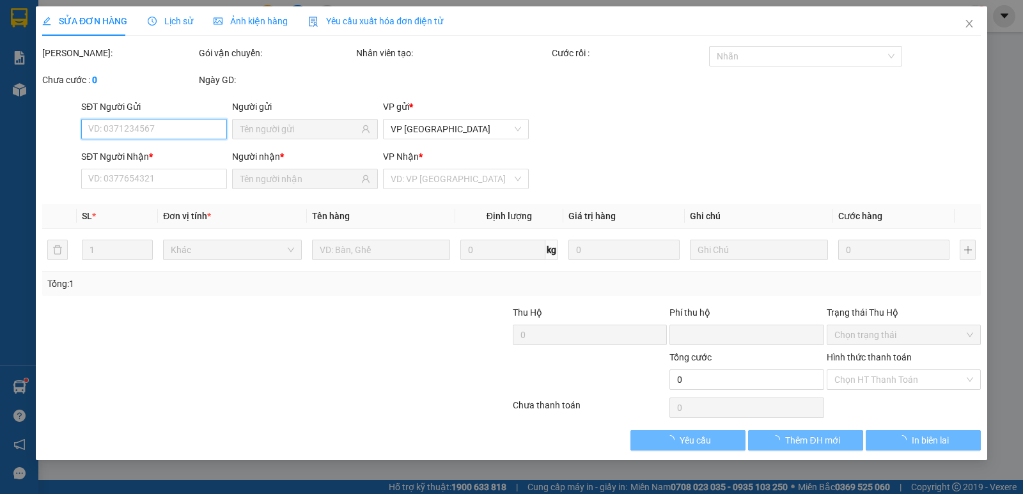
type input "0939733485"
type input "PHUONG"
type input "0939011128"
type input "NAM"
type input "0"
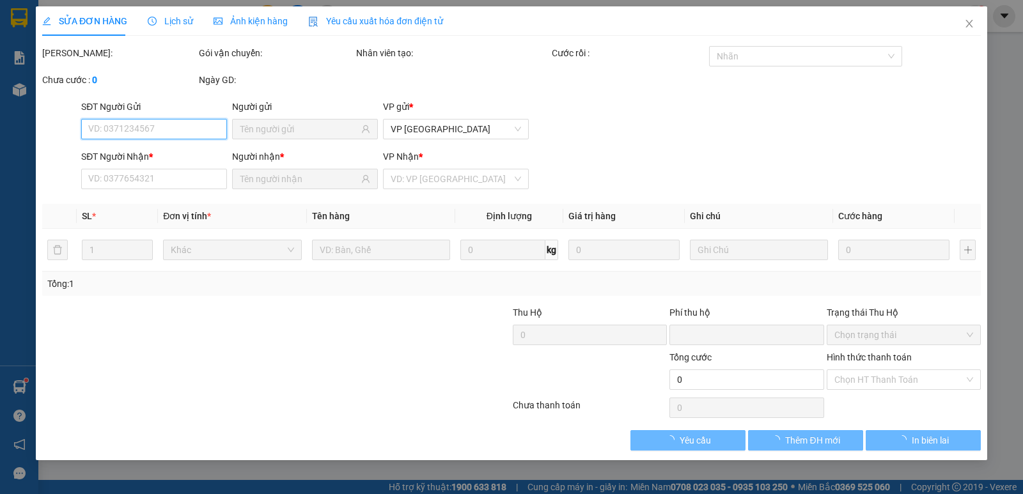
type input "120.000"
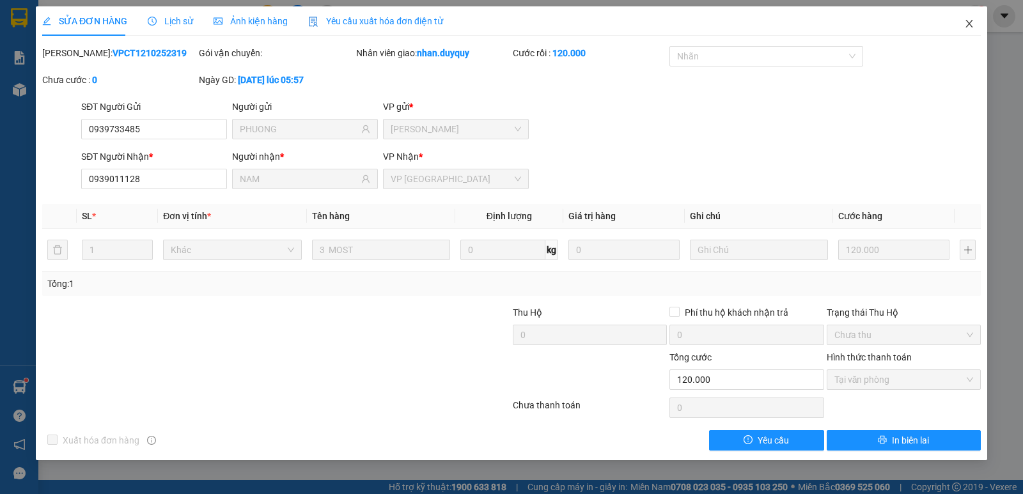
click at [972, 17] on span "Close" at bounding box center [969, 24] width 36 height 36
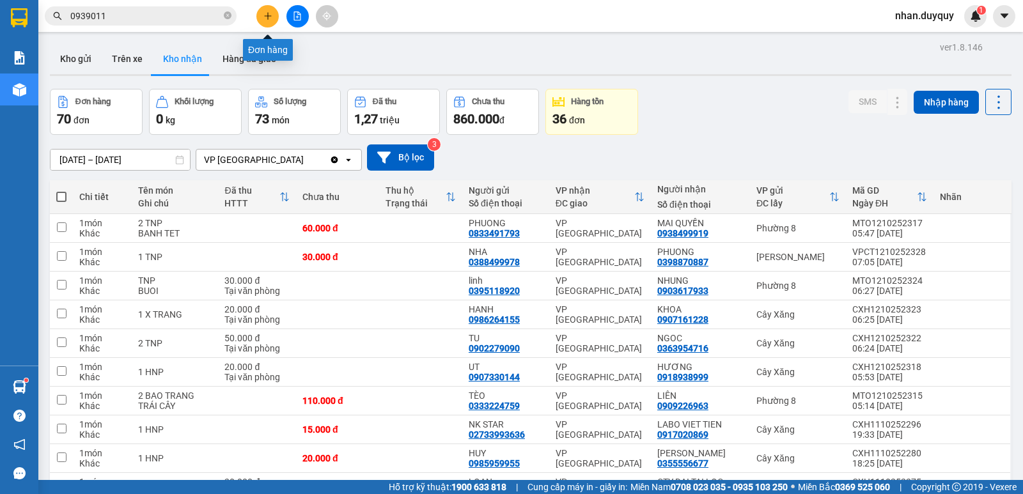
click at [262, 19] on button at bounding box center [267, 16] width 22 height 22
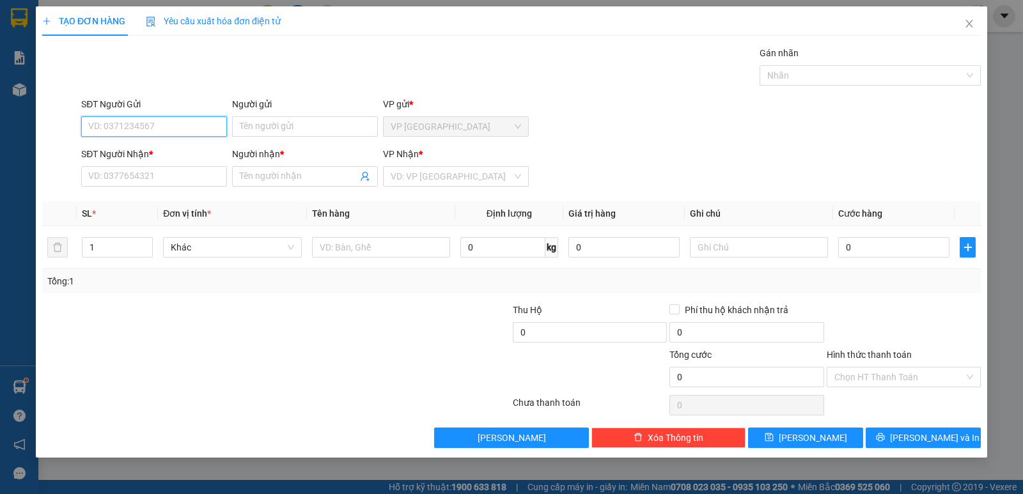
click at [102, 126] on input "SĐT Người Gửi" at bounding box center [154, 126] width 146 height 20
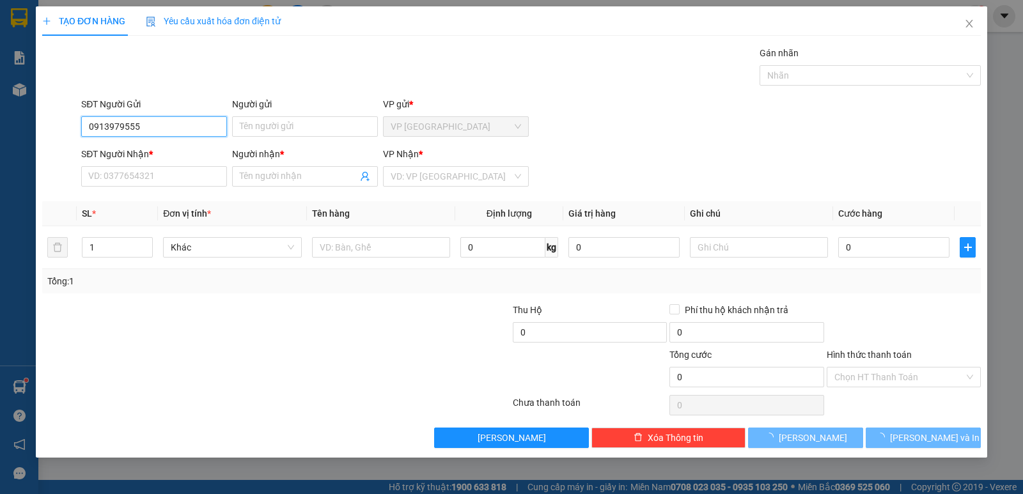
click at [145, 132] on input "0913979555" at bounding box center [154, 126] width 146 height 20
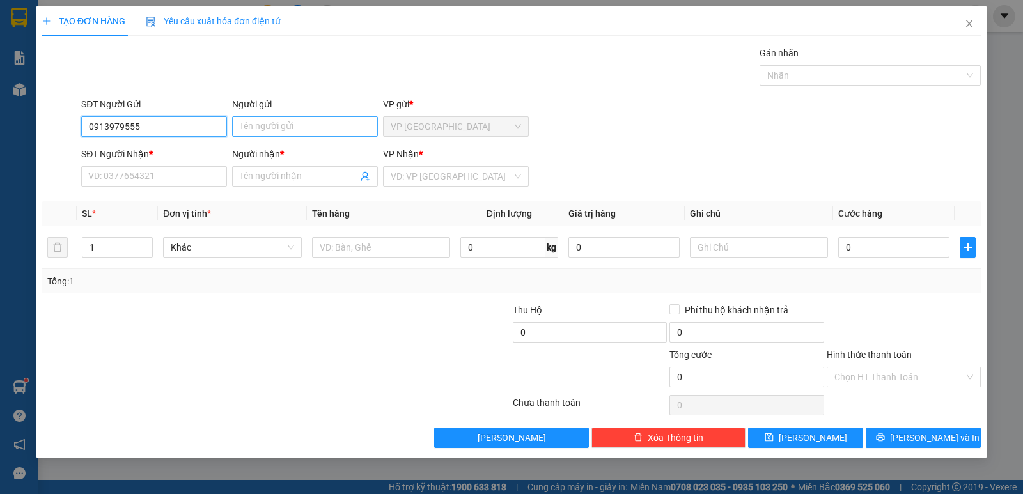
type input "0913979555"
click at [288, 130] on input "Người gửi" at bounding box center [305, 126] width 146 height 20
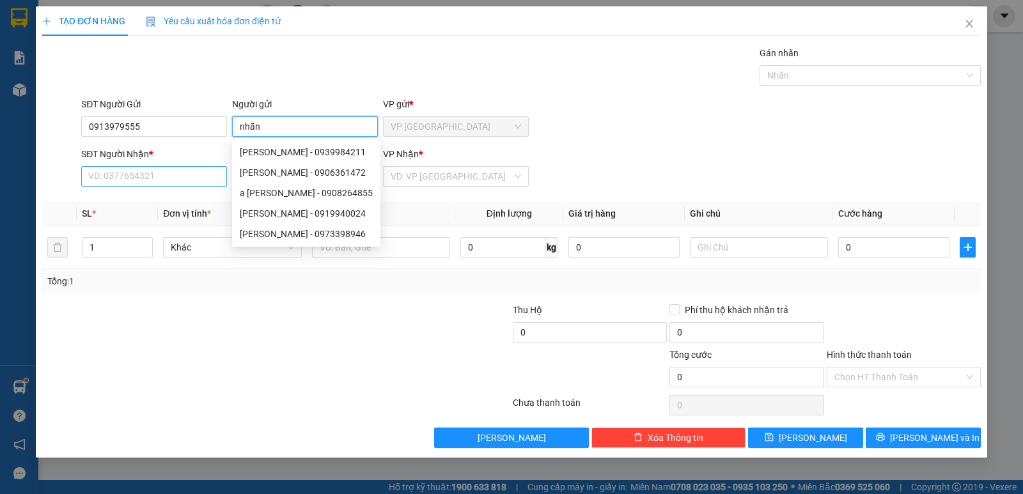
type input "nhẫn"
click at [103, 176] on input "SĐT Người Nhận *" at bounding box center [154, 176] width 146 height 20
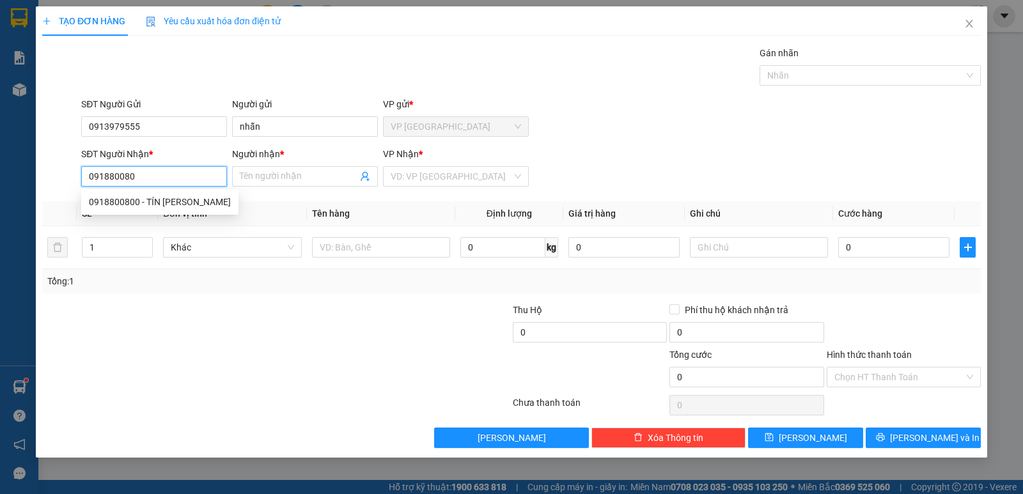
type input "0918800800"
click at [183, 201] on div "0918800800 - TÍN NHÂN" at bounding box center [160, 202] width 142 height 14
type input "TÍN NHÂN"
type input "15.000"
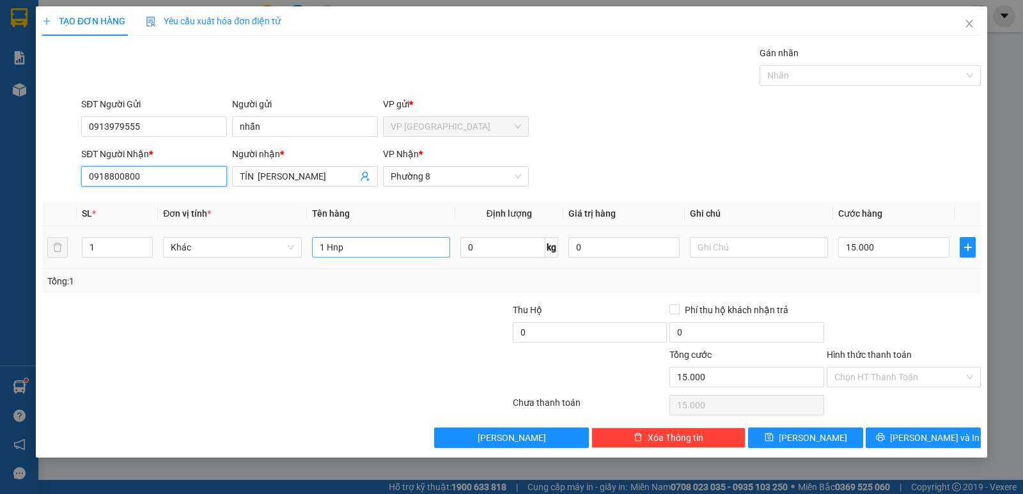
type input "0918800800"
drag, startPoint x: 355, startPoint y: 248, endPoint x: 247, endPoint y: 266, distance: 109.5
click at [247, 266] on tr "1 Khác 1 Hnp 0 kg 0 15.000" at bounding box center [511, 247] width 938 height 43
type input "1 t most"
click at [900, 251] on input "15.000" at bounding box center [893, 247] width 111 height 20
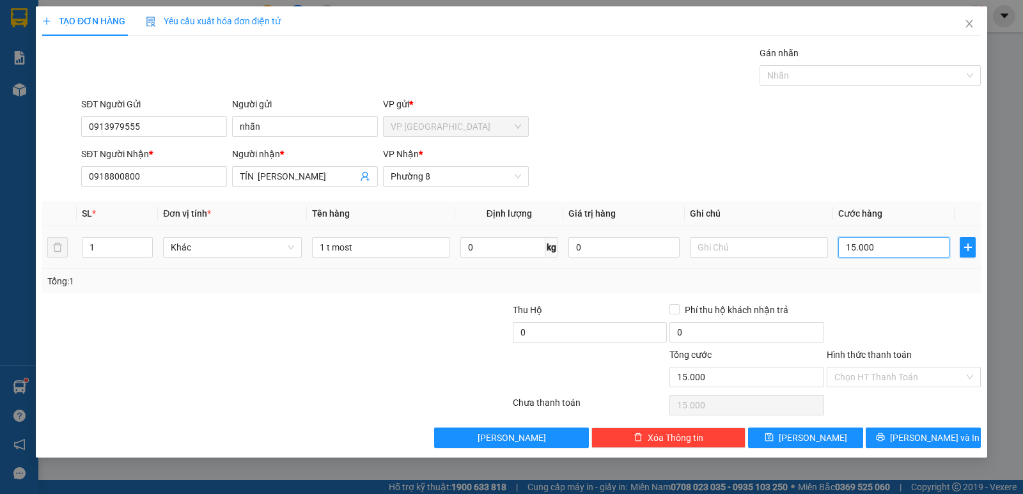
type input "0"
type input "3"
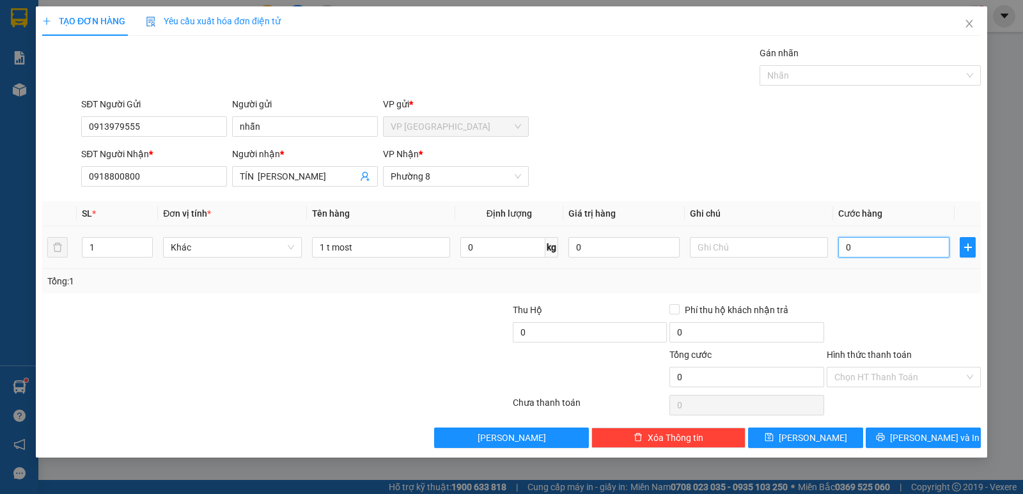
type input "03"
type input "30"
type input "030"
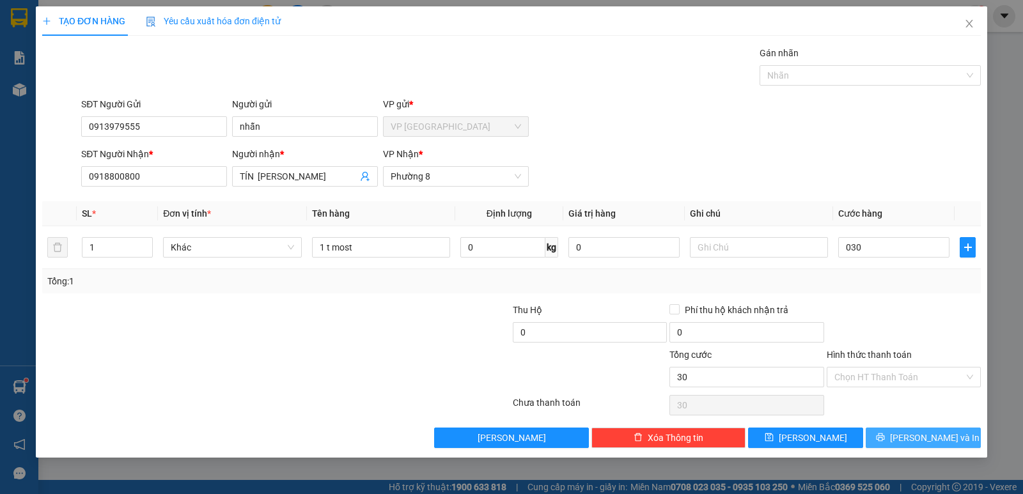
type input "30.000"
click at [915, 446] on button "[PERSON_NAME] và In" at bounding box center [922, 438] width 115 height 20
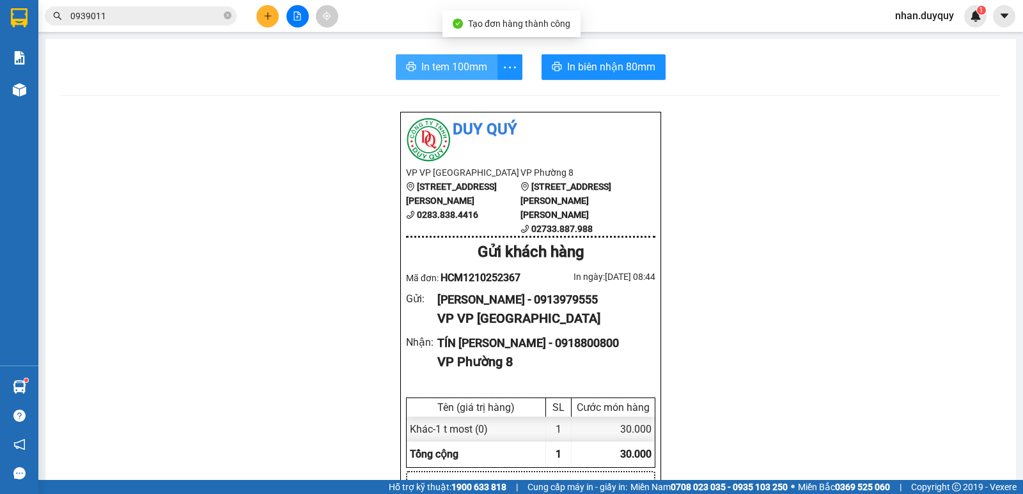
click at [441, 63] on span "In tem 100mm" at bounding box center [454, 67] width 66 height 16
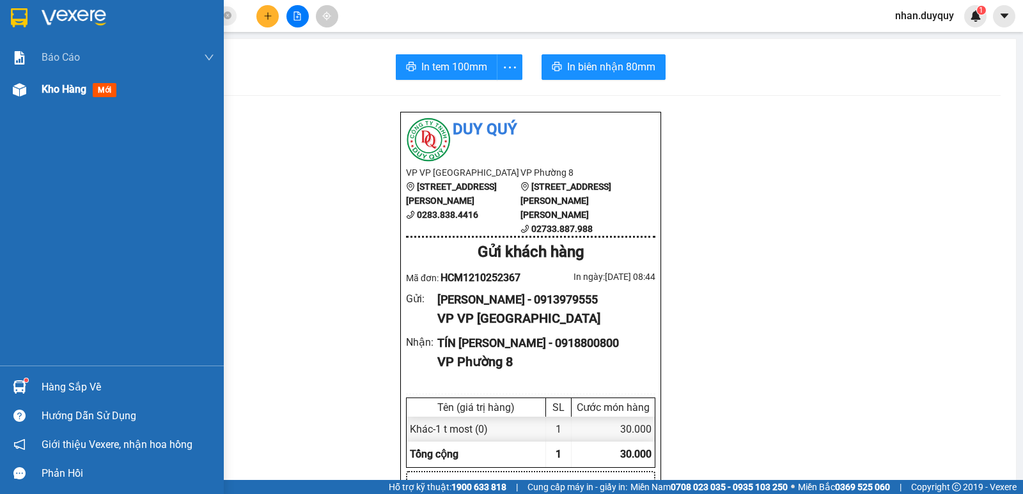
click at [105, 88] on span "mới" at bounding box center [105, 90] width 24 height 14
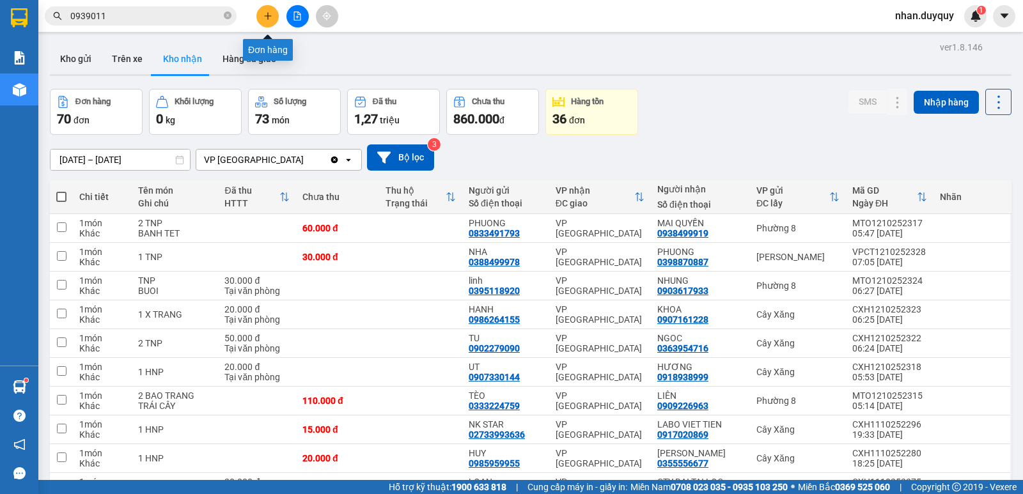
click at [265, 18] on icon "plus" at bounding box center [267, 16] width 9 height 9
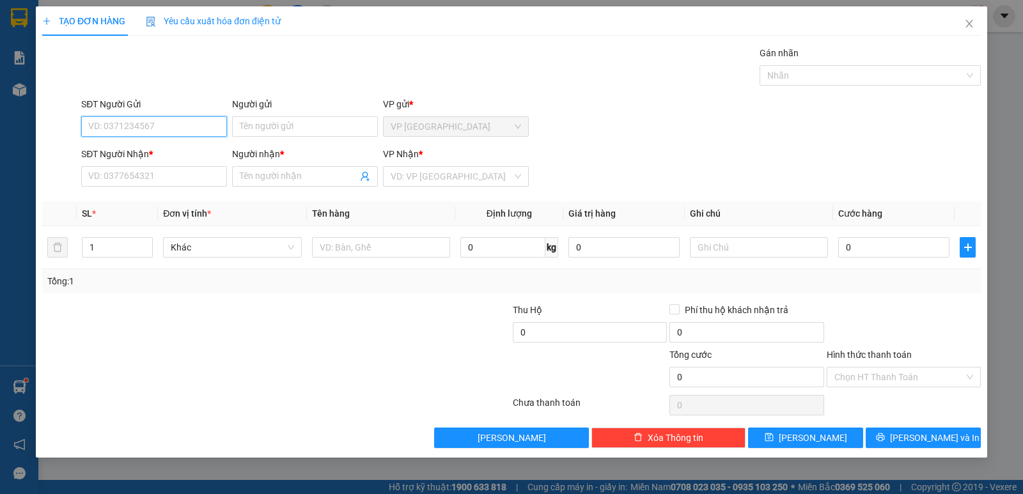
click at [112, 130] on input "SĐT Người Gửi" at bounding box center [154, 126] width 146 height 20
type input "0906000947"
click at [127, 155] on div "0906000947 - LÀNH" at bounding box center [154, 152] width 130 height 14
type input "LÀNH"
type input "0358337487"
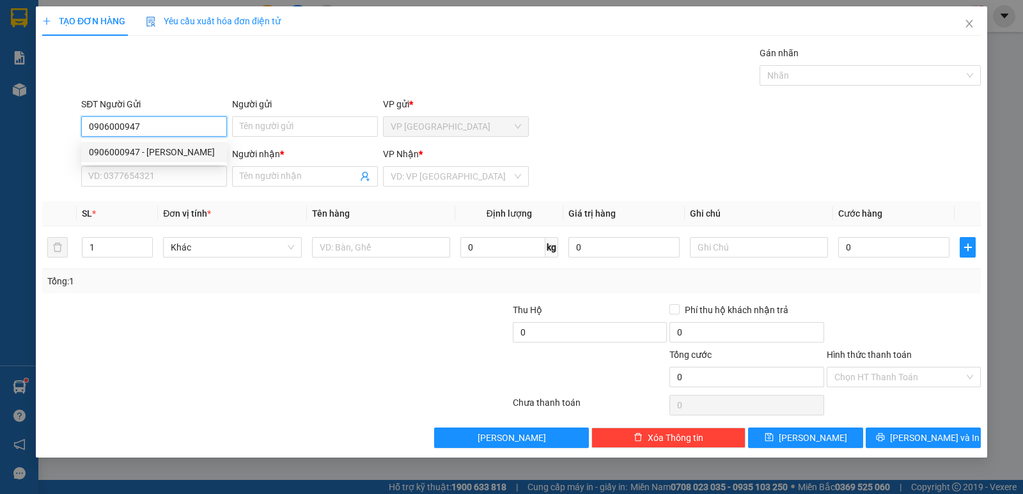
type input "HẢI"
type input "30.000"
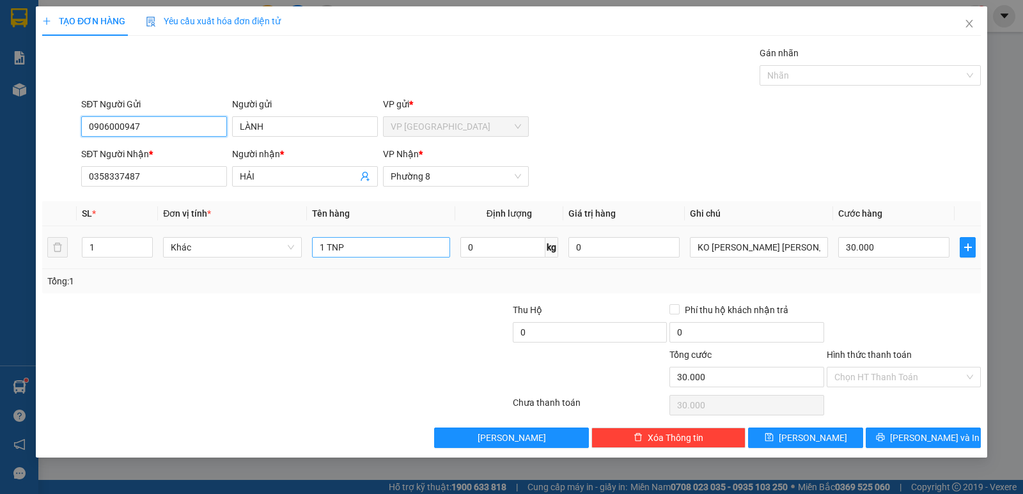
type input "0906000947"
drag, startPoint x: 341, startPoint y: 254, endPoint x: 286, endPoint y: 274, distance: 58.6
click at [286, 274] on div "SL * Đơn vị tính * Tên hàng Định lượng Giá trị hàng Ghi chú Cước hàng 1 Khác 1 …" at bounding box center [511, 247] width 938 height 92
type input "1 gio"
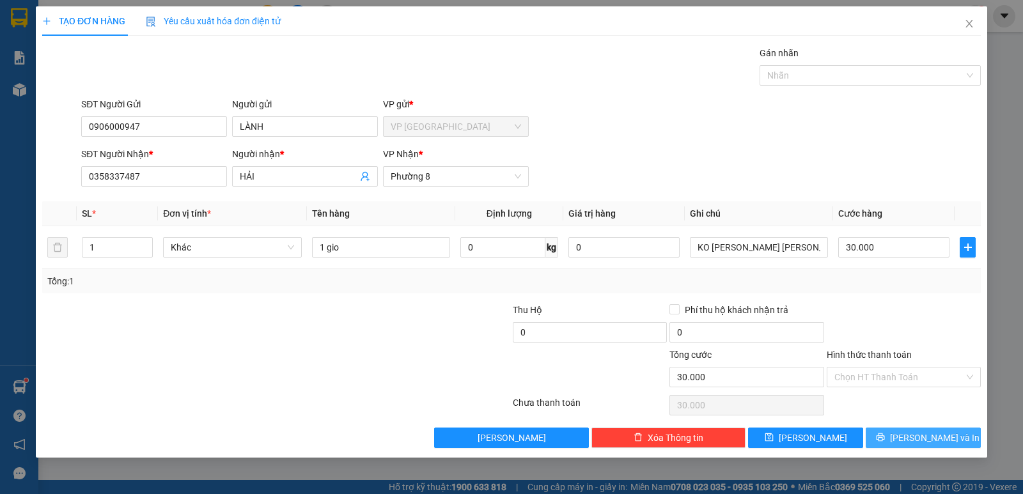
drag, startPoint x: 911, startPoint y: 438, endPoint x: 916, endPoint y: 408, distance: 31.1
click at [912, 437] on button "[PERSON_NAME] và In" at bounding box center [922, 438] width 115 height 20
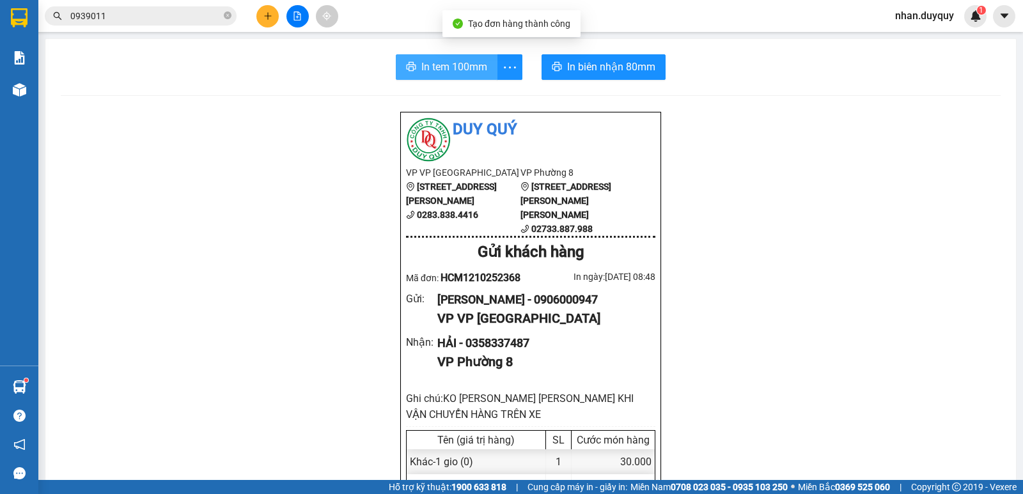
click at [433, 69] on span "In tem 100mm" at bounding box center [454, 67] width 66 height 16
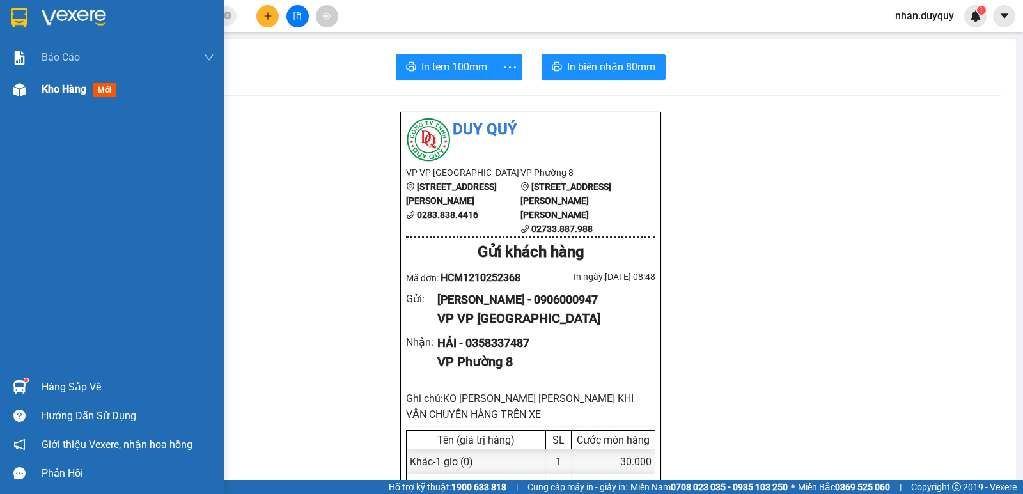
click at [105, 89] on span "mới" at bounding box center [105, 90] width 24 height 14
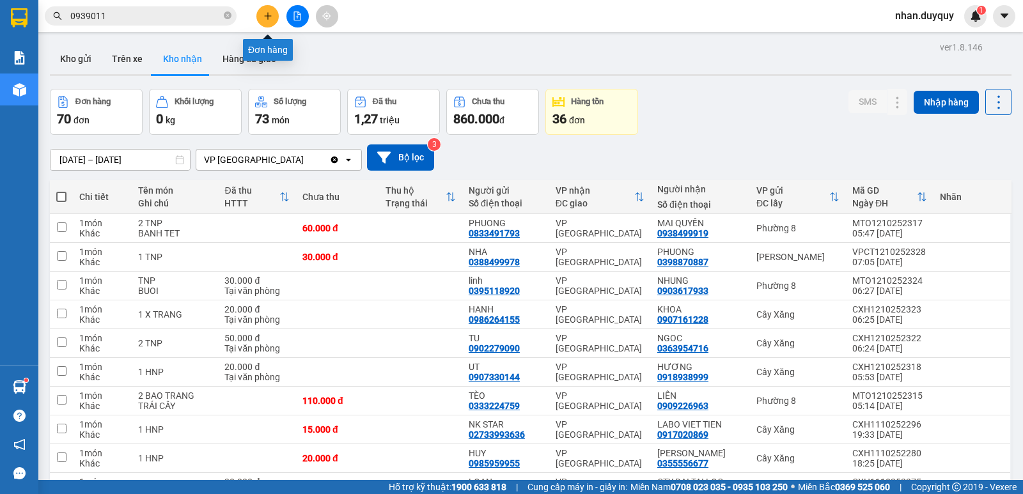
click at [268, 10] on button at bounding box center [267, 16] width 22 height 22
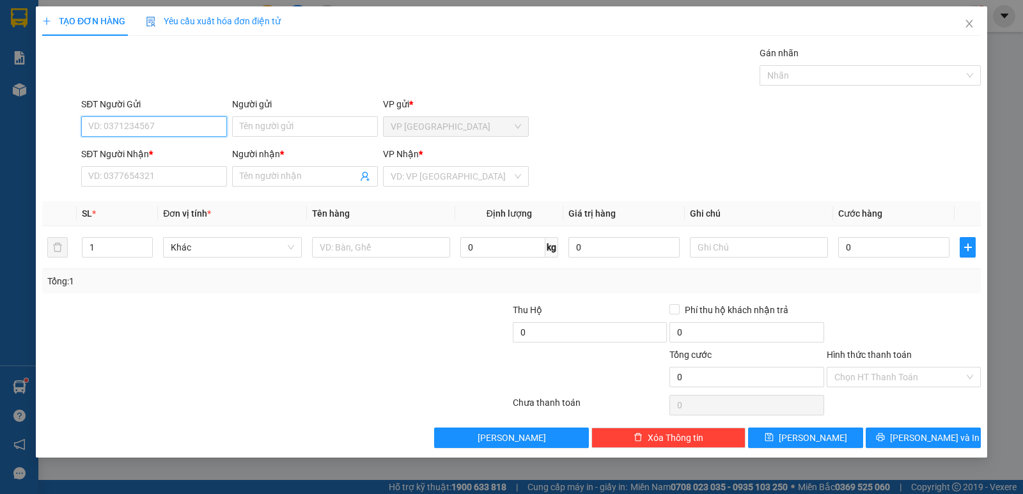
click at [89, 127] on input "SĐT Người Gửi" at bounding box center [154, 126] width 146 height 20
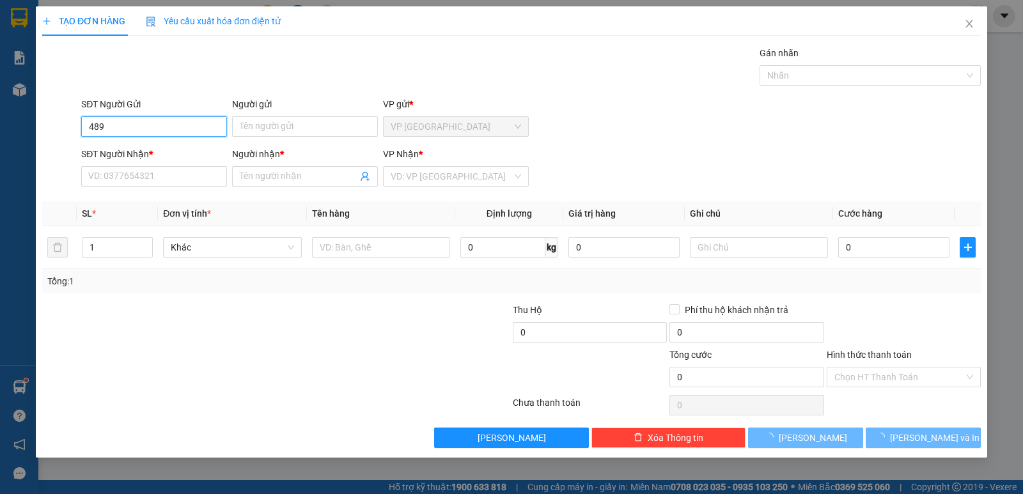
click at [128, 125] on input "489" at bounding box center [154, 126] width 146 height 20
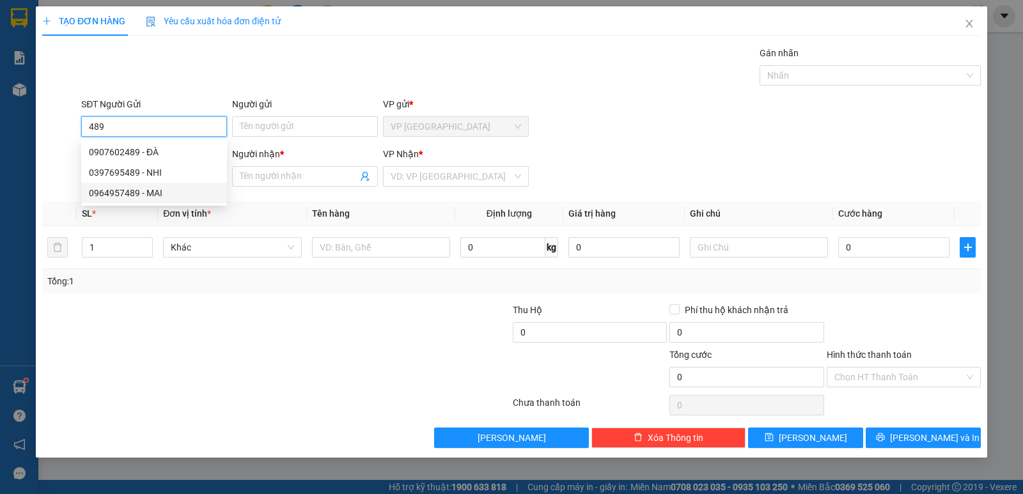
click at [149, 192] on div "0964957489 - MAI" at bounding box center [154, 193] width 130 height 14
type input "0964957489"
type input "MAI"
type input "0907097384"
type input "THƯ"
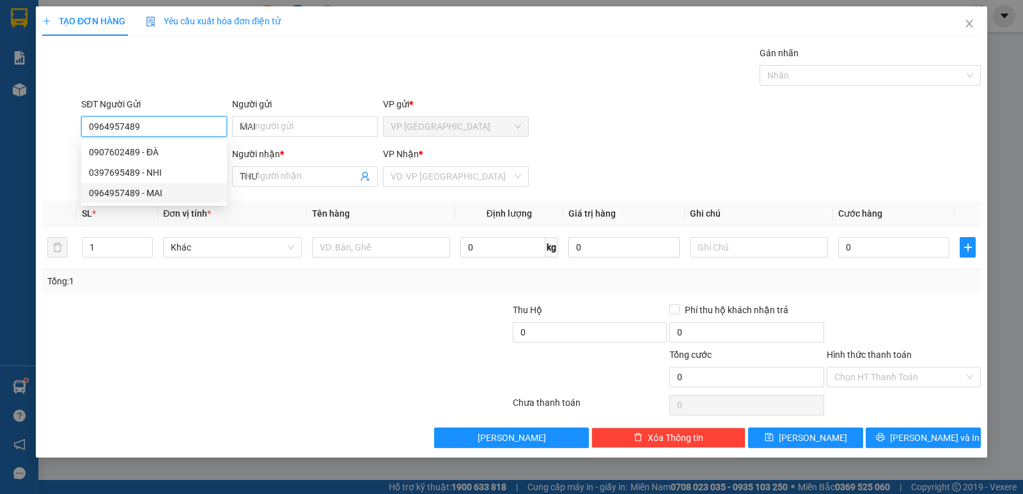
type input "60.000"
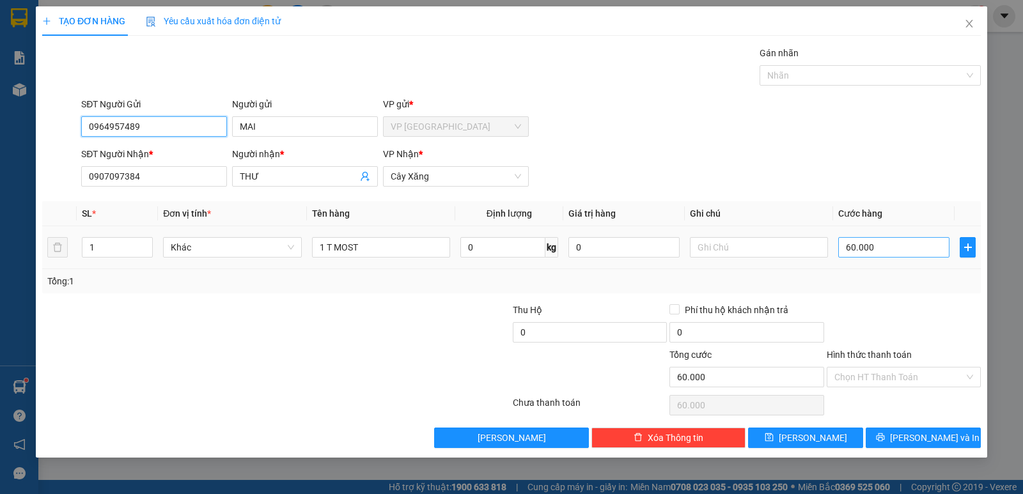
type input "0964957489"
click at [895, 253] on input "60.000" at bounding box center [893, 247] width 111 height 20
type input "0"
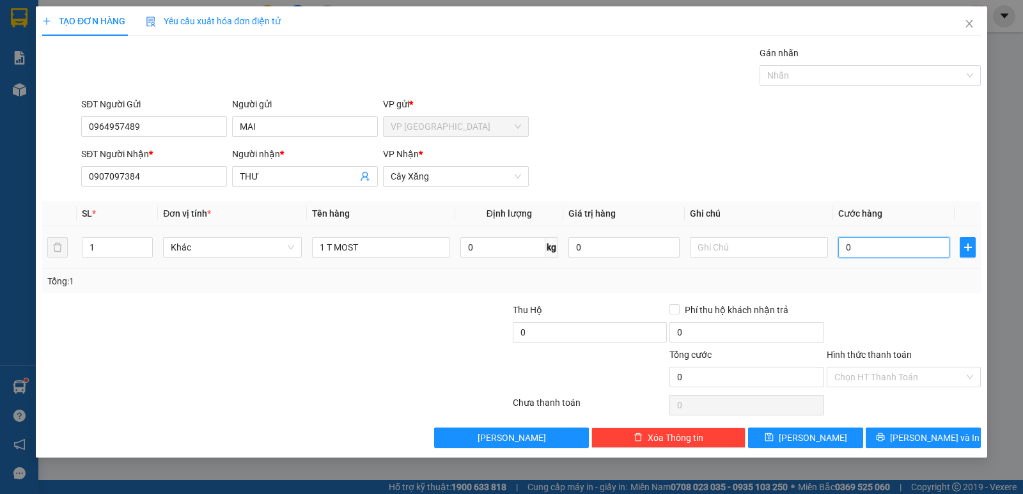
type input "4"
type input "04"
type input "40"
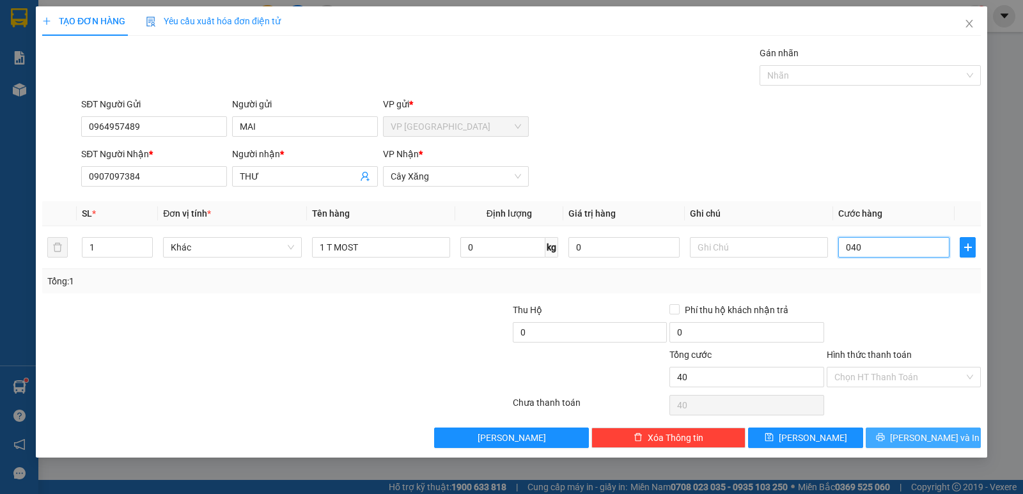
type input "040"
type input "40.000"
drag, startPoint x: 906, startPoint y: 438, endPoint x: 929, endPoint y: 393, distance: 50.9
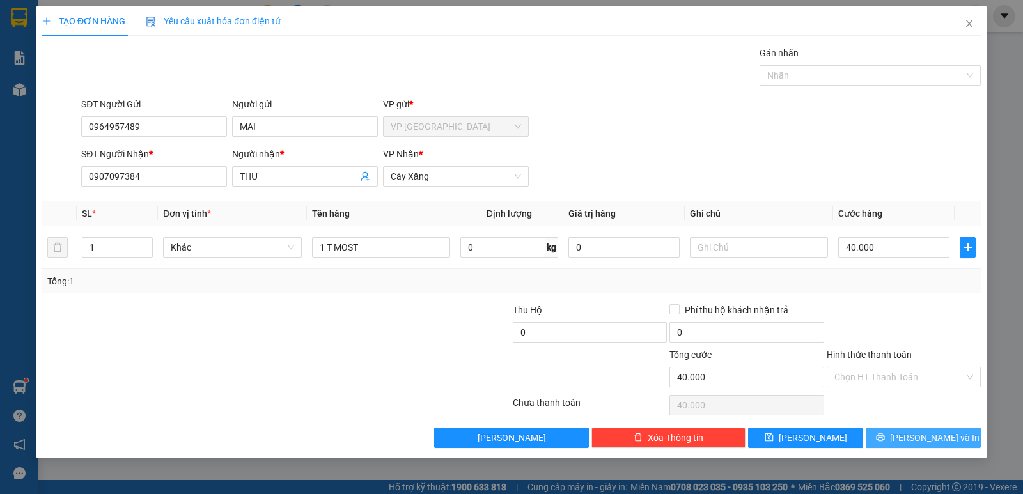
click at [885, 438] on icon "printer" at bounding box center [880, 437] width 9 height 9
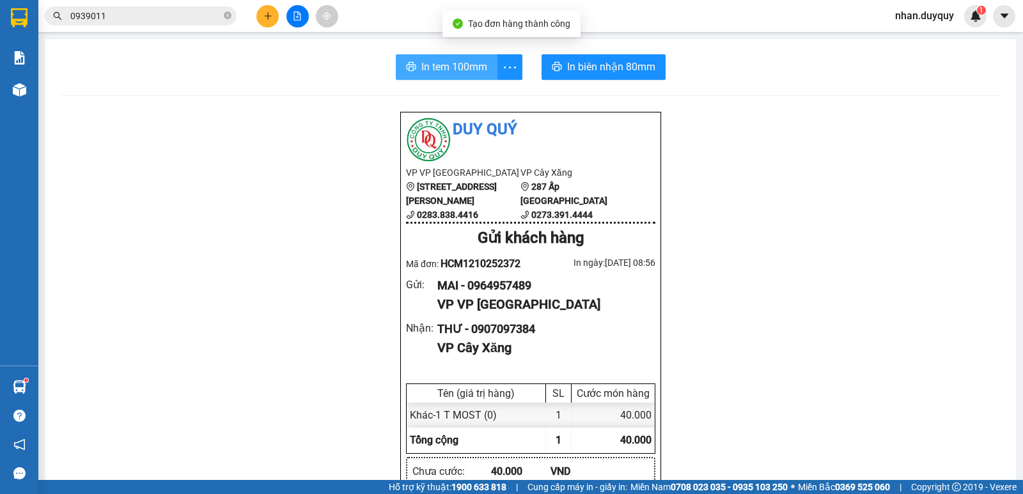
click at [449, 65] on span "In tem 100mm" at bounding box center [454, 67] width 66 height 16
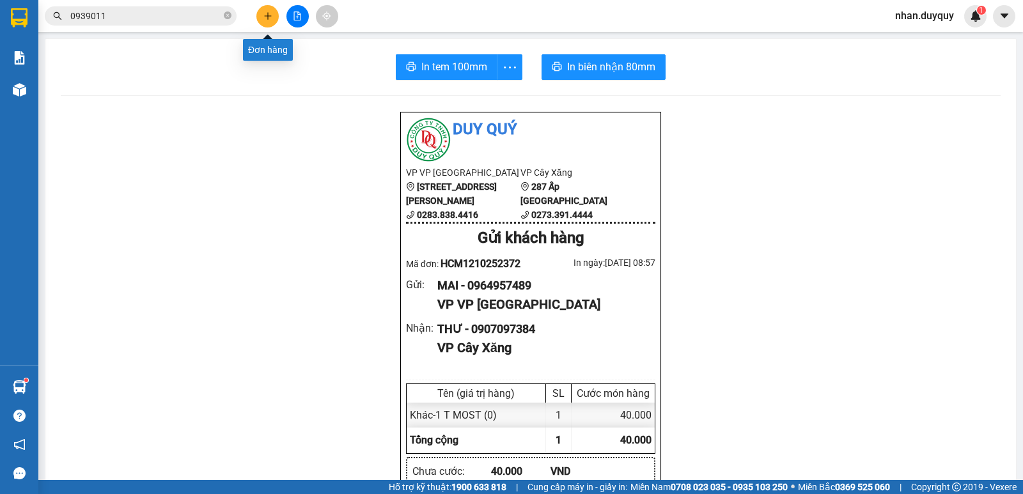
click at [259, 16] on button at bounding box center [267, 16] width 22 height 22
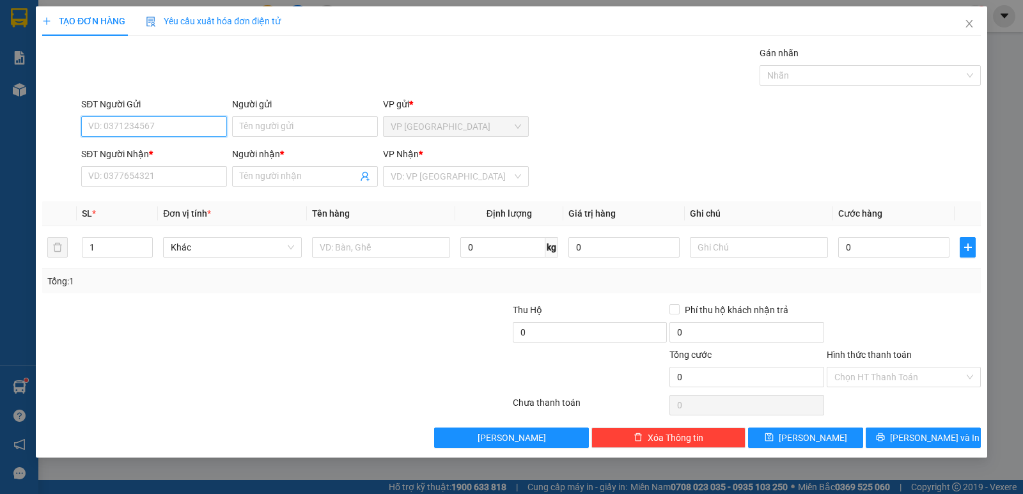
click at [128, 125] on input "SĐT Người Gửi" at bounding box center [154, 126] width 146 height 20
click at [95, 126] on input "013192581" at bounding box center [154, 126] width 146 height 20
type input "0913192581"
click at [157, 126] on input "0913192581" at bounding box center [154, 126] width 146 height 20
click at [161, 149] on div "0913192581 - HUNG" at bounding box center [154, 152] width 130 height 14
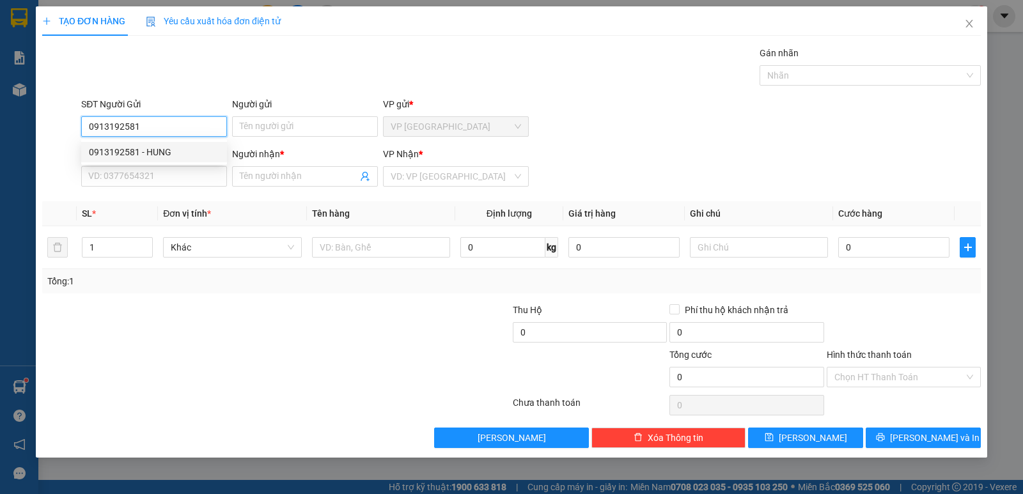
type input "HUNG"
type input "0383488075"
type input "THIỆN"
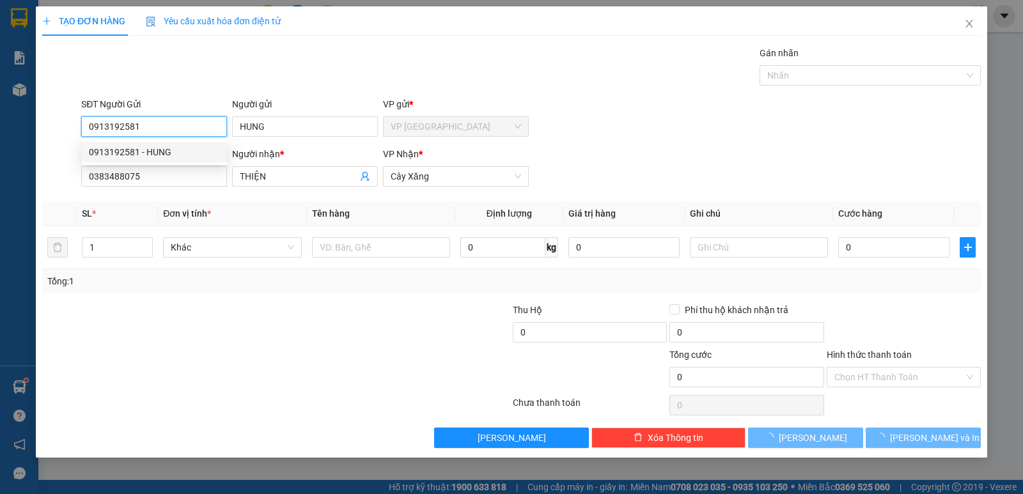
type input "25.000"
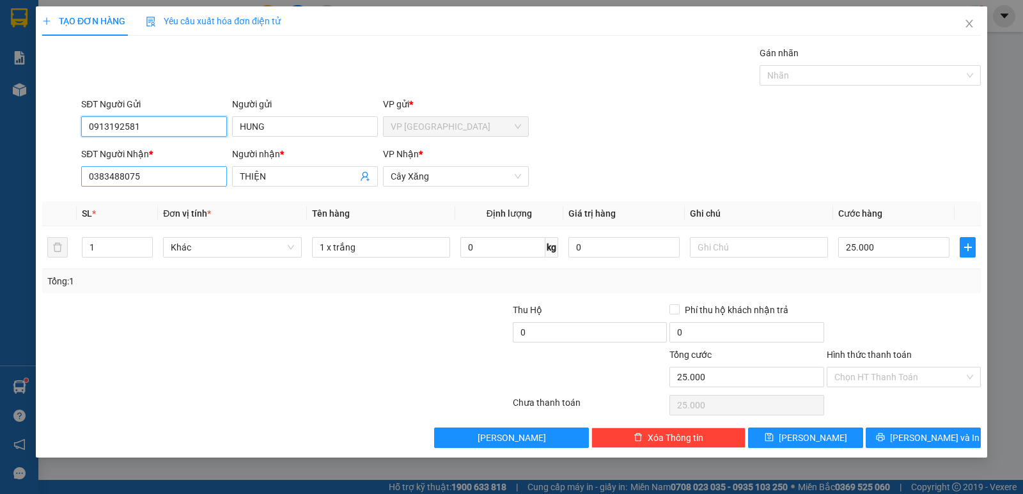
type input "0913192581"
drag, startPoint x: 171, startPoint y: 176, endPoint x: 0, endPoint y: 236, distance: 181.7
click at [0, 231] on div "TẠO ĐƠN HÀNG Yêu cầu xuất hóa đơn điện tử Transit Pickup Surcharge Ids Transit …" at bounding box center [511, 247] width 1023 height 494
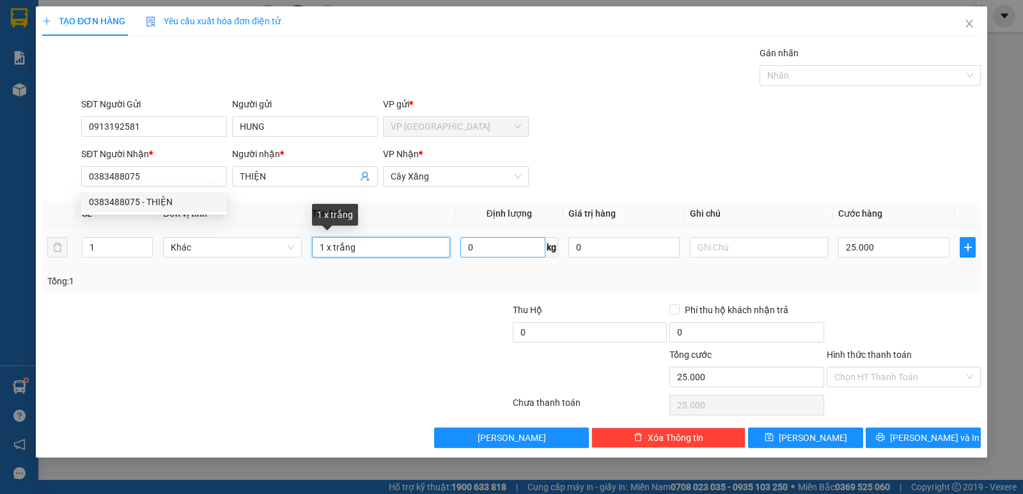
drag, startPoint x: 327, startPoint y: 247, endPoint x: 472, endPoint y: 240, distance: 144.6
click at [472, 240] on tr "1 Khác 1 x trắng 0 kg 0 25.000" at bounding box center [511, 247] width 938 height 43
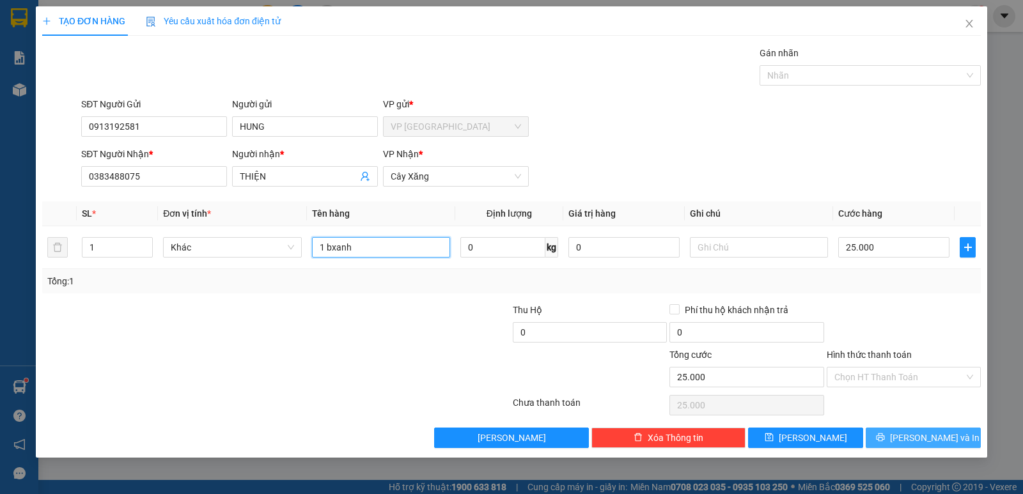
type input "1 bxanh"
drag, startPoint x: 900, startPoint y: 438, endPoint x: 962, endPoint y: 406, distance: 68.9
click at [884, 438] on icon "printer" at bounding box center [880, 437] width 8 height 8
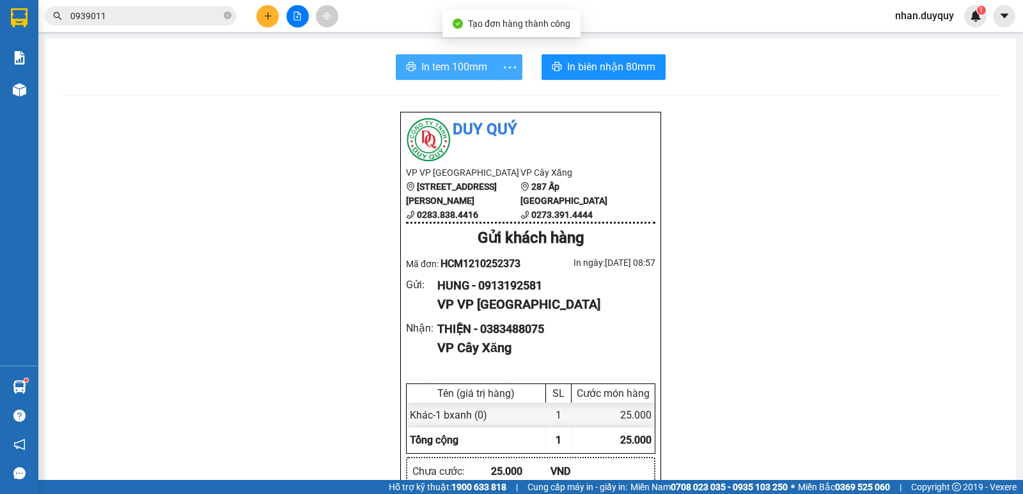
drag, startPoint x: 438, startPoint y: 70, endPoint x: 500, endPoint y: 55, distance: 63.9
click at [439, 70] on span "In tem 100mm" at bounding box center [454, 67] width 66 height 16
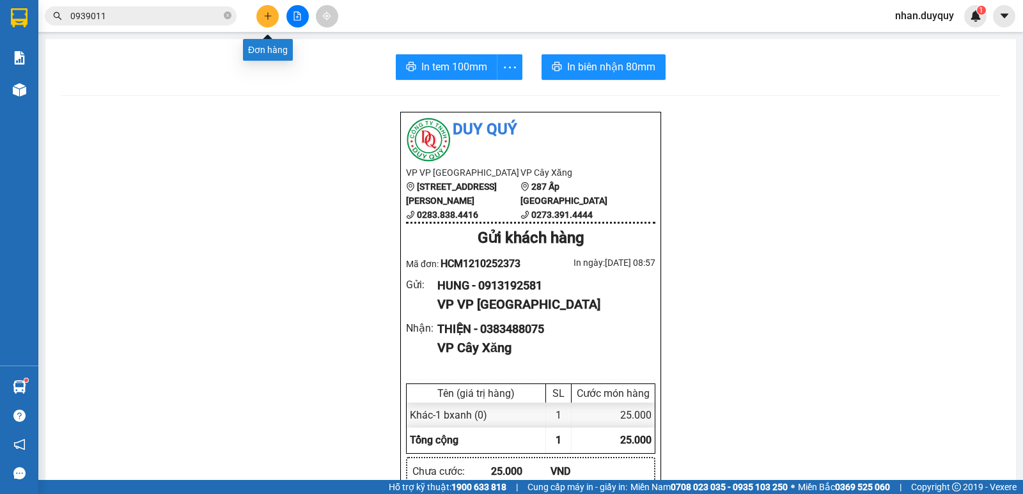
click at [268, 19] on icon "plus" at bounding box center [267, 15] width 1 height 7
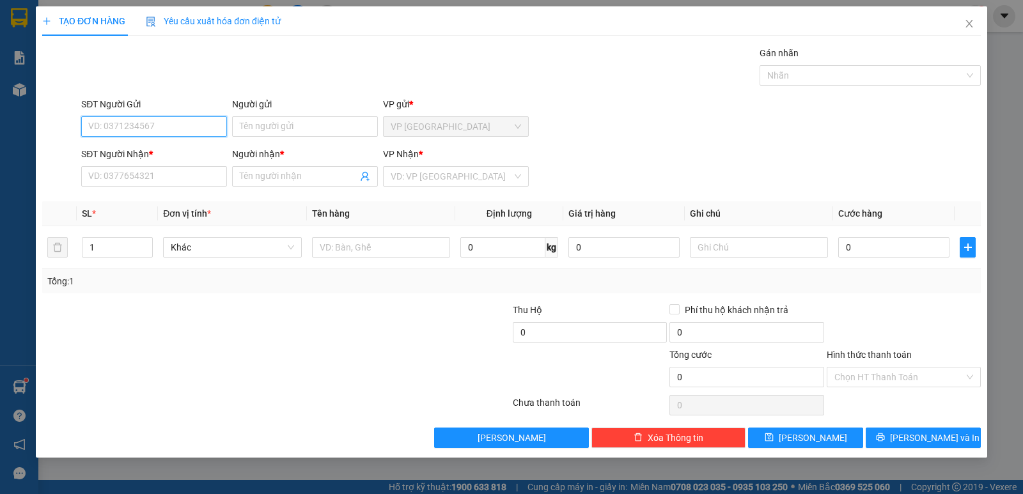
click at [116, 132] on input "SĐT Người Gửi" at bounding box center [154, 126] width 146 height 20
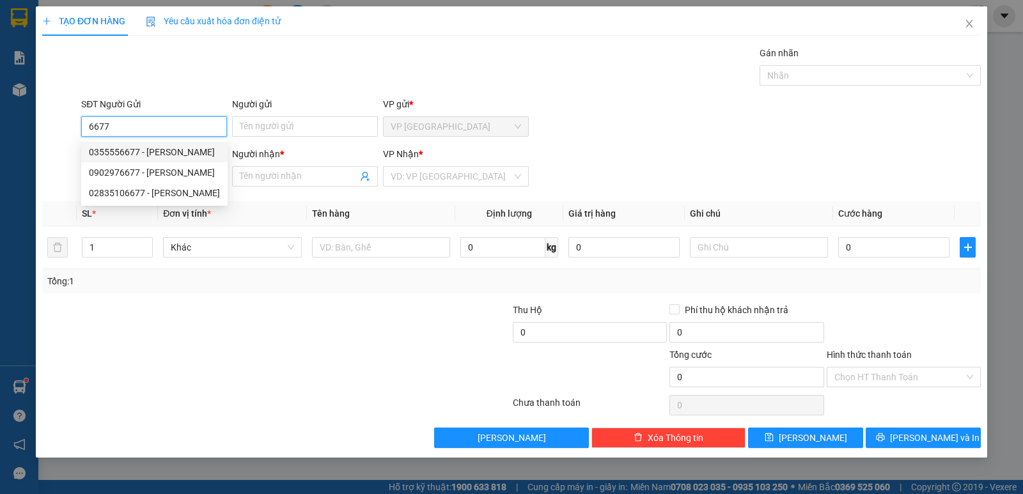
click at [174, 152] on div "0355556677 - VIÊN QUANG" at bounding box center [154, 152] width 131 height 14
type input "0355556677"
type input "VIÊN QUANG"
type input "0392268007"
type input "BIN NGUYEN"
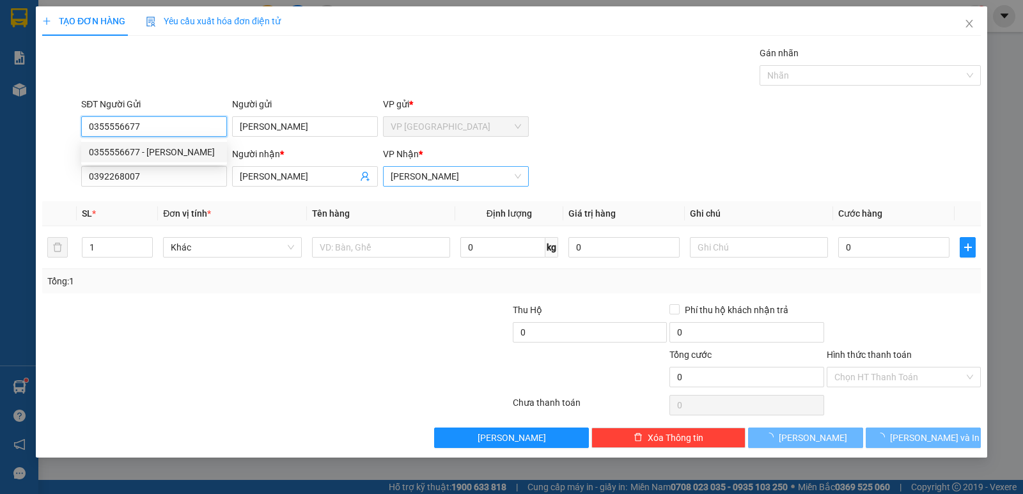
type input "20.000"
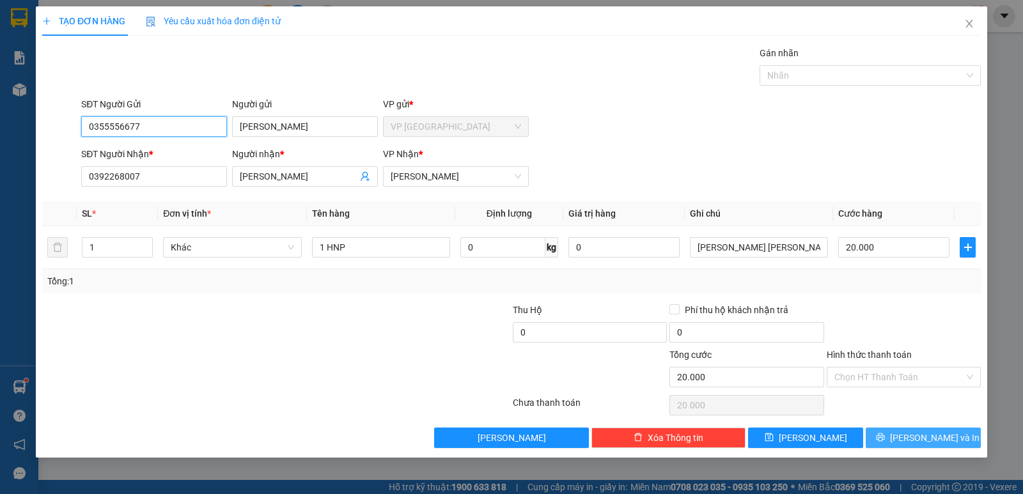
type input "0355556677"
click at [930, 434] on span "[PERSON_NAME] và In" at bounding box center [934, 438] width 89 height 14
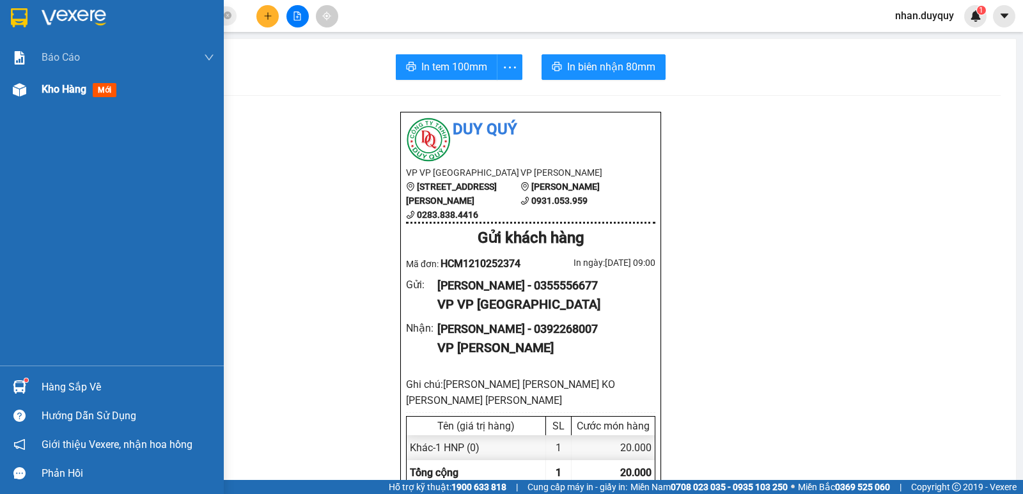
click at [107, 88] on span "mới" at bounding box center [105, 90] width 24 height 14
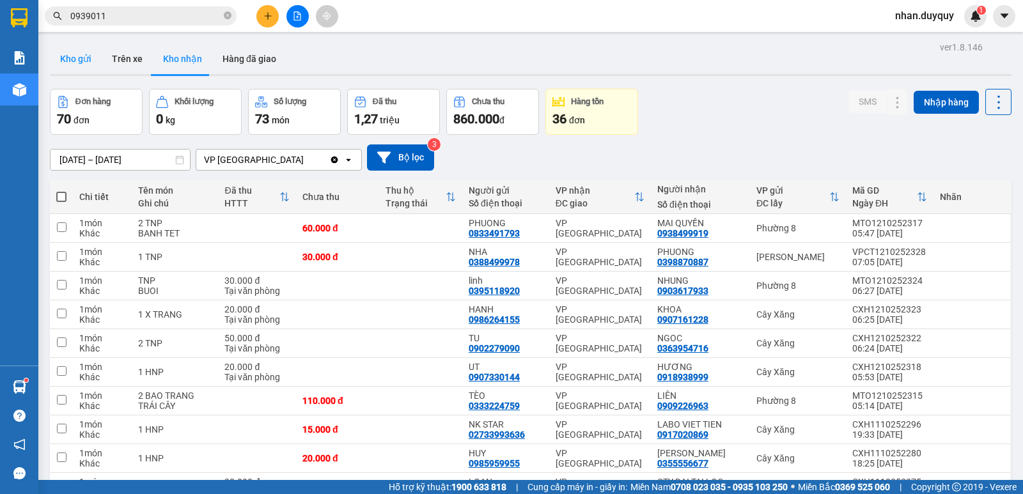
click at [79, 56] on button "Kho gửi" at bounding box center [76, 58] width 52 height 31
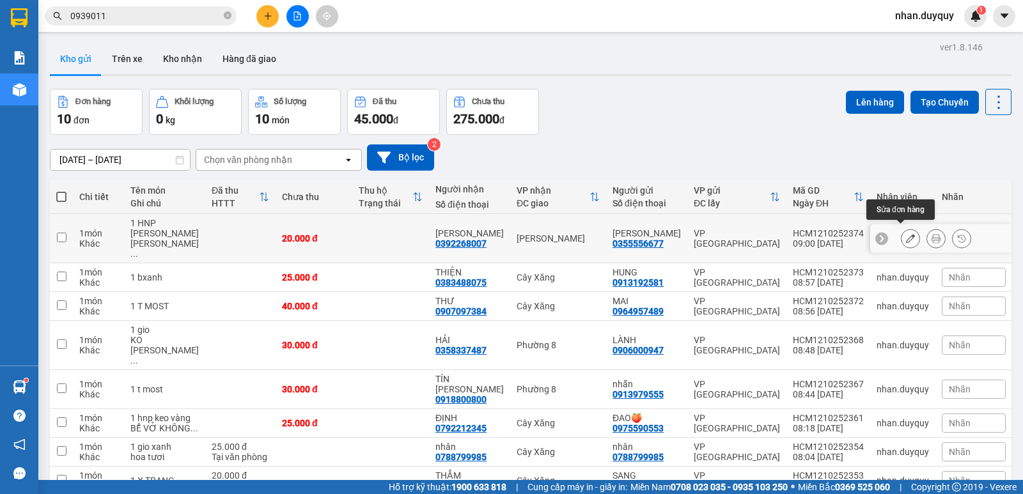
click at [901, 228] on button at bounding box center [910, 239] width 18 height 22
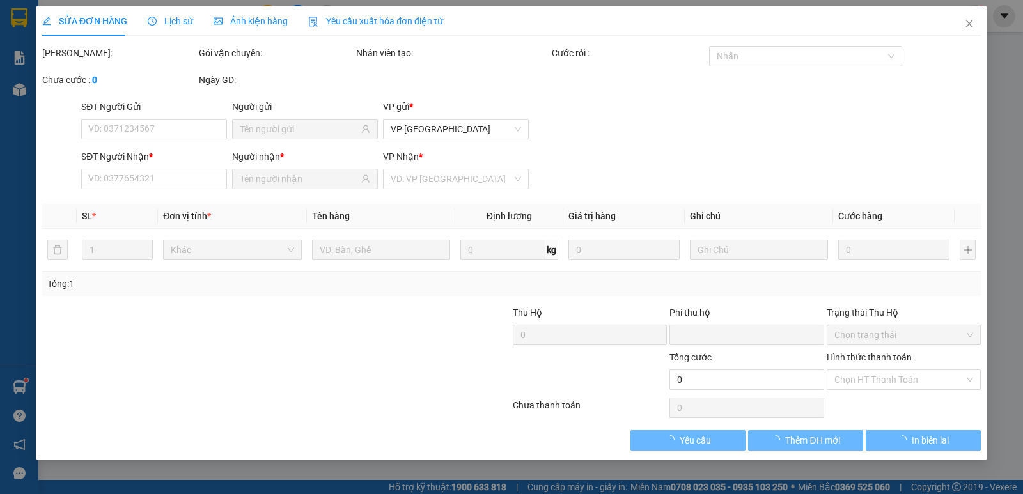
type input "0355556677"
type input "0392268007"
type input "0"
type input "20.000"
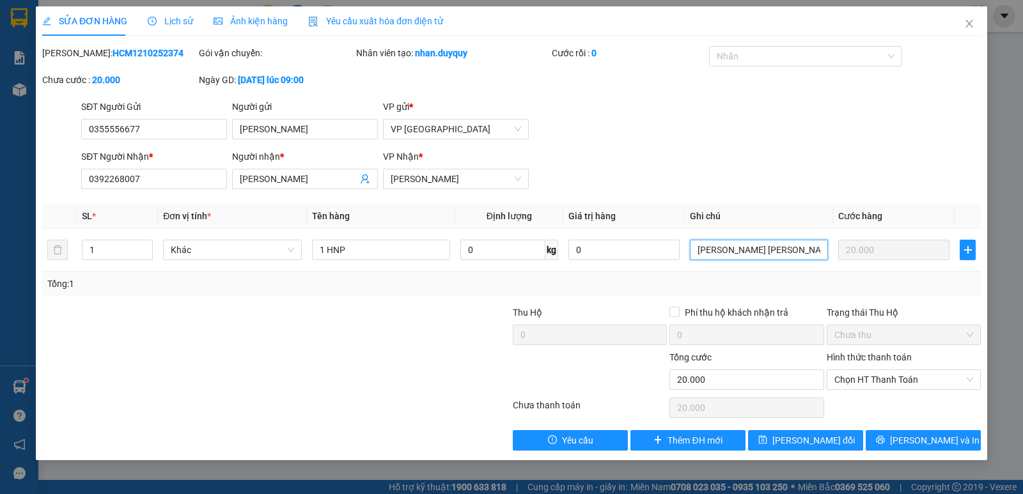
drag, startPoint x: 823, startPoint y: 251, endPoint x: 567, endPoint y: 346, distance: 273.0
click at [567, 346] on div "Total Paid Fee 0 Total UnPaid Fee 20.000 Cash Collection Total Fee Mã ĐH: HCM12…" at bounding box center [511, 248] width 938 height 405
type input "TRACH NHIÊM"
drag, startPoint x: 768, startPoint y: 254, endPoint x: 634, endPoint y: 304, distance: 143.2
click at [634, 304] on div "Total Paid Fee 0 Total UnPaid Fee 20.000 Cash Collection Total Fee Mã ĐH: HCM12…" at bounding box center [511, 248] width 938 height 405
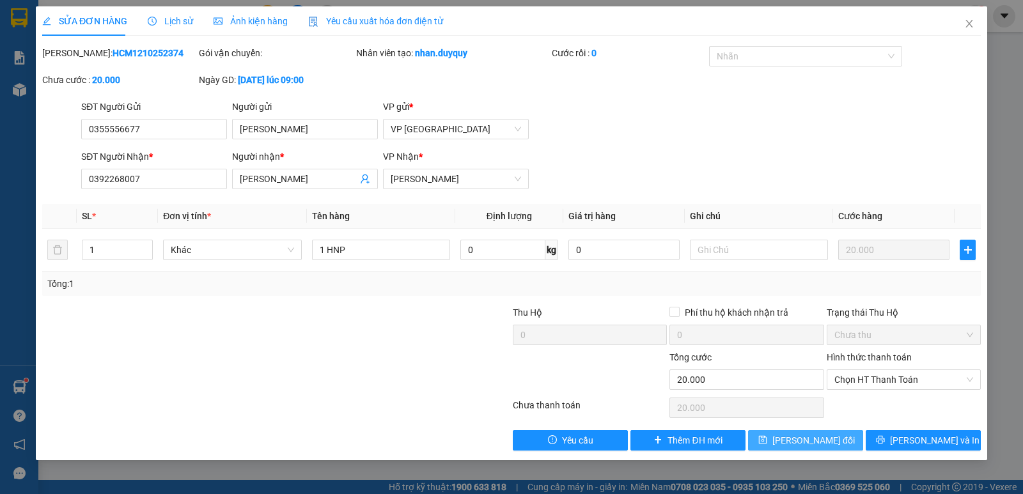
click at [807, 440] on span "[PERSON_NAME] thay đổi" at bounding box center [813, 440] width 82 height 14
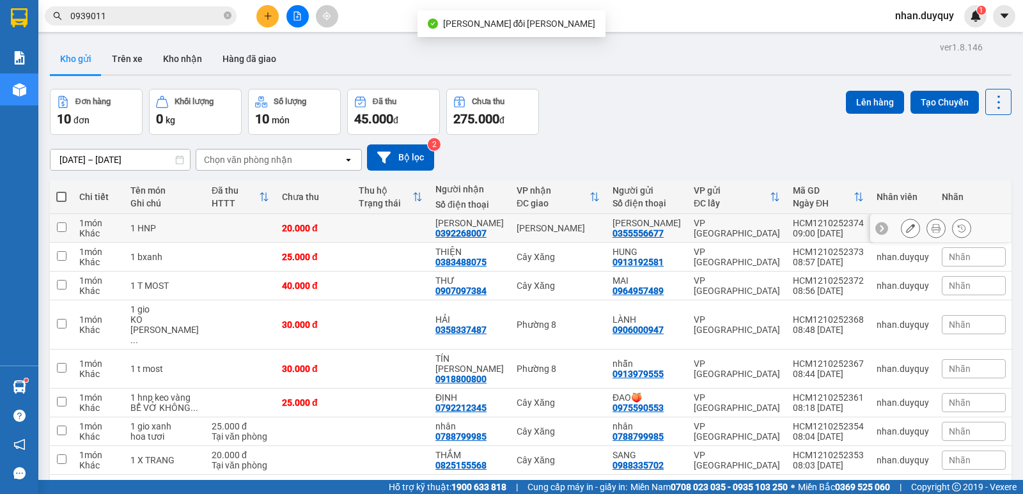
click at [931, 228] on icon at bounding box center [935, 228] width 9 height 9
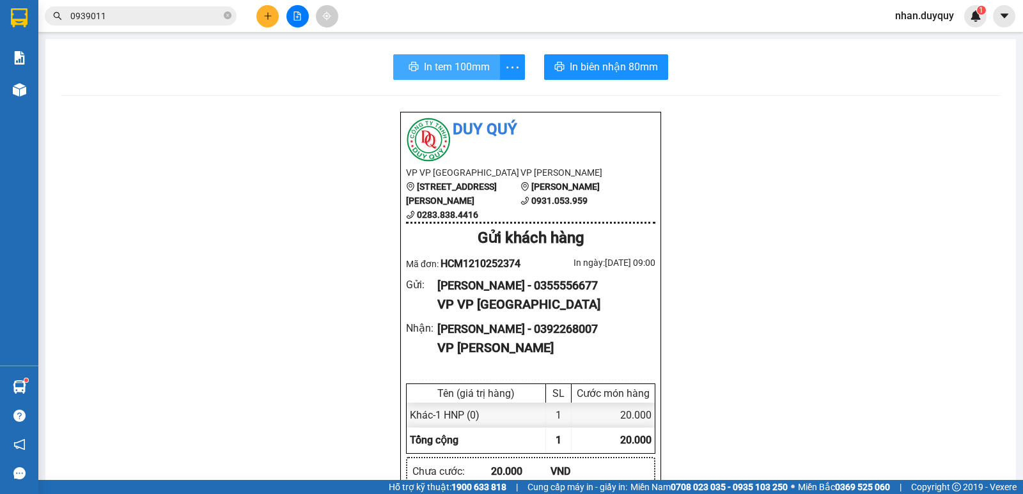
click at [428, 75] on span "In tem 100mm" at bounding box center [457, 67] width 66 height 16
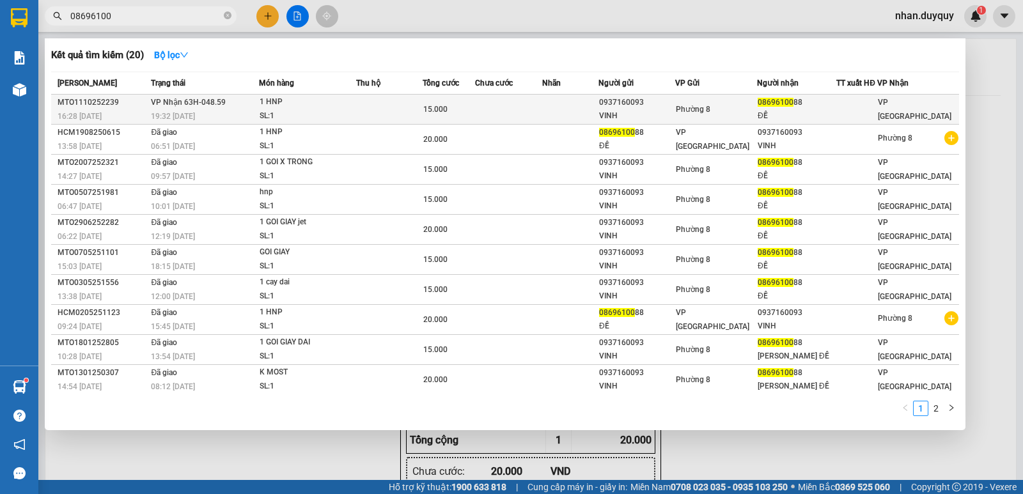
type input "08696100"
click at [745, 116] on td "Phường 8" at bounding box center [716, 110] width 82 height 30
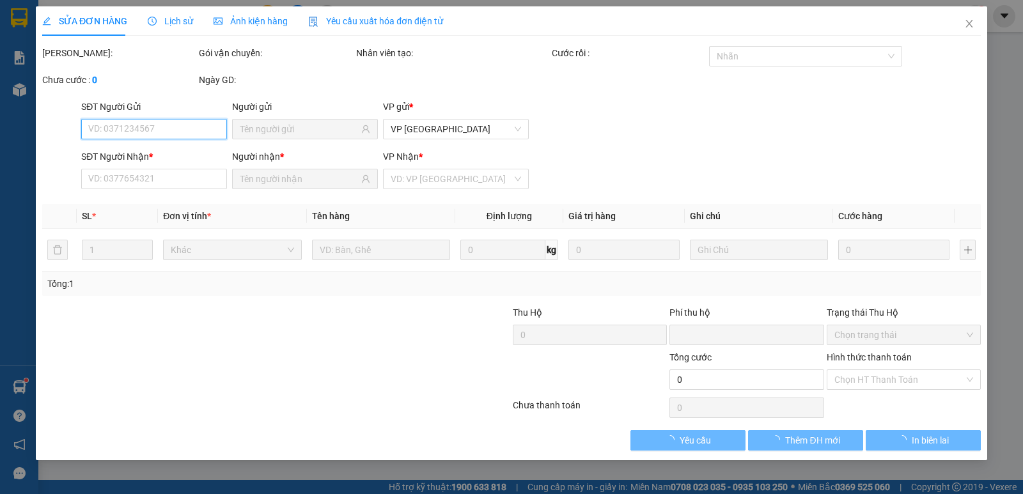
type input "0937160093"
type input "VINH"
type input "0869610088"
type input "ĐỀ"
type input "0"
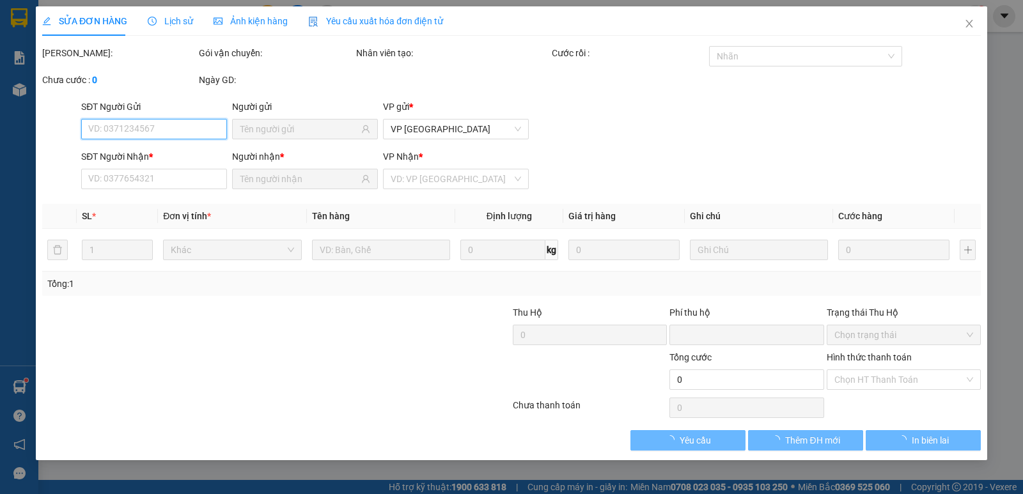
type input "15.000"
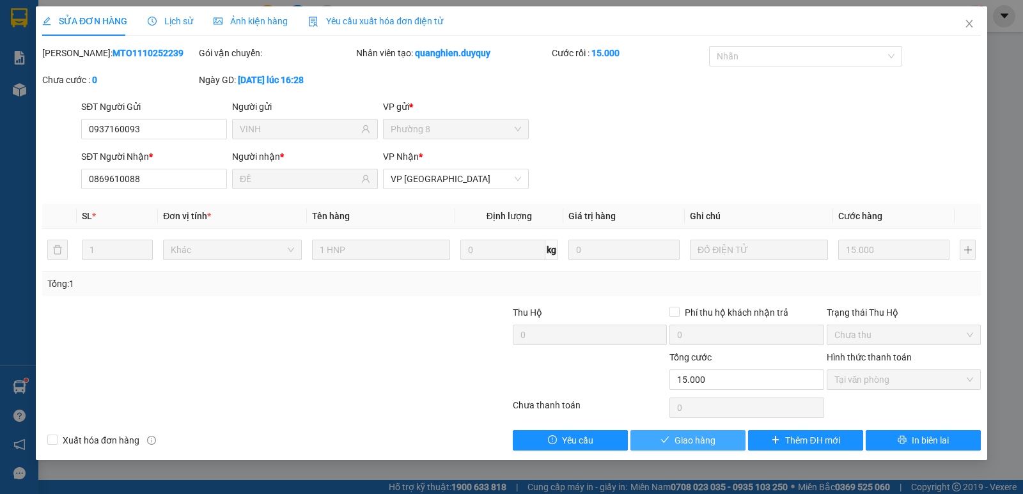
click at [716, 432] on button "Giao hàng" at bounding box center [687, 440] width 115 height 20
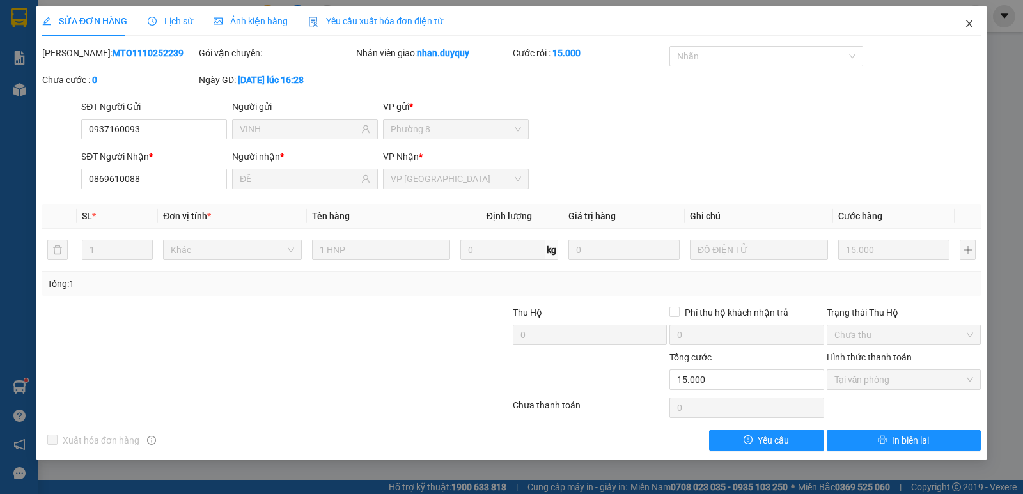
click at [969, 27] on icon "close" at bounding box center [969, 24] width 10 height 10
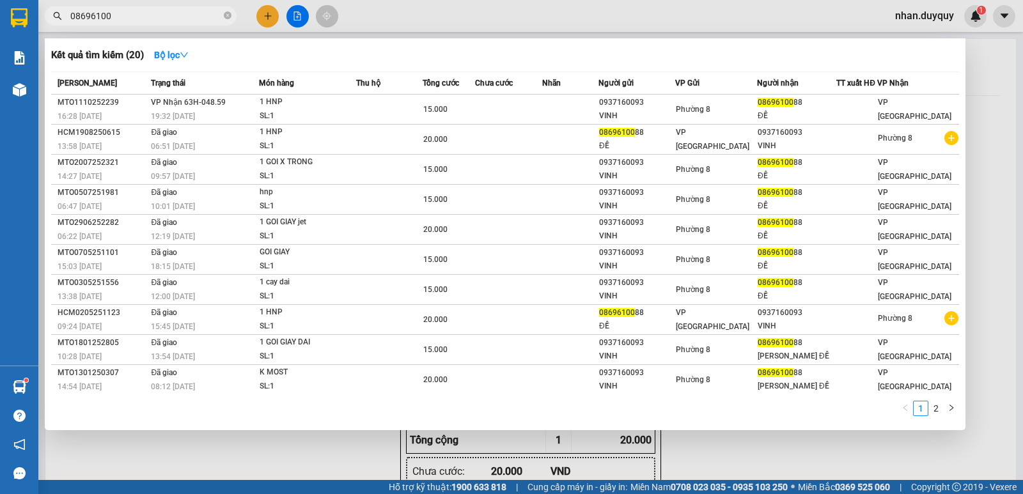
drag, startPoint x: 129, startPoint y: 16, endPoint x: 16, endPoint y: 46, distance: 117.0
click at [16, 46] on section "Kết quả tìm kiếm ( 20 ) Bộ lọc Mã ĐH Trạng thái Món hàng Thu hộ Tổng cước Chưa …" at bounding box center [511, 247] width 1023 height 494
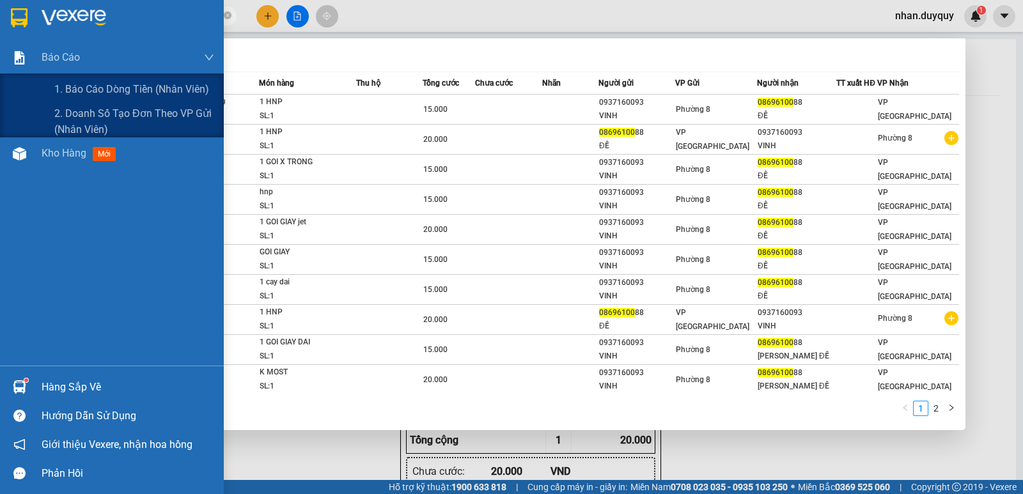
type input "8"
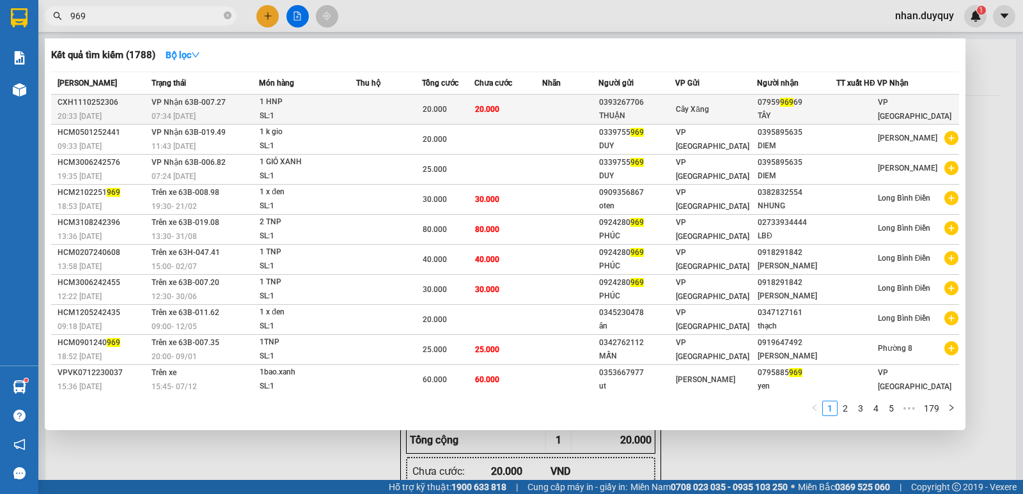
type input "969"
click at [777, 109] on div "07959 969 69" at bounding box center [796, 102] width 78 height 13
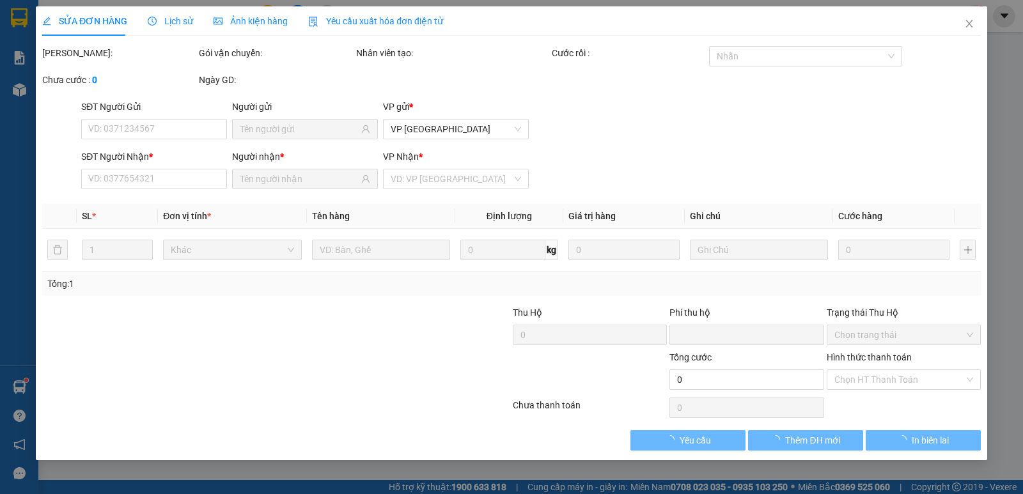
type input "0393267706"
type input "THUẬN"
type input "0795996969"
type input "TÂY"
type input "0"
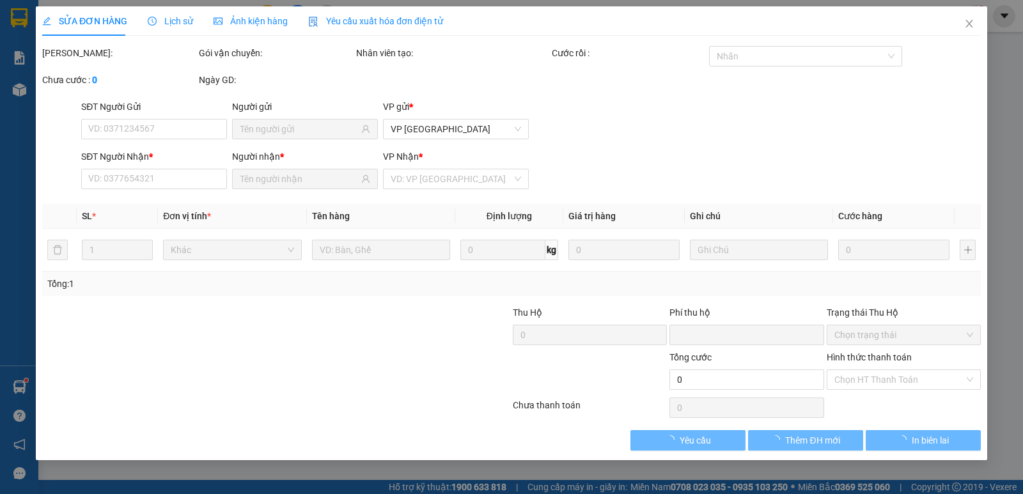
type input "20.000"
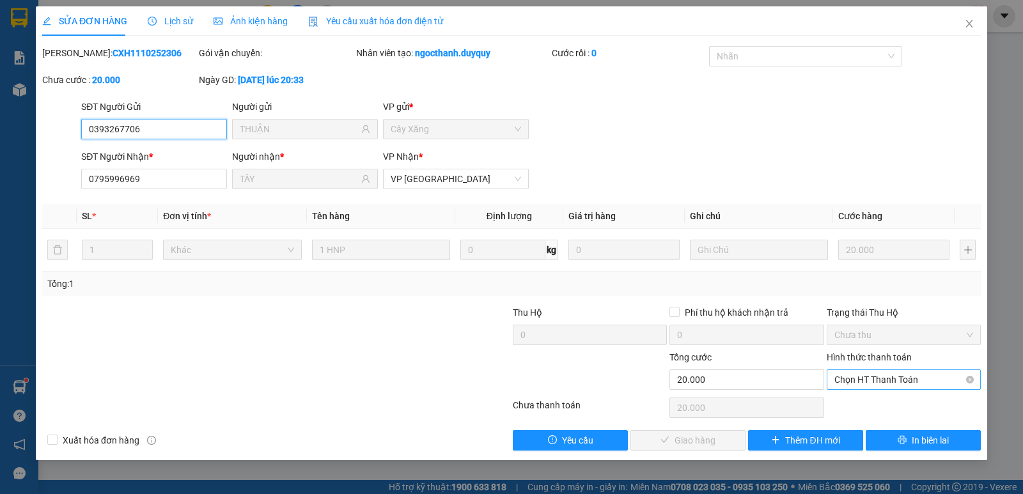
click at [879, 383] on span "Chọn HT Thanh Toán" at bounding box center [903, 379] width 139 height 19
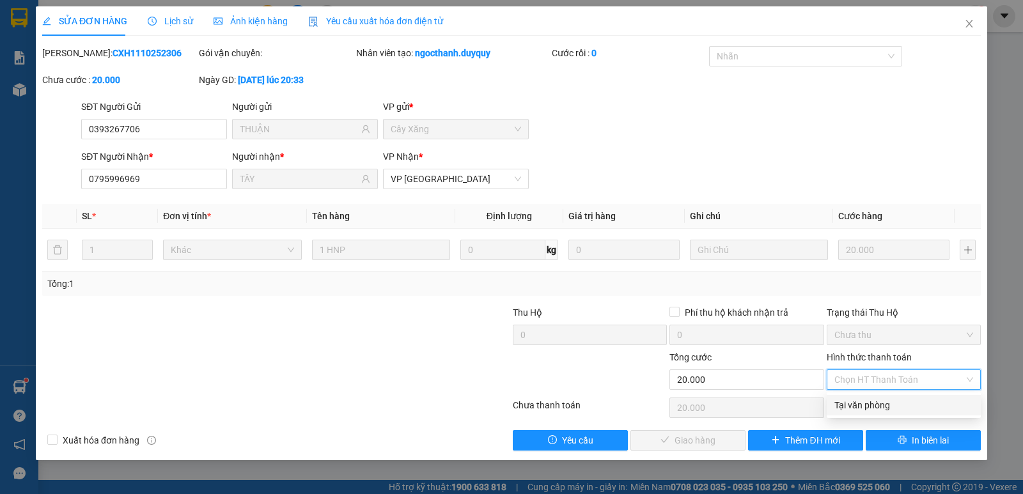
click at [879, 404] on div "Tại văn phòng" at bounding box center [903, 405] width 139 height 14
type input "0"
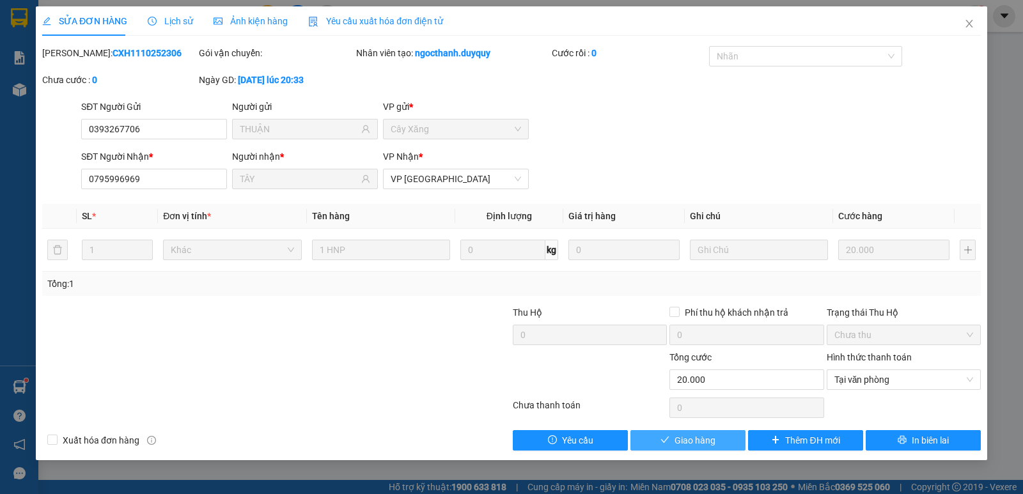
click at [700, 438] on span "Giao hàng" at bounding box center [694, 440] width 41 height 14
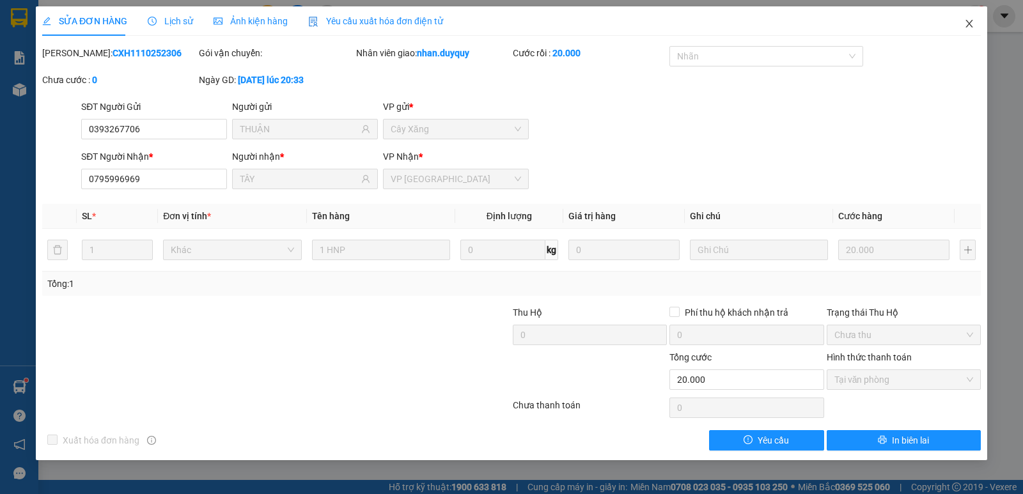
click at [964, 22] on icon "close" at bounding box center [969, 24] width 10 height 10
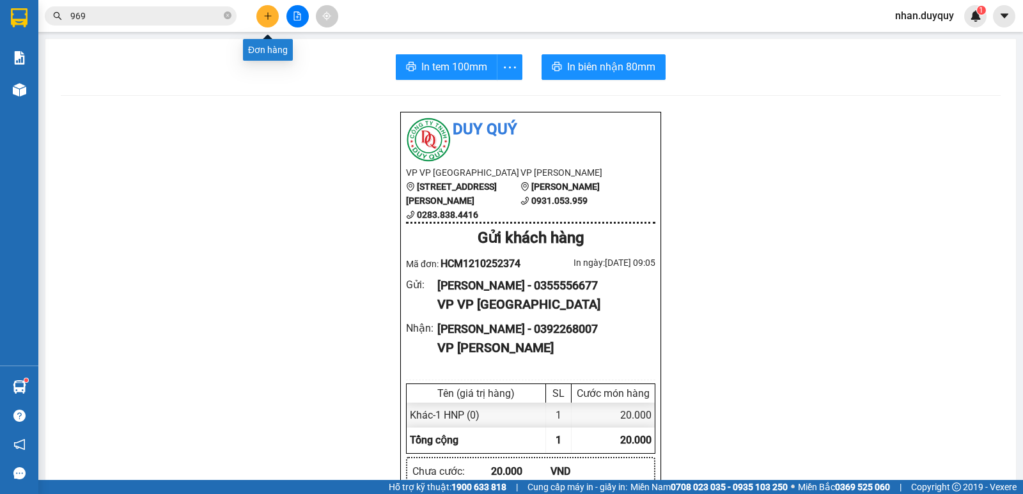
click at [259, 22] on button at bounding box center [267, 16] width 22 height 22
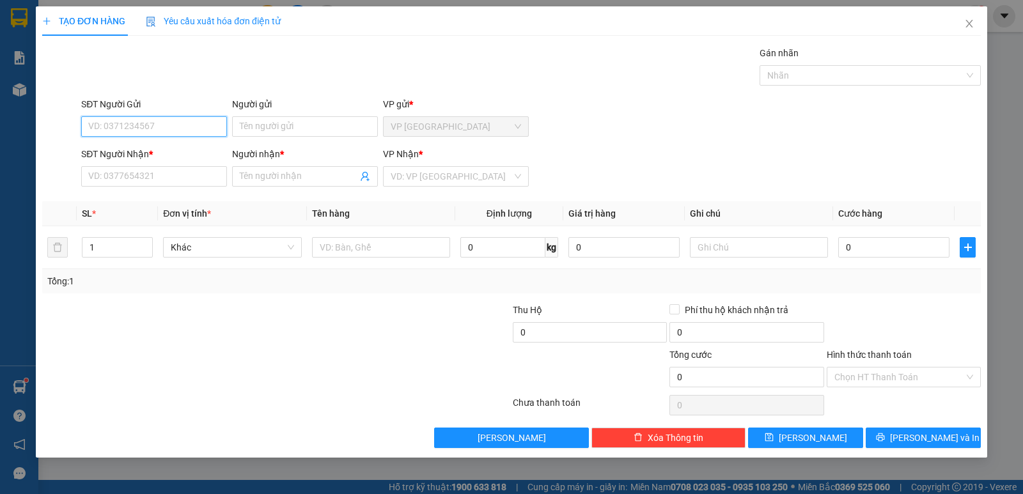
click at [98, 129] on input "SĐT Người Gửi" at bounding box center [154, 126] width 146 height 20
type input "0934324366"
drag, startPoint x: 122, startPoint y: 152, endPoint x: 95, endPoint y: 168, distance: 31.8
click at [110, 163] on div "0934324366 0934324366 - Trung" at bounding box center [154, 152] width 146 height 26
click at [105, 148] on div "0934324366 - Trung" at bounding box center [154, 152] width 130 height 14
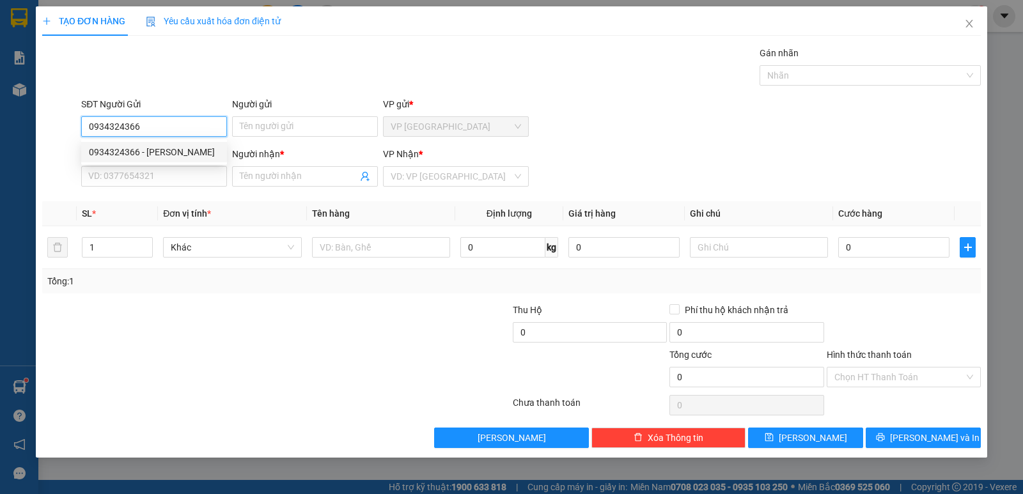
type input "Trung"
type input "0349036789"
type input "TÂN"
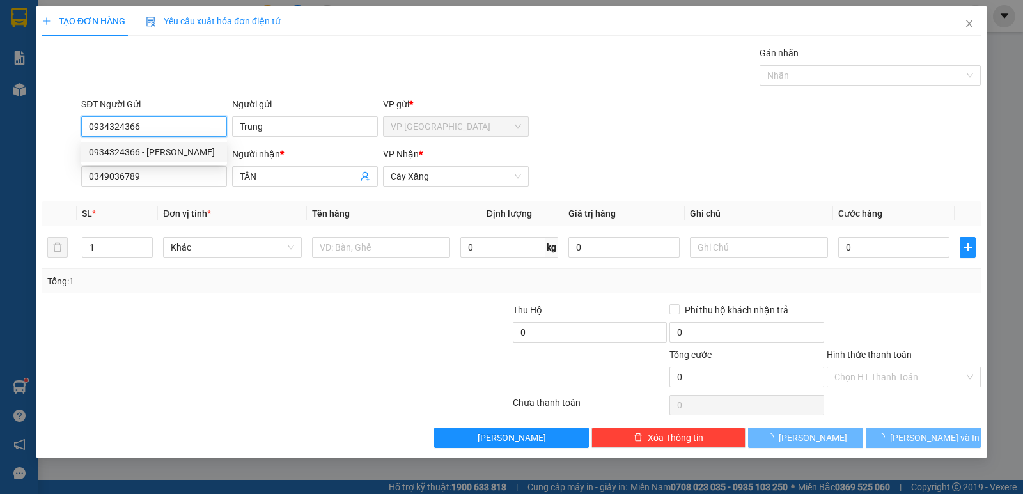
type input "20.000"
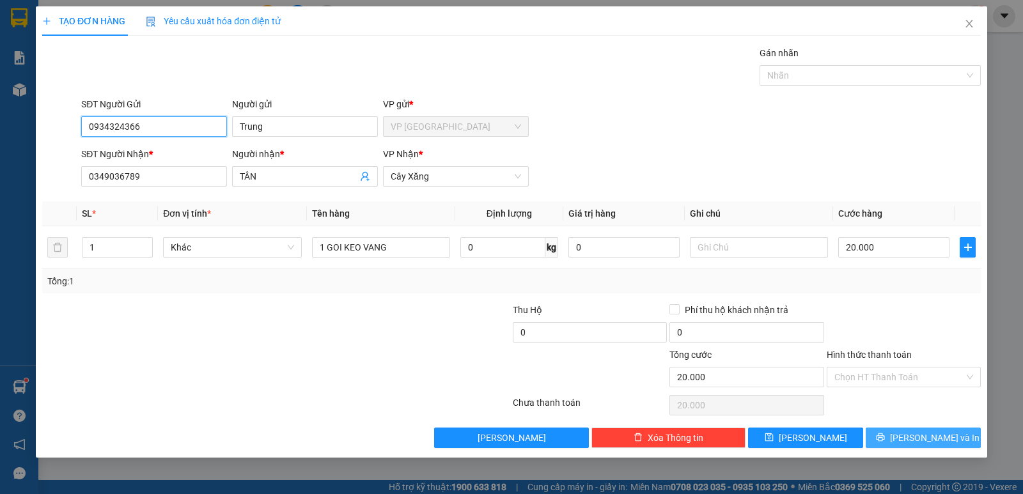
type input "0934324366"
drag, startPoint x: 913, startPoint y: 441, endPoint x: 929, endPoint y: 422, distance: 24.6
click at [913, 440] on span "[PERSON_NAME] và In" at bounding box center [934, 438] width 89 height 14
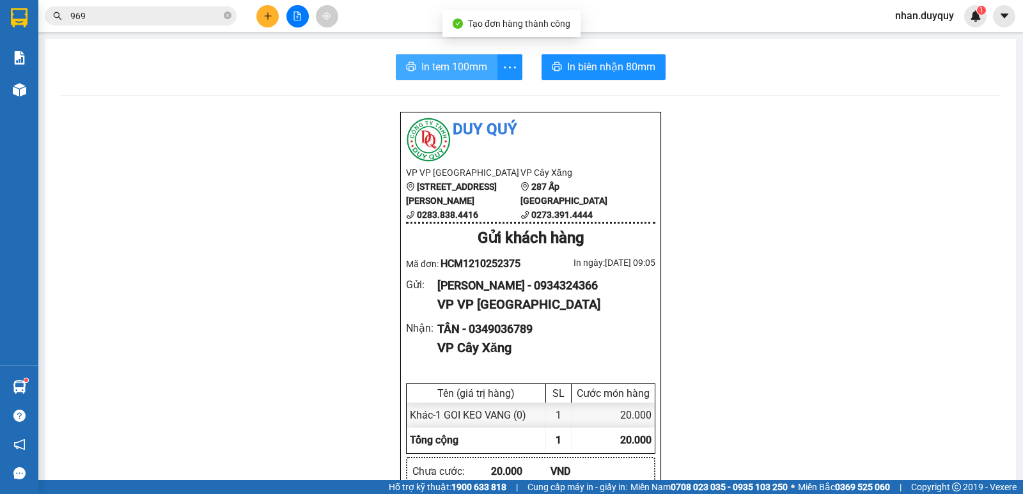
click at [451, 72] on span "In tem 100mm" at bounding box center [454, 67] width 66 height 16
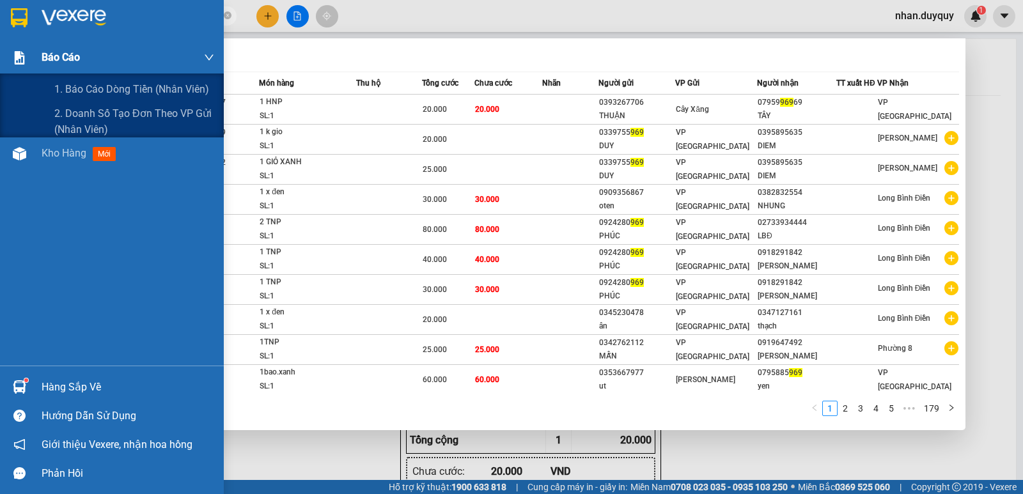
drag, startPoint x: 104, startPoint y: 17, endPoint x: 30, endPoint y: 47, distance: 79.8
click at [30, 47] on section "Kết quả tìm kiếm ( 1788 ) Bộ lọc Mã ĐH Trạng thái Món hàng Thu hộ Tổng cước Chư…" at bounding box center [511, 247] width 1023 height 494
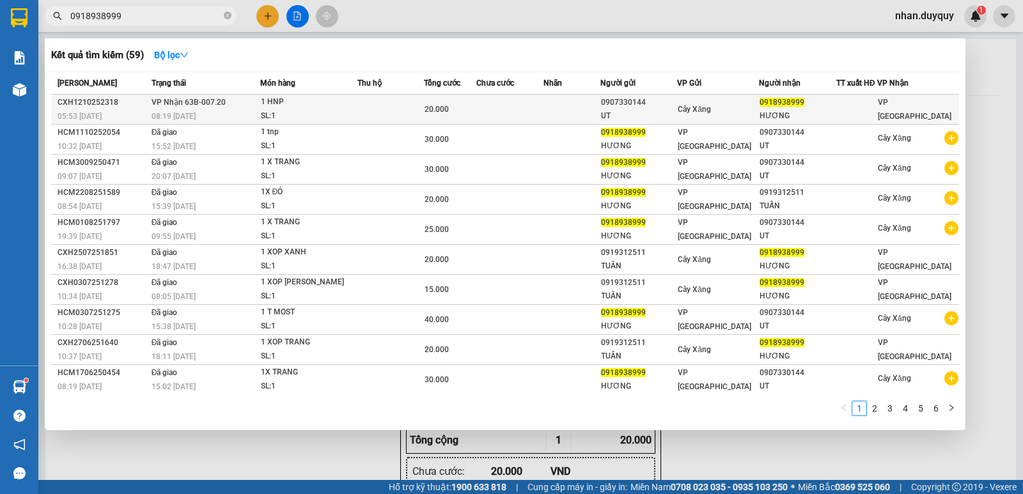
type input "0918938999"
click at [741, 105] on div "Cây Xăng" at bounding box center [717, 109] width 81 height 14
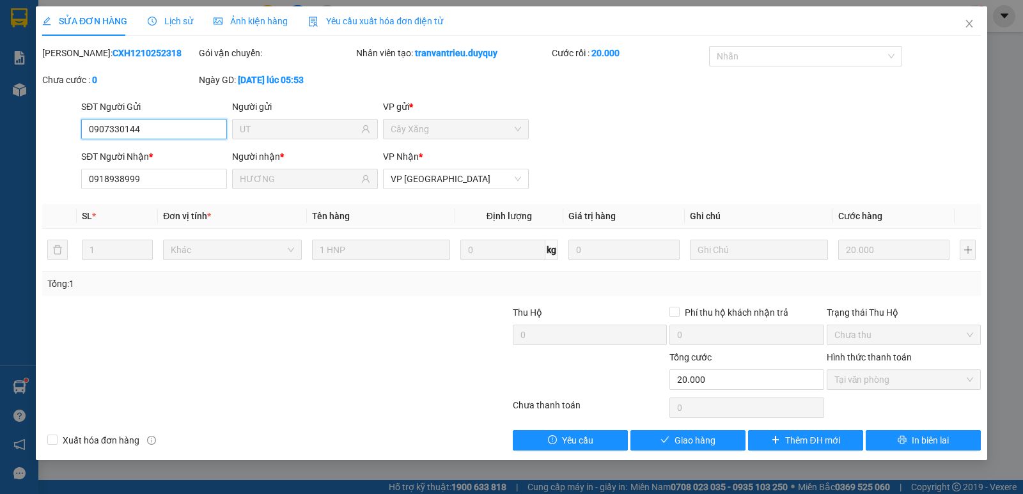
type input "0907330144"
type input "UT"
type input "0918938999"
type input "HƯƠNG"
type input "0"
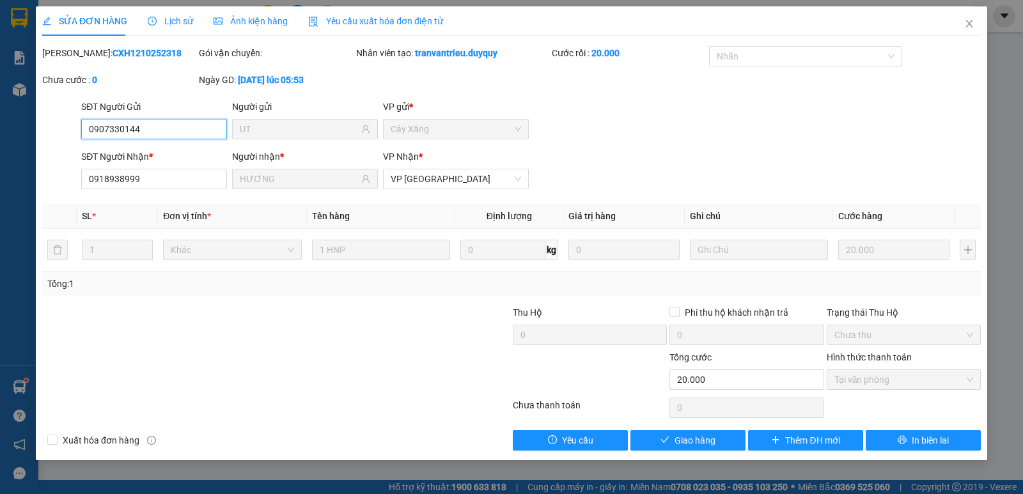
type input "20.000"
drag, startPoint x: 672, startPoint y: 444, endPoint x: 669, endPoint y: 426, distance: 18.1
click at [672, 444] on button "Giao hàng" at bounding box center [687, 440] width 115 height 20
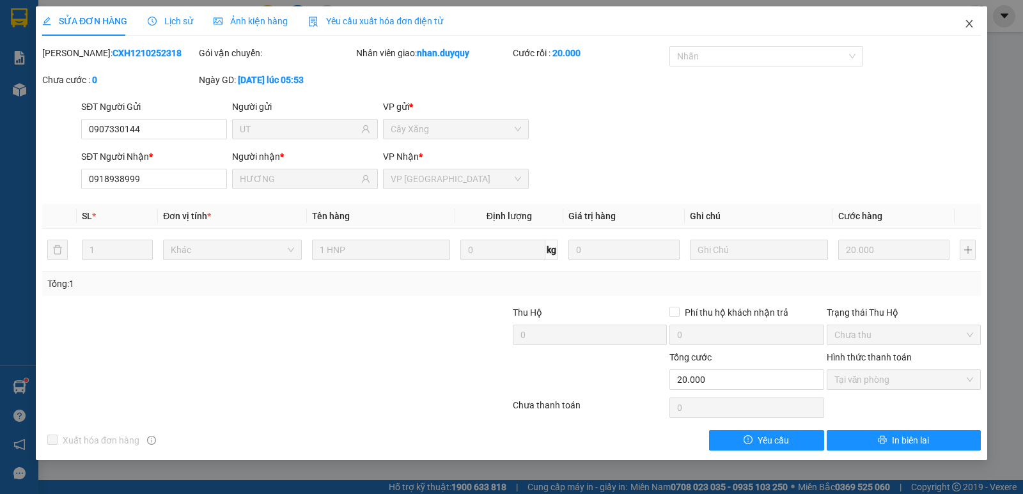
click at [969, 29] on icon "close" at bounding box center [969, 24] width 10 height 10
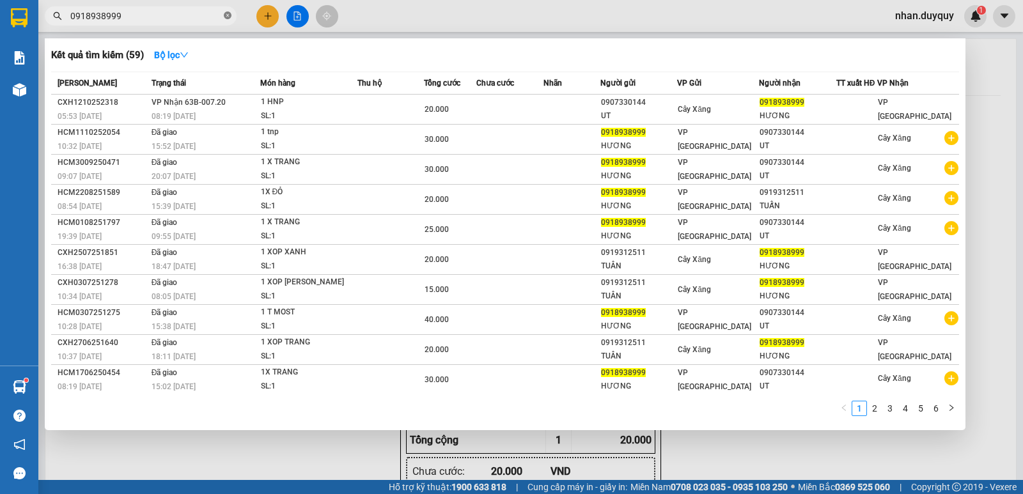
click at [226, 17] on icon "close-circle" at bounding box center [228, 16] width 8 height 8
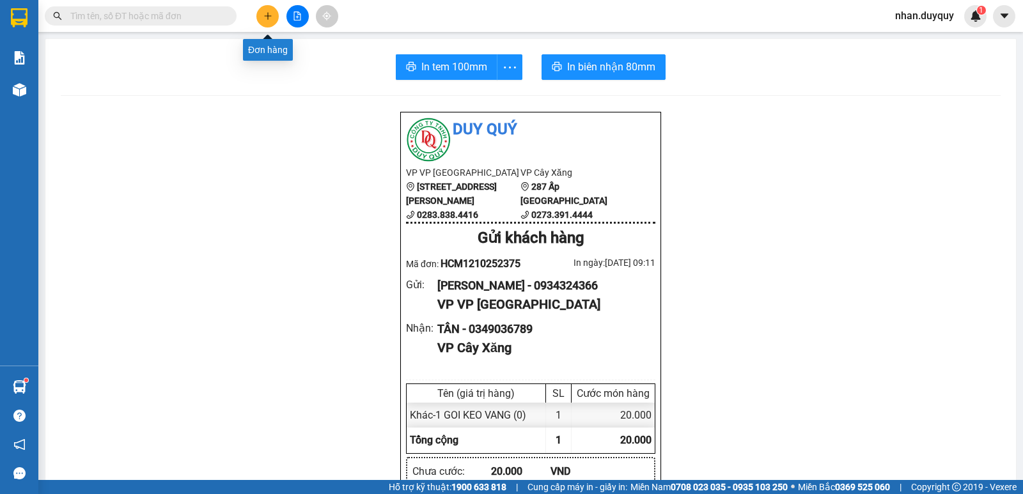
click at [274, 19] on button at bounding box center [267, 16] width 22 height 22
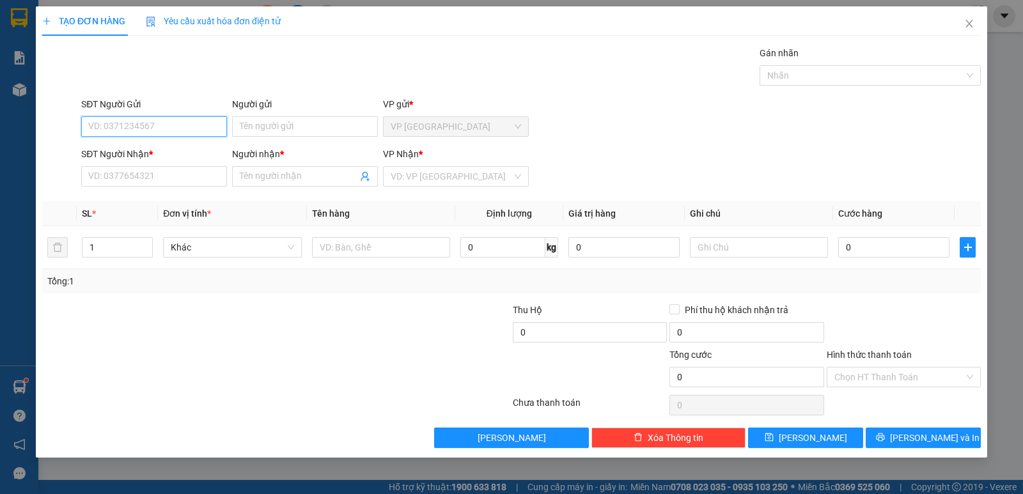
click at [107, 126] on input "SĐT Người Gửi" at bounding box center [154, 126] width 146 height 20
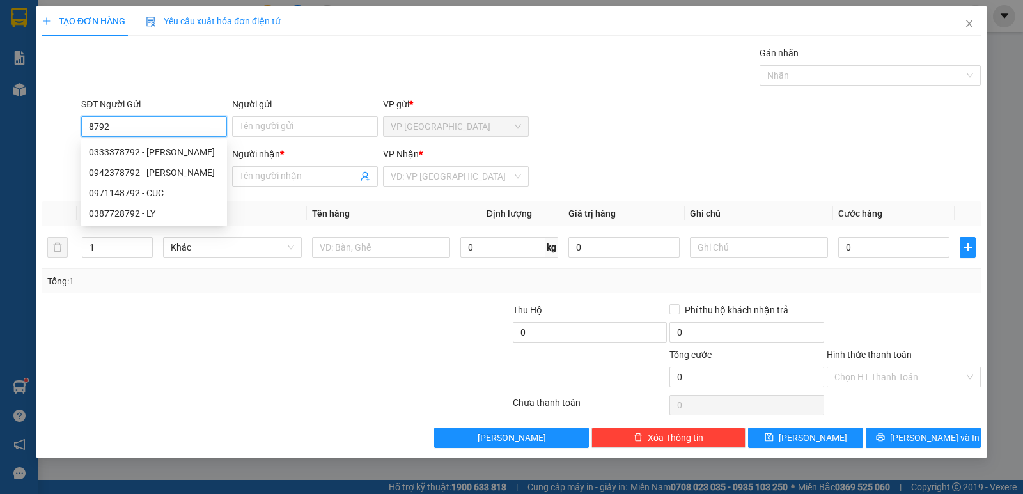
click at [121, 125] on input "8792" at bounding box center [154, 126] width 146 height 20
click at [157, 154] on div "0333378792 - anh" at bounding box center [154, 152] width 130 height 14
type input "0333378792"
type input "anh"
type input "0986471660"
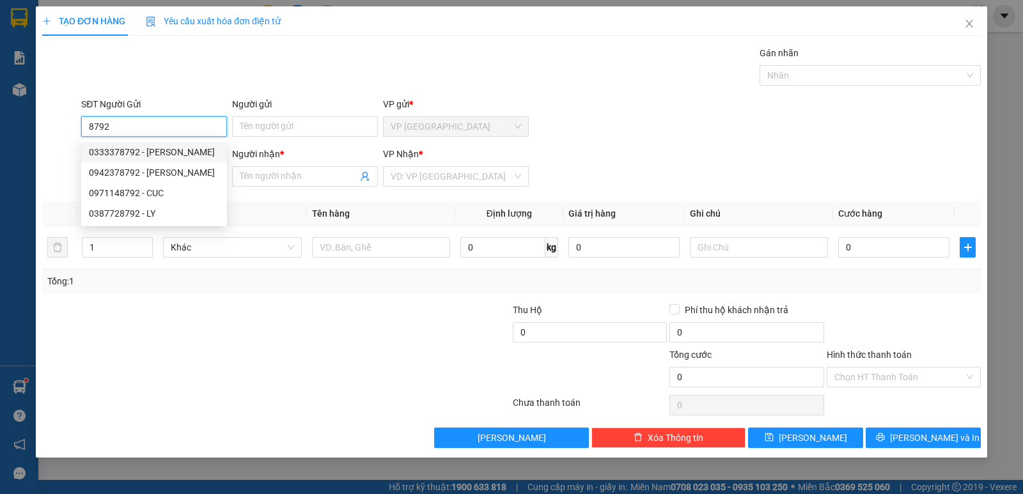
type input "THẢO"
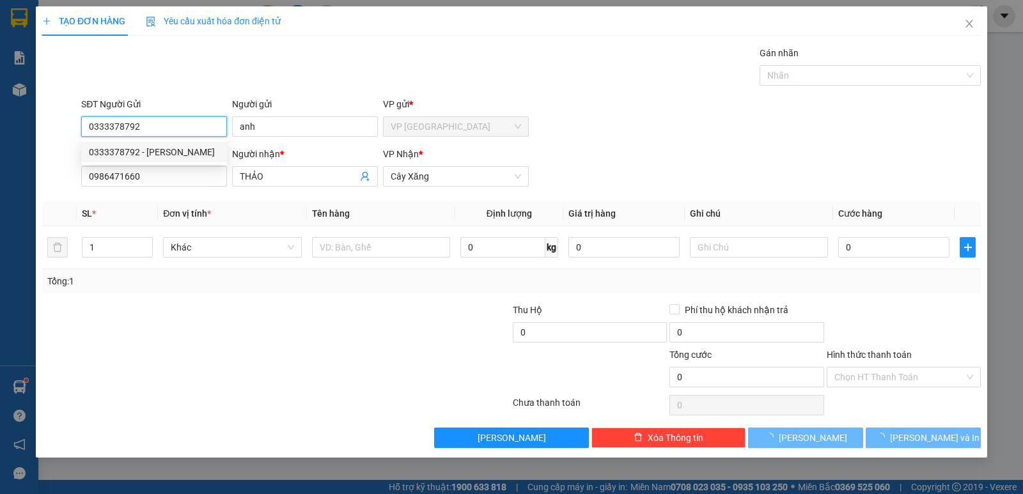
type input "15.000"
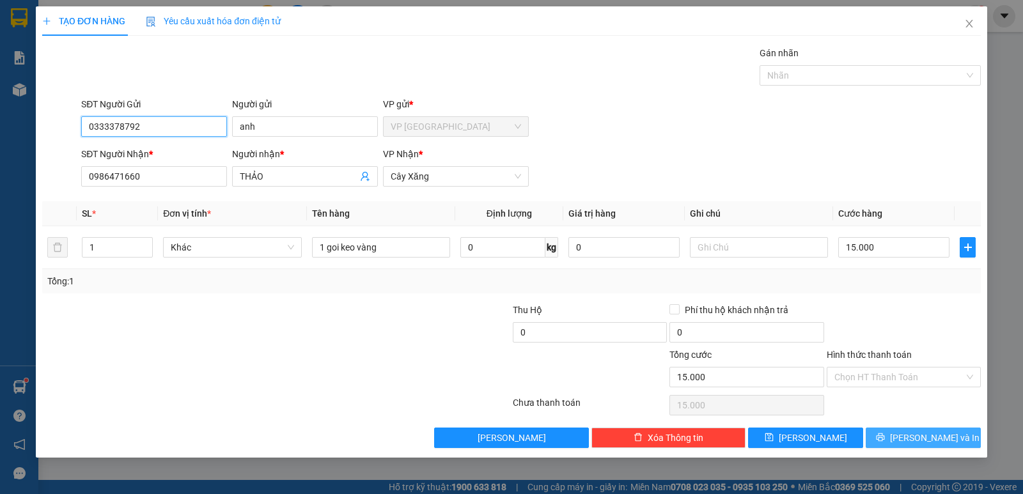
type input "0333378792"
click at [931, 432] on span "[PERSON_NAME] và In" at bounding box center [934, 438] width 89 height 14
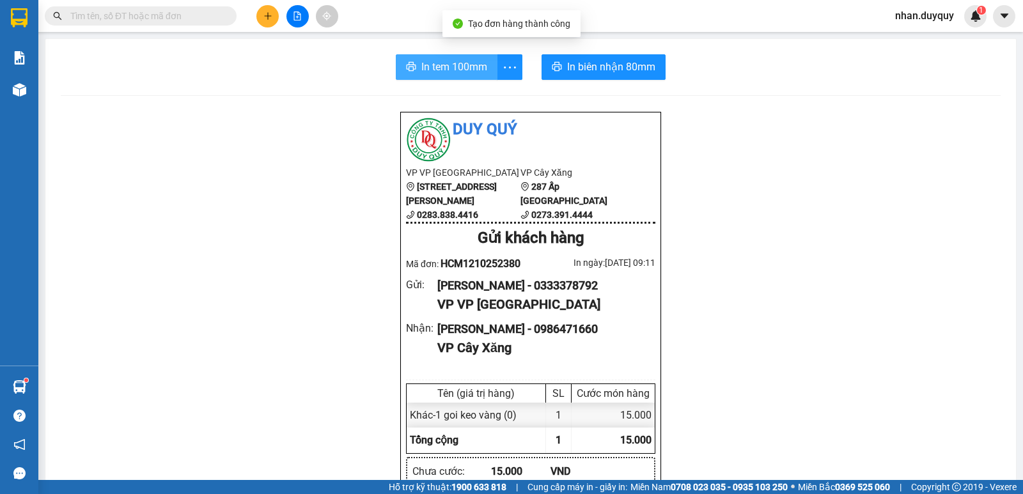
drag, startPoint x: 423, startPoint y: 75, endPoint x: 460, endPoint y: 65, distance: 38.5
click at [424, 75] on span "In tem 100mm" at bounding box center [454, 67] width 66 height 16
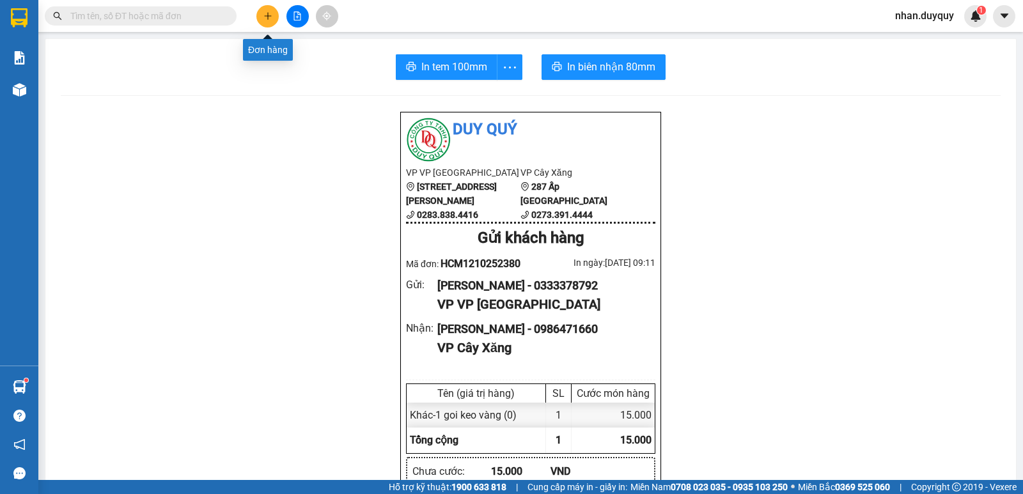
click at [268, 16] on icon "plus" at bounding box center [267, 15] width 7 height 1
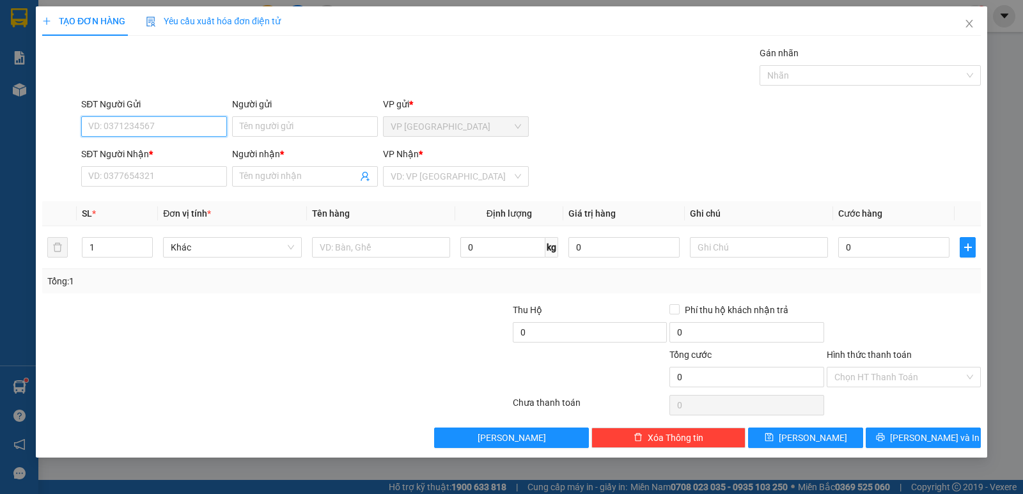
click at [104, 136] on input "SĐT Người Gửi" at bounding box center [154, 126] width 146 height 20
click at [99, 127] on input "SĐT Người Gửi" at bounding box center [154, 126] width 146 height 20
type input "0902709679"
click at [113, 156] on div "0902709679 - KIÊT" at bounding box center [154, 152] width 130 height 14
type input "KIÊT"
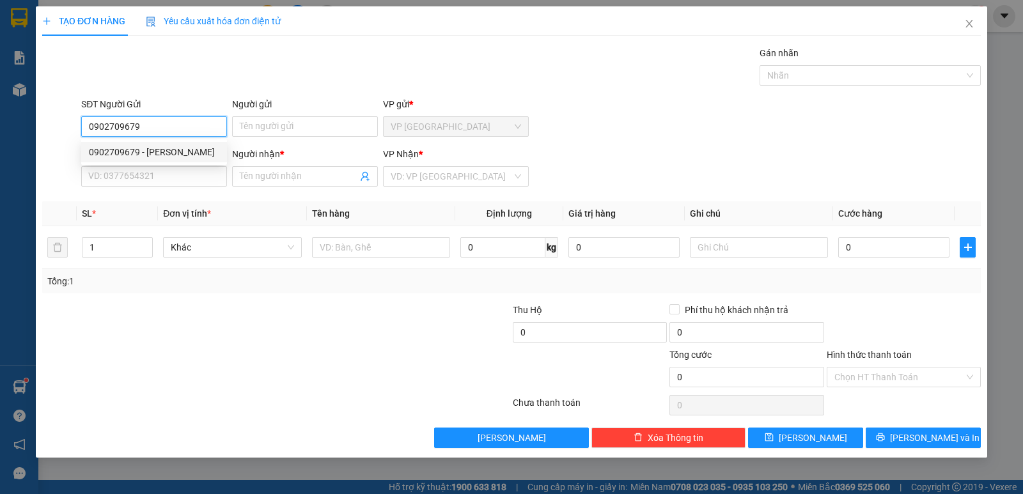
type input "0856265391"
type input "NGÂN"
type input "30.000"
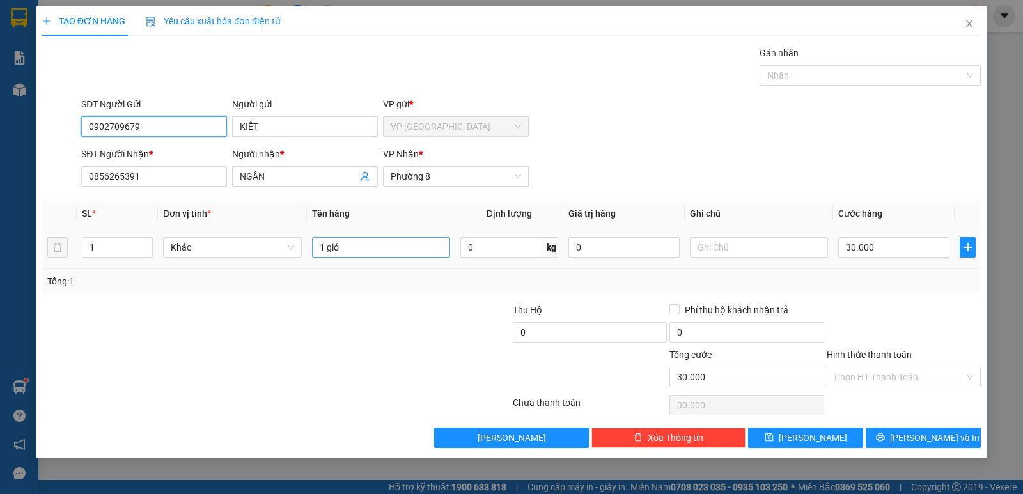
type input "0902709679"
drag, startPoint x: 351, startPoint y: 245, endPoint x: 326, endPoint y: 265, distance: 31.4
click at [326, 265] on td "1 giỏ" at bounding box center [381, 247] width 148 height 43
type input "1 tnp"
click at [885, 244] on input "30.000" at bounding box center [893, 247] width 111 height 20
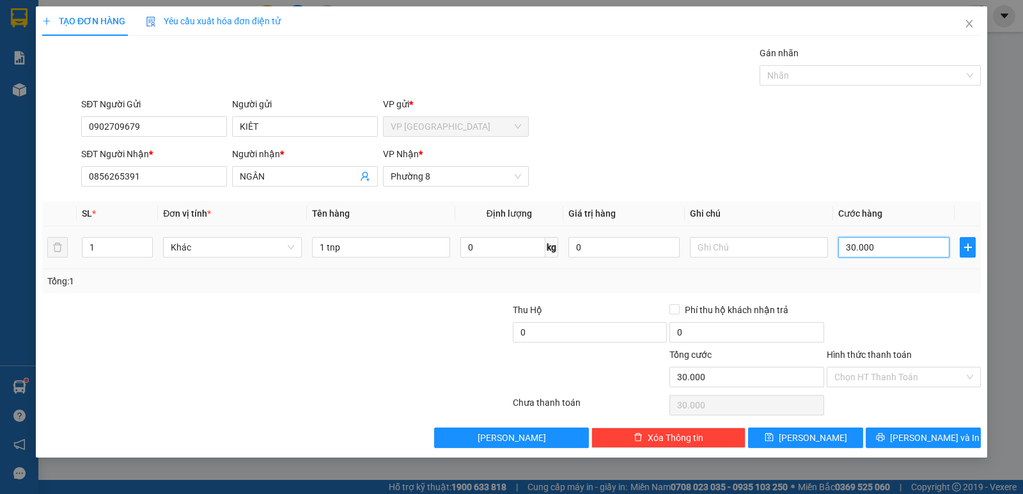
type input "0"
type input "2"
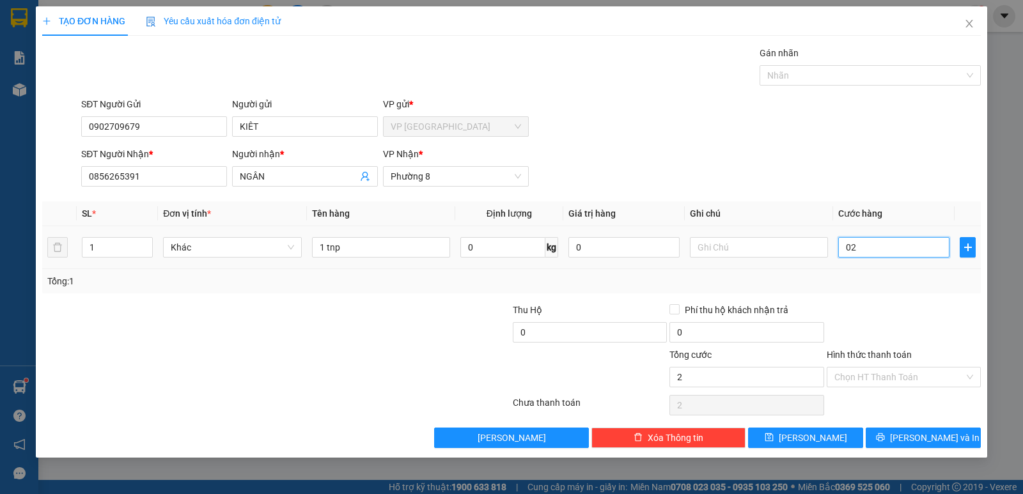
type input "025"
type input "25"
type input "025"
type input "25.000"
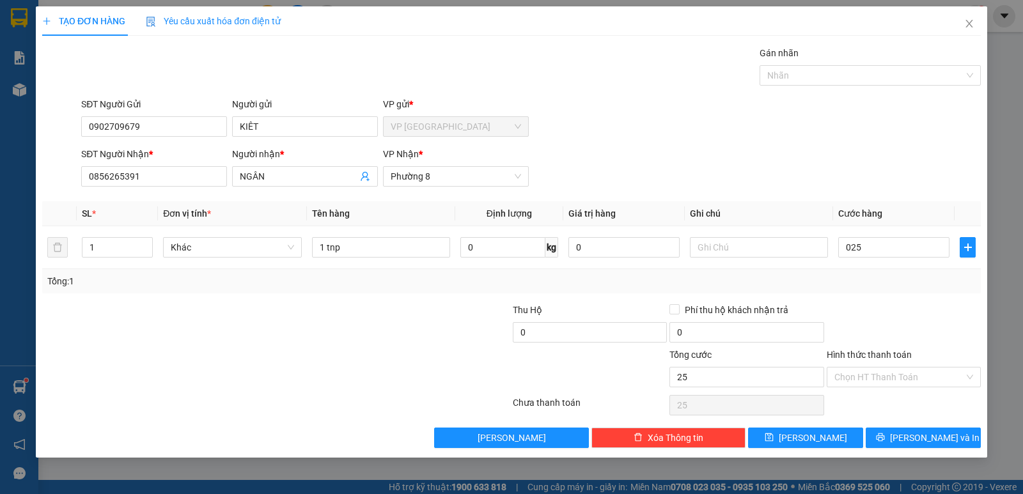
type input "25.000"
drag, startPoint x: 895, startPoint y: 316, endPoint x: 915, endPoint y: 306, distance: 21.7
click at [896, 316] on div at bounding box center [903, 325] width 157 height 45
click at [870, 375] on input "Hình thức thanh toán" at bounding box center [899, 376] width 130 height 19
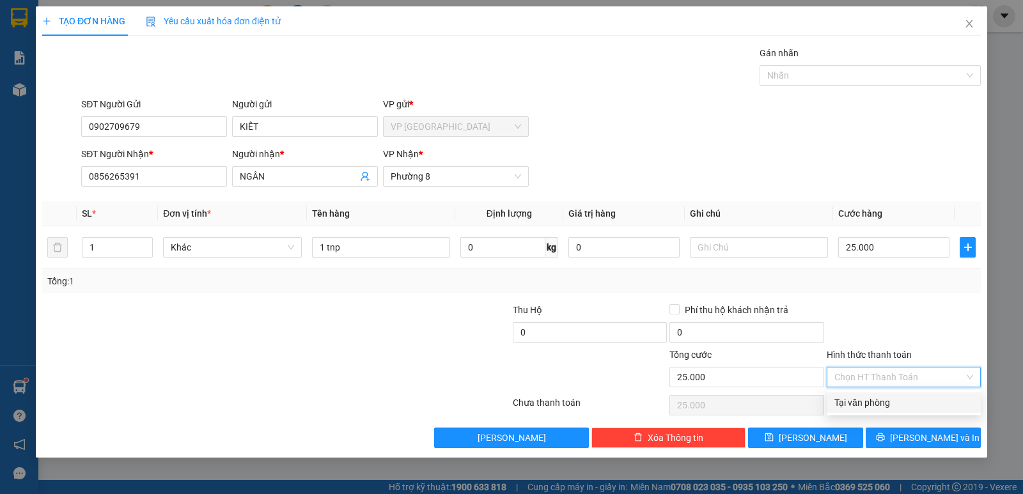
click at [872, 403] on div "Tại văn phòng" at bounding box center [903, 403] width 139 height 14
type input "0"
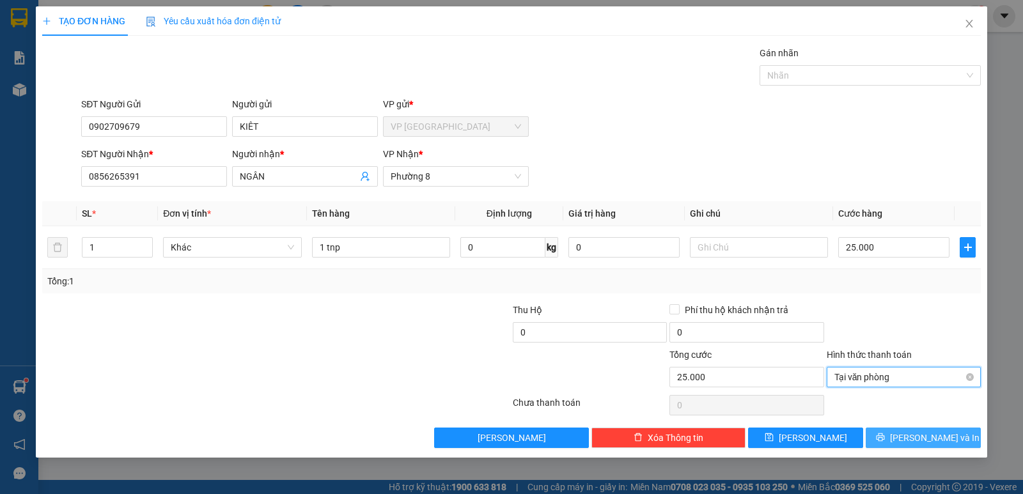
drag, startPoint x: 884, startPoint y: 435, endPoint x: 921, endPoint y: 387, distance: 61.1
click at [885, 435] on button "[PERSON_NAME] và In" at bounding box center [922, 438] width 115 height 20
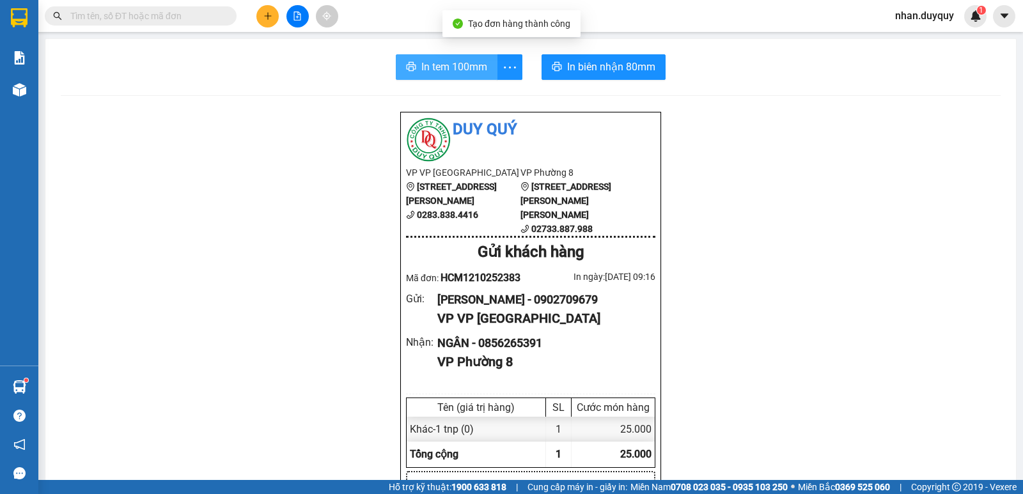
click at [435, 68] on span "In tem 100mm" at bounding box center [454, 67] width 66 height 16
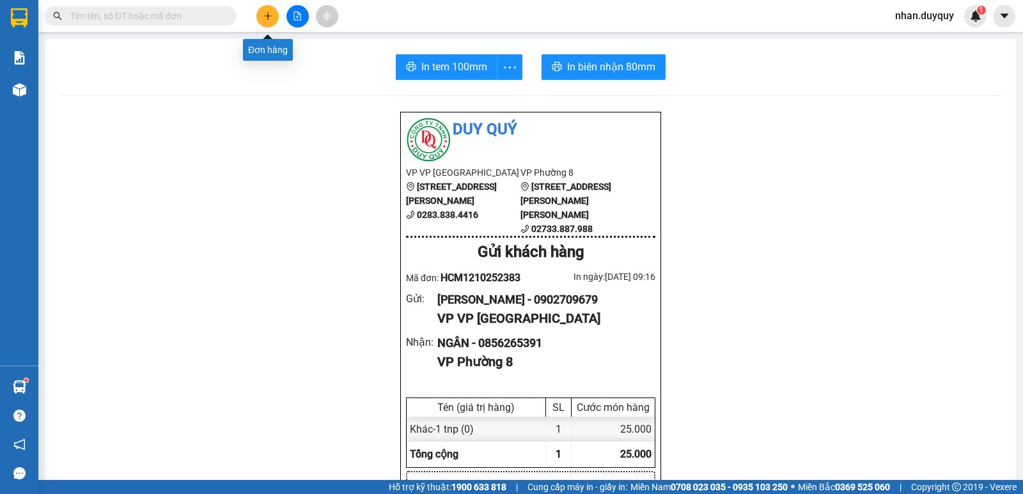
click at [276, 17] on button at bounding box center [267, 16] width 22 height 22
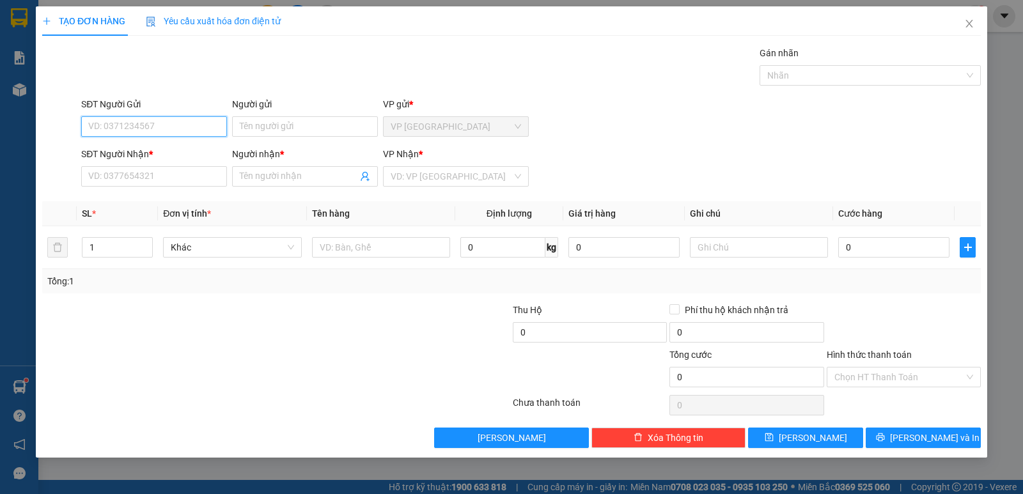
click at [91, 134] on input "SĐT Người Gửi" at bounding box center [154, 126] width 146 height 20
click at [125, 148] on div "0822388432 - TRINH" at bounding box center [154, 152] width 130 height 14
type input "0822388432"
type input "TRINH"
type input "0822388432"
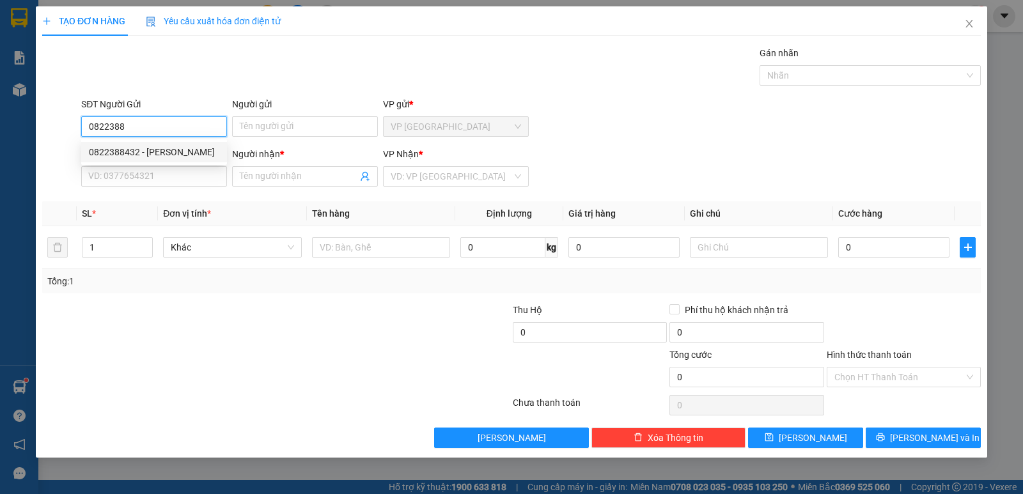
type input "TRINH"
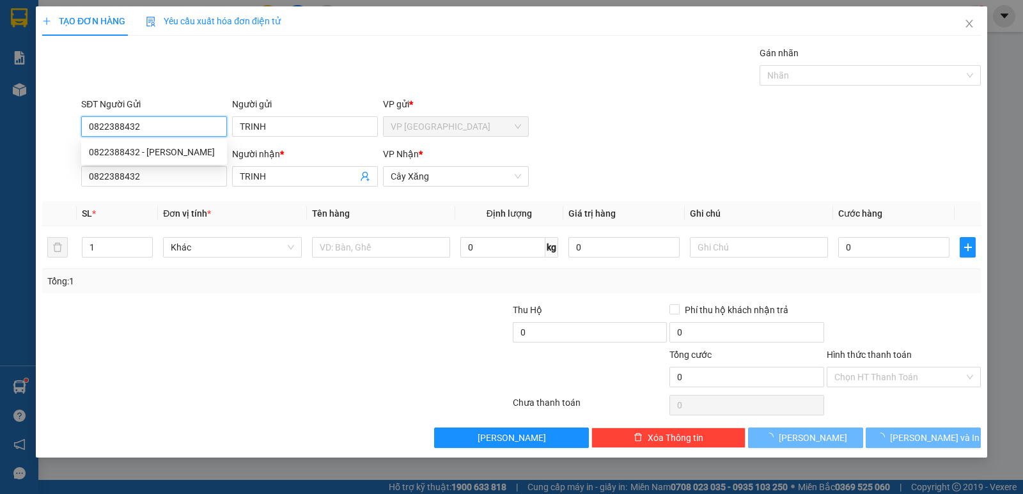
type input "30.000"
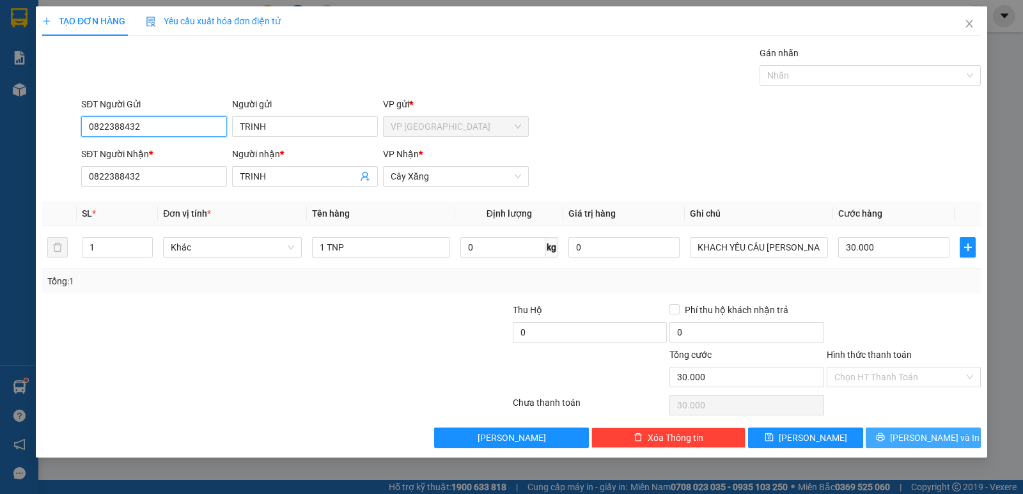
type input "0822388432"
click at [927, 440] on span "[PERSON_NAME] và In" at bounding box center [934, 438] width 89 height 14
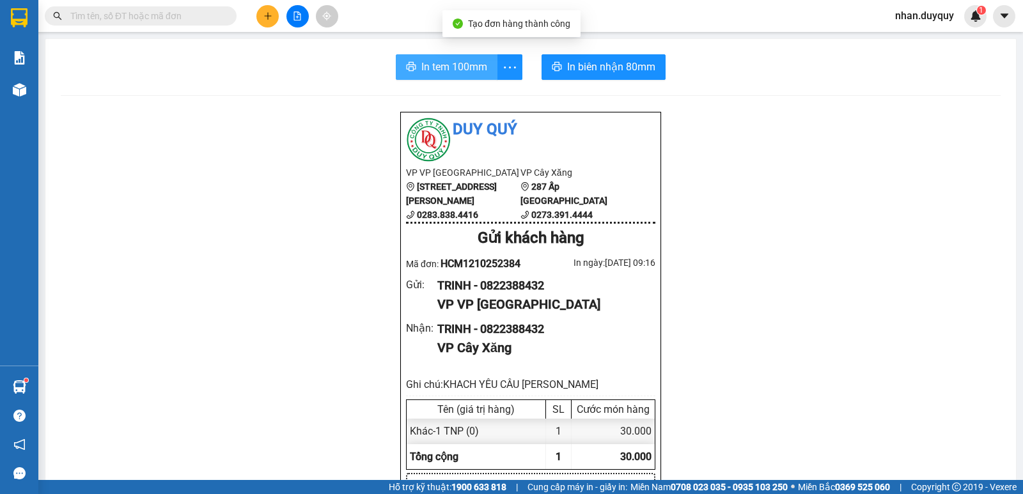
drag, startPoint x: 417, startPoint y: 70, endPoint x: 474, endPoint y: 76, distance: 57.8
click at [421, 70] on span "In tem 100mm" at bounding box center [454, 67] width 66 height 16
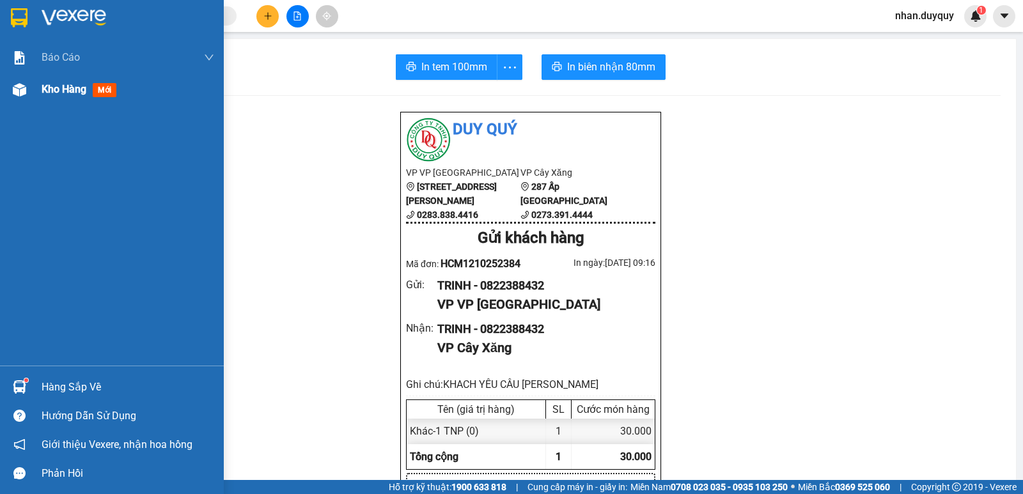
click at [103, 93] on span "mới" at bounding box center [105, 90] width 24 height 14
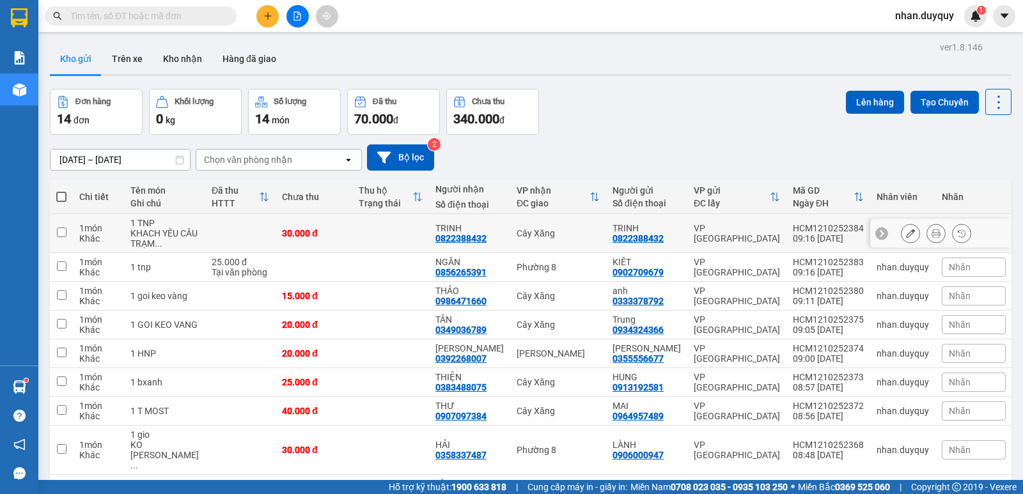
click at [321, 234] on div "30.000 đ" at bounding box center [314, 233] width 64 height 10
checkbox input "true"
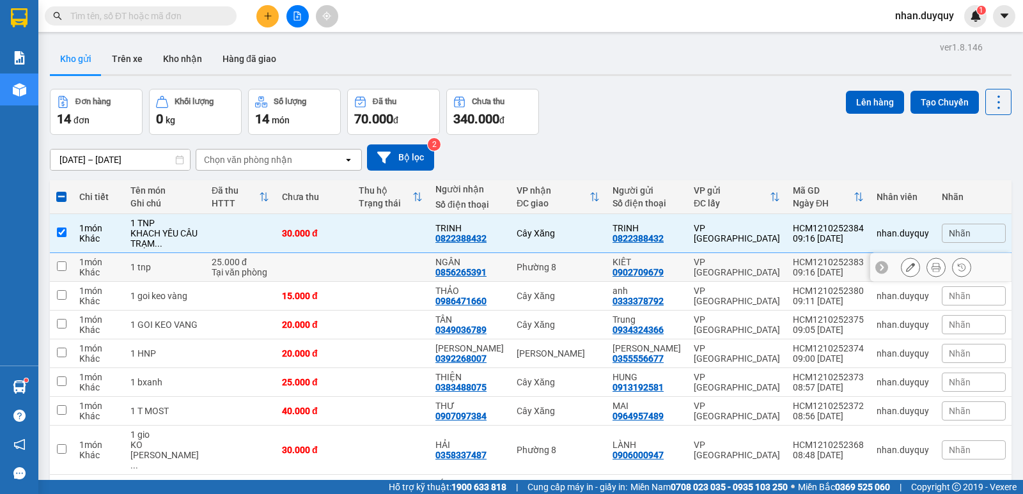
drag, startPoint x: 333, startPoint y: 254, endPoint x: 349, endPoint y: 267, distance: 20.9
click at [334, 254] on td at bounding box center [313, 267] width 77 height 29
checkbox input "true"
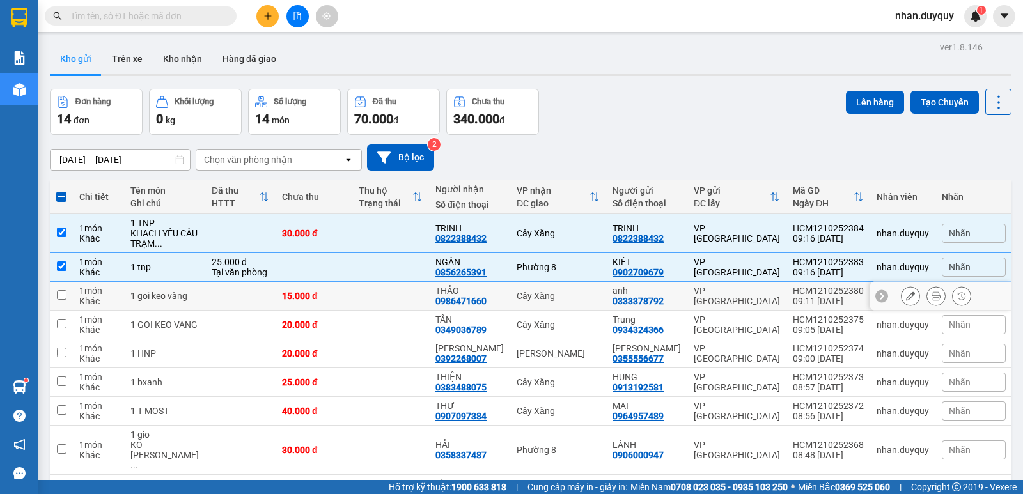
click at [356, 297] on td at bounding box center [390, 296] width 77 height 29
checkbox input "true"
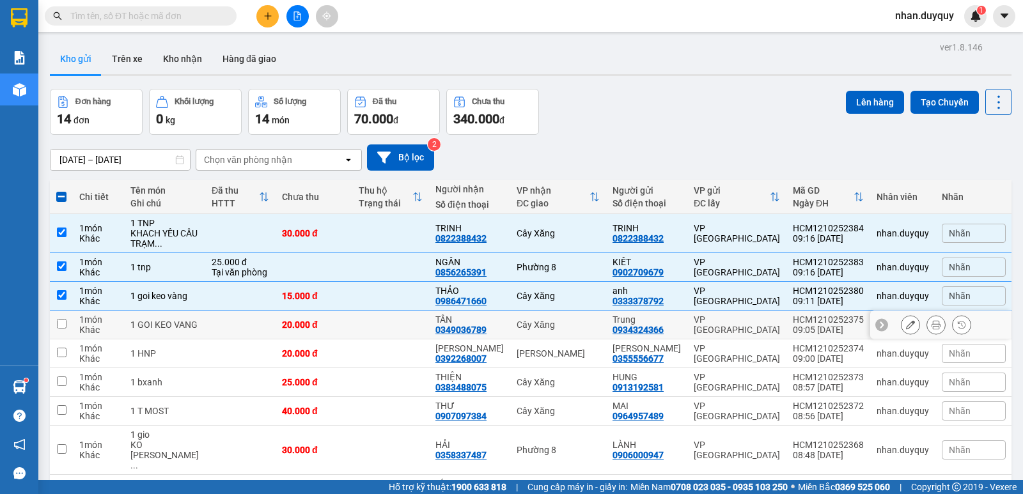
click at [359, 334] on td at bounding box center [390, 325] width 77 height 29
checkbox input "true"
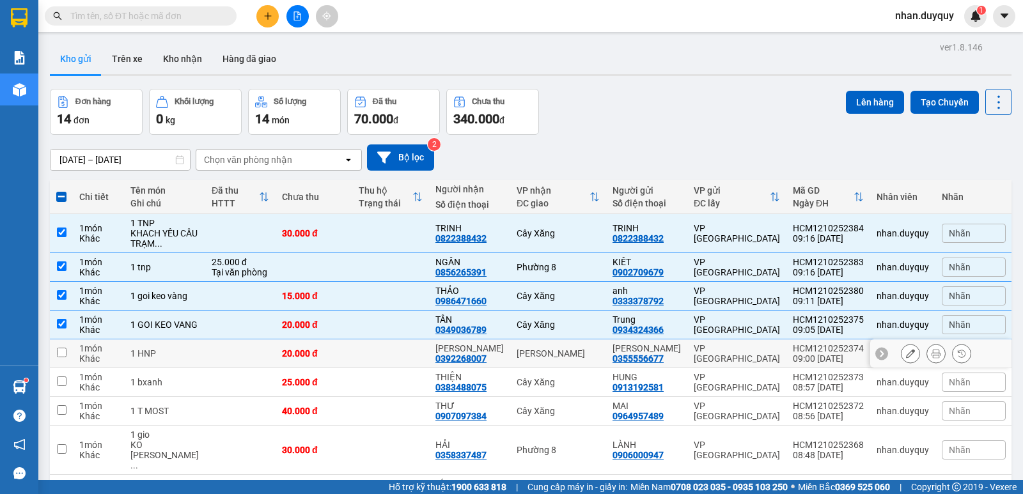
click at [364, 352] on td at bounding box center [390, 353] width 77 height 29
checkbox input "true"
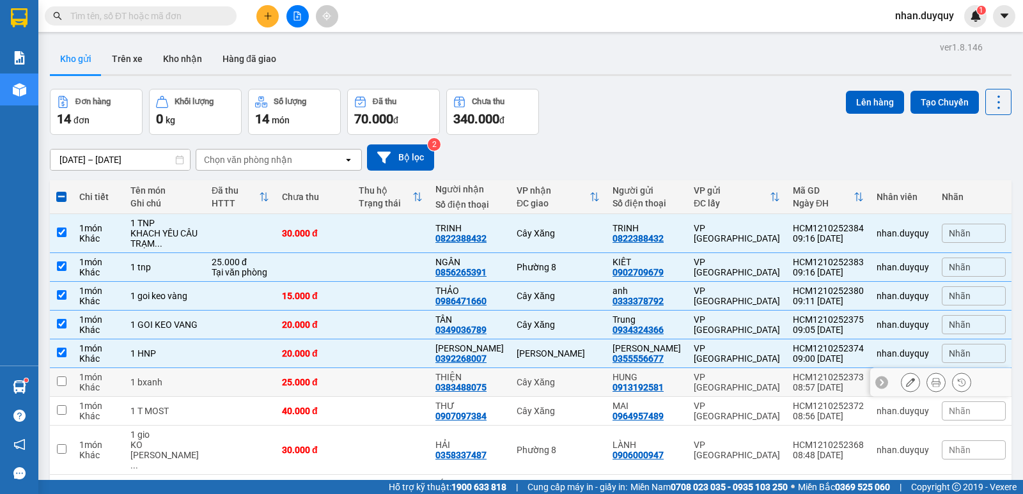
click at [355, 373] on td at bounding box center [390, 382] width 77 height 29
checkbox input "true"
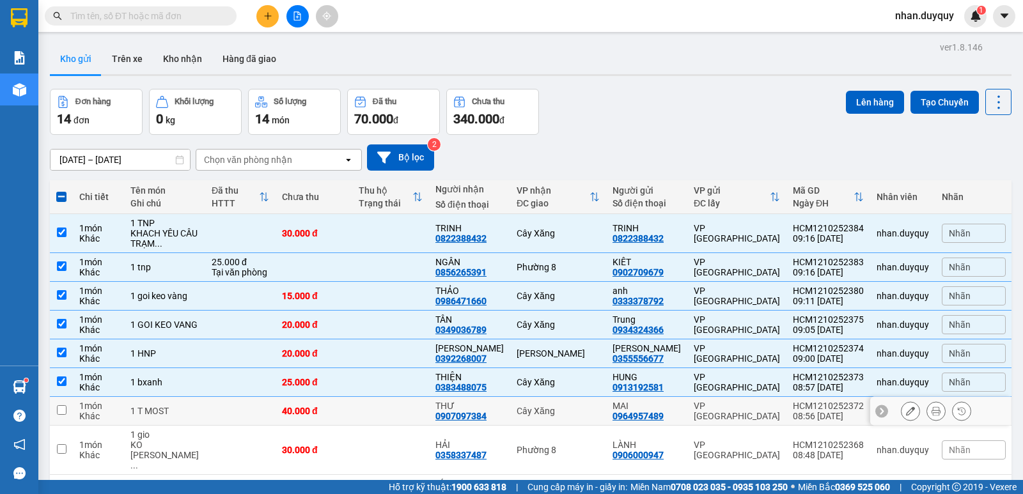
click at [415, 414] on td at bounding box center [390, 411] width 77 height 29
checkbox input "true"
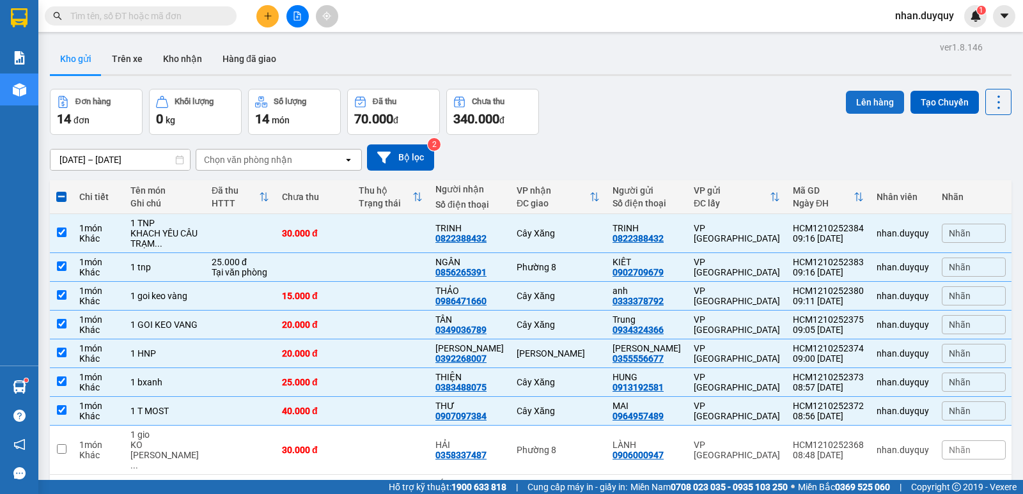
click at [858, 102] on button "Lên hàng" at bounding box center [875, 102] width 58 height 23
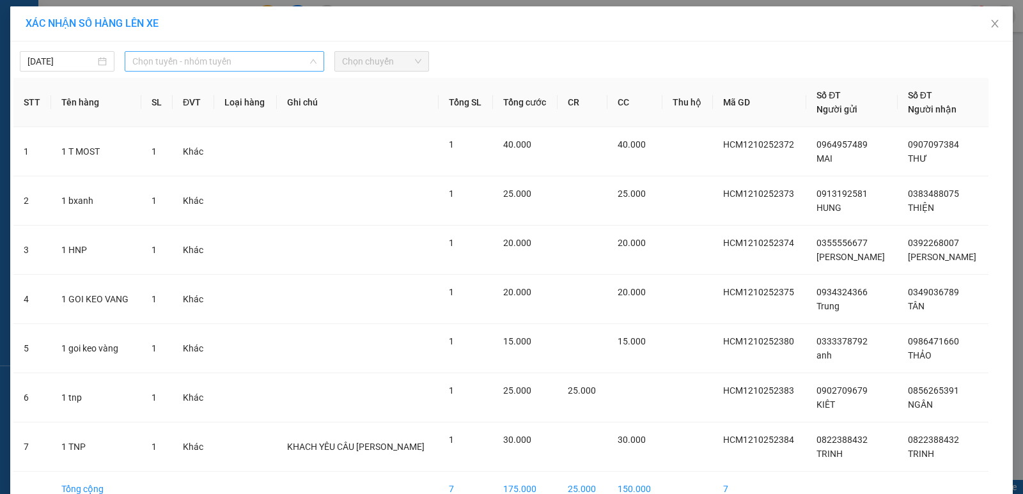
click at [311, 54] on span "Chọn tuyến - nhóm tuyến" at bounding box center [224, 61] width 184 height 19
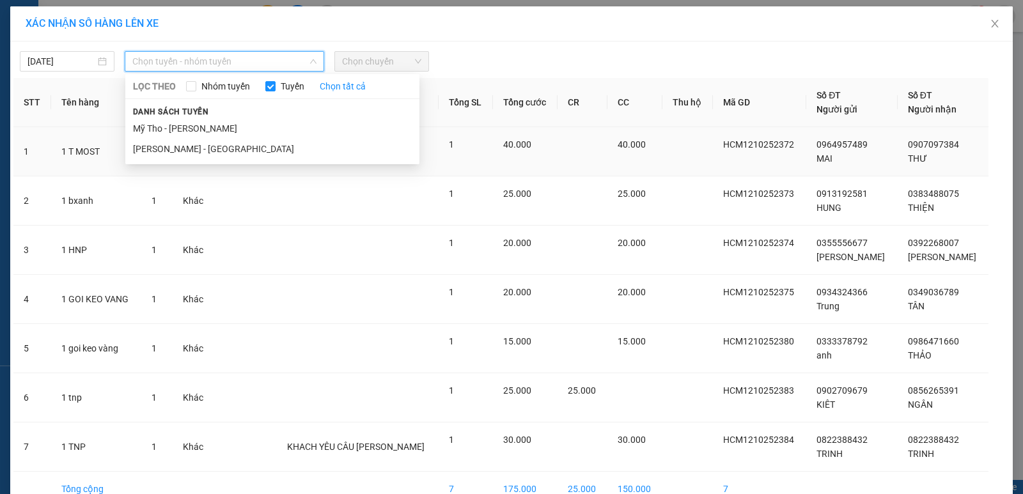
drag, startPoint x: 179, startPoint y: 144, endPoint x: 189, endPoint y: 140, distance: 10.9
click at [181, 144] on li "[PERSON_NAME] - [GEOGRAPHIC_DATA]" at bounding box center [272, 149] width 294 height 20
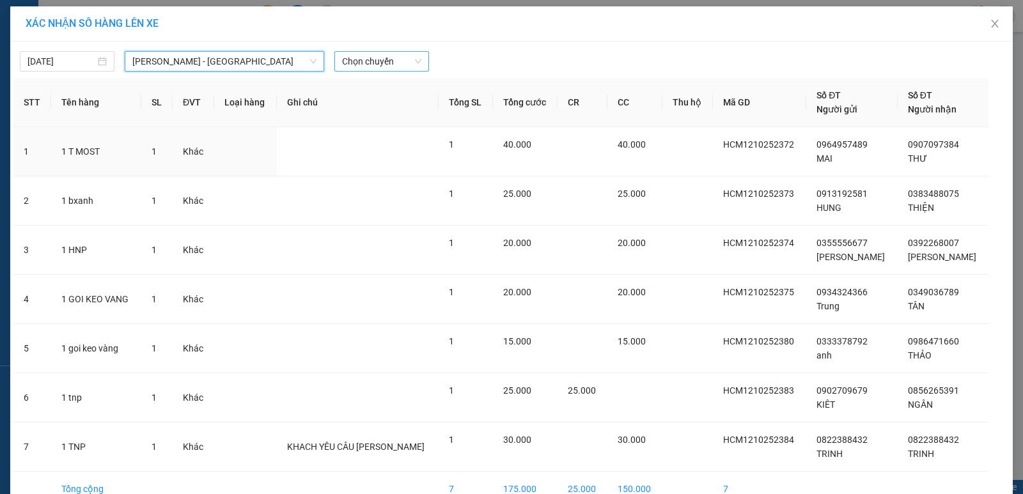
click at [415, 57] on span "Chọn chuyến" at bounding box center [381, 61] width 79 height 19
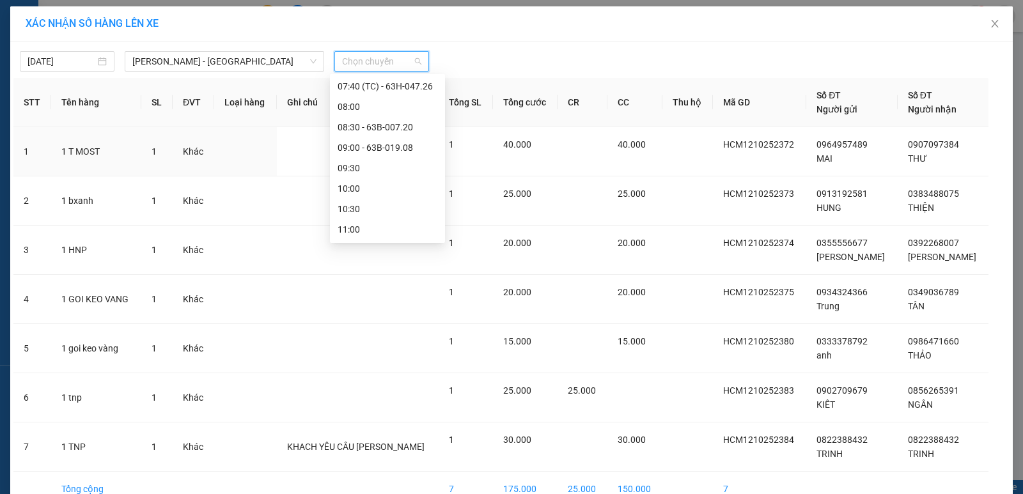
scroll to position [147, 0]
click at [409, 144] on div "09:00 - 63B-019.08" at bounding box center [387, 144] width 100 height 14
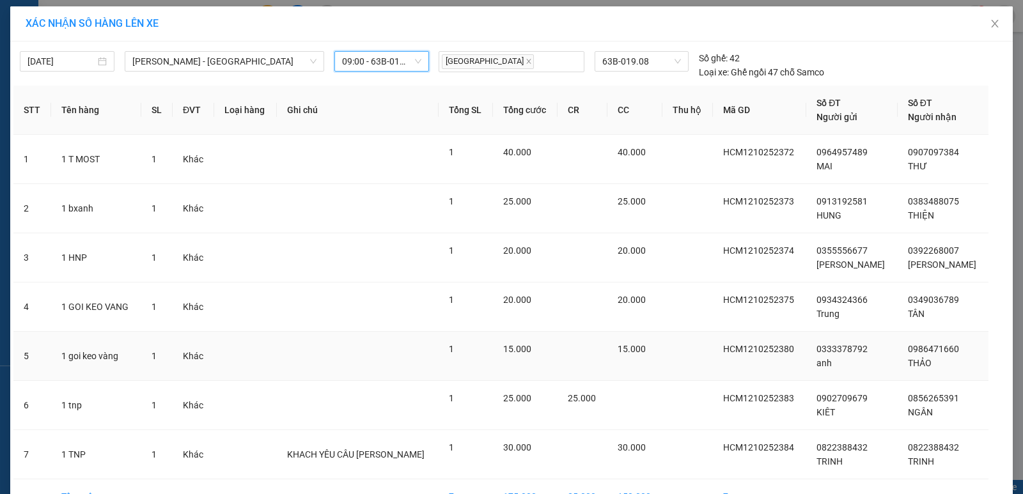
scroll to position [79, 0]
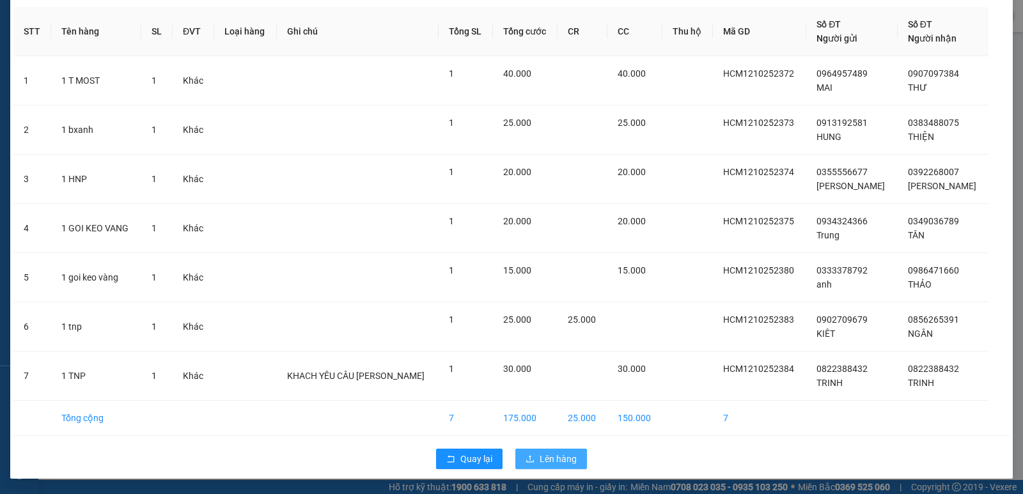
click at [562, 456] on span "Lên hàng" at bounding box center [557, 459] width 37 height 14
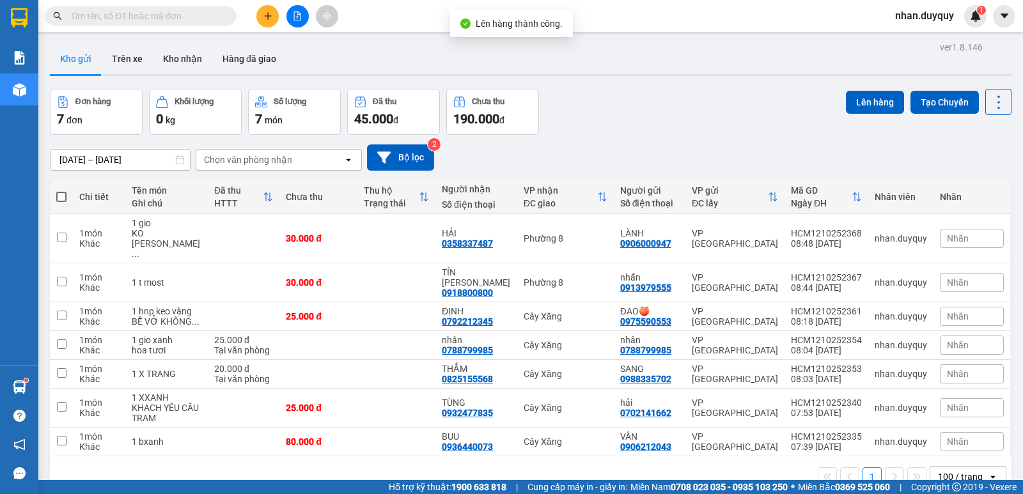
click at [59, 195] on span at bounding box center [61, 197] width 10 height 10
click at [61, 190] on input "checkbox" at bounding box center [61, 190] width 0 height 0
checkbox input "true"
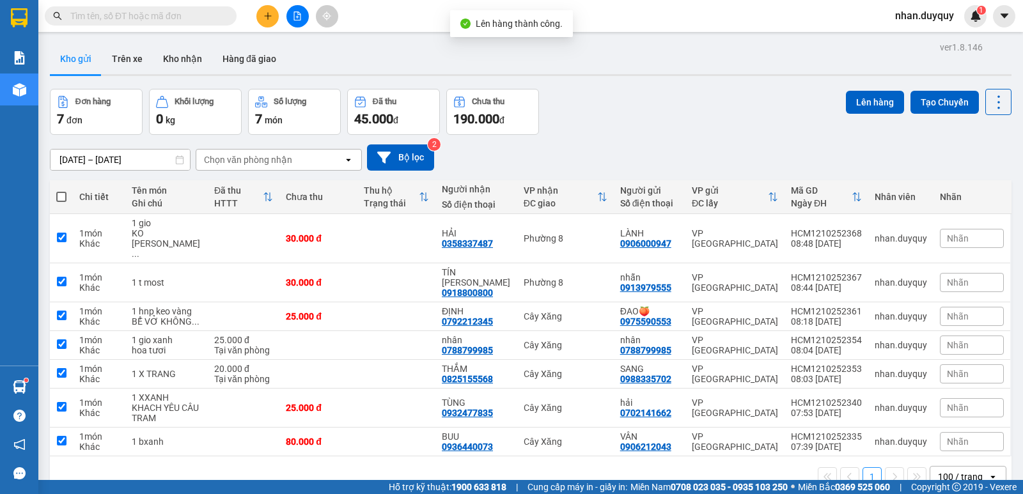
checkbox input "true"
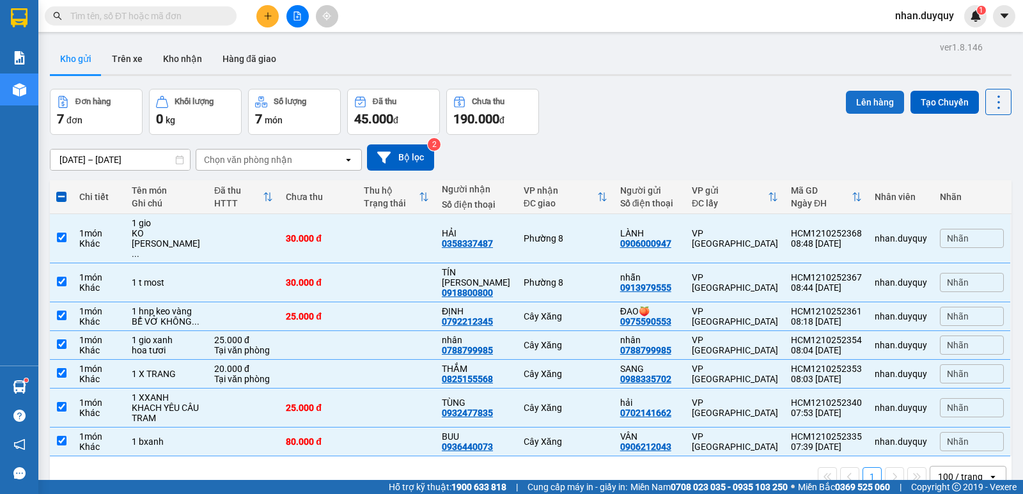
click at [854, 101] on button "Lên hàng" at bounding box center [875, 102] width 58 height 23
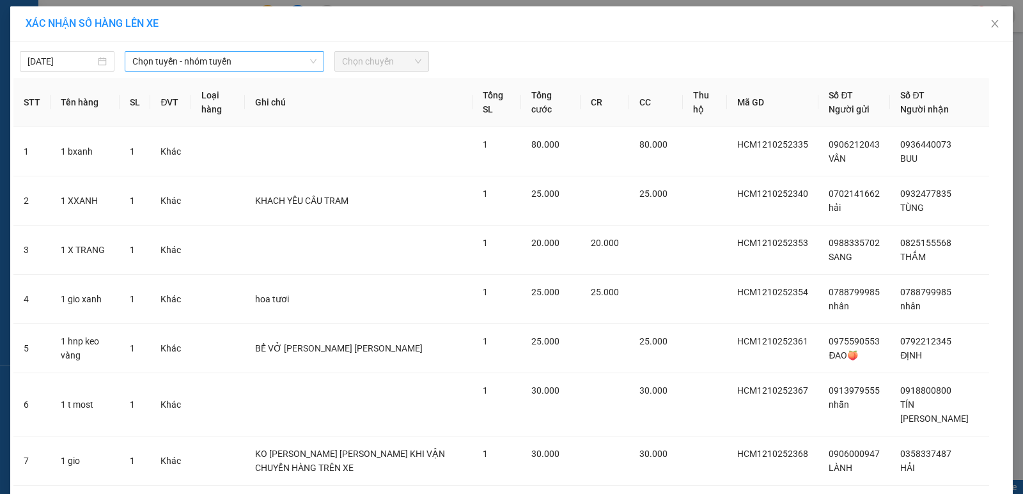
click at [316, 56] on div "Chọn tuyến - nhóm tuyến" at bounding box center [224, 61] width 199 height 20
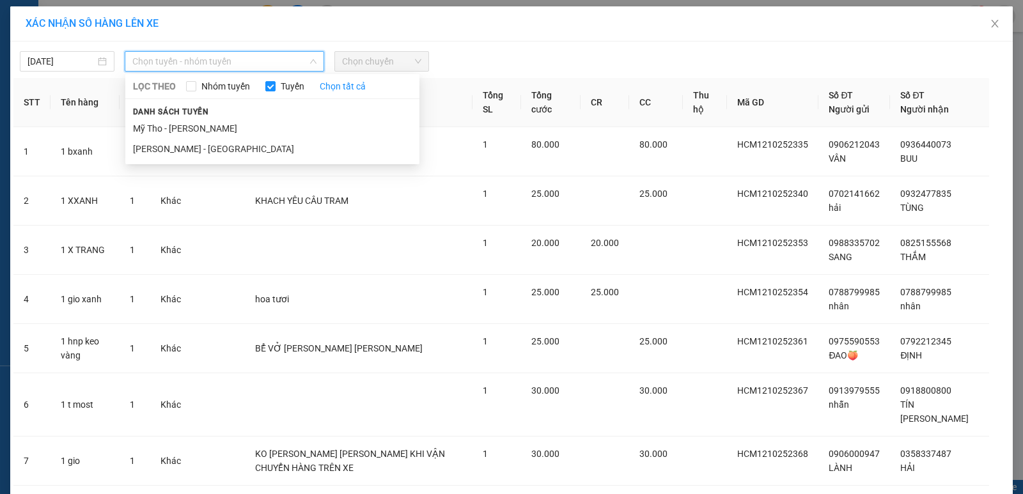
drag, startPoint x: 192, startPoint y: 147, endPoint x: 258, endPoint y: 112, distance: 73.8
click at [194, 147] on li "[PERSON_NAME] - [GEOGRAPHIC_DATA]" at bounding box center [272, 149] width 294 height 20
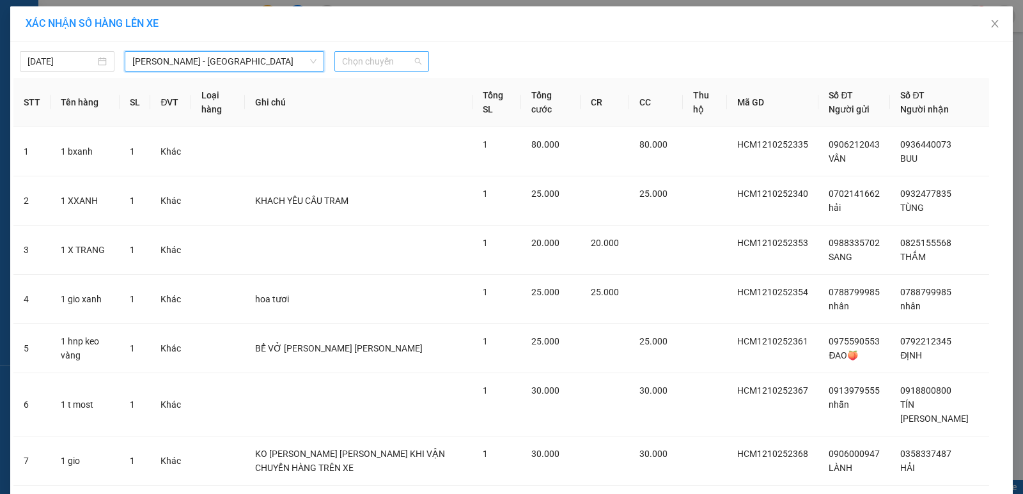
click at [417, 58] on div "Chọn chuyến" at bounding box center [381, 61] width 95 height 20
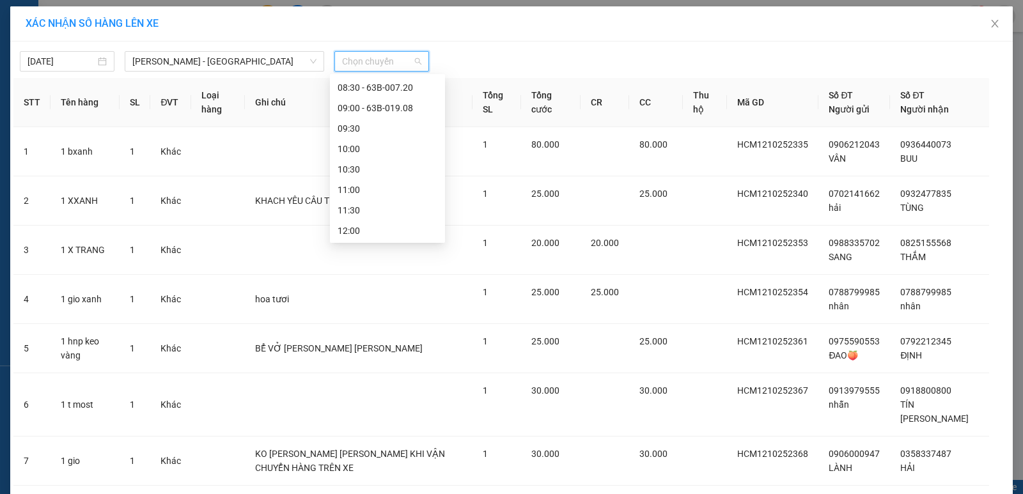
scroll to position [187, 0]
click at [406, 84] on div "08:30 - 63B-007.20" at bounding box center [387, 84] width 100 height 14
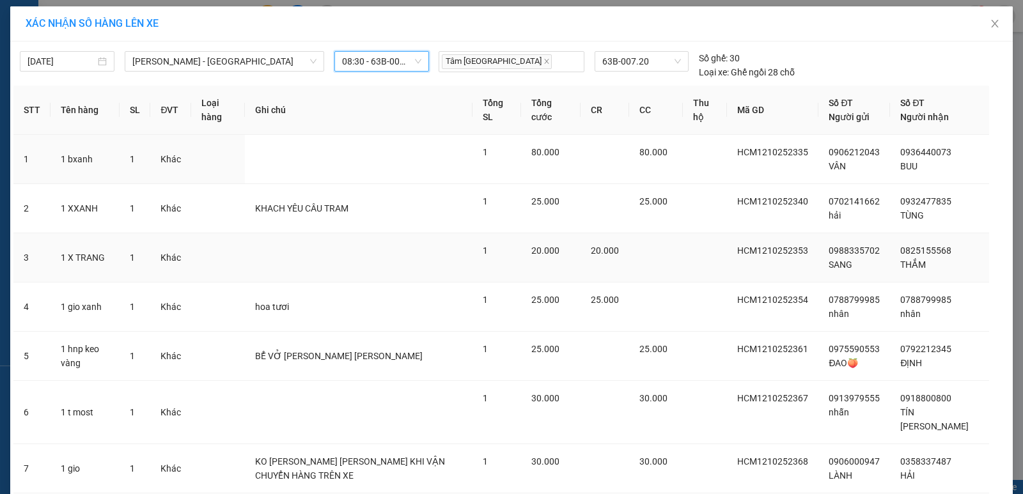
scroll to position [79, 0]
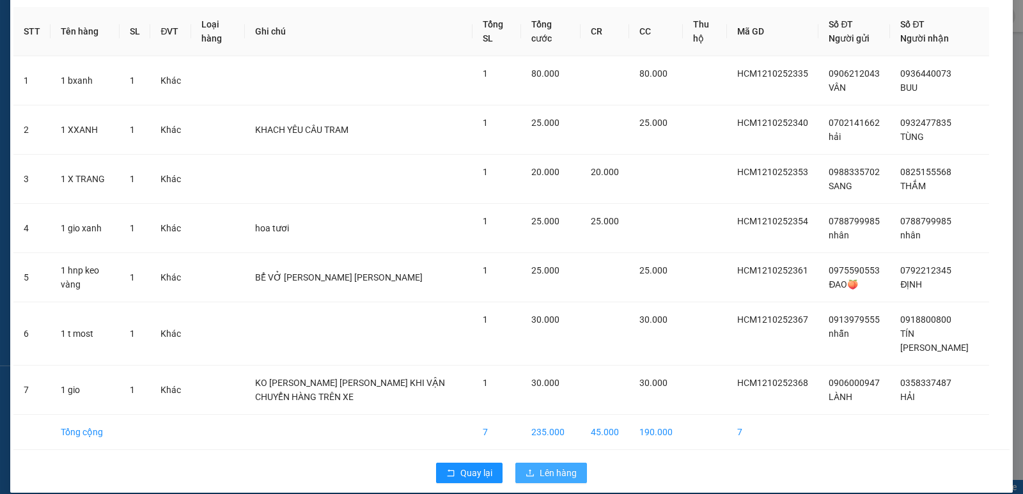
click at [546, 466] on span "Lên hàng" at bounding box center [557, 473] width 37 height 14
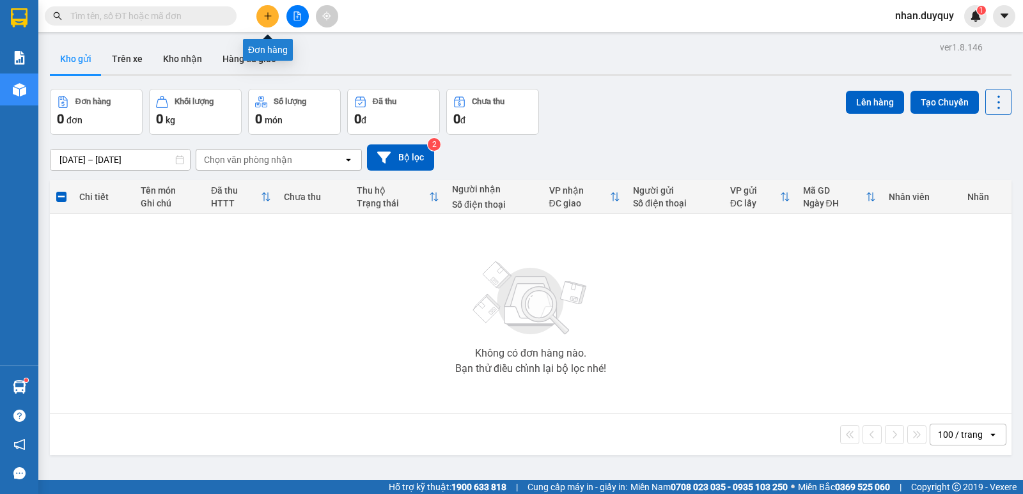
click at [259, 15] on button at bounding box center [267, 16] width 22 height 22
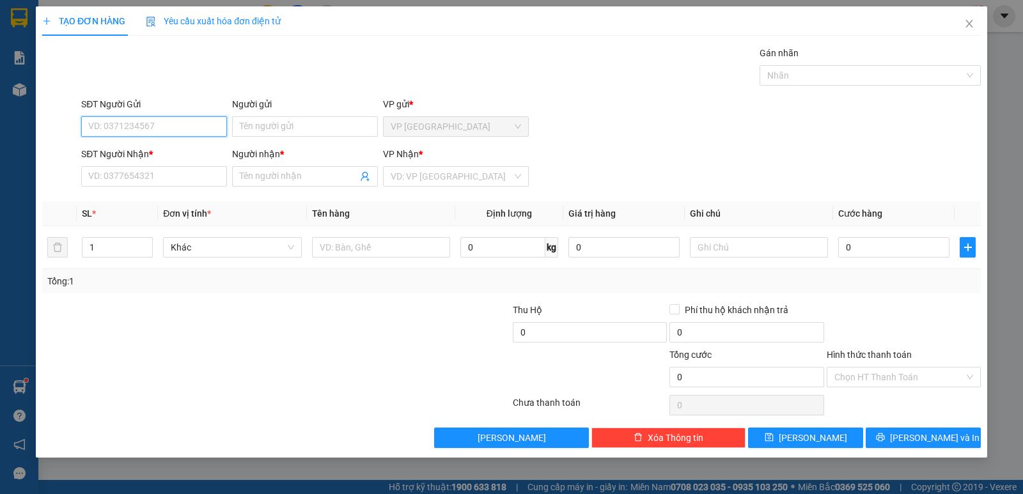
click at [123, 130] on input "SĐT Người Gửi" at bounding box center [154, 126] width 146 height 20
click at [118, 129] on input "5661" at bounding box center [154, 126] width 146 height 20
drag, startPoint x: 141, startPoint y: 159, endPoint x: 164, endPoint y: 153, distance: 23.3
click at [141, 158] on div "0364535661 - CÔNG" at bounding box center [154, 152] width 146 height 20
type input "0364535661"
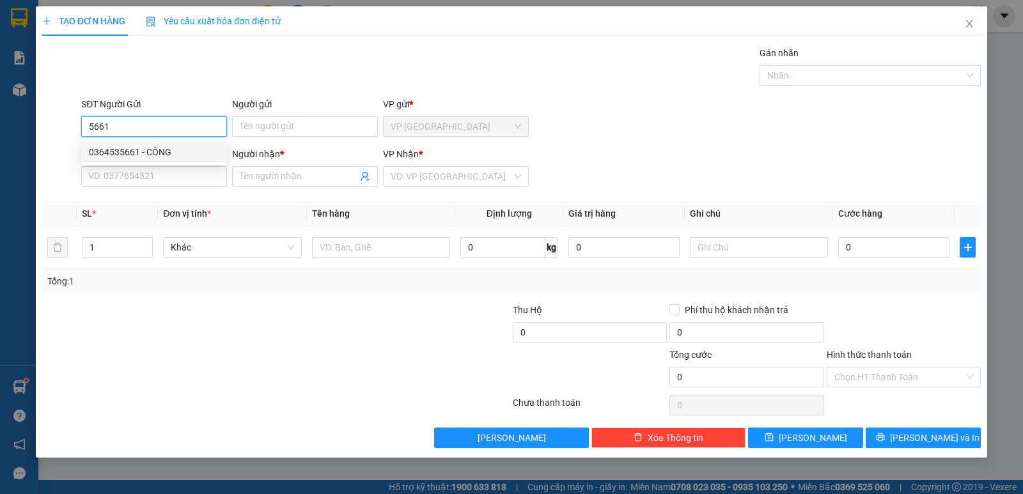
type input "CÔNG"
type input "0975898829"
type input "HOÀI"
type input "30.000"
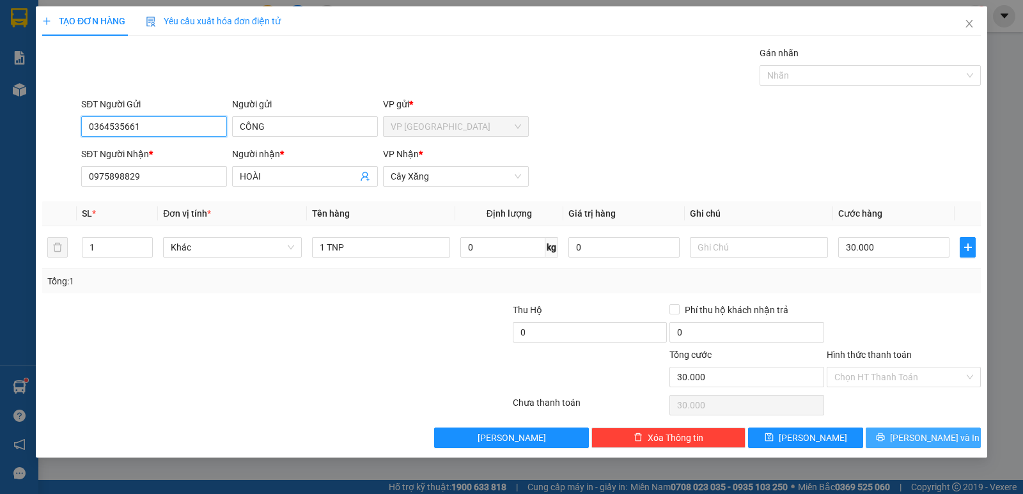
type input "0364535661"
click at [909, 438] on button "[PERSON_NAME] và In" at bounding box center [922, 438] width 115 height 20
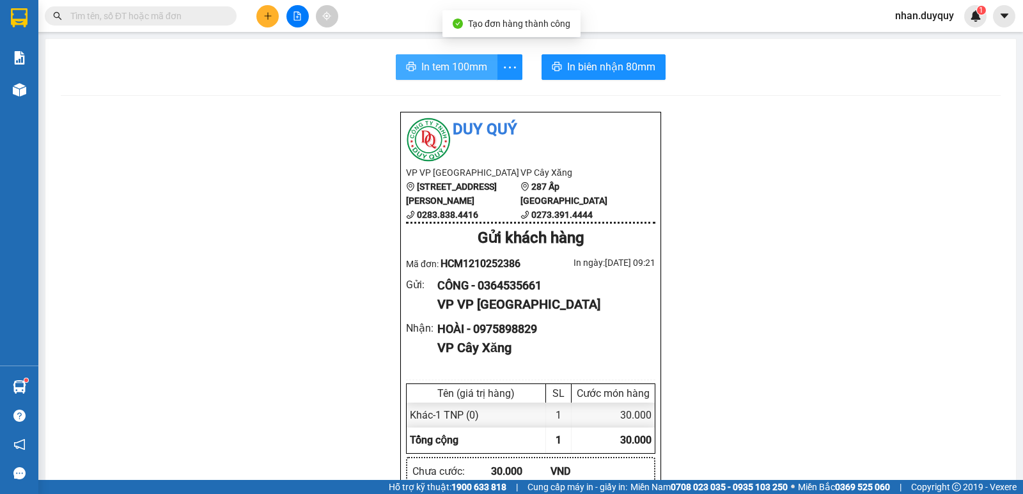
drag, startPoint x: 435, startPoint y: 74, endPoint x: 433, endPoint y: 66, distance: 7.9
click at [435, 72] on span "In tem 100mm" at bounding box center [454, 67] width 66 height 16
click at [115, 22] on input "text" at bounding box center [145, 16] width 151 height 14
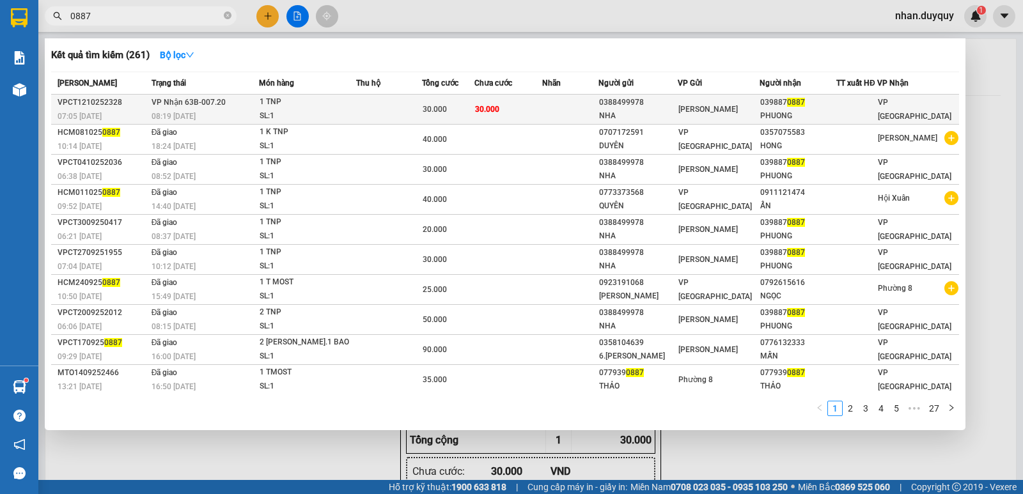
type input "0887"
click at [664, 104] on div "0388499978" at bounding box center [638, 102] width 78 height 13
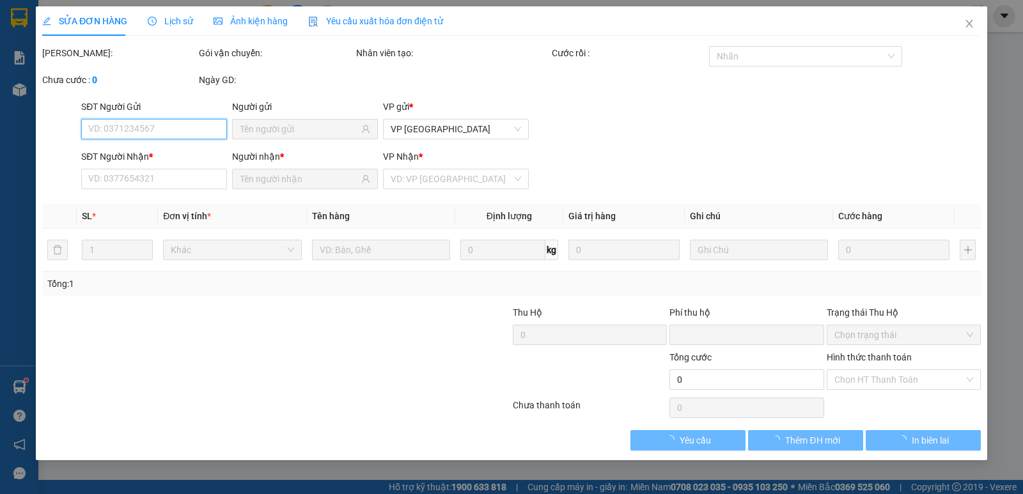
type input "0388499978"
type input "NHA"
type input "0398870887"
type input "PHUONG"
type input "0"
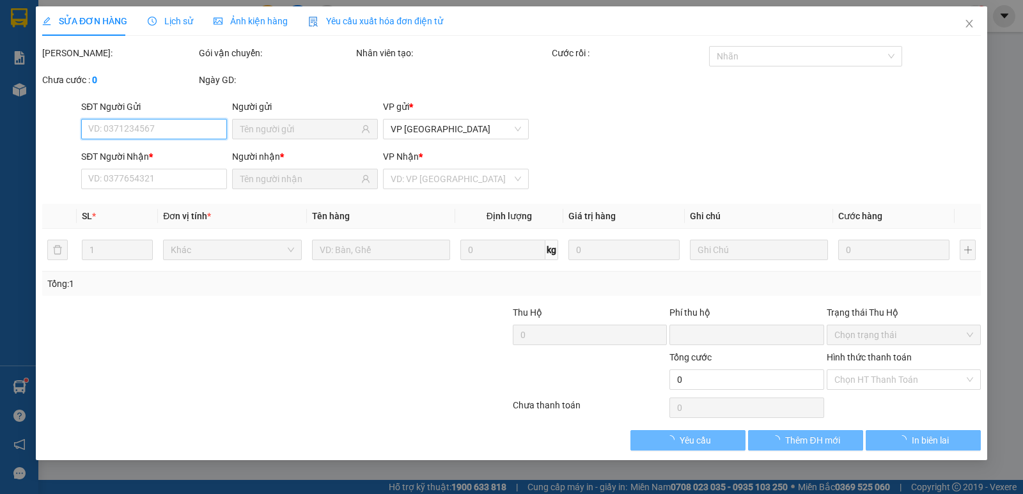
type input "30.000"
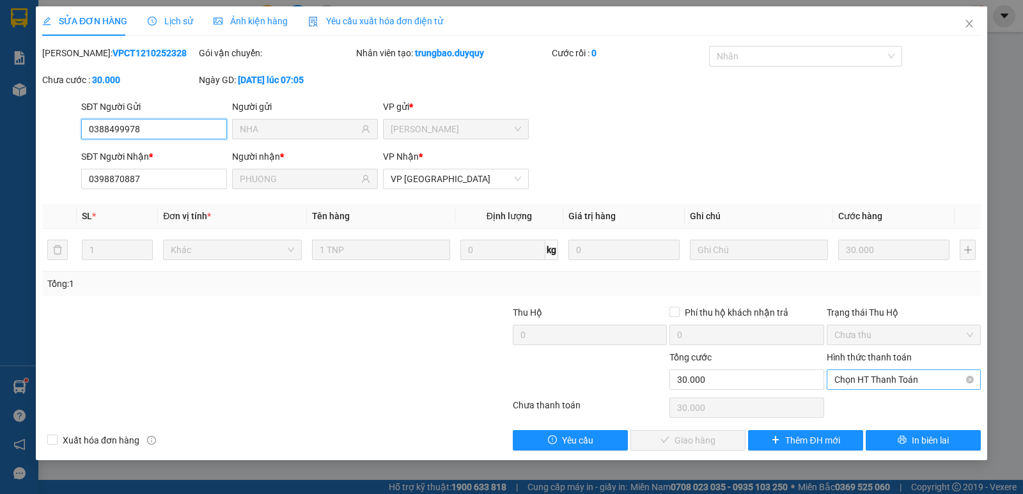
click at [881, 378] on span "Chọn HT Thanh Toán" at bounding box center [903, 379] width 139 height 19
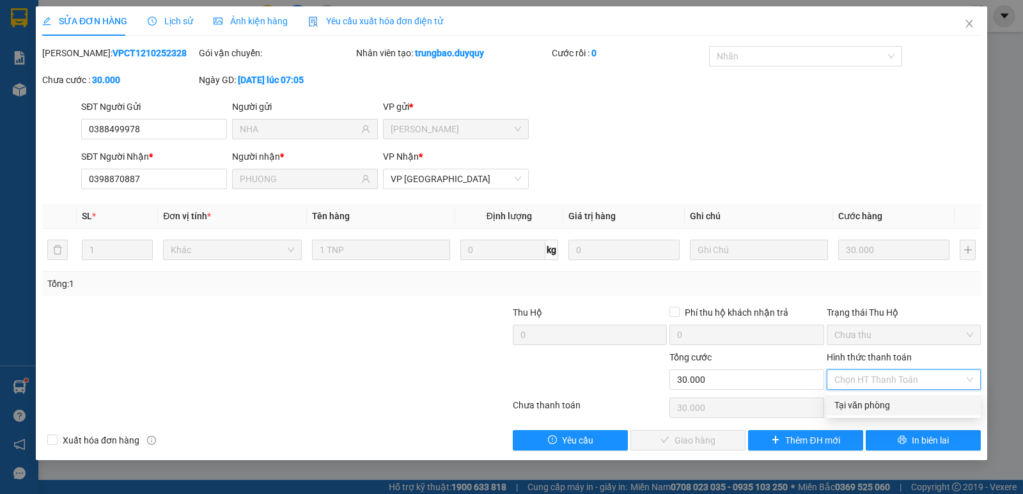
click at [886, 403] on div "Tại văn phòng" at bounding box center [903, 405] width 139 height 14
type input "0"
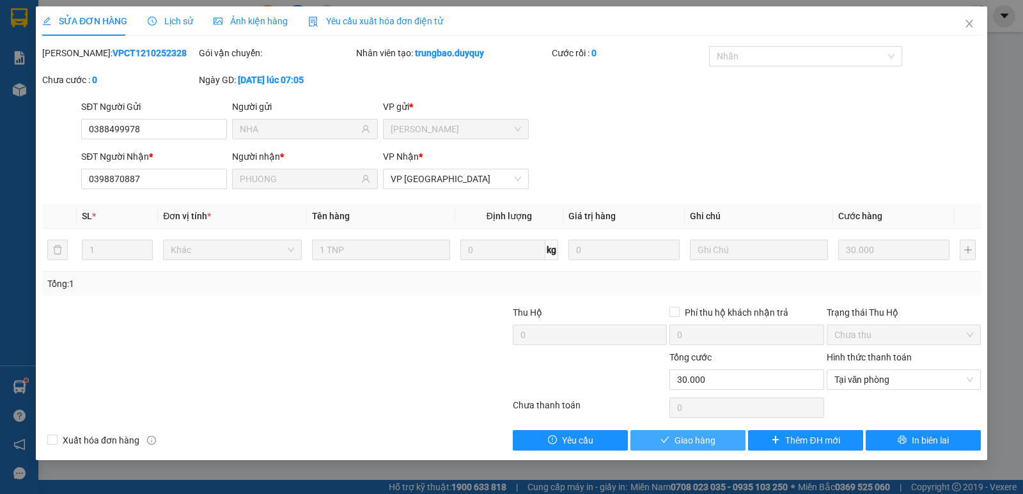
click at [697, 439] on span "Giao hàng" at bounding box center [694, 440] width 41 height 14
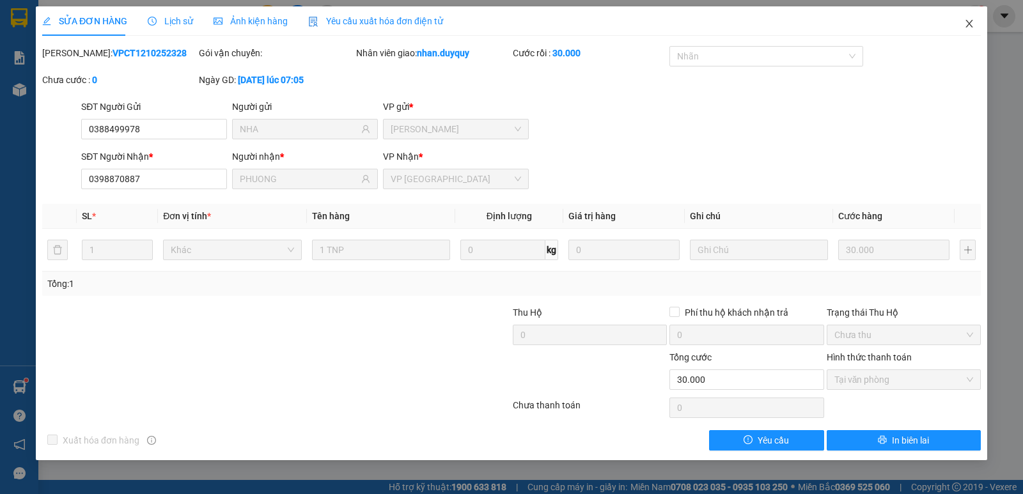
click at [972, 20] on icon "close" at bounding box center [969, 24] width 10 height 10
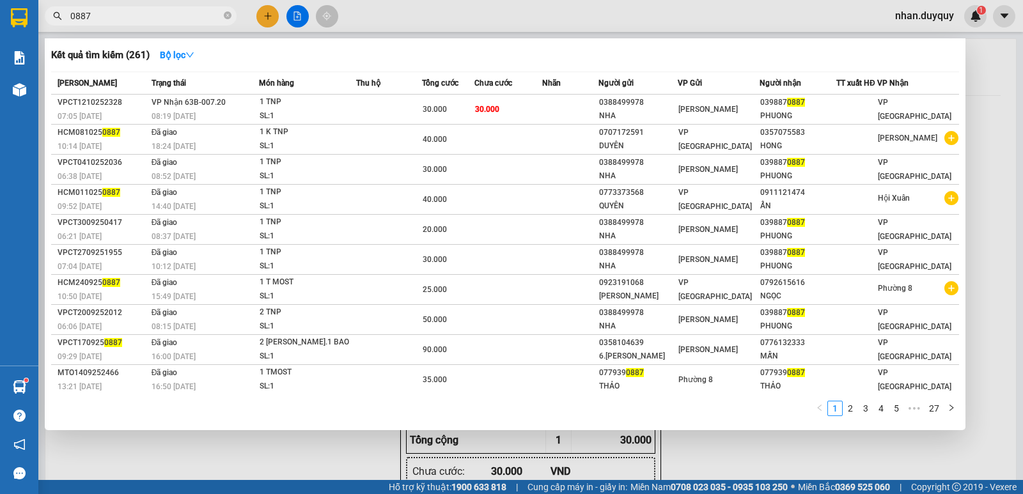
drag, startPoint x: 94, startPoint y: 18, endPoint x: 43, endPoint y: 52, distance: 60.8
click at [43, 27] on div "Kết quả tìm kiếm ( 261 ) Bộ lọc Mã ĐH Trạng thái Món hàng Thu hộ Tổng cước Chưa…" at bounding box center [124, 16] width 249 height 22
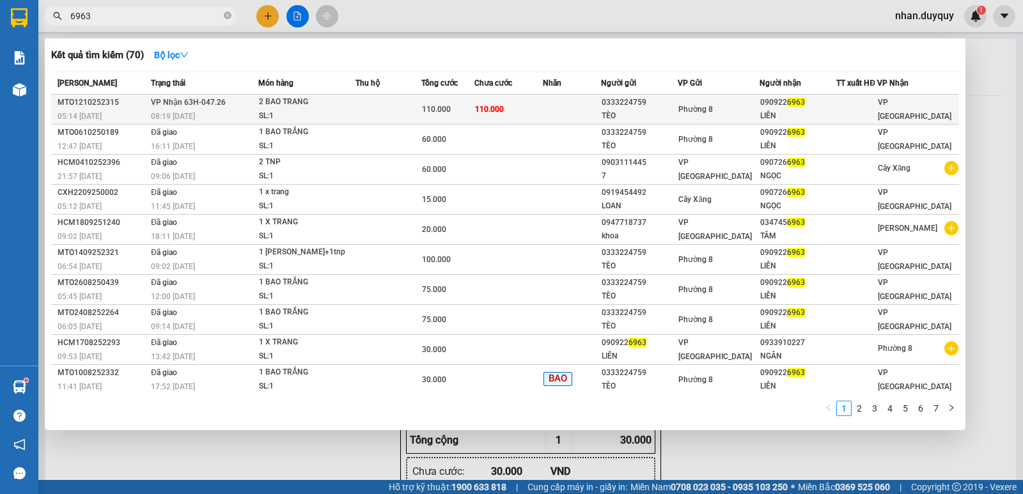
type input "6963"
click at [723, 115] on div "Phường 8" at bounding box center [718, 109] width 81 height 14
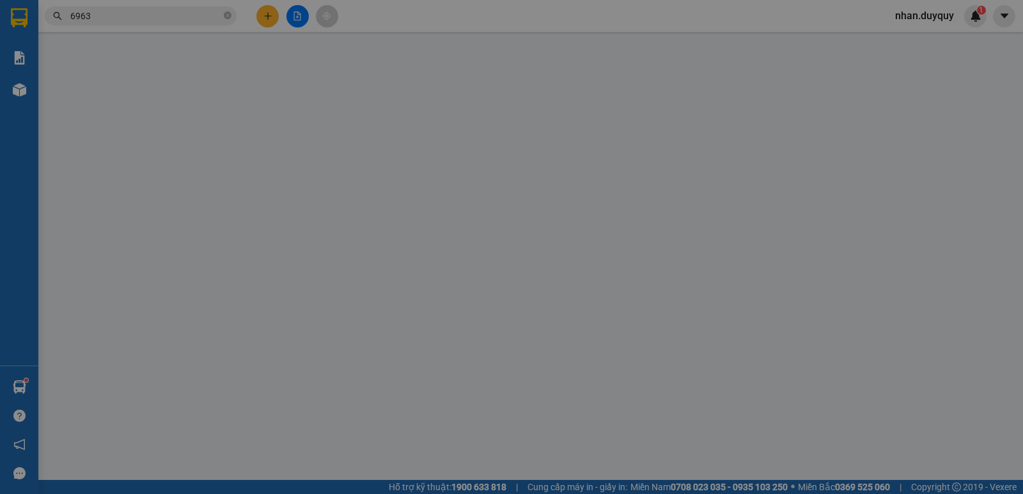
type input "0333224759"
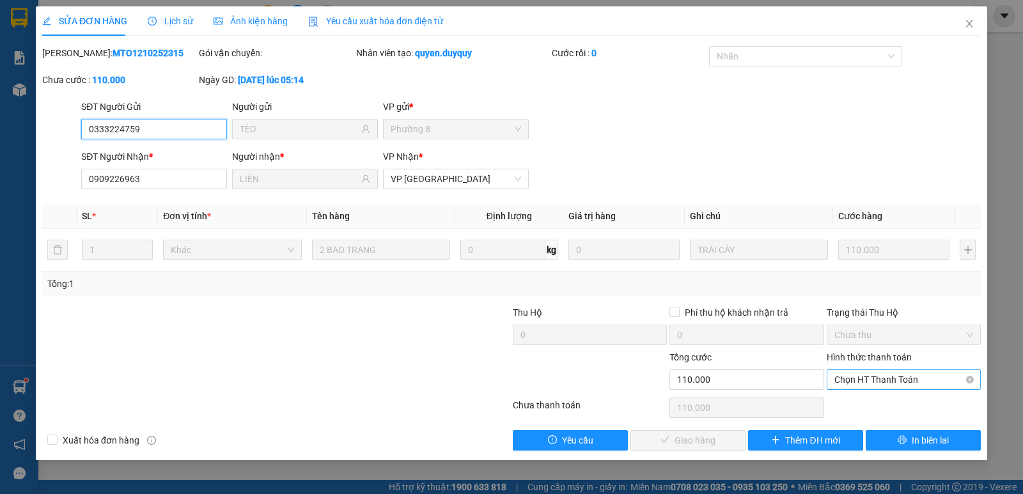
click at [881, 385] on span "Chọn HT Thanh Toán" at bounding box center [903, 379] width 139 height 19
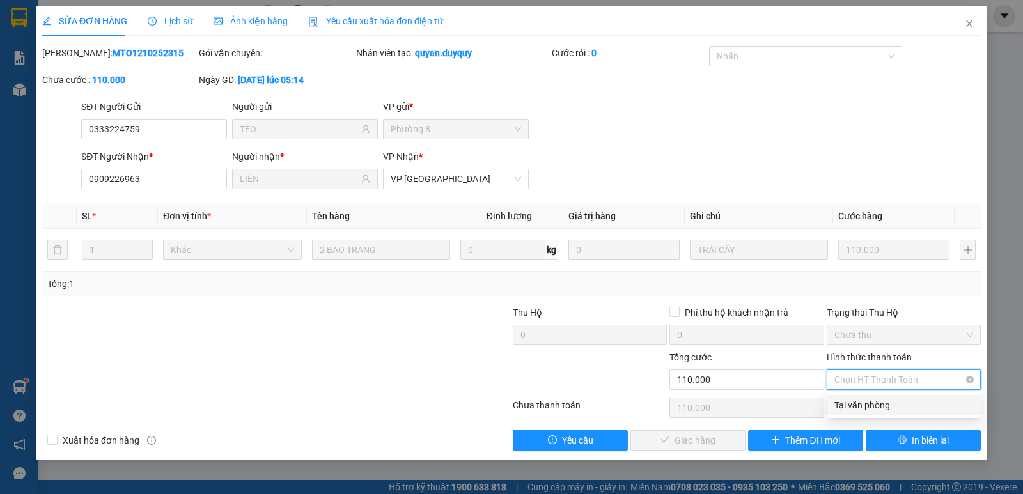
click at [883, 406] on div "Tại văn phòng" at bounding box center [903, 405] width 139 height 14
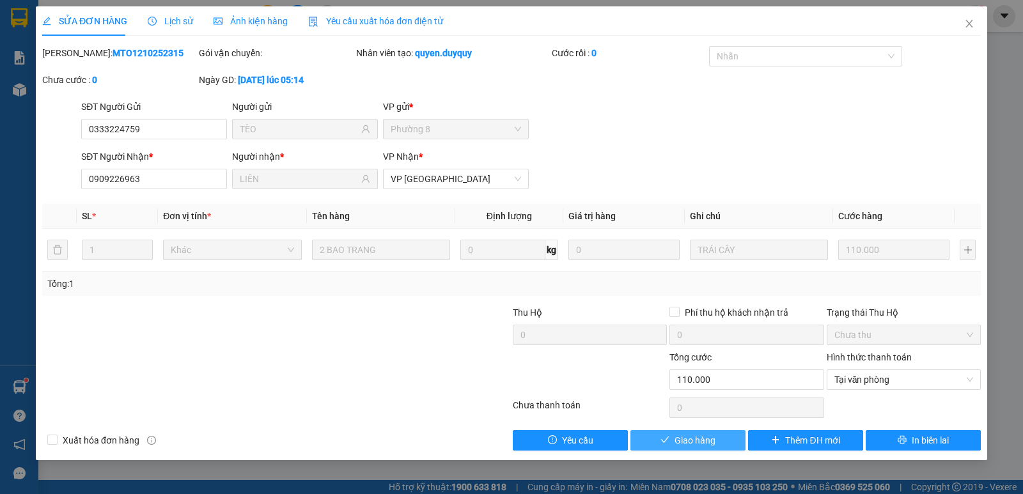
click at [715, 437] on button "Giao hàng" at bounding box center [687, 440] width 115 height 20
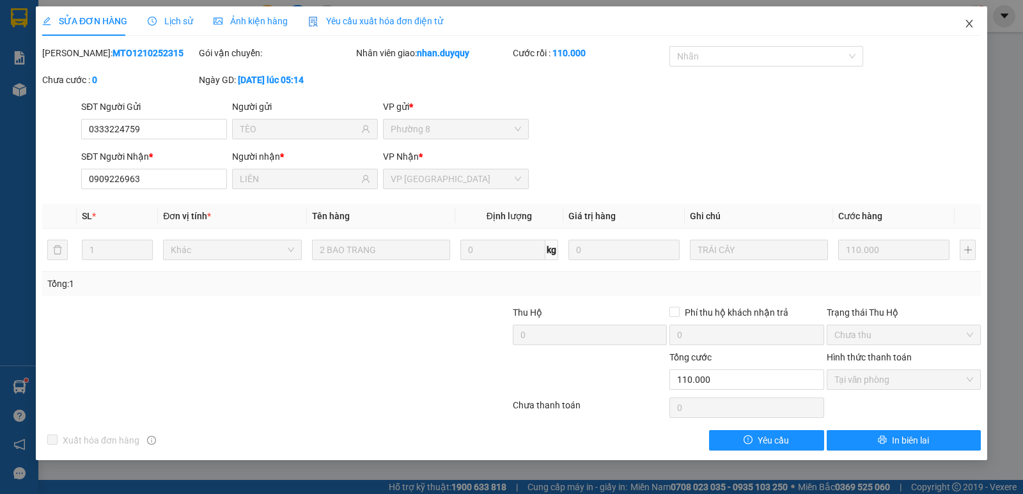
click at [973, 24] on icon "close" at bounding box center [969, 24] width 10 height 10
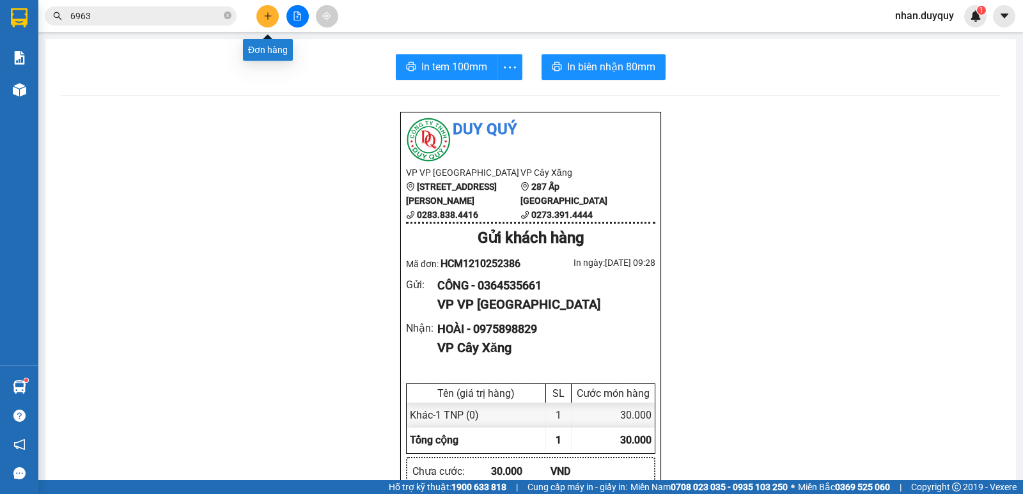
click at [272, 13] on icon "plus" at bounding box center [267, 16] width 9 height 9
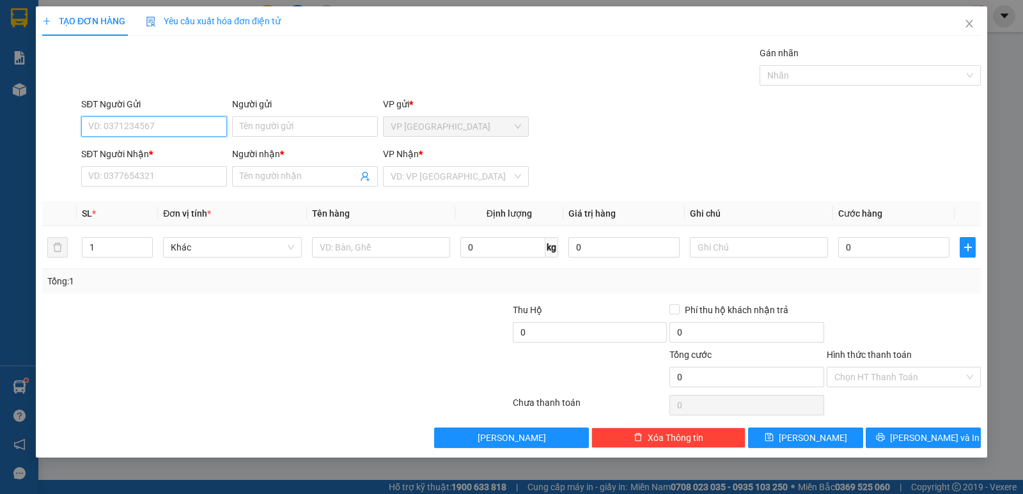
click at [134, 126] on input "SĐT Người Gửi" at bounding box center [154, 126] width 146 height 20
type input "0908644967"
click at [132, 152] on div "0908644967 - TAM" at bounding box center [154, 152] width 130 height 14
type input "TAM"
type input "0916252752"
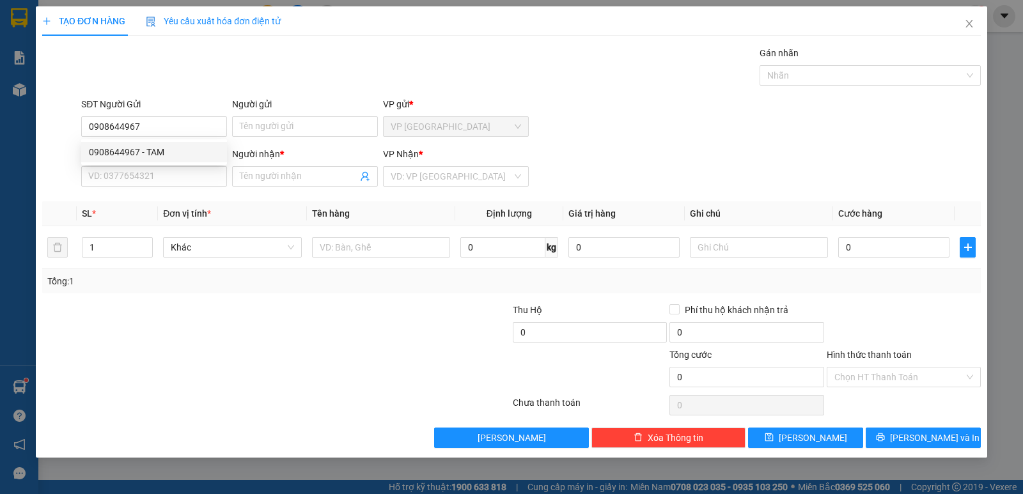
type input "DUNG"
type input "40.000"
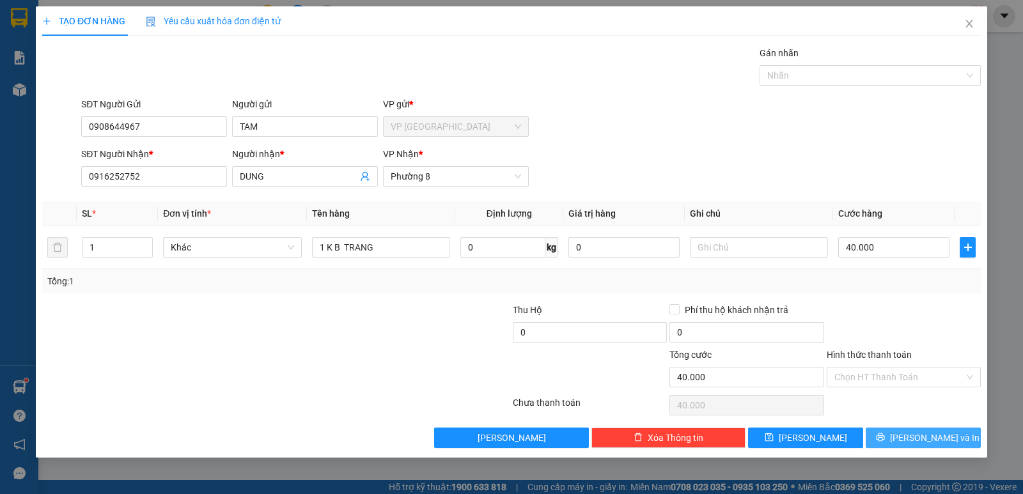
type input "0908644967"
click at [938, 433] on span "[PERSON_NAME] và In" at bounding box center [934, 438] width 89 height 14
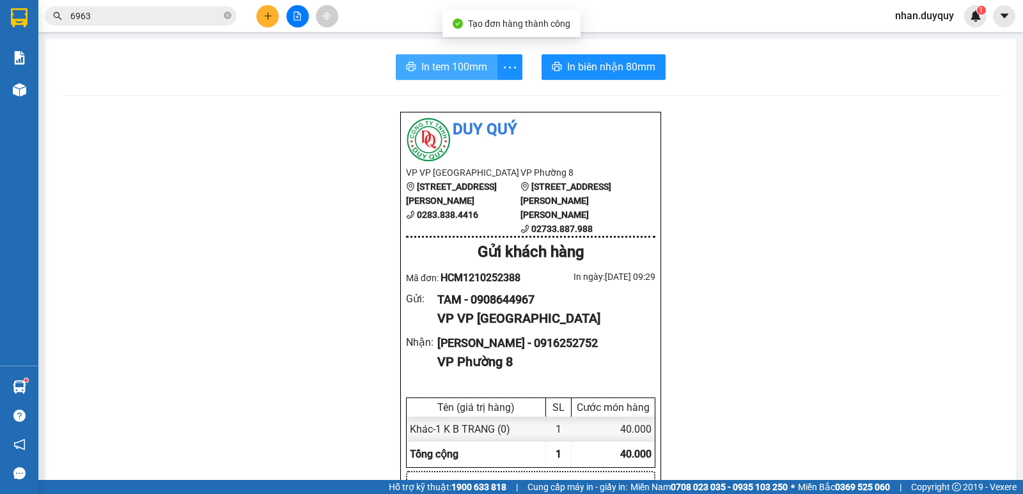
click at [426, 73] on span "In tem 100mm" at bounding box center [454, 67] width 66 height 16
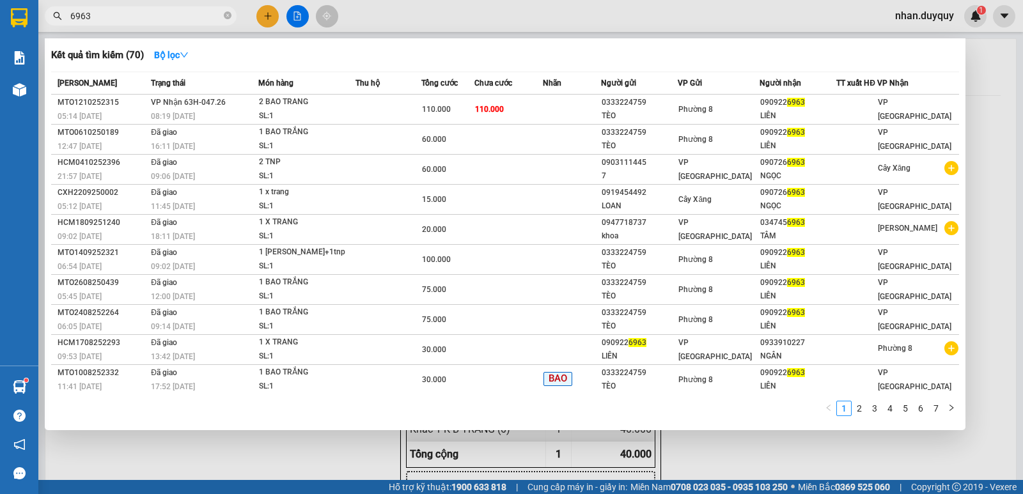
drag, startPoint x: 94, startPoint y: 18, endPoint x: 58, endPoint y: 41, distance: 42.5
click at [58, 27] on div "Kết quả tìm kiếm ( 70 ) Bộ lọc Mã ĐH Trạng thái Món hàng Thu hộ Tổng cước Chưa …" at bounding box center [124, 16] width 249 height 22
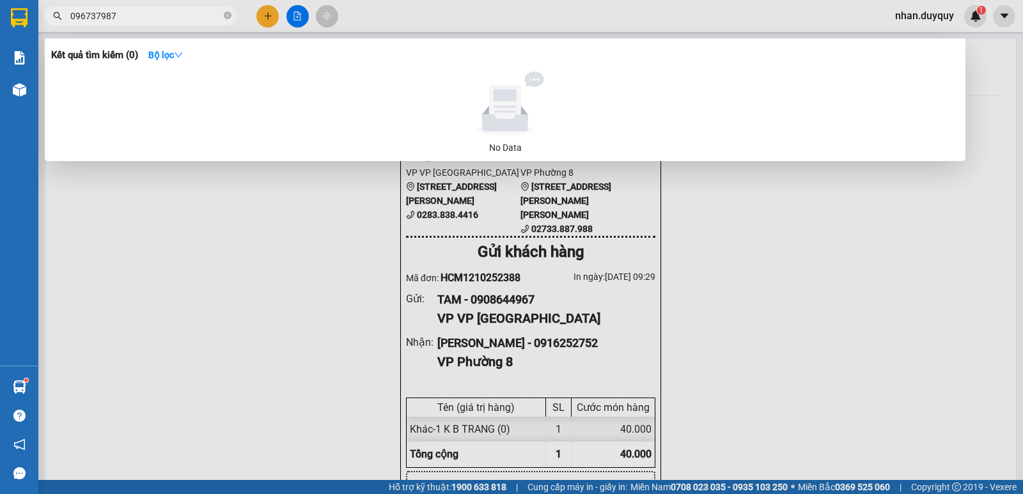
type input "0967379879"
drag, startPoint x: 126, startPoint y: 12, endPoint x: 68, endPoint y: 53, distance: 71.0
click at [68, 27] on div "Kết quả tìm kiếm ( 0 ) Bộ lọc No Data 0967379879" at bounding box center [124, 16] width 249 height 22
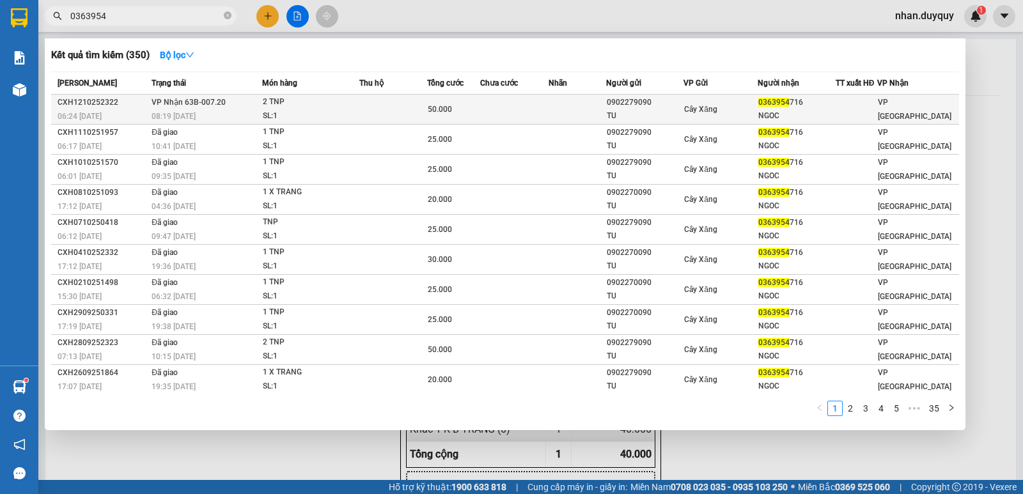
type input "0363954"
click at [768, 105] on span "0363954" at bounding box center [773, 102] width 31 height 9
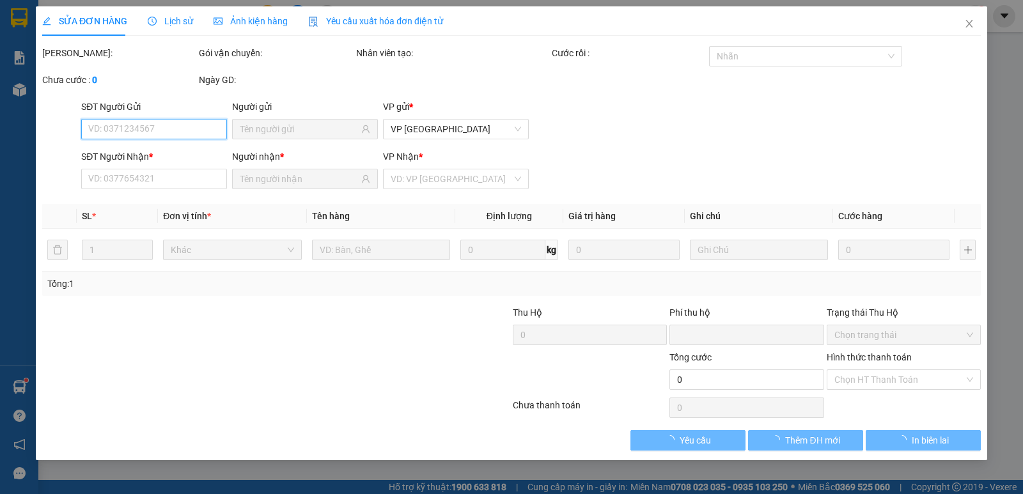
type input "0902279090"
type input "TU"
type input "0363954716"
type input "NGOC"
type input "0"
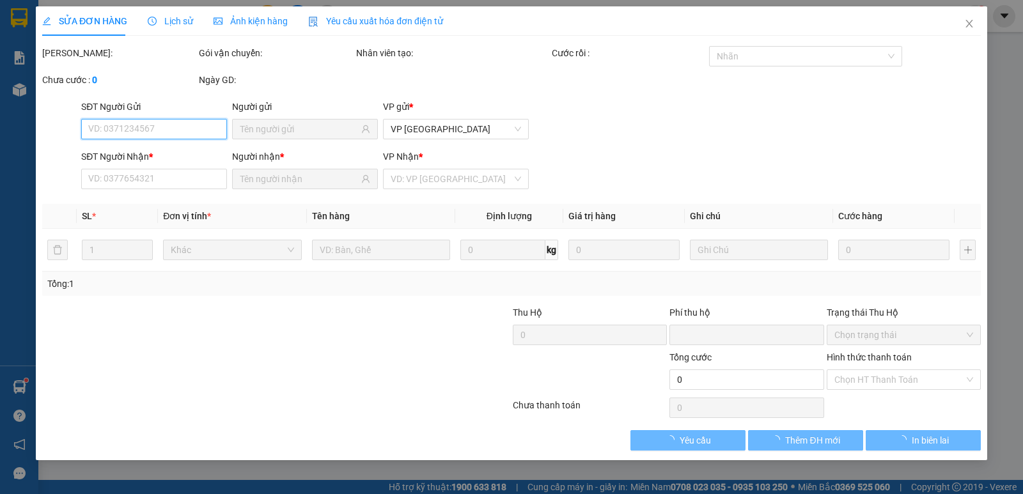
type input "50.000"
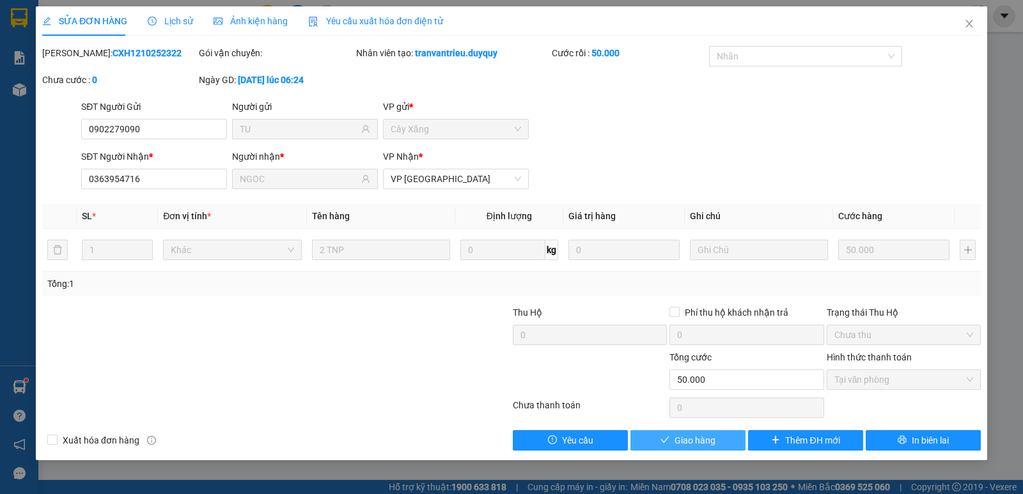
click at [660, 437] on icon "check" at bounding box center [664, 439] width 9 height 9
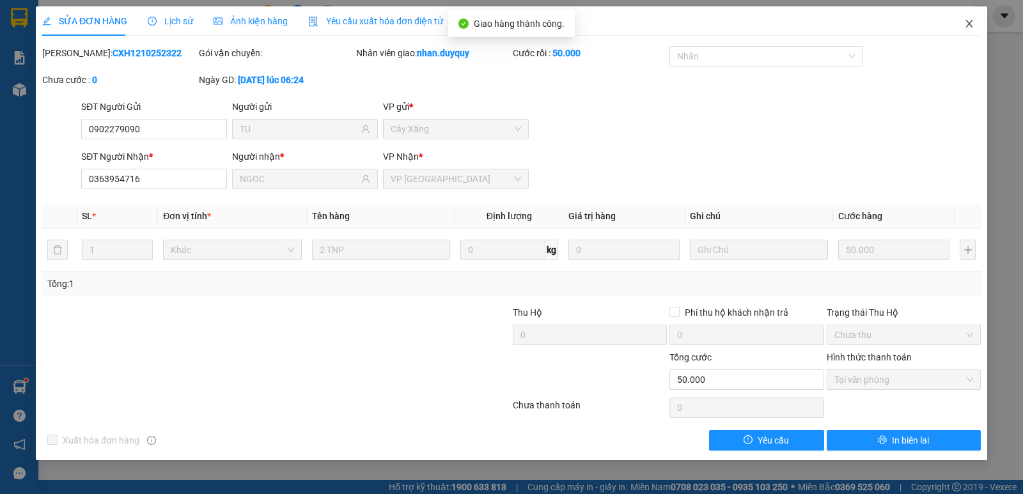
click at [967, 26] on icon "close" at bounding box center [968, 24] width 7 height 8
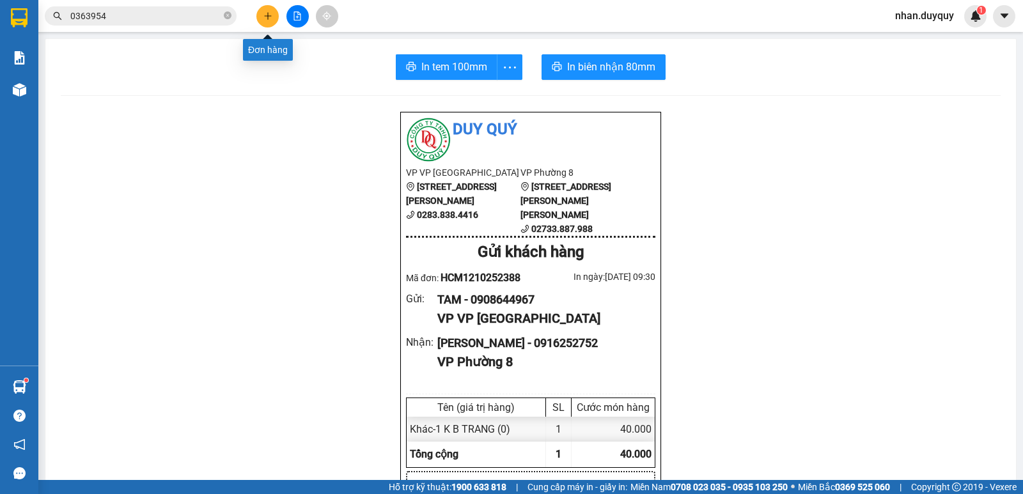
click at [271, 12] on icon "plus" at bounding box center [267, 16] width 9 height 9
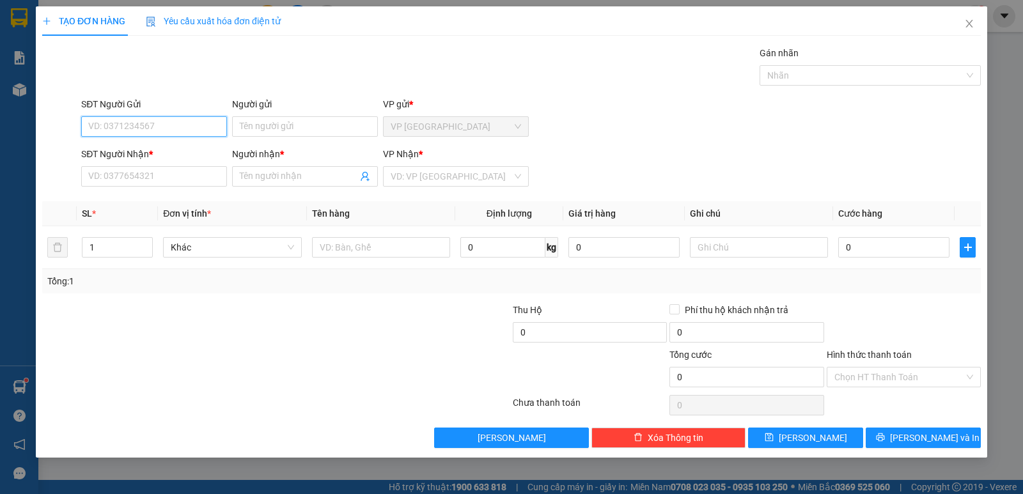
click at [109, 128] on input "SĐT Người Gửi" at bounding box center [154, 126] width 146 height 20
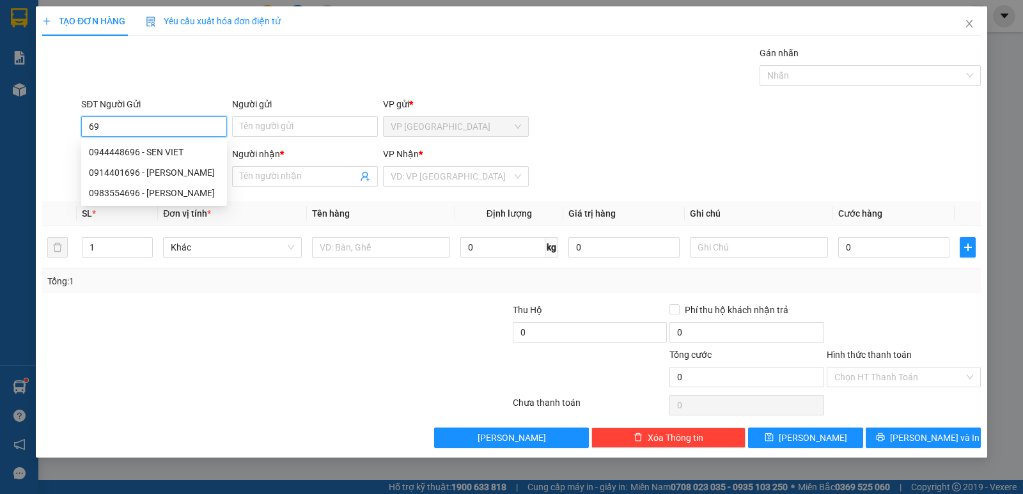
type input "6"
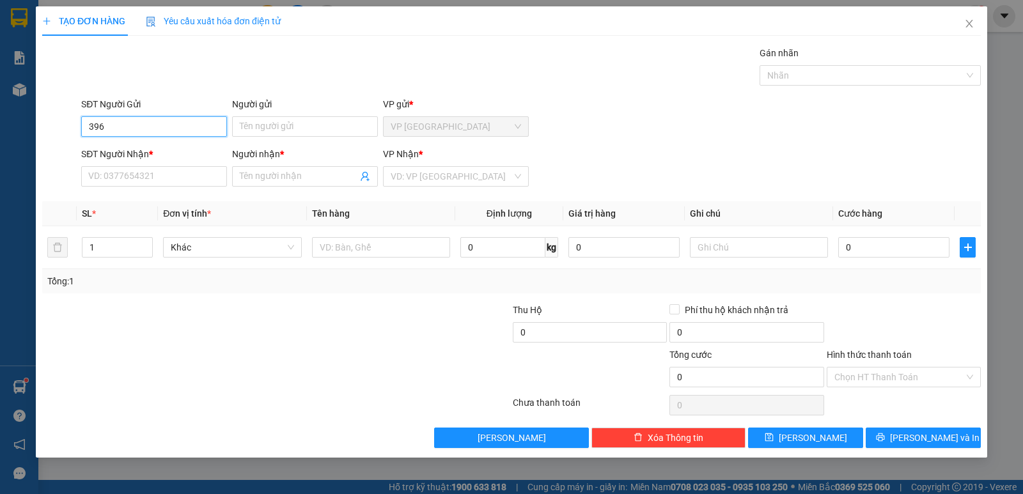
click at [118, 127] on input "396" at bounding box center [154, 126] width 146 height 20
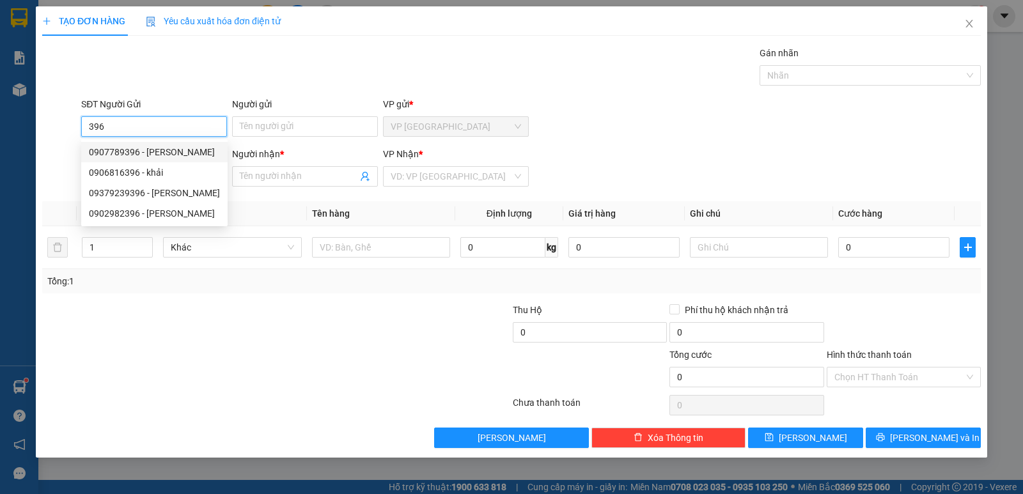
click at [156, 150] on div "0907789396 - NGỌC" at bounding box center [154, 152] width 131 height 14
type input "0907789396"
type input "NGỌC"
type input "0907789396"
type input "NGỌC"
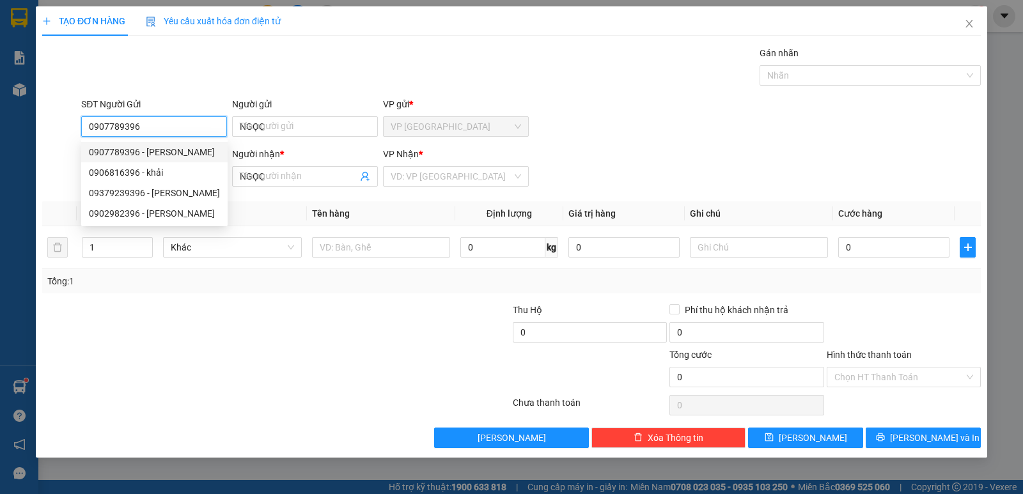
type input "25.000"
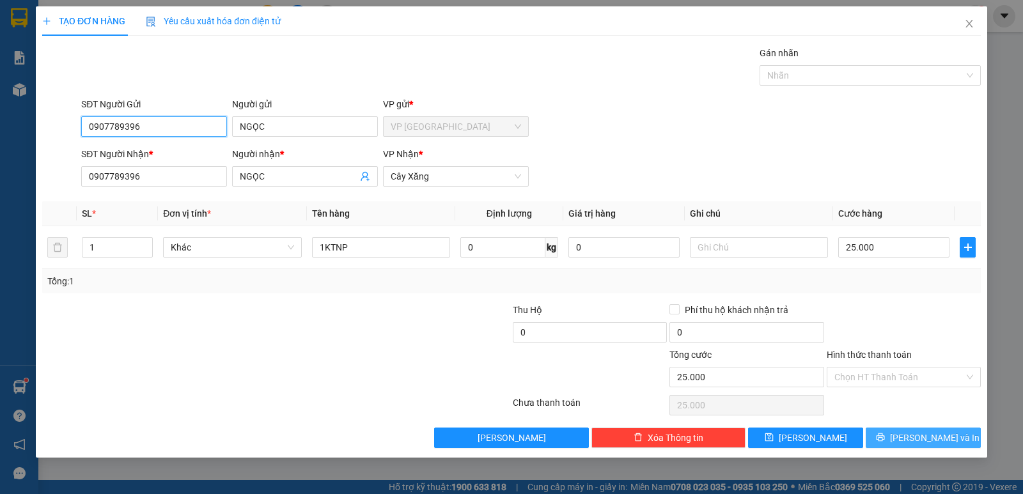
type input "0907789396"
click at [897, 437] on button "[PERSON_NAME] và In" at bounding box center [922, 438] width 115 height 20
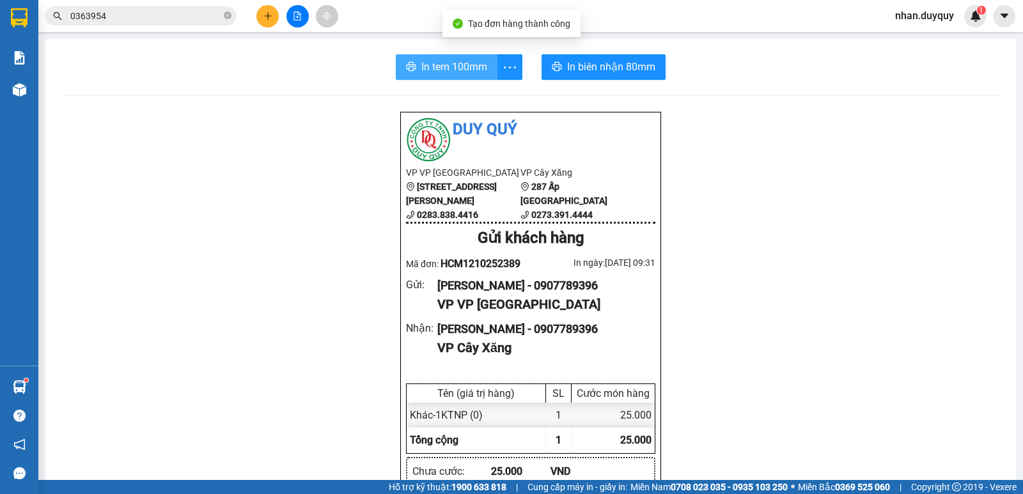
click at [444, 63] on span "In tem 100mm" at bounding box center [454, 67] width 66 height 16
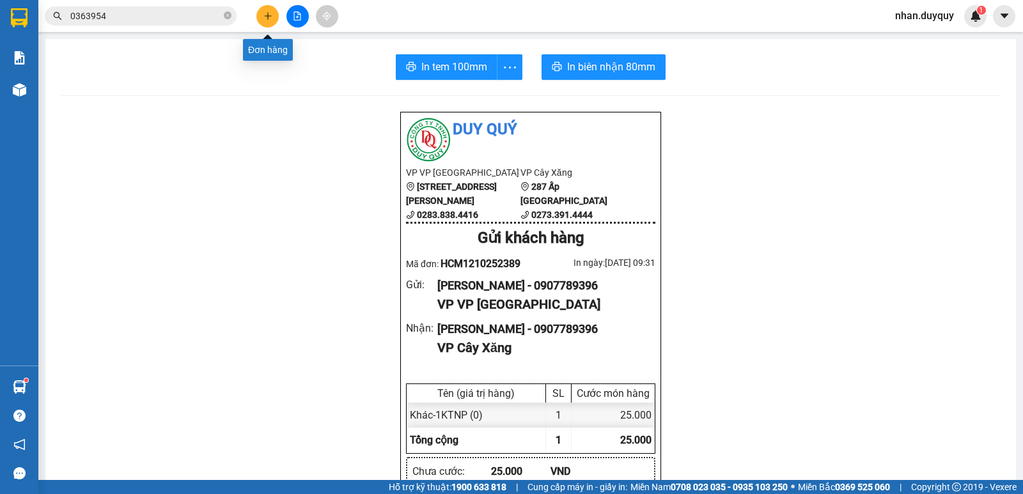
click at [267, 23] on button at bounding box center [267, 16] width 22 height 22
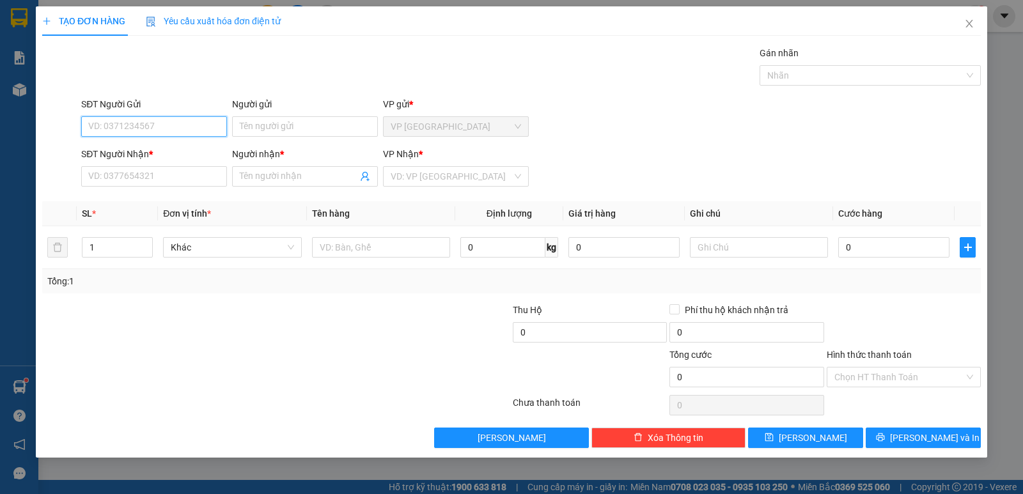
click at [95, 127] on input "SĐT Người Gửi" at bounding box center [154, 126] width 146 height 20
type input "0909966527"
click at [159, 156] on div "0909966527 - hiếu" at bounding box center [154, 152] width 130 height 14
type input "hiếu"
type input "0939228712"
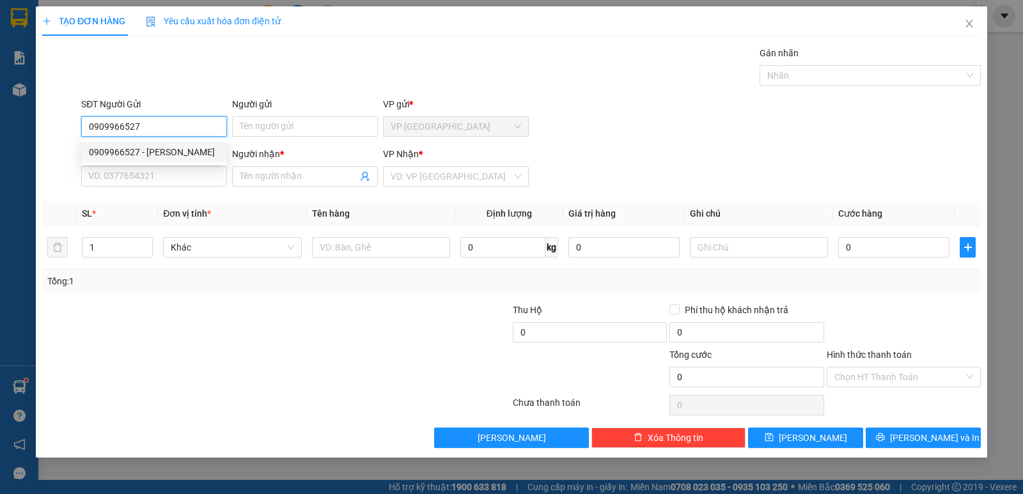
type input "PHUONG"
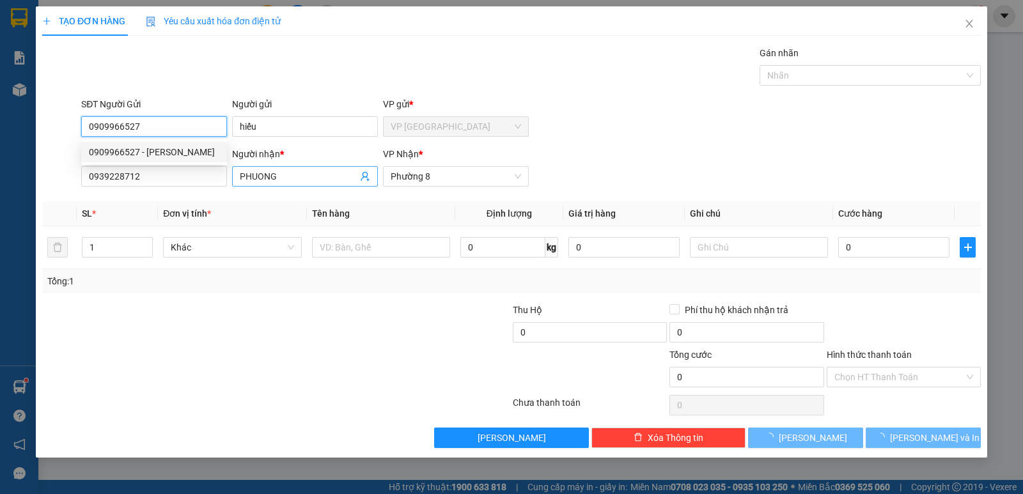
type input "40.000"
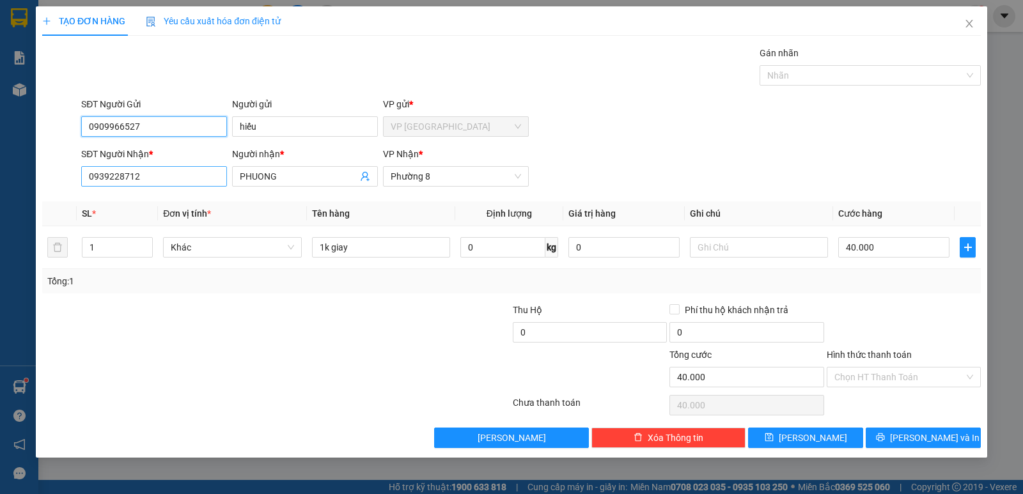
type input "0909966527"
drag, startPoint x: 150, startPoint y: 182, endPoint x: 0, endPoint y: 228, distance: 156.5
click at [0, 228] on div "TẠO ĐƠN HÀNG Yêu cầu xuất hóa đơn điện tử Transit Pickup Surcharge Ids Transit …" at bounding box center [511, 247] width 1023 height 494
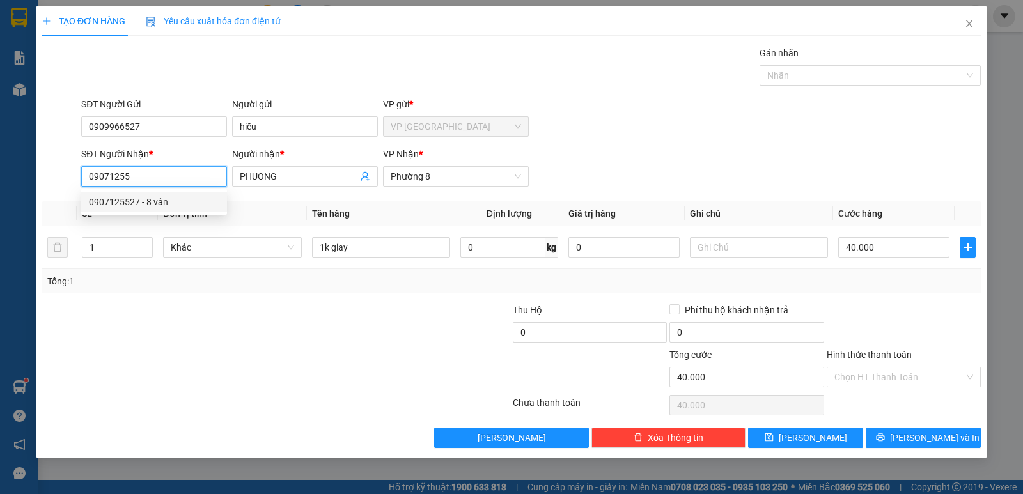
click at [139, 201] on div "0907125527 - 8 vân" at bounding box center [154, 202] width 130 height 14
type input "0907125527"
type input "8 vân"
type input "30.000"
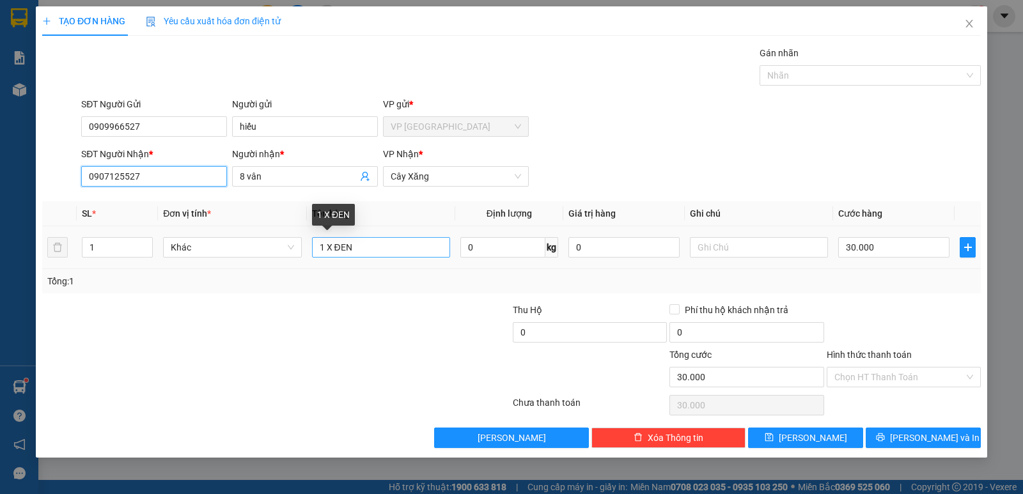
type input "0907125527"
drag, startPoint x: 389, startPoint y: 253, endPoint x: 318, endPoint y: 274, distance: 73.2
click at [318, 274] on div "SL * Đơn vị tính * Tên hàng Định lượng Giá trị hàng Ghi chú Cước hàng 1 Khác 1 …" at bounding box center [511, 247] width 938 height 92
type input "1 hnp"
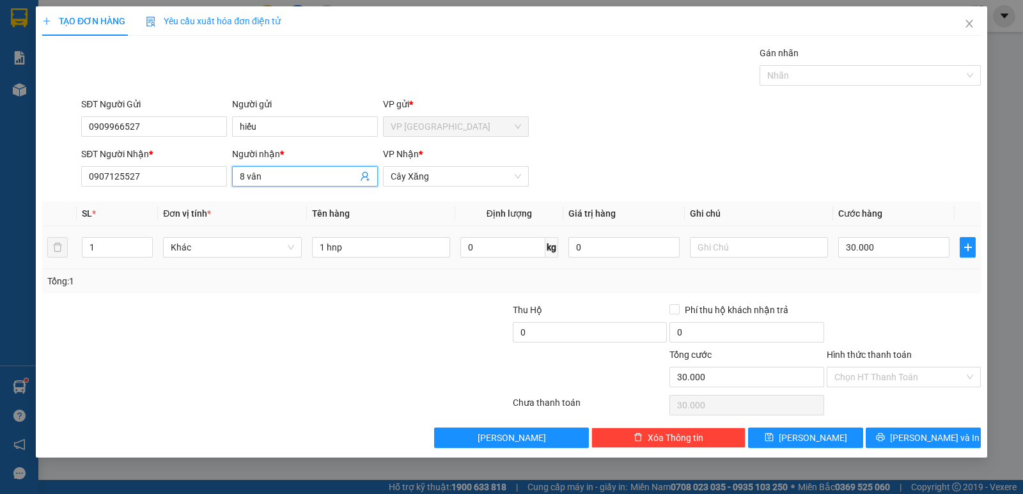
drag, startPoint x: 271, startPoint y: 183, endPoint x: 231, endPoint y: 233, distance: 63.2
click at [231, 233] on div "Transit Pickup Surcharge Ids Transit Deliver Surcharge Ids Transit Deliver Surc…" at bounding box center [511, 247] width 938 height 402
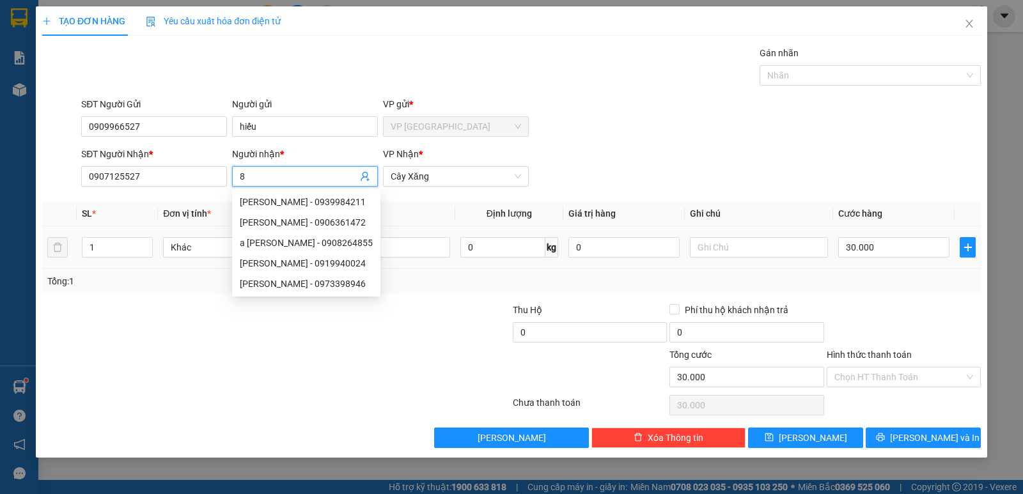
type input "8"
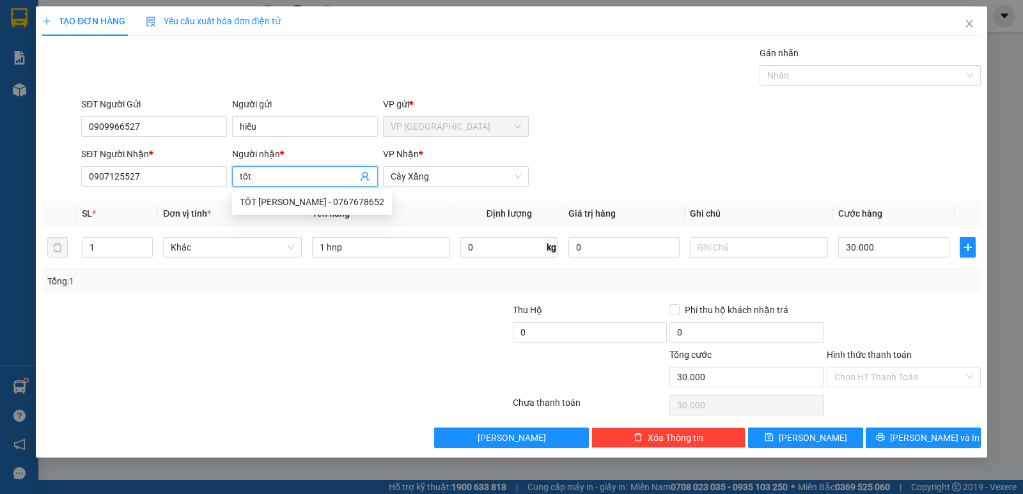
type input "tôt"
drag, startPoint x: 653, startPoint y: 125, endPoint x: 876, endPoint y: 220, distance: 242.5
click at [654, 125] on div "SĐT Người Gửi 0909966527 Người gửi hiếu VP gửi * VP Sài Gòn" at bounding box center [531, 119] width 904 height 45
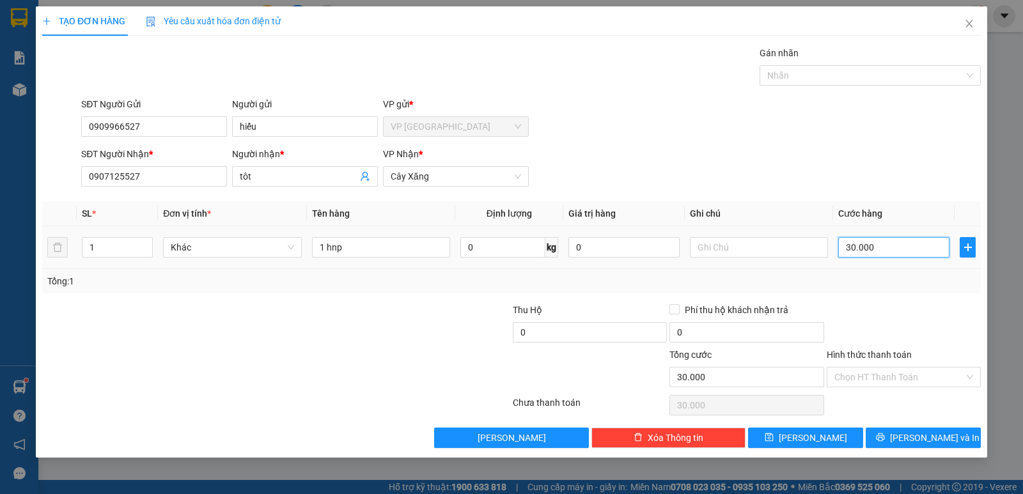
click at [883, 252] on input "30.000" at bounding box center [893, 247] width 111 height 20
type input "0"
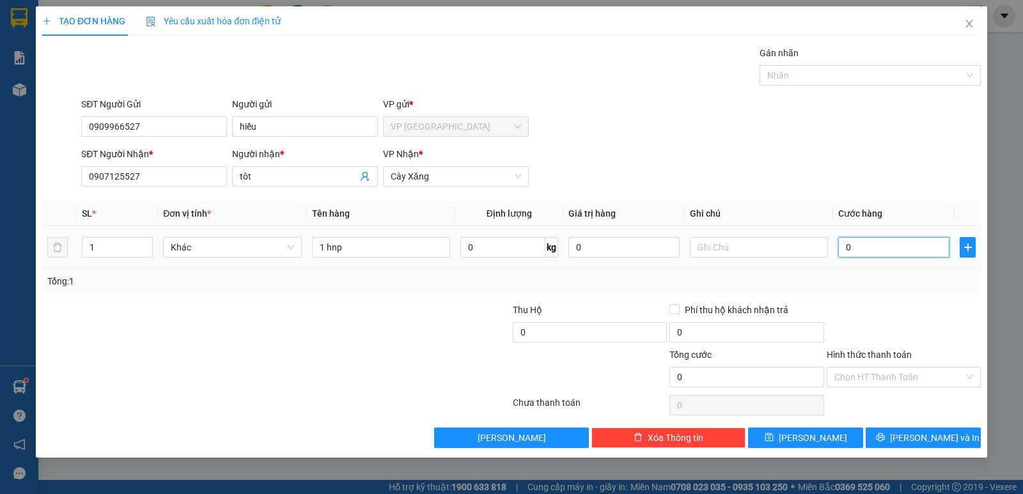
type input "2"
type input "02"
type input "20"
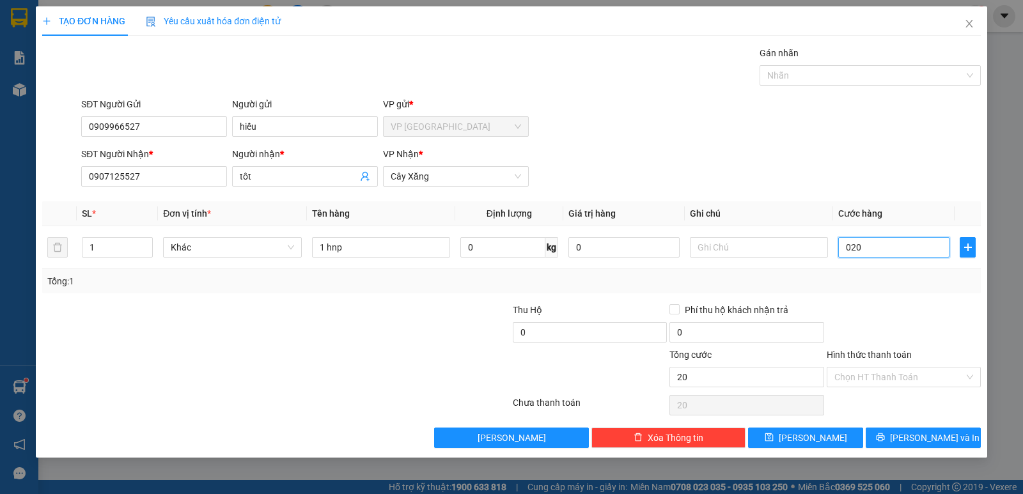
type input "020"
type input "20.000"
click at [874, 297] on div "Transit Pickup Surcharge Ids Transit Deliver Surcharge Ids Transit Deliver Surc…" at bounding box center [511, 247] width 938 height 402
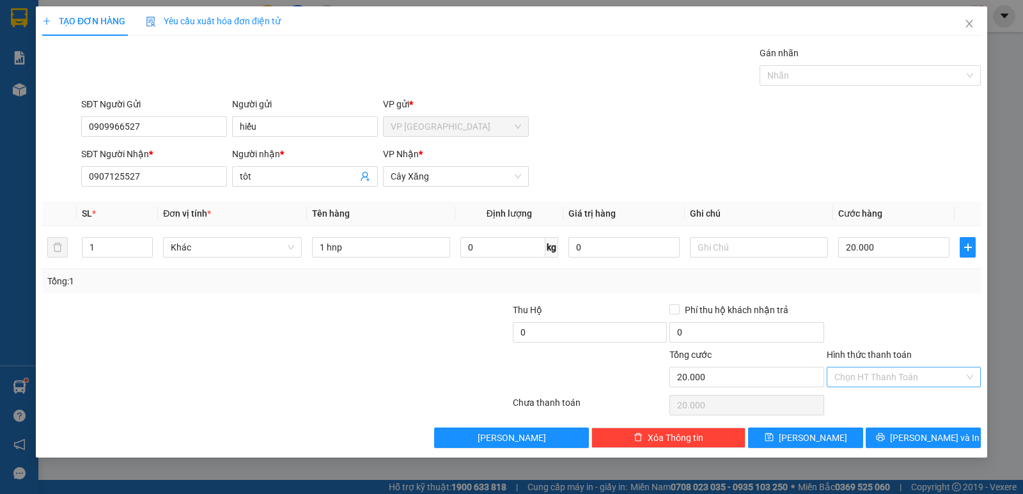
click at [887, 373] on input "Hình thức thanh toán" at bounding box center [899, 376] width 130 height 19
click at [889, 403] on div "Tại văn phòng" at bounding box center [903, 403] width 139 height 14
type input "0"
click at [901, 426] on div "Transit Pickup Surcharge Ids Transit Deliver Surcharge Ids Transit Deliver Surc…" at bounding box center [511, 247] width 938 height 402
click at [893, 432] on button "[PERSON_NAME] và In" at bounding box center [922, 438] width 115 height 20
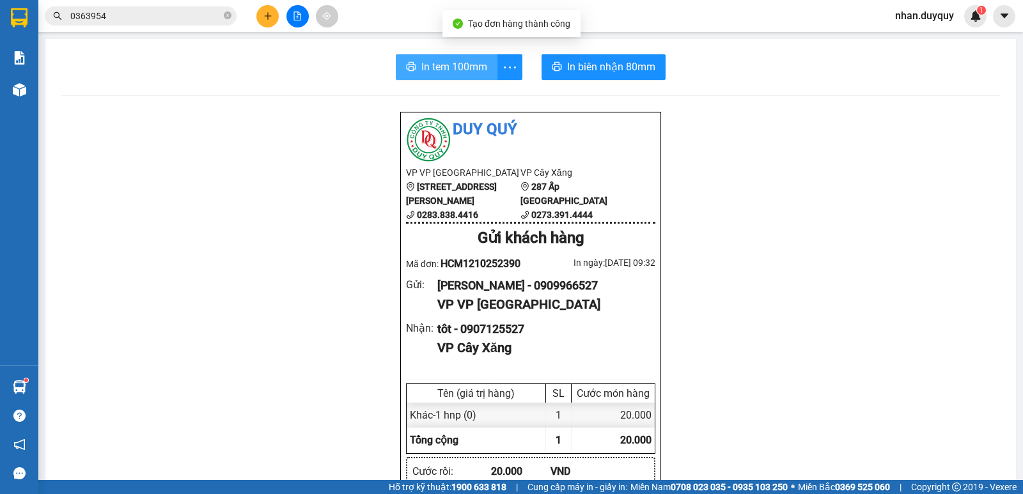
click at [430, 67] on span "In tem 100mm" at bounding box center [454, 67] width 66 height 16
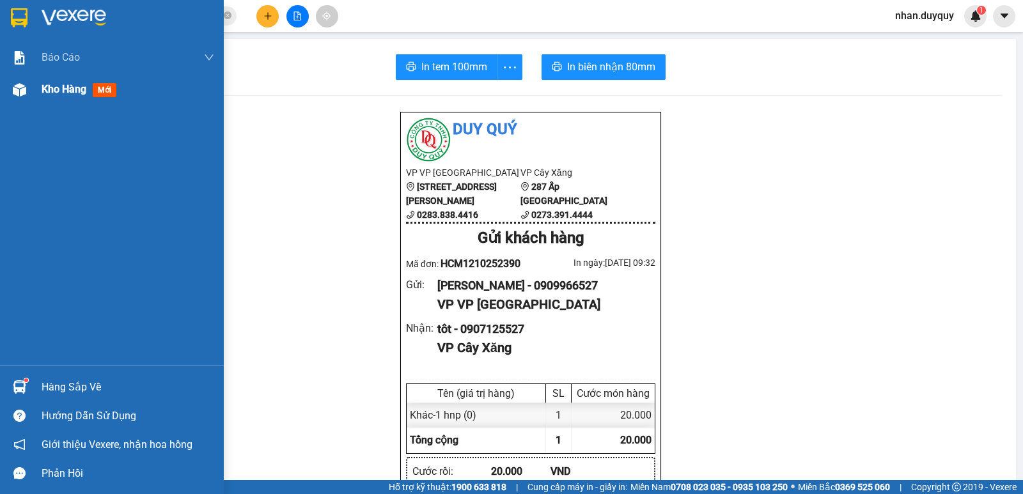
click at [109, 87] on span "mới" at bounding box center [105, 90] width 24 height 14
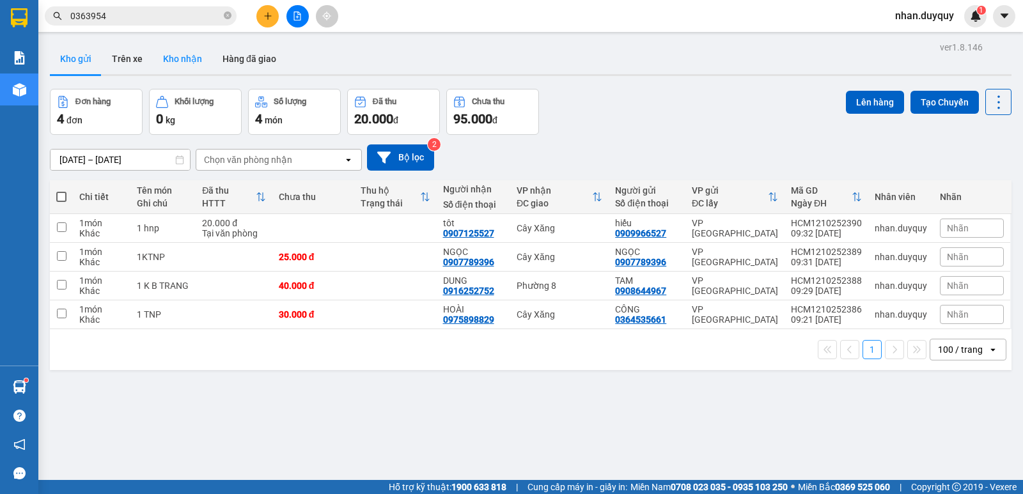
click at [177, 62] on button "Kho nhận" at bounding box center [182, 58] width 59 height 31
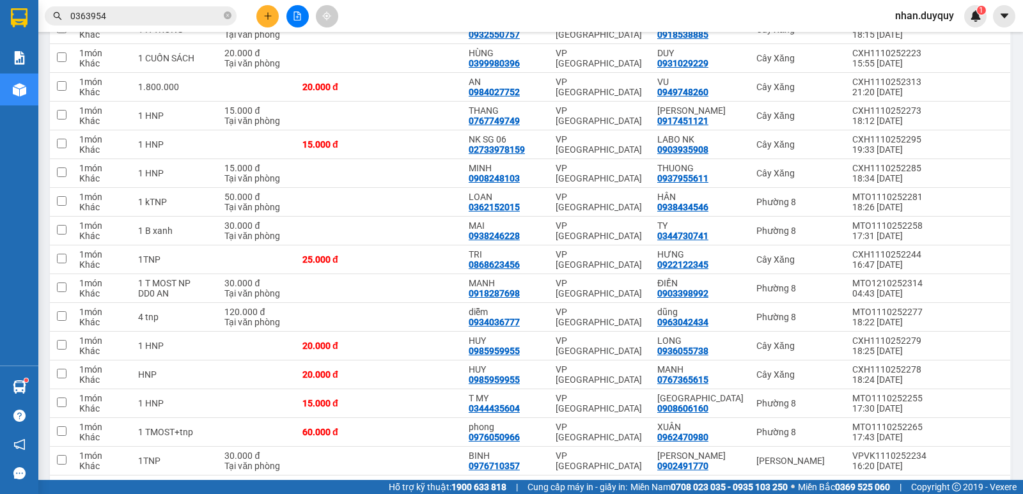
scroll to position [334, 0]
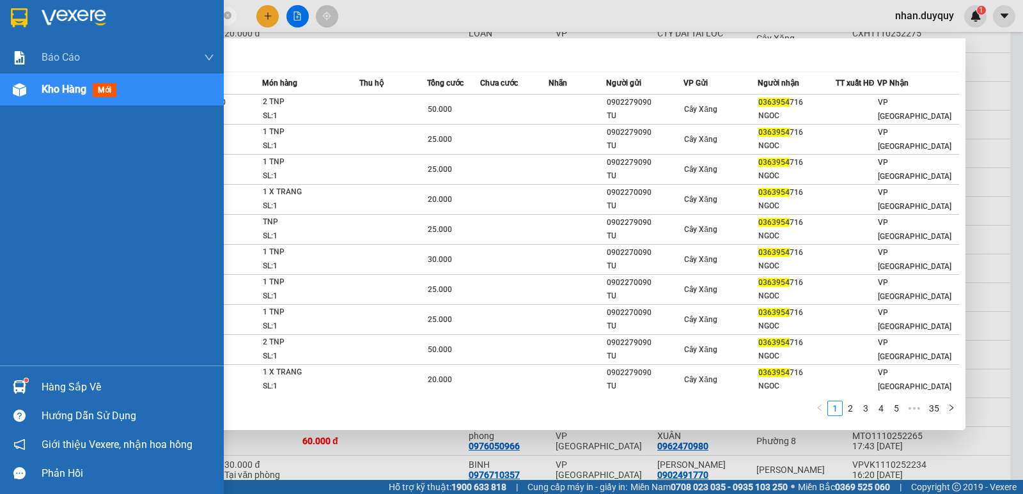
drag, startPoint x: 142, startPoint y: 20, endPoint x: 2, endPoint y: 25, distance: 140.0
click at [7, 27] on section "Kết quả tìm kiếm ( 350 ) Bộ lọc Mã ĐH Trạng thái Món hàng Thu hộ Tổng cước Chưa…" at bounding box center [511, 247] width 1023 height 494
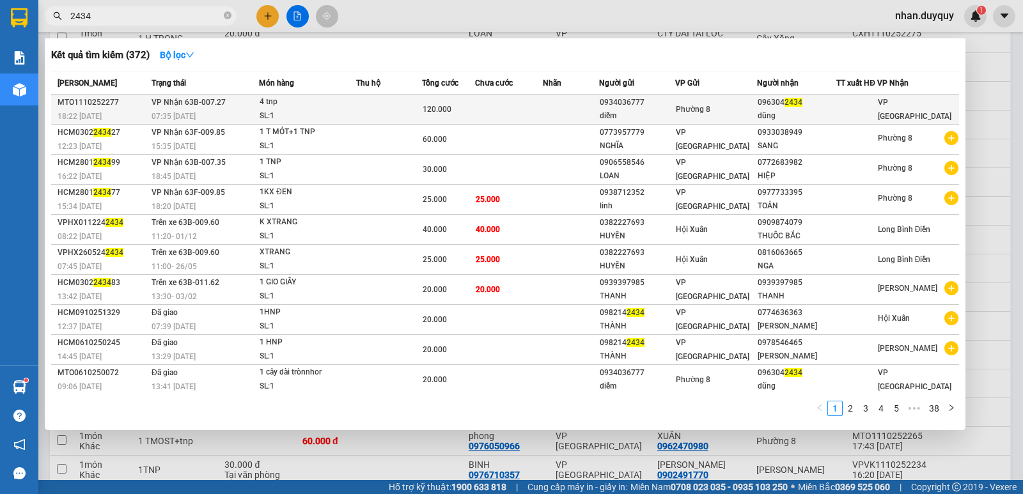
type input "2434"
click at [798, 109] on div "096304 2434" at bounding box center [796, 102] width 78 height 13
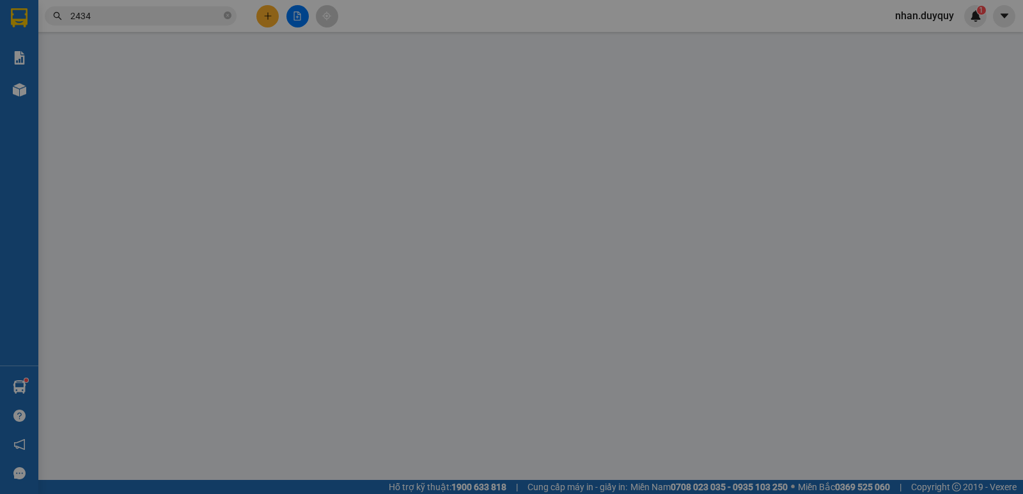
type input "0934036777"
type input "diễm"
type input "0963042434"
type input "dũng"
type input "0"
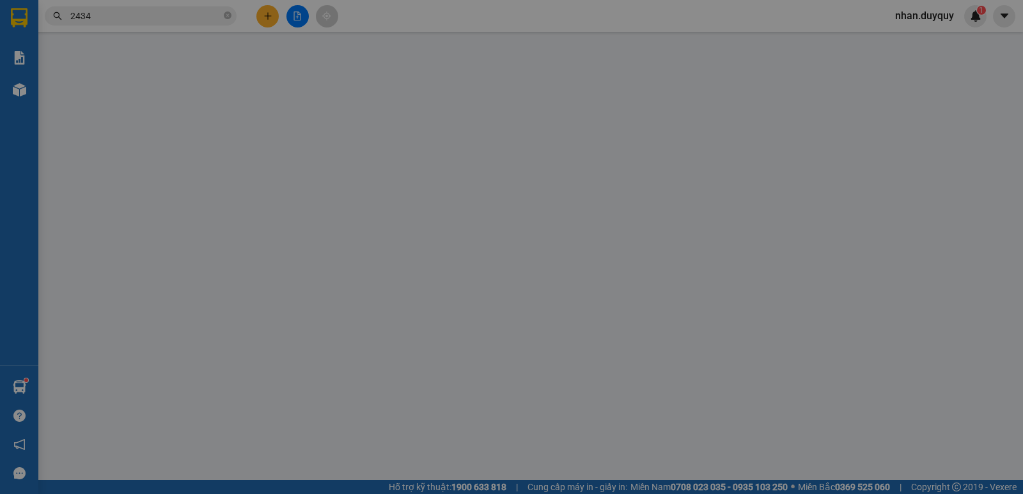
type input "120.000"
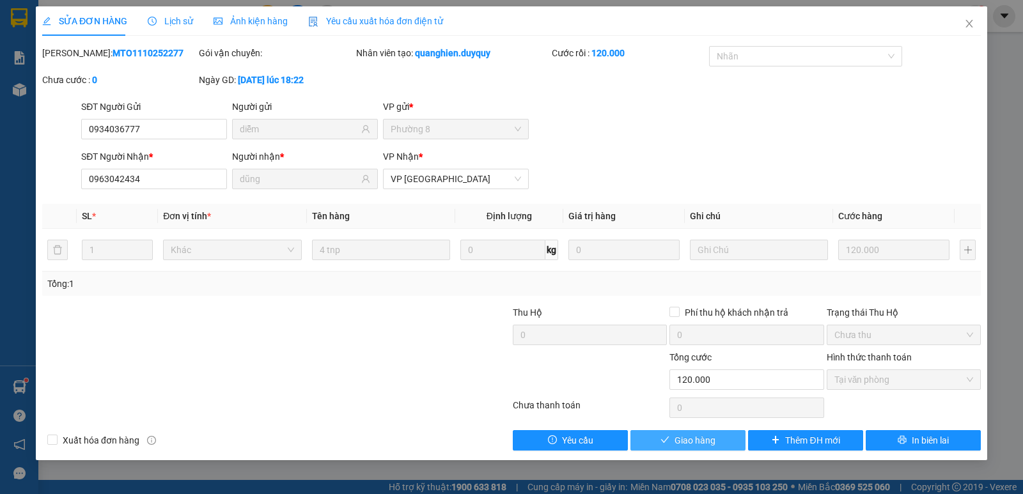
drag, startPoint x: 713, startPoint y: 439, endPoint x: 704, endPoint y: 436, distance: 8.9
click at [712, 438] on span "Giao hàng" at bounding box center [694, 440] width 41 height 14
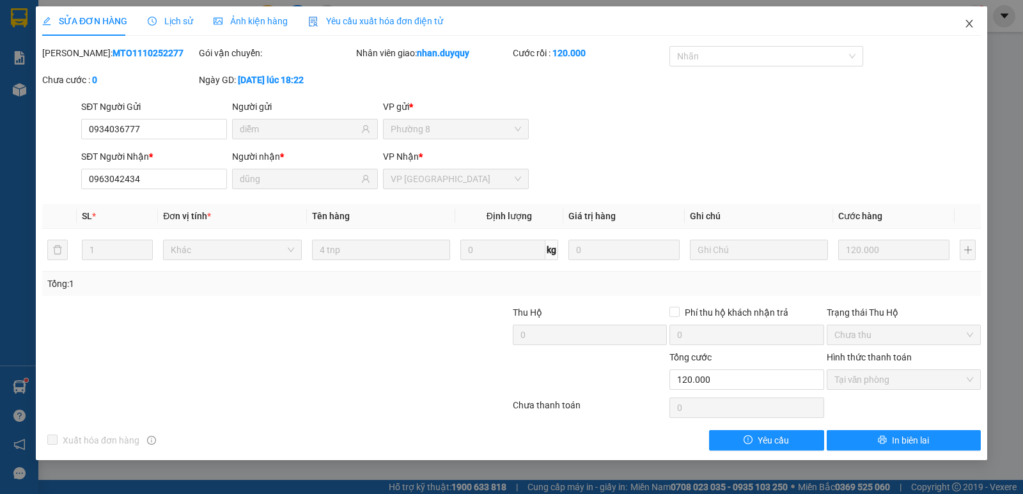
click at [966, 23] on icon "close" at bounding box center [969, 24] width 10 height 10
click at [971, 24] on div "1" at bounding box center [975, 16] width 22 height 22
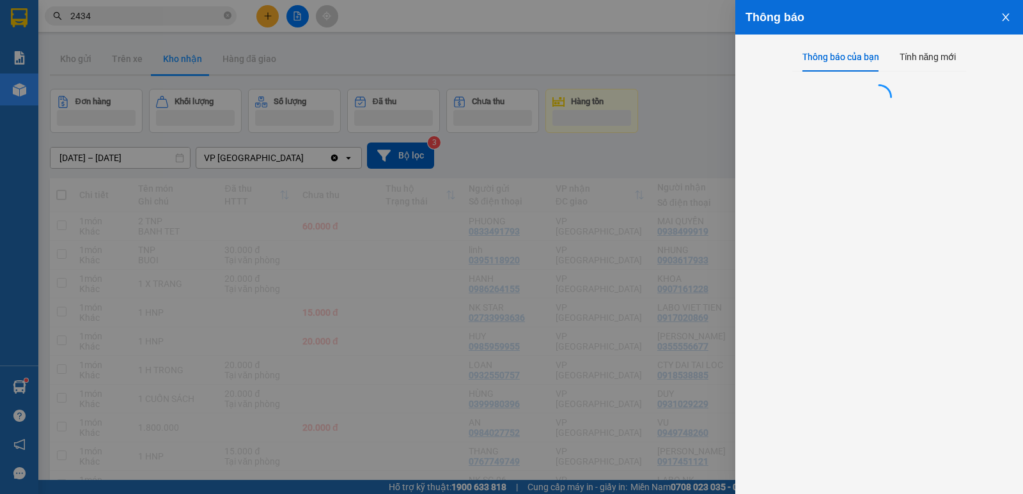
click at [1000, 17] on button "Close" at bounding box center [1005, 16] width 35 height 33
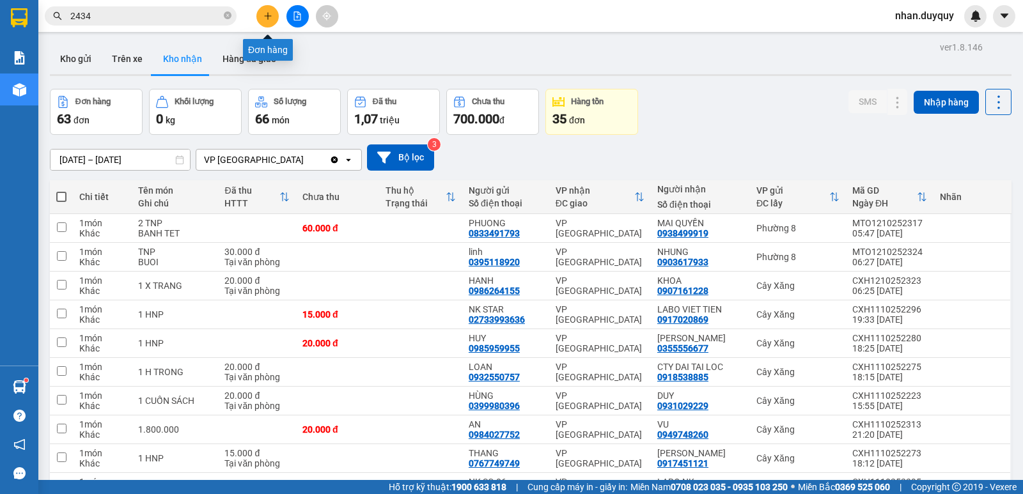
click at [267, 13] on icon "plus" at bounding box center [267, 16] width 9 height 9
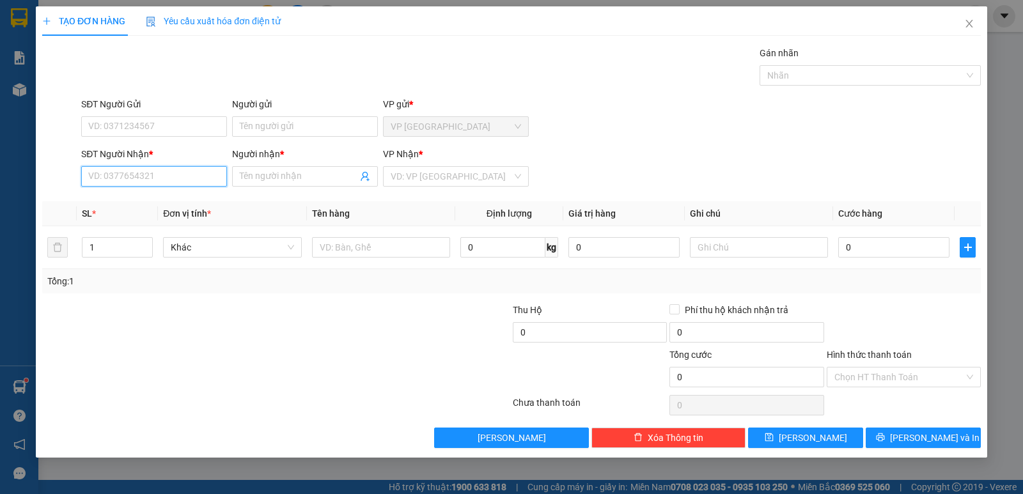
click at [107, 172] on input "SĐT Người Nhận *" at bounding box center [154, 176] width 146 height 20
type input "0358515857"
click at [155, 200] on div "0358515857 - VINH" at bounding box center [154, 202] width 130 height 14
type input "VINH"
type input "60.000"
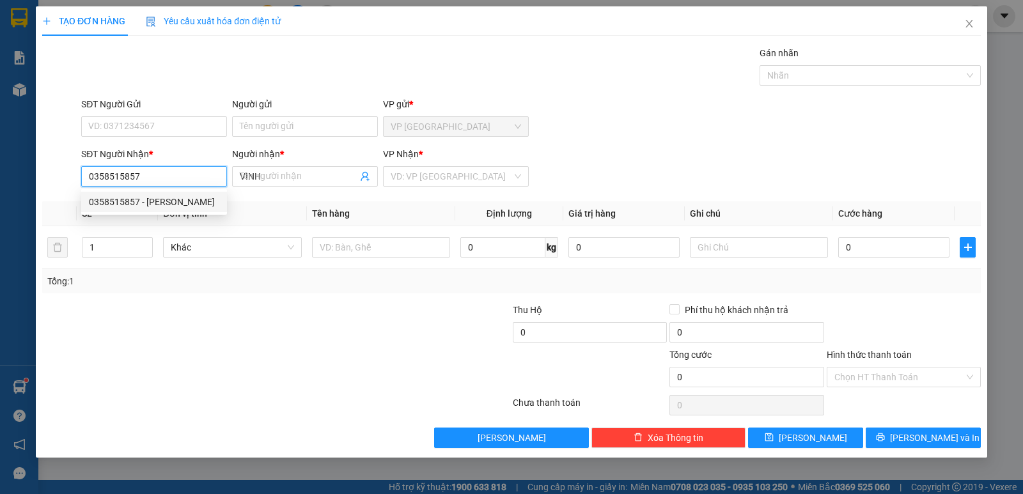
type input "60.000"
type input "0358515857"
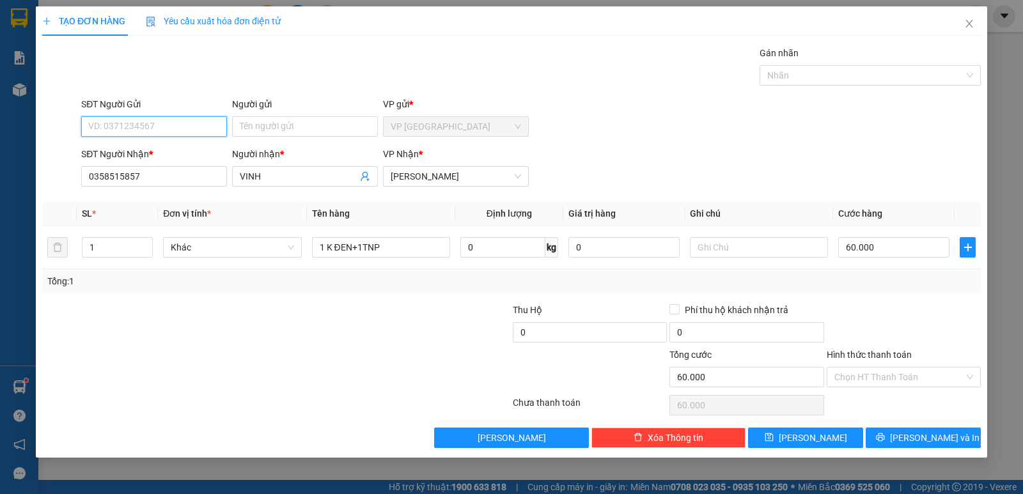
click at [146, 131] on input "SĐT Người Gửi" at bounding box center [154, 126] width 146 height 20
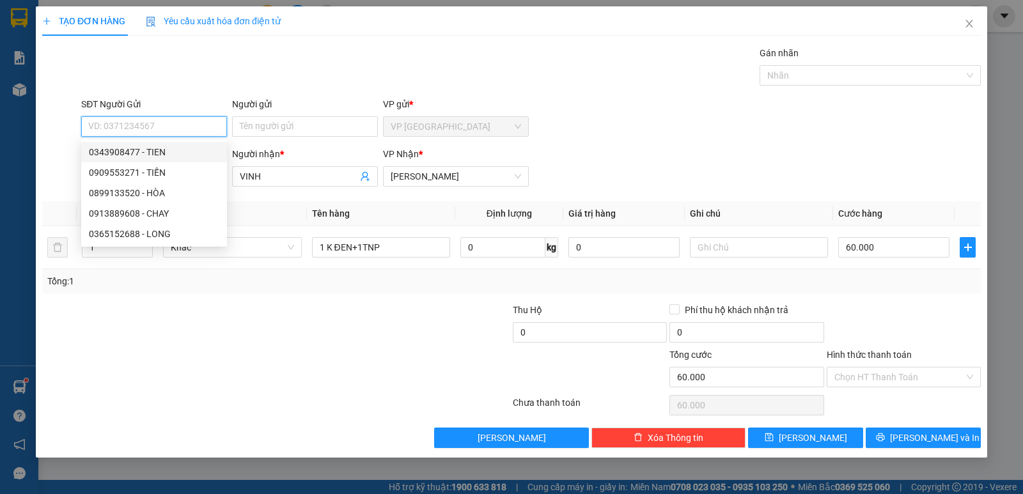
drag, startPoint x: 154, startPoint y: 168, endPoint x: 155, endPoint y: 151, distance: 17.3
click at [155, 151] on div "0343908477 - TIEN 0909553271 - TIẾN 0899133520 - HÒA 0913889608 - CHAY 03651526…" at bounding box center [154, 193] width 146 height 102
click at [155, 151] on div "0343908477 - TIEN" at bounding box center [154, 152] width 130 height 14
type input "0343908477"
type input "TIEN"
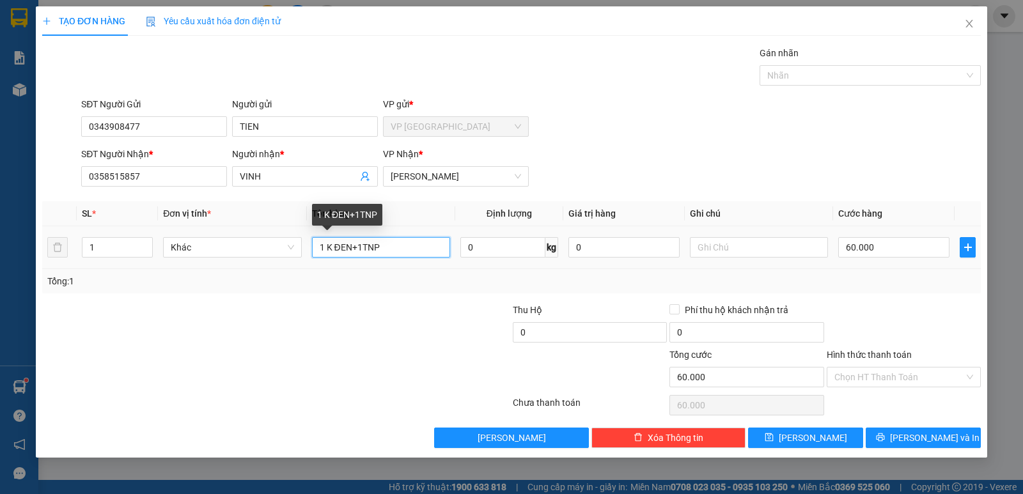
drag, startPoint x: 400, startPoint y: 240, endPoint x: 251, endPoint y: 279, distance: 154.1
click at [267, 281] on div "SL * Đơn vị tính * Tên hàng Định lượng Giá trị hàng Ghi chú Cước hàng 1 Khác 1 …" at bounding box center [511, 247] width 938 height 92
type input "1 X TRANG"
click at [899, 247] on input "60.000" at bounding box center [893, 247] width 111 height 20
type input "0"
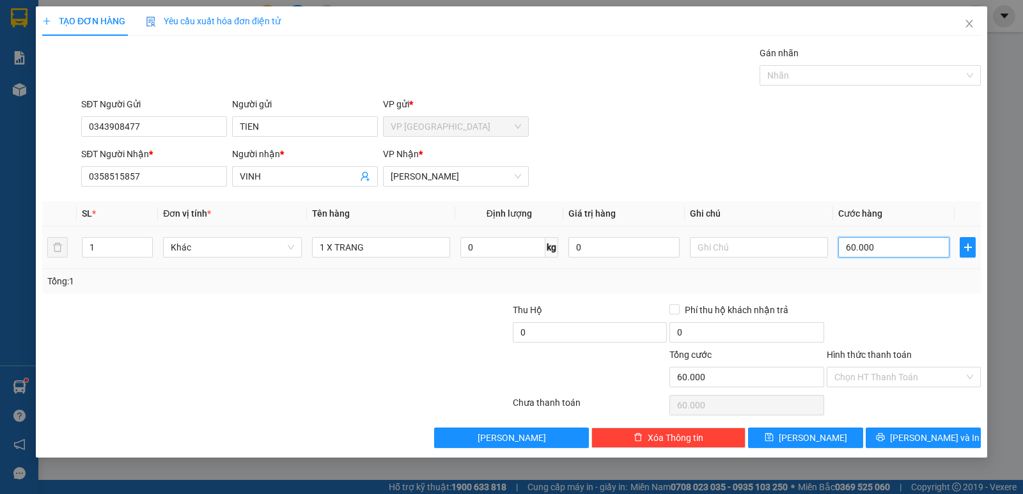
type input "0"
type input "2"
type input "02"
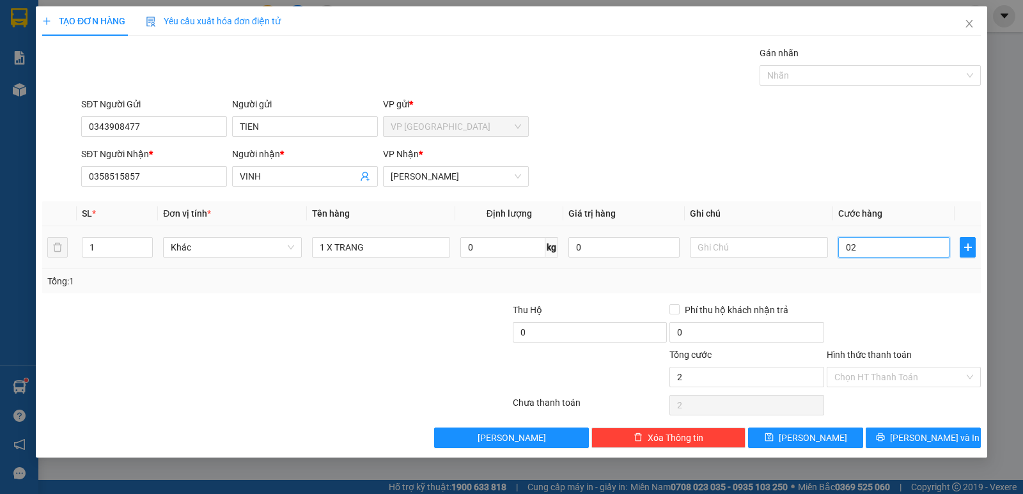
type input "20"
type input "020"
type input "20.000"
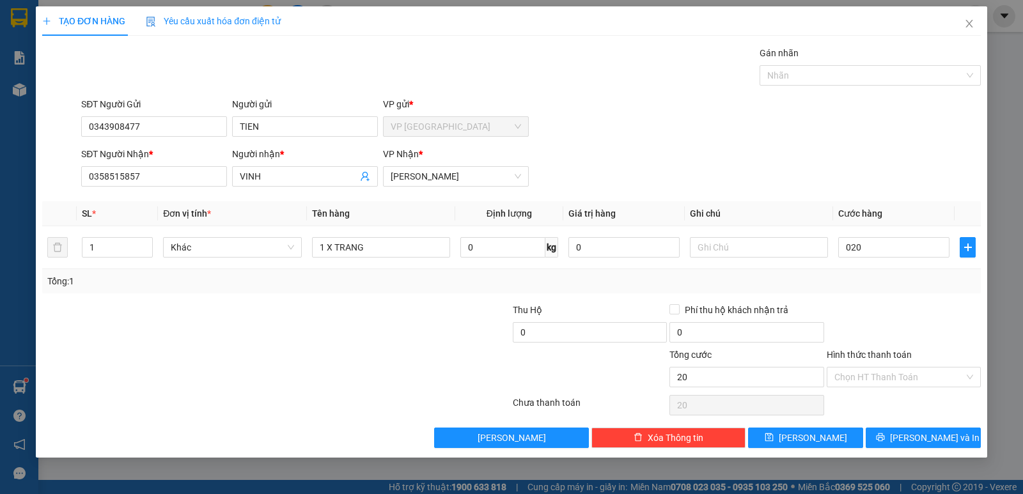
type input "20.000"
click at [948, 291] on div "Tổng: 1" at bounding box center [511, 281] width 938 height 24
click at [875, 375] on input "Hình thức thanh toán" at bounding box center [899, 376] width 130 height 19
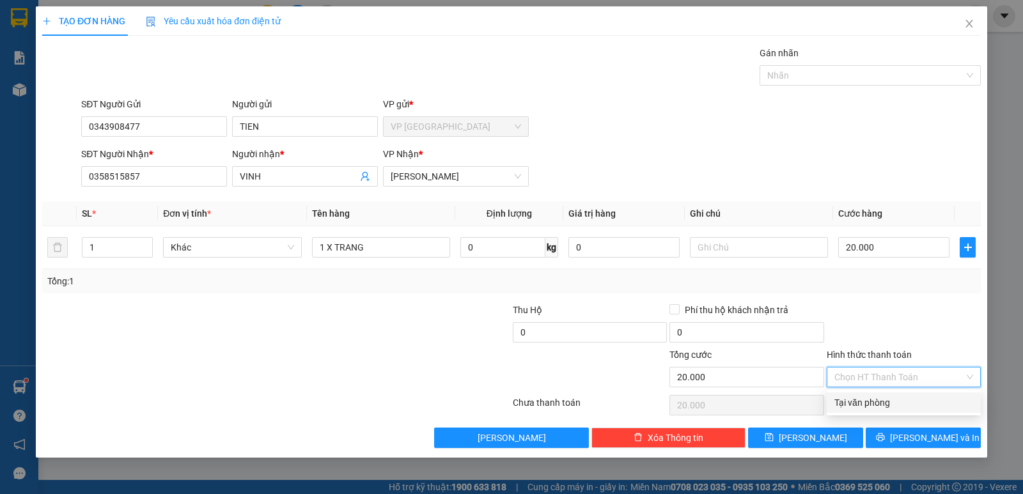
drag, startPoint x: 872, startPoint y: 397, endPoint x: 904, endPoint y: 409, distance: 34.2
click at [872, 396] on div "Tại văn phòng" at bounding box center [903, 403] width 139 height 14
type input "0"
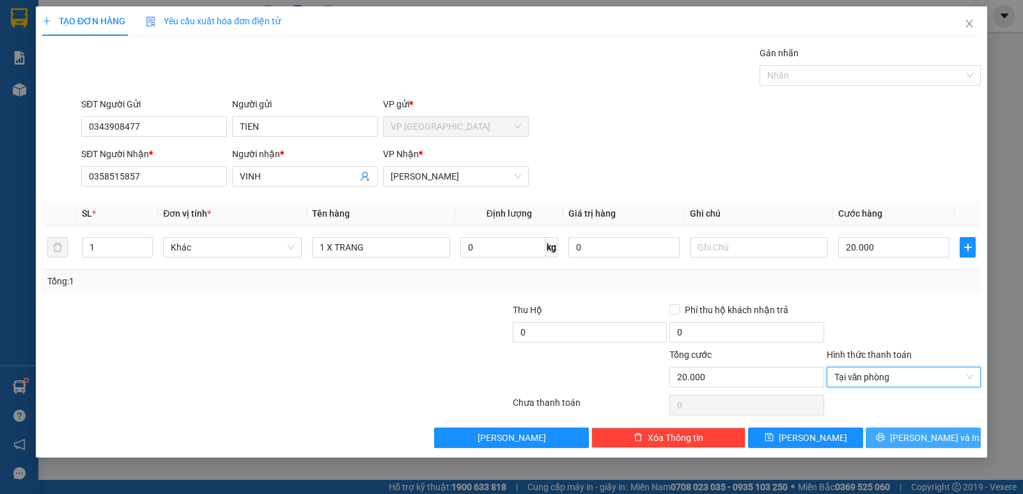
drag, startPoint x: 890, startPoint y: 435, endPoint x: 994, endPoint y: 395, distance: 112.1
click at [893, 435] on button "[PERSON_NAME] và In" at bounding box center [922, 438] width 115 height 20
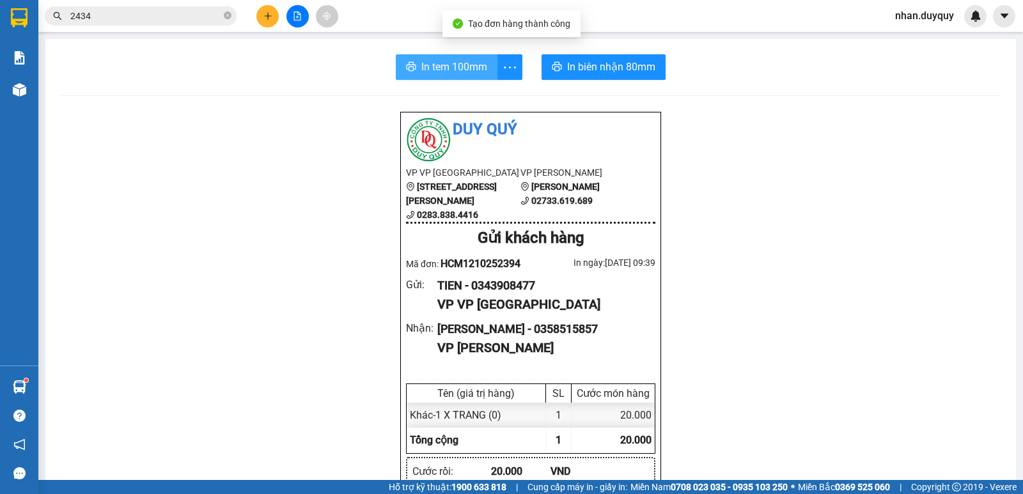
click at [449, 69] on span "In tem 100mm" at bounding box center [454, 67] width 66 height 16
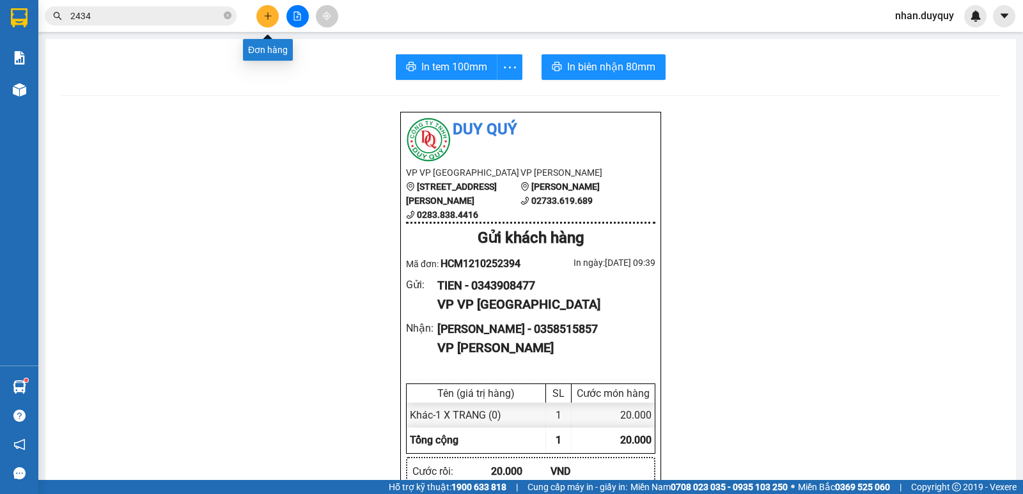
click at [261, 16] on button at bounding box center [267, 16] width 22 height 22
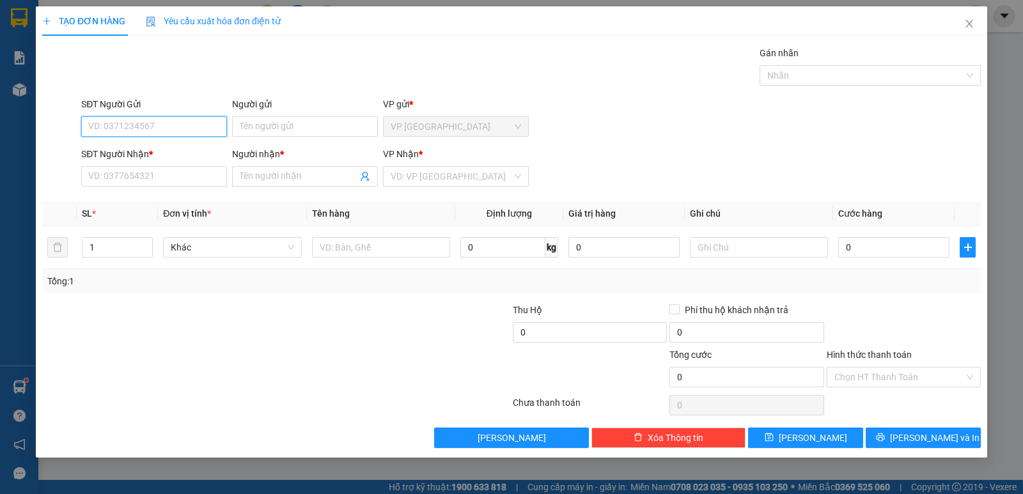
click at [127, 128] on input "SĐT Người Gửi" at bounding box center [154, 126] width 146 height 20
click at [145, 152] on div "0983330228 - BỐN" at bounding box center [154, 152] width 130 height 14
type input "0983330228"
type input "BỐN"
type input "0983330228"
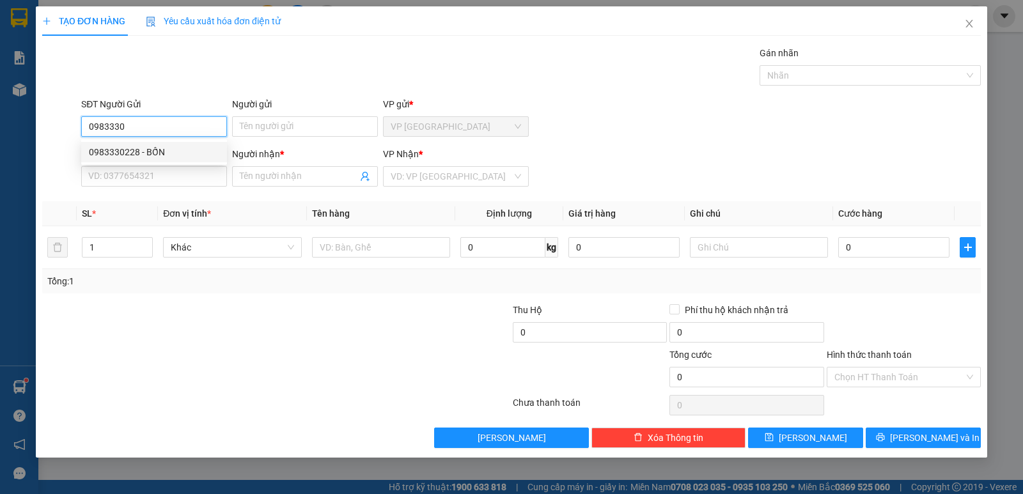
type input "BỐN"
type input "60.000"
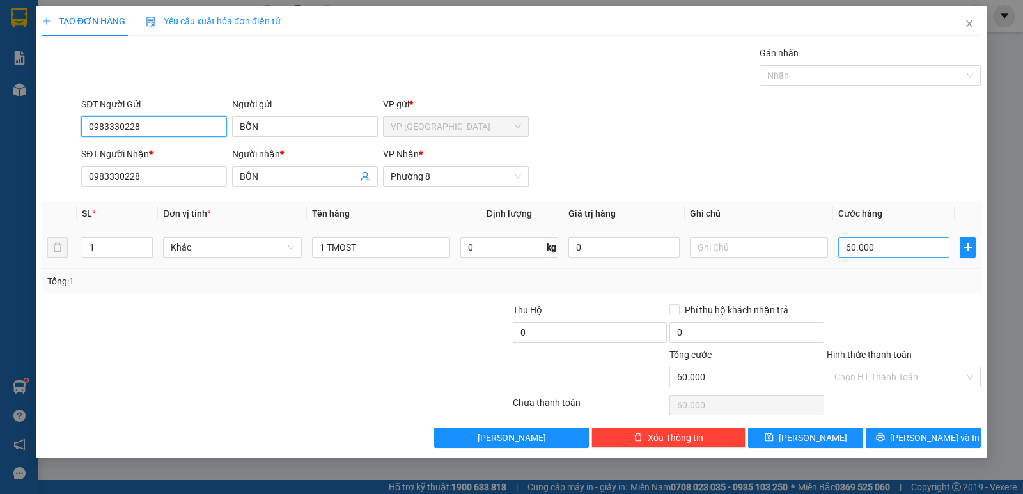
type input "0983330228"
click at [888, 248] on input "60.000" at bounding box center [893, 247] width 111 height 20
type input "0"
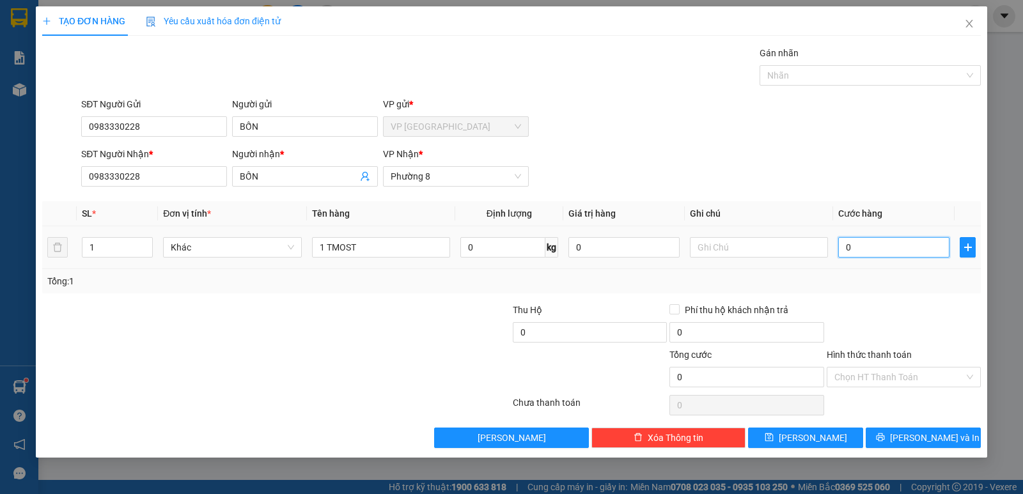
type input "0"
type input "4"
type input "04"
type input "40"
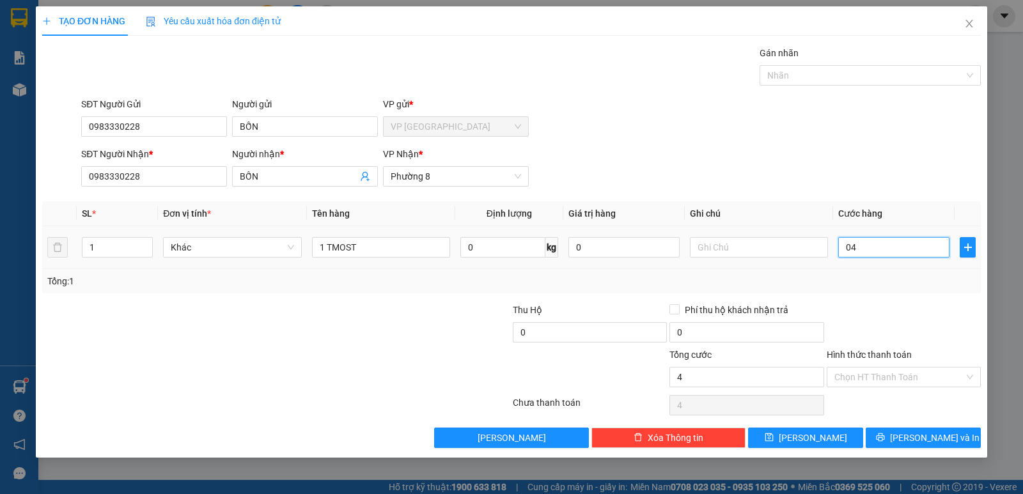
type input "40"
type input "040"
type input "40.000"
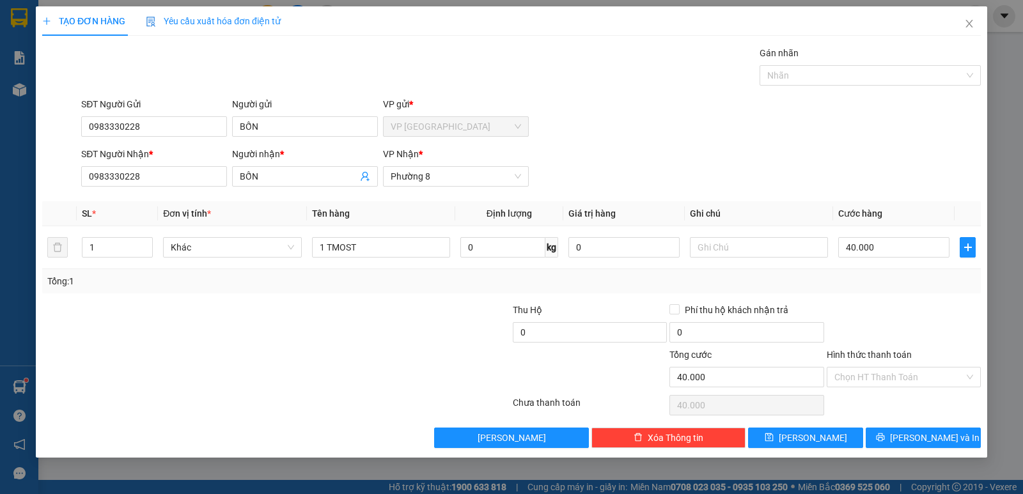
click at [882, 275] on div "Tổng: 1" at bounding box center [511, 281] width 928 height 14
click at [885, 440] on icon "printer" at bounding box center [880, 437] width 9 height 9
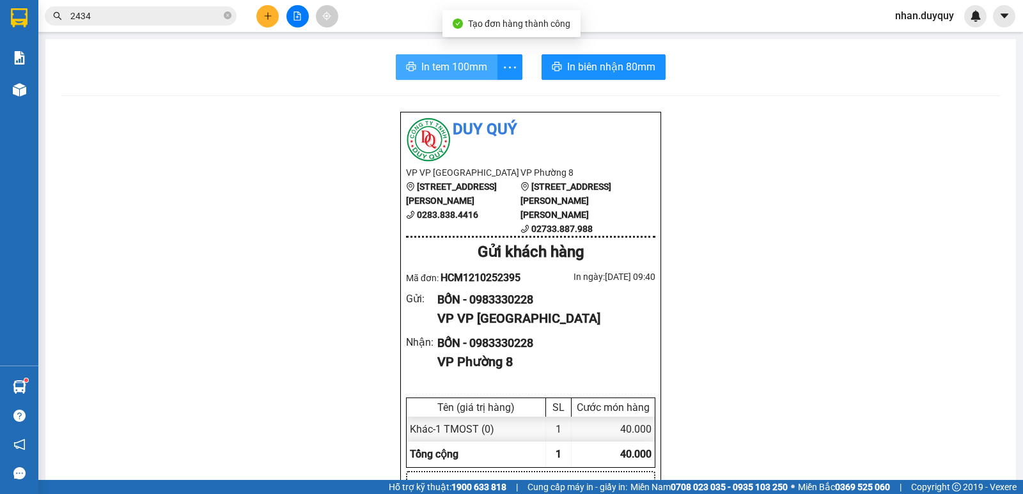
click at [442, 64] on span "In tem 100mm" at bounding box center [454, 67] width 66 height 16
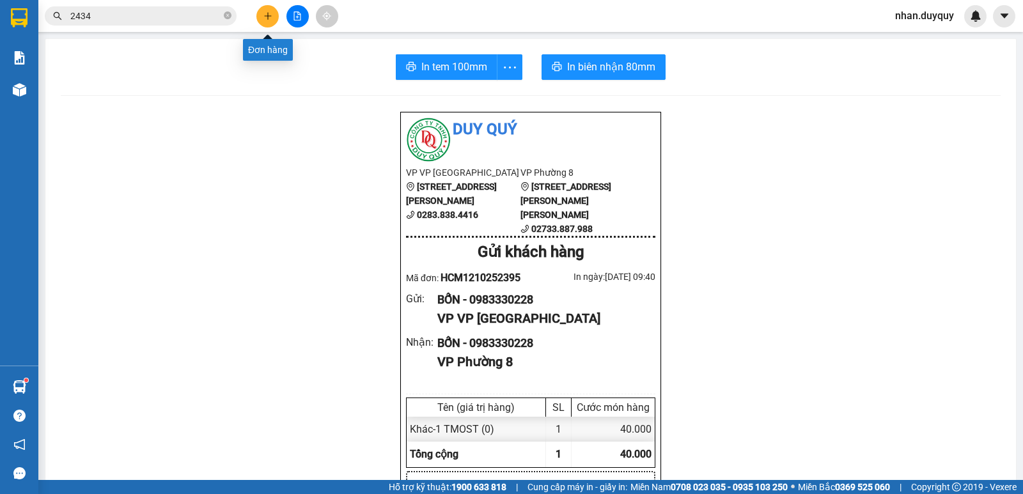
click at [263, 13] on icon "plus" at bounding box center [267, 16] width 9 height 9
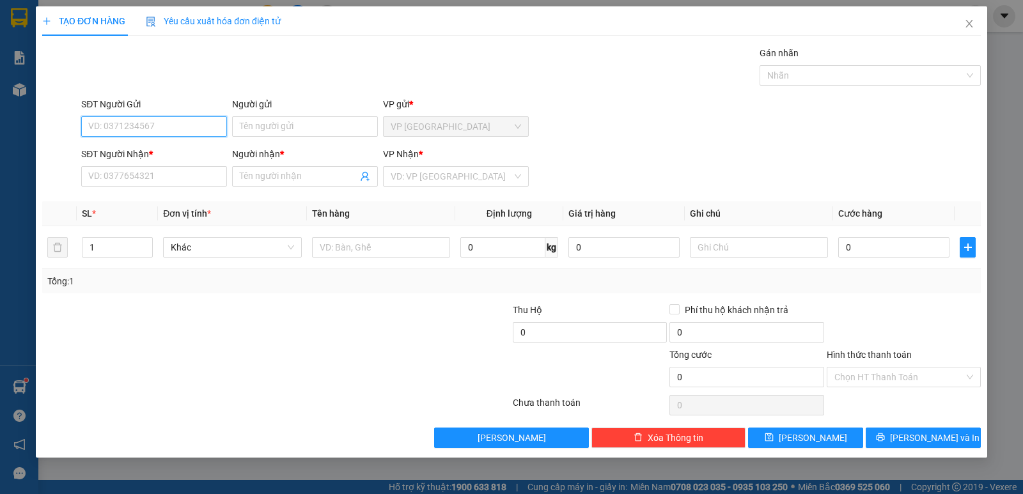
click at [116, 130] on input "SĐT Người Gửi" at bounding box center [154, 126] width 146 height 20
type input "02838384416"
click at [153, 123] on input "02838384416" at bounding box center [154, 126] width 146 height 20
click at [150, 154] on div "02838384416 - TRẠM SÀI GÒN" at bounding box center [163, 152] width 149 height 14
type input "TRẠM SÀI GÒN"
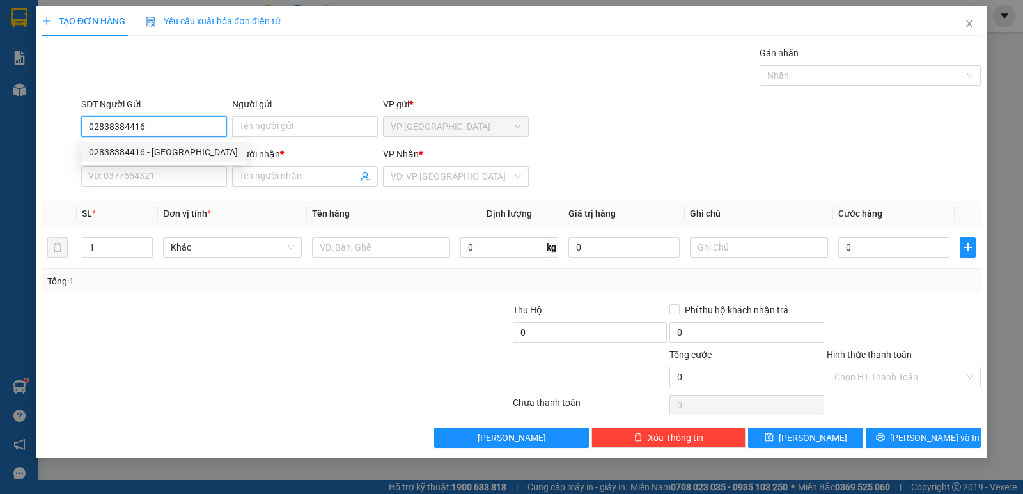
type input "0398767019"
type input "THẢO"
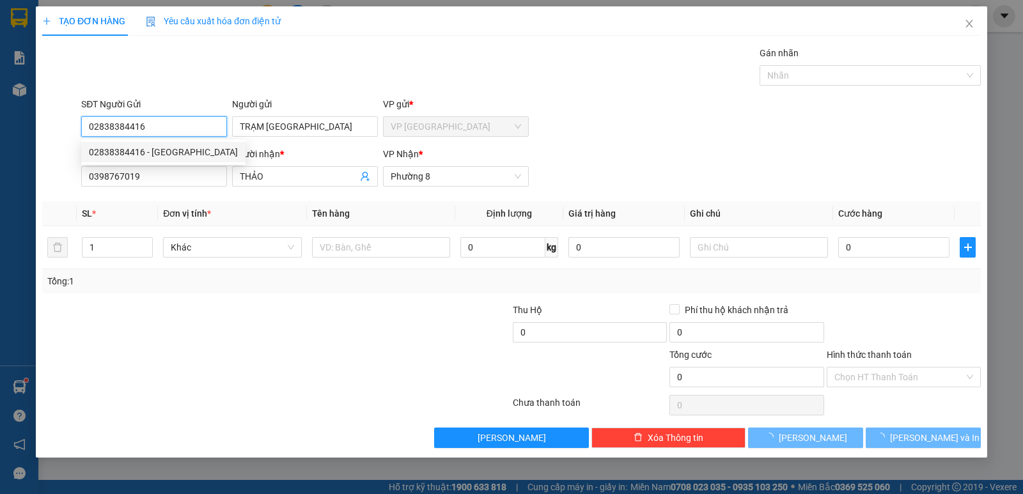
type input "10.000"
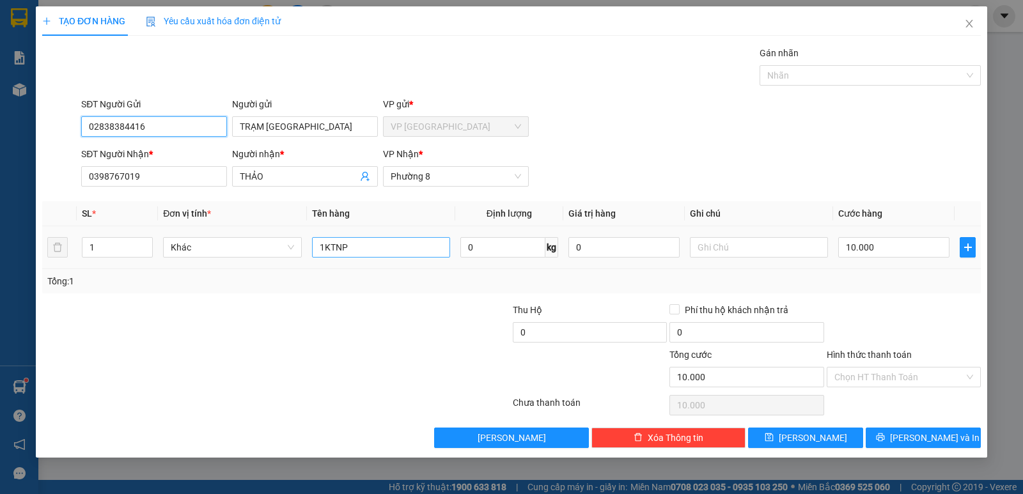
type input "02838384416"
drag, startPoint x: 357, startPoint y: 249, endPoint x: 297, endPoint y: 282, distance: 68.9
click at [297, 282] on div "SL * Đơn vị tính * Tên hàng Định lượng Giá trị hàng Ghi chú Cước hàng 1 Khác 1K…" at bounding box center [511, 247] width 938 height 92
type input "1GIO GIÂY"
click at [881, 384] on input "Hình thức thanh toán" at bounding box center [899, 376] width 130 height 19
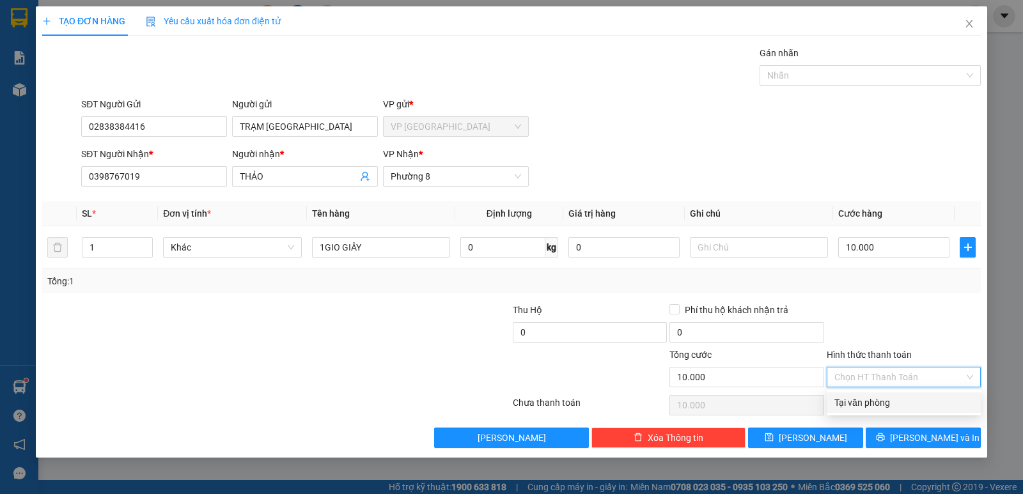
click at [880, 403] on div "Tại văn phòng" at bounding box center [903, 403] width 139 height 14
type input "0"
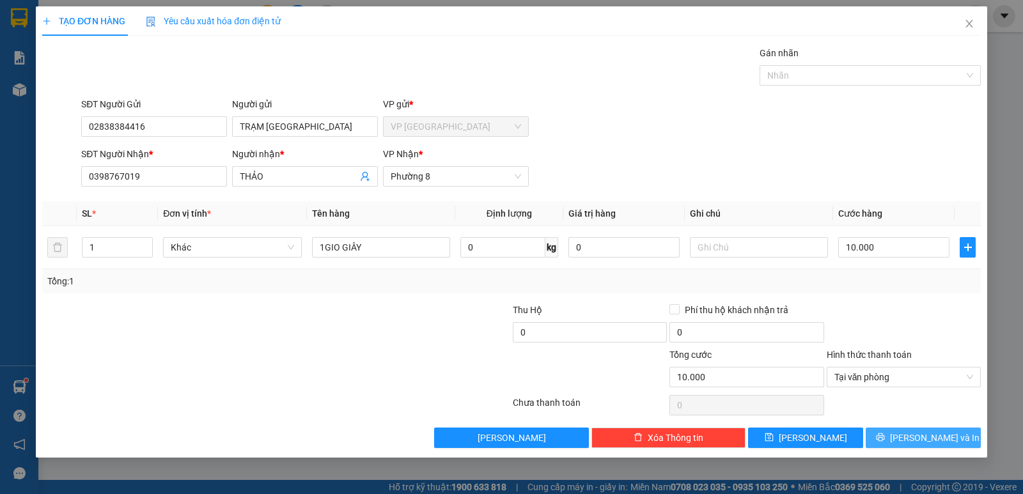
click at [895, 435] on button "[PERSON_NAME] và In" at bounding box center [922, 438] width 115 height 20
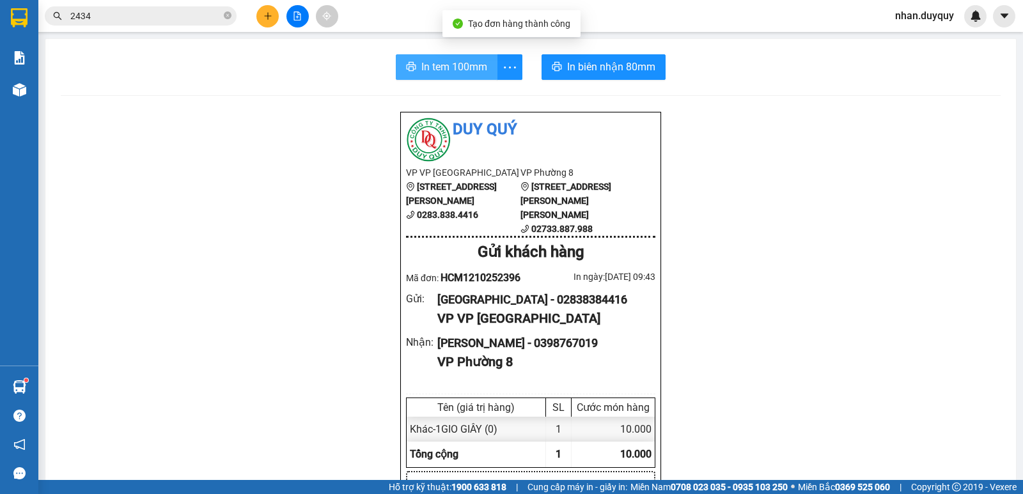
click at [428, 64] on span "In tem 100mm" at bounding box center [454, 67] width 66 height 16
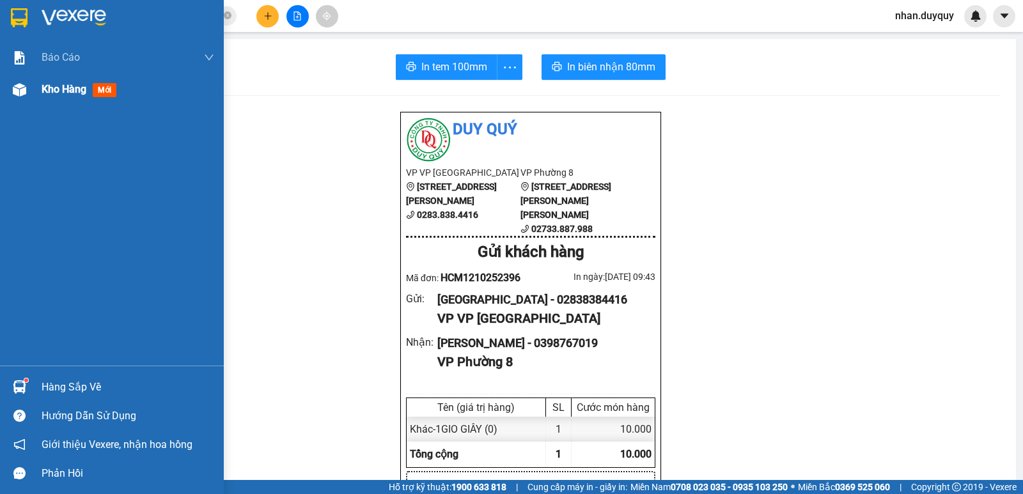
click at [112, 86] on span "mới" at bounding box center [105, 90] width 24 height 14
click at [102, 91] on span "mới" at bounding box center [105, 90] width 24 height 14
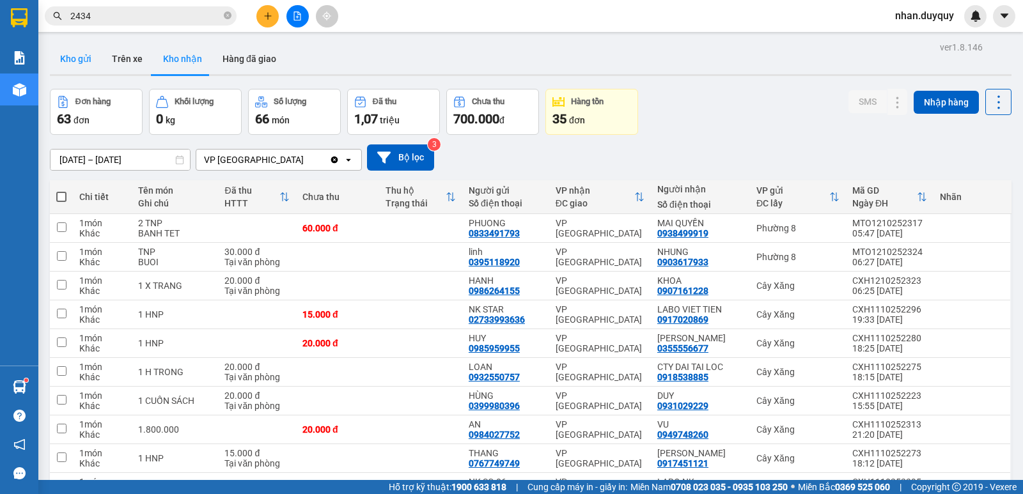
click at [77, 65] on button "Kho gửi" at bounding box center [76, 58] width 52 height 31
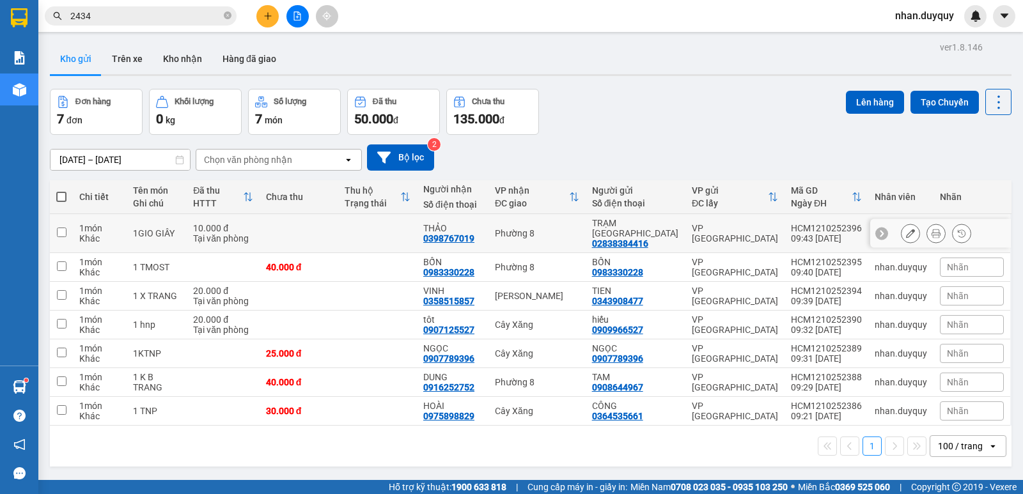
click at [382, 229] on td at bounding box center [377, 233] width 79 height 39
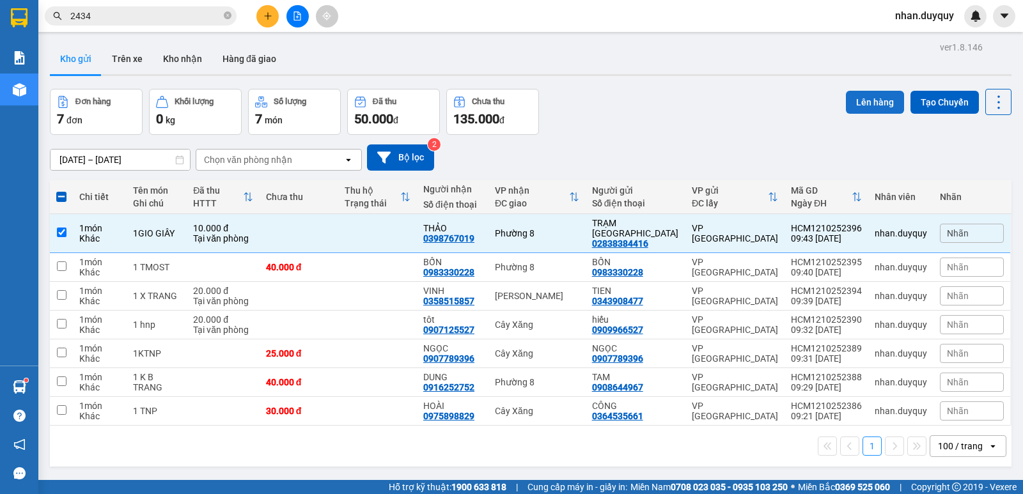
click at [863, 106] on button "Lên hàng" at bounding box center [875, 102] width 58 height 23
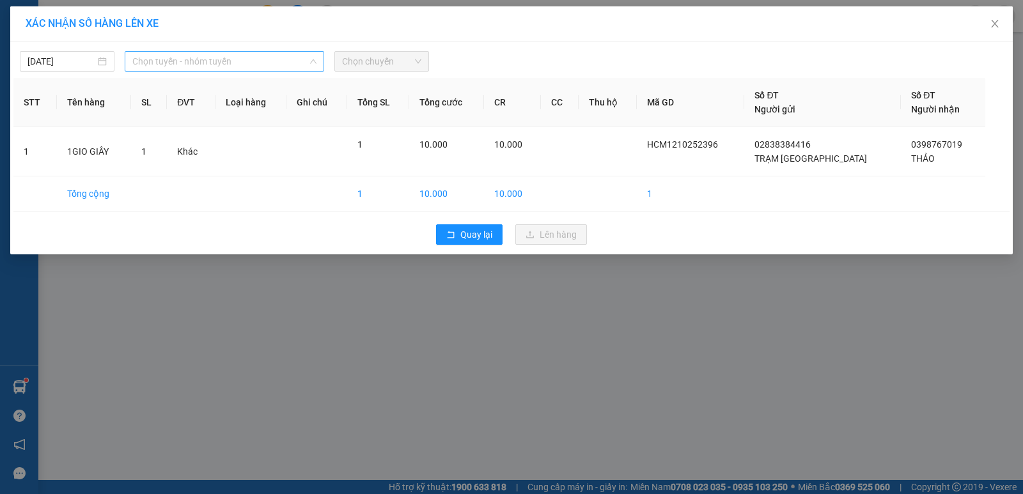
click at [312, 56] on span "Chọn tuyến - nhóm tuyến" at bounding box center [224, 61] width 184 height 19
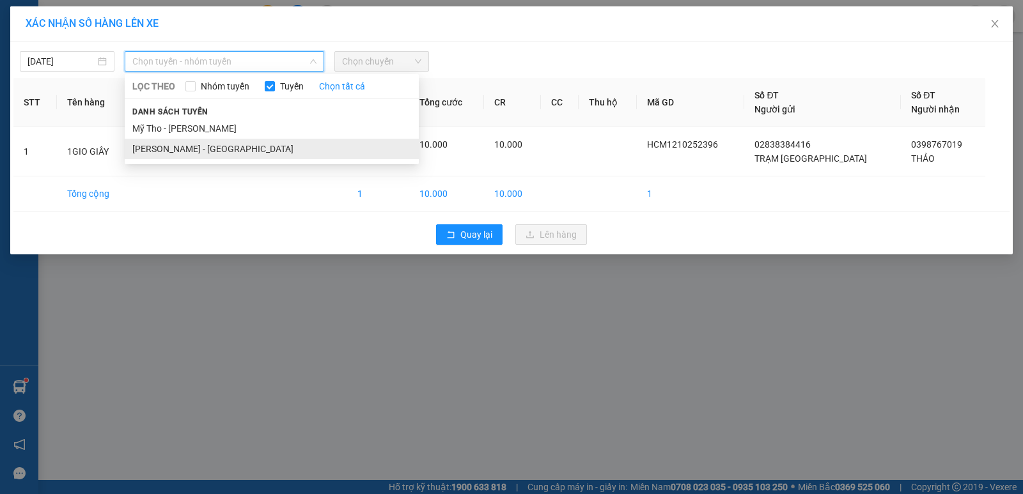
click at [203, 155] on li "[PERSON_NAME] - [GEOGRAPHIC_DATA]" at bounding box center [272, 149] width 294 height 20
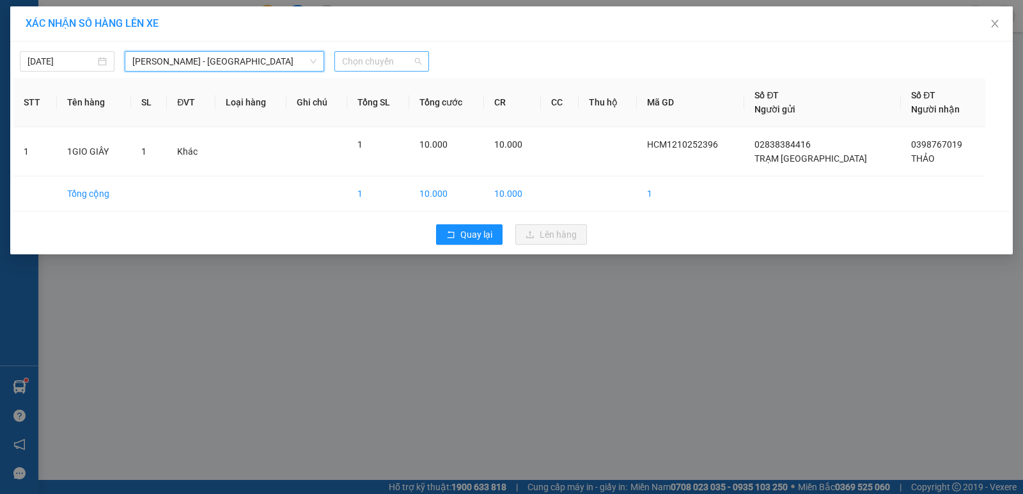
click at [423, 58] on div "Chọn chuyến" at bounding box center [381, 61] width 95 height 20
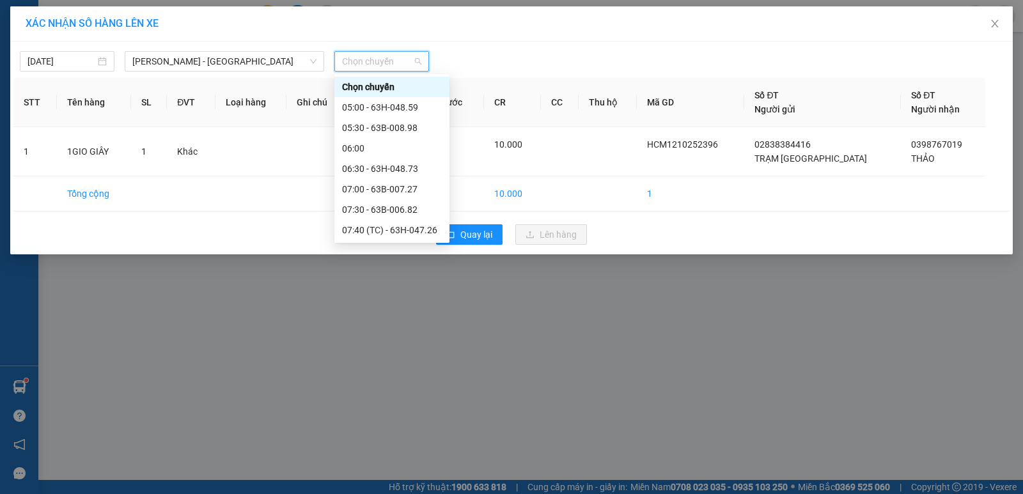
click at [406, 305] on div "09:30 - 63B-021.26" at bounding box center [392, 312] width 100 height 14
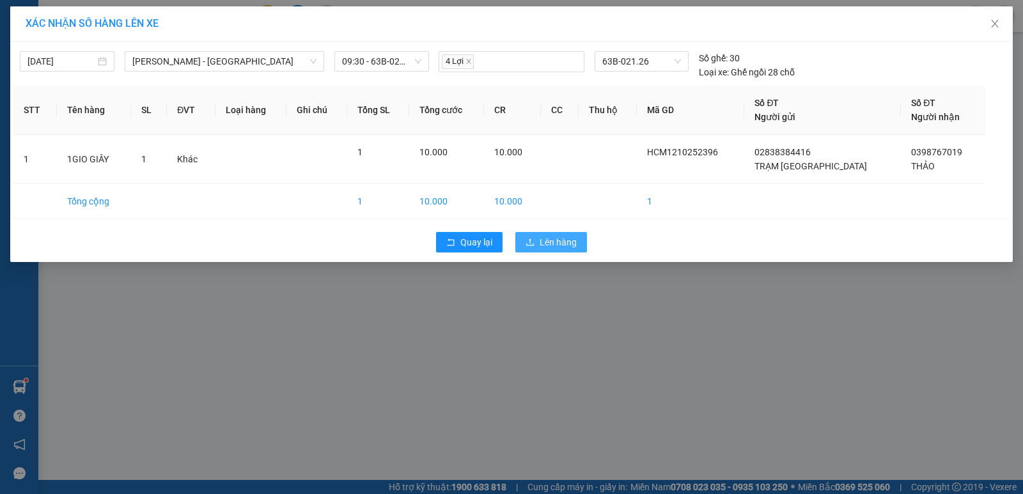
click at [555, 243] on span "Lên hàng" at bounding box center [557, 242] width 37 height 14
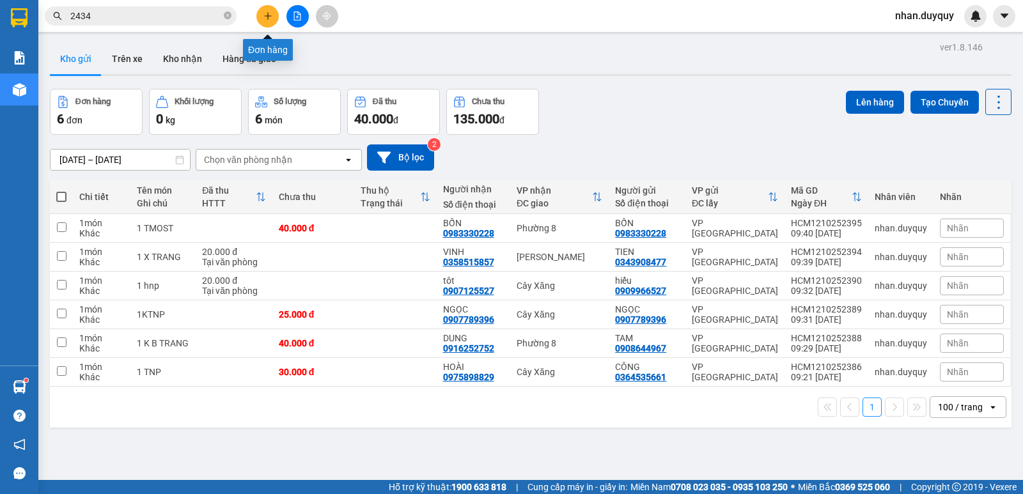
click at [264, 19] on icon "plus" at bounding box center [267, 16] width 9 height 9
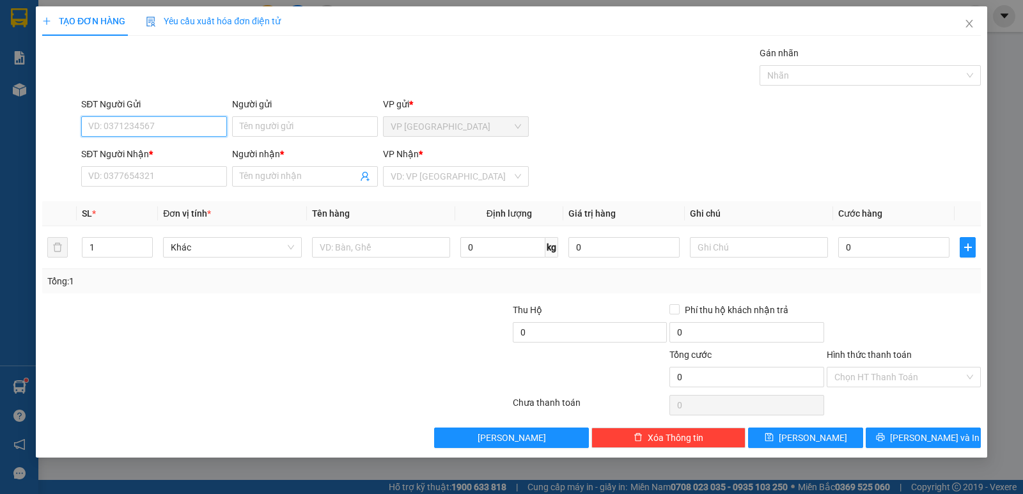
click at [124, 128] on input "SĐT Người Gửi" at bounding box center [154, 126] width 146 height 20
type input "0251"
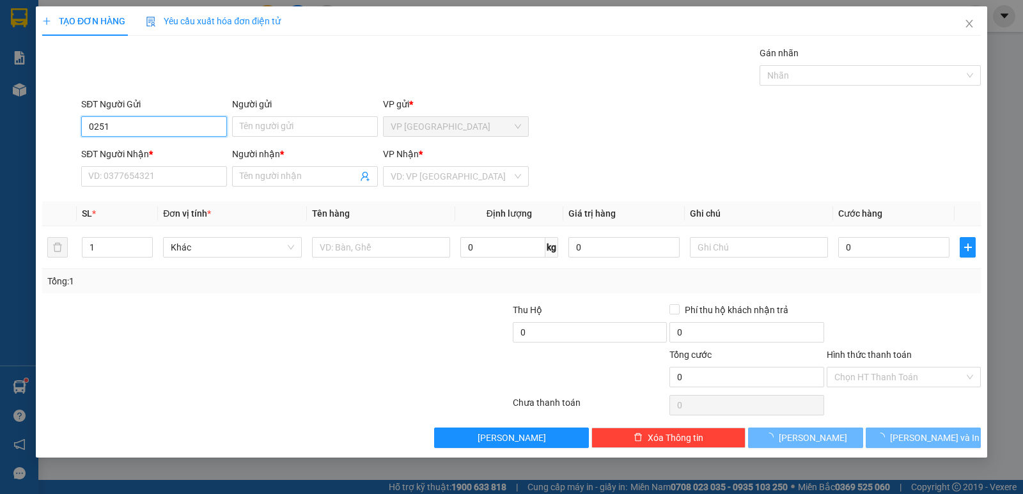
click at [124, 128] on input "0251" at bounding box center [154, 126] width 146 height 20
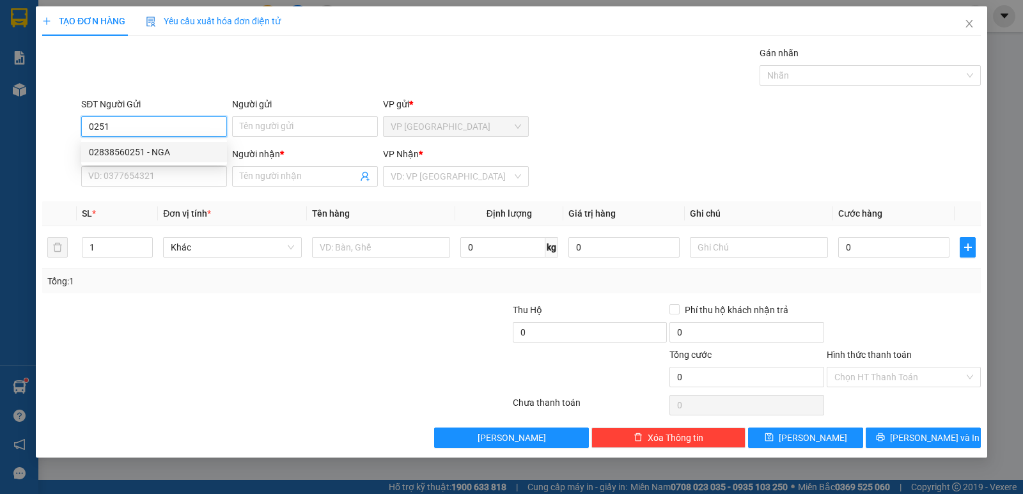
drag, startPoint x: 123, startPoint y: 127, endPoint x: 47, endPoint y: 168, distance: 87.2
click at [49, 168] on form "SĐT Người Gửi 0251 Người gửi Tên người gửi VP gửi * VP Sài Gòn SĐT Người Nhận *…" at bounding box center [511, 144] width 938 height 95
type input "0988000251"
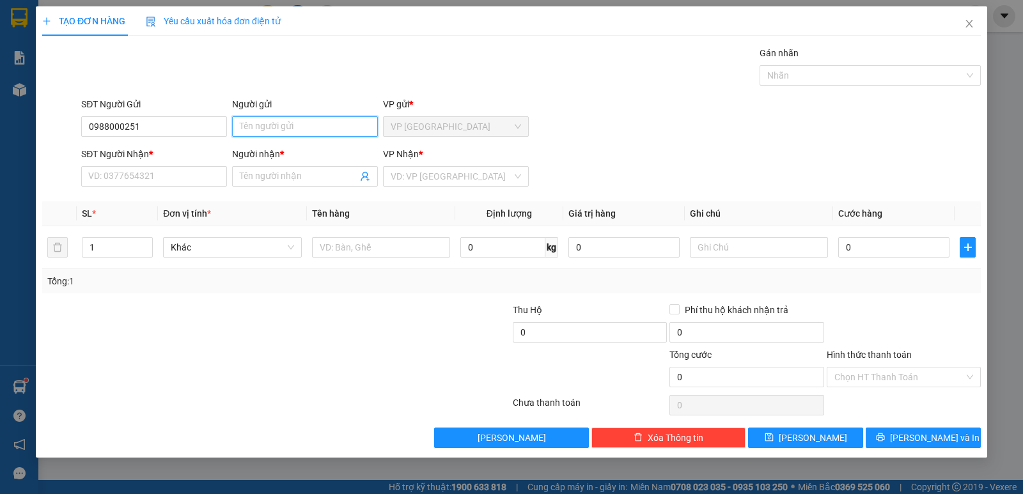
click at [282, 127] on input "Người gửi" at bounding box center [305, 126] width 146 height 20
type input "D"
type input "Đ THANH"
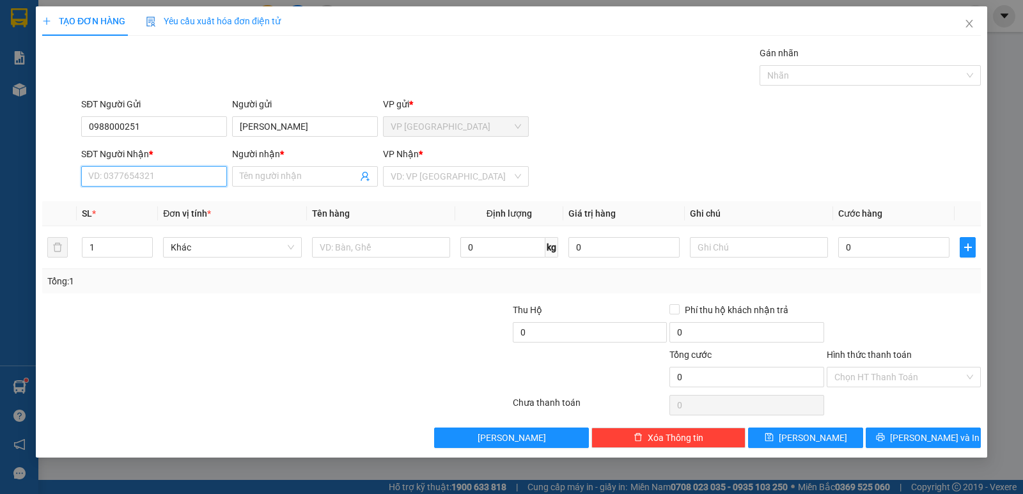
click at [104, 178] on input "SĐT Người Nhận *" at bounding box center [154, 176] width 146 height 20
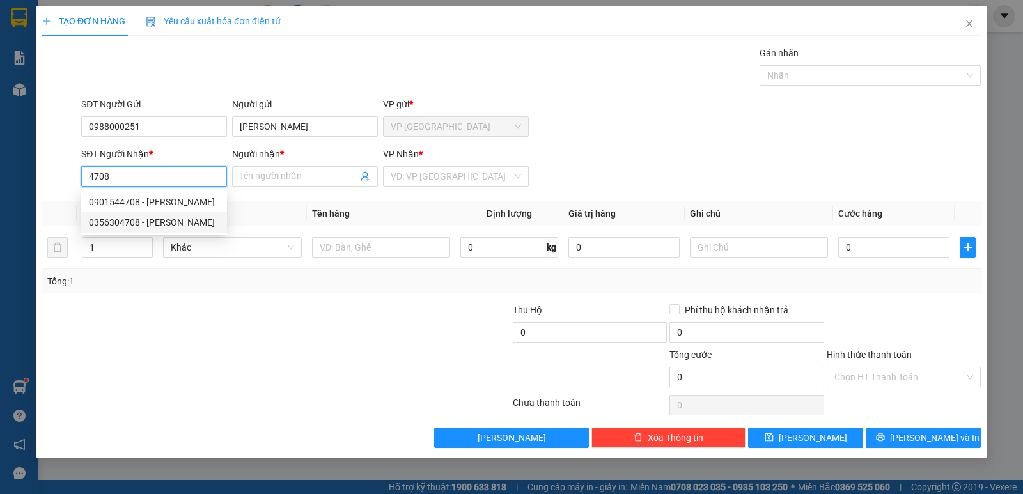
click at [183, 224] on div "0356304708 - MINH VƯƠNG" at bounding box center [154, 222] width 130 height 14
type input "0356304708"
type input "MINH VƯƠNG"
type input "35.000"
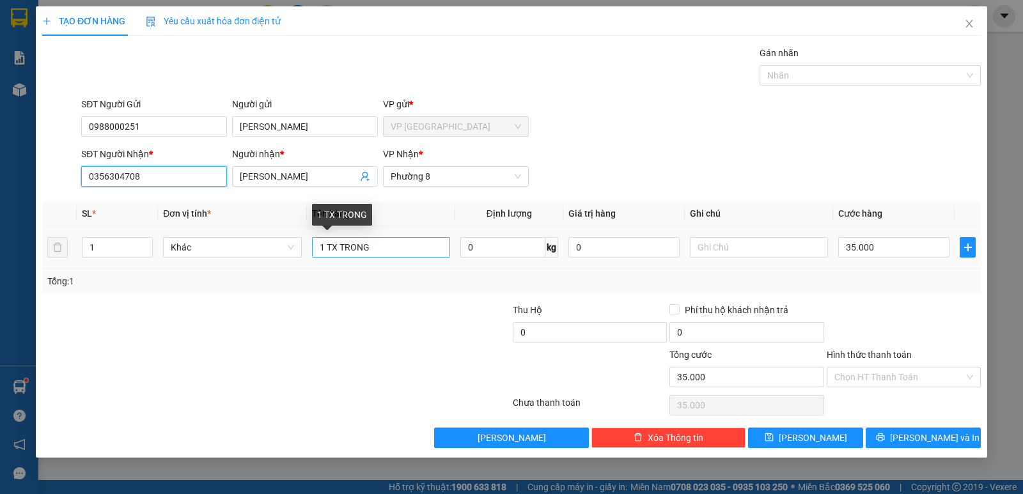
type input "0356304708"
drag, startPoint x: 389, startPoint y: 247, endPoint x: 319, endPoint y: 282, distance: 78.6
click at [319, 282] on div "SL * Đơn vị tính * Tên hàng Định lượng Giá trị hàng Ghi chú Cước hàng 1 Khác 1 …" at bounding box center [511, 247] width 938 height 92
type input "1 T MOST"
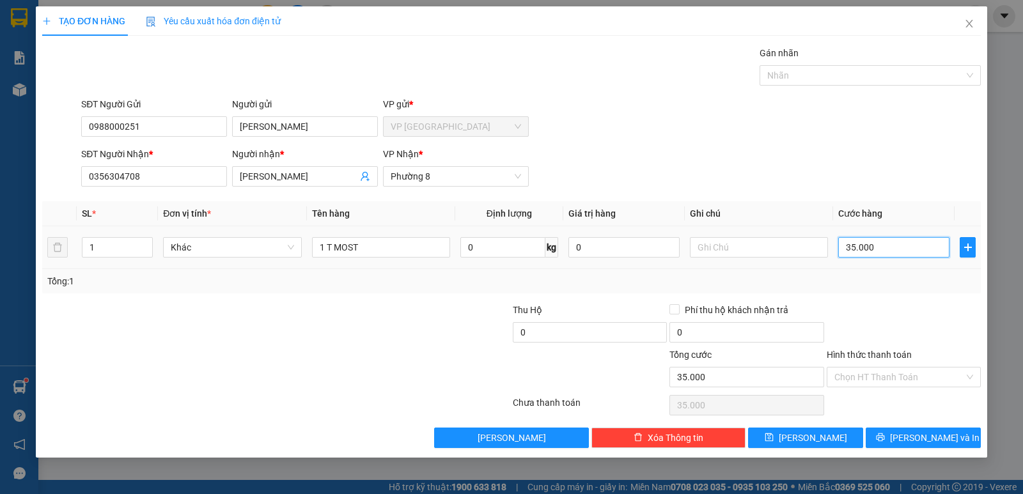
click at [908, 237] on input "35.000" at bounding box center [893, 247] width 111 height 20
type input "0"
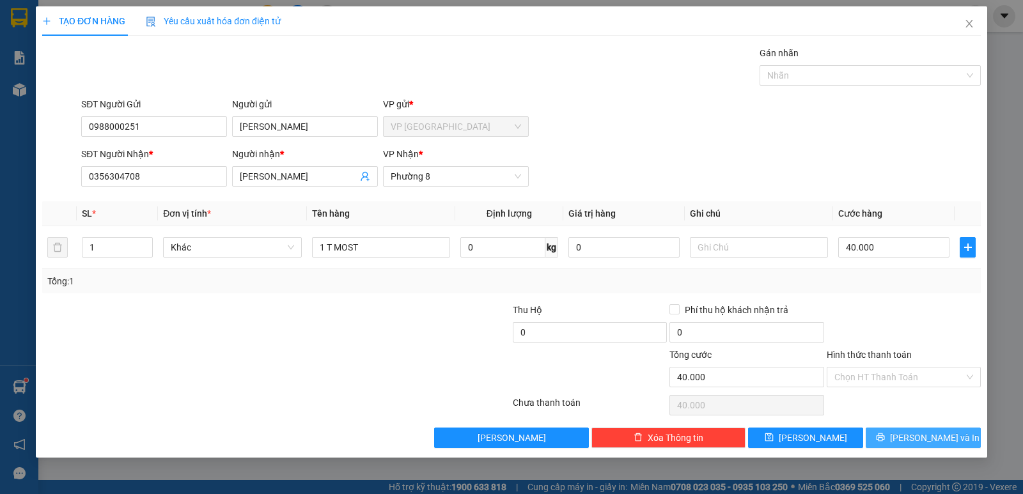
click at [924, 444] on span "[PERSON_NAME] và In" at bounding box center [934, 438] width 89 height 14
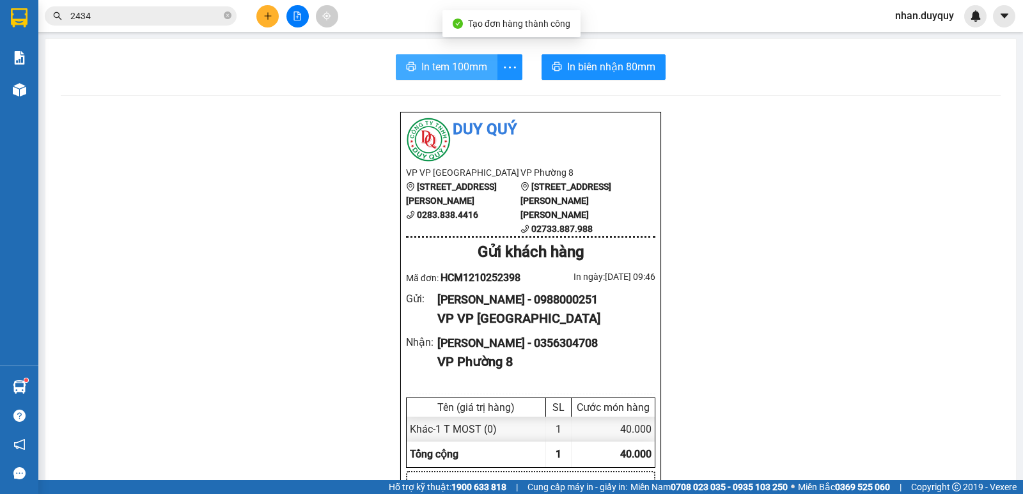
click at [435, 78] on button "In tem 100mm" at bounding box center [447, 67] width 102 height 26
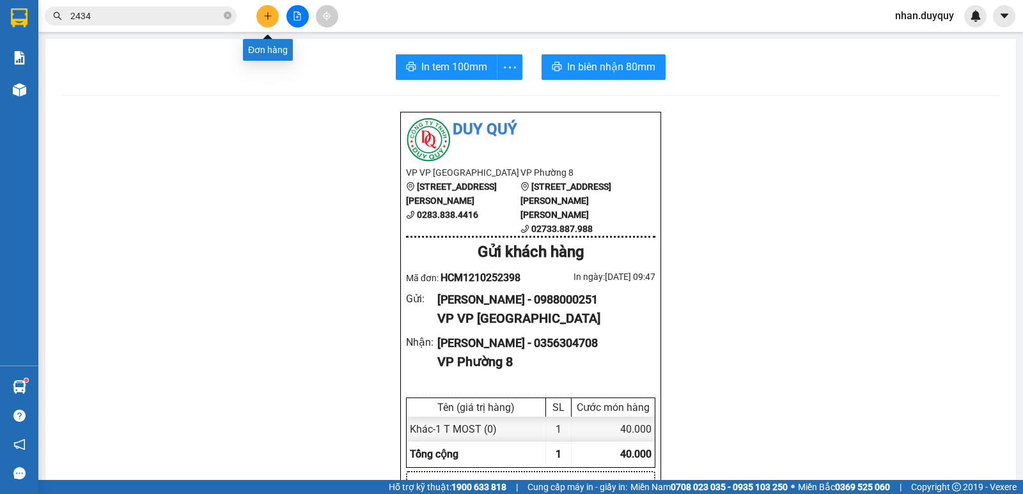
click at [274, 13] on button at bounding box center [267, 16] width 22 height 22
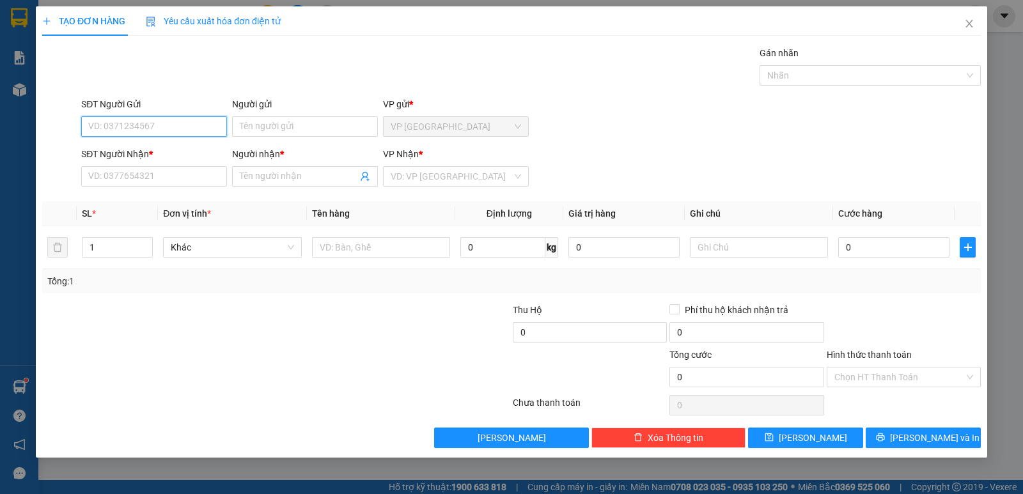
click at [125, 125] on input "SĐT Người Gửi" at bounding box center [154, 126] width 146 height 20
click at [118, 158] on div "0936681610 - LỘC" at bounding box center [154, 152] width 130 height 14
type input "0936681610"
type input "LỘC"
type input "0395251180"
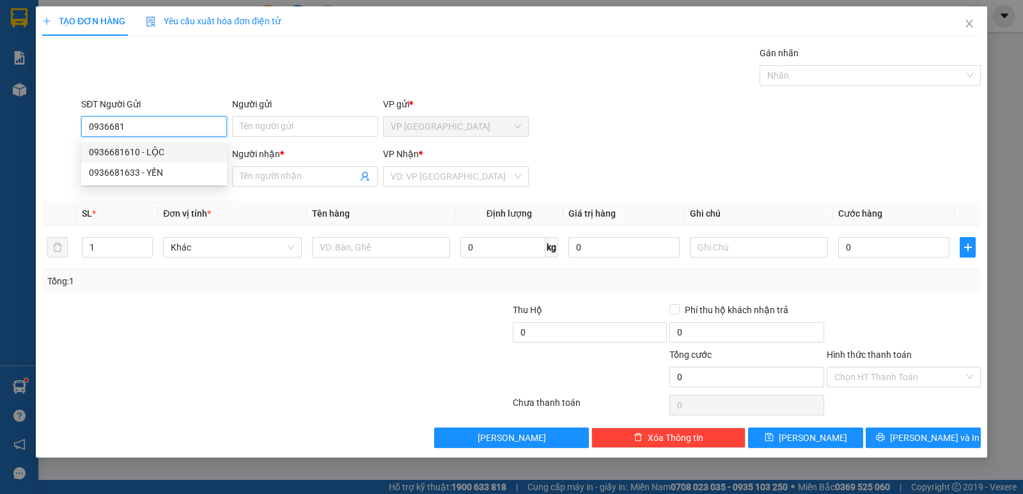
type input "HIỀN"
type input "25.000"
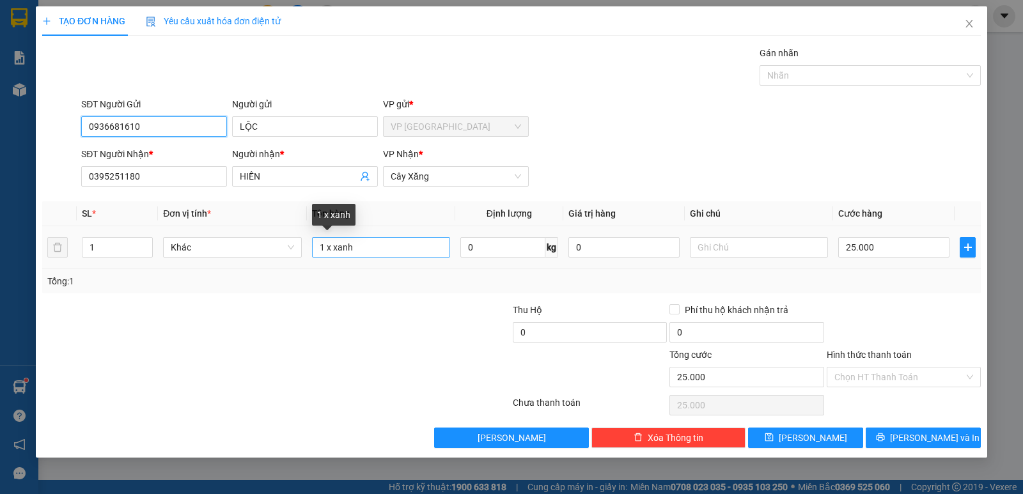
type input "0936681610"
drag, startPoint x: 361, startPoint y: 242, endPoint x: 313, endPoint y: 278, distance: 60.7
click at [313, 278] on div "SL * Đơn vị tính * Tên hàng Định lượng Giá trị hàng Ghi chú Cước hàng 1 Khác 1 …" at bounding box center [511, 247] width 938 height 92
type input "1 XXANH"
click at [887, 249] on input "25.000" at bounding box center [893, 247] width 111 height 20
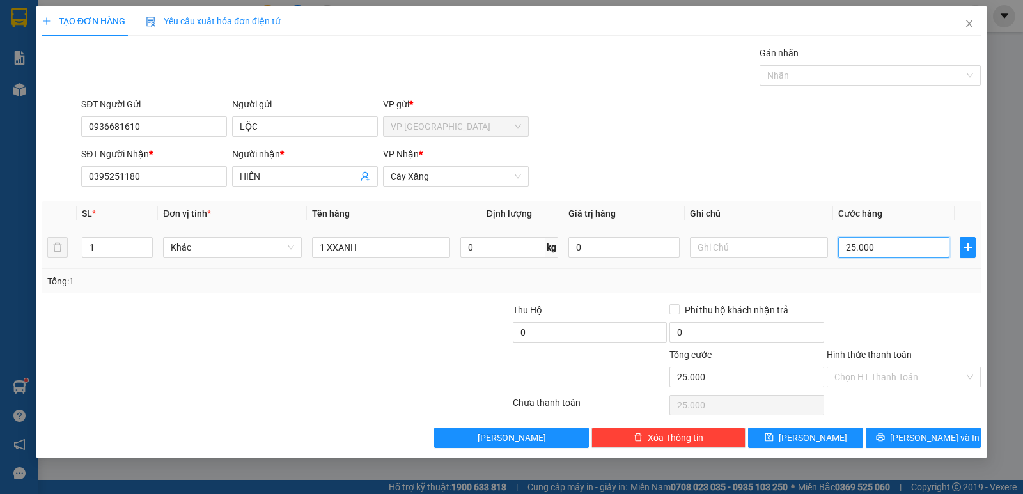
type input "0"
click at [890, 290] on div "Tổng: 1" at bounding box center [511, 281] width 938 height 24
click at [897, 380] on input "Hình thức thanh toán" at bounding box center [899, 376] width 130 height 19
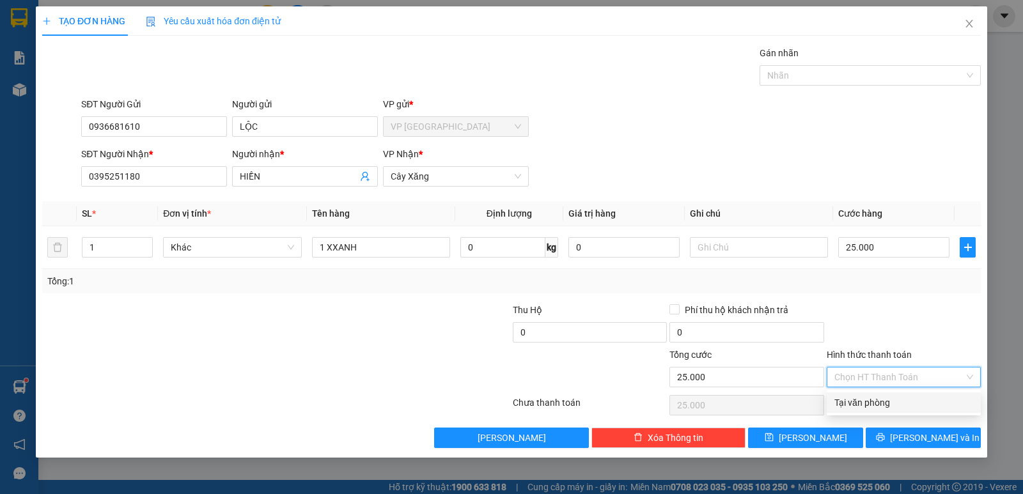
click at [891, 398] on div "Tại văn phòng" at bounding box center [903, 403] width 139 height 14
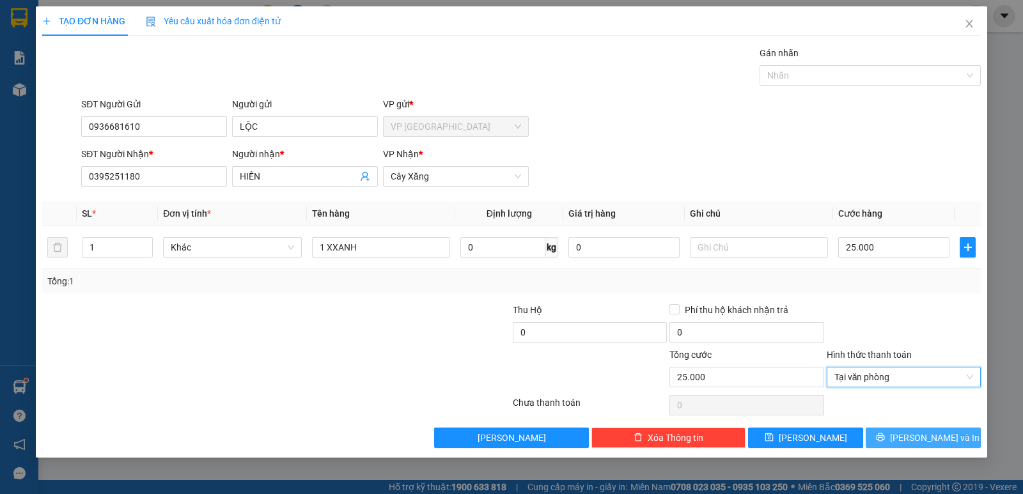
drag, startPoint x: 885, startPoint y: 438, endPoint x: 909, endPoint y: 395, distance: 49.5
click at [885, 438] on button "[PERSON_NAME] và In" at bounding box center [922, 438] width 115 height 20
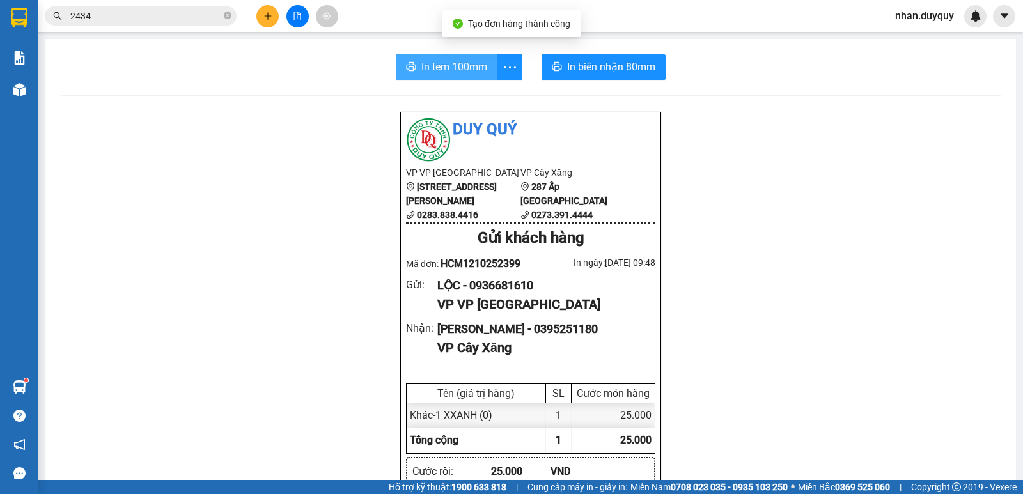
click at [465, 70] on span "In tem 100mm" at bounding box center [454, 67] width 66 height 16
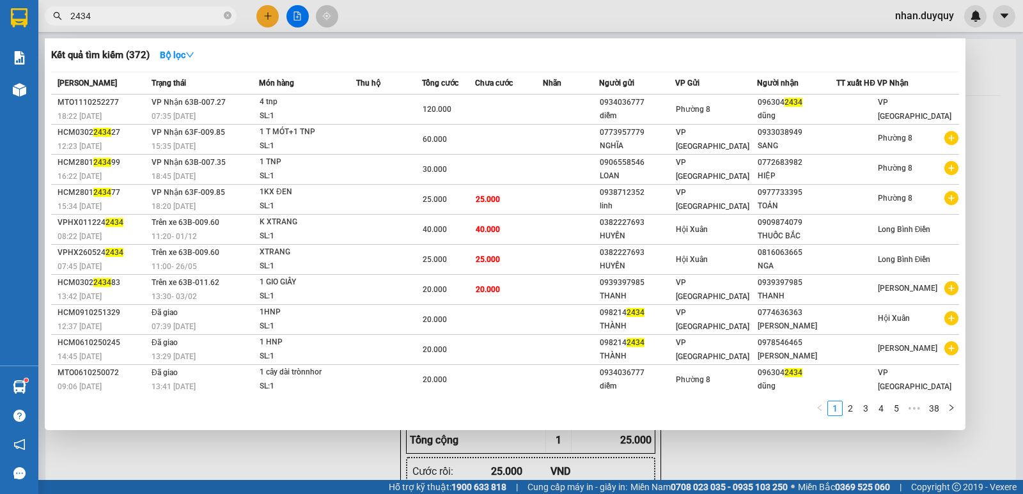
drag, startPoint x: 105, startPoint y: 20, endPoint x: 40, endPoint y: 45, distance: 69.8
click at [40, 27] on div "Kết quả tìm kiếm ( 372 ) Bộ lọc Mã ĐH Trạng thái Món hàng Thu hộ Tổng cước Chưa…" at bounding box center [124, 16] width 249 height 22
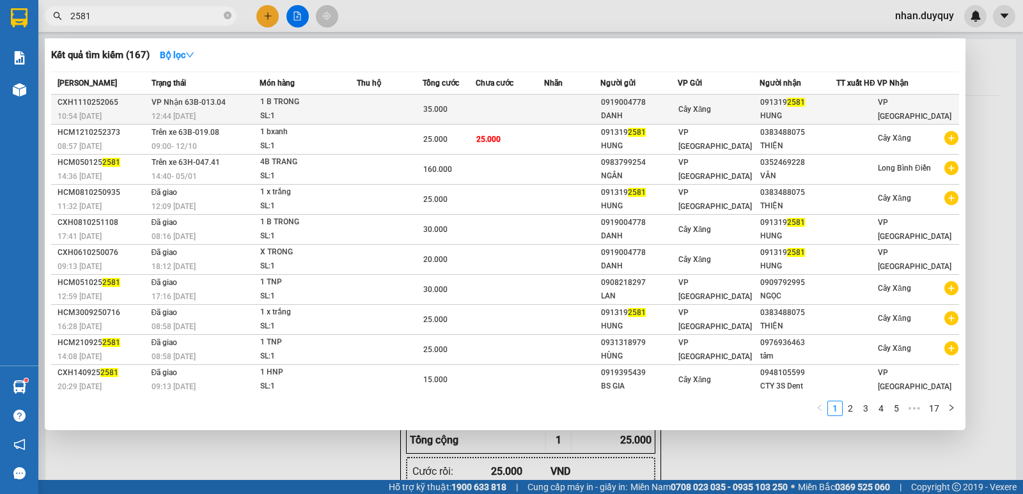
type input "2581"
click at [733, 108] on div "Cây Xăng" at bounding box center [718, 109] width 81 height 14
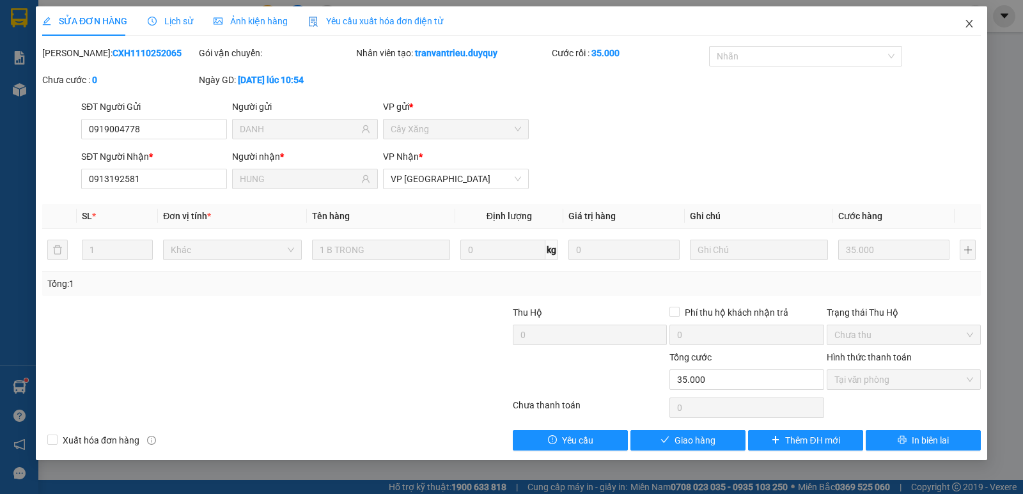
click at [978, 27] on span "Close" at bounding box center [969, 24] width 36 height 36
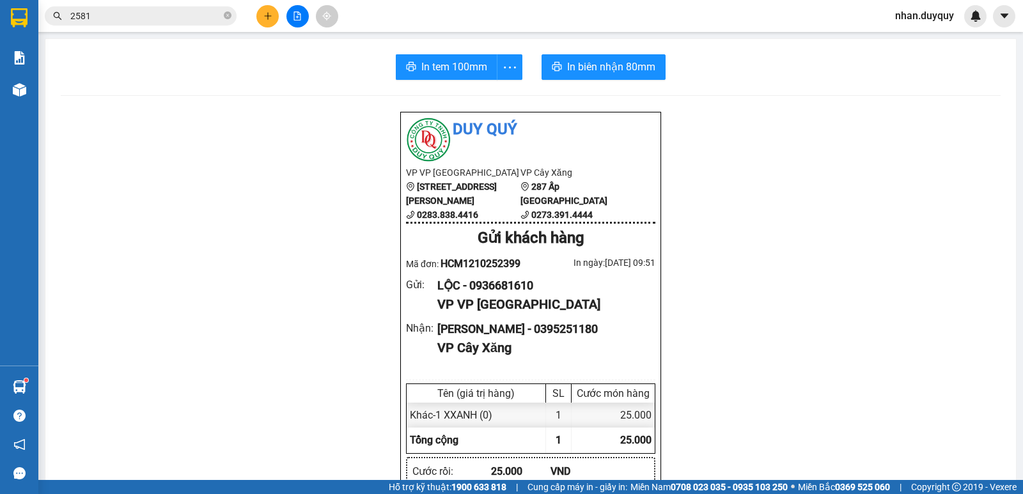
click at [139, 15] on input "2581" at bounding box center [145, 16] width 151 height 14
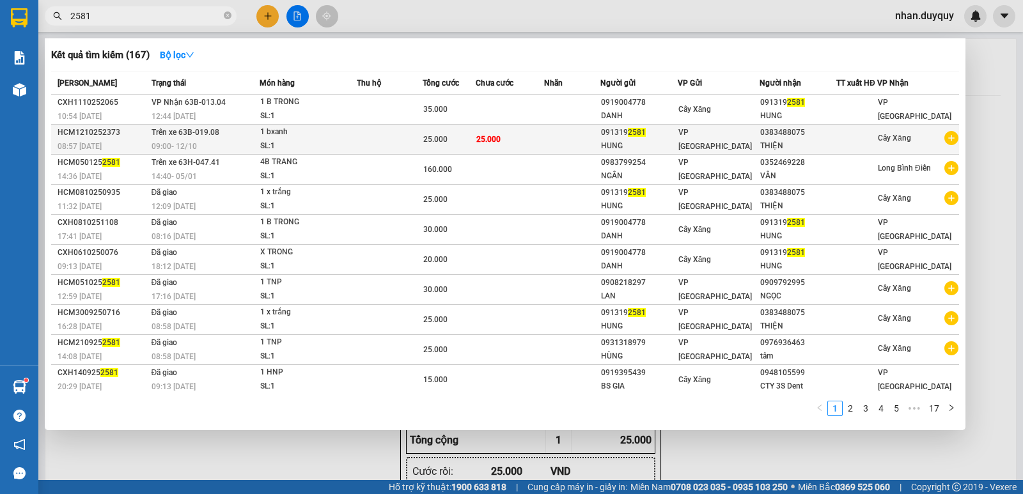
click at [714, 135] on span "VP [GEOGRAPHIC_DATA]" at bounding box center [714, 139] width 73 height 23
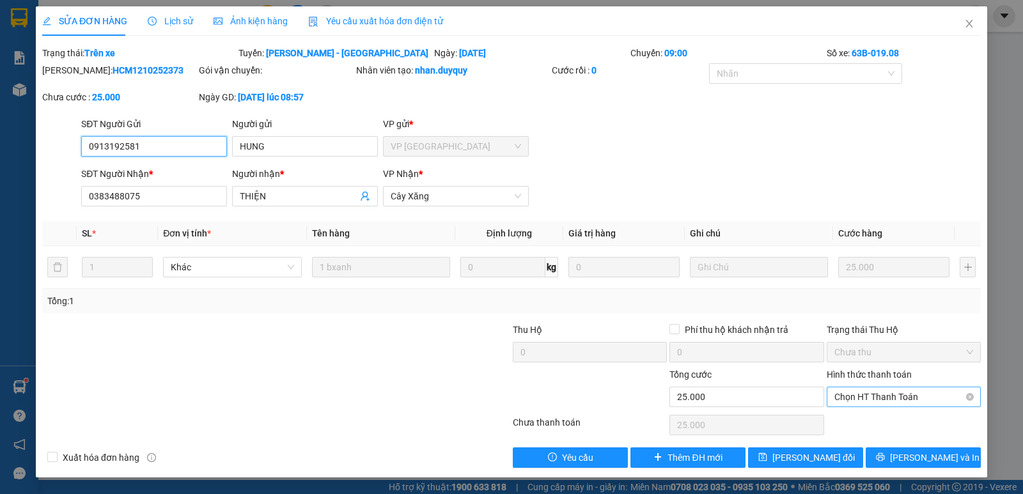
click at [897, 394] on span "Chọn HT Thanh Toán" at bounding box center [903, 396] width 139 height 19
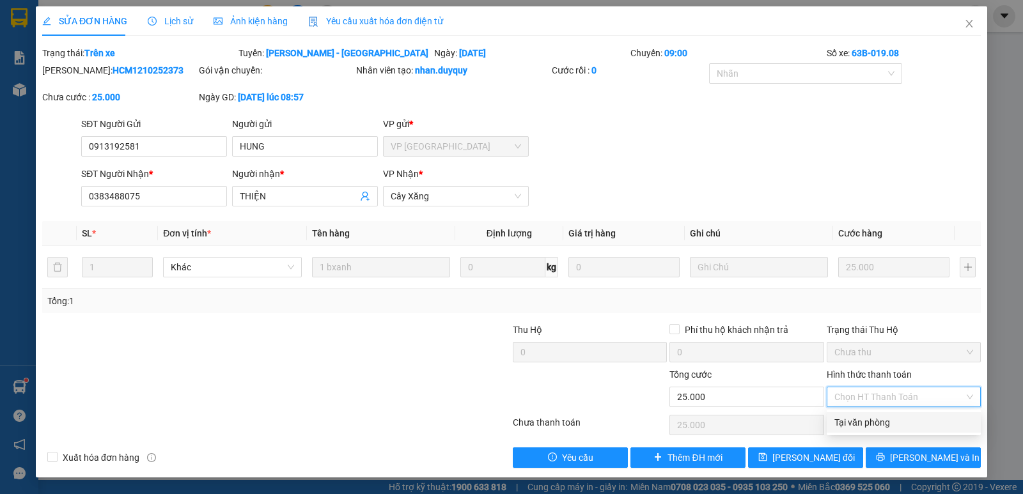
click at [893, 417] on div "Tại văn phòng" at bounding box center [903, 422] width 139 height 14
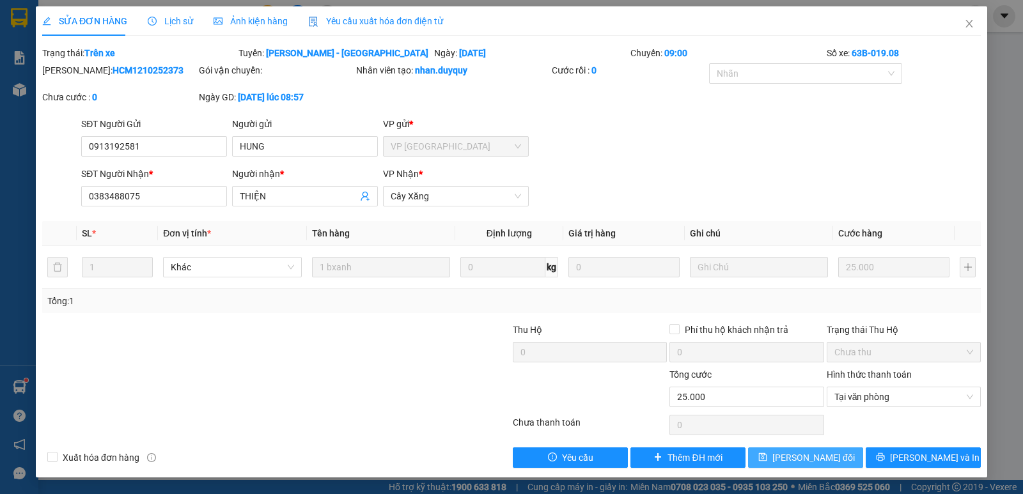
click at [791, 456] on span "[PERSON_NAME] thay đổi" at bounding box center [813, 458] width 82 height 14
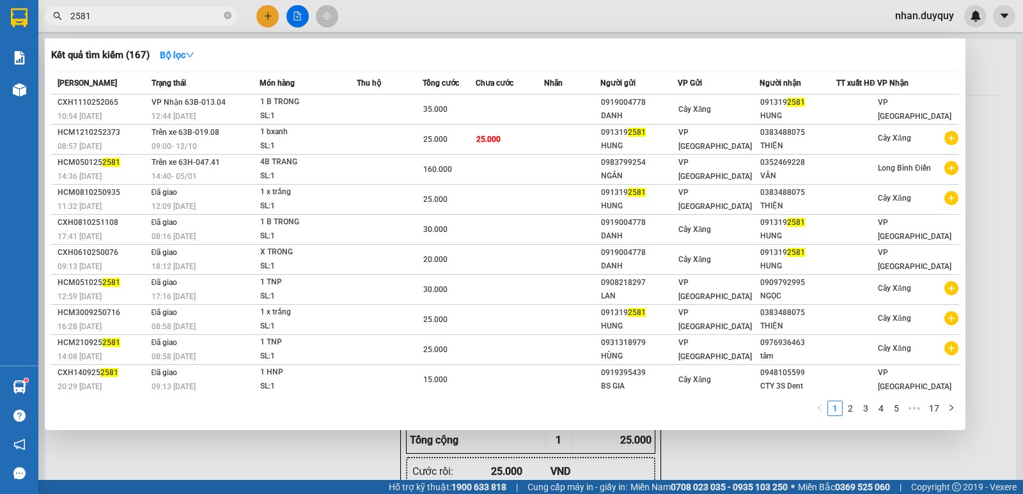
drag, startPoint x: 122, startPoint y: 17, endPoint x: 50, endPoint y: 37, distance: 74.3
click at [50, 27] on div "Kết quả tìm kiếm ( 167 ) Bộ lọc Mã ĐH Trạng thái Món hàng Thu hộ Tổng cước Chưa…" at bounding box center [124, 16] width 249 height 22
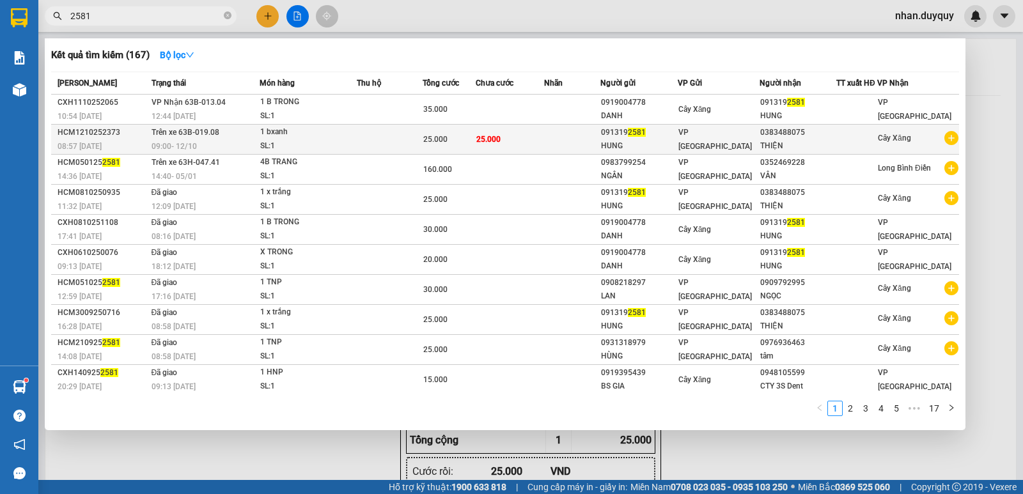
click at [765, 144] on div "THIỆN" at bounding box center [797, 145] width 75 height 13
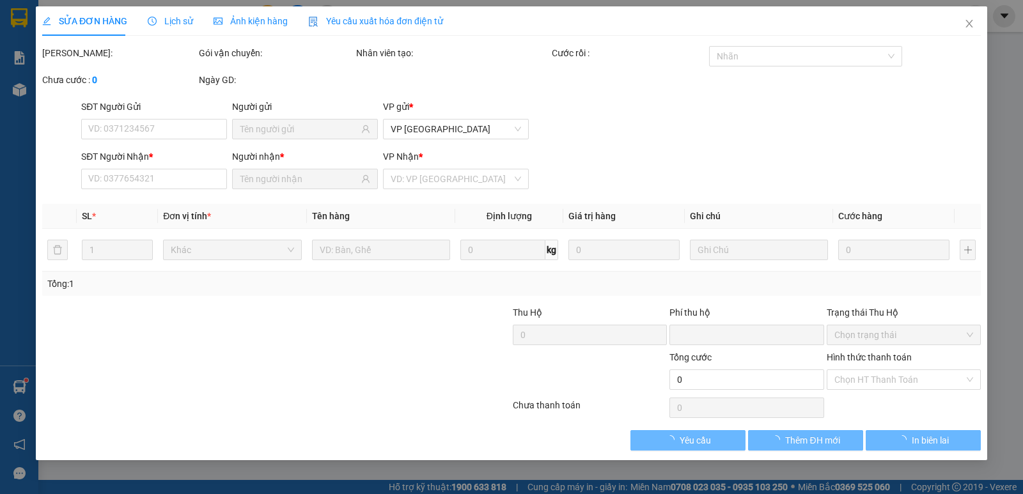
type input "0913192581"
type input "0383488075"
type input "0"
type input "25.000"
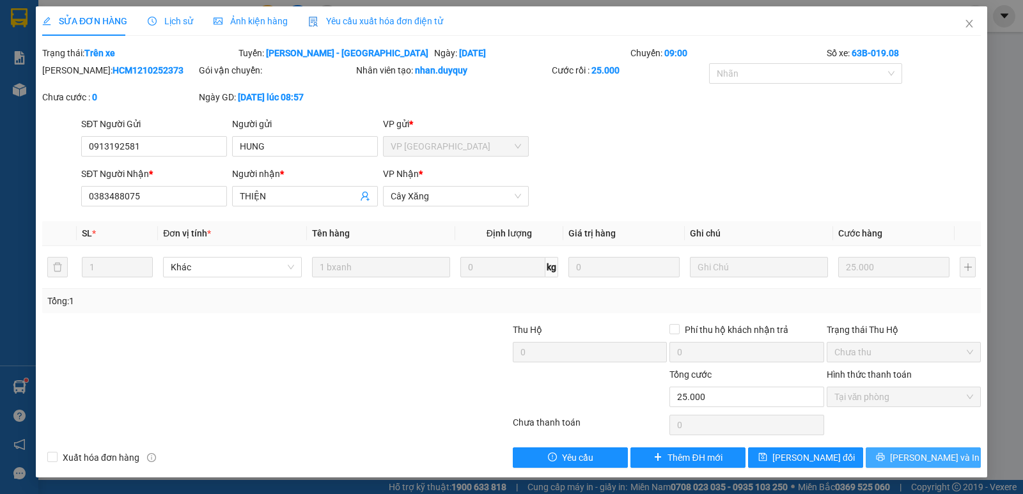
click at [885, 461] on icon "printer" at bounding box center [880, 456] width 9 height 9
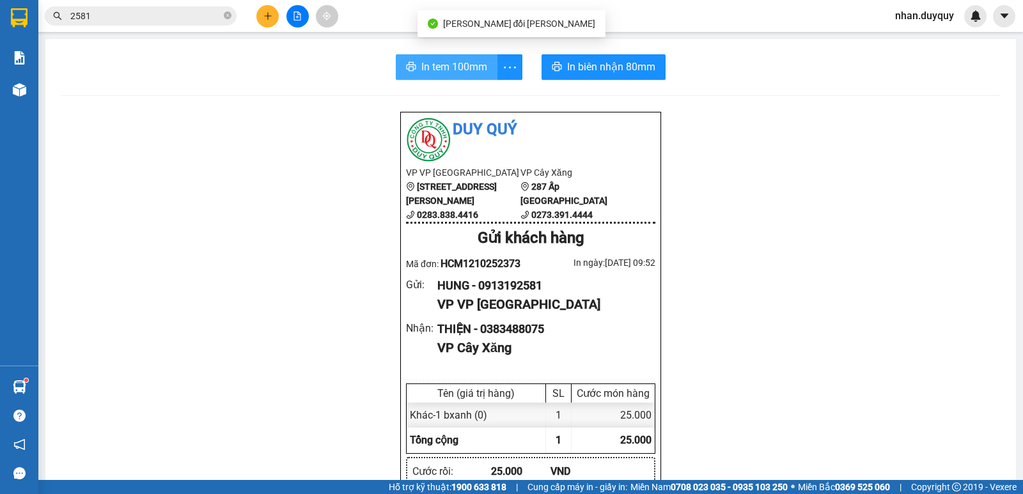
drag, startPoint x: 445, startPoint y: 69, endPoint x: 438, endPoint y: 69, distance: 7.7
click at [447, 69] on span "In tem 100mm" at bounding box center [454, 67] width 66 height 16
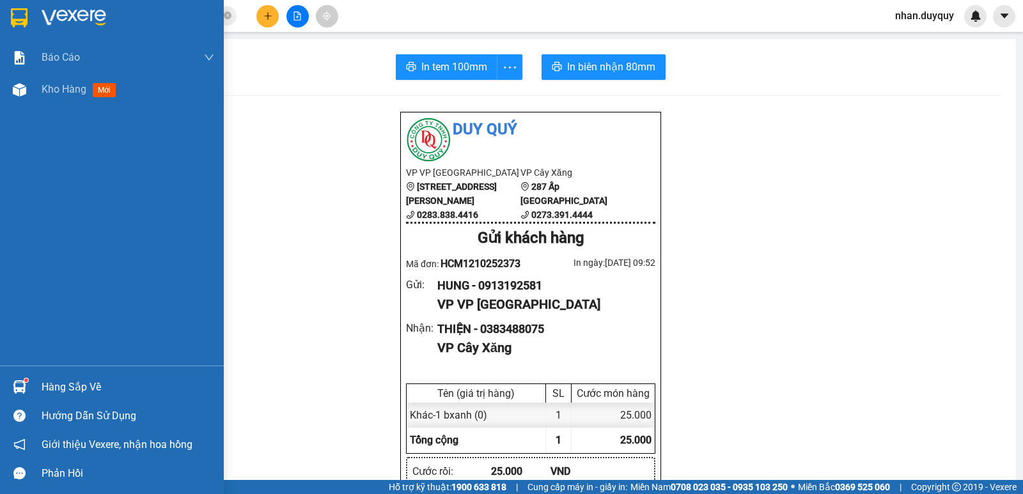
click at [66, 385] on div "Hàng sắp về" at bounding box center [128, 387] width 173 height 19
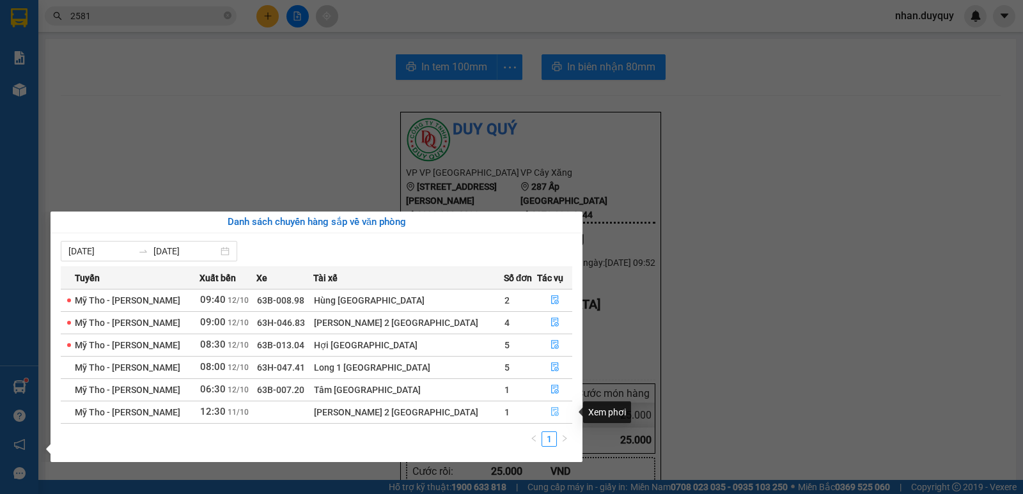
click at [550, 407] on icon "file-done" at bounding box center [554, 411] width 9 height 9
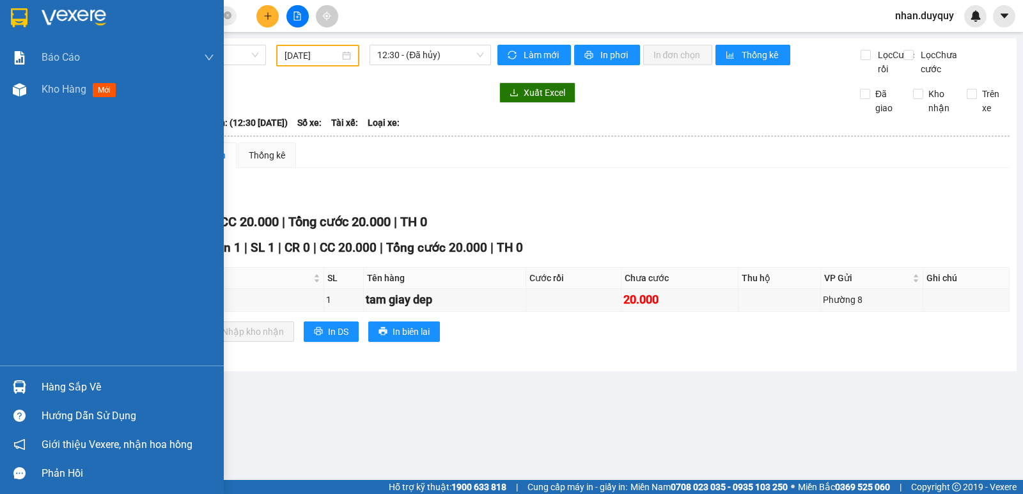
click at [66, 382] on div "Hàng sắp về" at bounding box center [128, 387] width 173 height 19
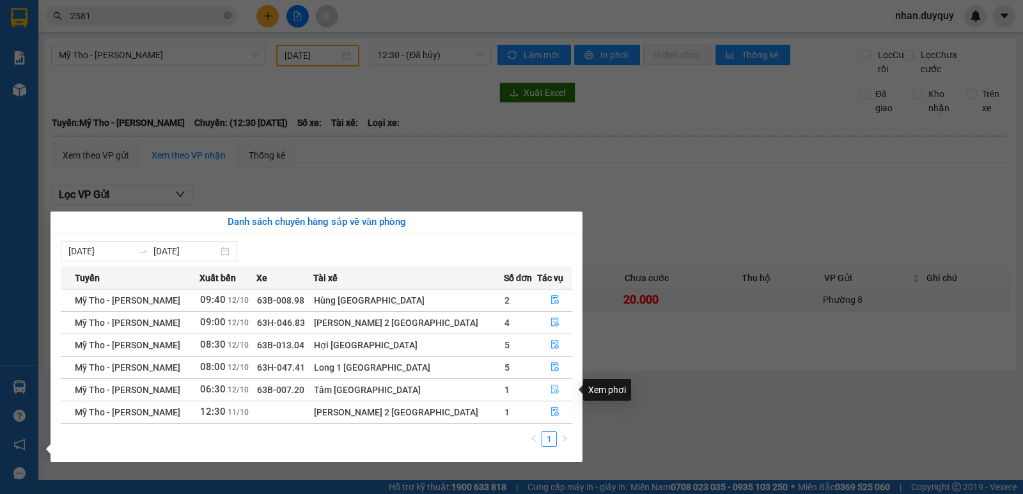
click at [550, 388] on icon "file-done" at bounding box center [554, 389] width 9 height 9
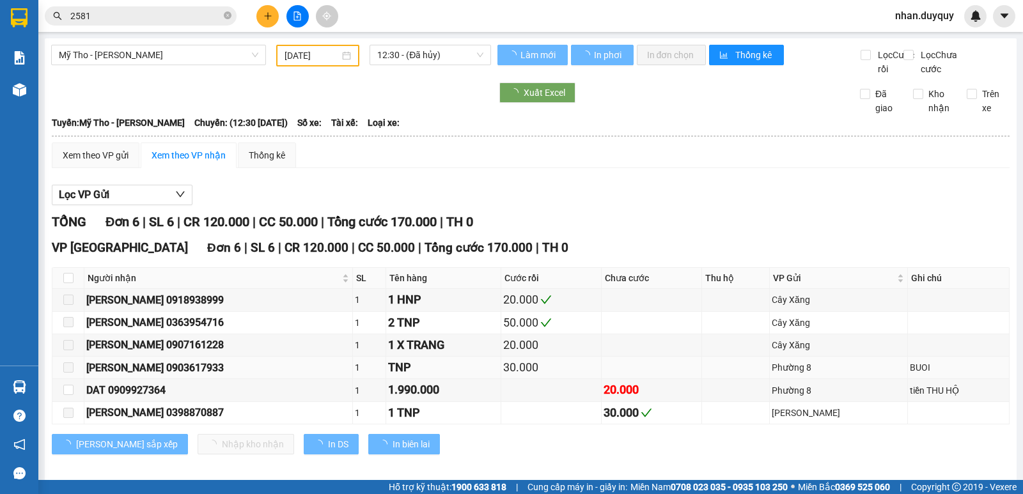
type input "[DATE]"
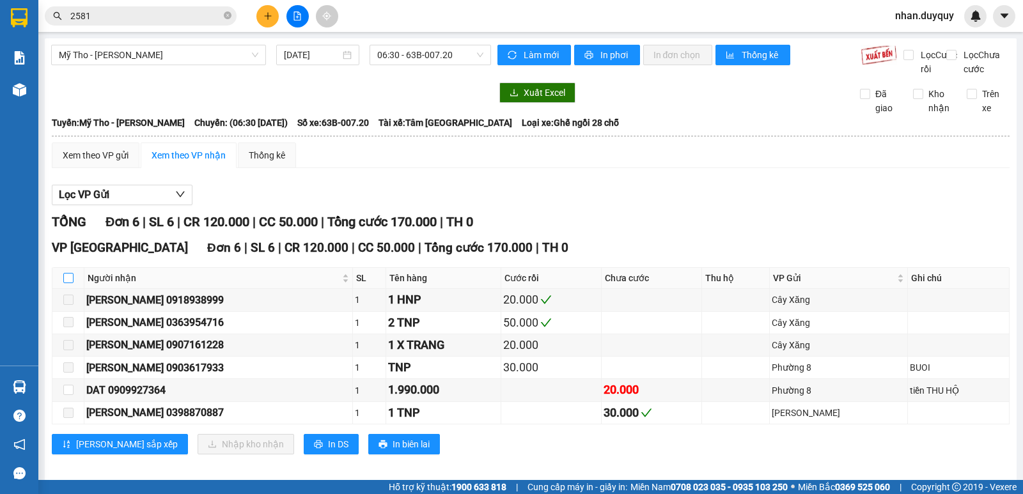
click at [65, 283] on input "checkbox" at bounding box center [68, 278] width 10 height 10
checkbox input "true"
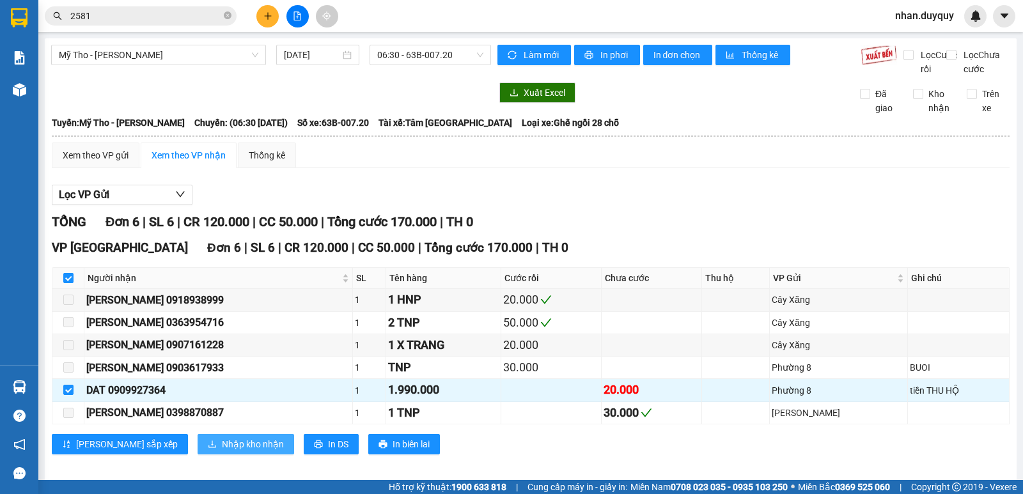
click at [222, 451] on span "Nhập kho nhận" at bounding box center [253, 444] width 62 height 14
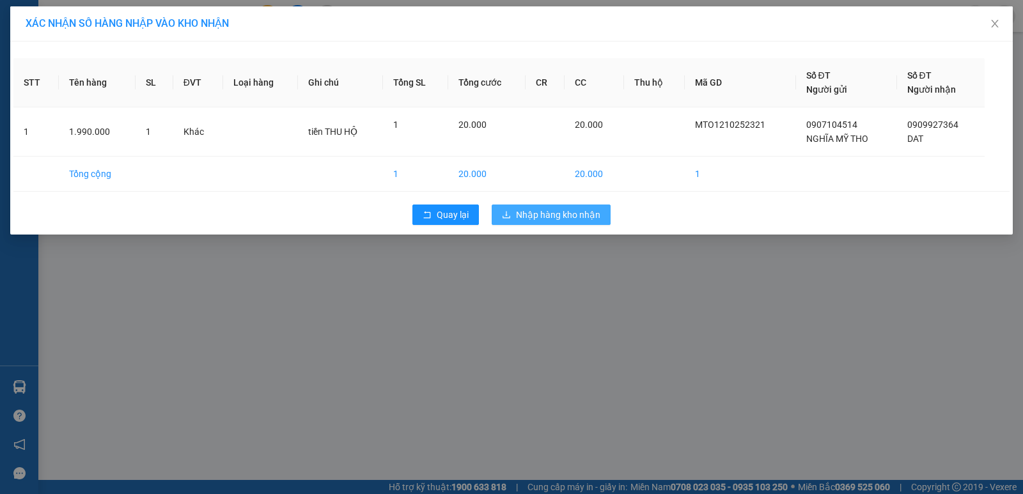
click at [559, 216] on span "Nhập hàng kho nhận" at bounding box center [558, 215] width 84 height 14
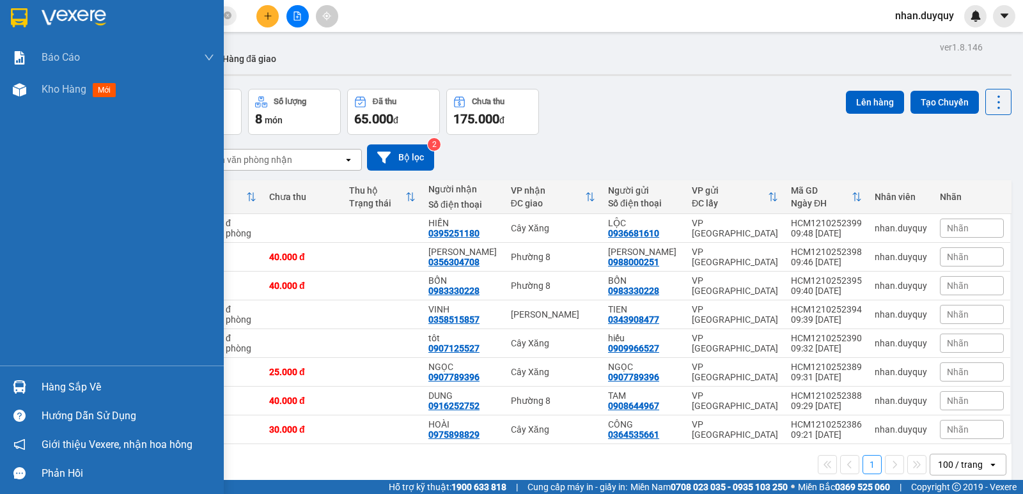
click at [66, 387] on div "Hàng sắp về" at bounding box center [128, 387] width 173 height 19
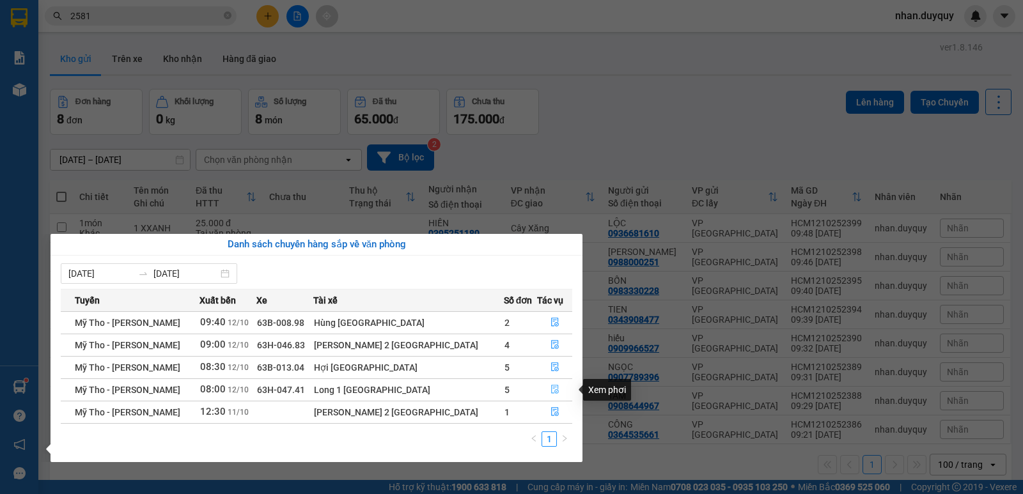
click at [550, 386] on icon "file-done" at bounding box center [554, 389] width 9 height 9
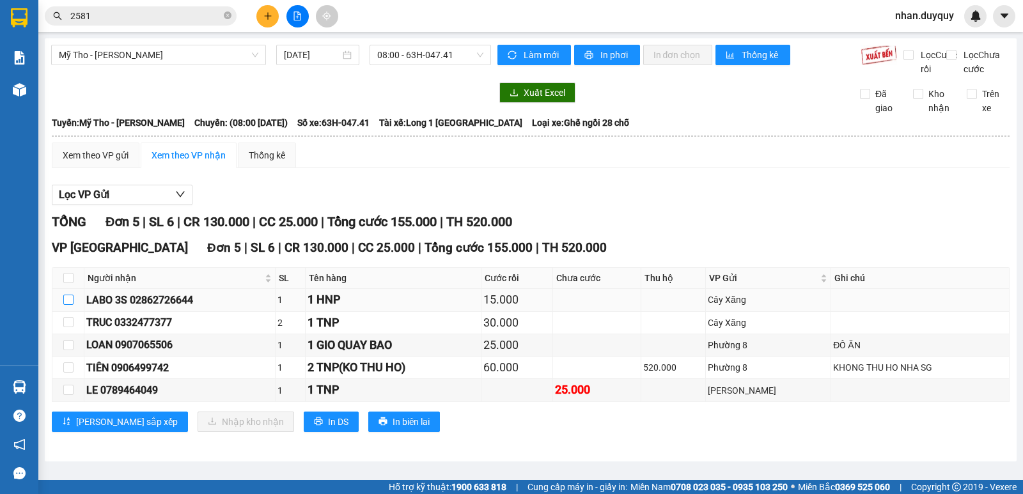
click at [70, 305] on input "checkbox" at bounding box center [68, 300] width 10 height 10
checkbox input "true"
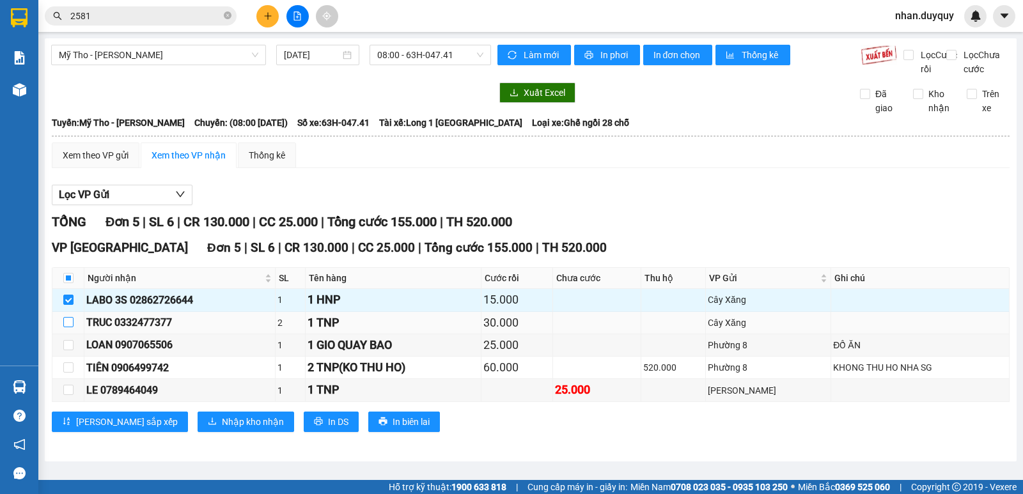
click at [66, 327] on input "checkbox" at bounding box center [68, 322] width 10 height 10
checkbox input "true"
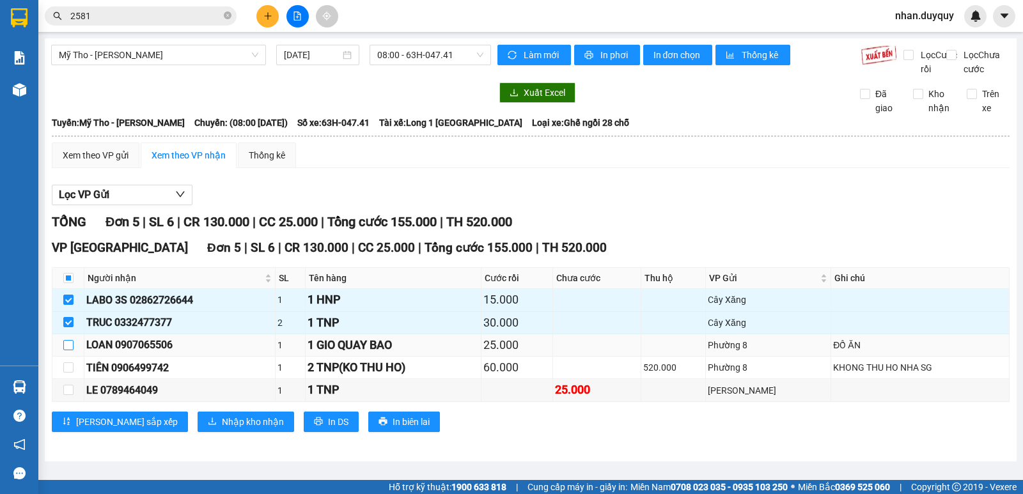
click at [68, 350] on input "checkbox" at bounding box center [68, 345] width 10 height 10
checkbox input "true"
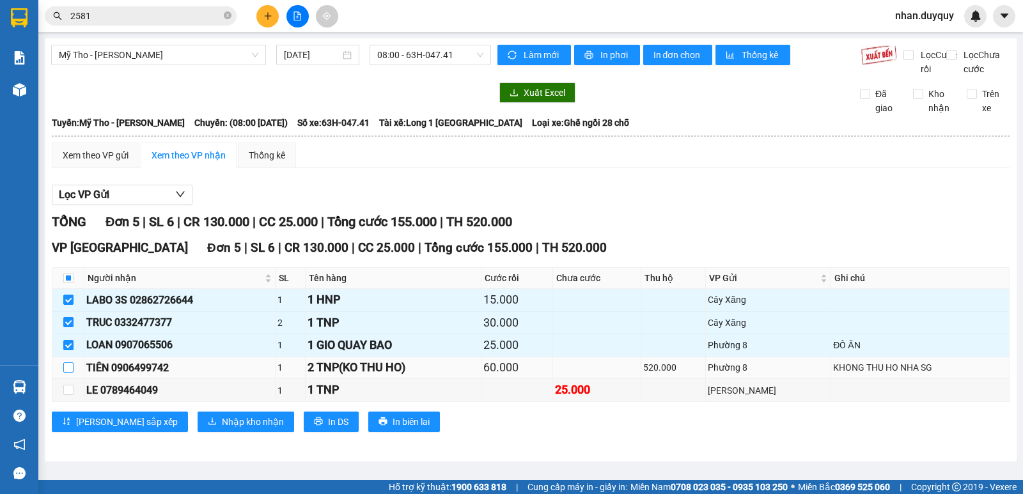
click at [65, 373] on input "checkbox" at bounding box center [68, 367] width 10 height 10
checkbox input "true"
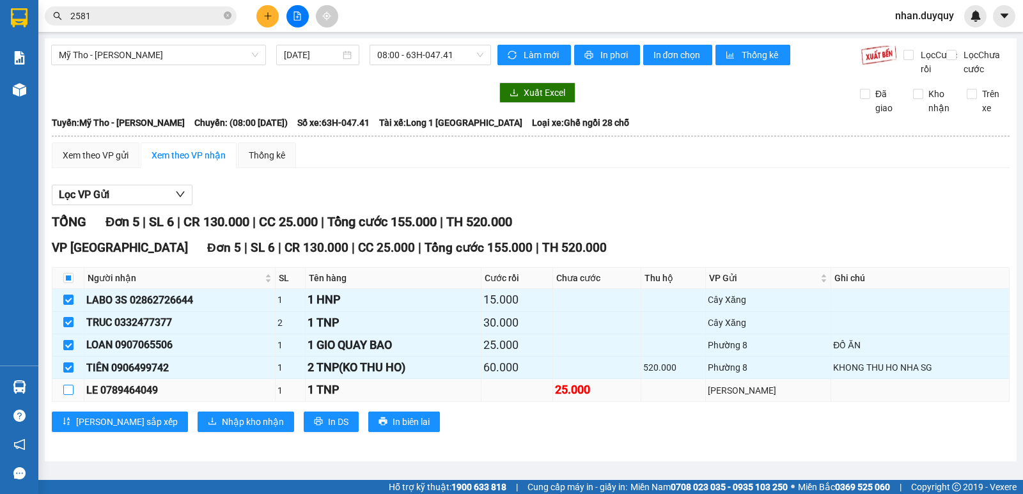
click at [65, 395] on input "checkbox" at bounding box center [68, 390] width 10 height 10
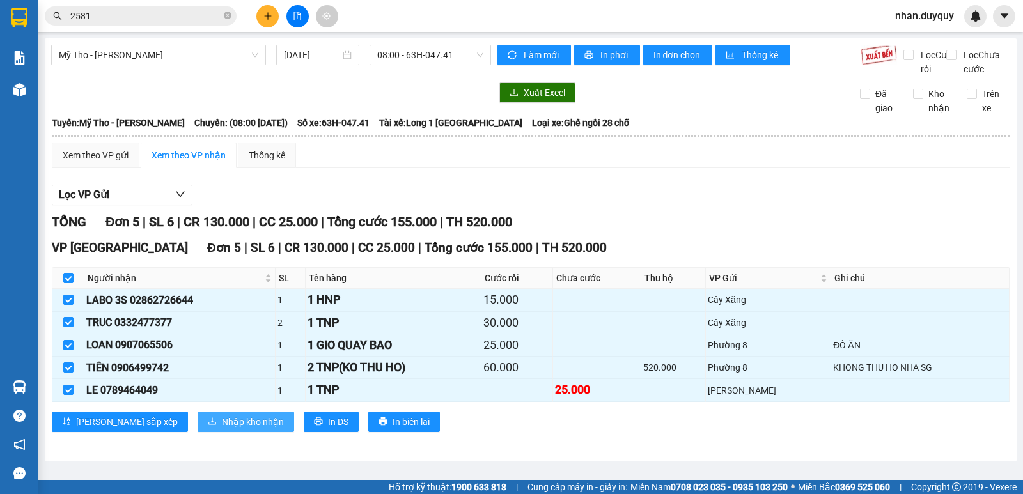
click at [222, 429] on span "Nhập kho nhận" at bounding box center [253, 422] width 62 height 14
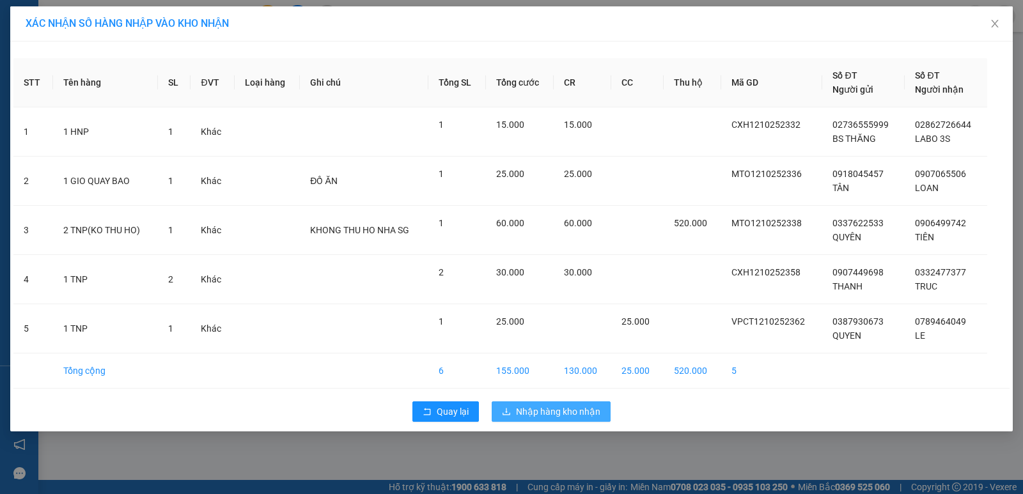
click at [543, 413] on span "Nhập hàng kho nhận" at bounding box center [558, 412] width 84 height 14
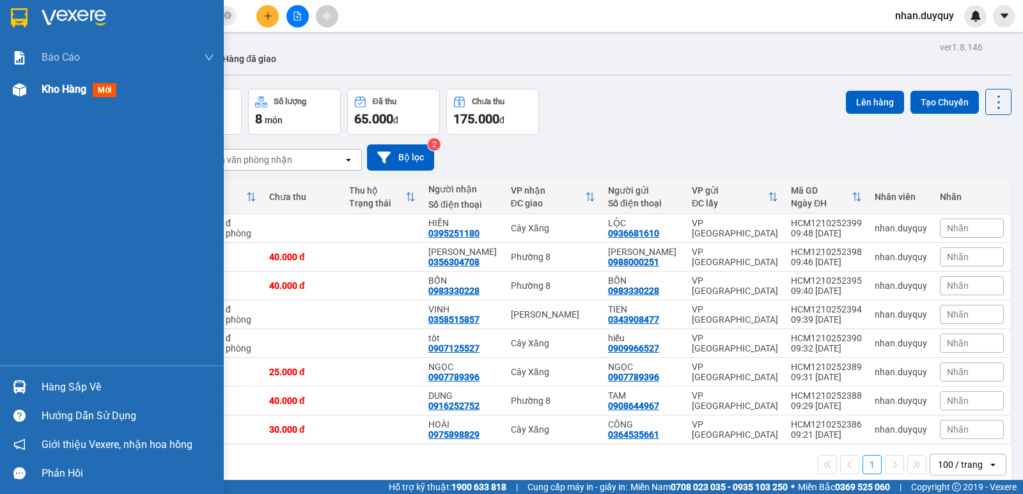
click at [105, 91] on span "mới" at bounding box center [105, 90] width 24 height 14
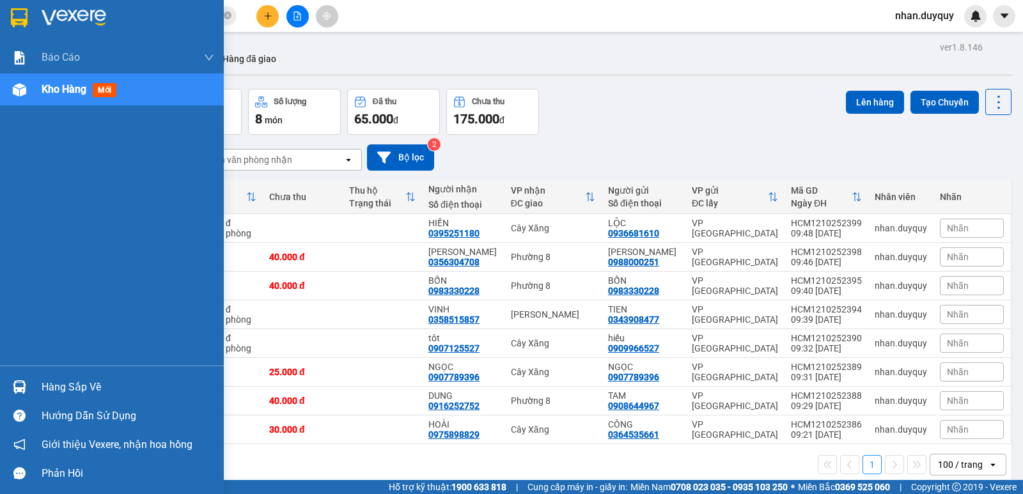
click at [105, 91] on span "mới" at bounding box center [105, 90] width 24 height 14
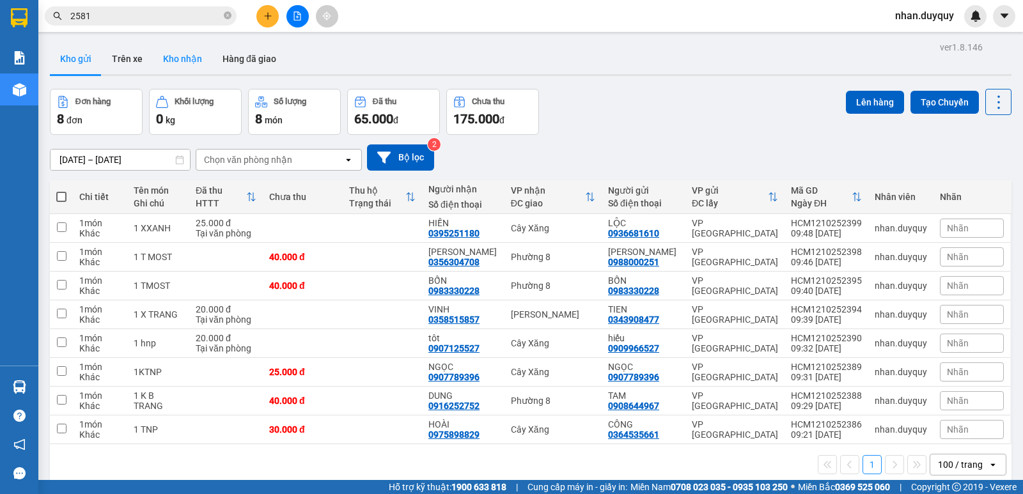
click at [183, 65] on button "Kho nhận" at bounding box center [182, 58] width 59 height 31
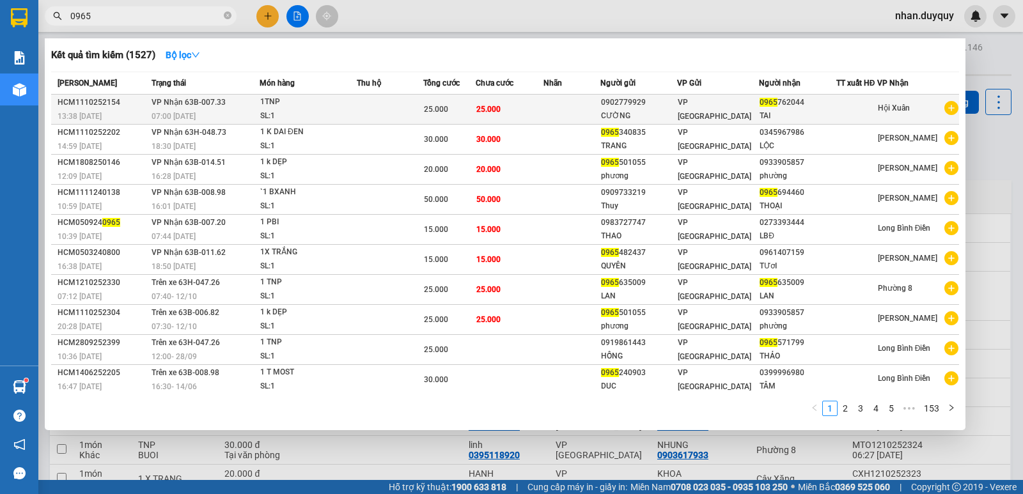
type input "0965"
click at [554, 108] on td at bounding box center [571, 110] width 56 height 30
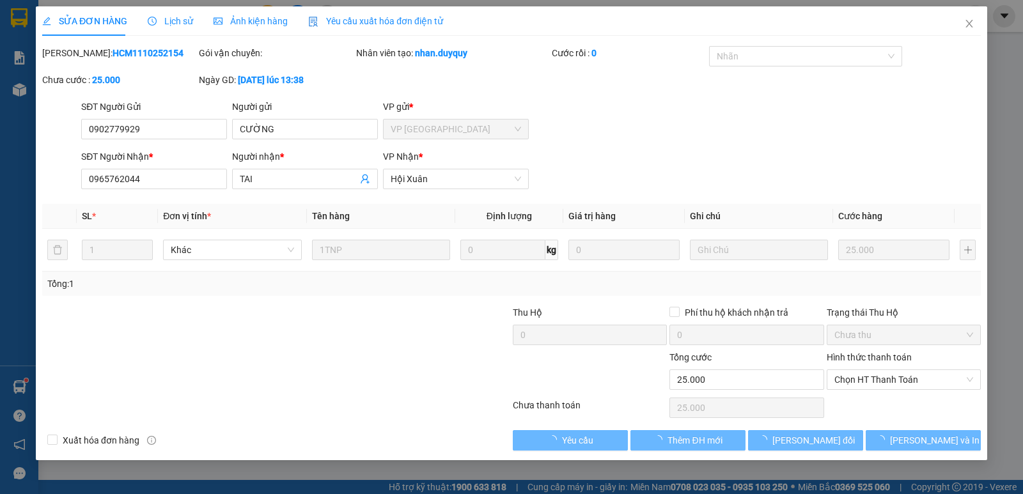
click at [167, 23] on span "Lịch sử" at bounding box center [170, 21] width 45 height 10
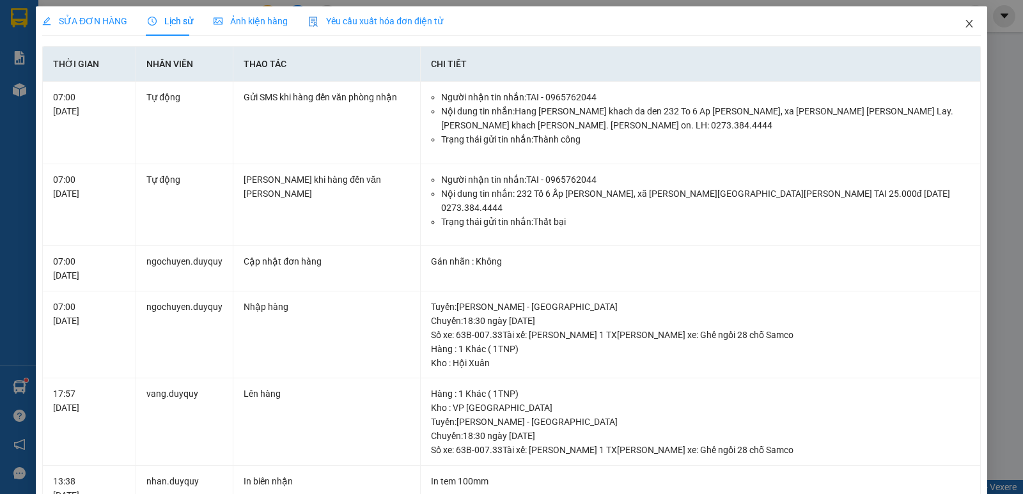
click at [964, 27] on icon "close" at bounding box center [969, 24] width 10 height 10
click at [962, 24] on span "nhan.duyquy" at bounding box center [924, 16] width 79 height 16
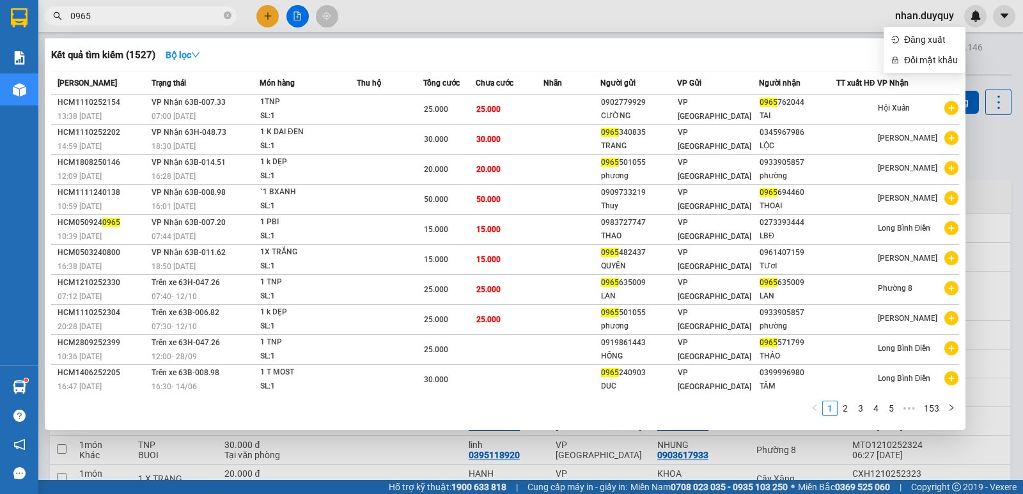
drag, startPoint x: 96, startPoint y: 15, endPoint x: 40, endPoint y: 42, distance: 62.3
click at [40, 27] on div "Kết quả tìm kiếm ( 1527 ) Bộ lọc Mã ĐH Trạng thái Món hàng Thu hộ Tổng cước Chư…" at bounding box center [124, 16] width 249 height 22
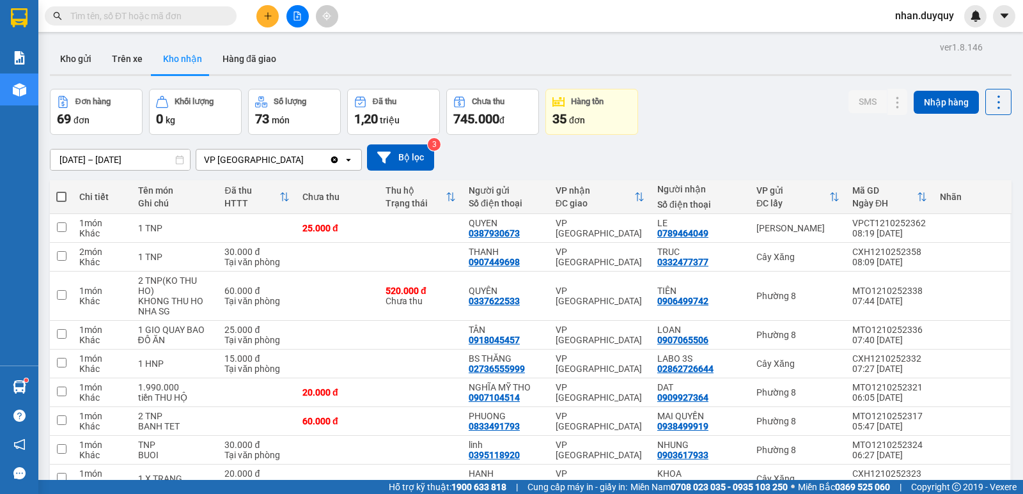
click at [91, 17] on input "text" at bounding box center [145, 16] width 151 height 14
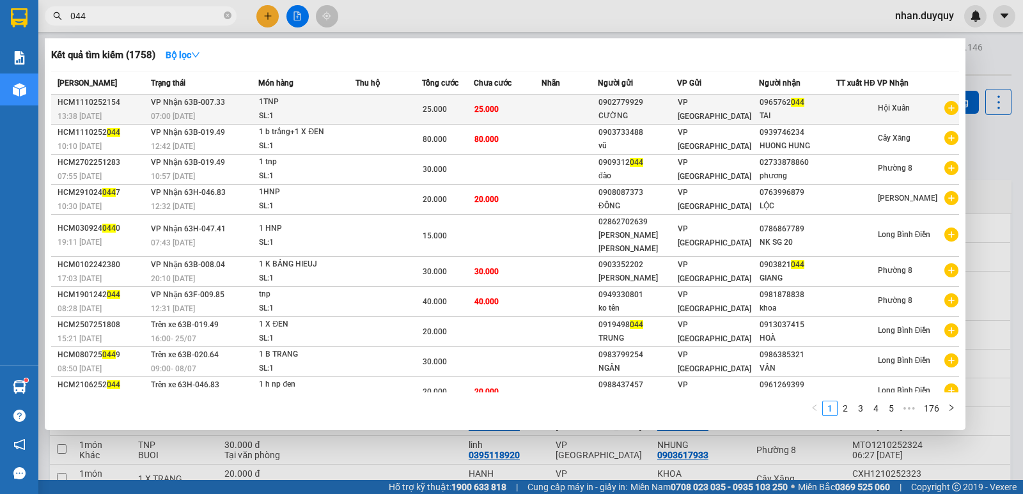
type input "044"
click at [732, 106] on div "VP [GEOGRAPHIC_DATA]" at bounding box center [717, 109] width 81 height 28
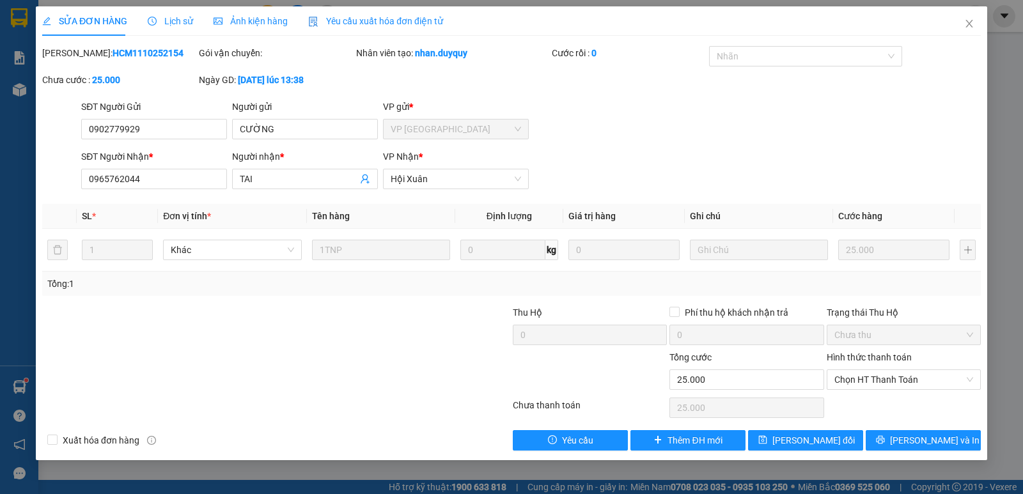
click at [175, 19] on span "Lịch sử" at bounding box center [170, 21] width 45 height 10
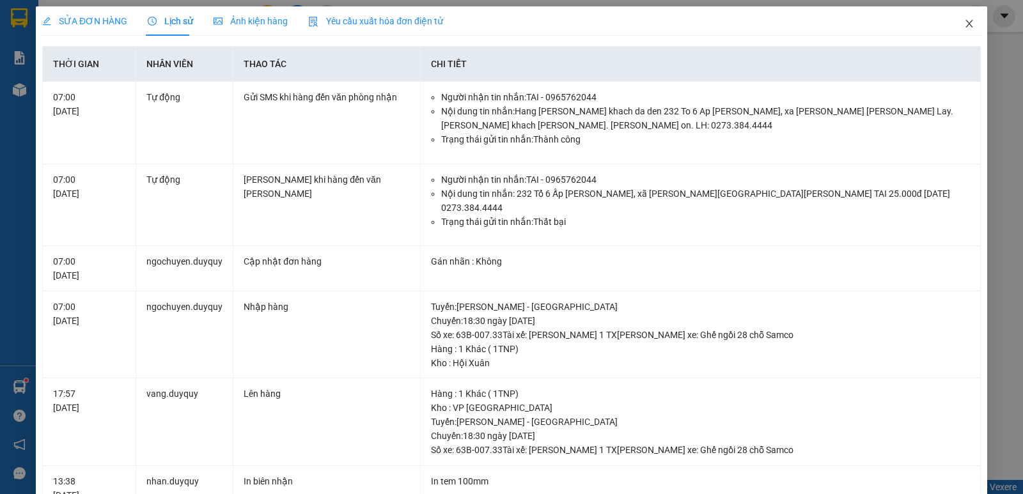
drag, startPoint x: 953, startPoint y: 27, endPoint x: 962, endPoint y: 24, distance: 10.3
click at [954, 27] on span "Close" at bounding box center [969, 24] width 36 height 36
click at [957, 22] on span "nhan.duyquy" at bounding box center [924, 16] width 79 height 16
click at [961, 29] on div "Kết quả tìm kiếm ( 1758 ) Bộ lọc Mã ĐH Trạng thái Món hàng Thu hộ Tổng cước Chư…" at bounding box center [511, 16] width 1023 height 32
click at [957, 26] on div "nhan.duyquy" at bounding box center [936, 16] width 102 height 22
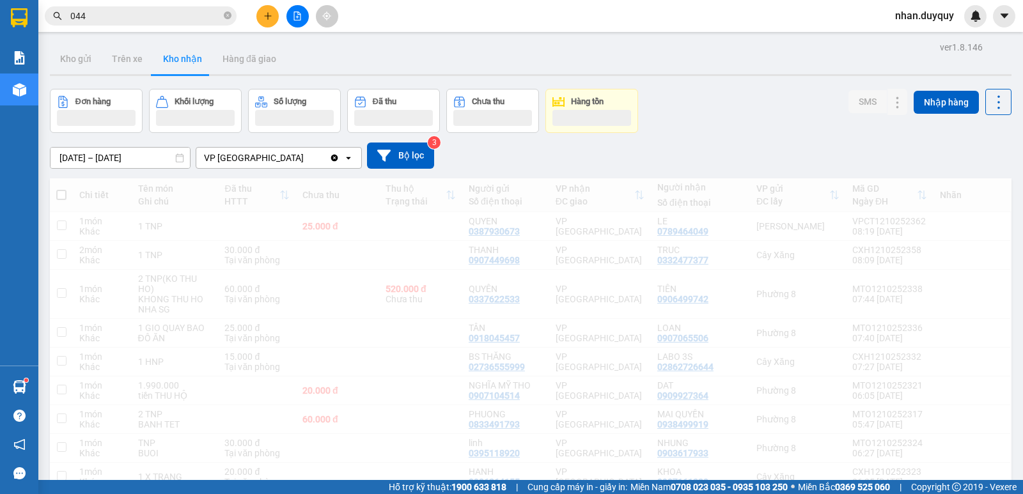
click at [962, 24] on span "nhan.duyquy" at bounding box center [924, 16] width 79 height 16
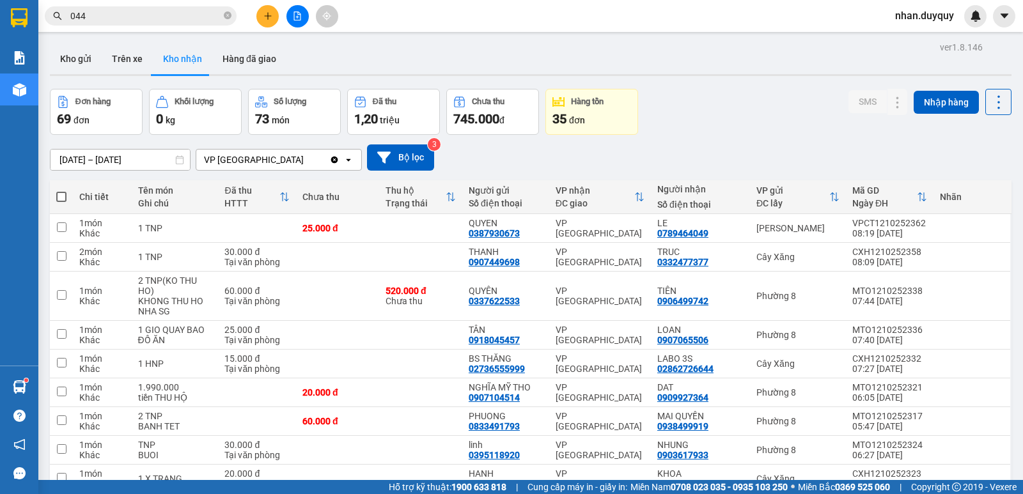
click at [99, 6] on div "Kết quả tìm kiếm ( 1758 ) Bộ lọc Mã ĐH Trạng thái Món hàng Thu hộ Tổng cước Chư…" at bounding box center [124, 16] width 249 height 22
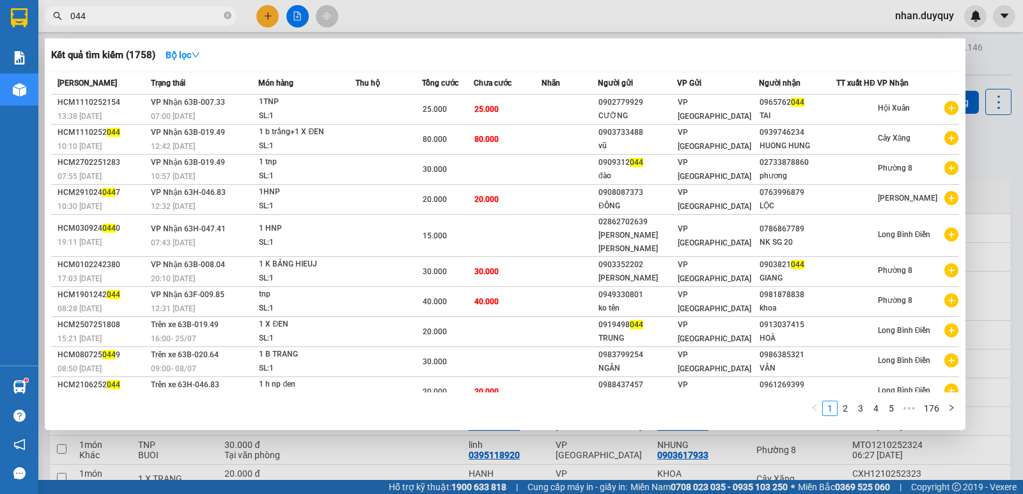
drag, startPoint x: 101, startPoint y: 13, endPoint x: 59, endPoint y: 32, distance: 45.5
click at [64, 27] on div "Kết quả tìm kiếm ( 1758 ) Bộ lọc Mã ĐH Trạng thái Món hàng Thu hộ Tổng cước Chư…" at bounding box center [124, 16] width 249 height 22
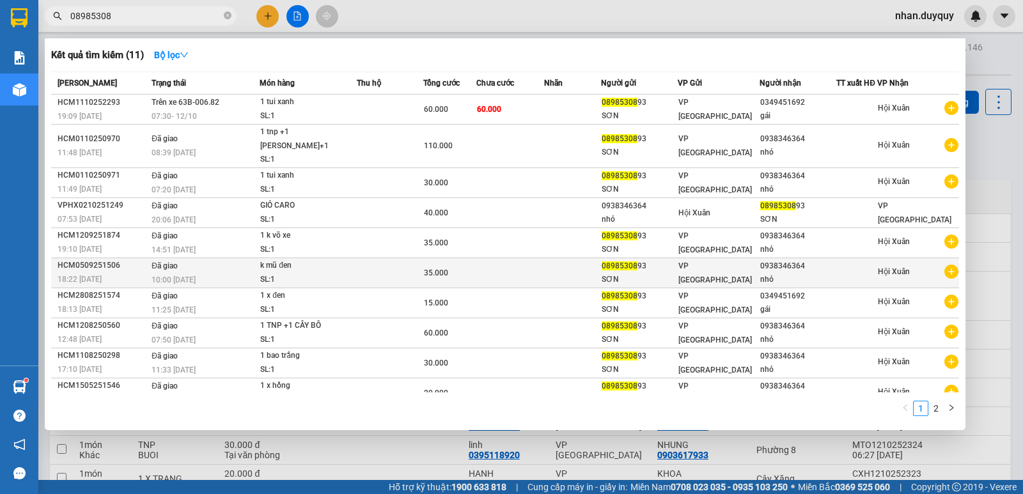
type input "08985308"
drag, startPoint x: 895, startPoint y: 271, endPoint x: 892, endPoint y: 279, distance: 8.1
click at [892, 279] on div "Hội Xuân" at bounding box center [893, 273] width 32 height 16
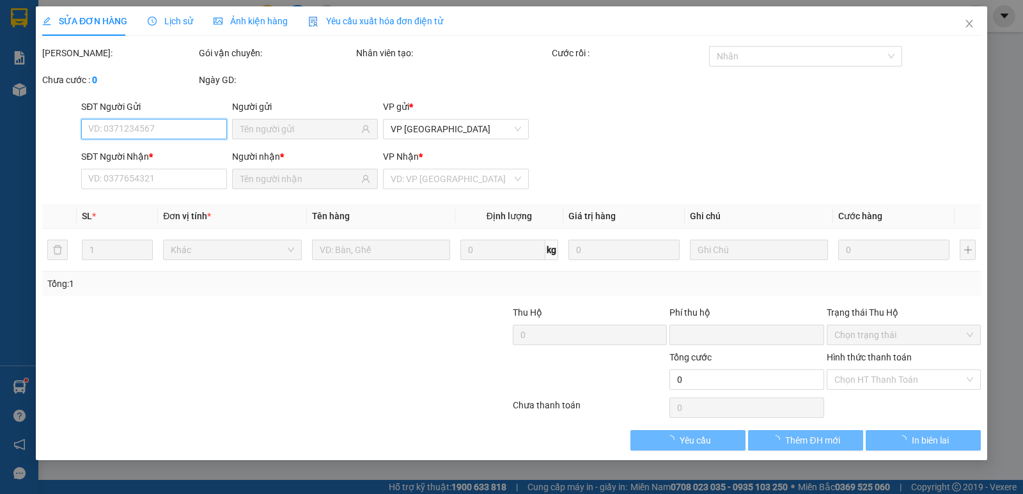
type input "0898530893"
type input "0938346364"
type input "0"
type input "35.000"
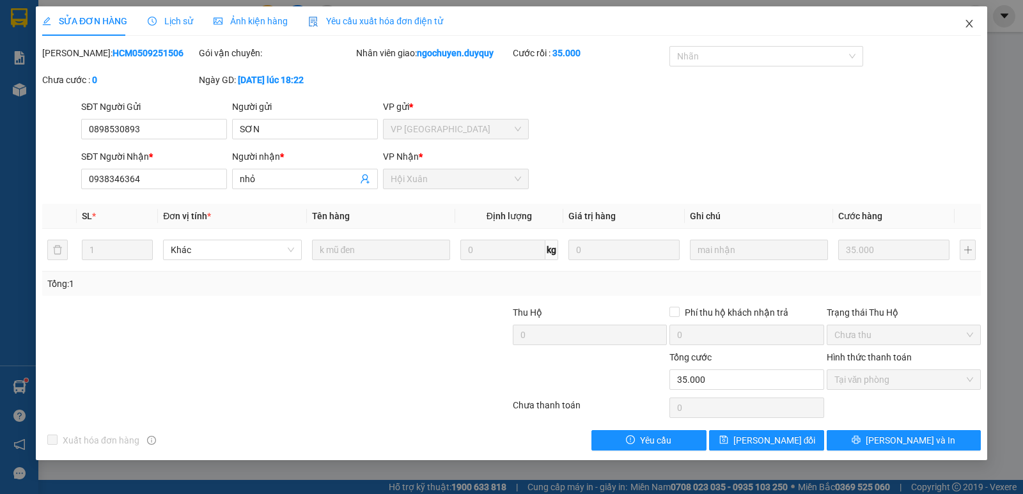
drag, startPoint x: 966, startPoint y: 25, endPoint x: 695, endPoint y: 0, distance: 272.1
click at [967, 25] on icon "close" at bounding box center [969, 24] width 10 height 10
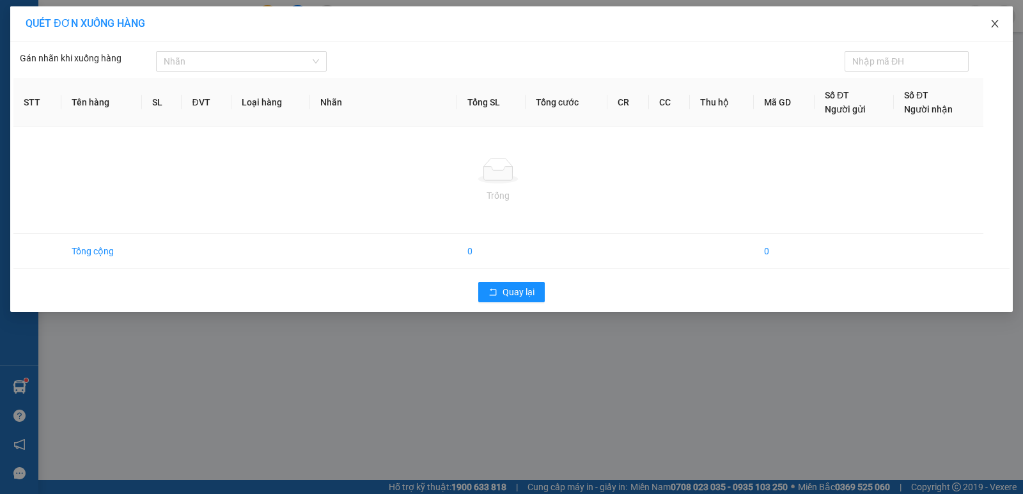
click at [993, 21] on icon "close" at bounding box center [994, 24] width 10 height 10
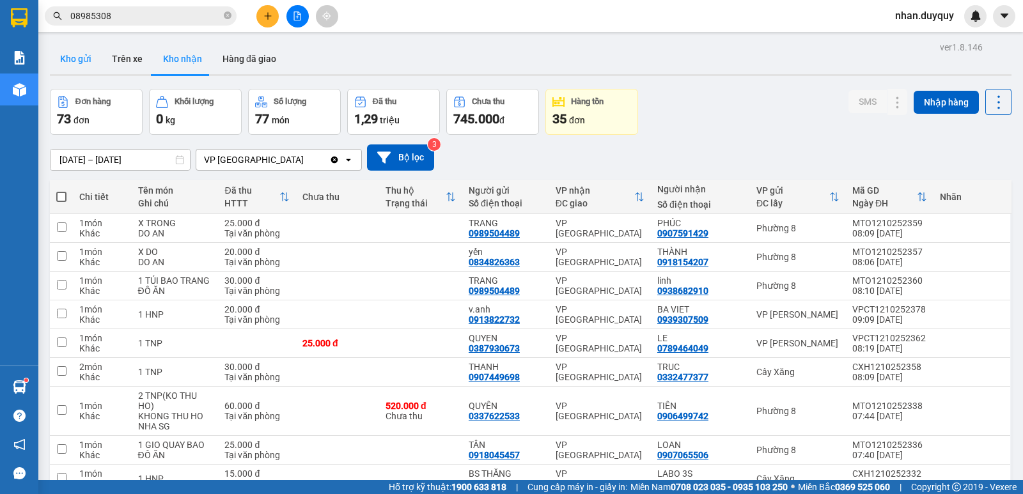
click at [61, 55] on button "Kho gửi" at bounding box center [76, 58] width 52 height 31
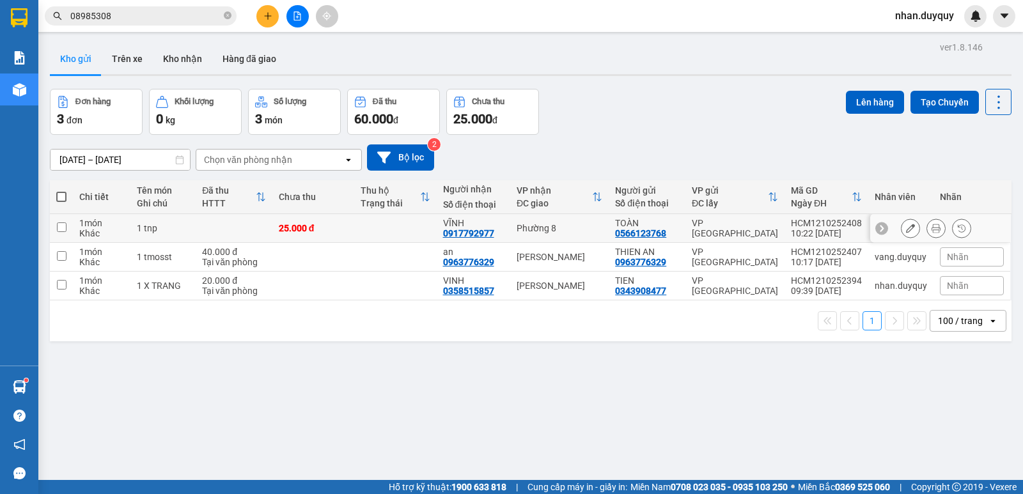
click at [190, 222] on td "1 tnp" at bounding box center [162, 228] width 65 height 29
checkbox input "true"
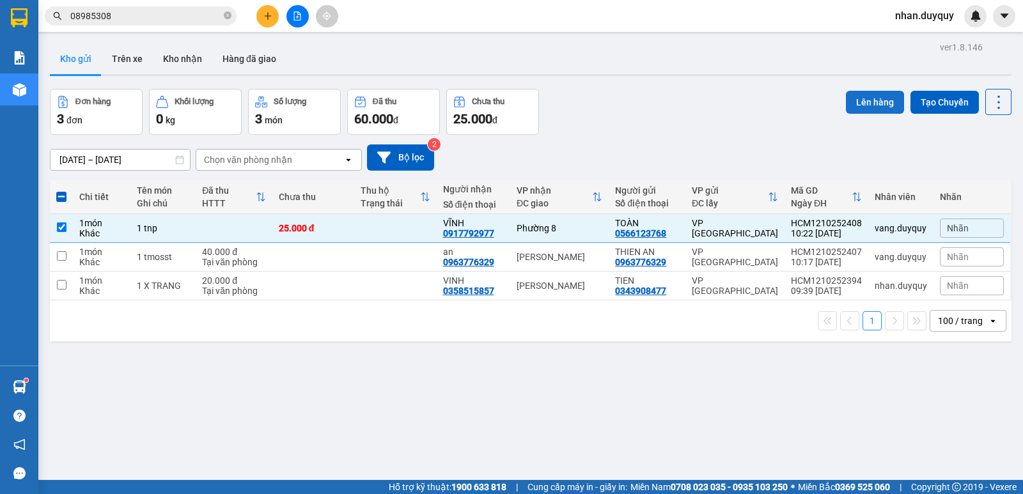
click at [871, 100] on button "Lên hàng" at bounding box center [875, 102] width 58 height 23
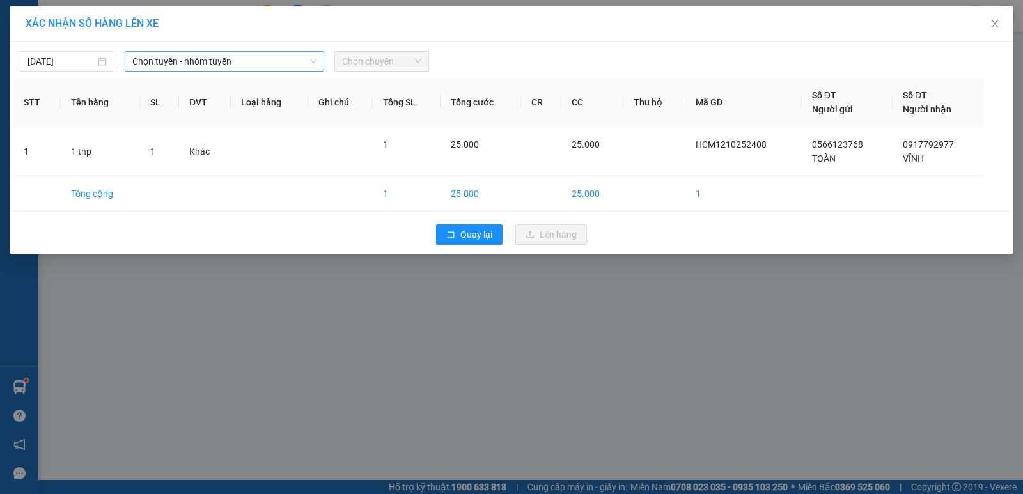
click at [314, 58] on icon "down" at bounding box center [313, 62] width 8 height 8
click at [314, 61] on icon "down" at bounding box center [313, 62] width 8 height 8
click at [316, 52] on div "Chọn tuyến - nhóm tuyến" at bounding box center [224, 61] width 199 height 20
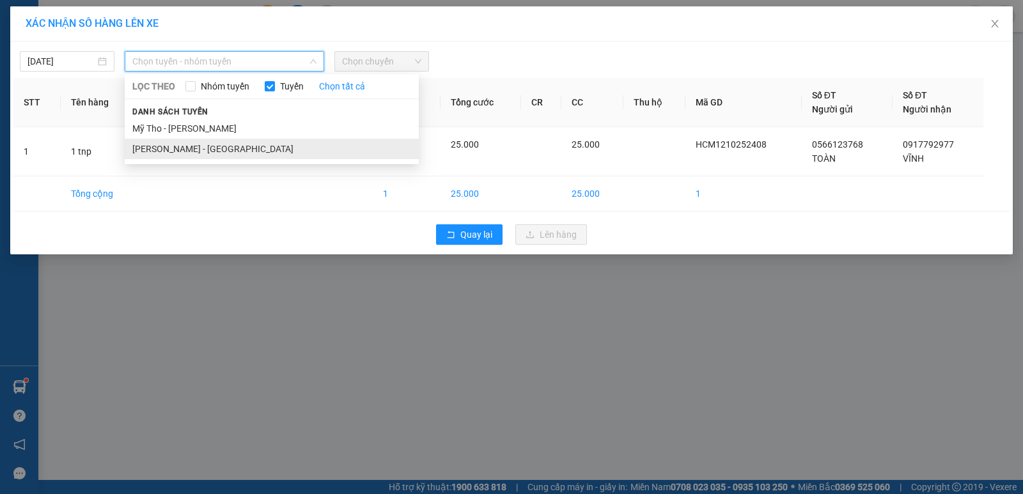
click at [194, 156] on li "[PERSON_NAME] - [GEOGRAPHIC_DATA]" at bounding box center [272, 149] width 294 height 20
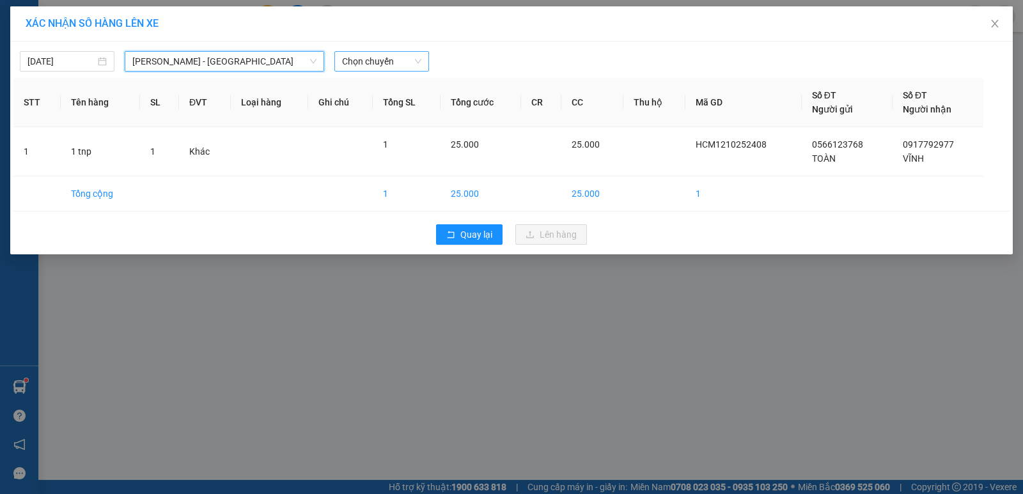
click at [418, 60] on span "Chọn chuyến" at bounding box center [381, 61] width 79 height 19
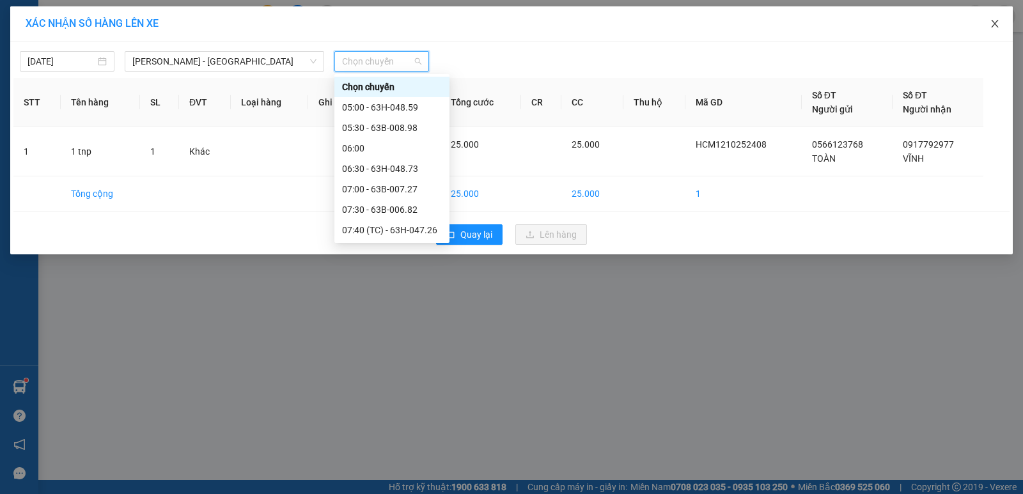
click at [991, 20] on icon "close" at bounding box center [994, 24] width 10 height 10
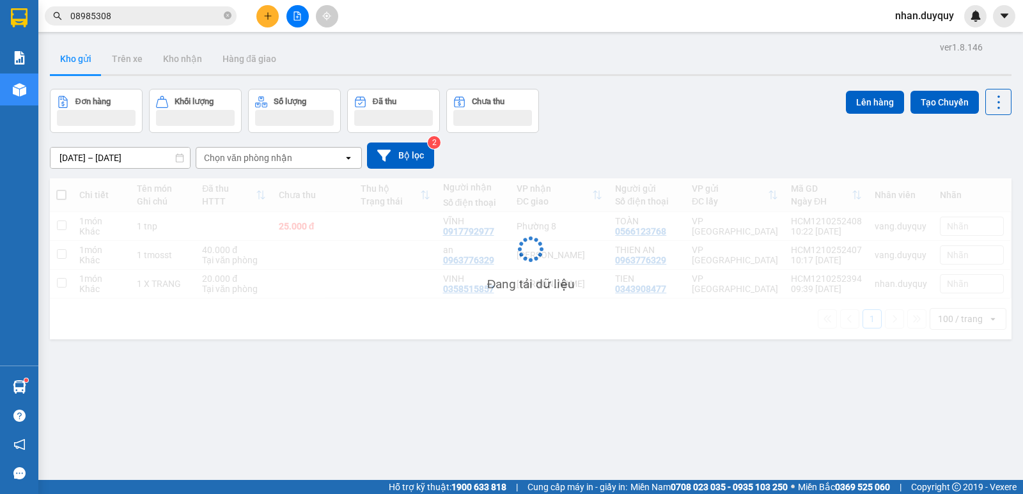
click at [991, 20] on div "nhan.duyquy" at bounding box center [954, 16] width 138 height 22
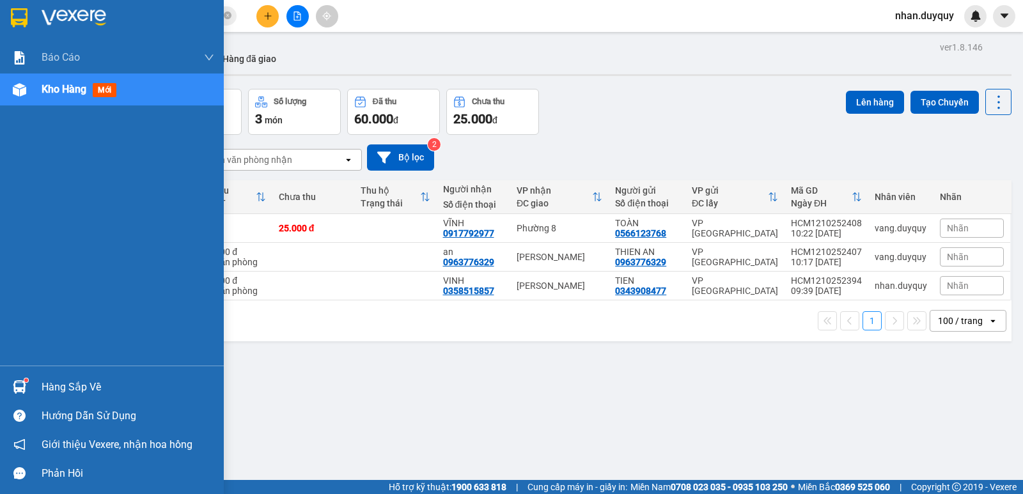
click at [58, 392] on div "Hàng sắp về" at bounding box center [128, 387] width 173 height 19
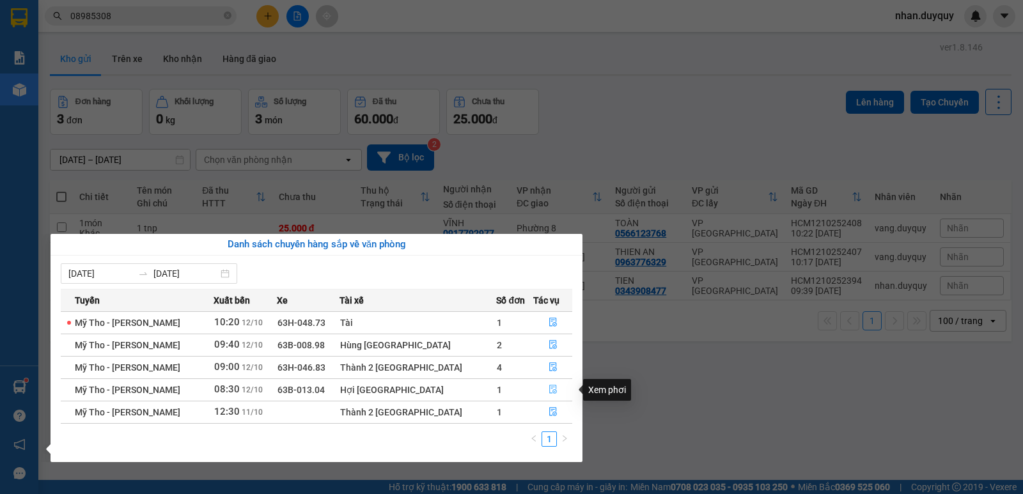
click at [550, 387] on icon "file-done" at bounding box center [553, 389] width 8 height 9
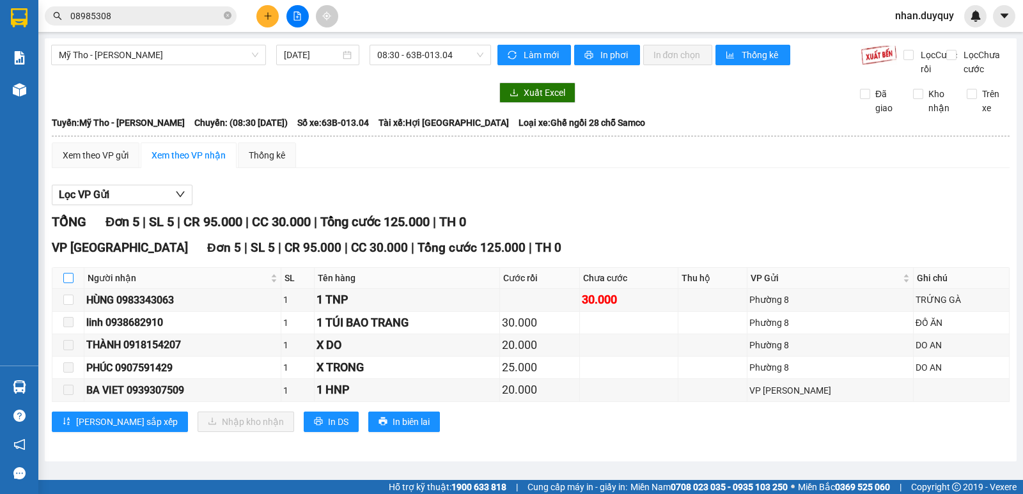
click at [68, 283] on input "checkbox" at bounding box center [68, 278] width 10 height 10
checkbox input "true"
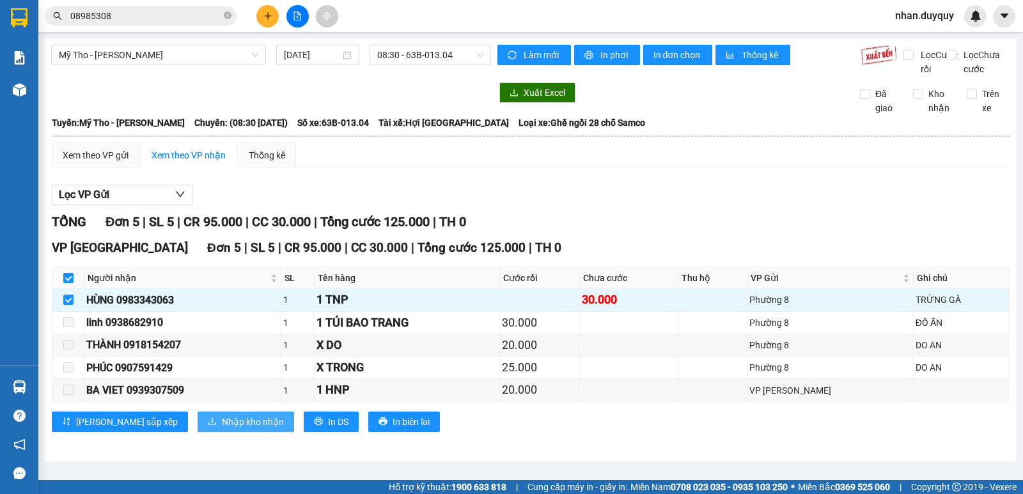
click at [222, 429] on span "Nhập kho nhận" at bounding box center [253, 422] width 62 height 14
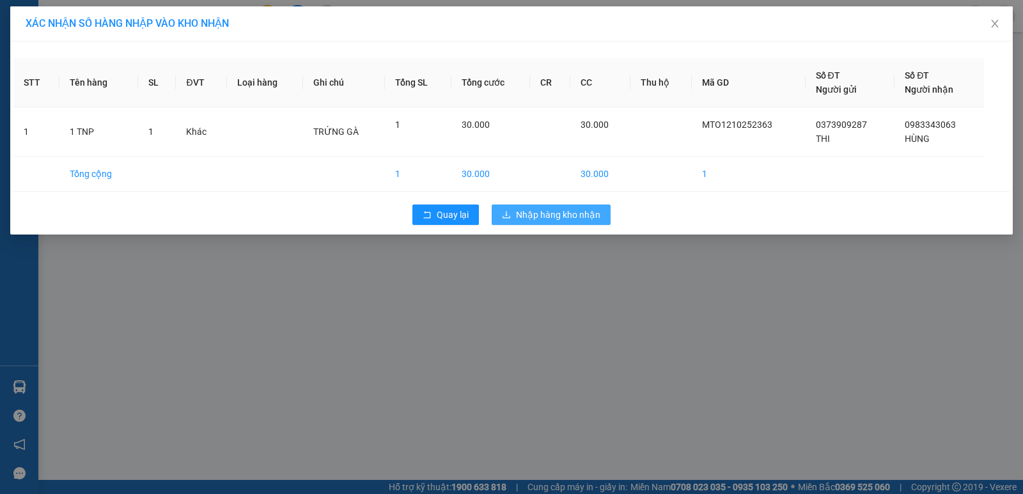
click at [541, 211] on span "Nhập hàng kho nhận" at bounding box center [558, 215] width 84 height 14
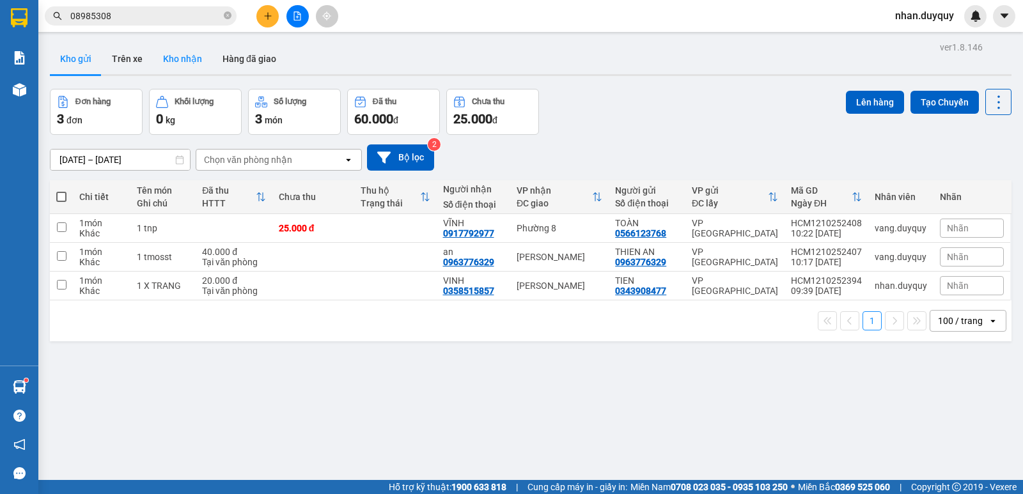
click at [169, 61] on button "Kho nhận" at bounding box center [182, 58] width 59 height 31
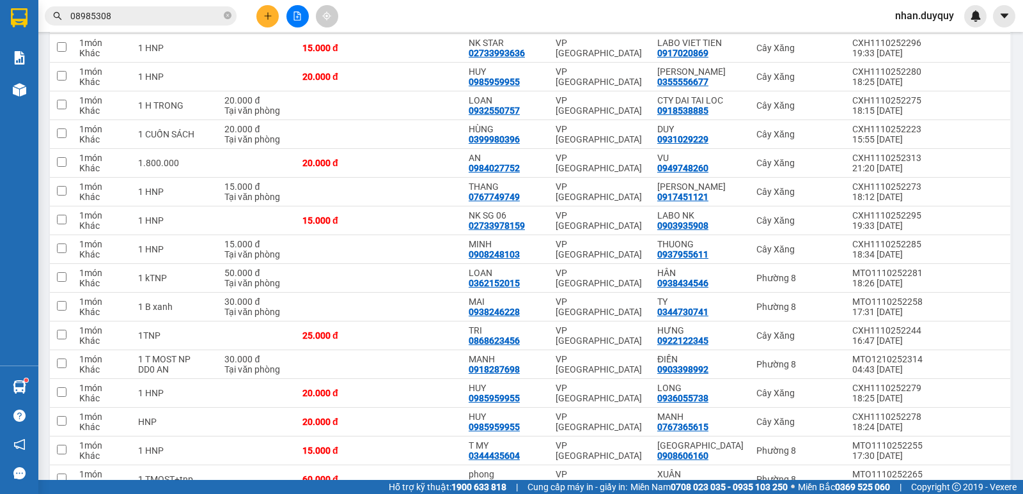
scroll to position [1277, 0]
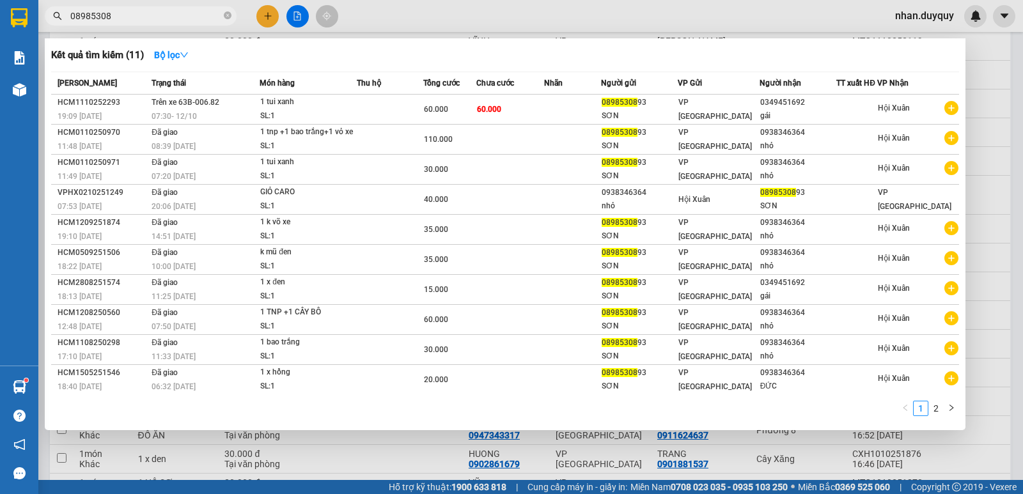
drag, startPoint x: 129, startPoint y: 15, endPoint x: 51, endPoint y: 50, distance: 85.5
click at [51, 27] on div "Kết quả tìm kiếm ( 11 ) Bộ lọc Mã ĐH Trạng thái Món hàng Thu hộ Tổng cước Chưa …" at bounding box center [124, 16] width 249 height 22
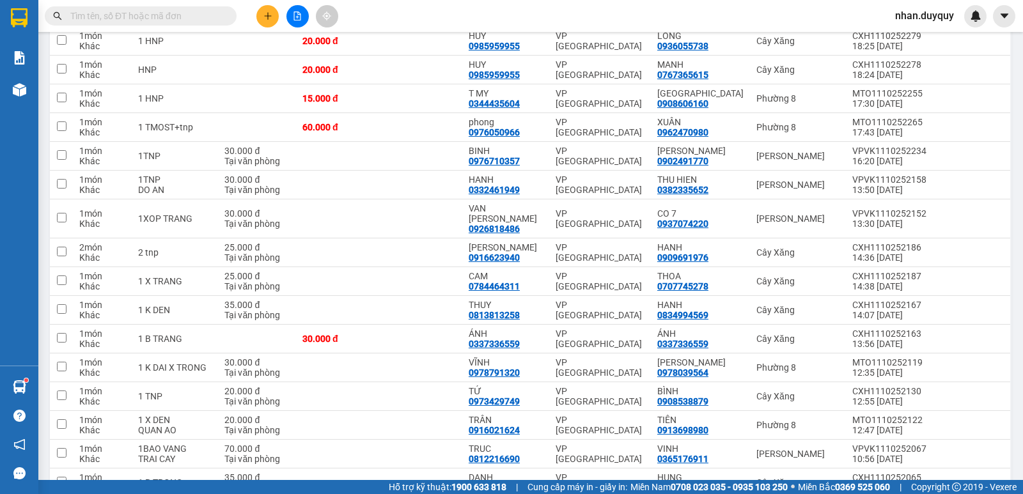
scroll to position [952, 0]
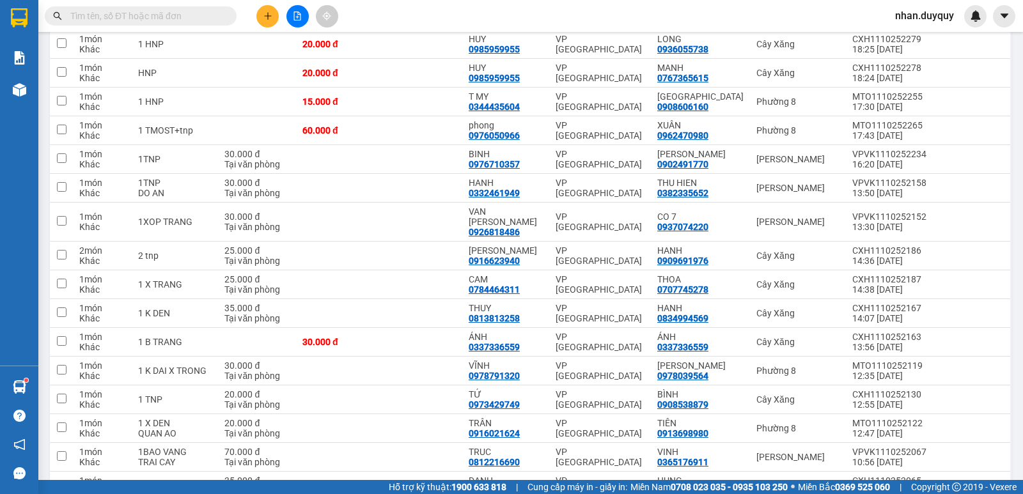
click at [117, 12] on input "text" at bounding box center [145, 16] width 151 height 14
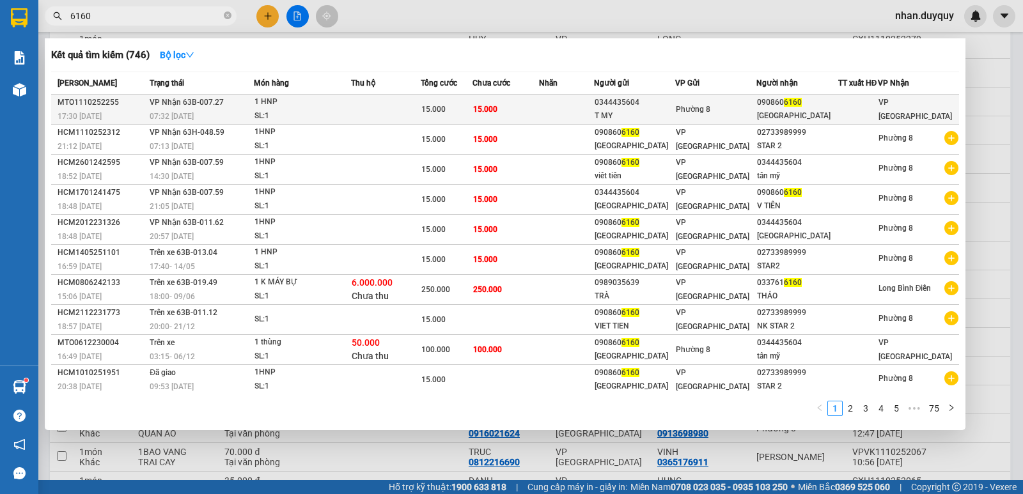
type input "6160"
click at [724, 116] on div "Phường 8" at bounding box center [716, 109] width 80 height 14
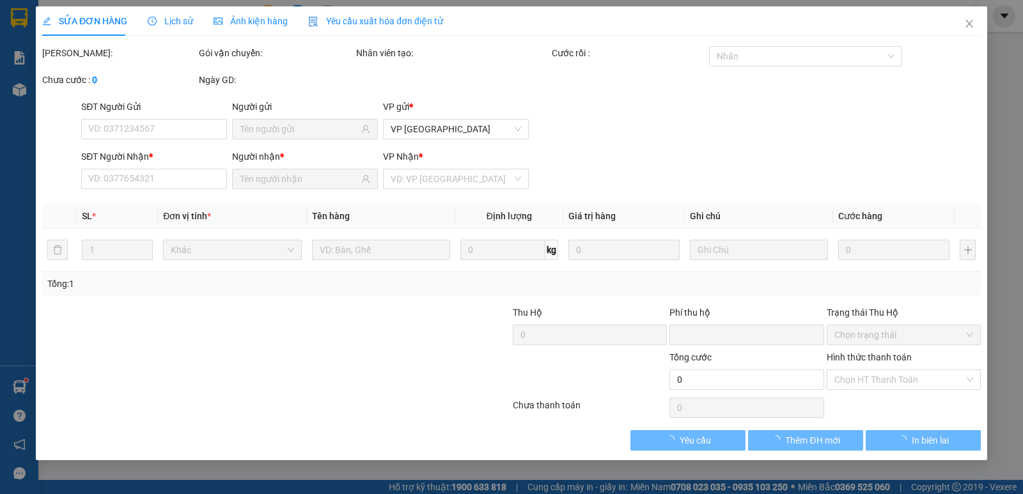
type input "0344435604"
type input "T MY"
type input "0908606160"
type input "[GEOGRAPHIC_DATA]"
type input "0"
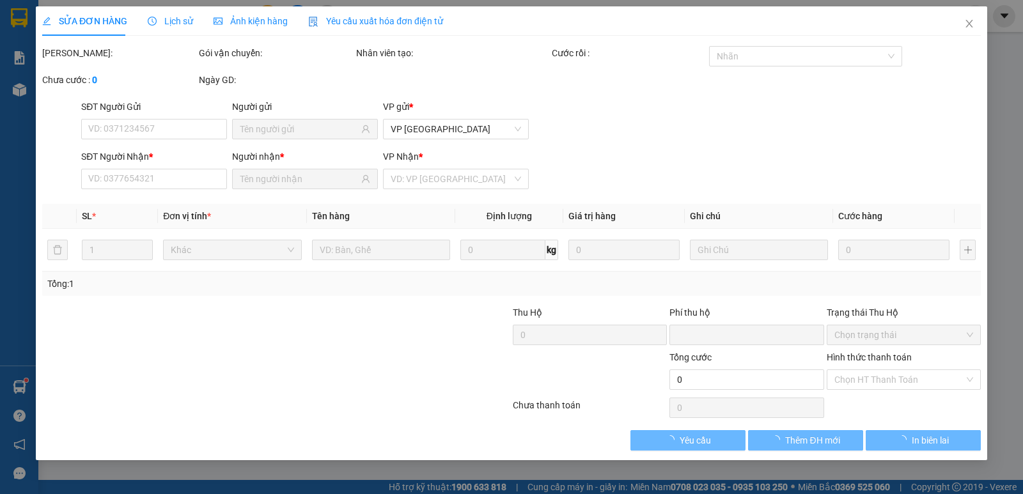
type input "15.000"
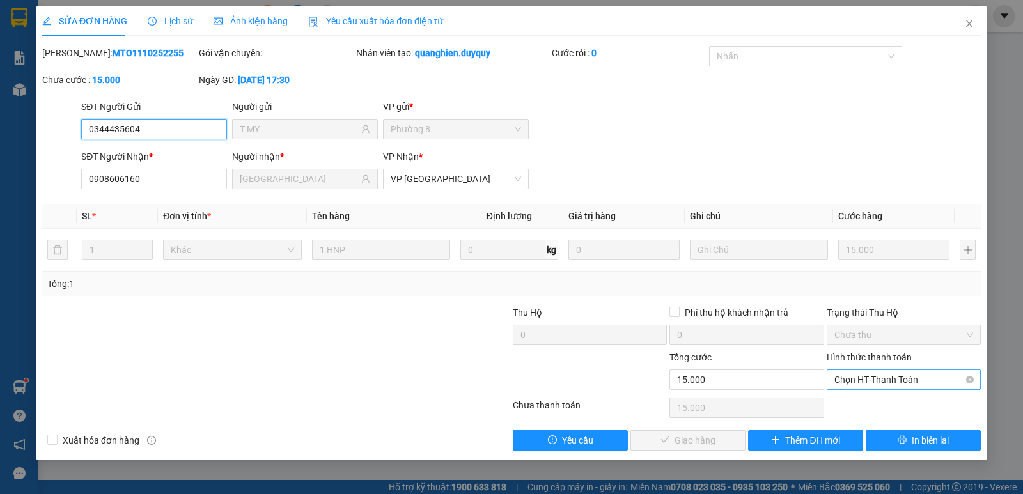
click at [905, 374] on span "Chọn HT Thanh Toán" at bounding box center [903, 379] width 139 height 19
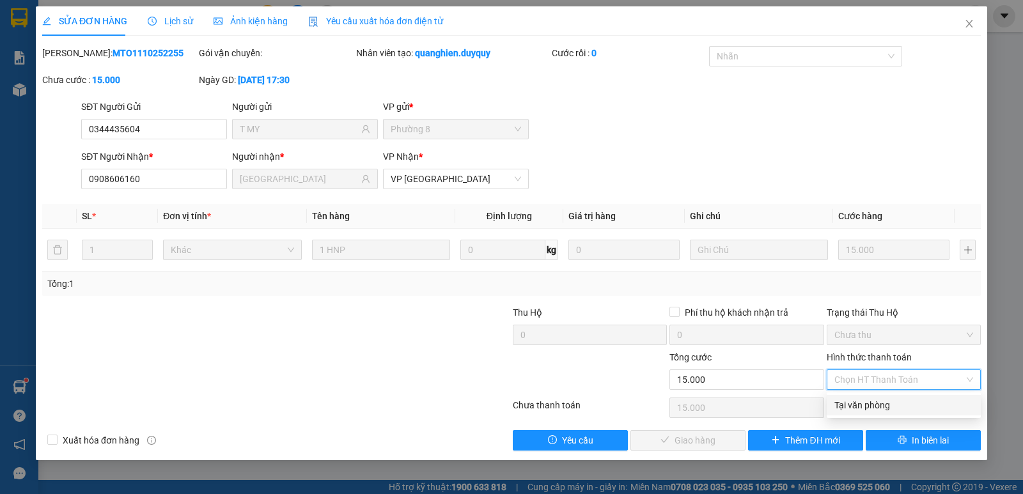
click at [892, 405] on div "Tại văn phòng" at bounding box center [903, 405] width 139 height 14
type input "0"
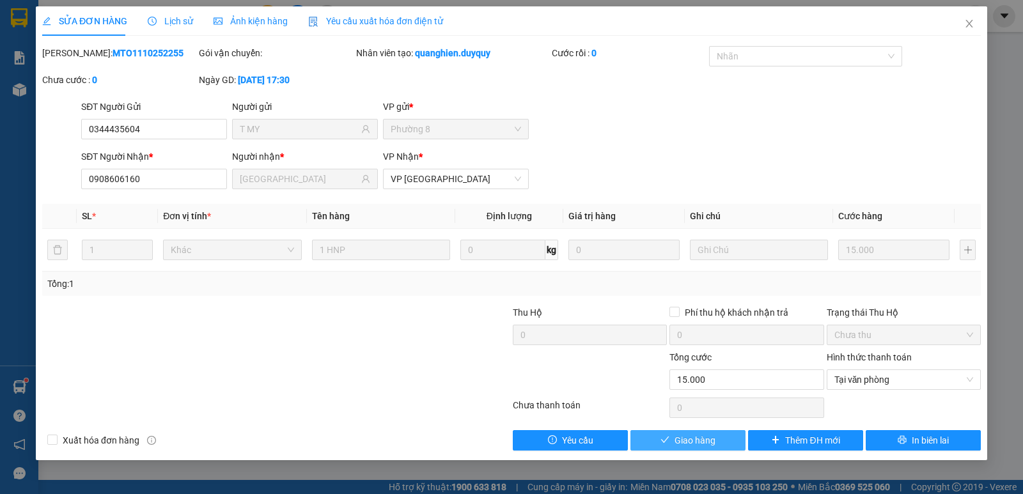
drag, startPoint x: 685, startPoint y: 442, endPoint x: 1022, endPoint y: 174, distance: 430.3
click at [1022, 174] on div "SỬA ĐƠN HÀNG Lịch sử Ảnh kiện hàng Yêu cầu xuất hóa đơn điện tử Total Paid Fee …" at bounding box center [511, 247] width 1023 height 494
click at [970, 28] on icon "close" at bounding box center [969, 24] width 10 height 10
click at [970, 28] on div "Kết quả tìm kiếm ( 746 ) Bộ lọc Mã ĐH Trạng thái Món hàng Thu hộ Tổng cước Chưa…" at bounding box center [511, 16] width 1023 height 32
click at [970, 27] on div "Kết quả tìm kiếm ( 746 ) Bộ lọc Mã ĐH Trạng thái Món hàng Thu hộ Tổng cước Chưa…" at bounding box center [511, 16] width 1023 height 32
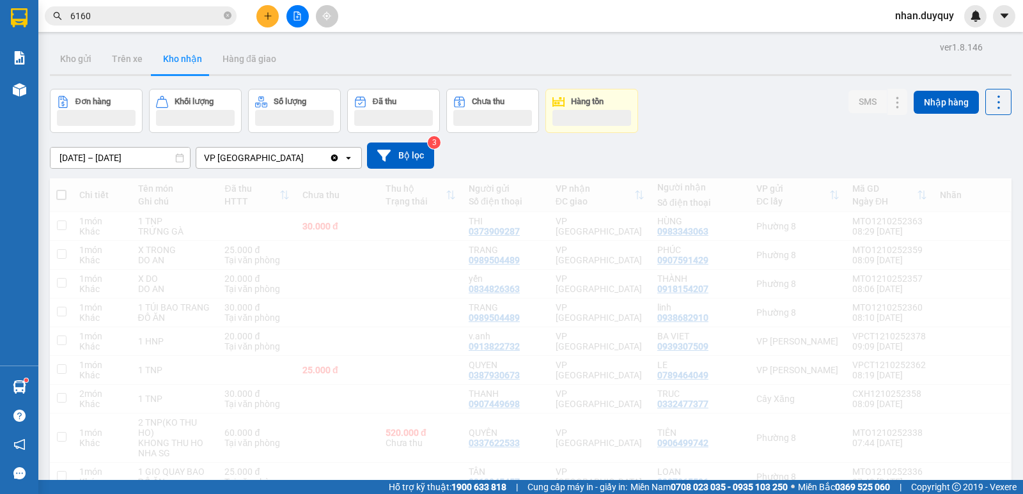
click at [970, 27] on div "Kết quả tìm kiếm ( 746 ) Bộ lọc Mã ĐH Trạng thái Món hàng Thu hộ Tổng cước Chưa…" at bounding box center [511, 16] width 1023 height 32
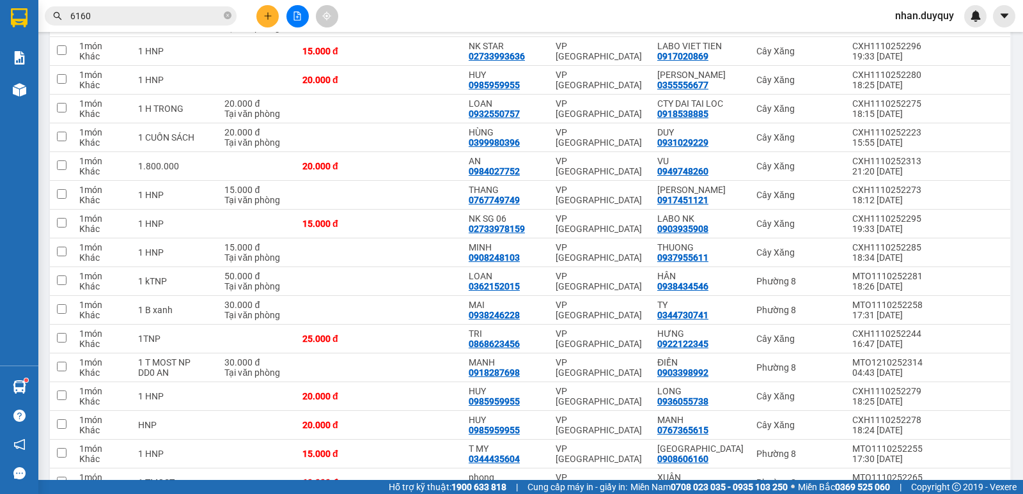
scroll to position [617, 0]
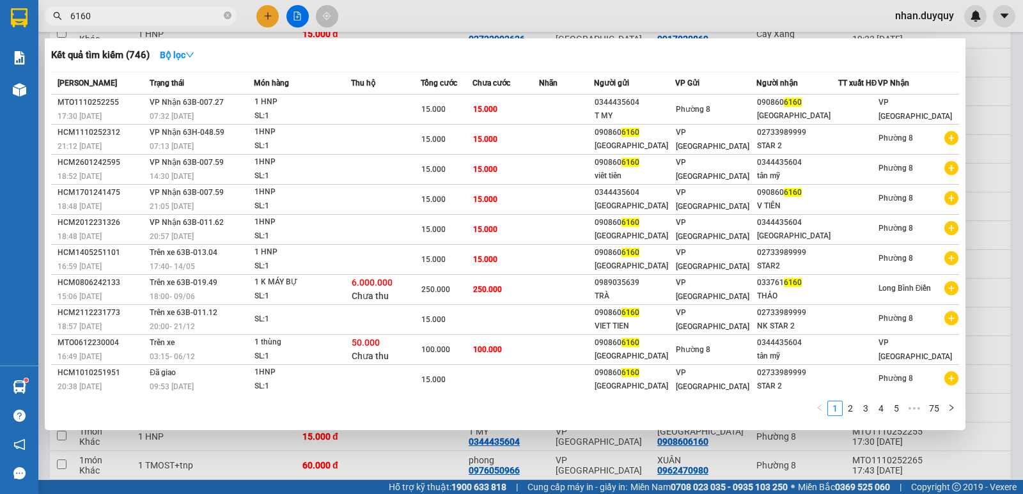
drag, startPoint x: 106, startPoint y: 19, endPoint x: 30, endPoint y: 40, distance: 78.9
click at [32, 40] on section "Kết quả tìm kiếm ( 746 ) Bộ lọc Mã ĐH Trạng thái Món hàng Thu hộ Tổng cước Chưa…" at bounding box center [511, 247] width 1023 height 494
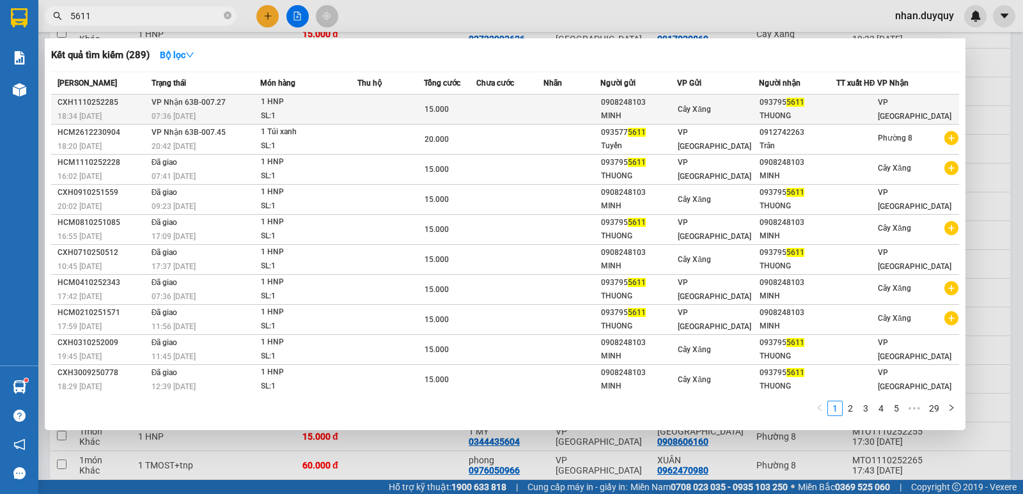
type input "5611"
click at [743, 97] on td "Cây Xăng" at bounding box center [718, 110] width 82 height 30
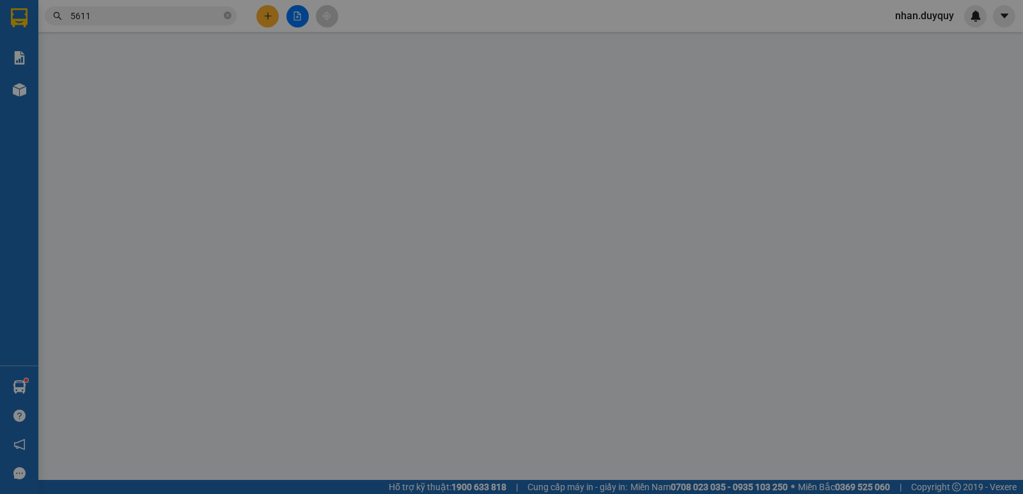
type input "0908248103"
type input "MINH"
type input "0937955611"
type input "THUONG"
type input "0"
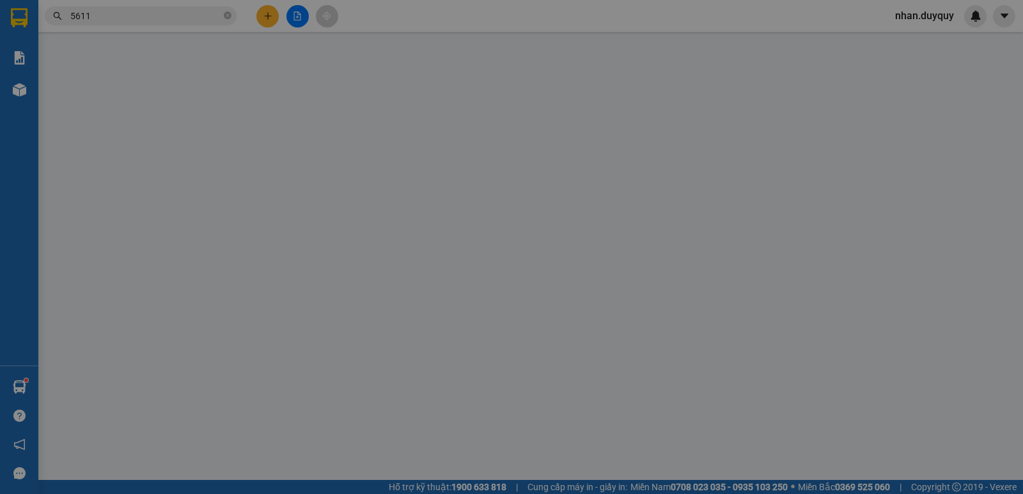
type input "15.000"
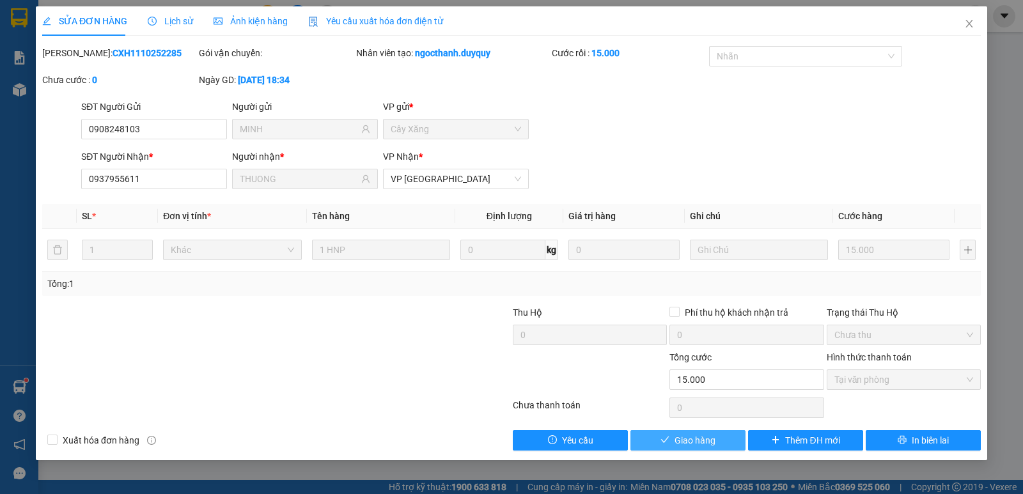
click at [708, 442] on span "Giao hàng" at bounding box center [694, 440] width 41 height 14
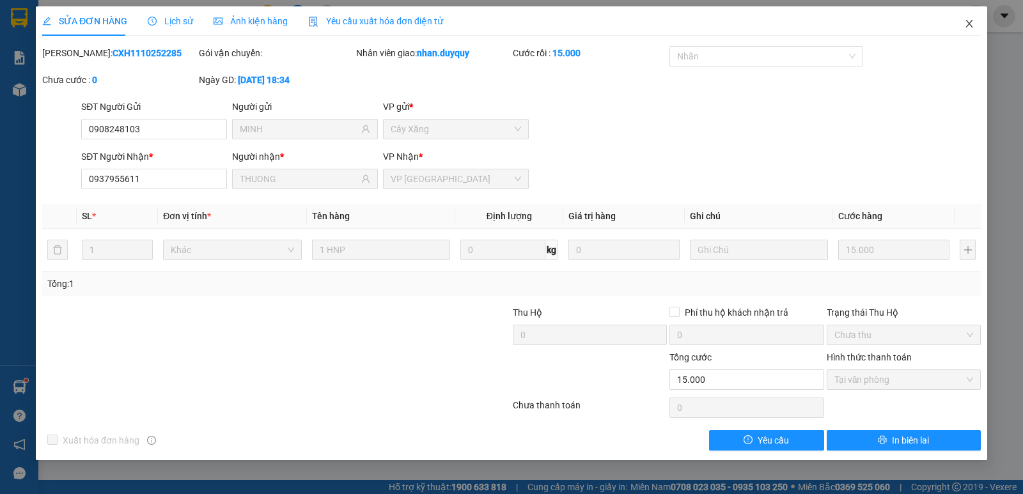
click at [971, 21] on icon "close" at bounding box center [968, 24] width 7 height 8
click at [970, 19] on img at bounding box center [976, 16] width 12 height 12
click at [971, 31] on body "Kết quả tìm kiếm ( 289 ) Bộ lọc Mã ĐH Trạng thái Món hàng Thu hộ Tổng cước Chưa…" at bounding box center [511, 247] width 1023 height 494
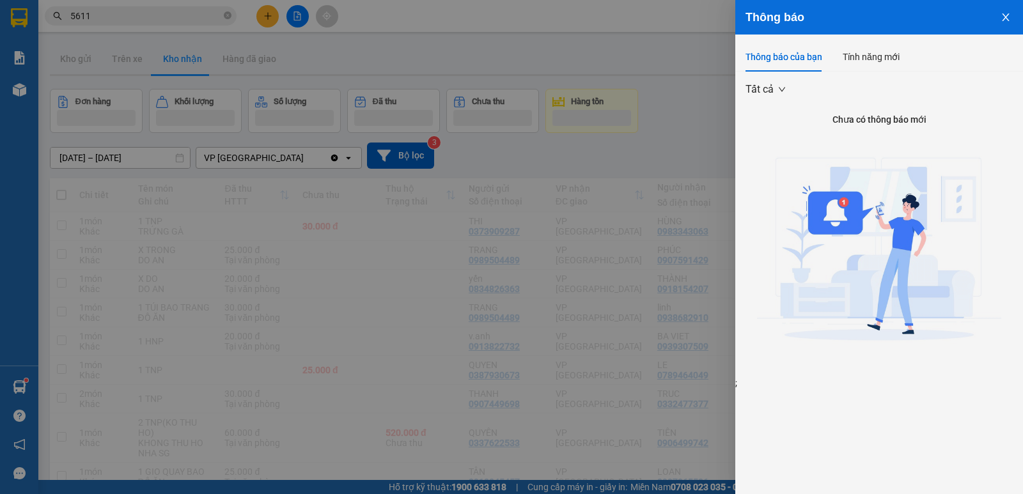
click at [114, 20] on div at bounding box center [511, 247] width 1023 height 494
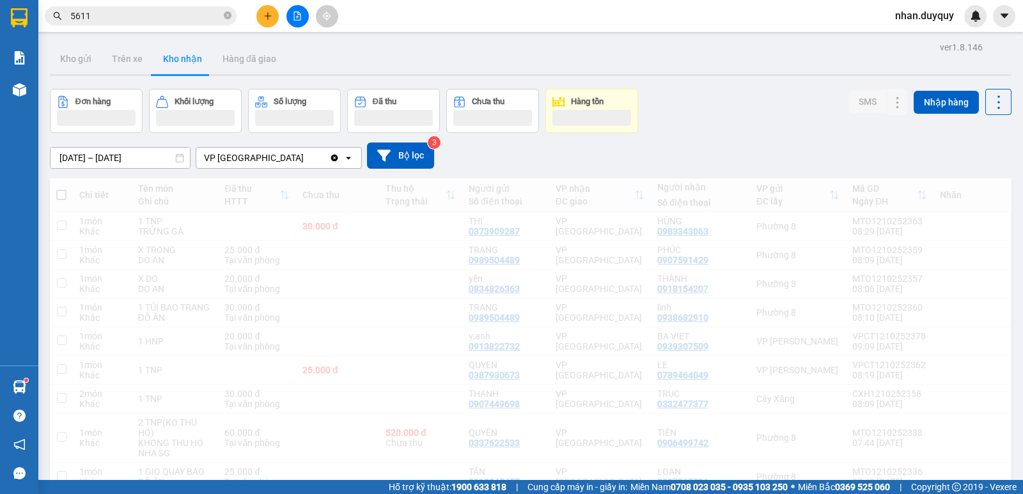
click at [1022, 16] on div "Thông báo Thông báo của bạn Tính năng mới Tất cả Chưa có thông báo mới ;" at bounding box center [1023, 247] width 0 height 494
click at [1022, 15] on div "Thông báo Thông báo của bạn Tính năng mới Tất cả Chưa có thông báo mới ;" at bounding box center [1023, 247] width 0 height 494
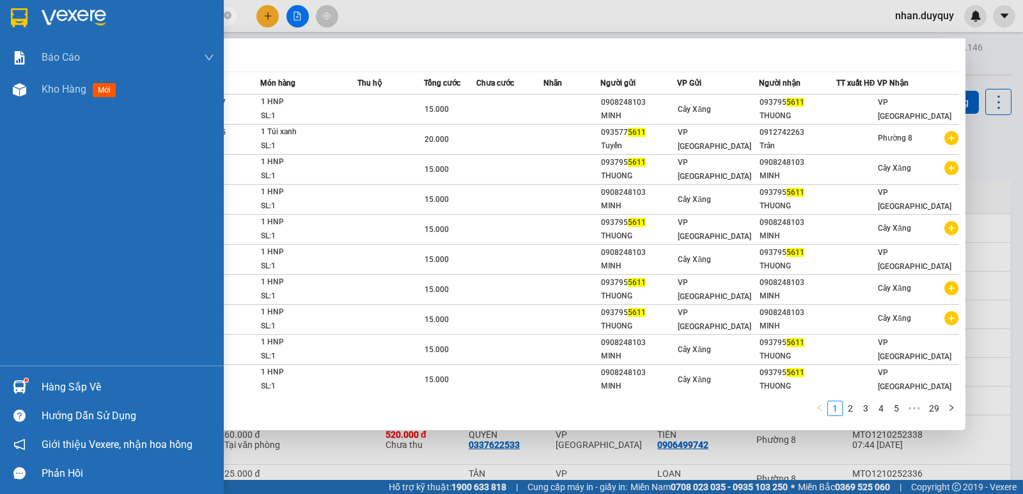
drag, startPoint x: 121, startPoint y: 12, endPoint x: 37, endPoint y: 29, distance: 85.6
click at [37, 29] on section "Kết quả tìm kiếm ( 289 ) Bộ lọc Mã ĐH Trạng thái Món hàng Thu hộ Tổng cước Chưa…" at bounding box center [511, 247] width 1023 height 494
type input "8559"
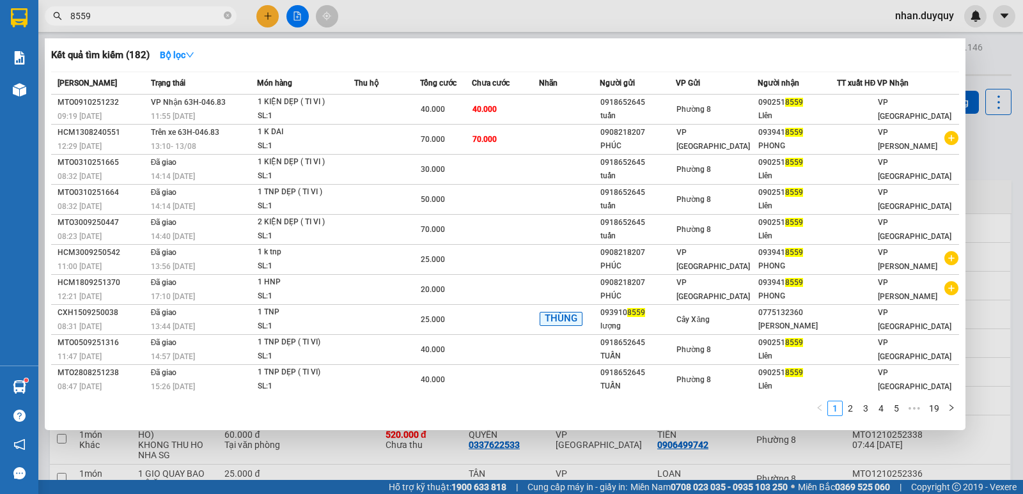
drag, startPoint x: 111, startPoint y: 18, endPoint x: 35, endPoint y: 33, distance: 77.6
click at [35, 33] on section "Kết quả tìm kiếm ( 182 ) Bộ lọc Mã ĐH Trạng thái Món hàng Thu hộ Tổng cước Chưa…" at bounding box center [511, 247] width 1023 height 494
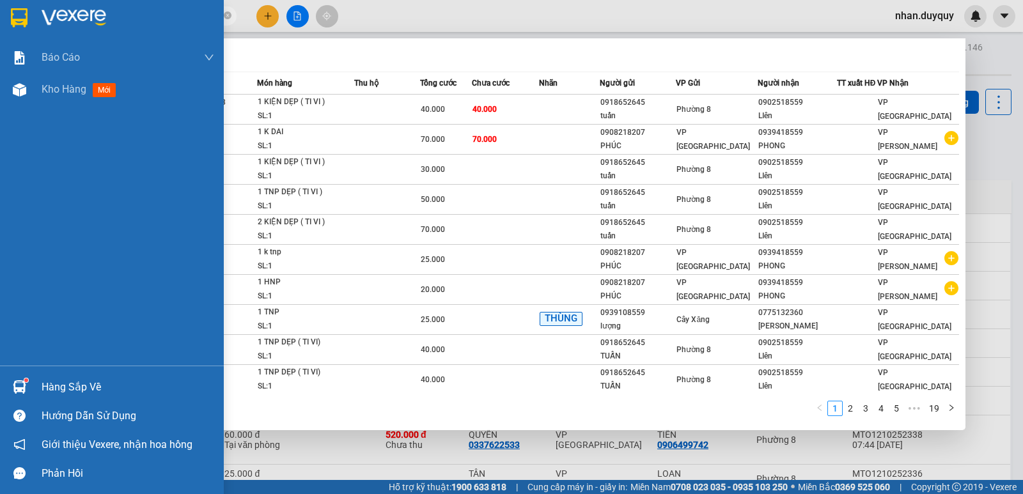
type input "TIÊN"
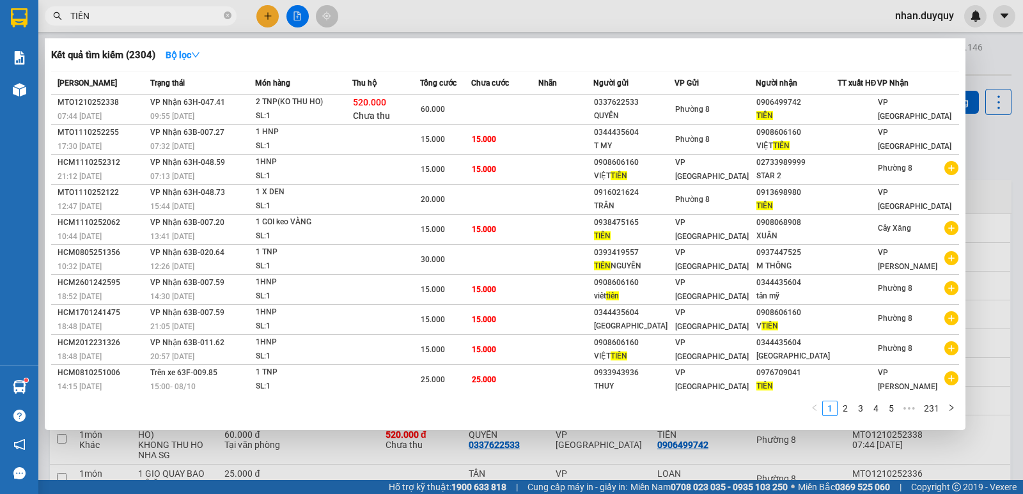
drag, startPoint x: 105, startPoint y: 17, endPoint x: 70, endPoint y: 31, distance: 38.7
click at [70, 27] on div "Kết quả tìm kiếm ( 2304 ) Bộ lọc Mã ĐH Trạng thái Món hàng Thu hộ Tổng cước Chư…" at bounding box center [124, 16] width 249 height 22
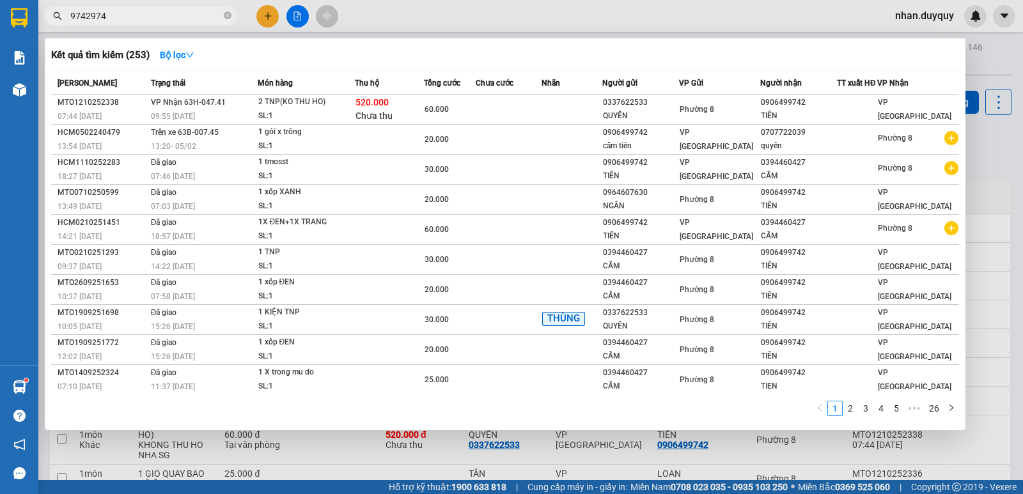
type input "97429742"
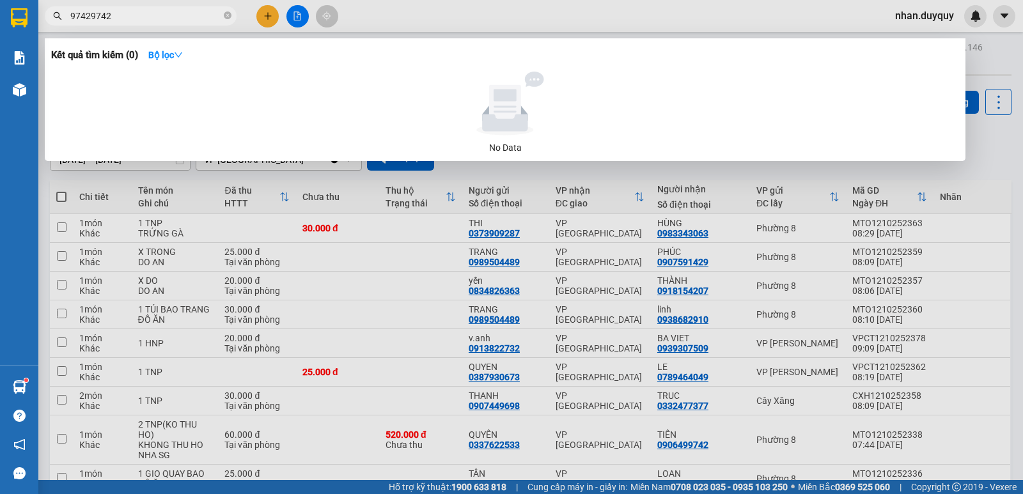
drag, startPoint x: 113, startPoint y: 22, endPoint x: 50, endPoint y: 41, distance: 66.1
click at [50, 27] on div "Kết quả tìm kiếm ( 0 ) Bộ lọc No Data 97429742" at bounding box center [124, 16] width 249 height 22
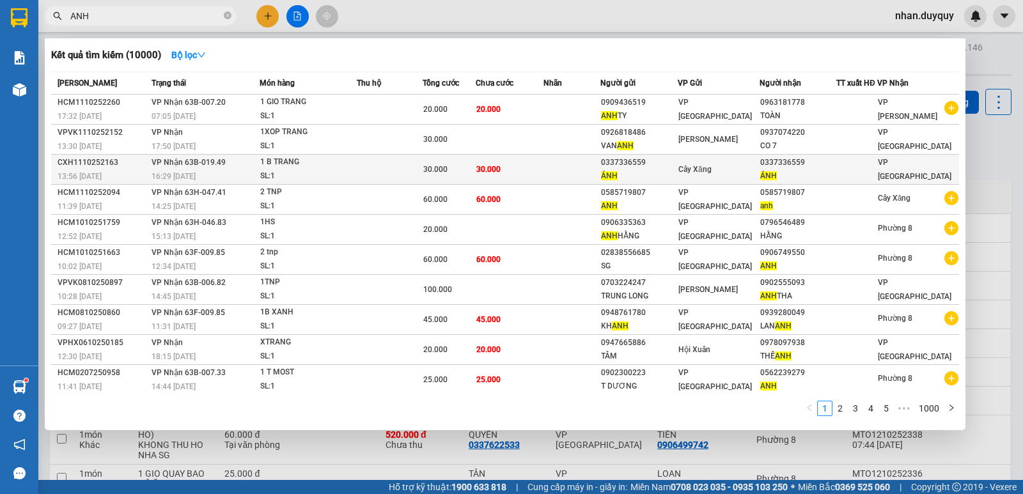
type input "ANH"
click at [807, 167] on div "0337336559" at bounding box center [797, 162] width 75 height 13
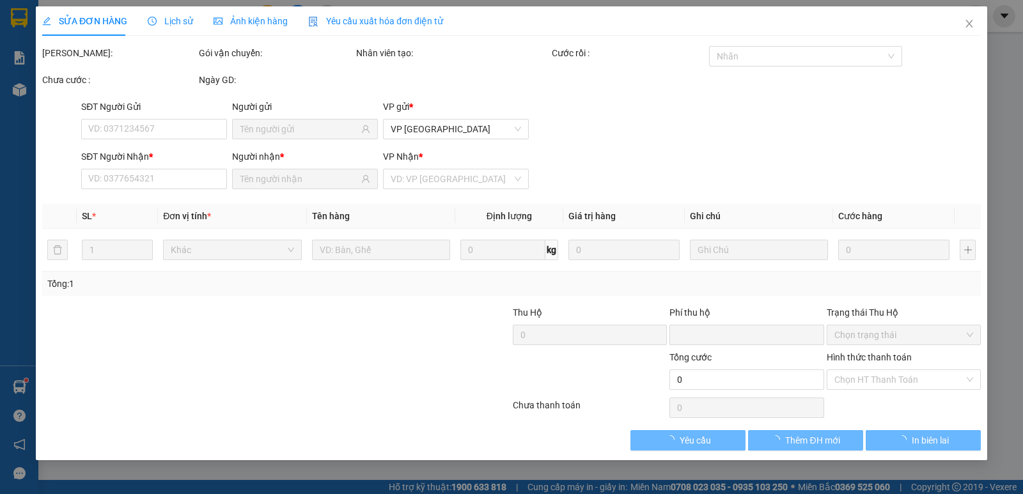
type input "0337336559"
type input "ÁNH"
type input "0337336559"
type input "ÁNH"
type input "0"
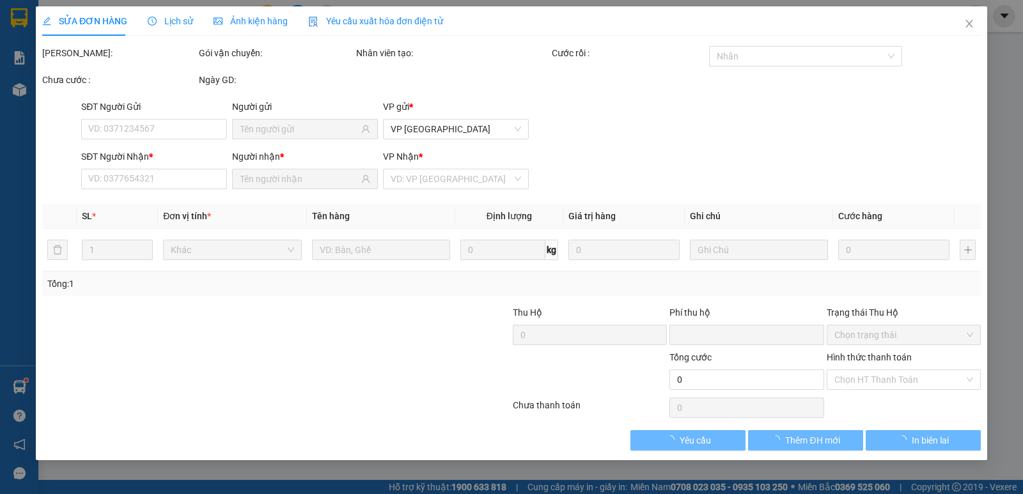
type input "30.000"
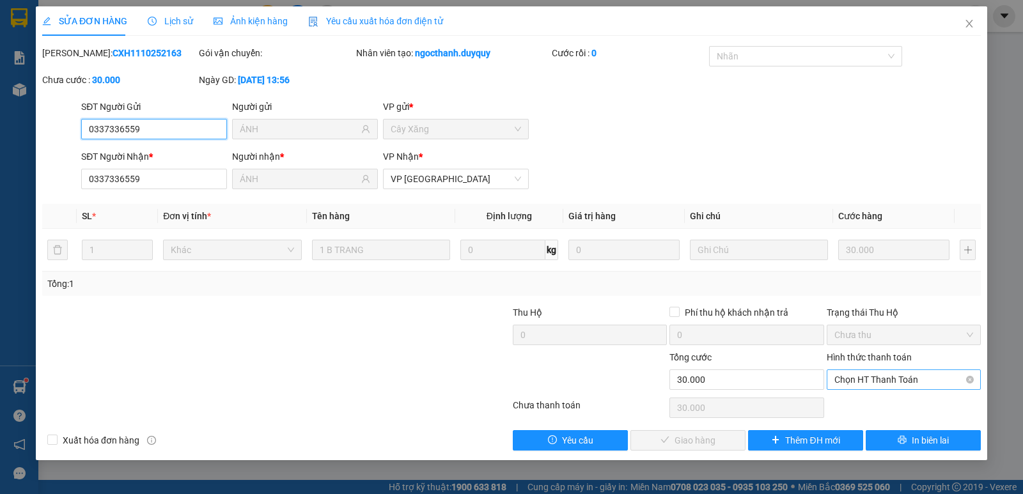
click at [900, 376] on span "Chọn HT Thanh Toán" at bounding box center [903, 379] width 139 height 19
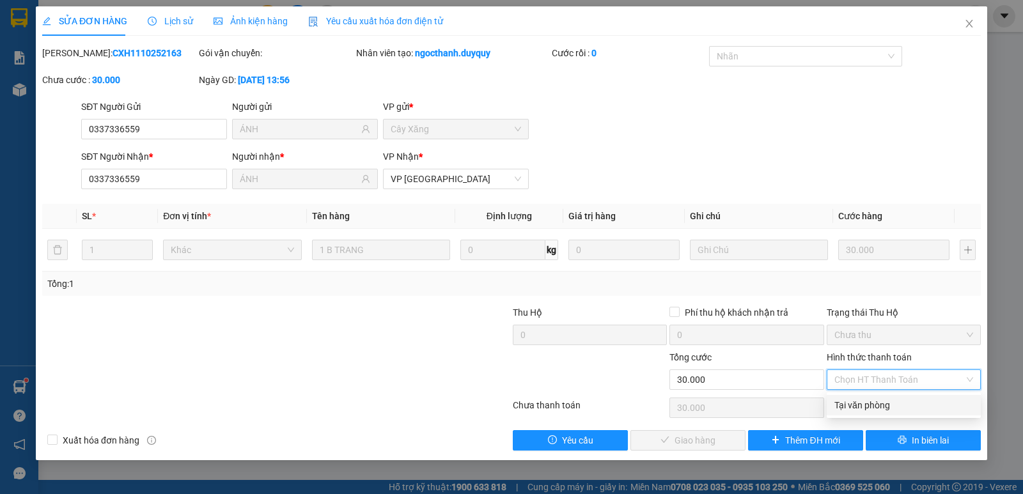
click at [897, 403] on div "Tại văn phòng" at bounding box center [903, 405] width 139 height 14
type input "0"
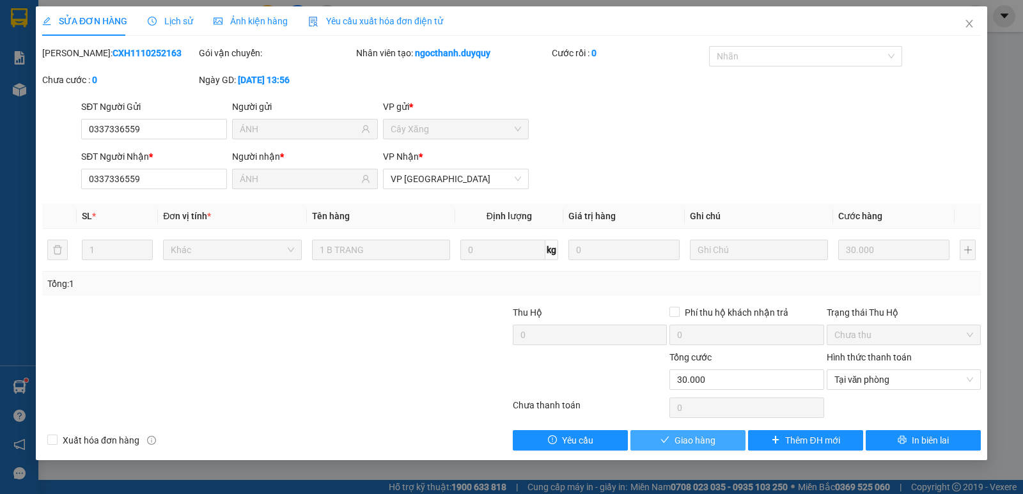
click at [672, 442] on button "Giao hàng" at bounding box center [687, 440] width 115 height 20
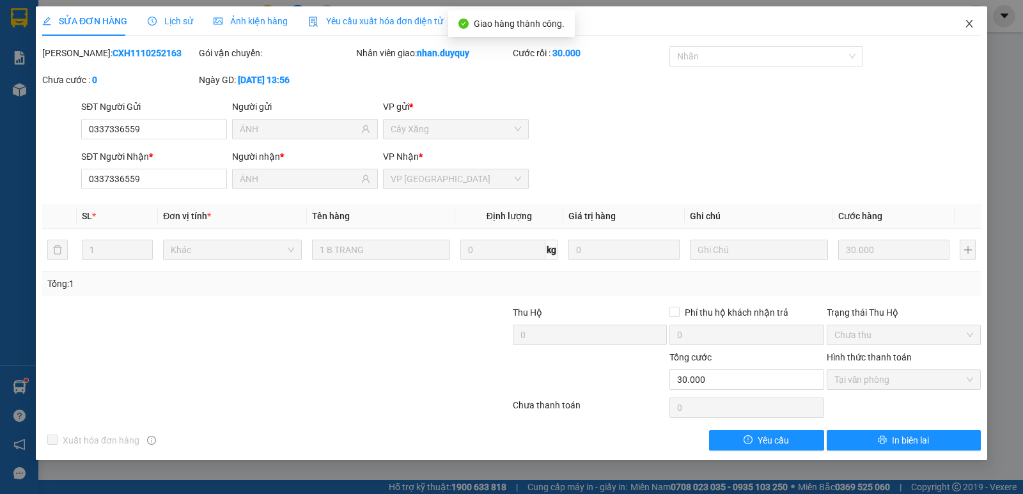
click at [963, 24] on span "Close" at bounding box center [969, 24] width 36 height 36
click at [965, 26] on div "nhan.duyquy" at bounding box center [936, 16] width 102 height 22
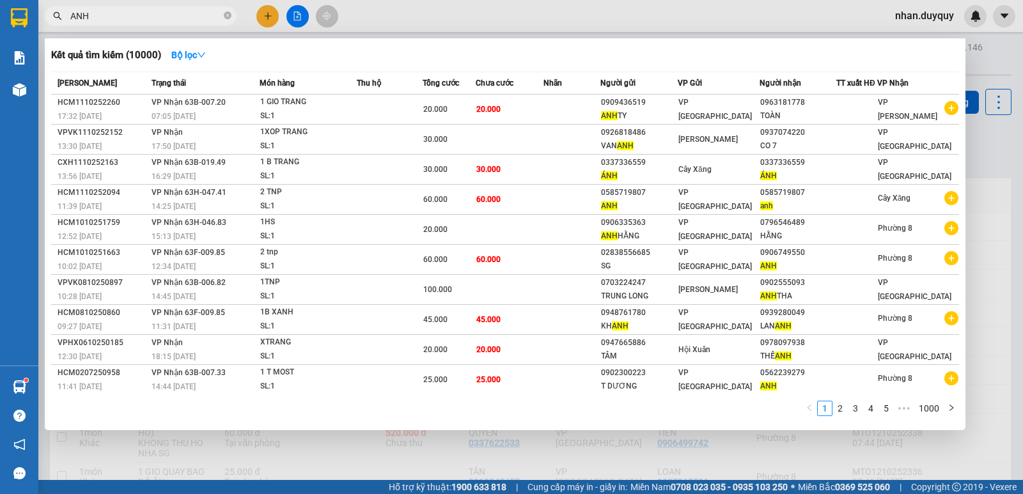
drag, startPoint x: 100, startPoint y: 20, endPoint x: 22, endPoint y: 38, distance: 80.8
click at [22, 38] on section "Kết quả tìm kiếm ( 10000 ) Bộ lọc Mã ĐH Trạng thái Món hàng Thu hộ Tổng cước Ch…" at bounding box center [511, 247] width 1023 height 494
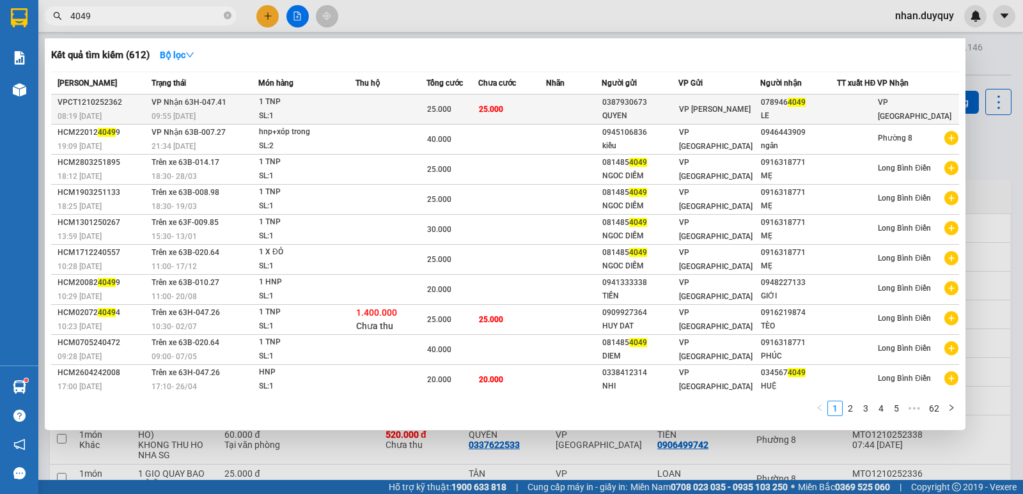
type input "4049"
click at [794, 107] on span "4049" at bounding box center [796, 102] width 18 height 9
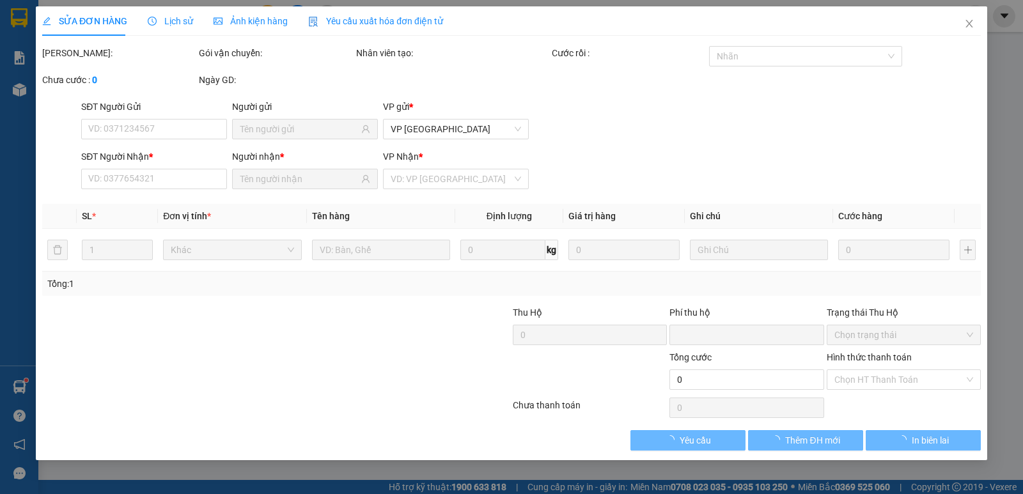
type input "0387930673"
type input "QUYEN"
type input "0789464049"
type input "LE"
type input "0"
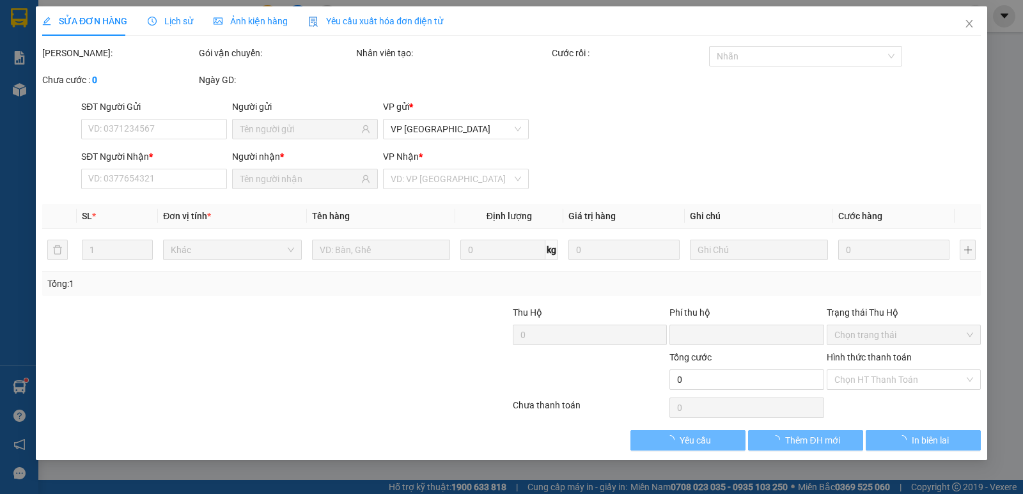
type input "25.000"
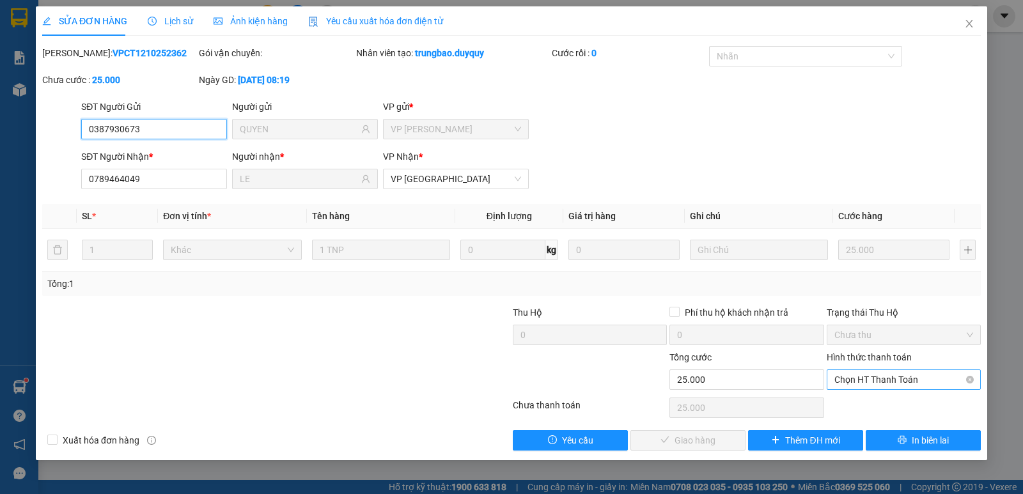
click at [881, 376] on span "Chọn HT Thanh Toán" at bounding box center [903, 379] width 139 height 19
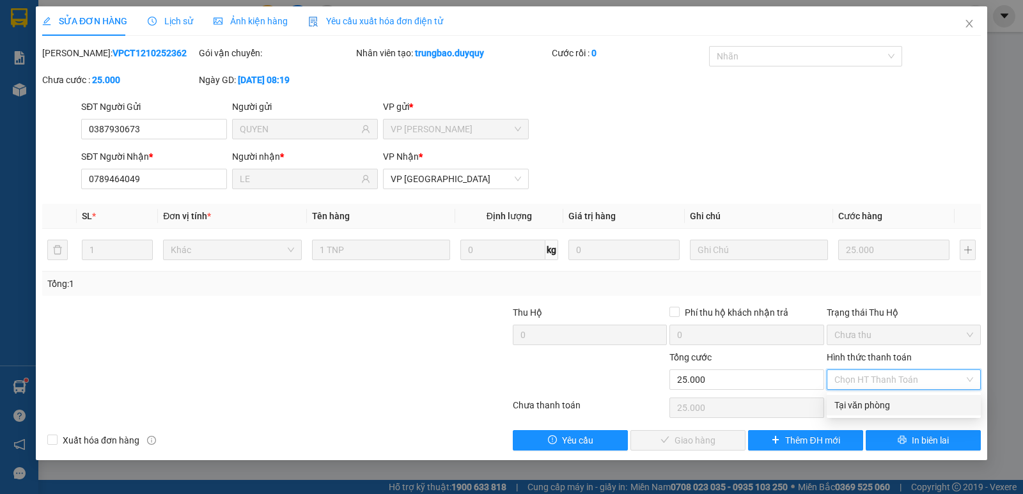
click at [883, 403] on div "Tại văn phòng" at bounding box center [903, 405] width 139 height 14
type input "0"
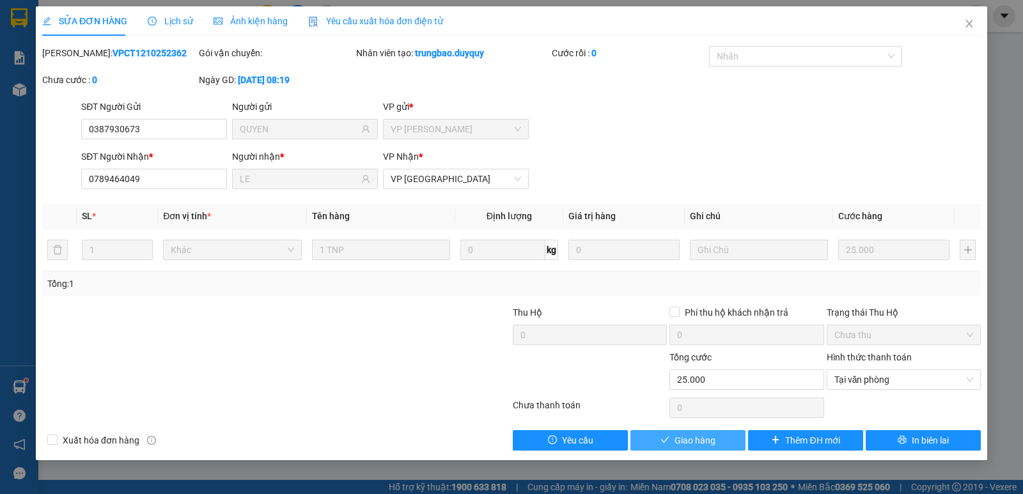
click at [688, 442] on span "Giao hàng" at bounding box center [694, 440] width 41 height 14
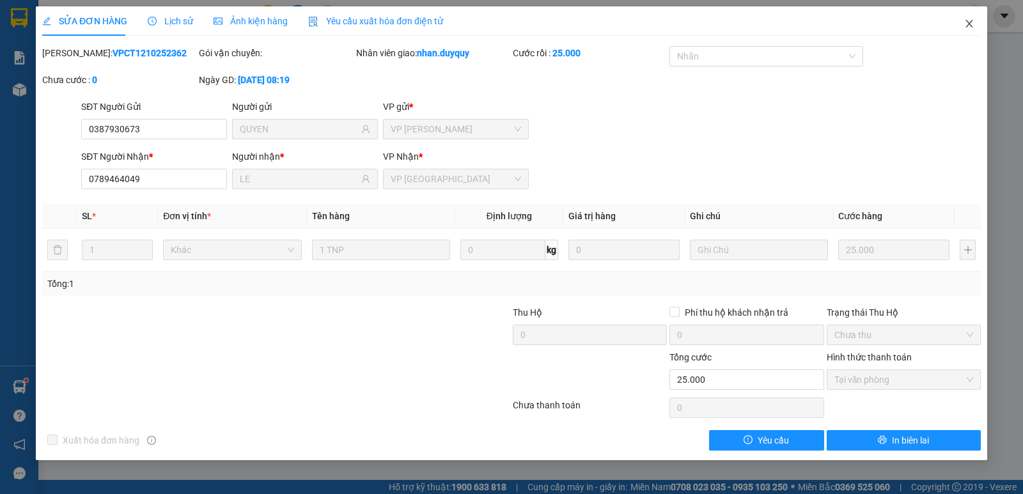
click at [971, 19] on icon "close" at bounding box center [969, 24] width 10 height 10
click at [965, 21] on div at bounding box center [975, 16] width 22 height 22
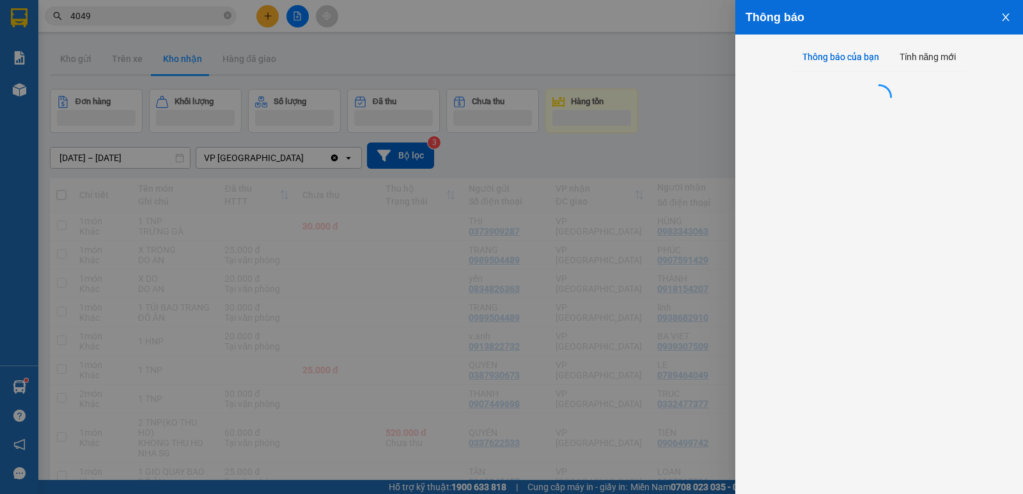
click at [559, 45] on div at bounding box center [511, 247] width 1023 height 494
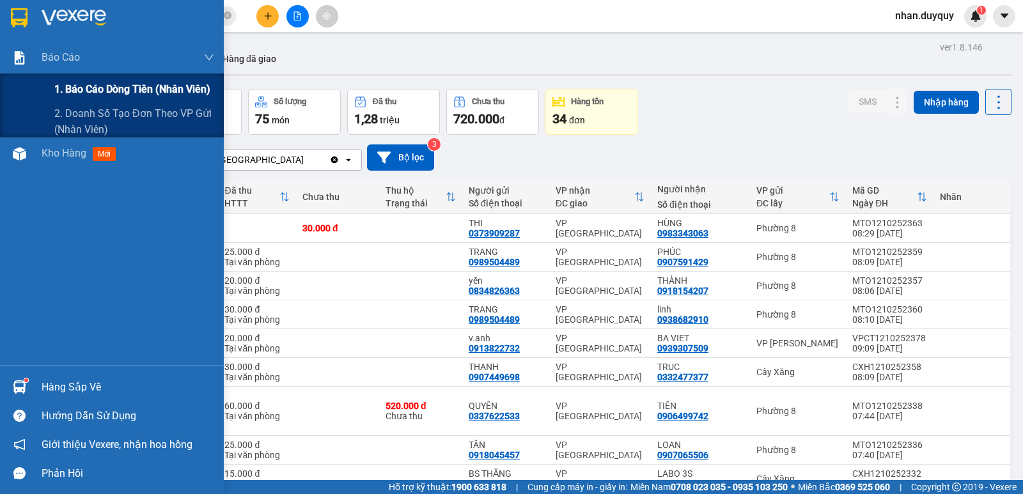
click at [98, 90] on span "1. Báo cáo dòng tiền (nhân viên)" at bounding box center [132, 89] width 156 height 16
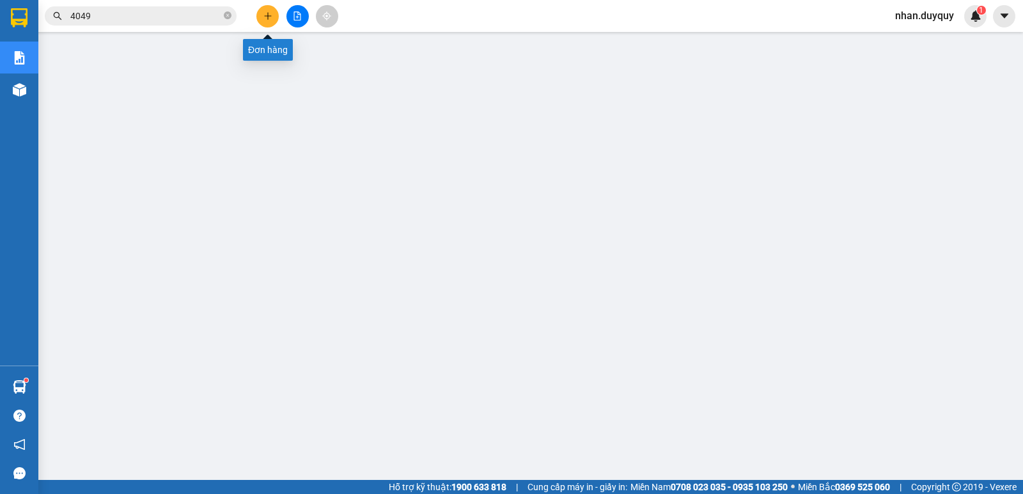
click at [261, 22] on button at bounding box center [267, 16] width 22 height 22
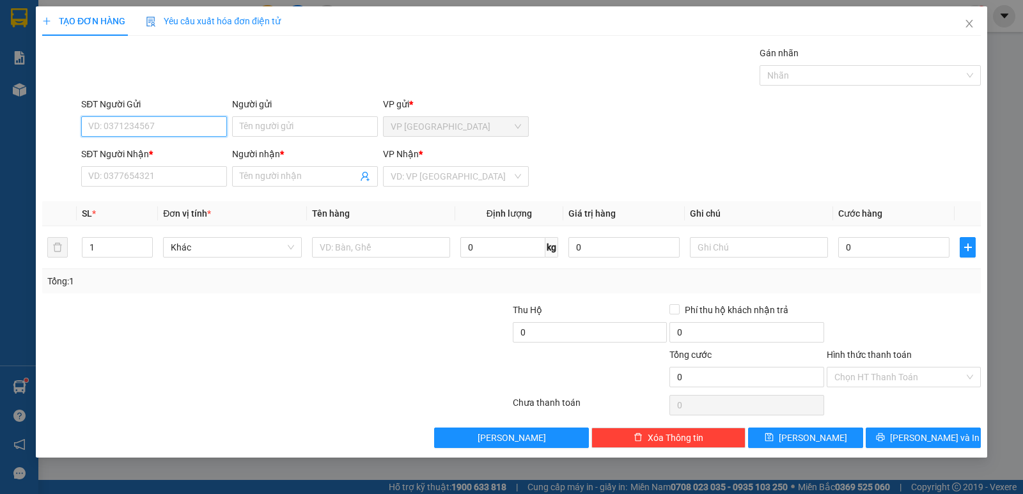
click at [86, 130] on input "SĐT Người Gửi" at bounding box center [154, 126] width 146 height 20
click at [118, 126] on input "5699" at bounding box center [154, 126] width 146 height 20
click at [143, 155] on div "0903935699 - DŨNG" at bounding box center [154, 152] width 130 height 14
type input "0903935699"
type input "DŨNG"
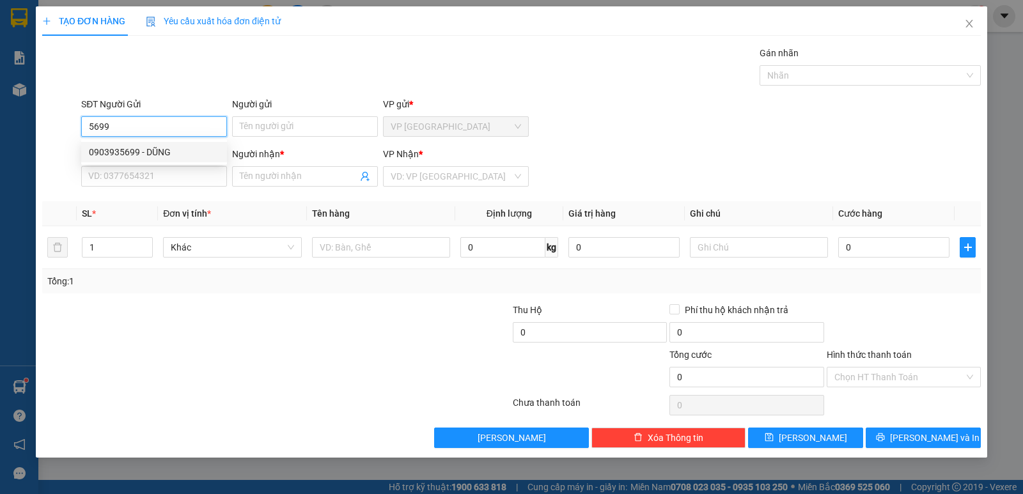
type input "0971777877"
type input "NGHĨA"
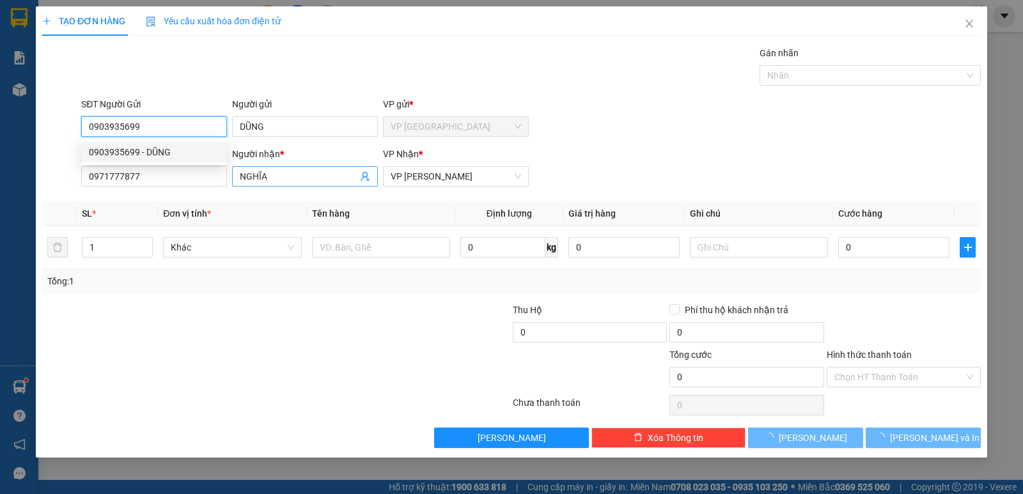
type input "15.000"
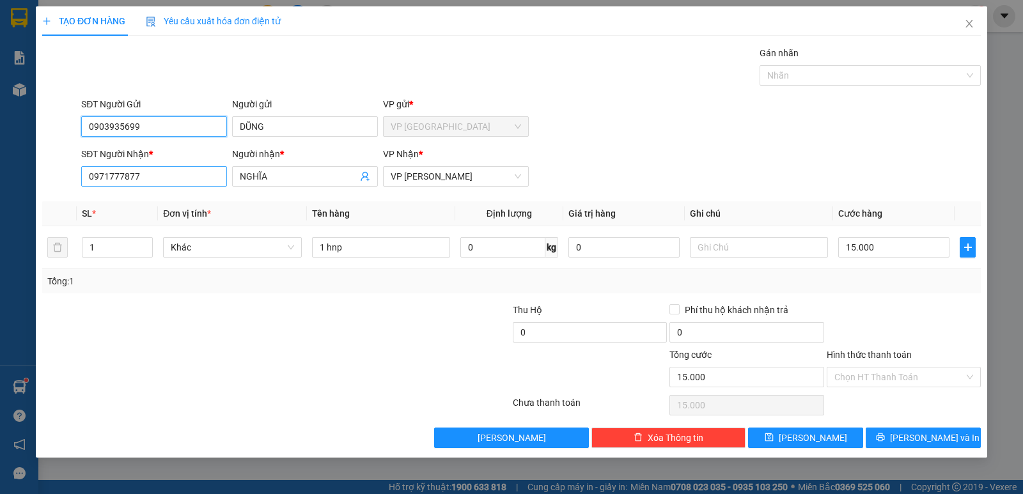
type input "0903935699"
drag, startPoint x: 157, startPoint y: 177, endPoint x: 0, endPoint y: 220, distance: 162.5
click at [0, 220] on div "TẠO ĐƠN HÀNG Yêu cầu xuất hóa đơn điện tử Transit Pickup Surcharge Ids Transit …" at bounding box center [511, 247] width 1023 height 494
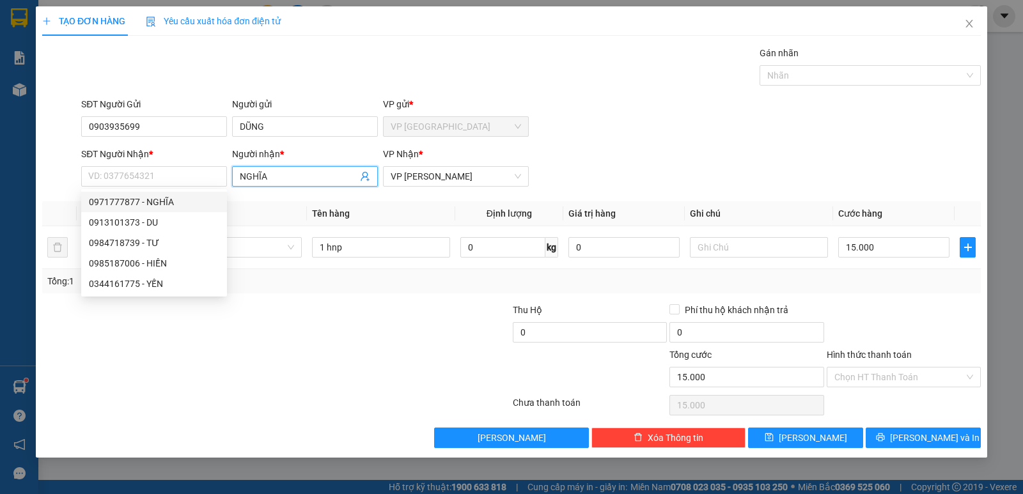
drag, startPoint x: 278, startPoint y: 178, endPoint x: 182, endPoint y: 201, distance: 99.2
click at [182, 201] on div "Transit Pickup Surcharge Ids Transit Deliver Surcharge Ids Transit Deliver Surc…" at bounding box center [511, 247] width 938 height 402
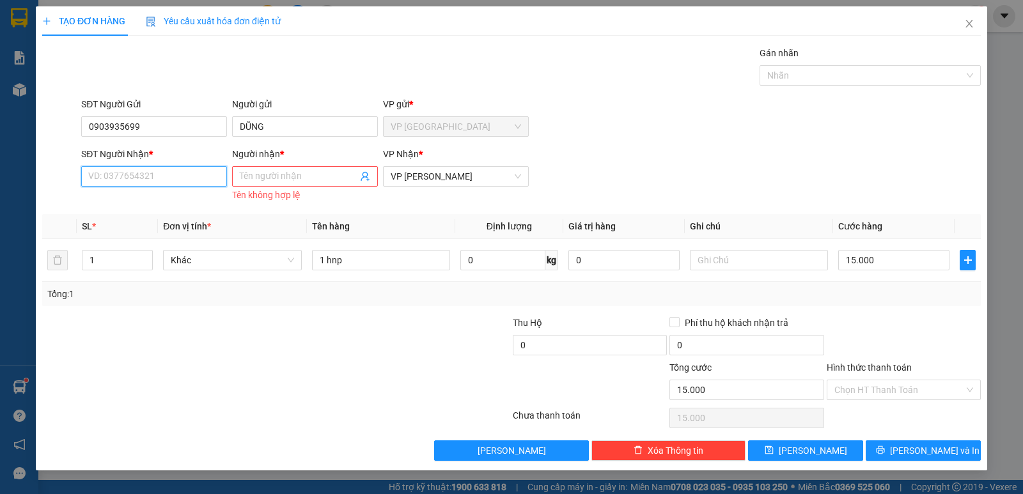
click at [88, 176] on input "SĐT Người Nhận *" at bounding box center [154, 176] width 146 height 20
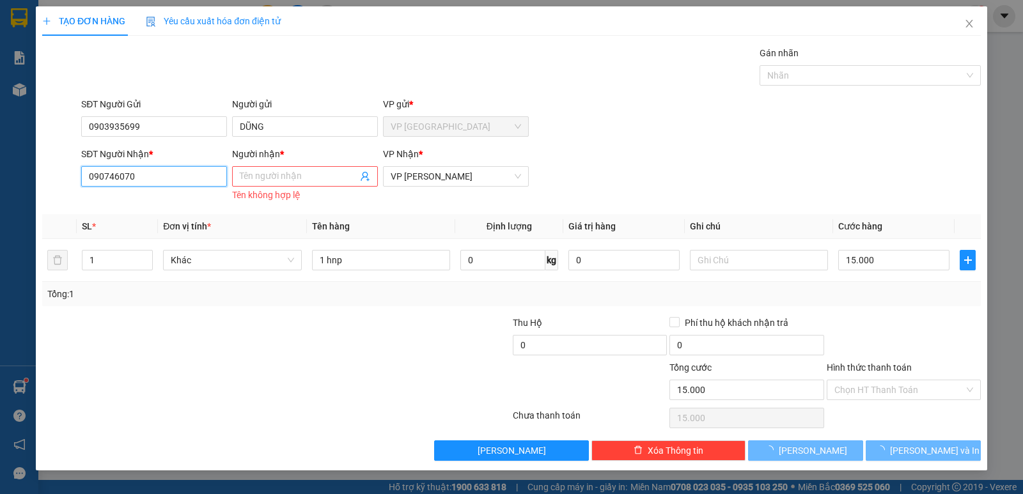
type input "0907460707"
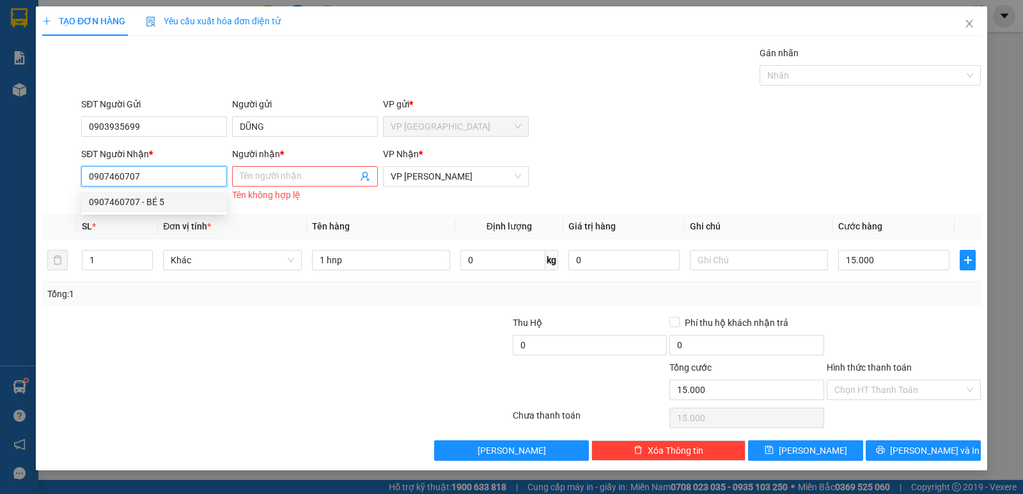
click at [144, 196] on div "0907460707 - BÉ 5" at bounding box center [154, 202] width 130 height 14
type input "BÉ 5"
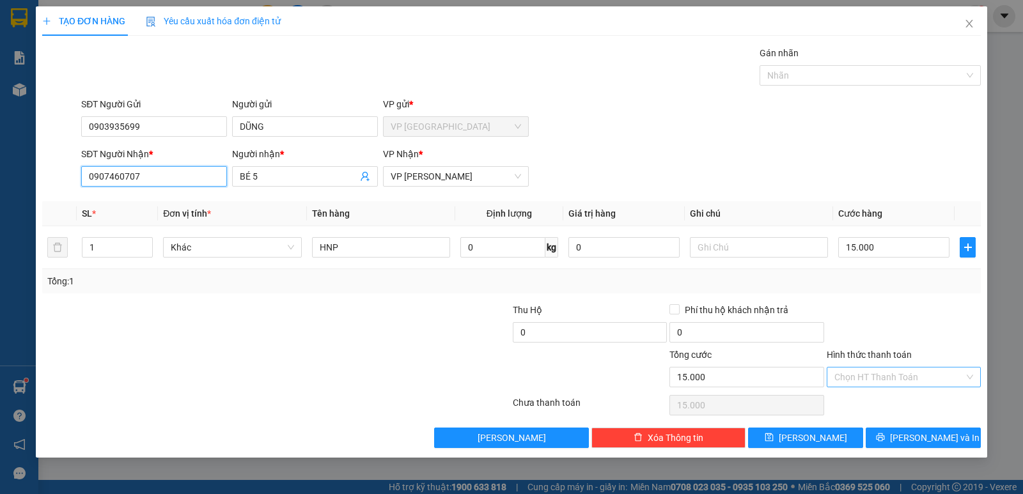
type input "0907460707"
click at [904, 371] on input "Hình thức thanh toán" at bounding box center [899, 376] width 130 height 19
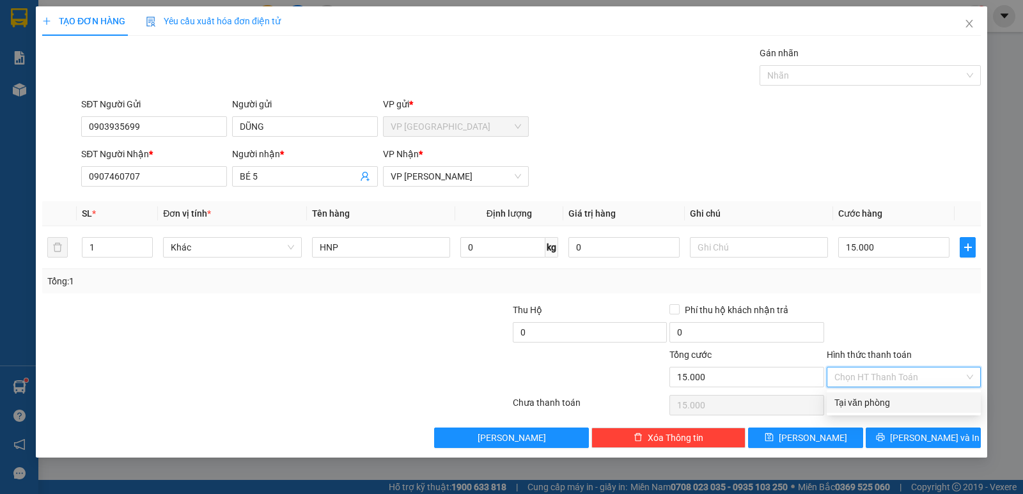
click at [899, 405] on div "Tại văn phòng" at bounding box center [903, 403] width 139 height 14
type input "0"
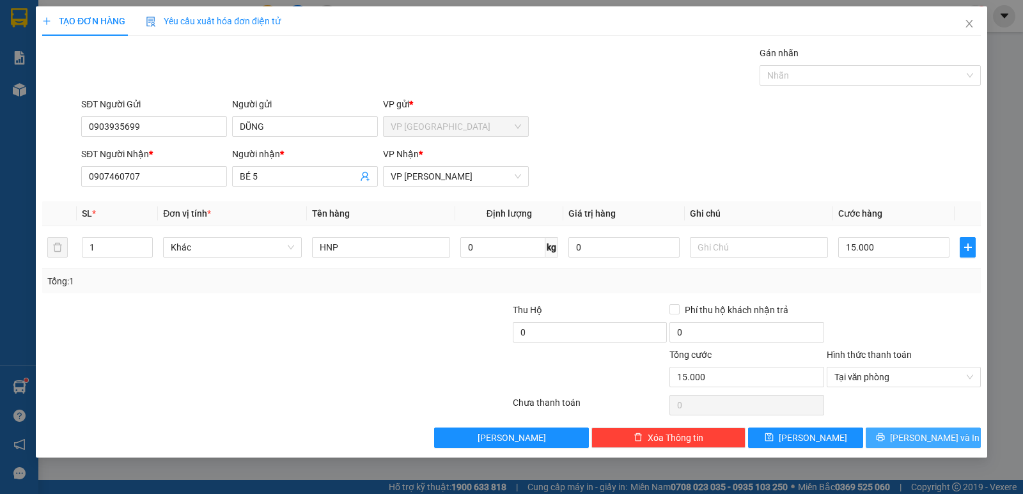
click at [895, 440] on button "[PERSON_NAME] và In" at bounding box center [922, 438] width 115 height 20
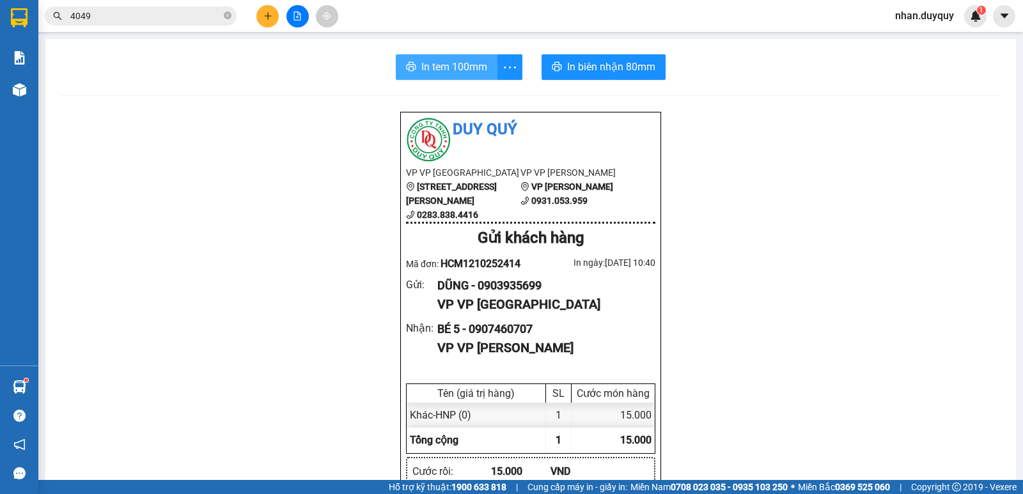
click at [460, 75] on button "In tem 100mm" at bounding box center [447, 67] width 102 height 26
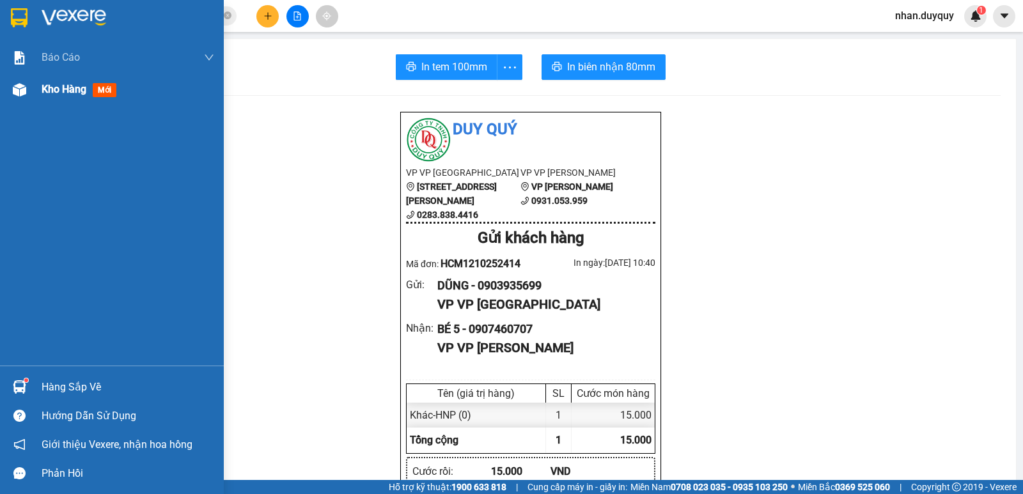
click at [108, 93] on span "mới" at bounding box center [105, 90] width 24 height 14
click at [107, 93] on span "mới" at bounding box center [104, 90] width 23 height 14
click at [107, 90] on span "mới" at bounding box center [104, 90] width 23 height 14
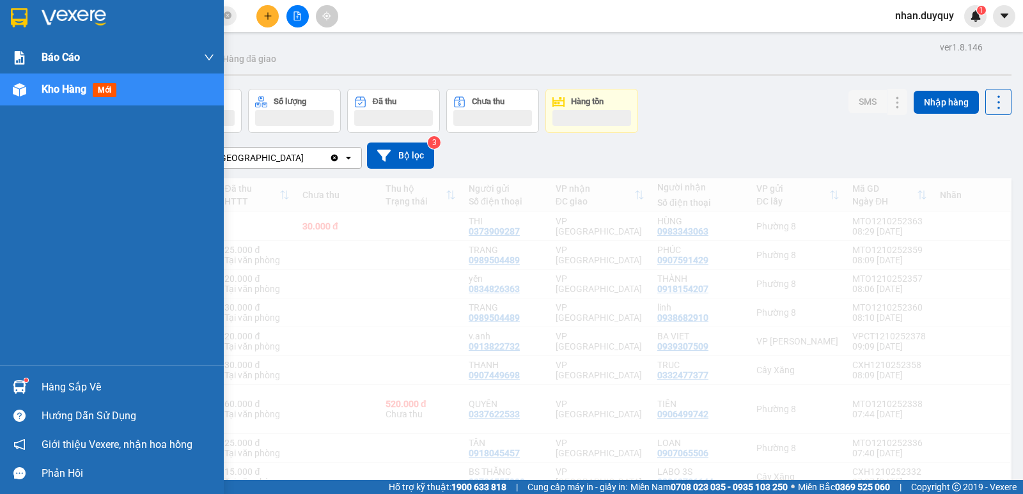
click at [113, 56] on div "Báo cáo" at bounding box center [128, 58] width 173 height 32
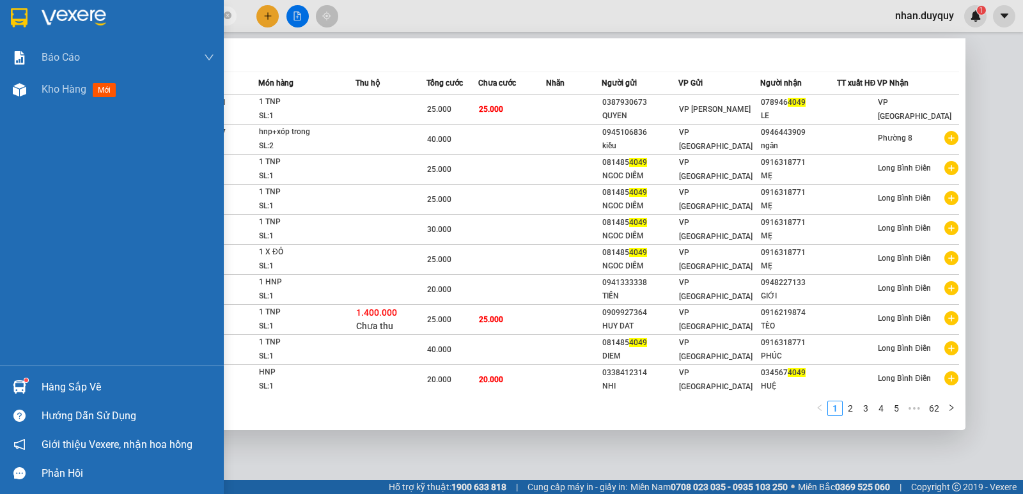
drag, startPoint x: 104, startPoint y: 17, endPoint x: 93, endPoint y: 45, distance: 31.0
click at [0, 38] on section "Kết quả tìm kiếm ( 612 ) Bộ lọc Mã ĐH Trạng thái Món hàng Thu hộ Tổng cước Chưa…" at bounding box center [511, 247] width 1023 height 494
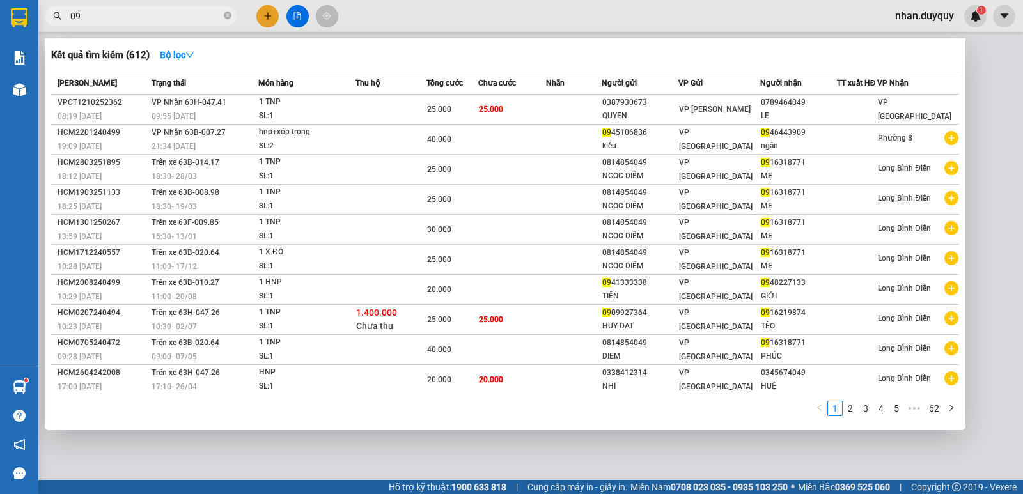
type input "09"
drag, startPoint x: 93, startPoint y: 7, endPoint x: 0, endPoint y: 29, distance: 95.8
click at [0, 29] on section "Kết quả tìm kiếm ( 612 ) Bộ lọc Mã ĐH Trạng thái Món hàng Thu hộ Tổng cước Chưa…" at bounding box center [511, 247] width 1023 height 494
drag, startPoint x: 95, startPoint y: 18, endPoint x: 69, endPoint y: 23, distance: 26.1
click at [69, 23] on span "09" at bounding box center [141, 15] width 192 height 19
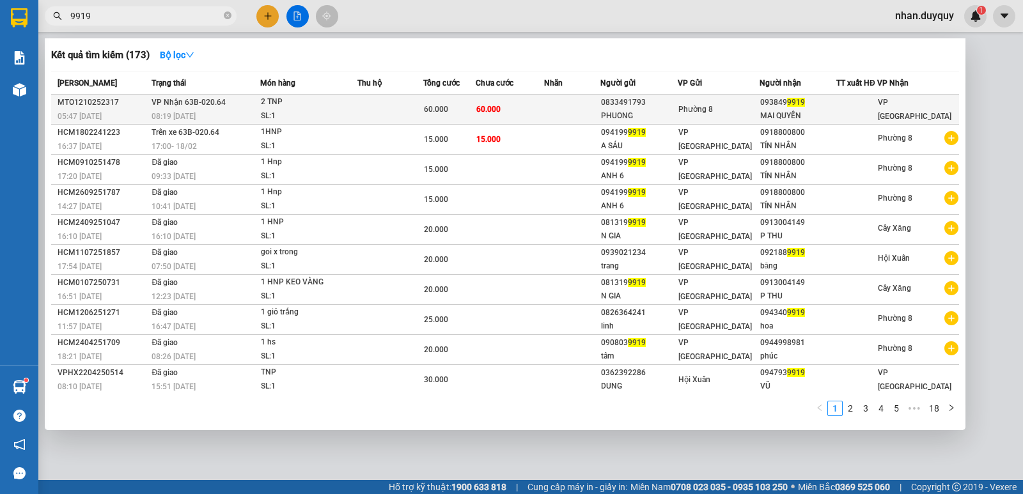
type input "9919"
click at [821, 110] on div "MAI QUYỀN" at bounding box center [797, 115] width 75 height 13
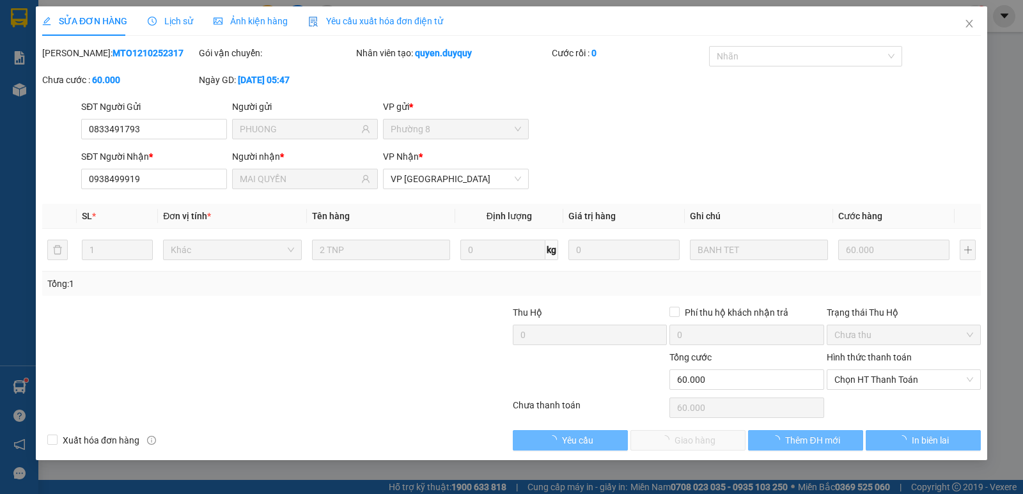
type input "0833491793"
type input "PHUONG"
type input "0938499919"
type input "MAI QUYỀN"
type input "0"
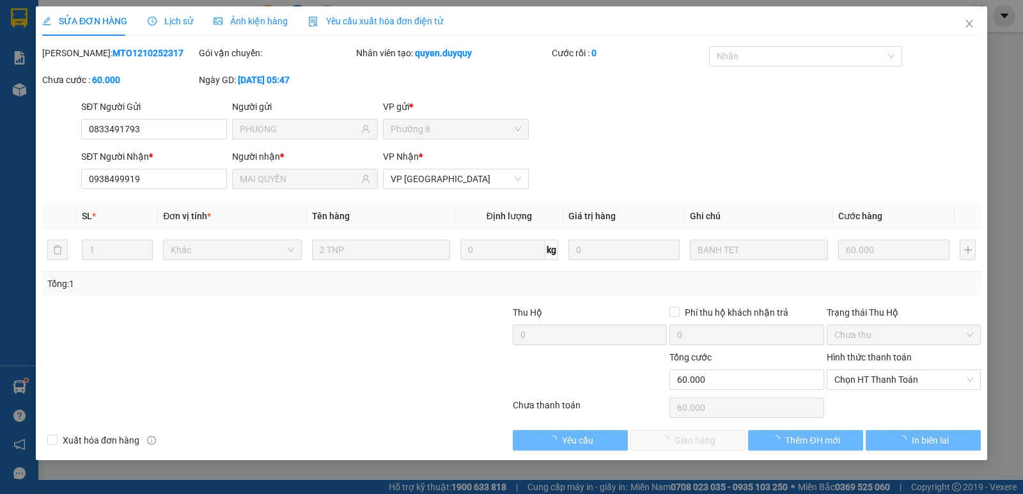
type input "60.000"
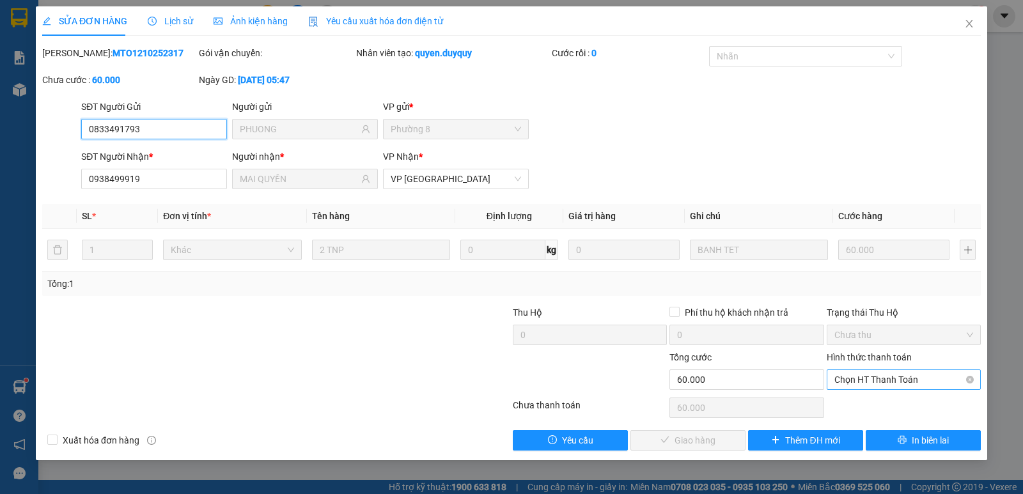
click at [855, 383] on span "Chọn HT Thanh Toán" at bounding box center [903, 379] width 139 height 19
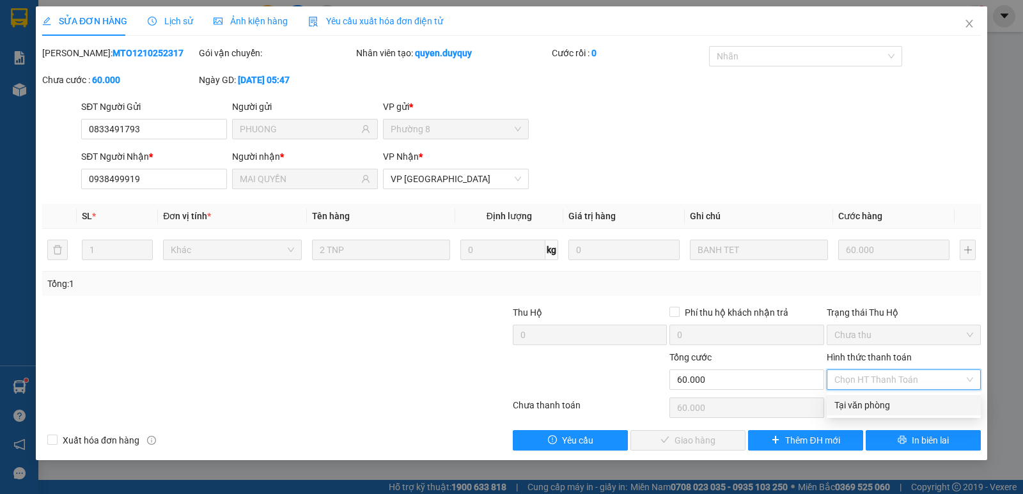
drag, startPoint x: 857, startPoint y: 390, endPoint x: 844, endPoint y: 404, distance: 19.0
click at [858, 404] on div "Tại văn phòng" at bounding box center [903, 405] width 139 height 14
type input "0"
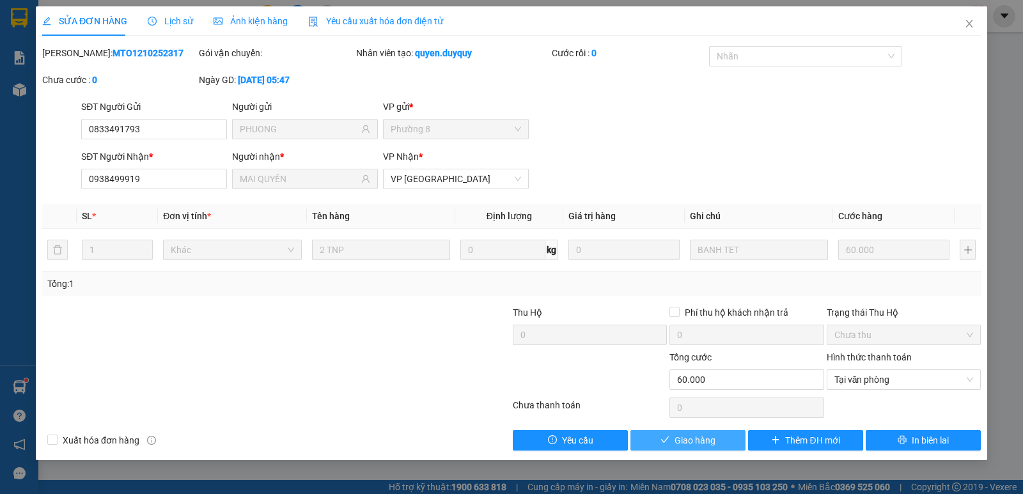
click at [684, 440] on span "Giao hàng" at bounding box center [694, 440] width 41 height 14
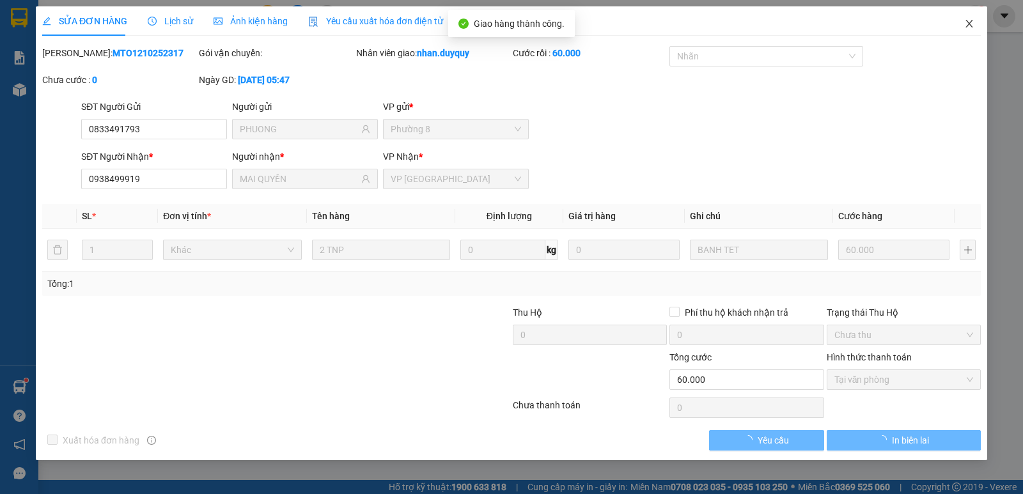
click at [966, 26] on icon "close" at bounding box center [969, 24] width 10 height 10
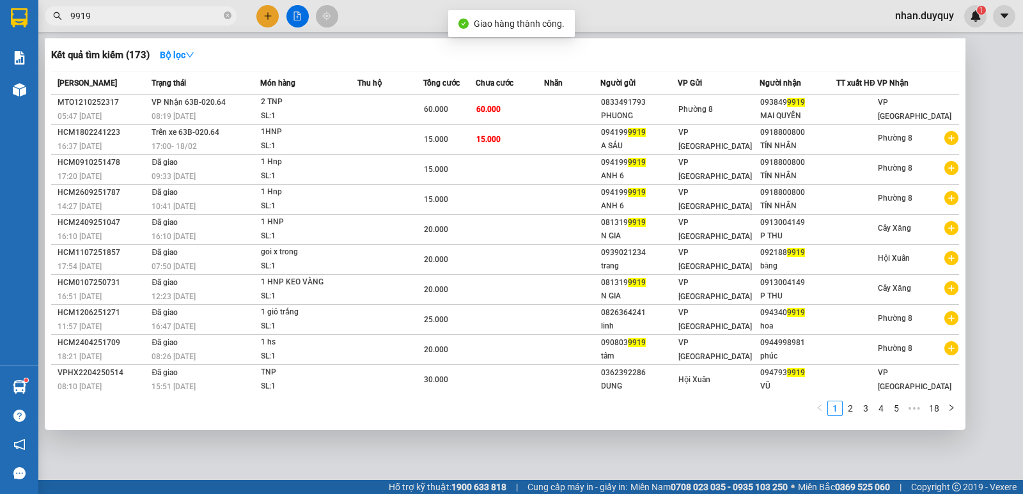
drag, startPoint x: 117, startPoint y: 22, endPoint x: 49, endPoint y: 66, distance: 81.7
click at [49, 27] on div "Kết quả tìm kiếm ( 173 ) Bộ lọc Mã ĐH Trạng thái Món hàng Thu hộ Tổng cước Chưa…" at bounding box center [124, 16] width 249 height 22
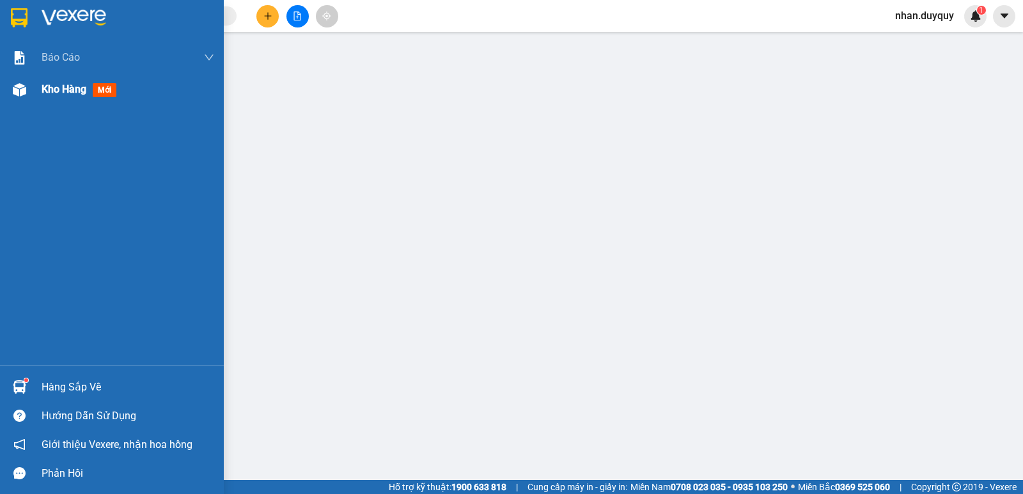
click at [111, 87] on span "mới" at bounding box center [105, 90] width 24 height 14
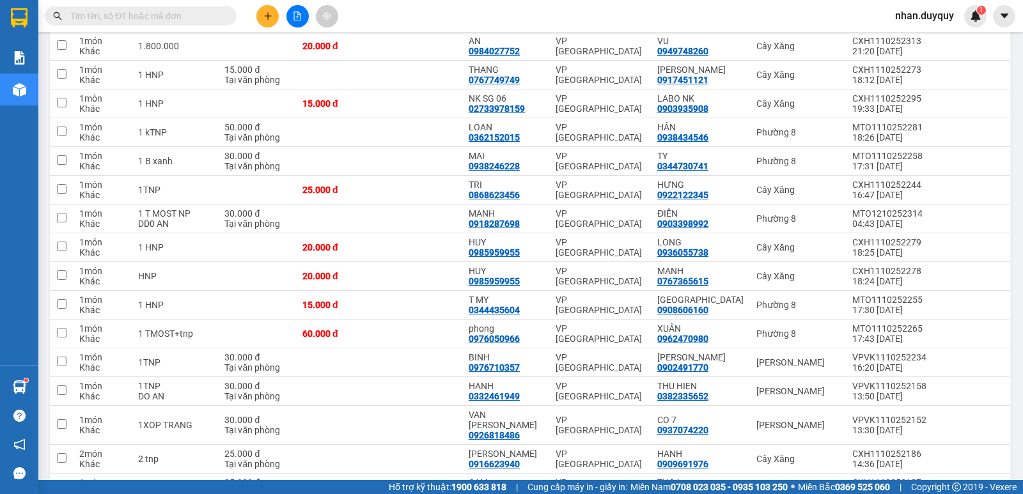
scroll to position [666, 0]
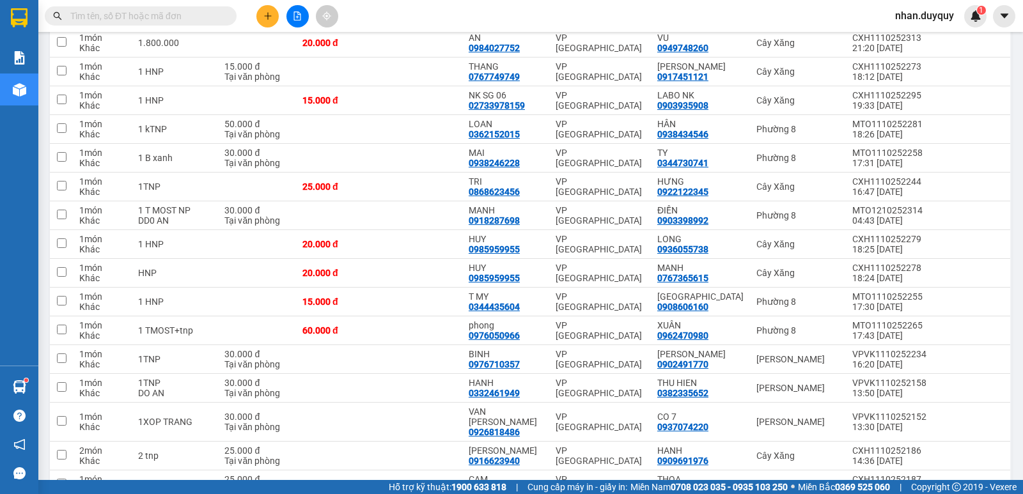
click at [105, 22] on input "text" at bounding box center [145, 16] width 151 height 14
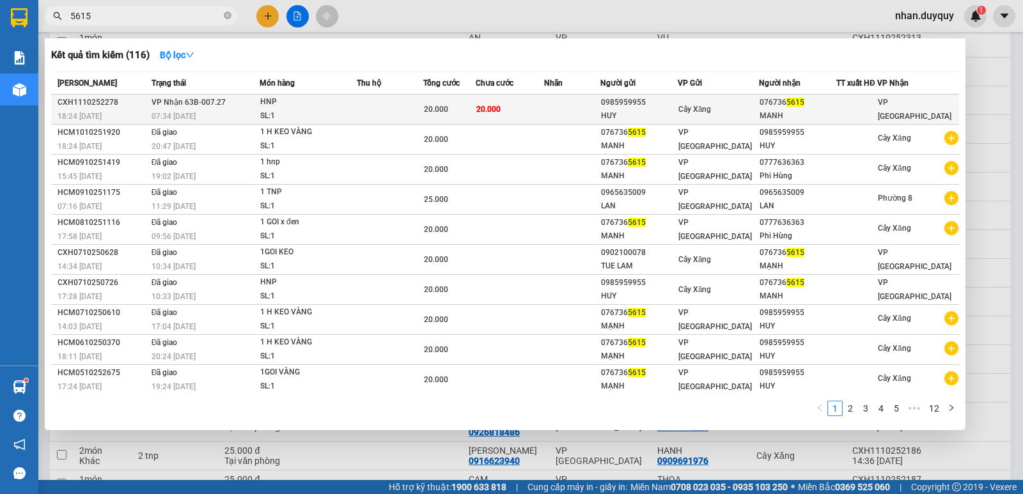
type input "5615"
click at [747, 110] on div "Cây Xăng" at bounding box center [718, 109] width 81 height 14
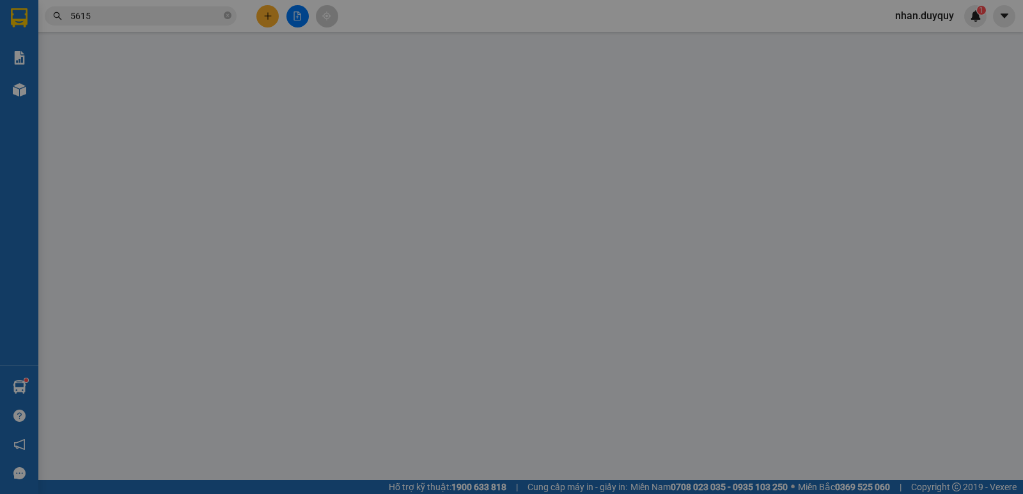
type input "0985959955"
type input "HUY"
type input "0767365615"
type input "MANH"
type input "0"
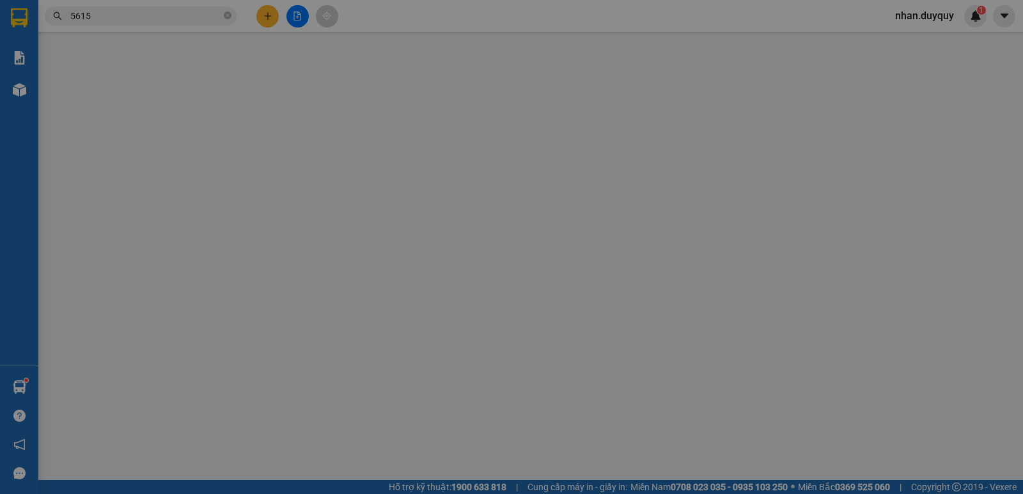
type input "20.000"
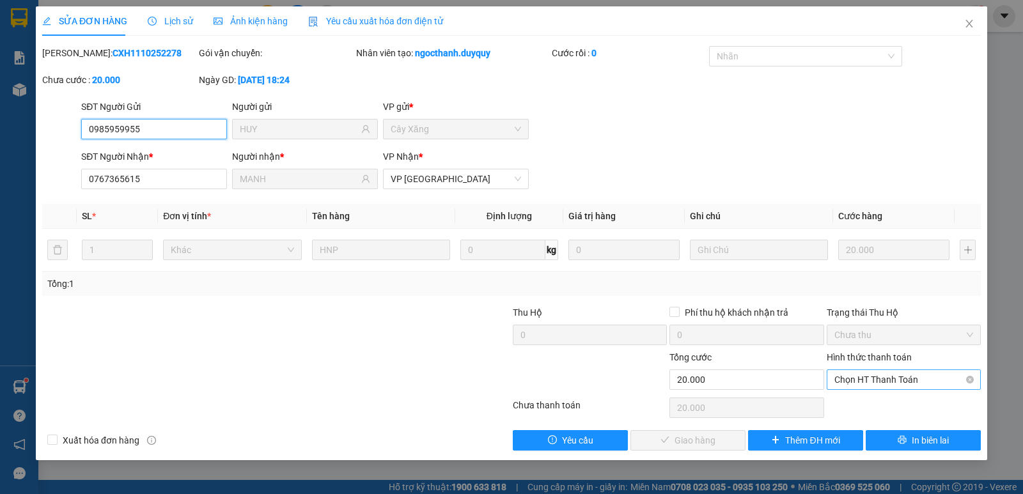
click at [888, 378] on span "Chọn HT Thanh Toán" at bounding box center [903, 379] width 139 height 19
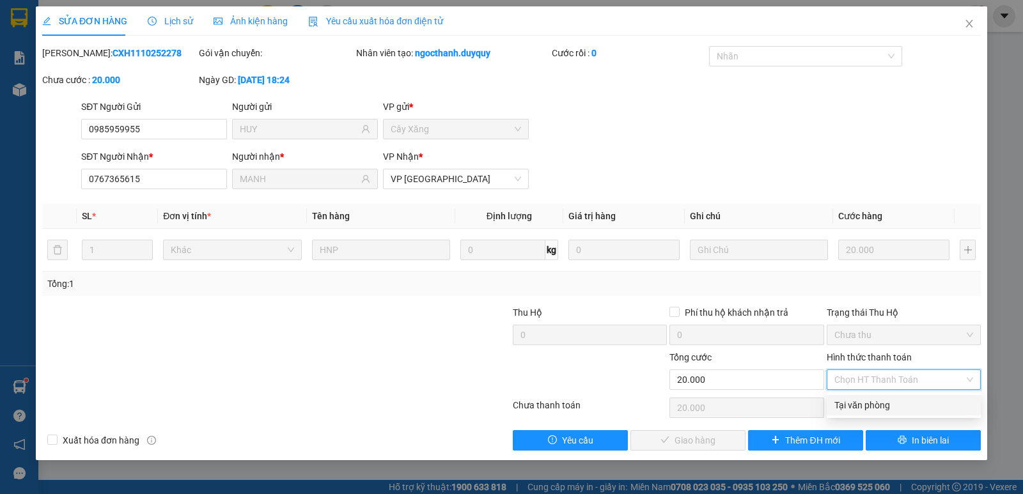
click at [877, 403] on div "Tại văn phòng" at bounding box center [903, 405] width 139 height 14
type input "0"
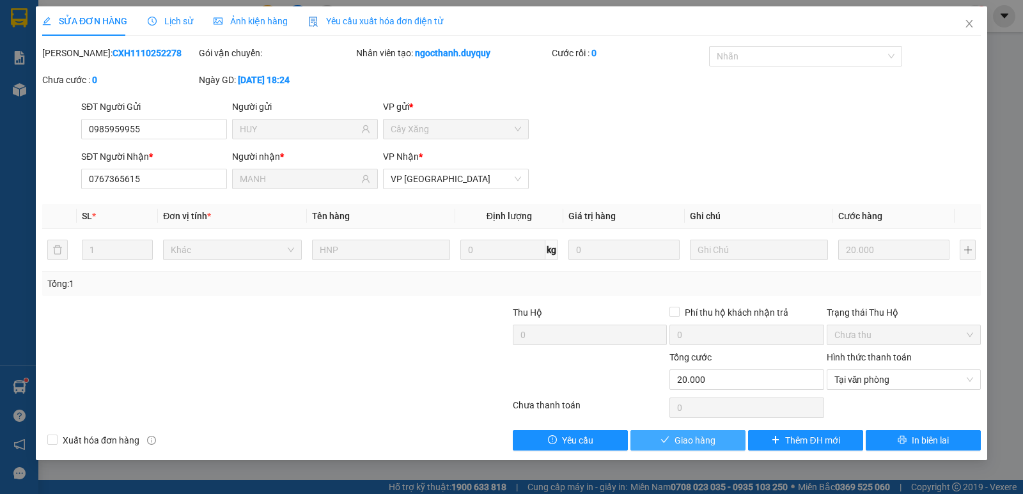
drag, startPoint x: 676, startPoint y: 435, endPoint x: 682, endPoint y: 424, distance: 12.6
click at [677, 437] on span "Giao hàng" at bounding box center [694, 440] width 41 height 14
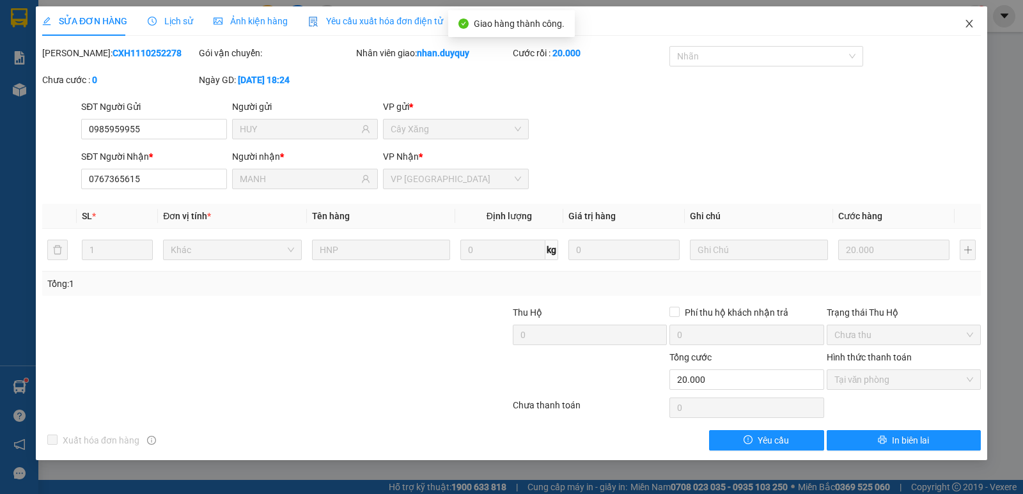
click at [961, 25] on span "Close" at bounding box center [969, 24] width 36 height 36
click at [965, 27] on div "nhan.duyquy 1" at bounding box center [936, 16] width 102 height 22
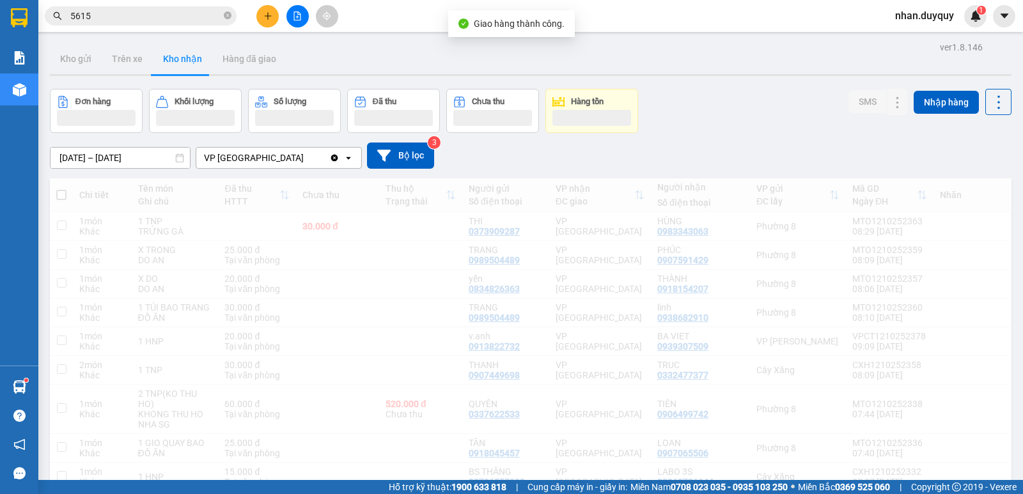
click at [965, 27] on div "nhan.duyquy 1" at bounding box center [936, 16] width 102 height 22
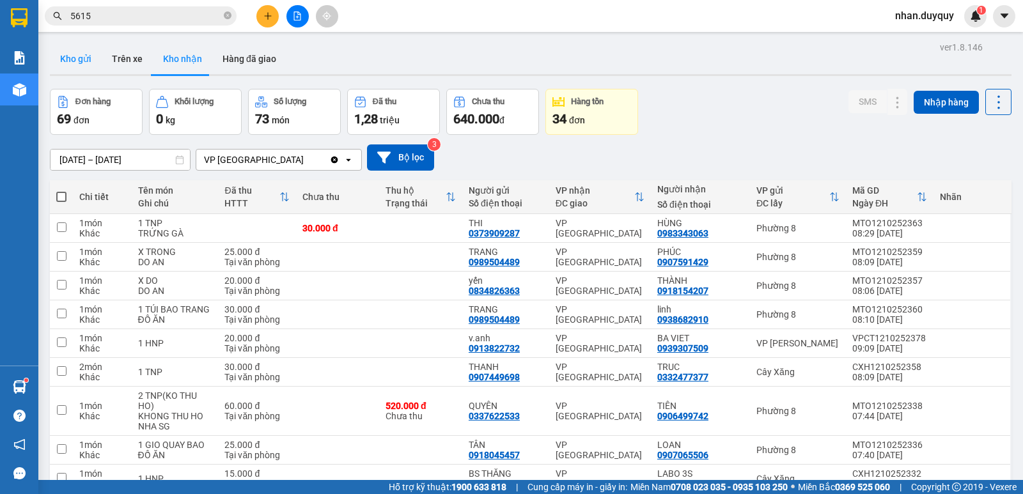
click at [75, 52] on button "Kho gửi" at bounding box center [76, 58] width 52 height 31
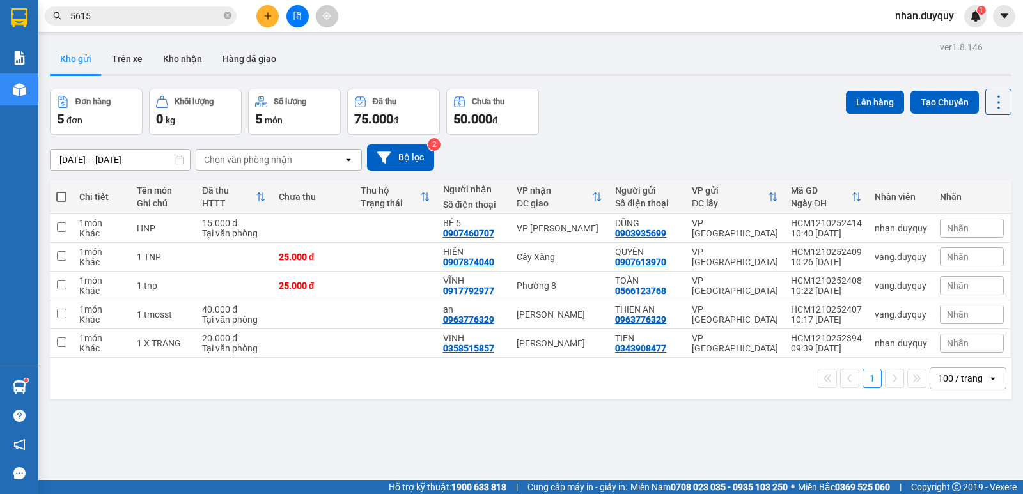
click at [268, 17] on icon "plus" at bounding box center [267, 15] width 1 height 7
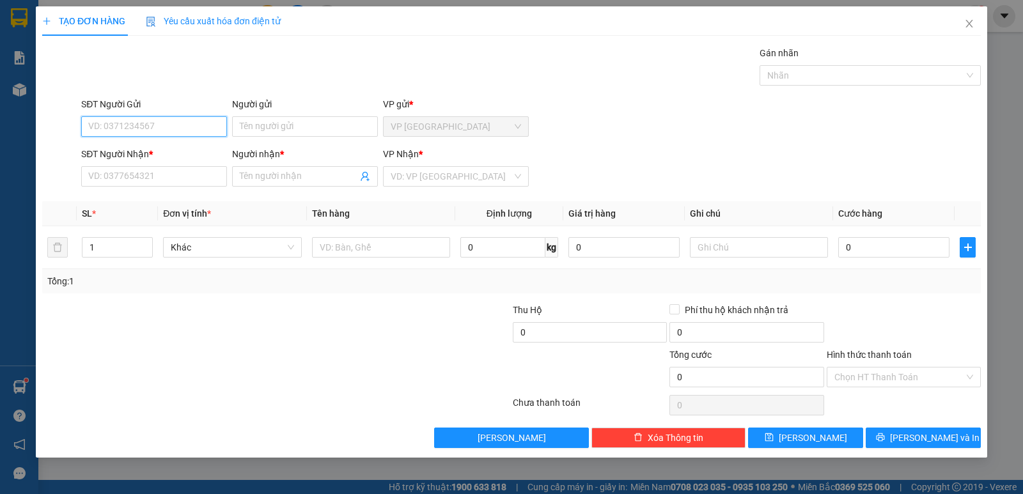
click at [111, 133] on input "SĐT Người Gửi" at bounding box center [154, 126] width 146 height 20
type input "0964239568"
click at [153, 150] on div "0964239568 - dức" at bounding box center [154, 152] width 130 height 14
type input "dức"
type input "0945453645"
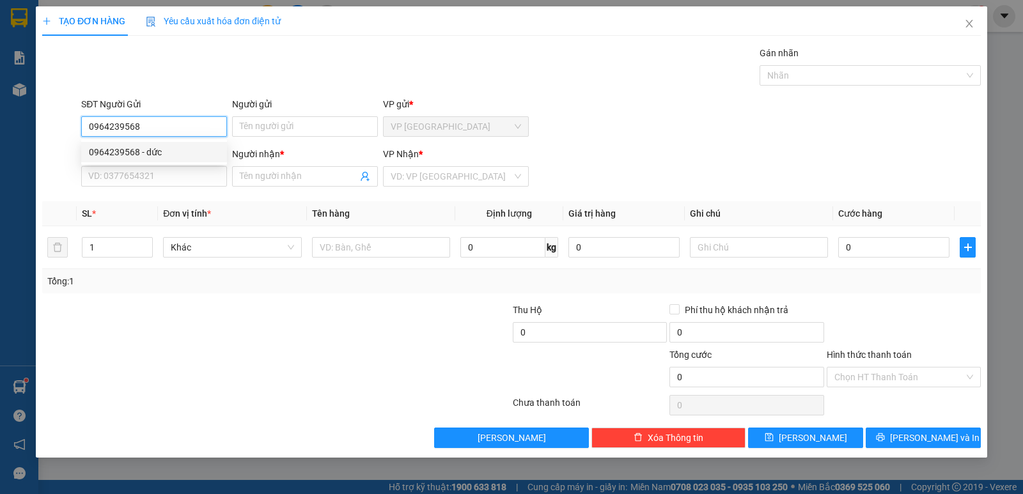
type input "THÂY TÂN"
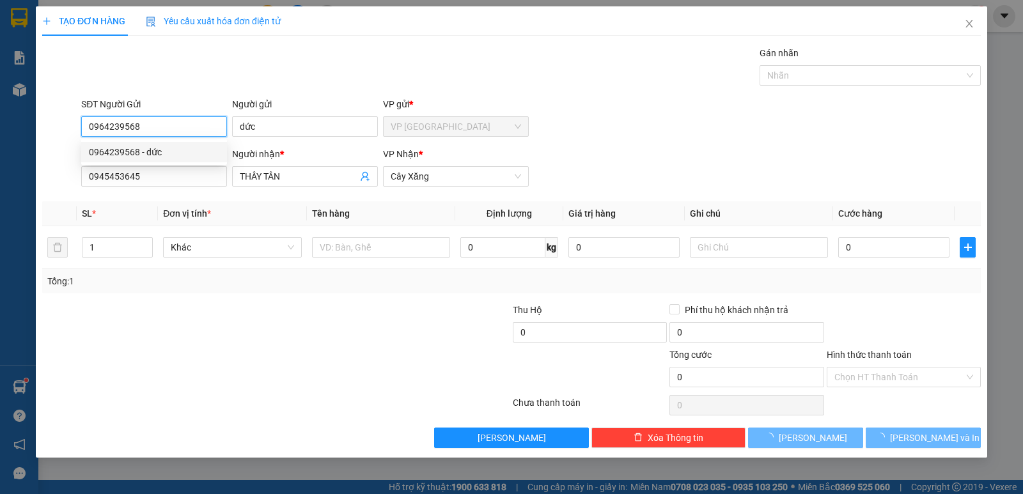
type input "20.000"
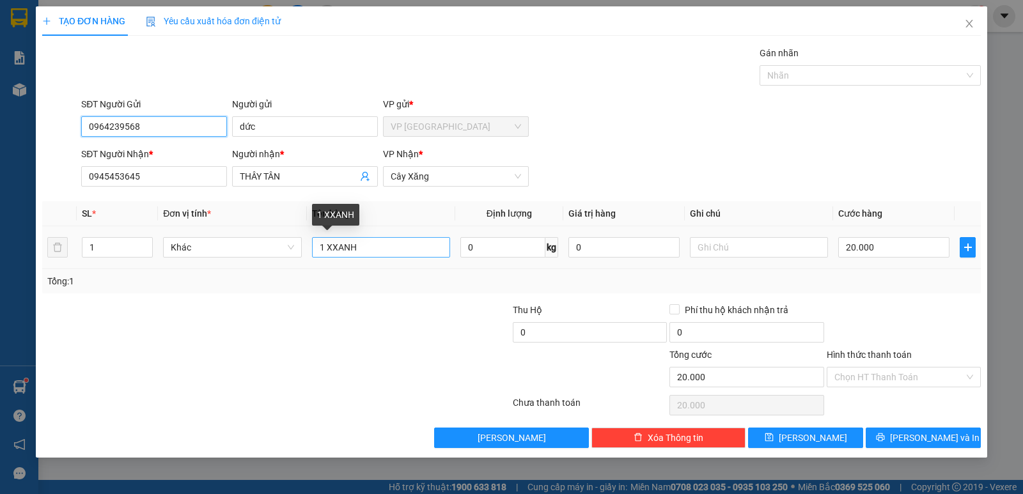
type input "0964239568"
drag, startPoint x: 326, startPoint y: 245, endPoint x: 413, endPoint y: 241, distance: 87.0
click at [408, 243] on input "1 XXANH" at bounding box center [381, 247] width 138 height 20
type input "1 X ĐỎ"
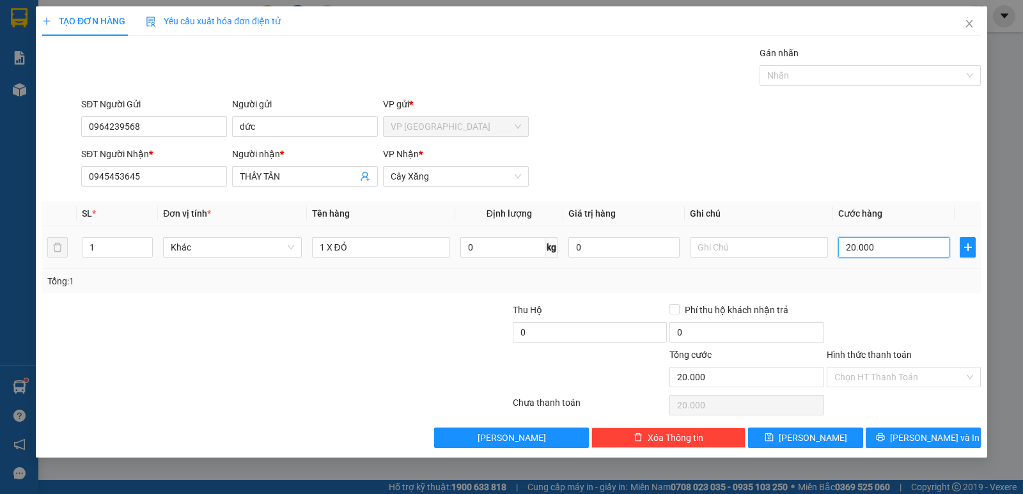
click at [879, 241] on input "20.000" at bounding box center [893, 247] width 111 height 20
type input "0"
type input "2"
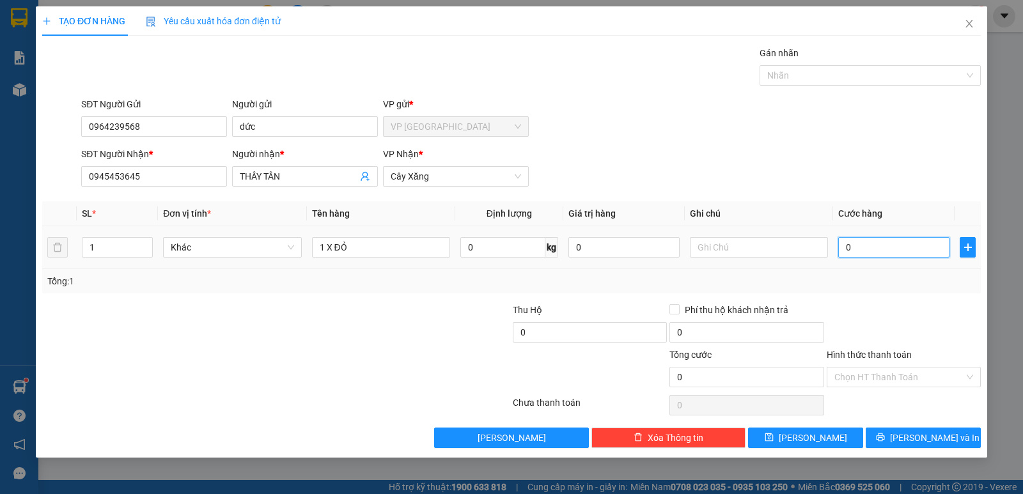
type input "2"
type input "025"
type input "25"
type input "025"
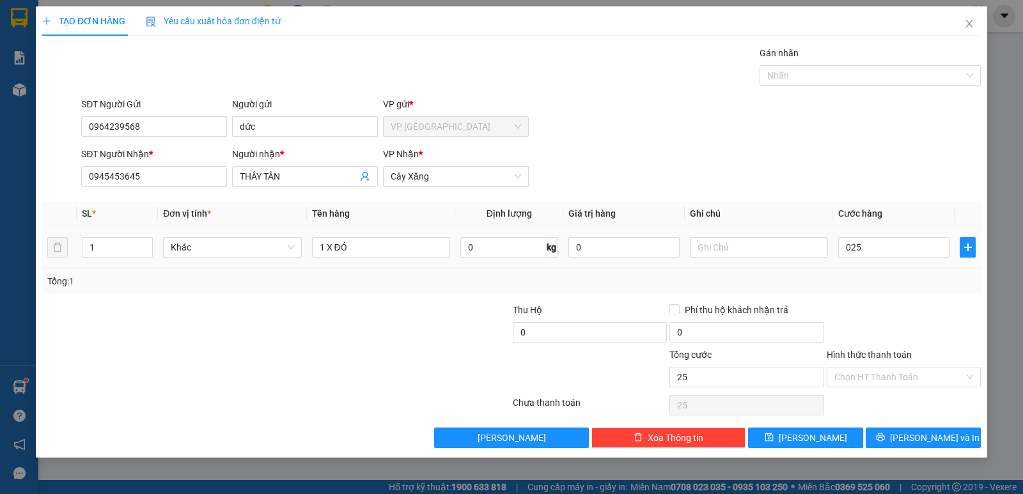
type input "25.000"
click at [895, 272] on div "Tổng: 1" at bounding box center [511, 281] width 938 height 24
click at [892, 376] on input "Hình thức thanh toán" at bounding box center [899, 376] width 130 height 19
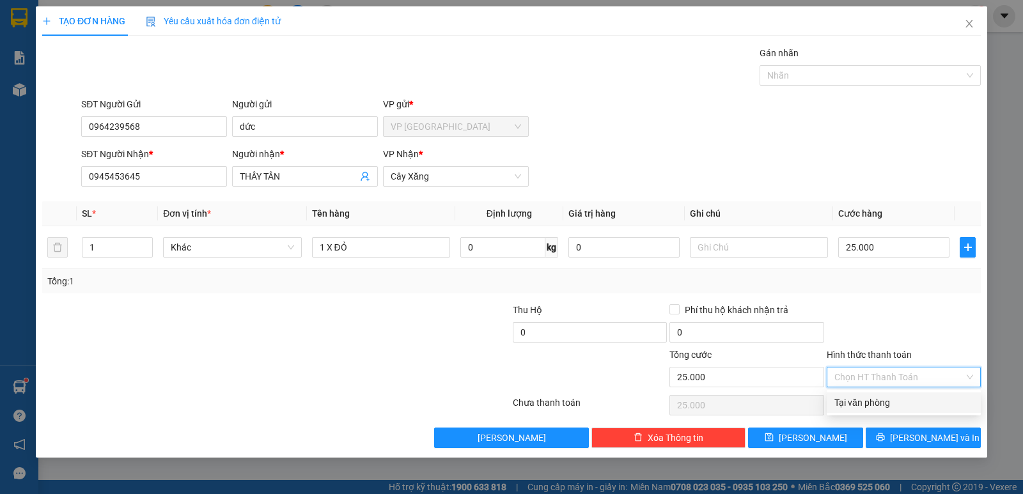
click at [897, 405] on div "Tại văn phòng" at bounding box center [903, 403] width 139 height 14
type input "0"
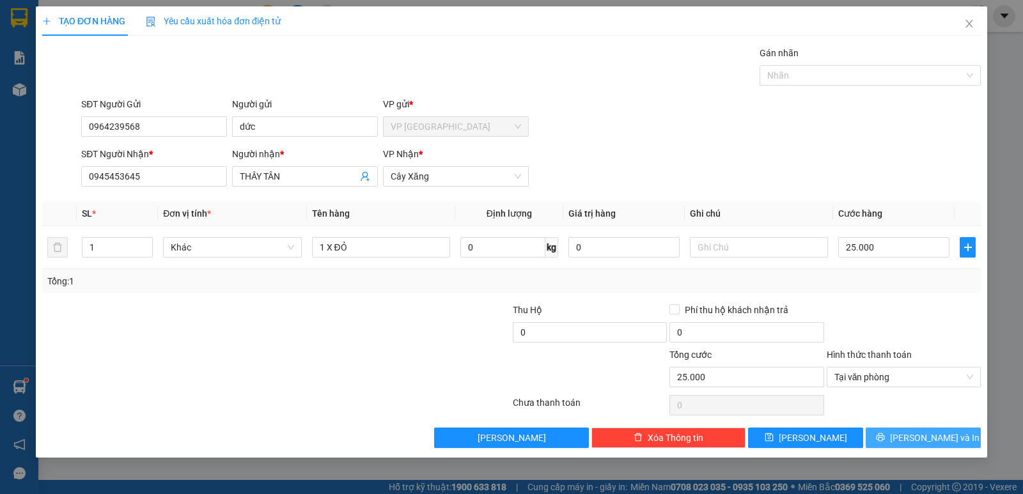
click at [913, 437] on span "[PERSON_NAME] và In" at bounding box center [934, 438] width 89 height 14
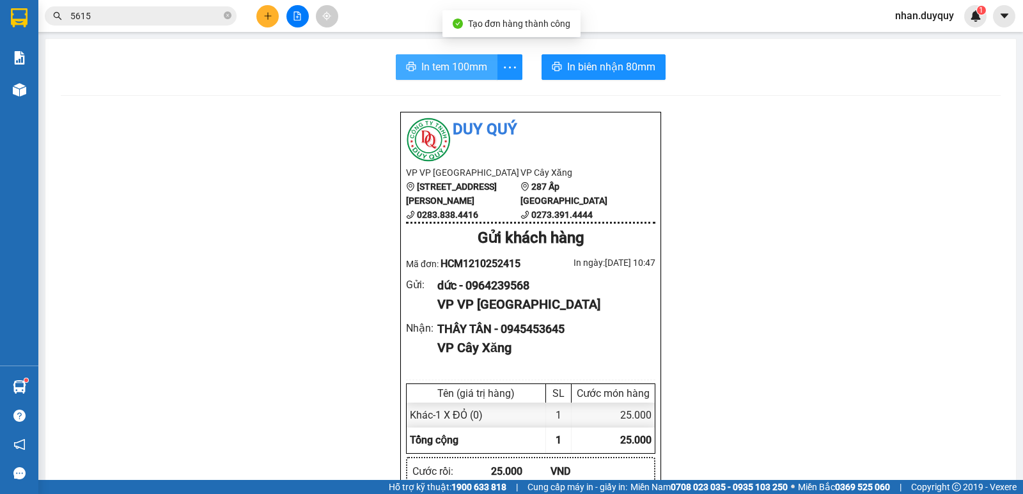
click at [400, 61] on button "In tem 100mm" at bounding box center [447, 67] width 102 height 26
